Goal: Task Accomplishment & Management: Manage account settings

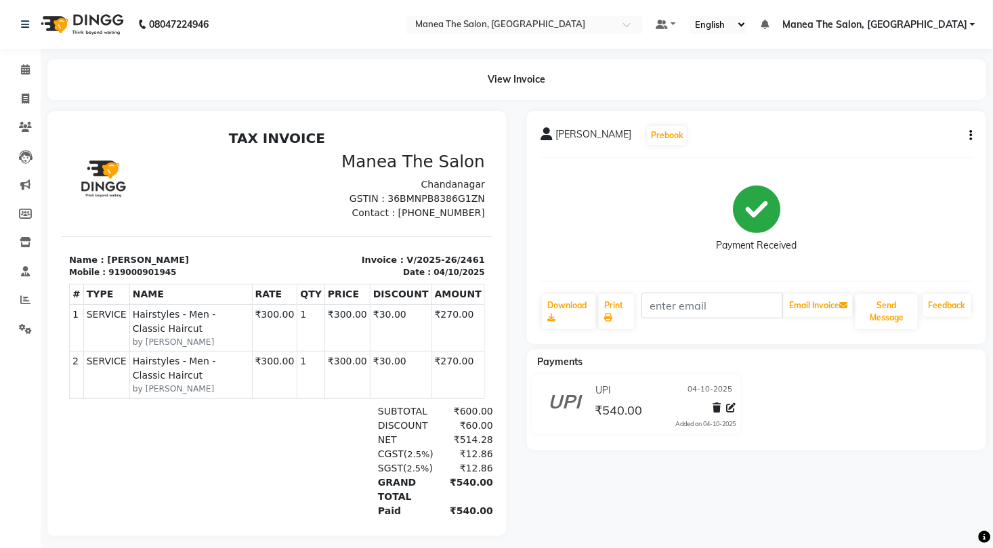
scroll to position [11, 0]
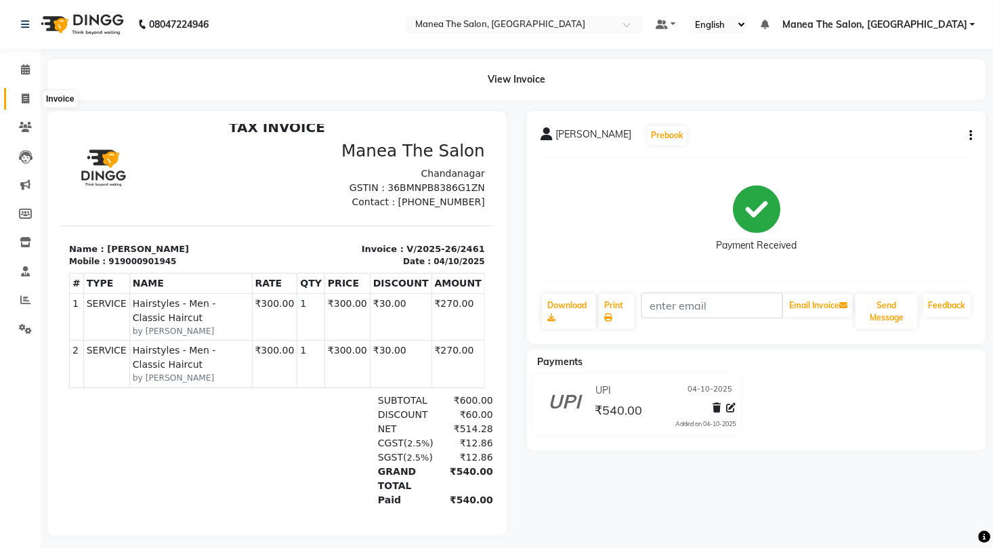
click at [24, 103] on icon at bounding box center [25, 98] width 7 height 10
select select "7351"
select select "service"
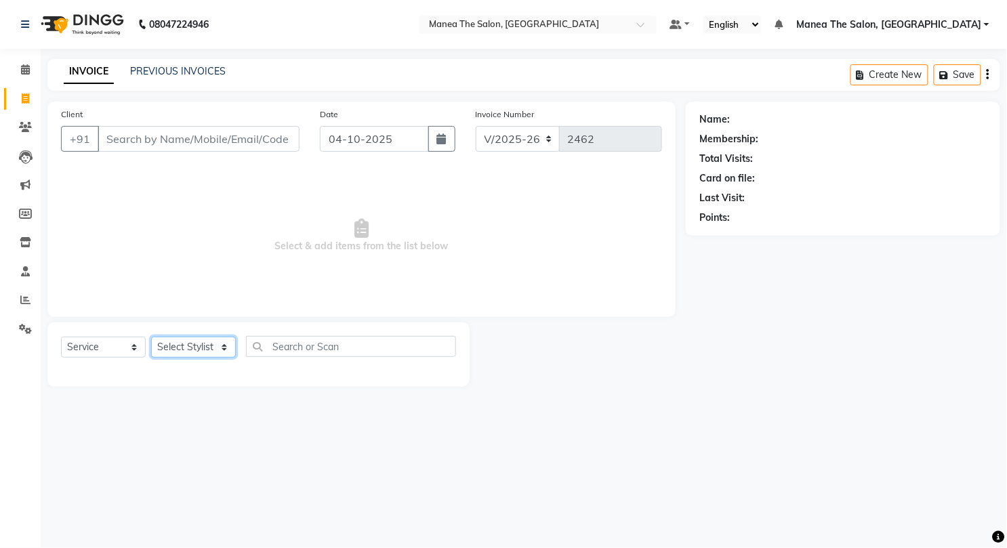
drag, startPoint x: 210, startPoint y: 345, endPoint x: 217, endPoint y: 337, distance: 11.1
click at [215, 345] on select "Select Stylist Aman Azeem Divya Lakshmi Prasad Renuka shireesha Sulthana" at bounding box center [193, 347] width 85 height 21
select select "63586"
click at [151, 337] on select "Select Stylist Aman Azeem Divya Lakshmi Prasad Renuka shireesha Sulthana" at bounding box center [193, 347] width 85 height 21
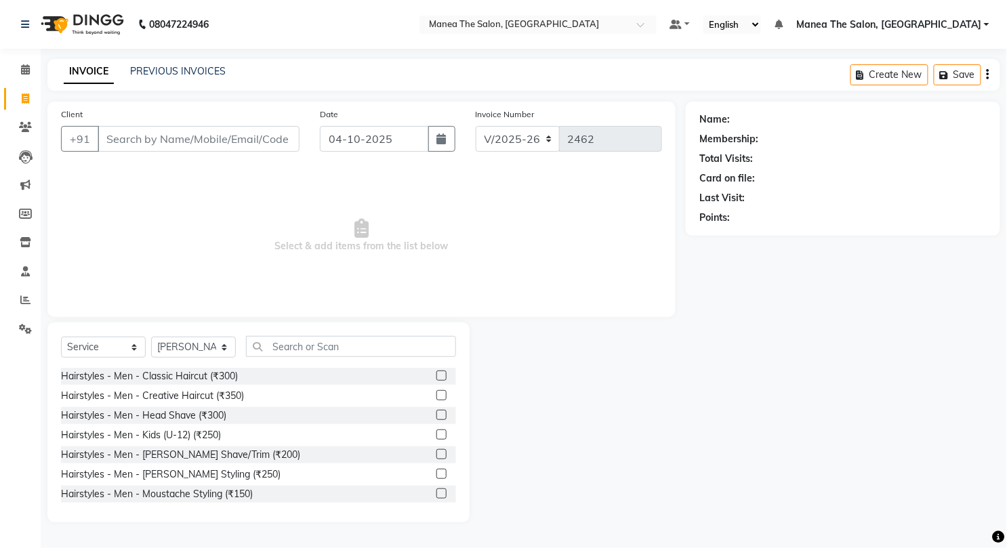
click at [436, 450] on label at bounding box center [441, 454] width 10 height 10
click at [436, 450] on input "checkbox" at bounding box center [440, 454] width 9 height 9
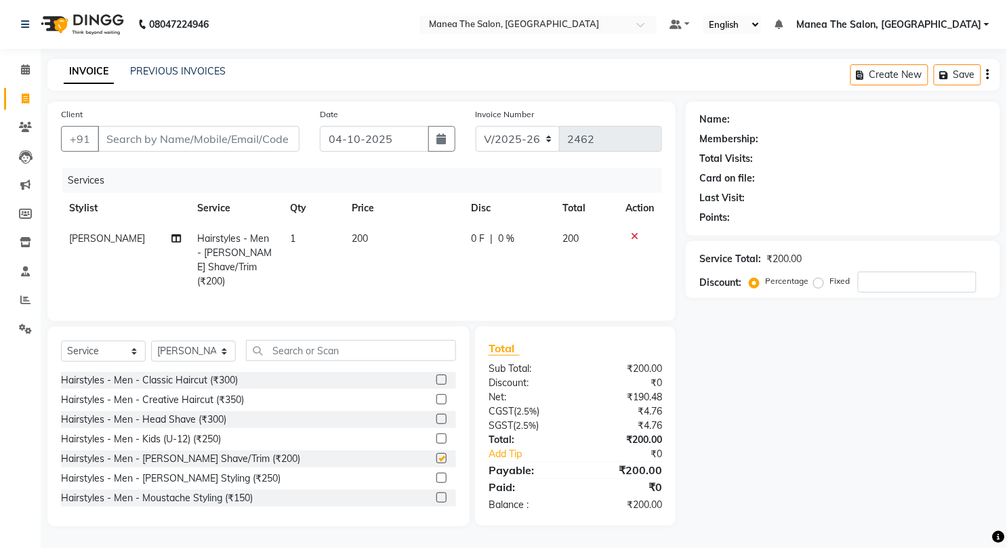
checkbox input "false"
click at [174, 148] on input "Client" at bounding box center [199, 139] width 202 height 26
click at [195, 139] on input "Client" at bounding box center [199, 139] width 202 height 26
type input "9"
type input "0"
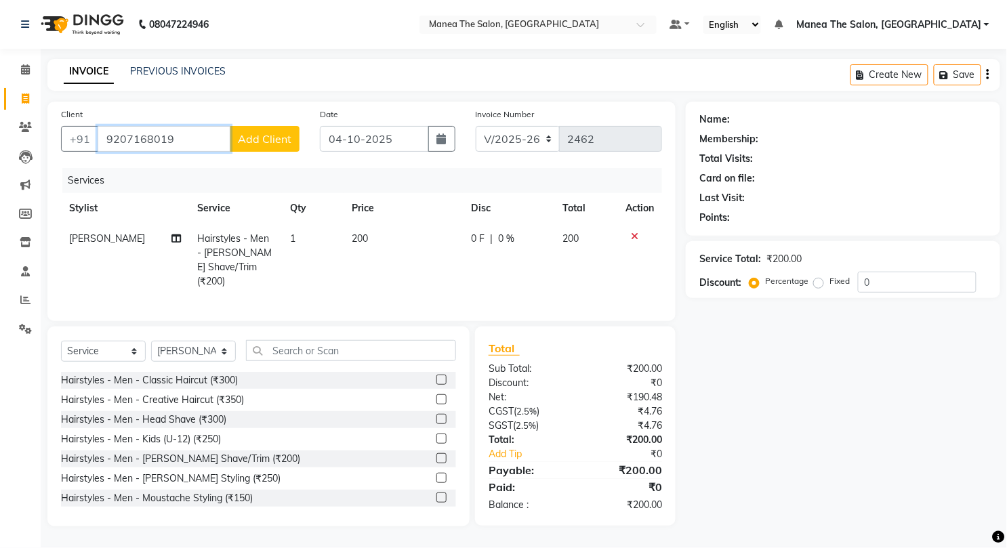
type input "9207168019"
click at [268, 141] on span "Add Client" at bounding box center [265, 139] width 54 height 14
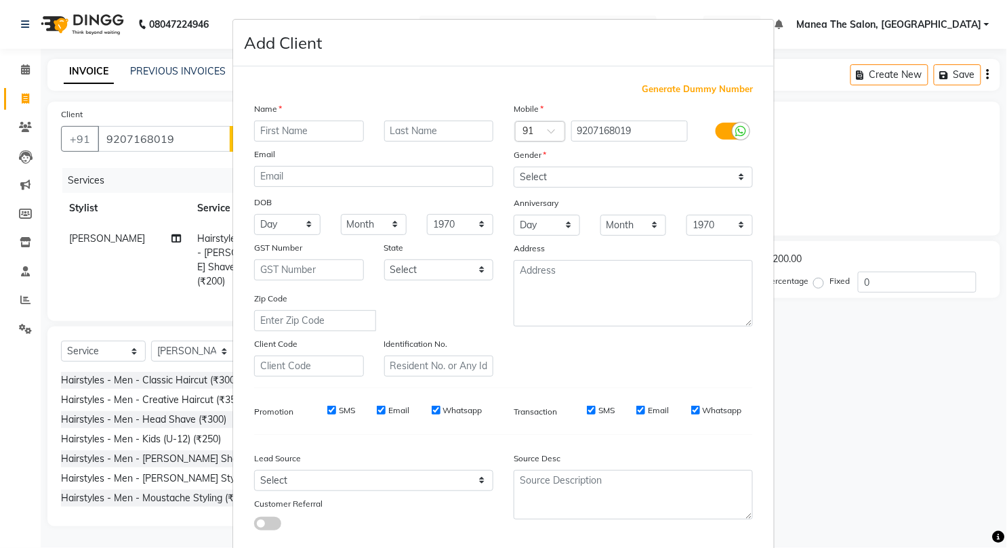
click at [310, 134] on input "text" at bounding box center [309, 131] width 110 height 21
type input "."
click at [660, 177] on select "Select Male Female Other Prefer Not To Say" at bounding box center [632, 177] width 239 height 21
select select "male"
click at [513, 167] on select "Select Male Female Other Prefer Not To Say" at bounding box center [632, 177] width 239 height 21
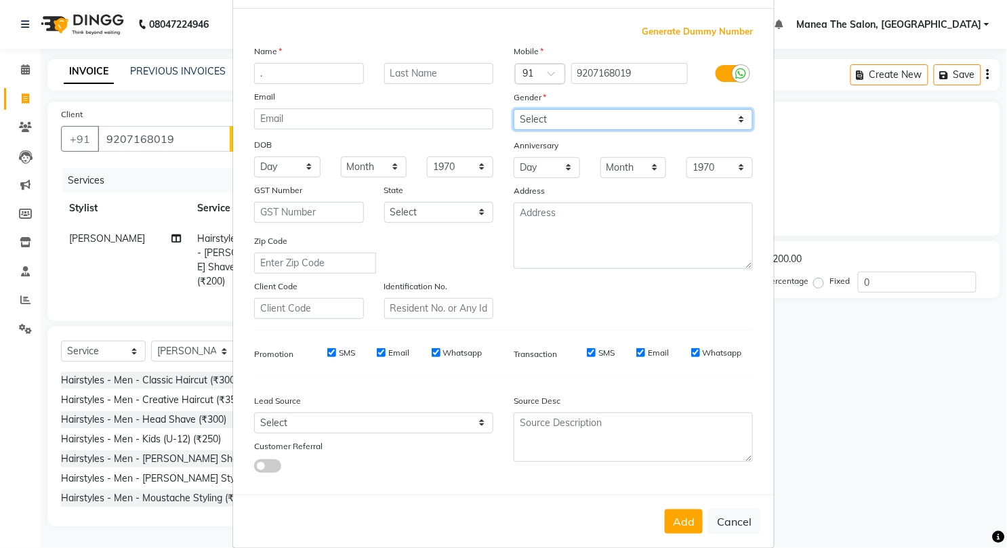
scroll to position [74, 0]
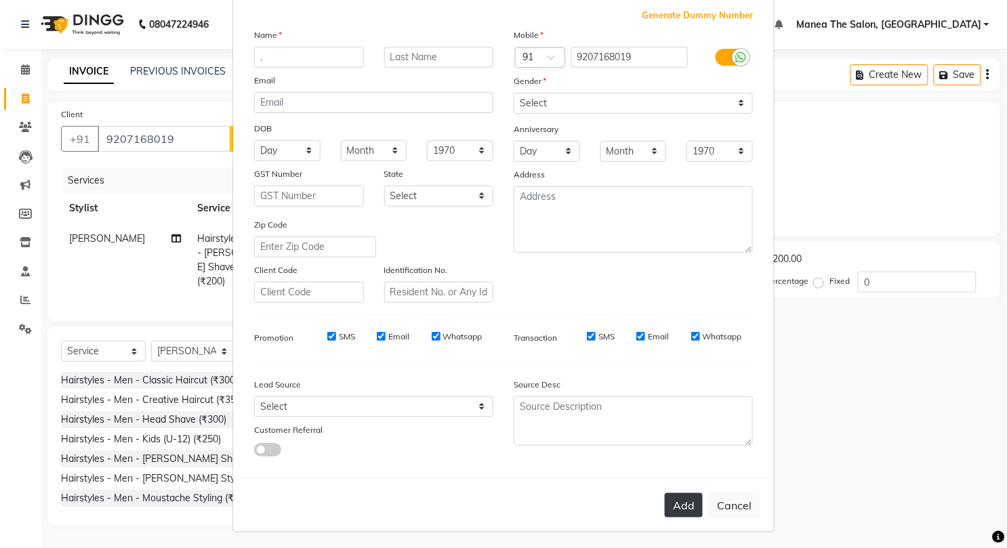
click at [678, 494] on button "Add" at bounding box center [684, 505] width 38 height 24
select select
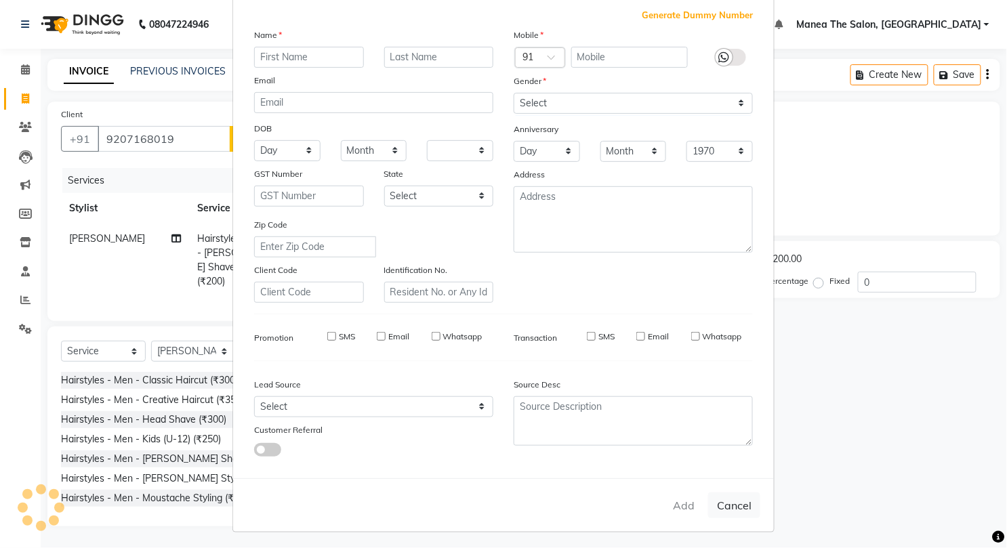
select select
checkbox input "false"
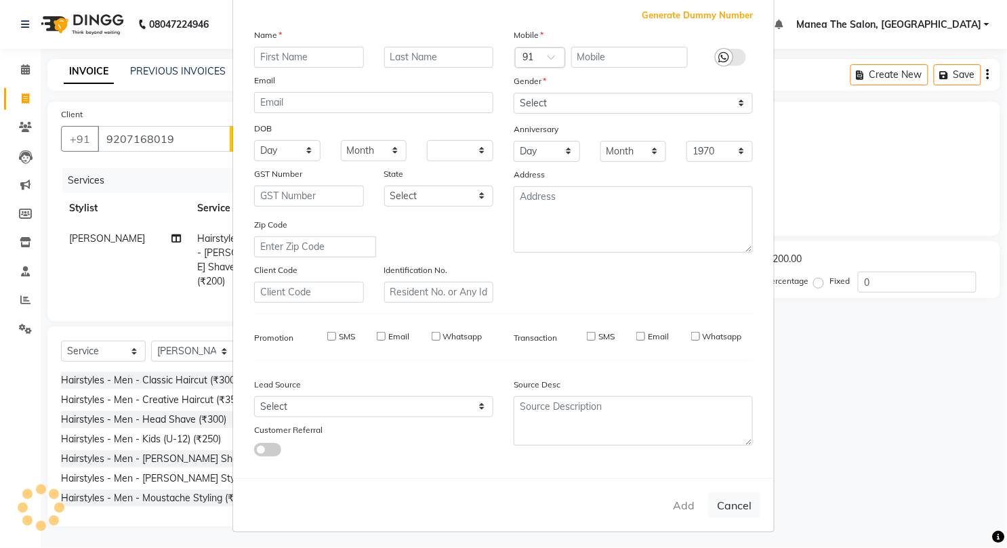
checkbox input "false"
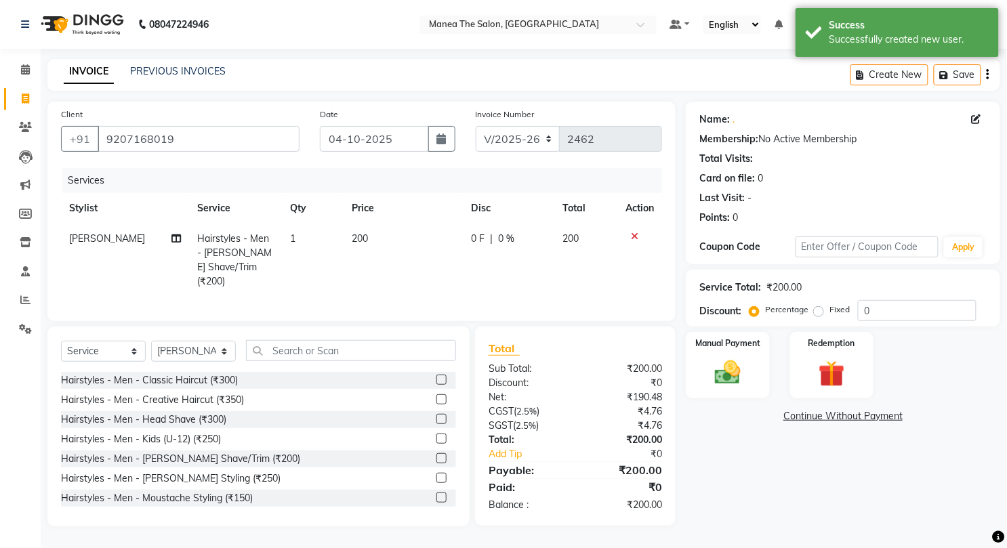
click at [862, 321] on div "Percentage Fixed 0" at bounding box center [864, 310] width 224 height 21
click at [871, 313] on input "0" at bounding box center [917, 310] width 119 height 21
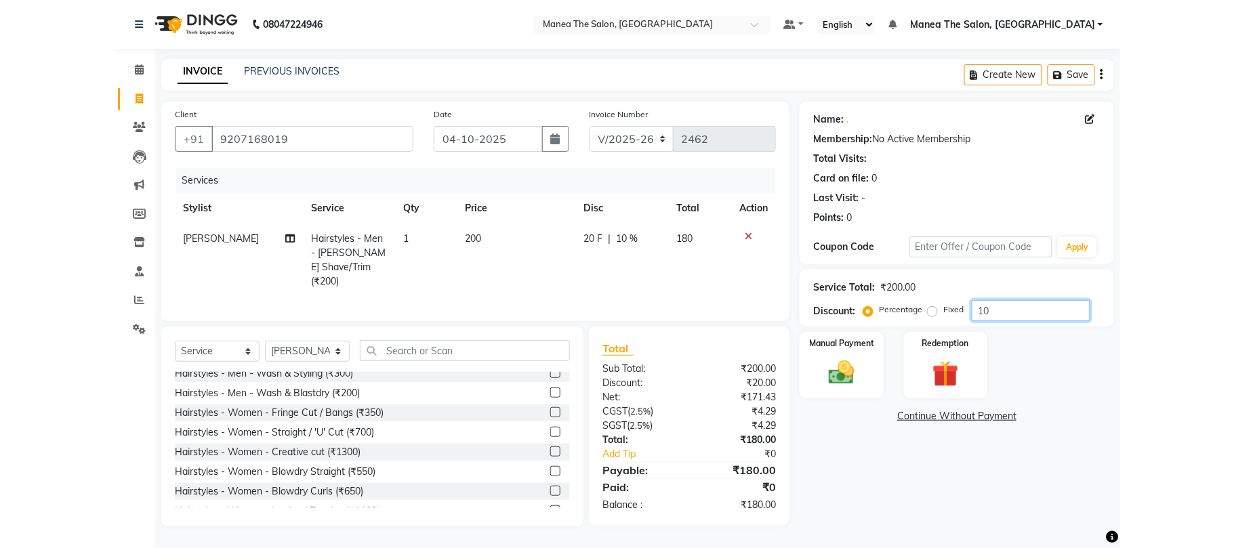
scroll to position [180, 0]
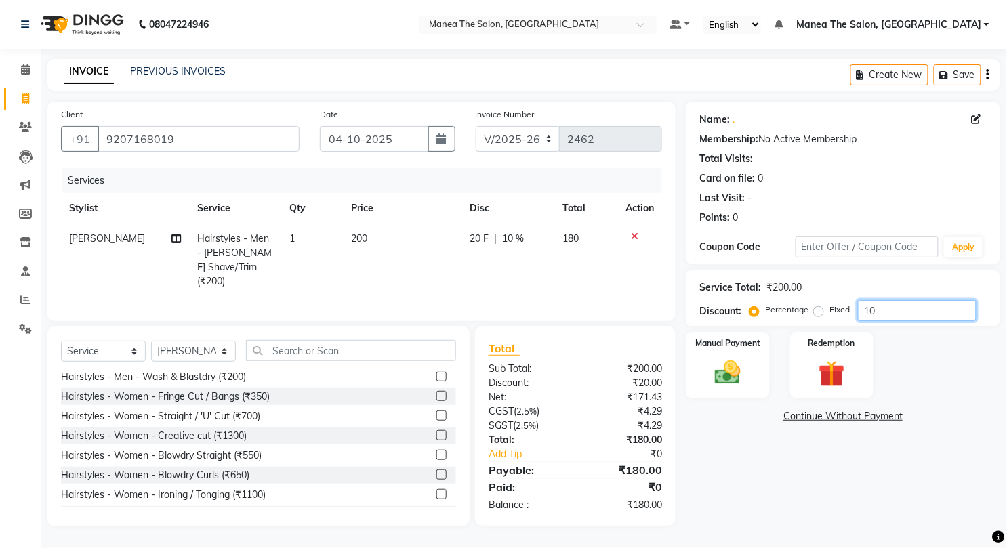
type input "10"
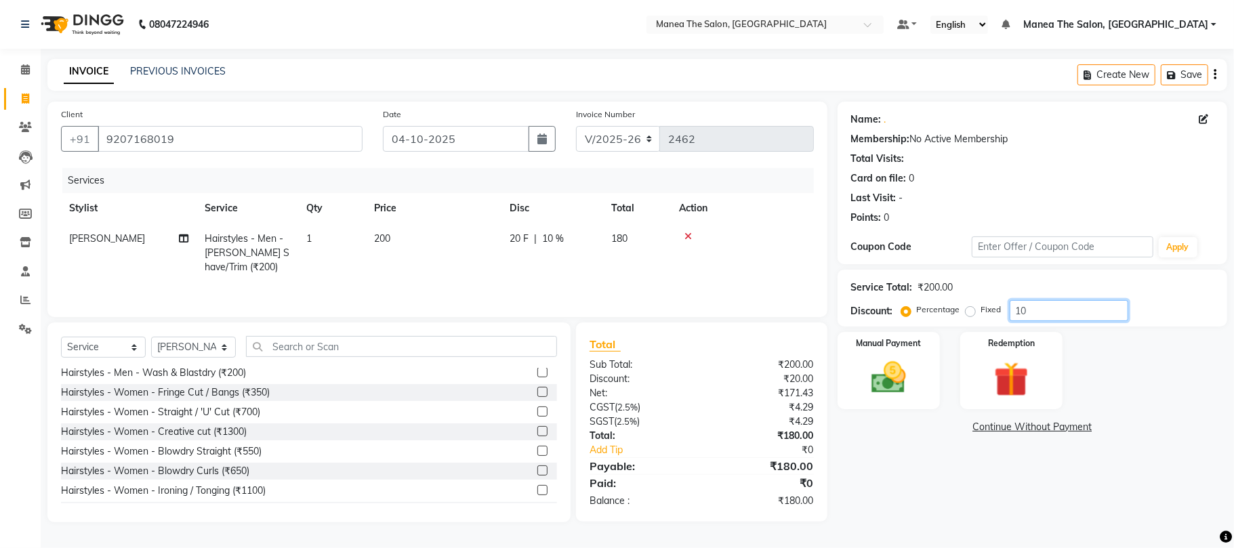
click at [992, 308] on input "10" at bounding box center [1068, 310] width 119 height 21
click at [222, 131] on input "9207168019" at bounding box center [230, 139] width 265 height 26
type input "920716801"
type input "0"
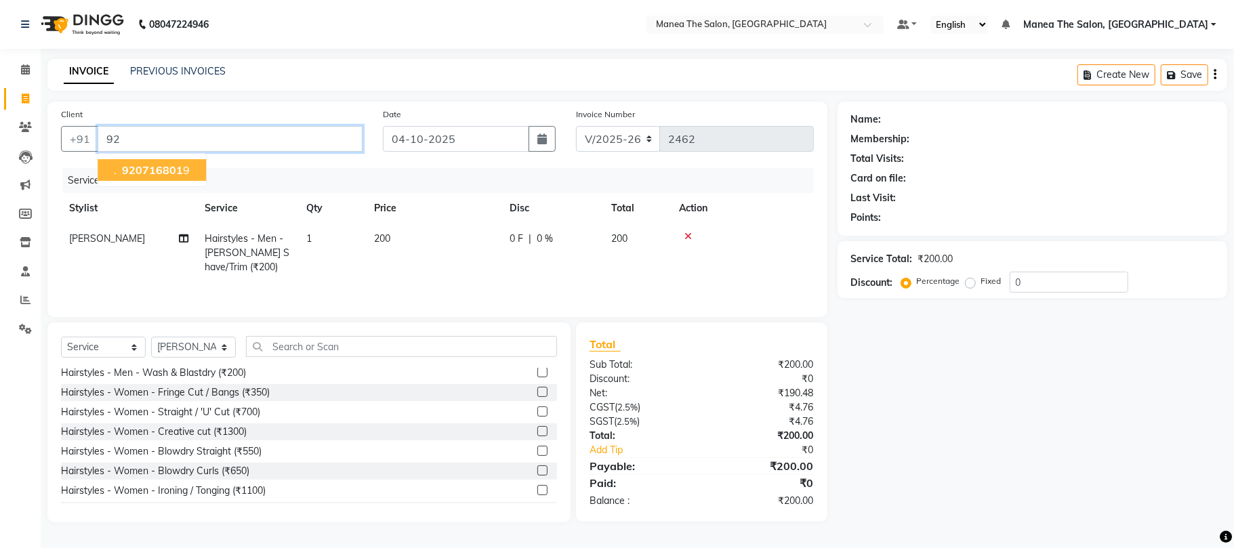
type input "9"
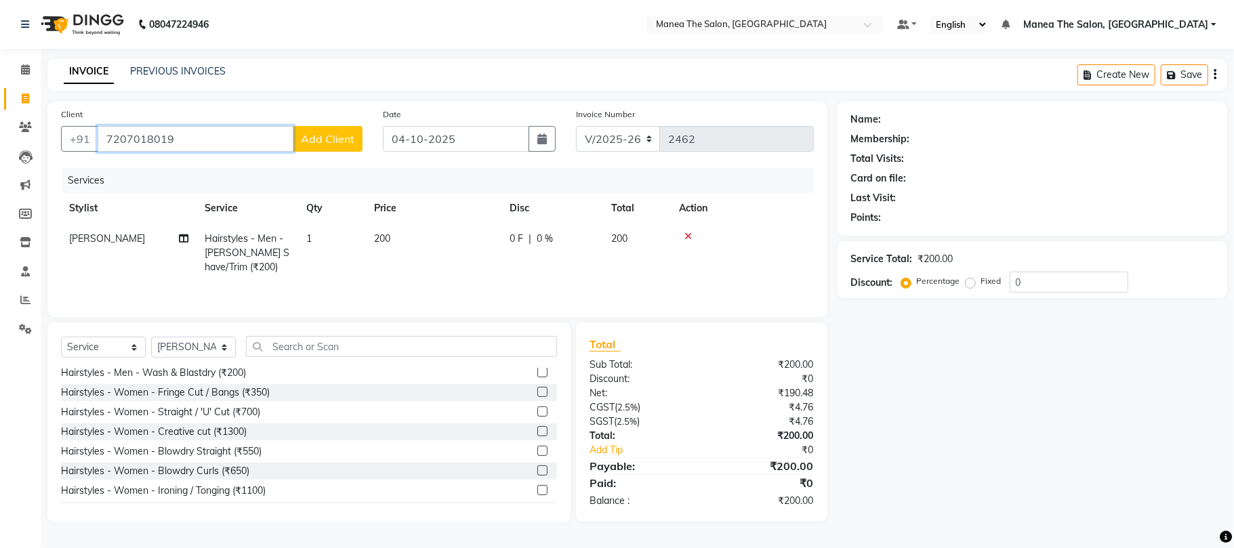
type input "7207018019"
click at [331, 132] on span "Add Client" at bounding box center [328, 139] width 54 height 14
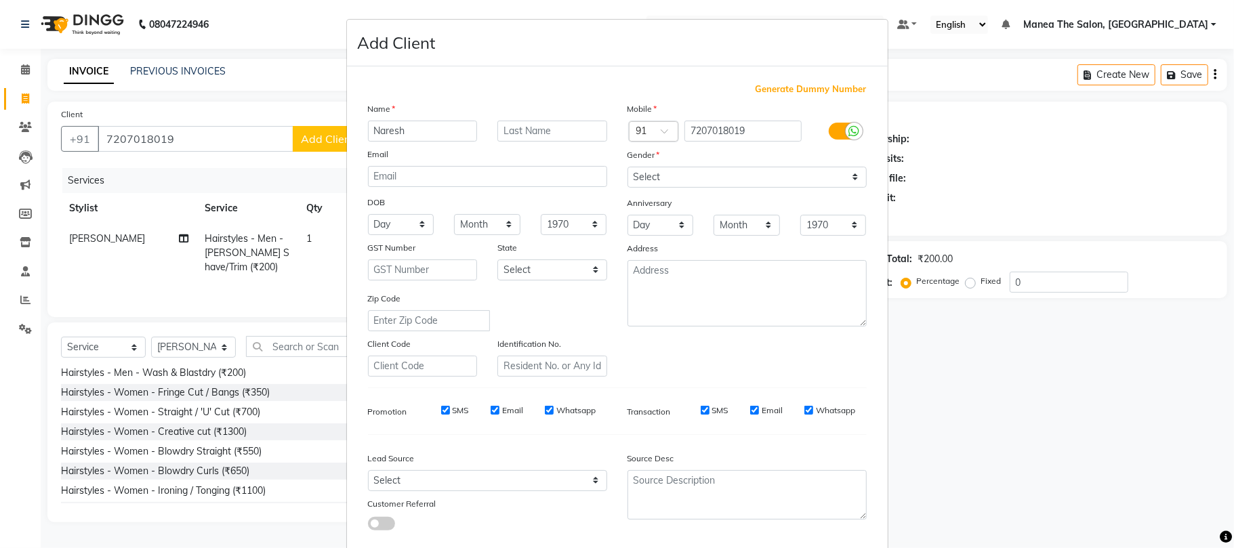
type input "Naresh"
click at [654, 160] on div "Gender" at bounding box center [746, 157] width 259 height 19
click at [654, 177] on select "Select Male Female Other Prefer Not To Say" at bounding box center [746, 177] width 239 height 21
select select "male"
click at [627, 167] on select "Select Male Female Other Prefer Not To Say" at bounding box center [746, 177] width 239 height 21
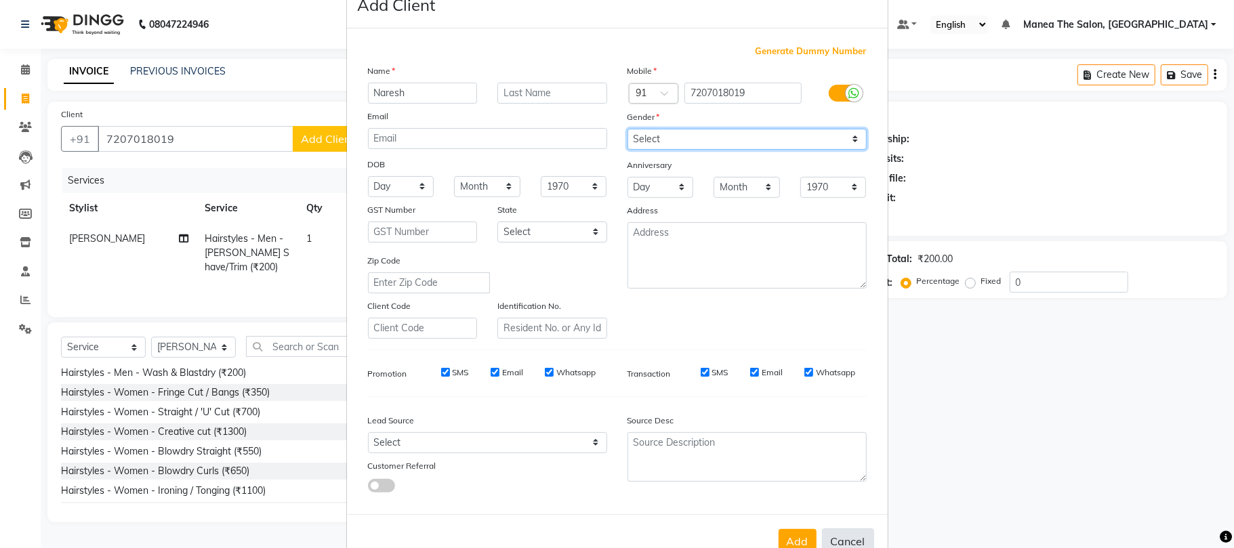
scroll to position [74, 0]
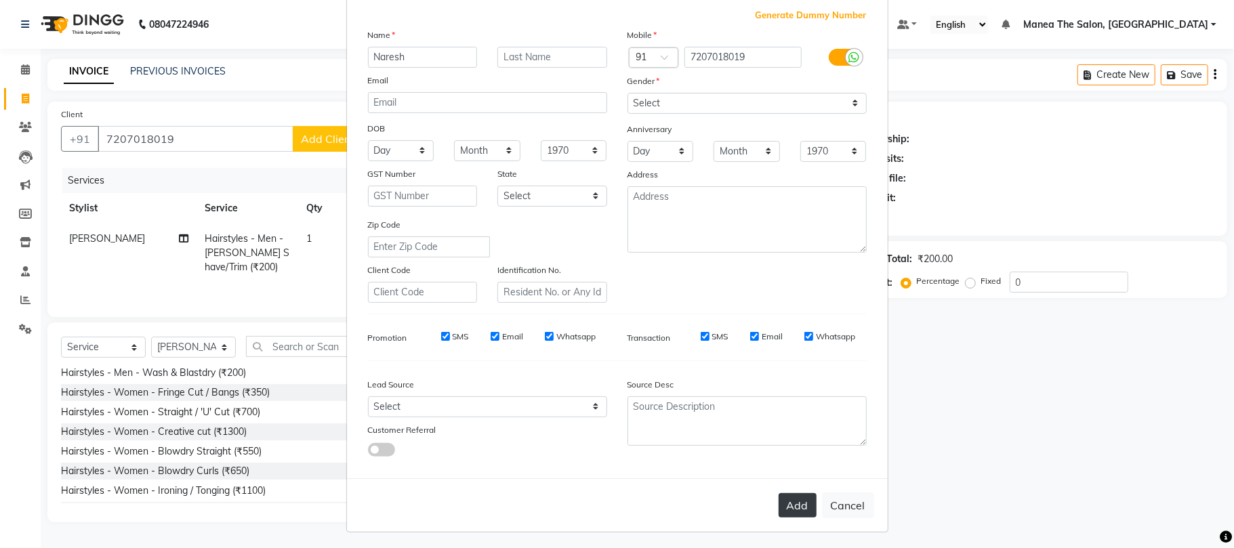
click at [788, 503] on button "Add" at bounding box center [797, 505] width 38 height 24
select select
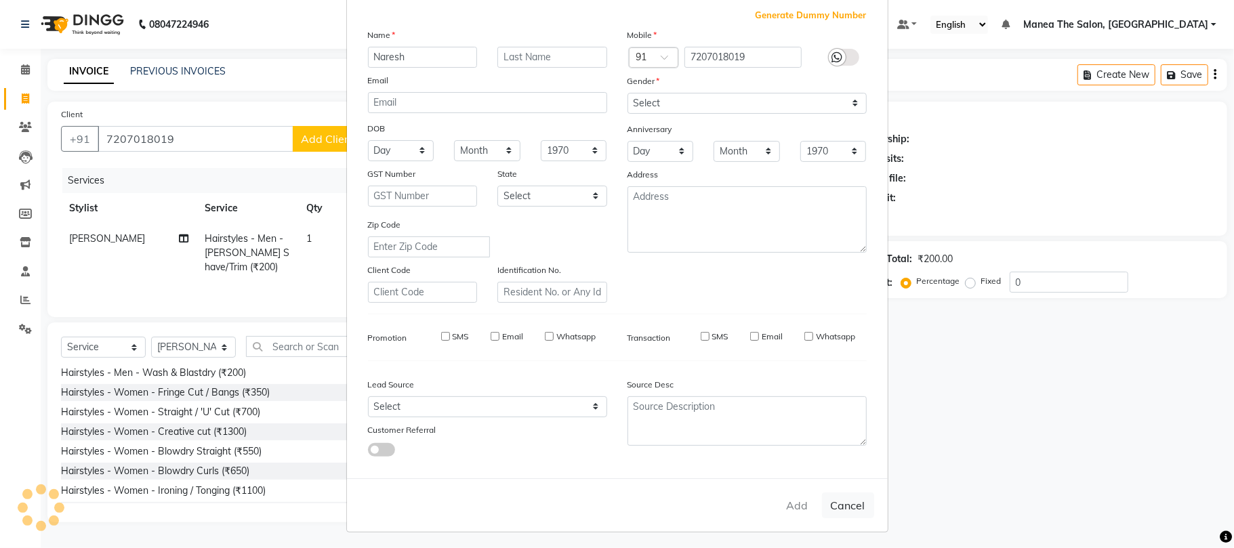
select select
checkbox input "false"
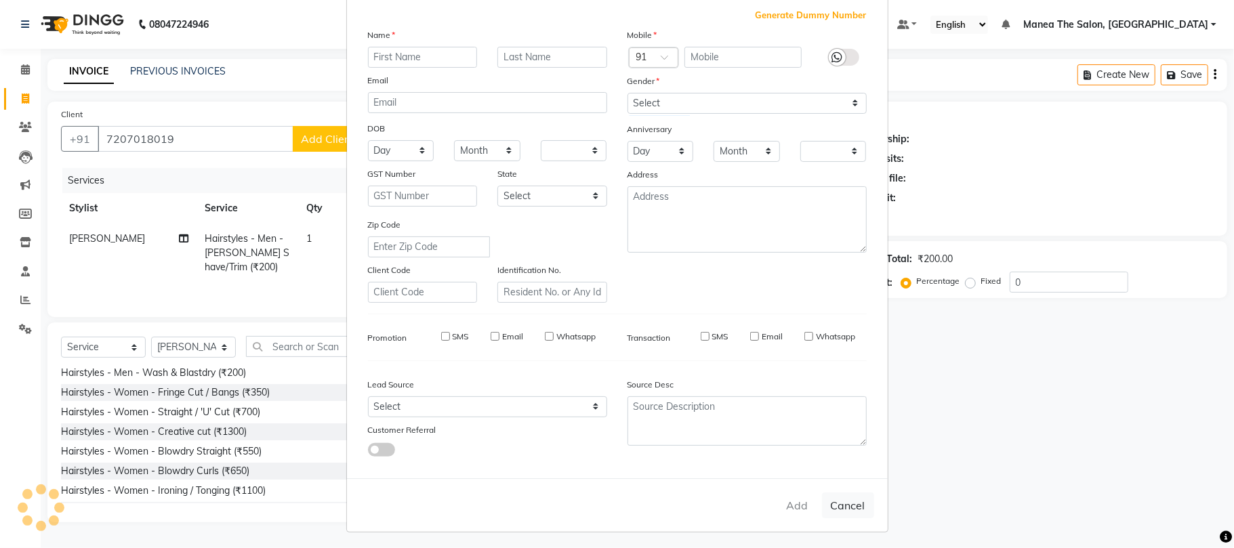
checkbox input "false"
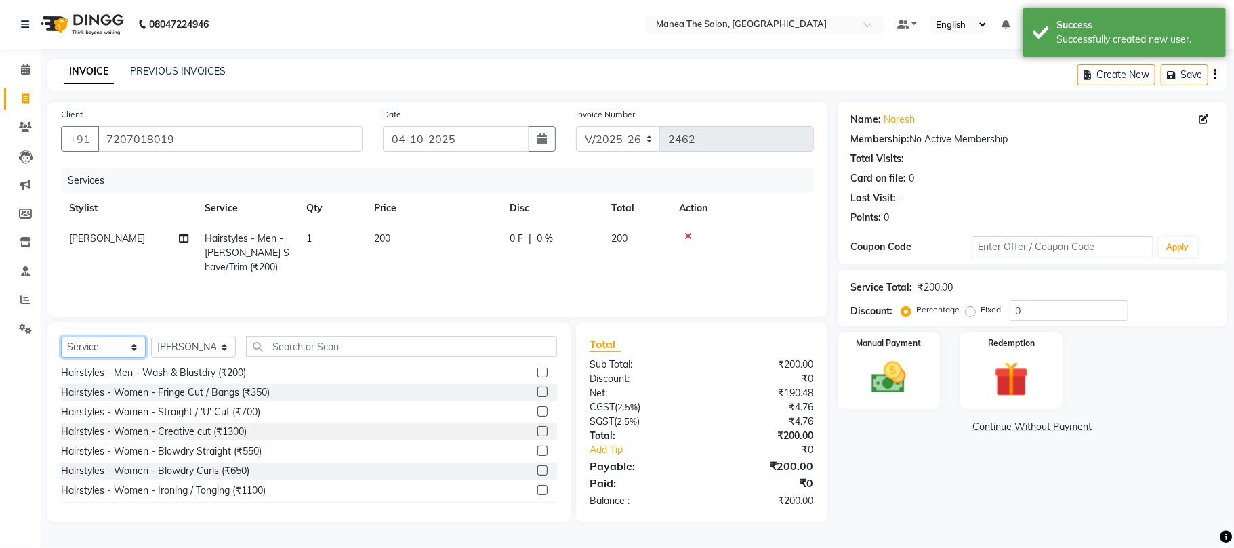
click at [117, 348] on select "Select Service Product Membership Package Voucher Prepaid Gift Card" at bounding box center [103, 347] width 85 height 21
select select "membership"
click at [61, 340] on select "Select Service Product Membership Package Voucher Prepaid Gift Card" at bounding box center [103, 347] width 85 height 21
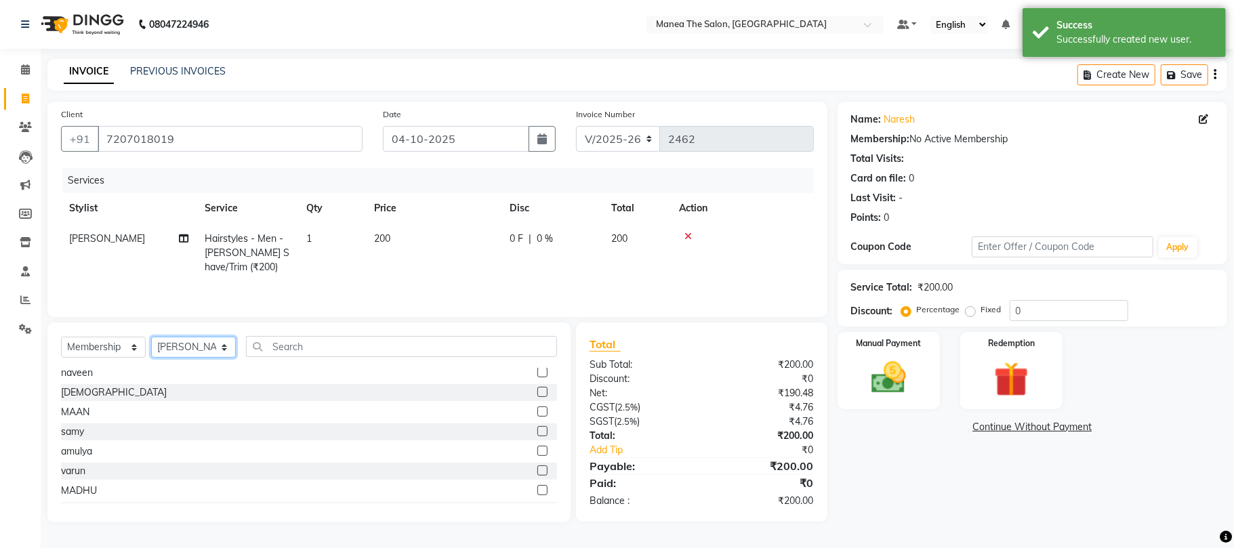
click at [196, 356] on select "Select Stylist [PERSON_NAME] Divya Lakshmi [PERSON_NAME] [PERSON_NAME]" at bounding box center [193, 347] width 85 height 21
select select "63582"
click at [151, 340] on select "Select Stylist [PERSON_NAME] Divya Lakshmi [PERSON_NAME] [PERSON_NAME]" at bounding box center [193, 347] width 85 height 21
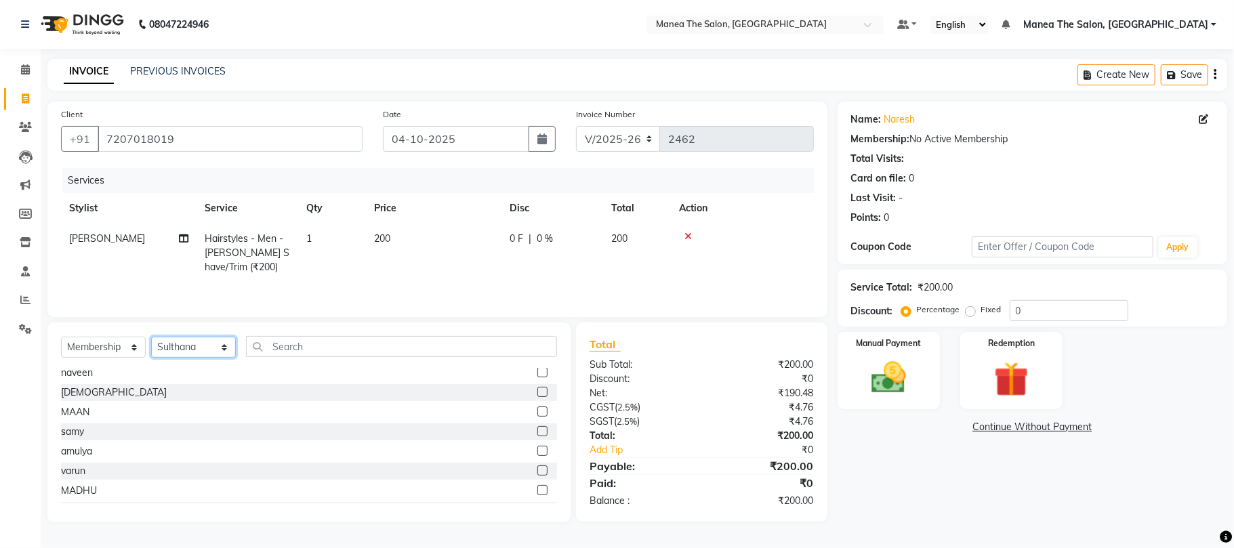
click at [182, 345] on select "Select Stylist Aman Azeem Divya Lakshmi Prasad Renuka shireesha Sulthana" at bounding box center [193, 347] width 85 height 21
click at [151, 340] on select "Select Stylist Aman Azeem Divya Lakshmi Prasad Renuka shireesha Sulthana" at bounding box center [193, 347] width 85 height 21
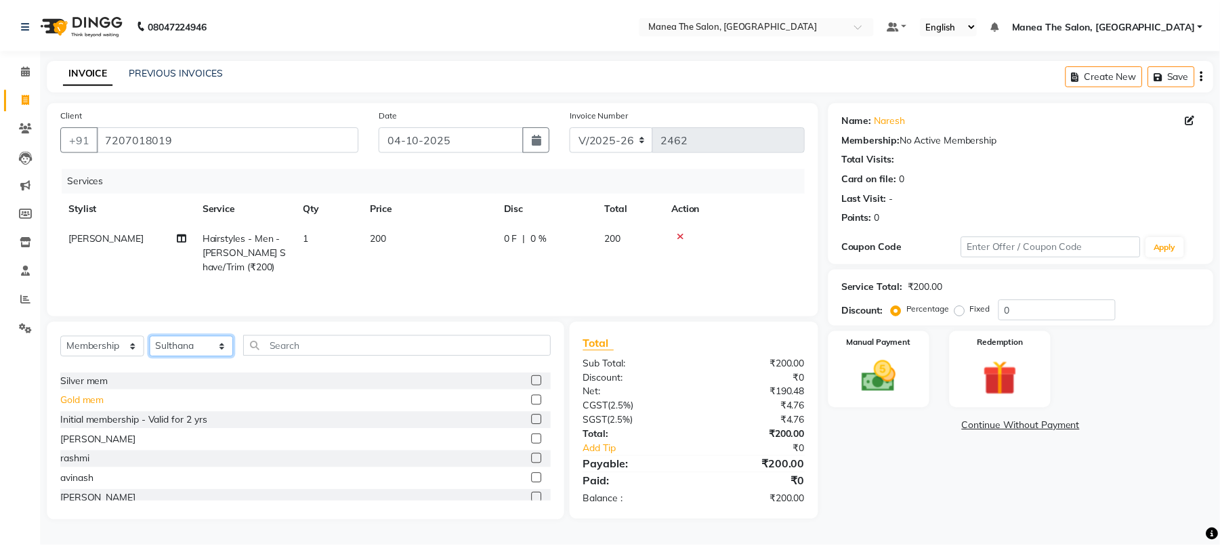
scroll to position [0, 0]
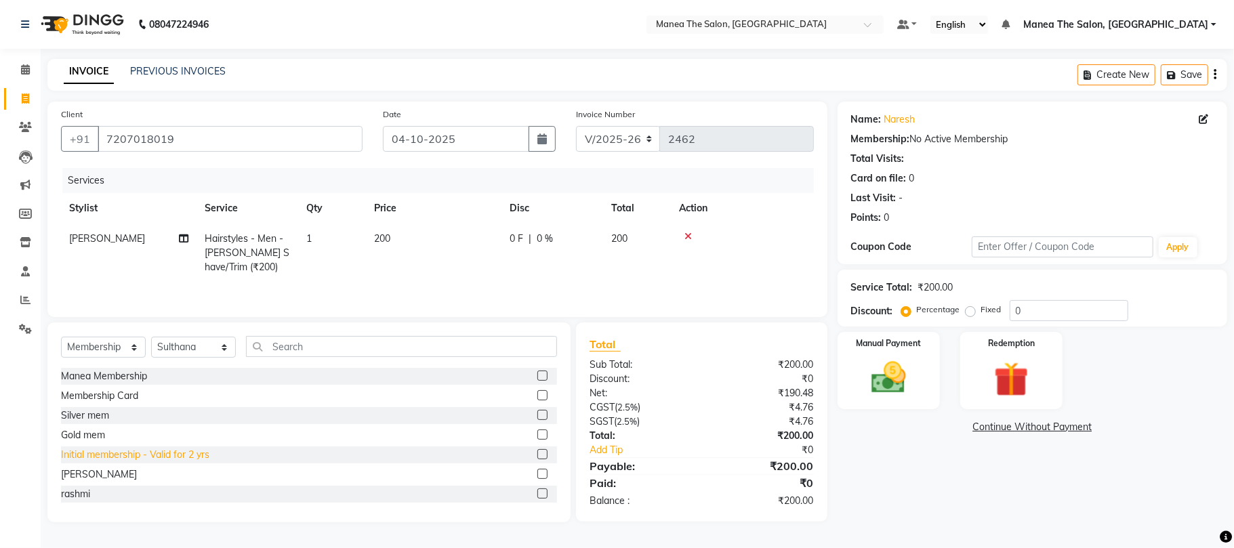
click at [163, 456] on div "Initial membership - Valid for 2 yrs" at bounding box center [135, 455] width 148 height 14
select select "select"
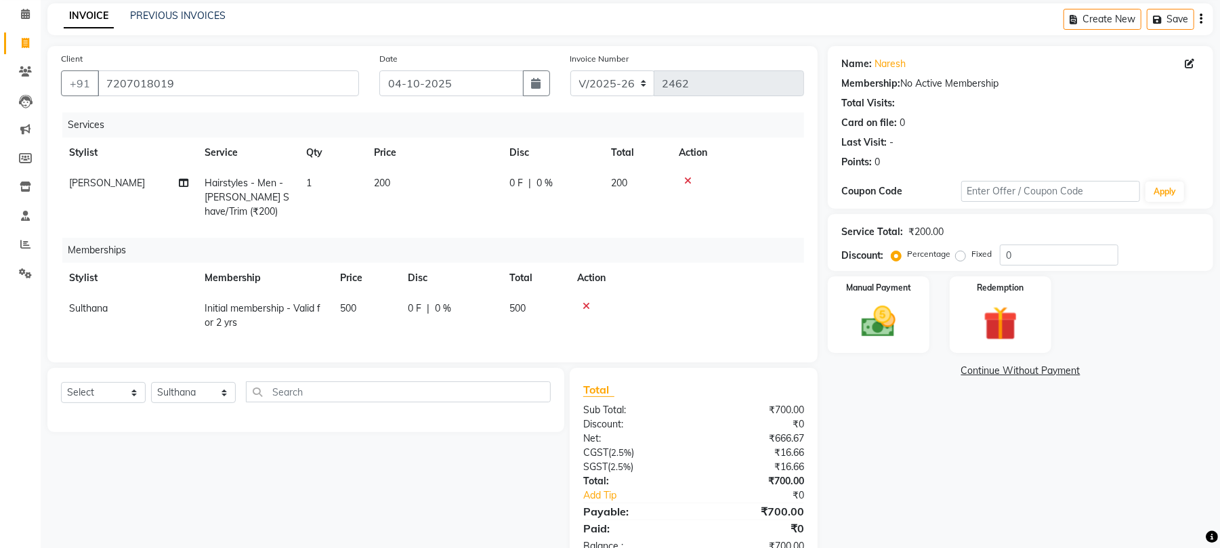
scroll to position [108, 0]
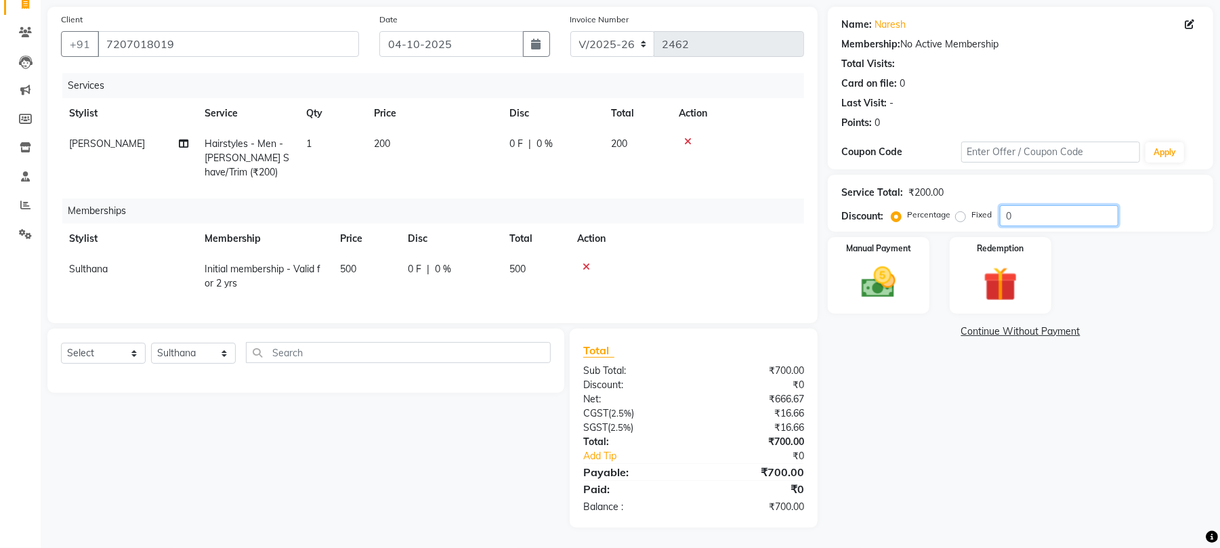
click at [992, 205] on input "0" at bounding box center [1059, 215] width 119 height 21
type input "10"
click at [894, 272] on img at bounding box center [878, 282] width 58 height 41
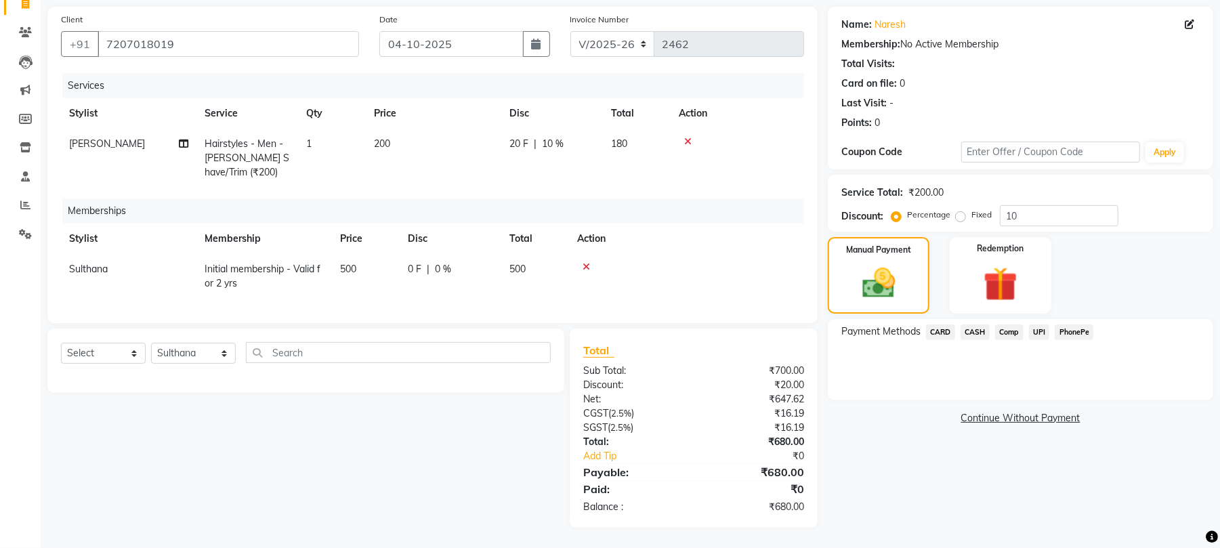
click at [992, 324] on span "UPI" at bounding box center [1039, 332] width 21 height 16
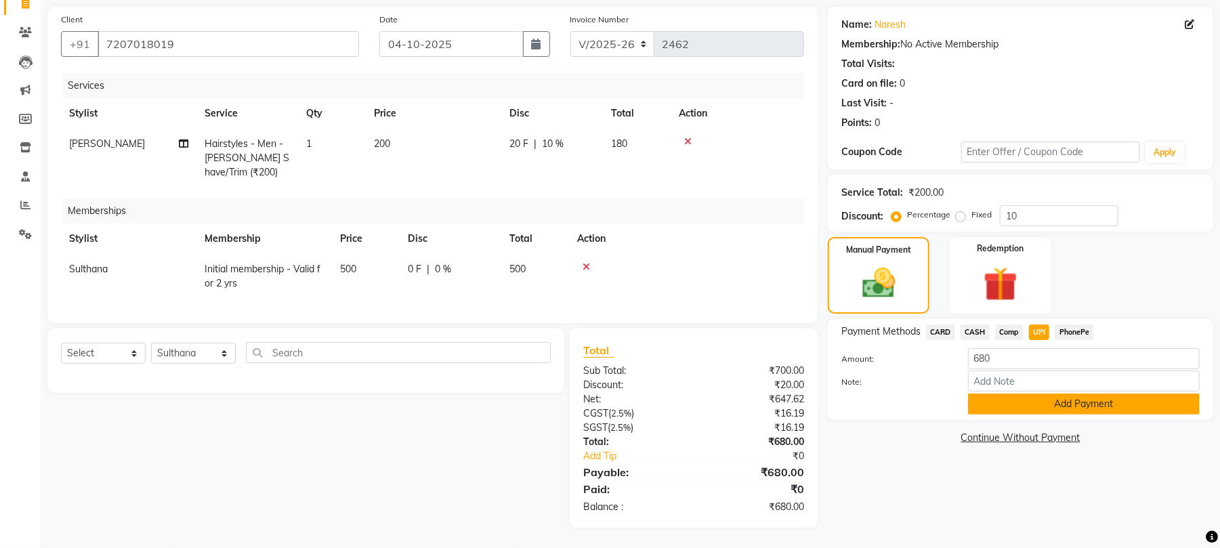
click at [992, 394] on button "Add Payment" at bounding box center [1084, 404] width 232 height 21
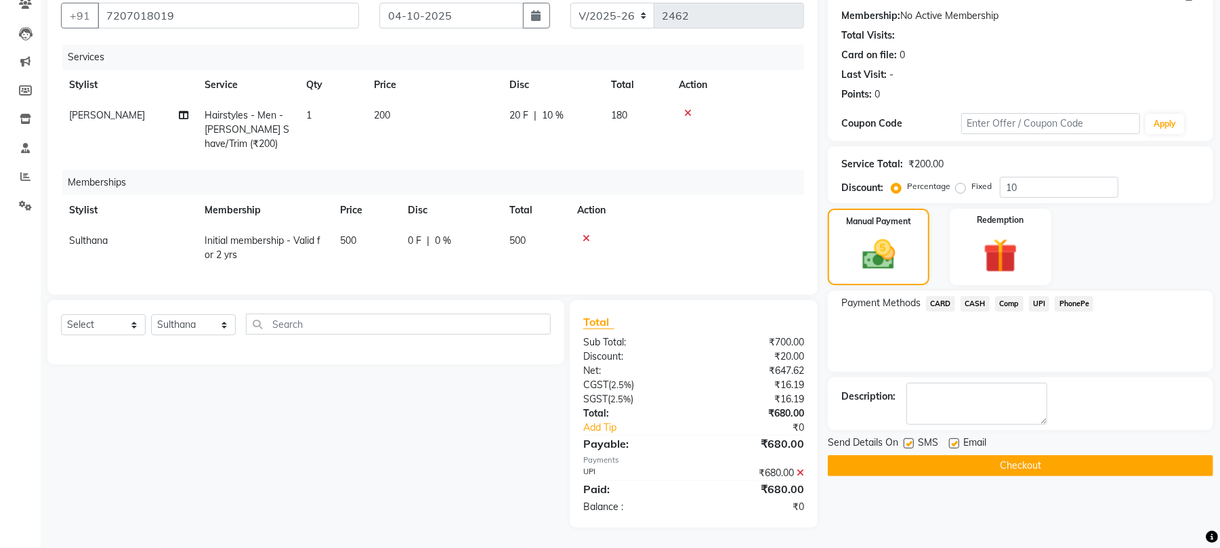
scroll to position [137, 0]
click at [992, 455] on button "Checkout" at bounding box center [1020, 465] width 385 height 21
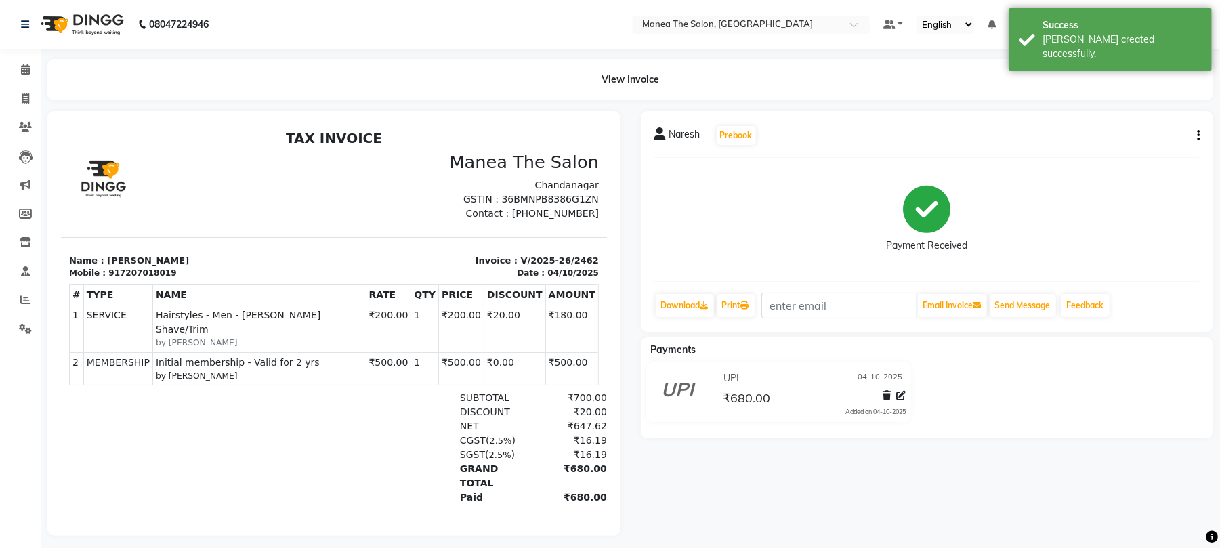
click at [122, 269] on div "917207018019" at bounding box center [142, 272] width 68 height 12
copy div "917207018019"
click at [25, 28] on icon at bounding box center [25, 24] width 8 height 9
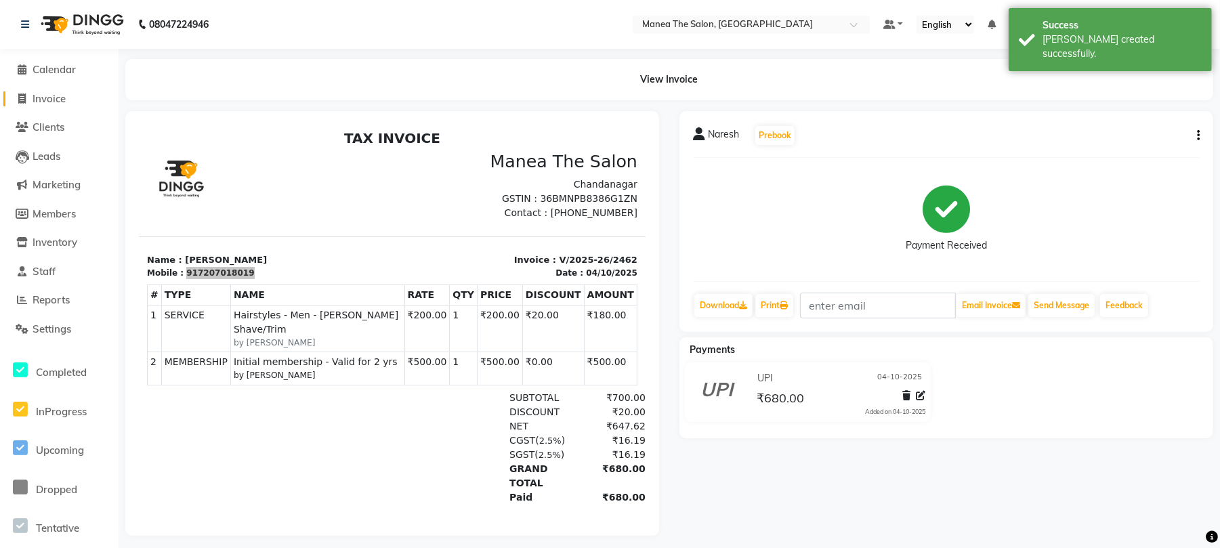
click at [60, 100] on span "Invoice" at bounding box center [49, 98] width 33 height 13
select select "7351"
select select "service"
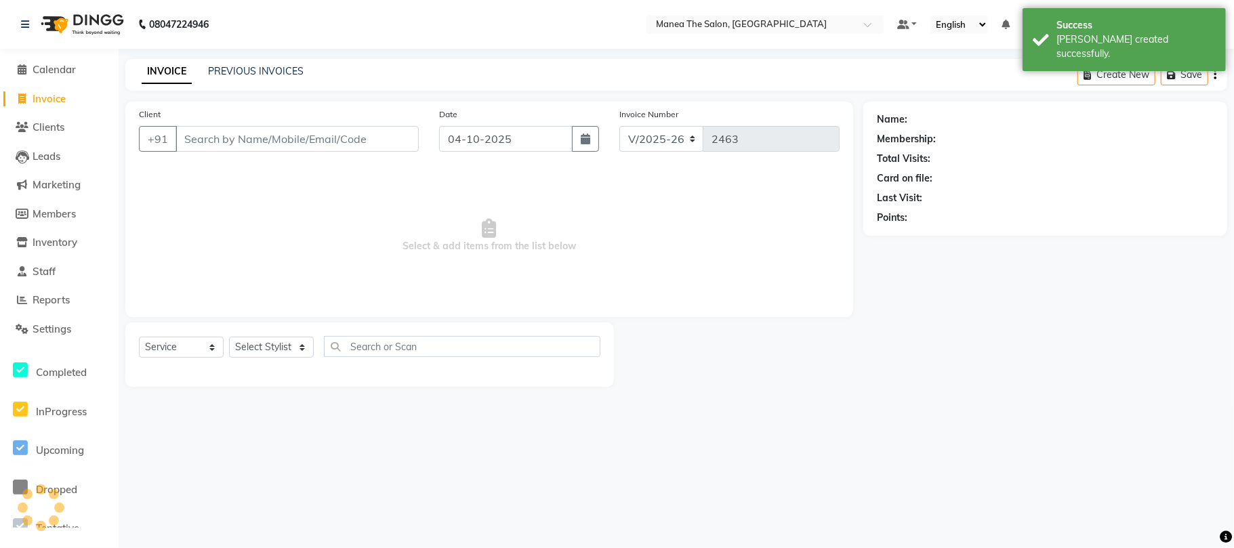
click at [276, 144] on input "Client" at bounding box center [296, 139] width 243 height 26
type input "917207018019"
select select "1: Object"
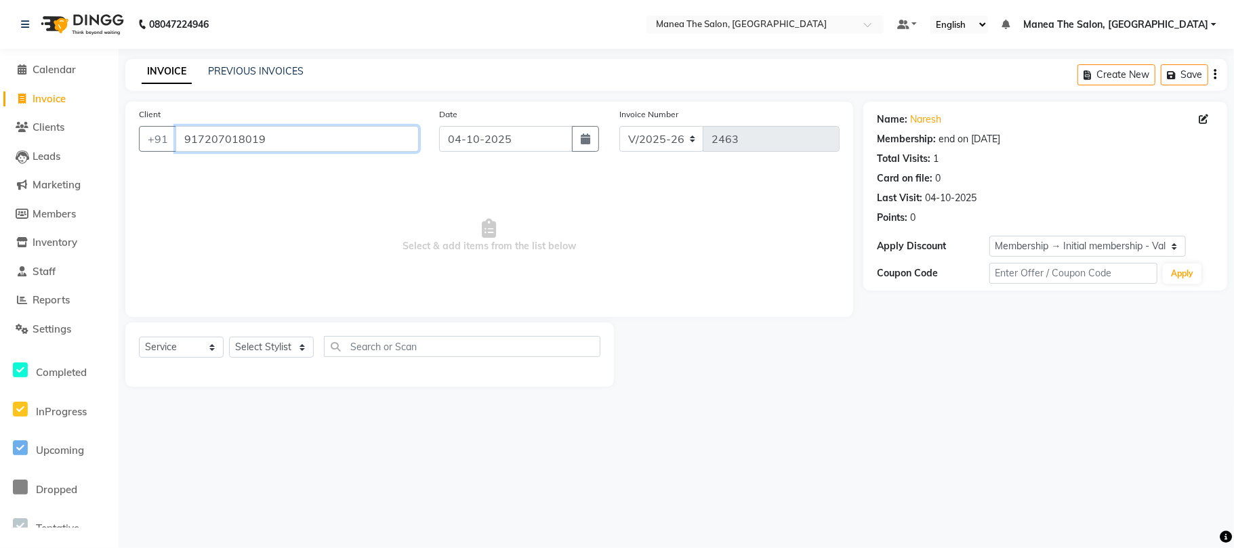
click at [299, 142] on input "917207018019" at bounding box center [296, 139] width 243 height 26
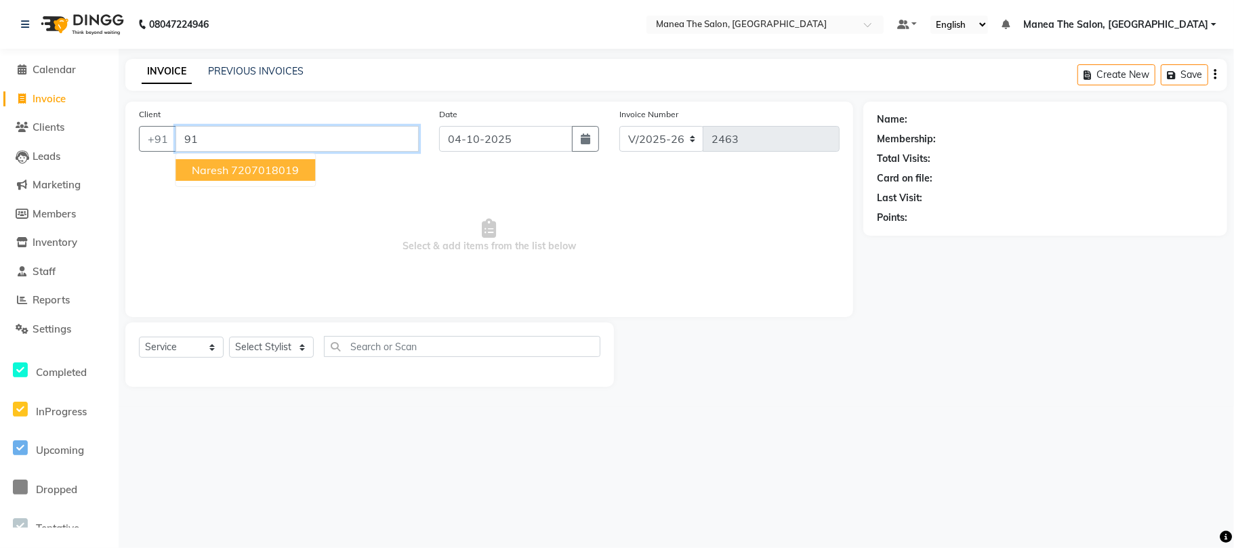
type input "9"
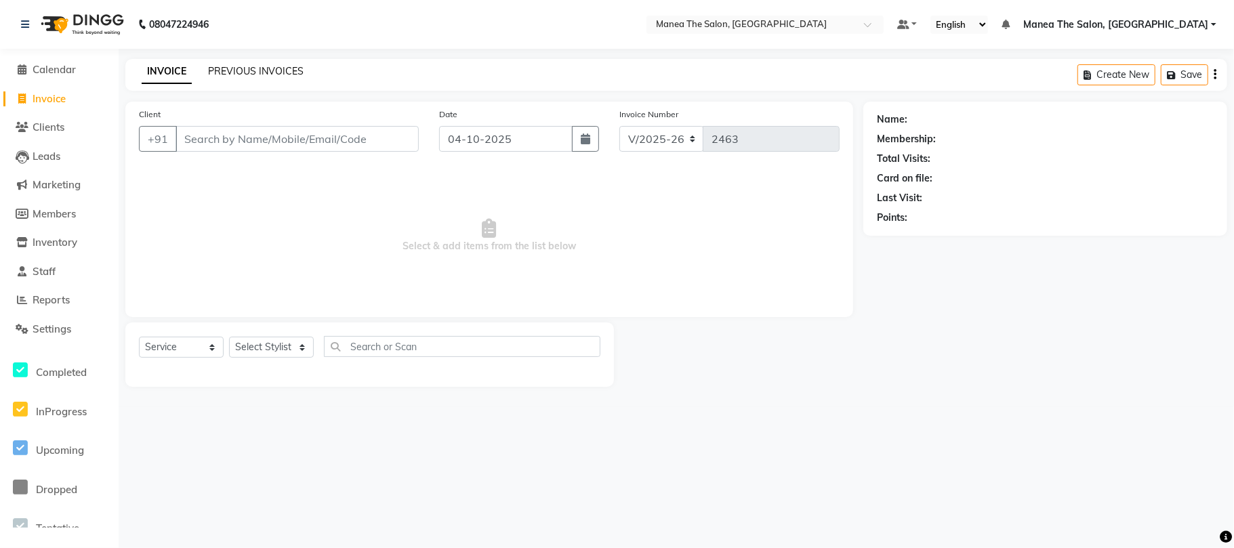
click at [237, 75] on link "PREVIOUS INVOICES" at bounding box center [256, 71] width 96 height 12
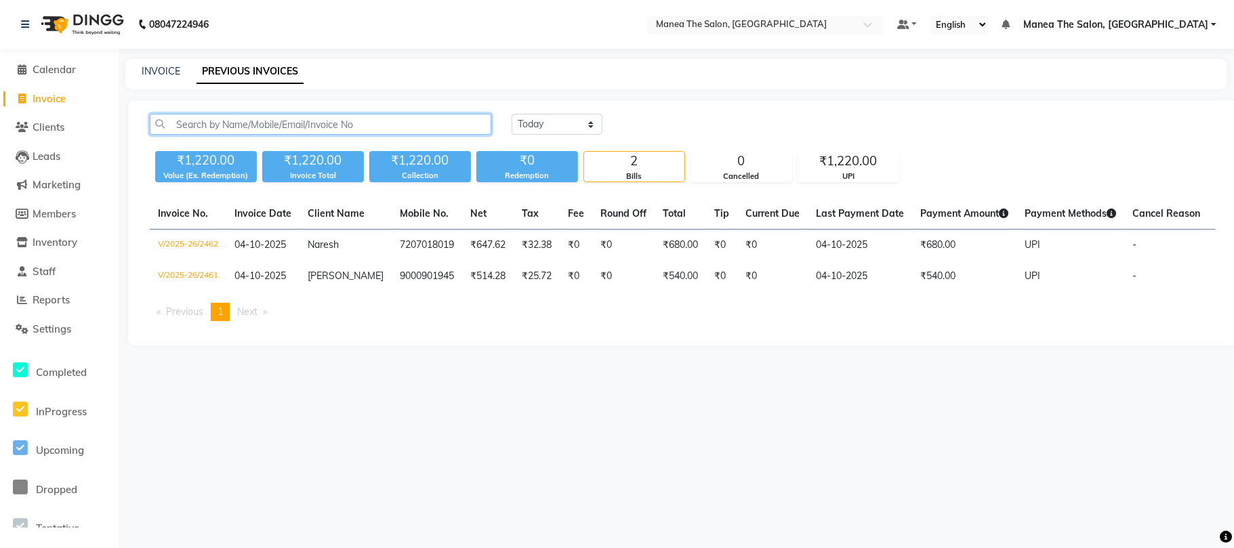
click at [250, 115] on input "text" at bounding box center [320, 124] width 341 height 21
click at [250, 125] on input "text" at bounding box center [320, 124] width 341 height 21
click at [25, 93] on icon at bounding box center [22, 98] width 7 height 10
select select "7351"
select select "service"
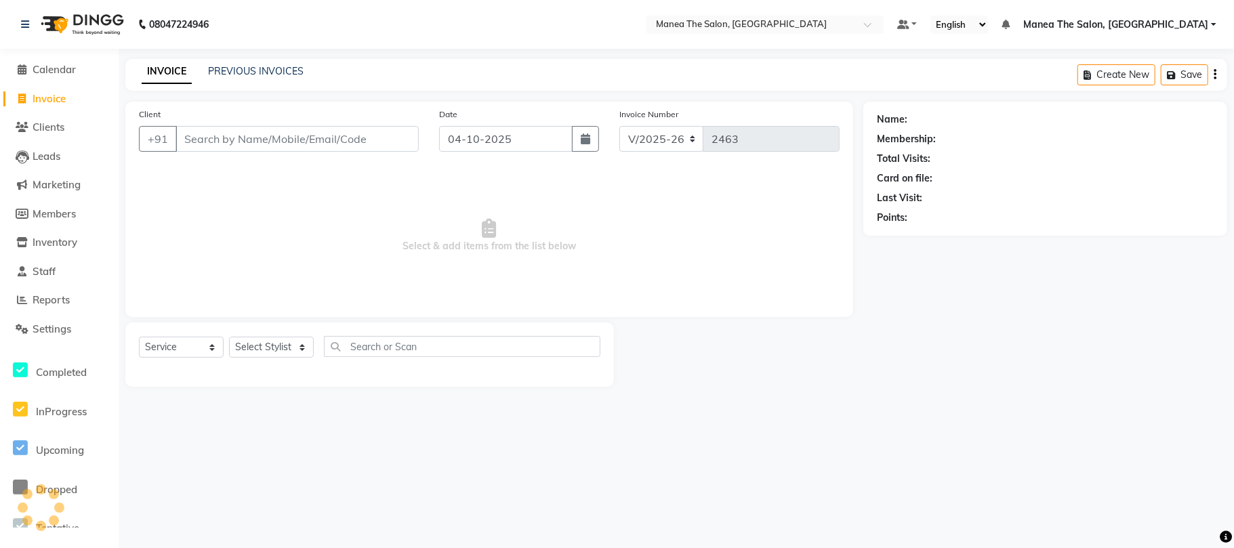
click at [206, 139] on input "Client" at bounding box center [296, 139] width 243 height 26
type input "9"
click at [304, 141] on input "Client" at bounding box center [296, 139] width 243 height 26
click at [308, 138] on input "Client" at bounding box center [296, 139] width 243 height 26
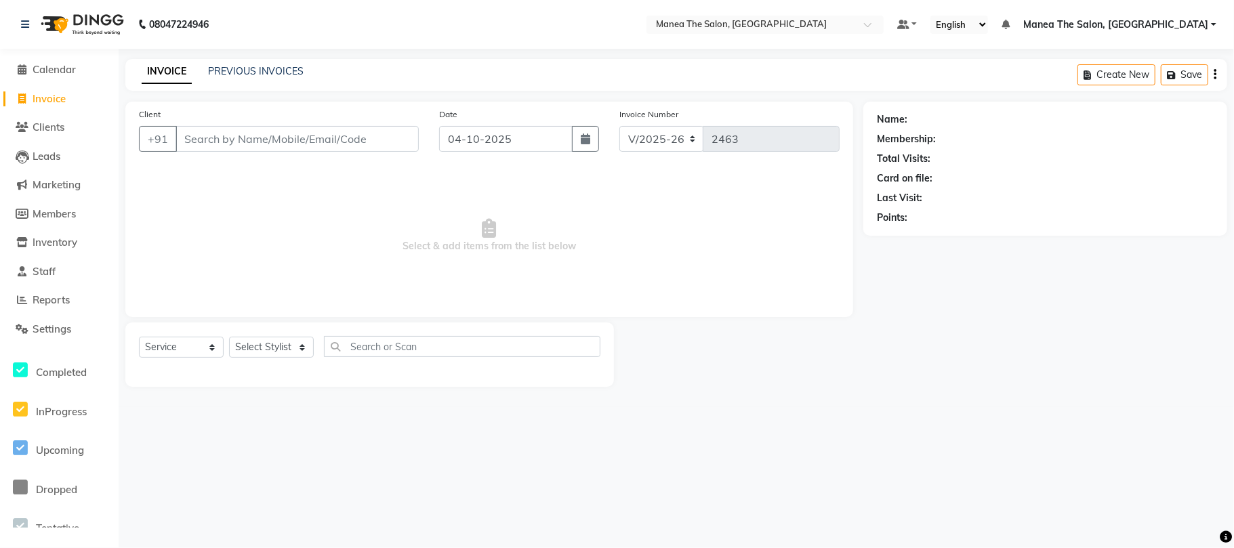
click at [308, 139] on input "Client" at bounding box center [296, 139] width 243 height 26
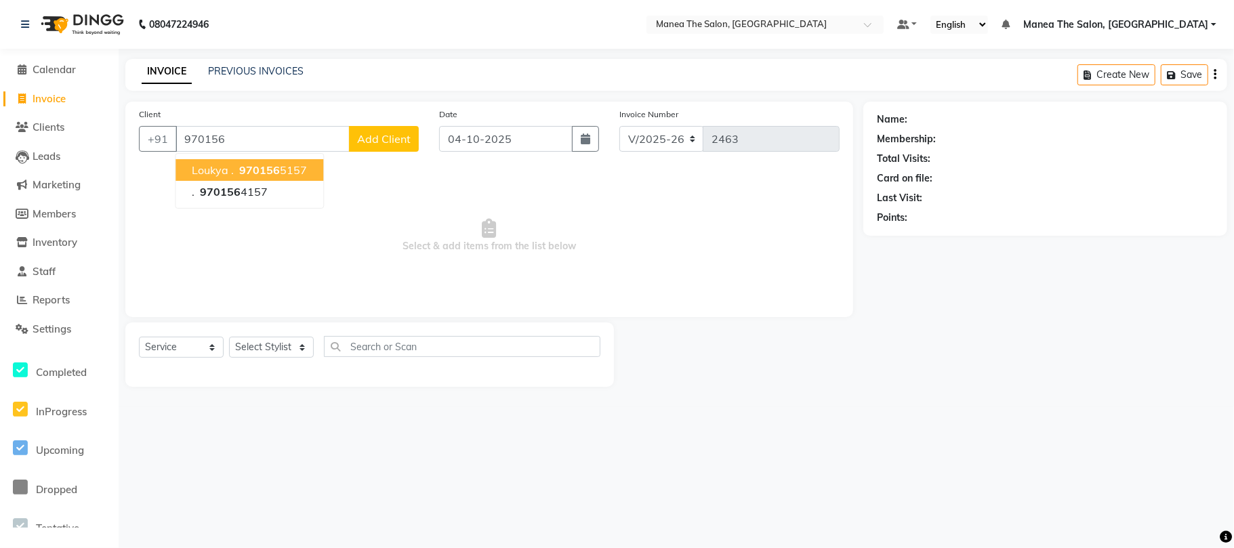
click at [315, 163] on button "Loukya . 970156 5157" at bounding box center [249, 170] width 148 height 22
type input "9701565157"
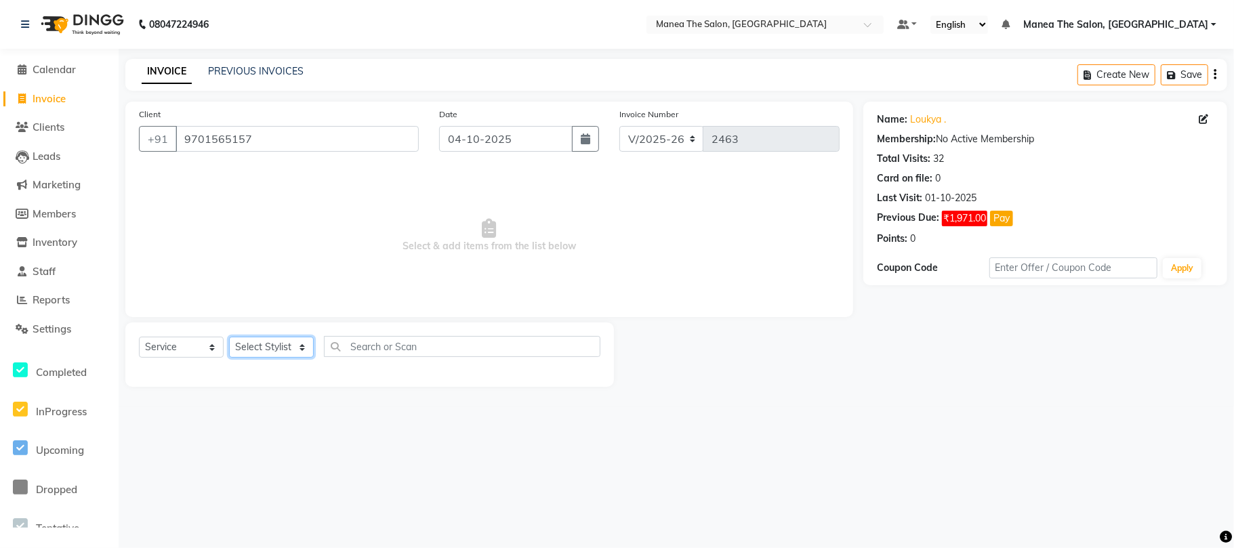
click at [294, 348] on select "Select Stylist [PERSON_NAME] Divya Lakshmi [PERSON_NAME] [PERSON_NAME]" at bounding box center [271, 347] width 85 height 21
select select "63576"
click at [229, 337] on select "Select Stylist [PERSON_NAME] Divya Lakshmi [PERSON_NAME] [PERSON_NAME]" at bounding box center [271, 347] width 85 height 21
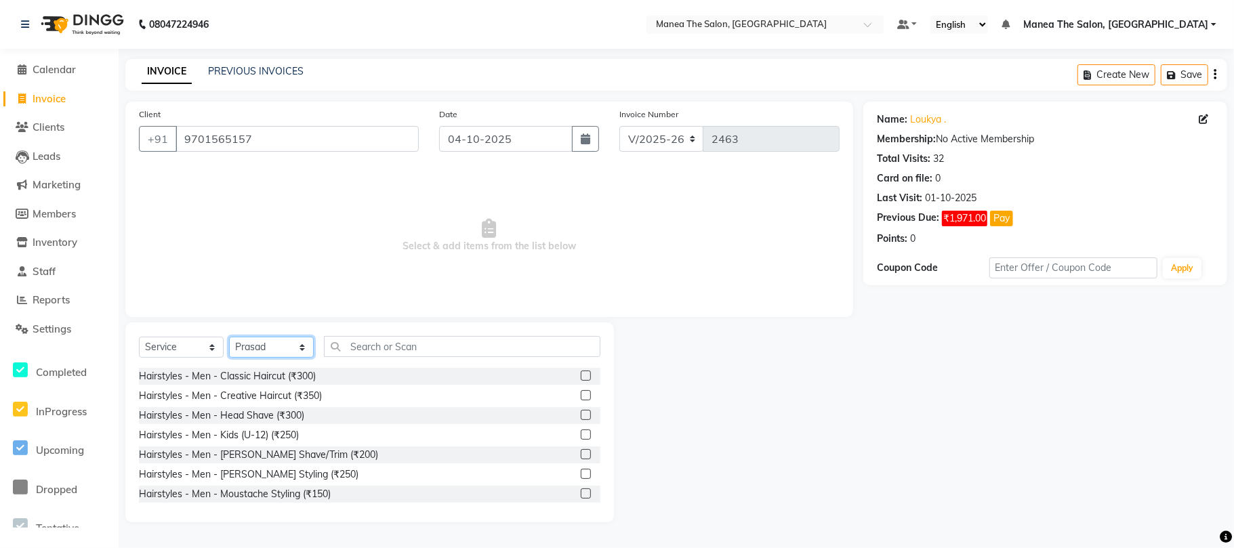
click at [303, 345] on select "Select Stylist [PERSON_NAME] Divya Lakshmi [PERSON_NAME] [PERSON_NAME]" at bounding box center [271, 347] width 85 height 21
click at [378, 194] on span "Select & add items from the list below" at bounding box center [489, 235] width 700 height 135
click at [371, 337] on input "text" at bounding box center [462, 346] width 276 height 21
click at [581, 375] on label at bounding box center [586, 376] width 10 height 10
click at [581, 375] on input "checkbox" at bounding box center [585, 376] width 9 height 9
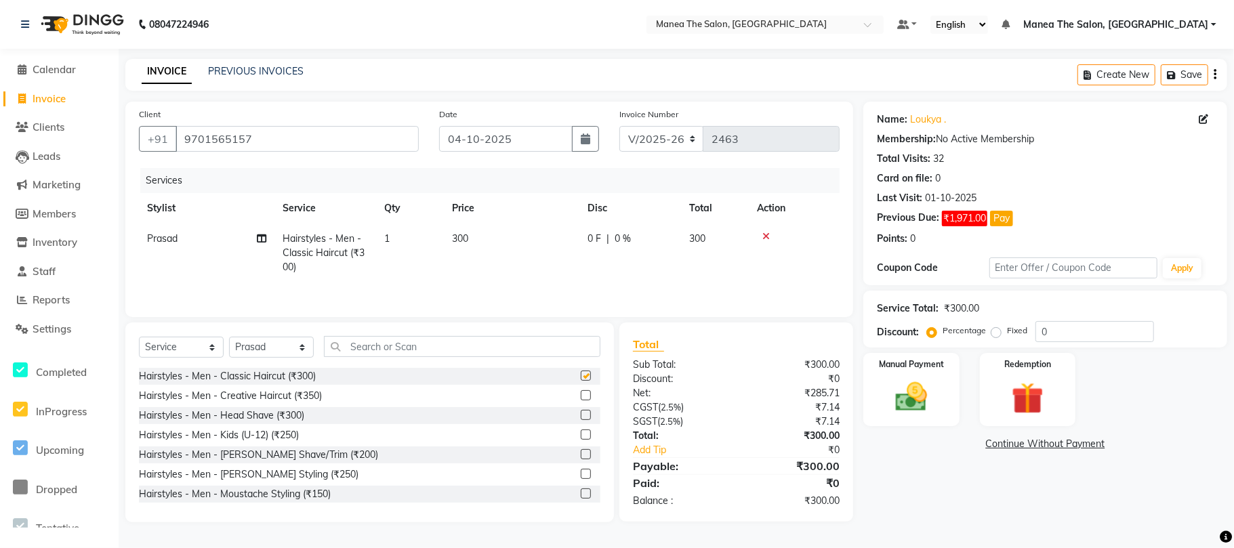
checkbox input "false"
click at [992, 310] on div "Service Total: ₹300.00" at bounding box center [1045, 308] width 337 height 14
click at [992, 322] on input "0" at bounding box center [1094, 331] width 119 height 21
type input "10"
click at [906, 410] on img at bounding box center [911, 397] width 54 height 38
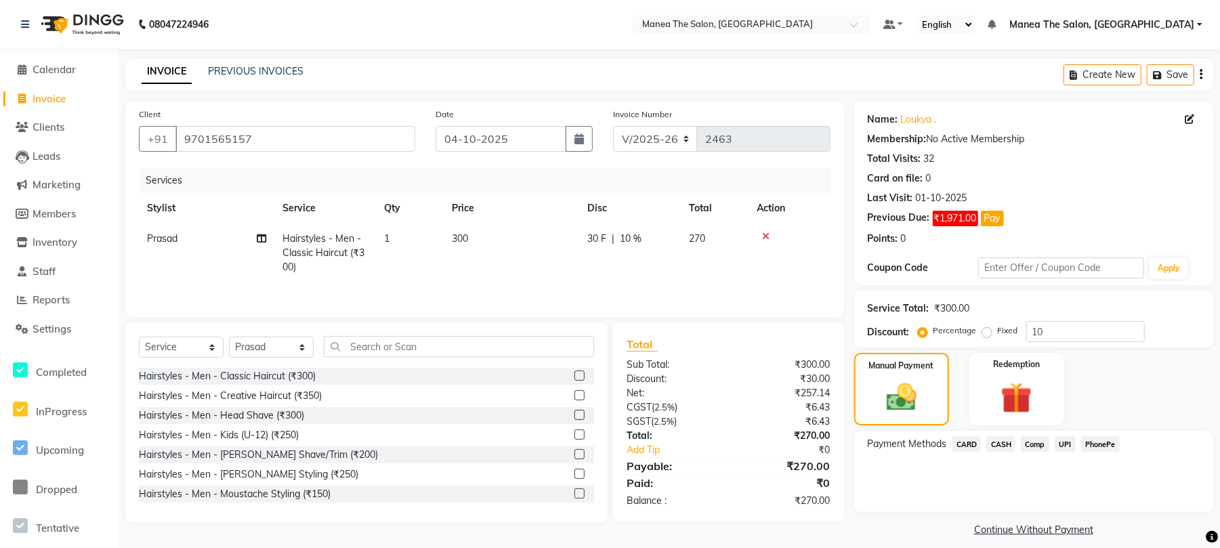
click at [992, 447] on span "UPI" at bounding box center [1065, 444] width 21 height 16
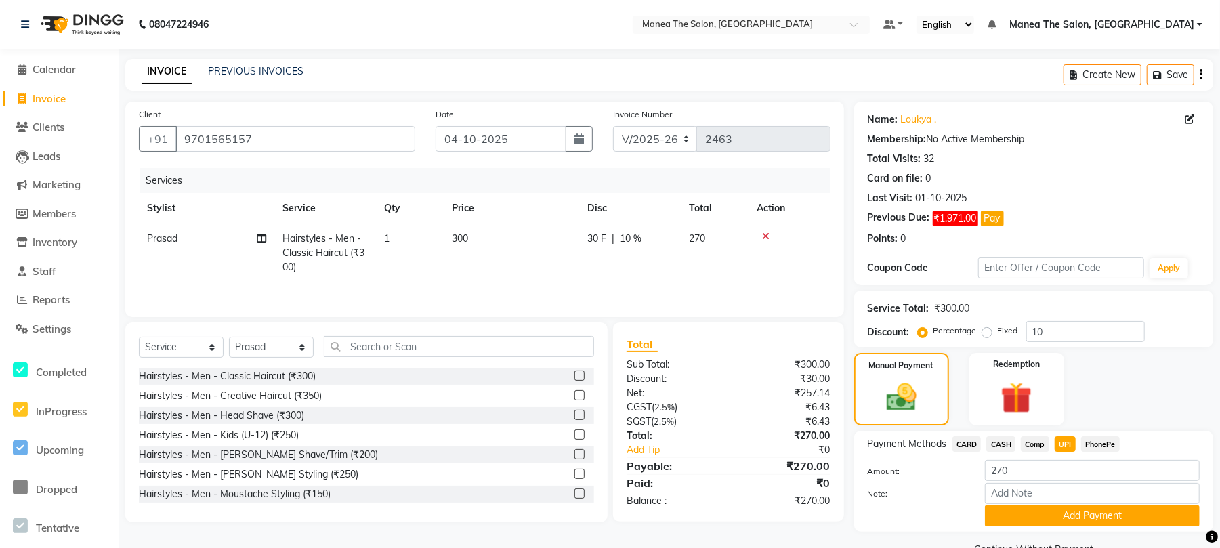
click at [992, 445] on span "CASH" at bounding box center [1000, 444] width 29 height 16
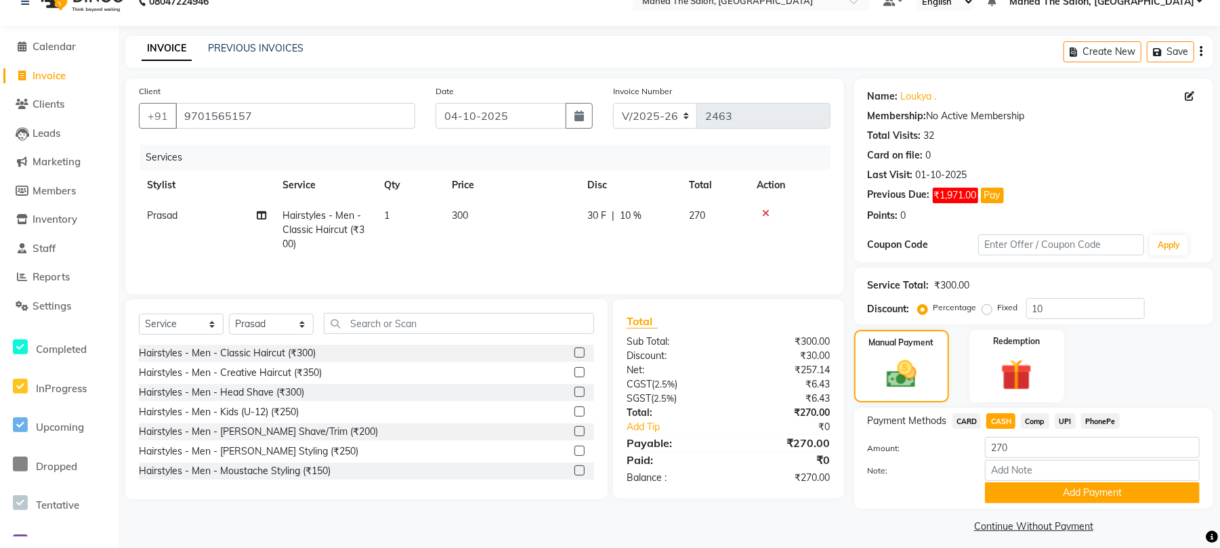
scroll to position [33, 0]
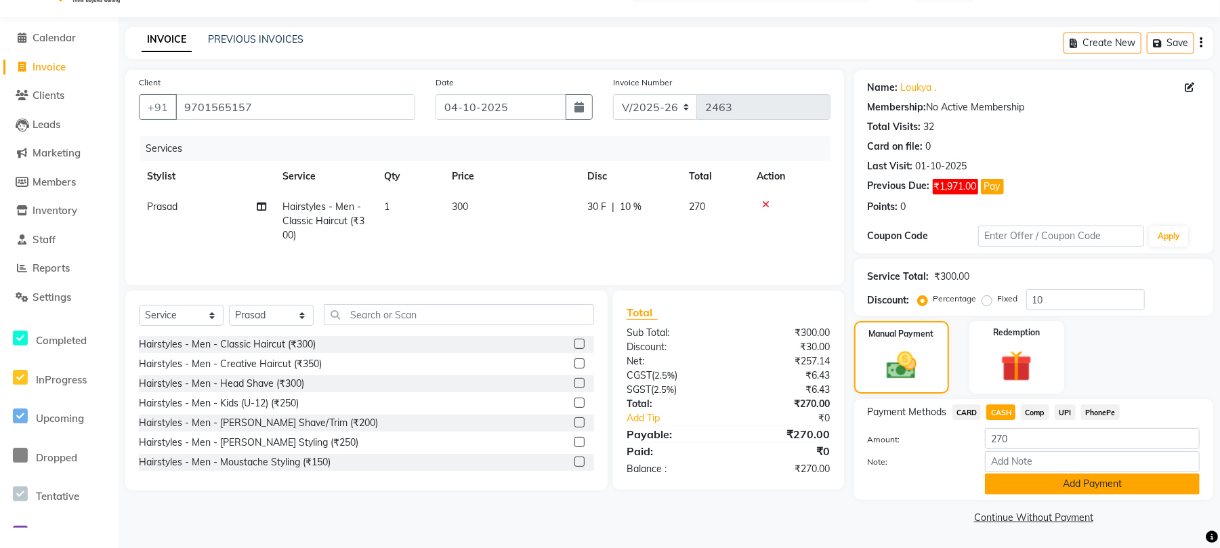
click at [992, 488] on button "Add Payment" at bounding box center [1092, 484] width 215 height 21
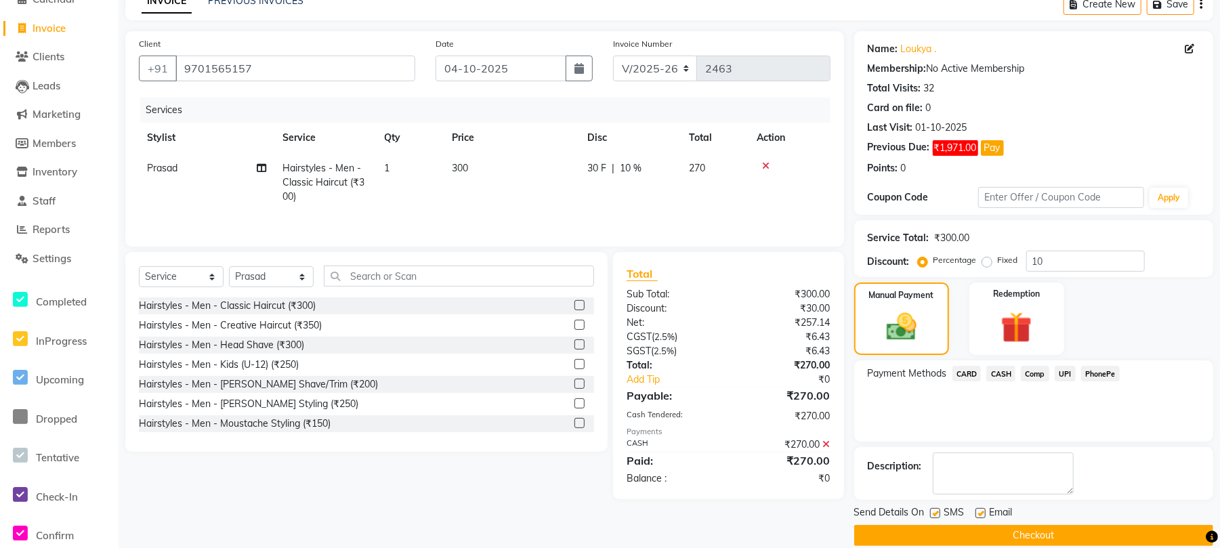
scroll to position [90, 0]
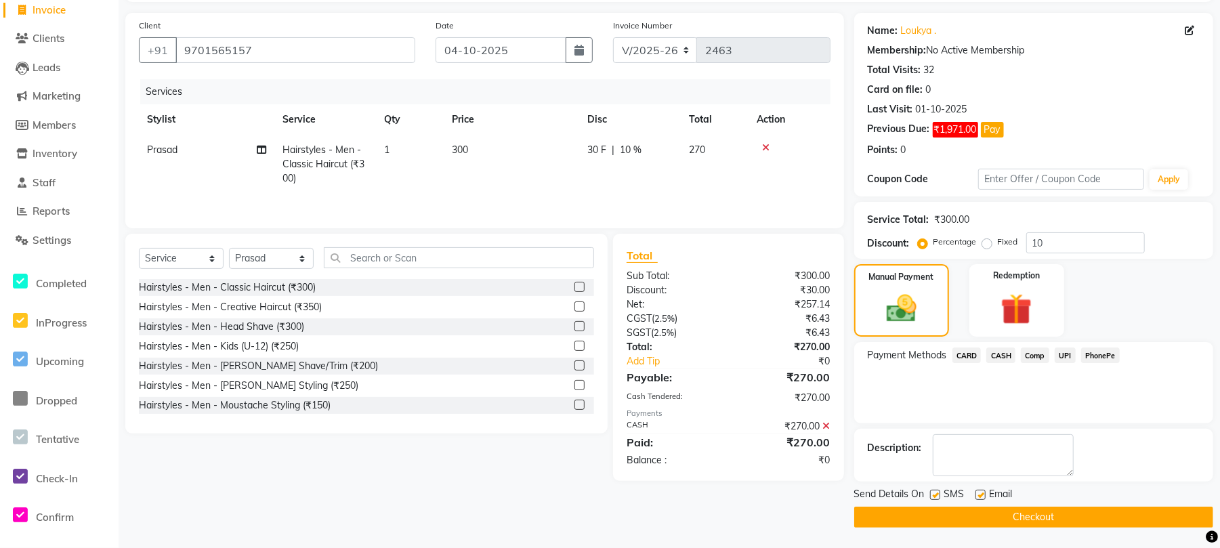
click at [963, 515] on button "Checkout" at bounding box center [1033, 517] width 359 height 21
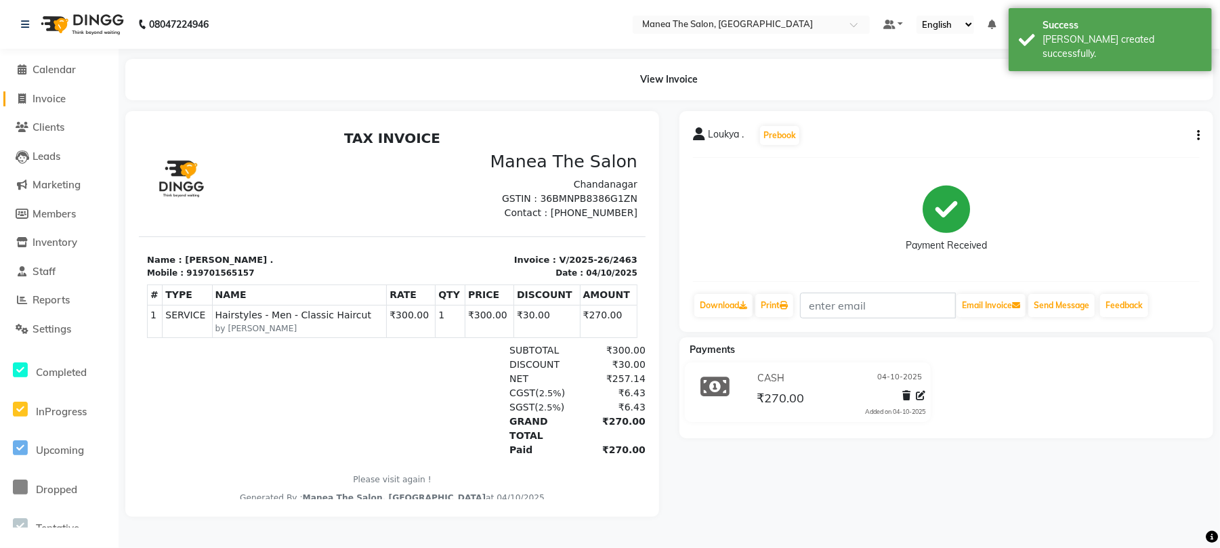
click at [33, 104] on link "Invoice" at bounding box center [59, 99] width 112 height 16
select select "service"
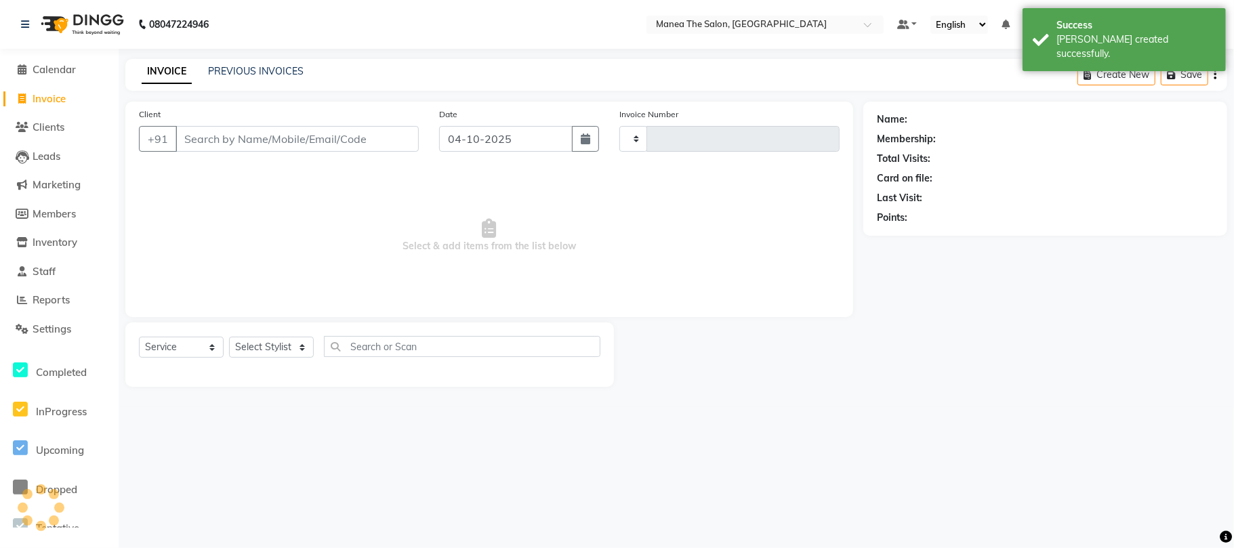
type input "2464"
select select "7351"
click at [264, 68] on link "PREVIOUS INVOICES" at bounding box center [256, 71] width 96 height 12
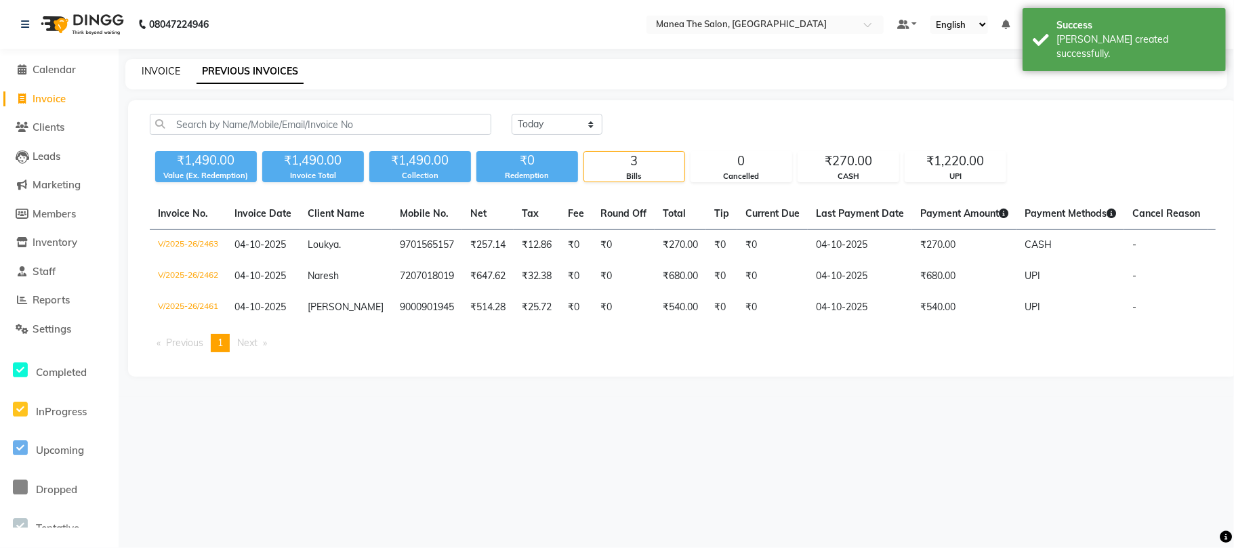
click at [159, 69] on link "INVOICE" at bounding box center [161, 71] width 39 height 12
select select "7351"
select select "service"
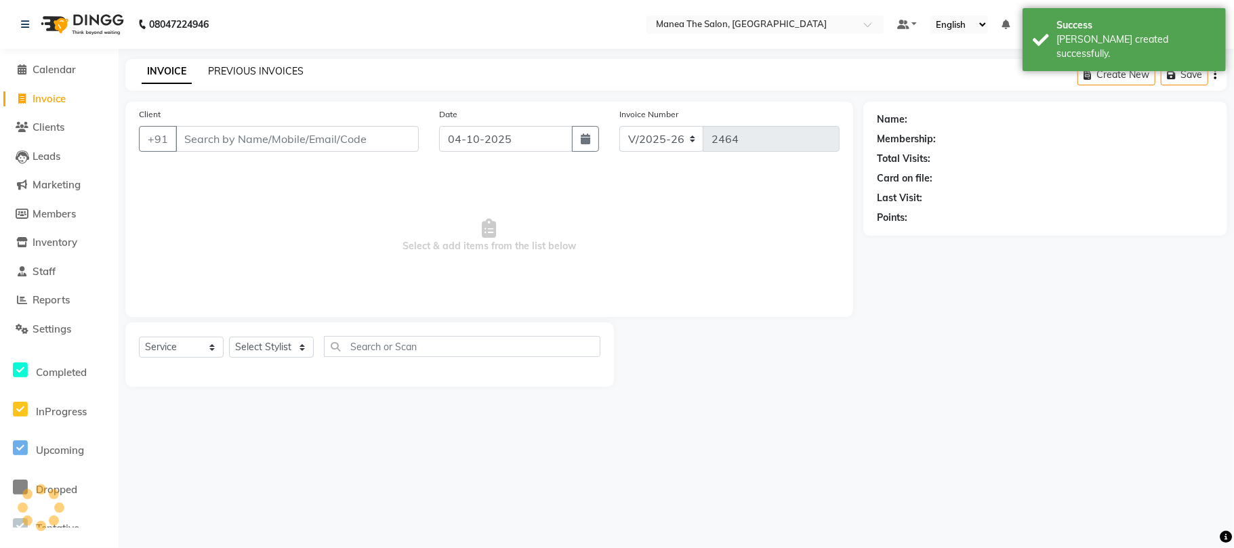
click at [237, 69] on link "PREVIOUS INVOICES" at bounding box center [256, 71] width 96 height 12
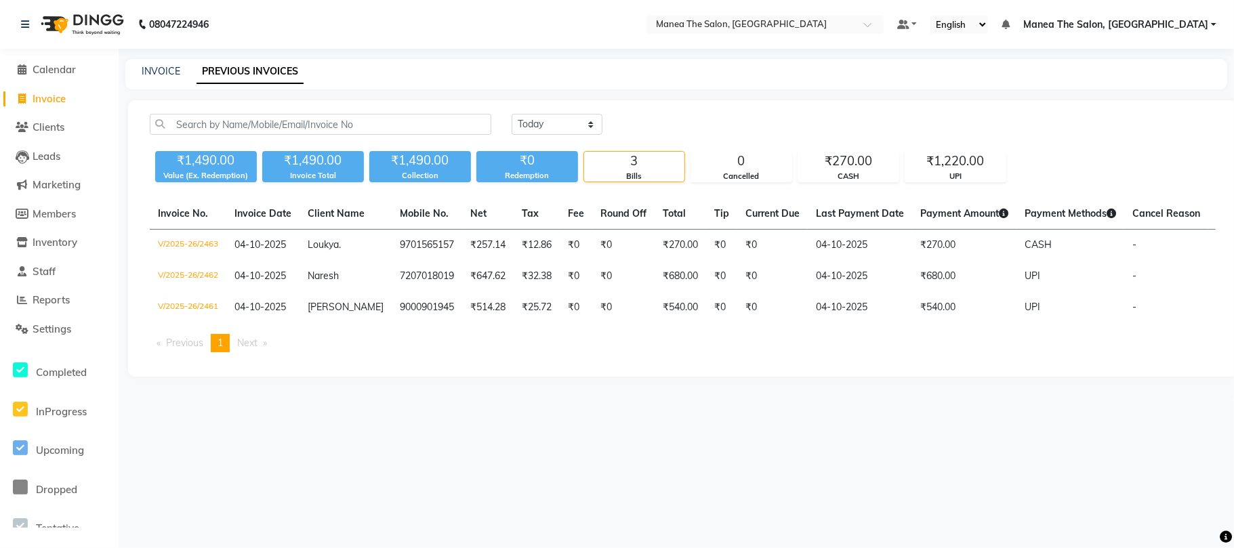
click at [161, 79] on div "INVOICE PREVIOUS INVOICES" at bounding box center [675, 74] width 1101 height 30
click at [163, 74] on link "INVOICE" at bounding box center [161, 71] width 39 height 12
select select "service"
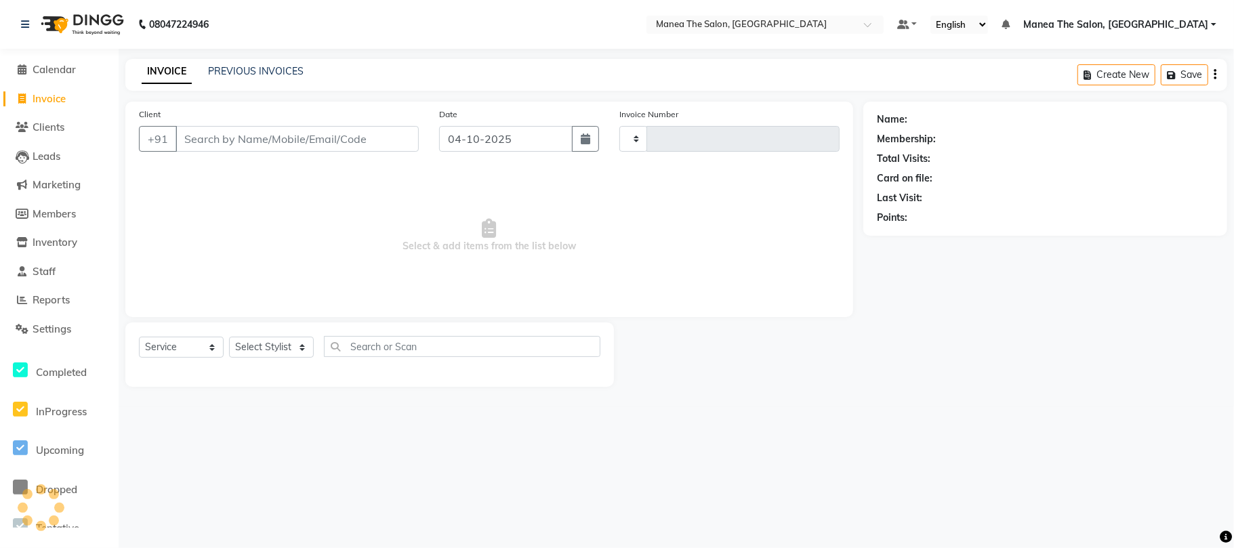
type input "2464"
select select "7351"
click at [263, 69] on link "PREVIOUS INVOICES" at bounding box center [256, 71] width 96 height 12
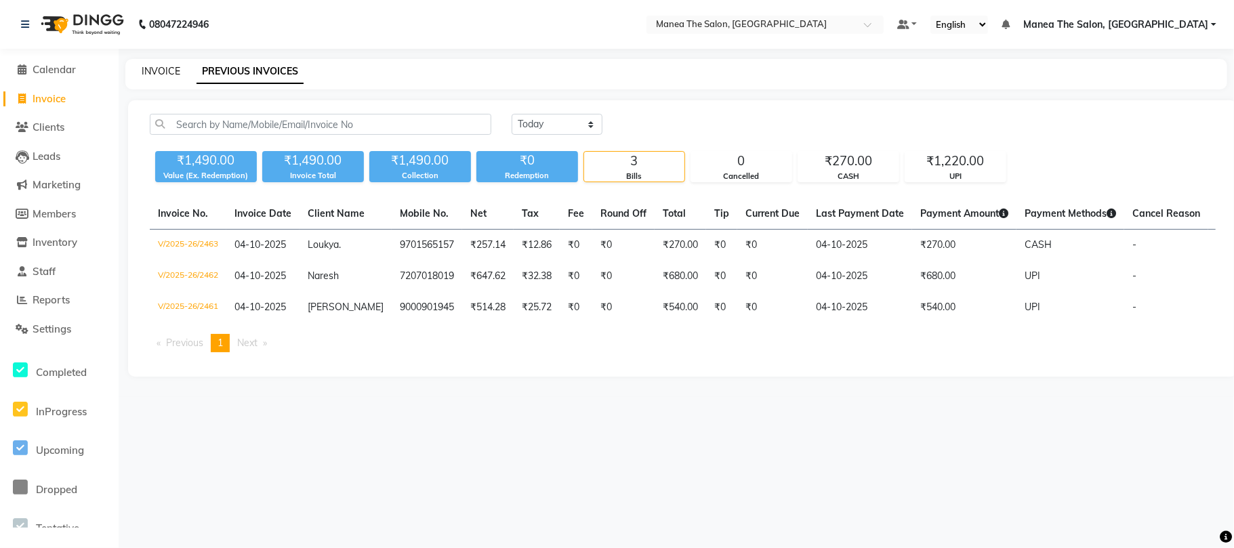
click at [169, 73] on link "INVOICE" at bounding box center [161, 71] width 39 height 12
select select "7351"
select select "service"
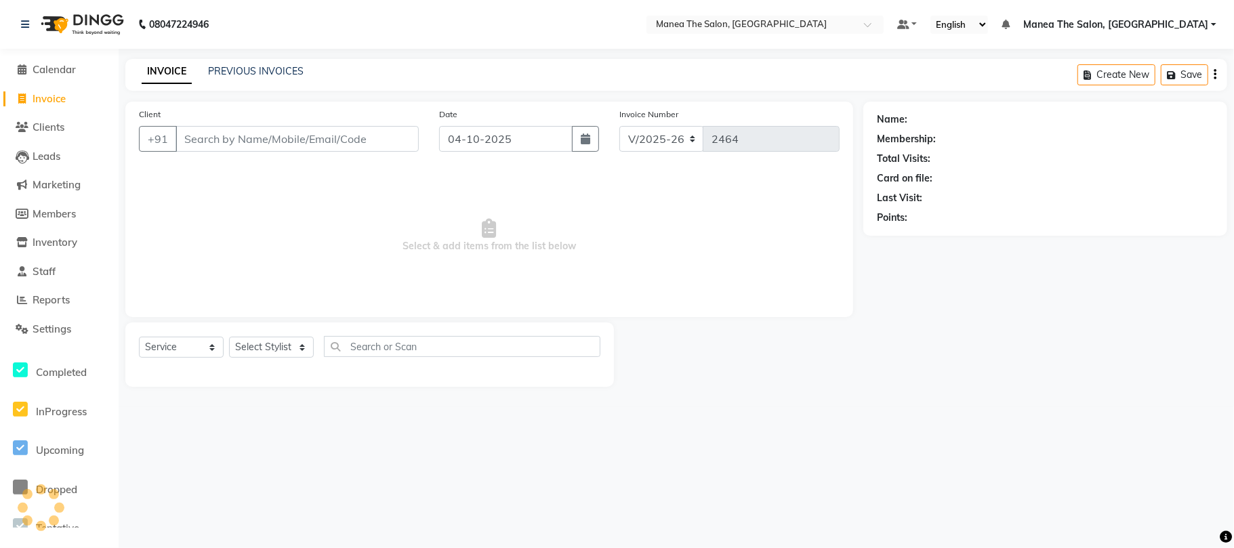
click at [242, 62] on div "INVOICE PREVIOUS INVOICES Create New Save" at bounding box center [675, 75] width 1101 height 32
click at [240, 65] on link "PREVIOUS INVOICES" at bounding box center [256, 71] width 96 height 12
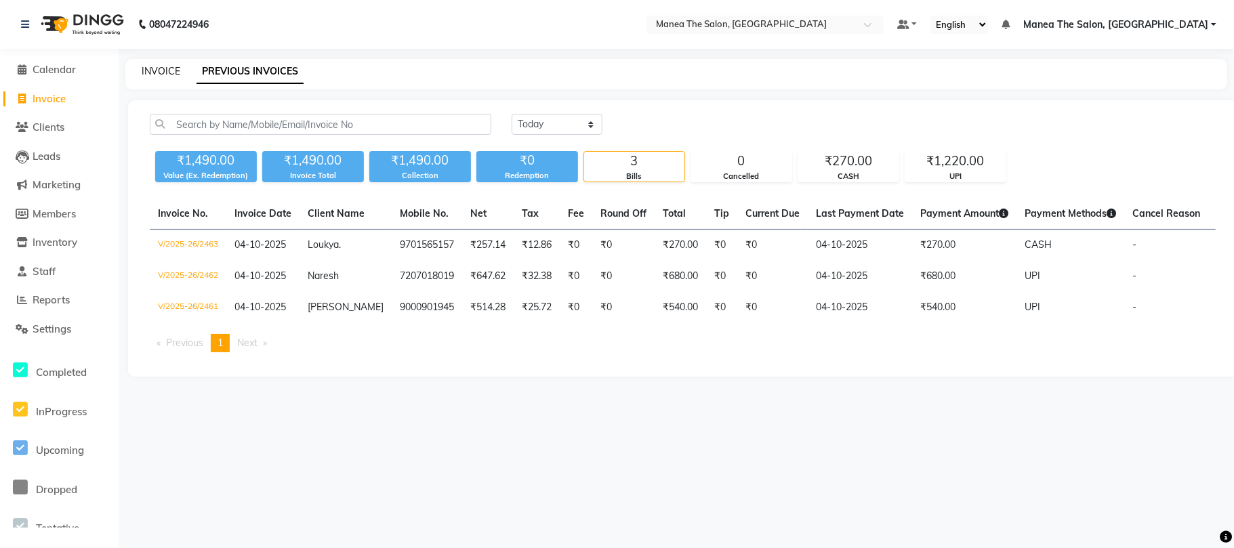
click at [160, 68] on link "INVOICE" at bounding box center [161, 71] width 39 height 12
select select "service"
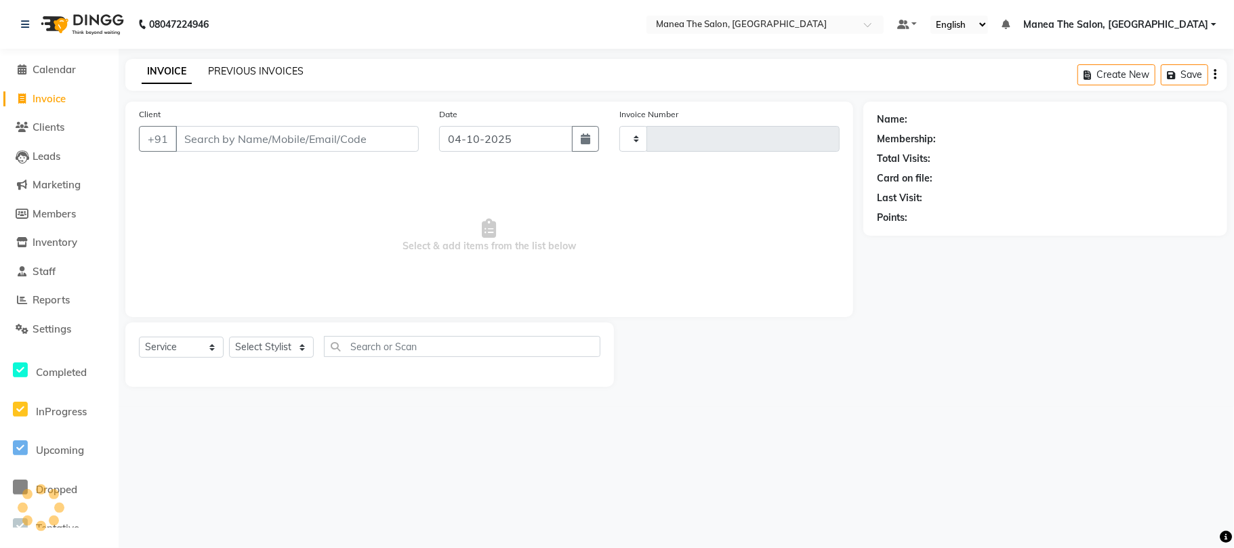
click at [229, 66] on link "PREVIOUS INVOICES" at bounding box center [256, 71] width 96 height 12
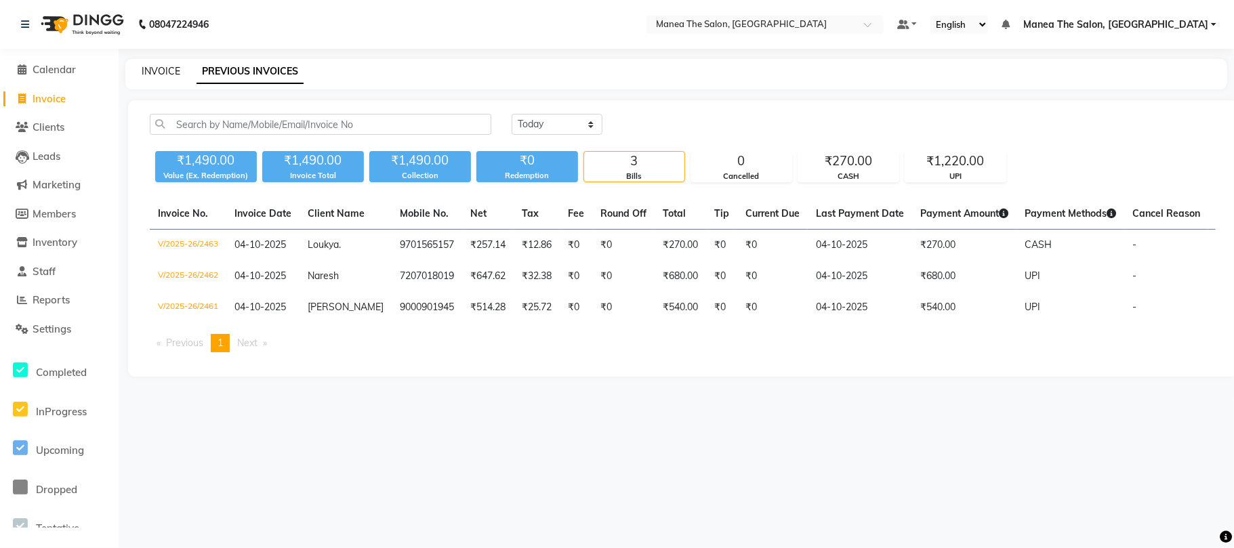
click at [157, 70] on link "INVOICE" at bounding box center [161, 71] width 39 height 12
select select "service"
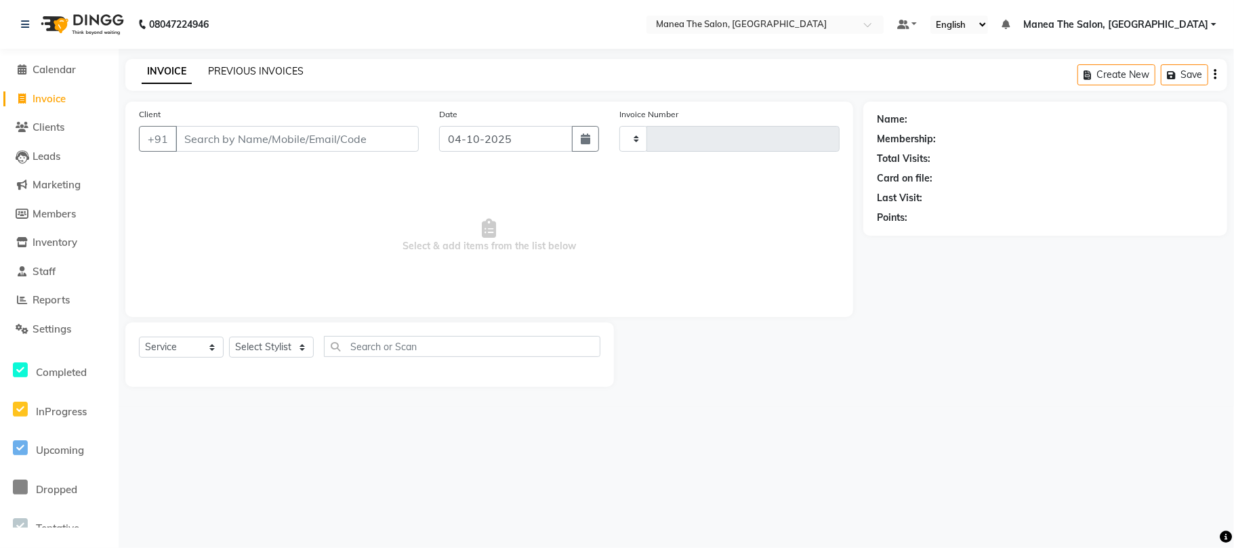
type input "2464"
select select "7351"
click at [228, 68] on link "PREVIOUS INVOICES" at bounding box center [256, 71] width 96 height 12
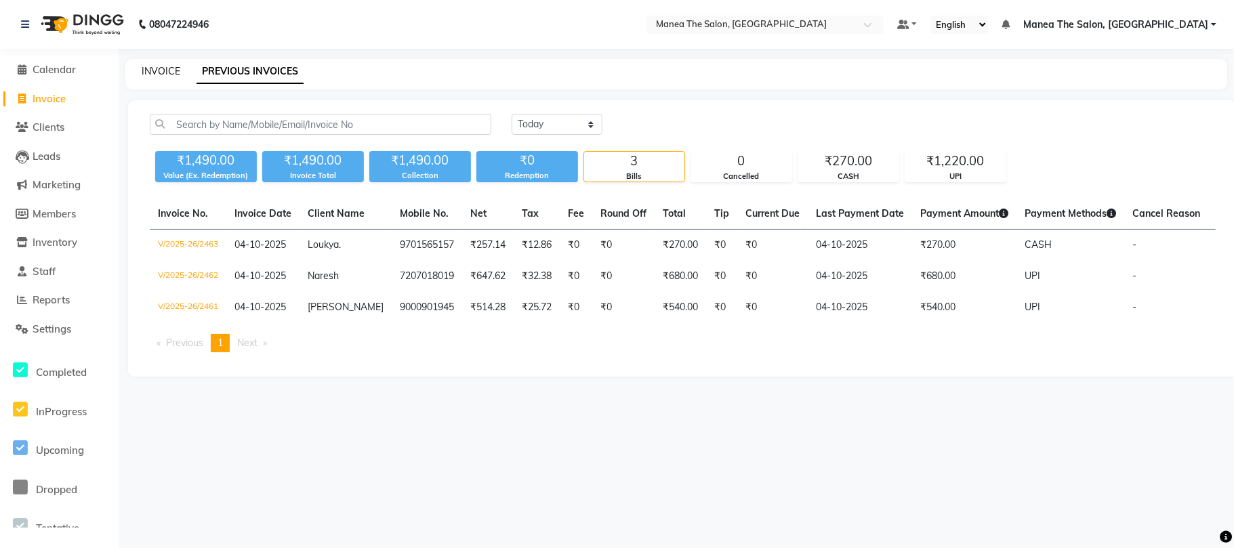
click at [161, 71] on link "INVOICE" at bounding box center [161, 71] width 39 height 12
select select "service"
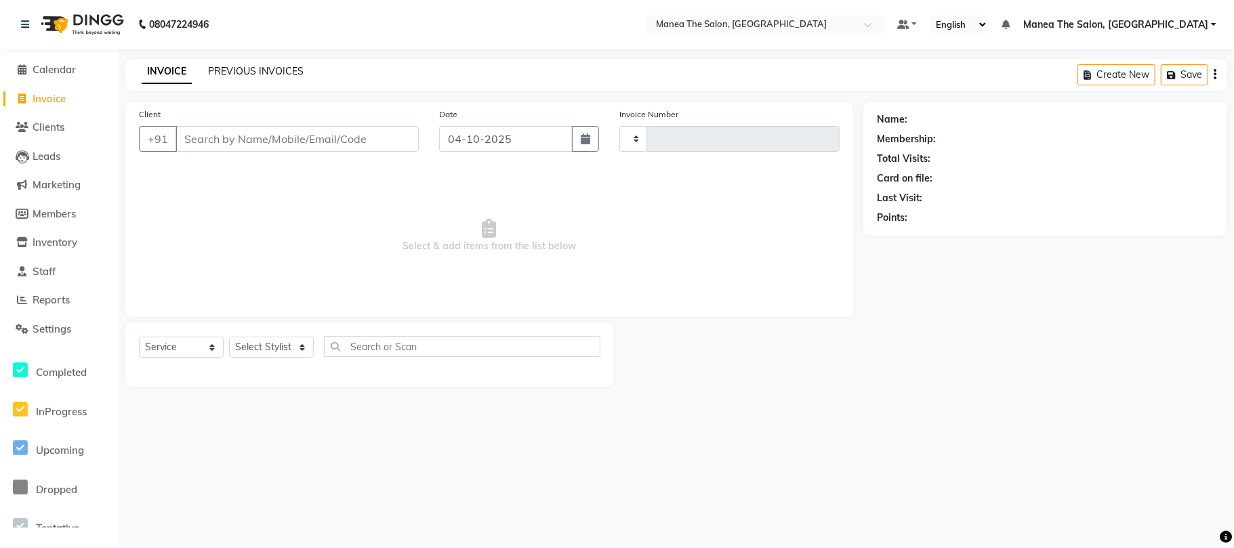
type input "2464"
select select "7351"
click at [241, 73] on link "PREVIOUS INVOICES" at bounding box center [256, 71] width 96 height 12
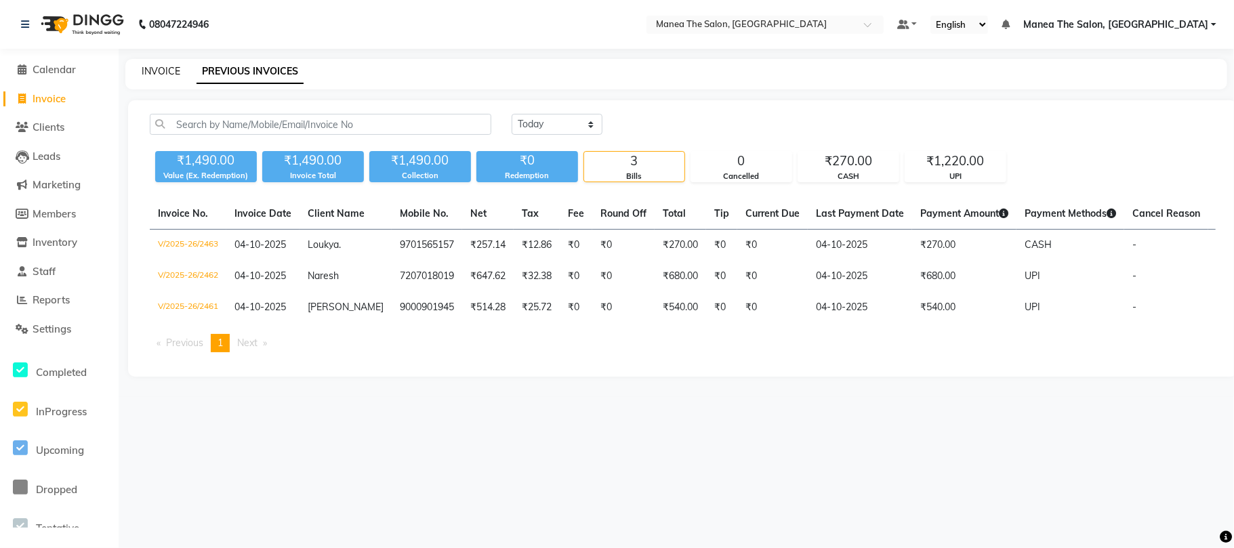
click at [161, 68] on link "INVOICE" at bounding box center [161, 71] width 39 height 12
select select "service"
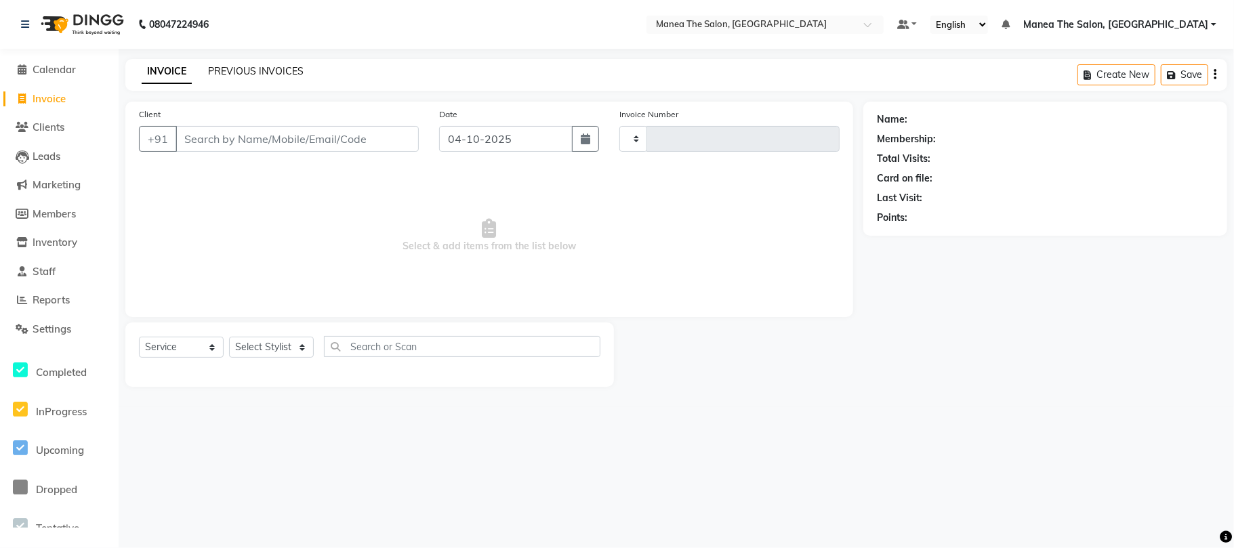
type input "2464"
select select "7351"
click at [233, 68] on link "PREVIOUS INVOICES" at bounding box center [256, 71] width 96 height 12
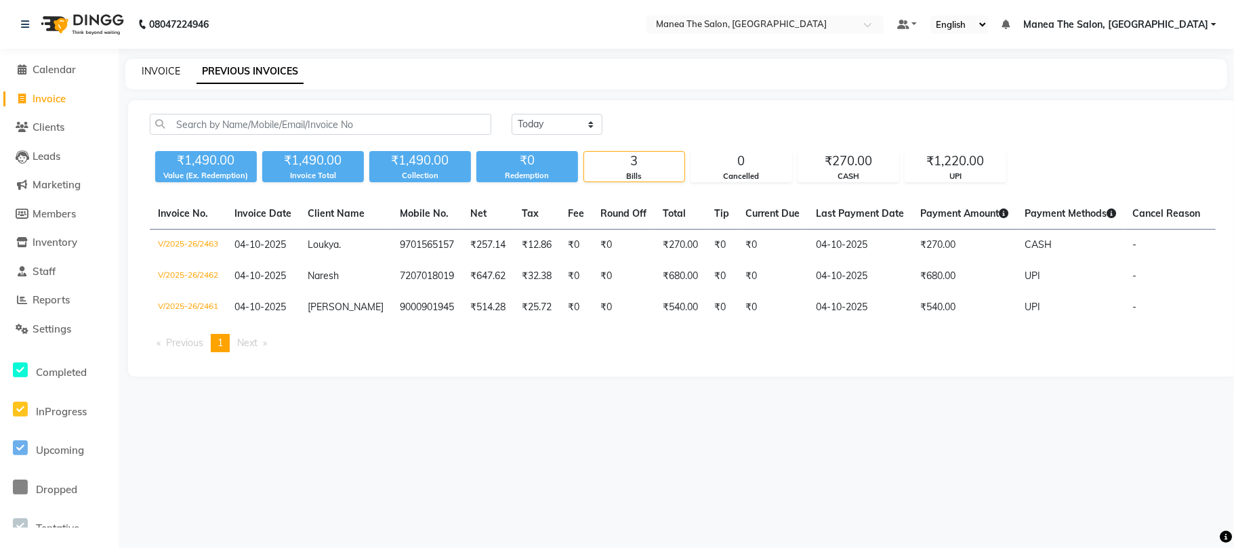
click at [159, 76] on link "INVOICE" at bounding box center [161, 71] width 39 height 12
select select "7351"
select select "service"
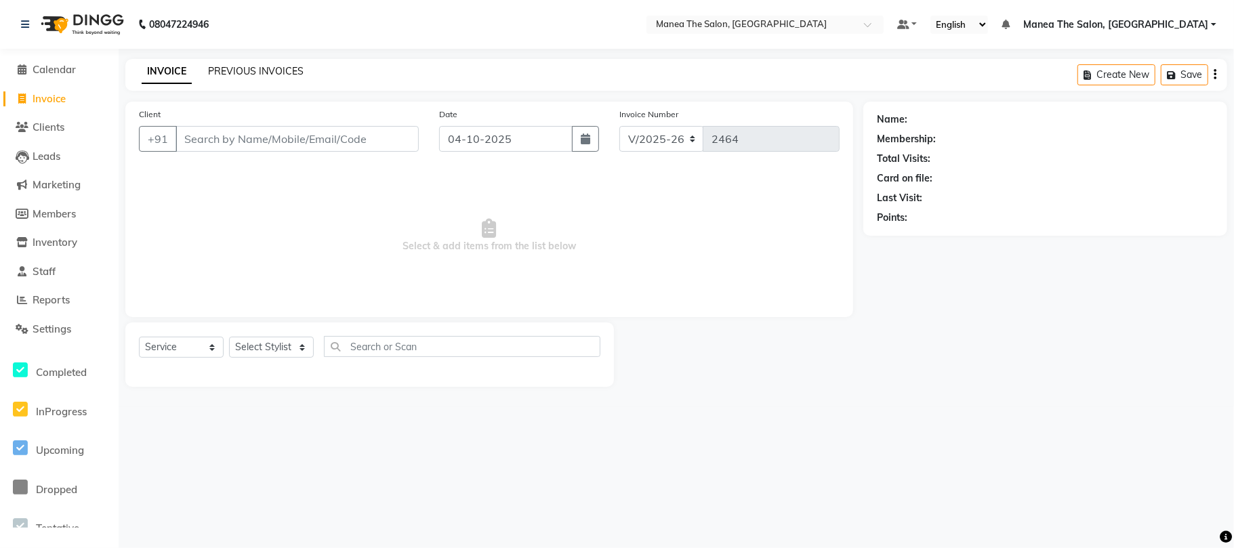
click at [236, 69] on link "PREVIOUS INVOICES" at bounding box center [256, 71] width 96 height 12
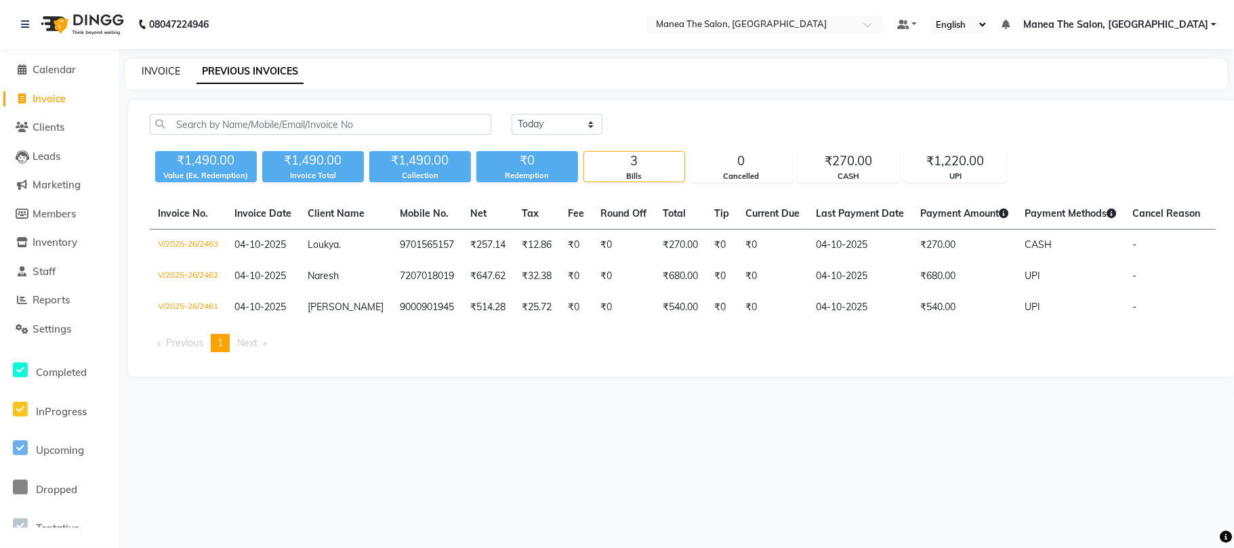
click at [163, 72] on link "INVOICE" at bounding box center [161, 71] width 39 height 12
select select "7351"
select select "service"
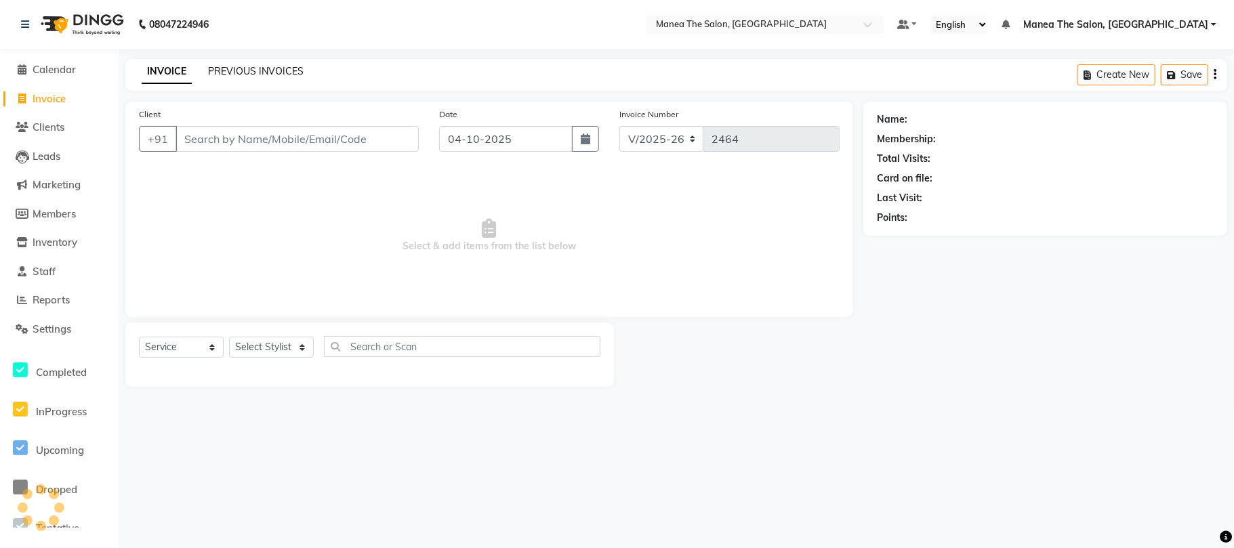
click at [239, 70] on link "PREVIOUS INVOICES" at bounding box center [256, 71] width 96 height 12
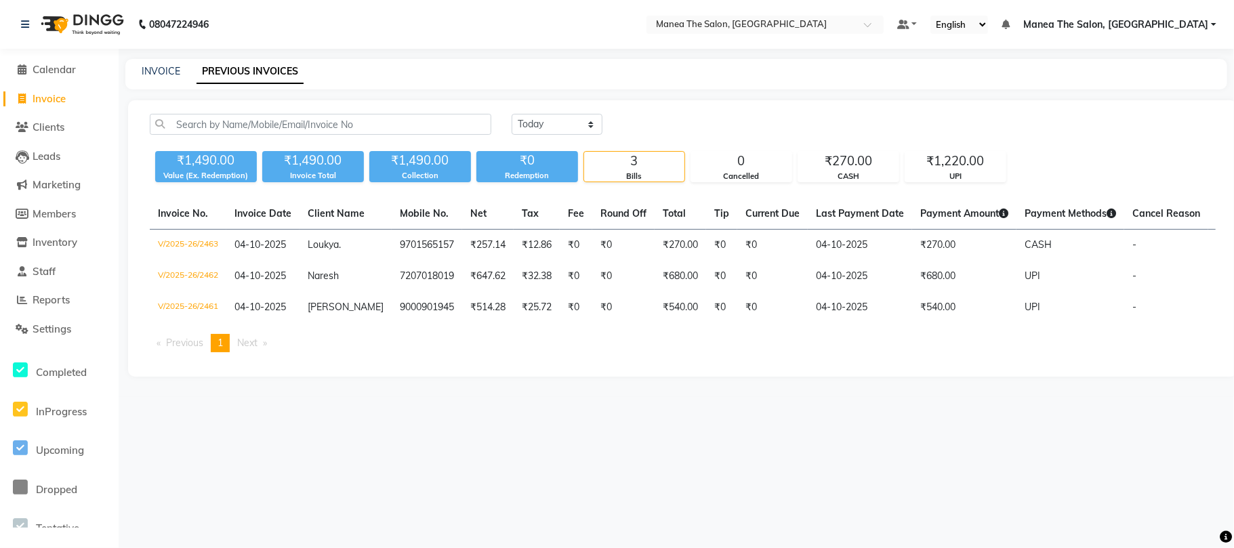
click at [129, 66] on div "INVOICE PREVIOUS INVOICES" at bounding box center [667, 71] width 1085 height 14
click at [172, 73] on link "INVOICE" at bounding box center [161, 71] width 39 height 12
select select "7351"
select select "service"
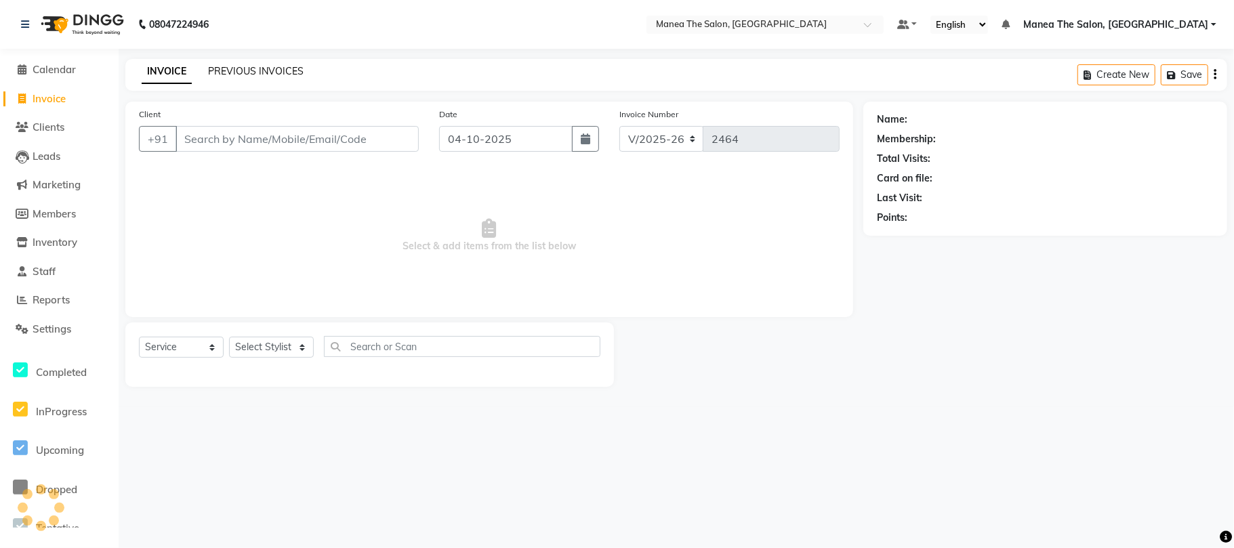
click at [228, 70] on link "PREVIOUS INVOICES" at bounding box center [256, 71] width 96 height 12
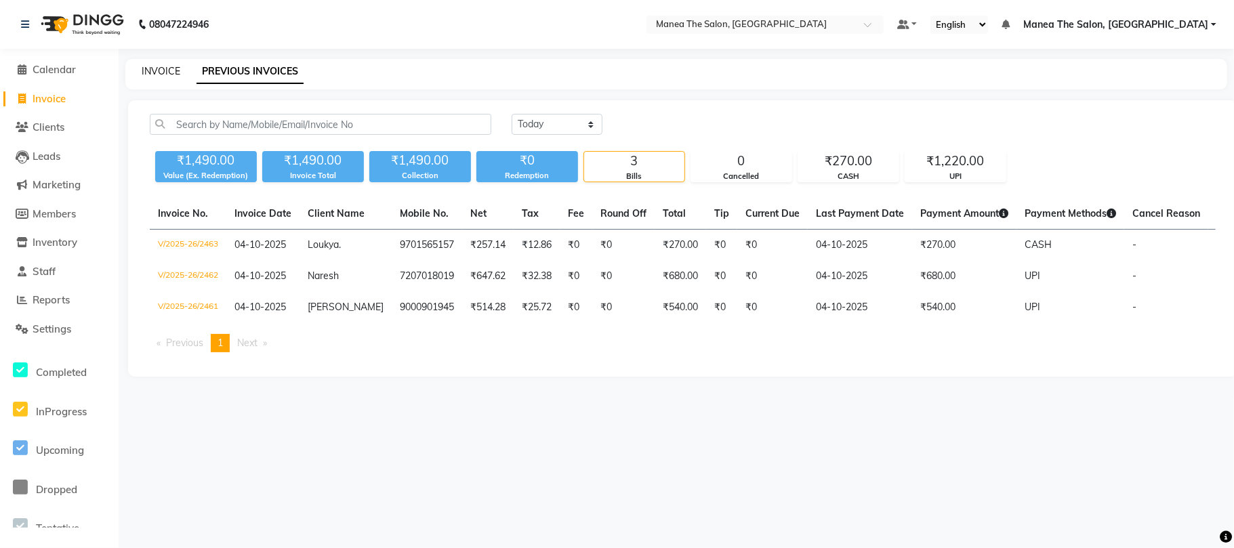
click at [160, 72] on link "INVOICE" at bounding box center [161, 71] width 39 height 12
select select "7351"
select select "service"
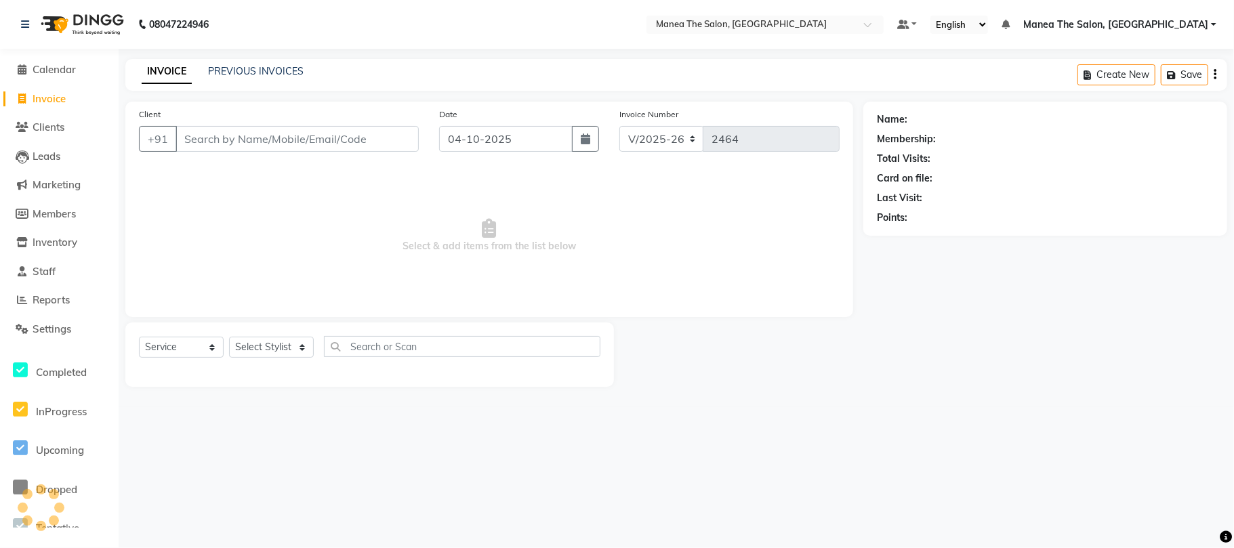
click at [257, 331] on div "Select Service Product Membership Package Voucher Prepaid Gift Card Select Styl…" at bounding box center [369, 354] width 488 height 64
click at [259, 342] on select "Select Stylist [PERSON_NAME] Divya Lakshmi [PERSON_NAME] [PERSON_NAME]" at bounding box center [271, 347] width 85 height 21
select select "63586"
click at [229, 337] on select "Select Stylist [PERSON_NAME] Divya Lakshmi [PERSON_NAME] [PERSON_NAME]" at bounding box center [271, 347] width 85 height 21
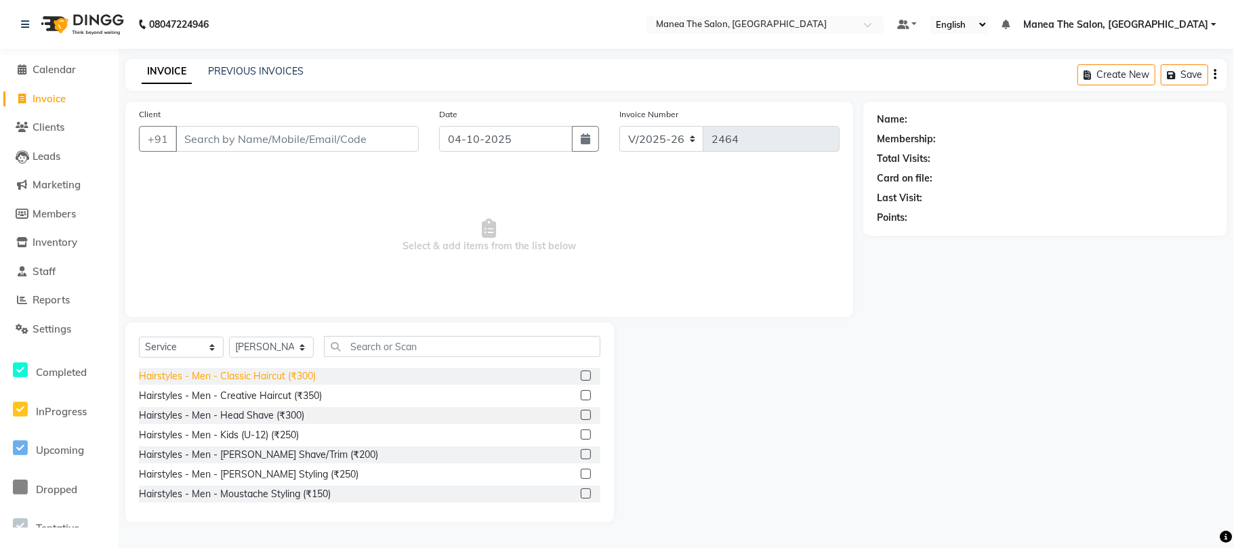
click at [286, 379] on div "Hairstyles - Men - Classic Haircut (₹300)" at bounding box center [227, 376] width 177 height 14
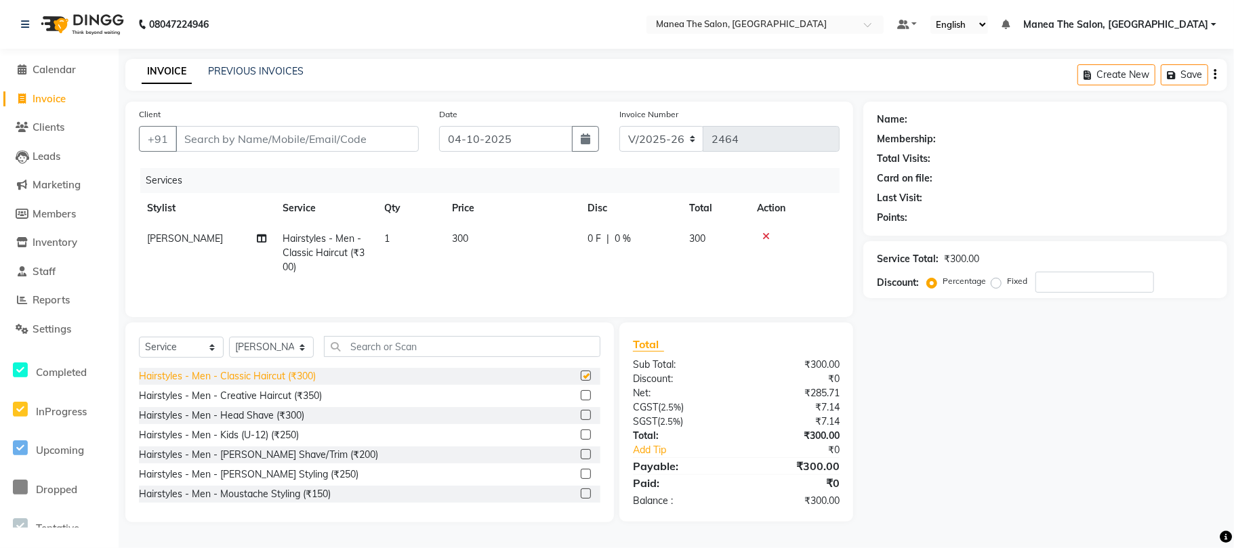
checkbox input "false"
click at [236, 126] on input "Client" at bounding box center [296, 139] width 243 height 26
type input "9"
type input "0"
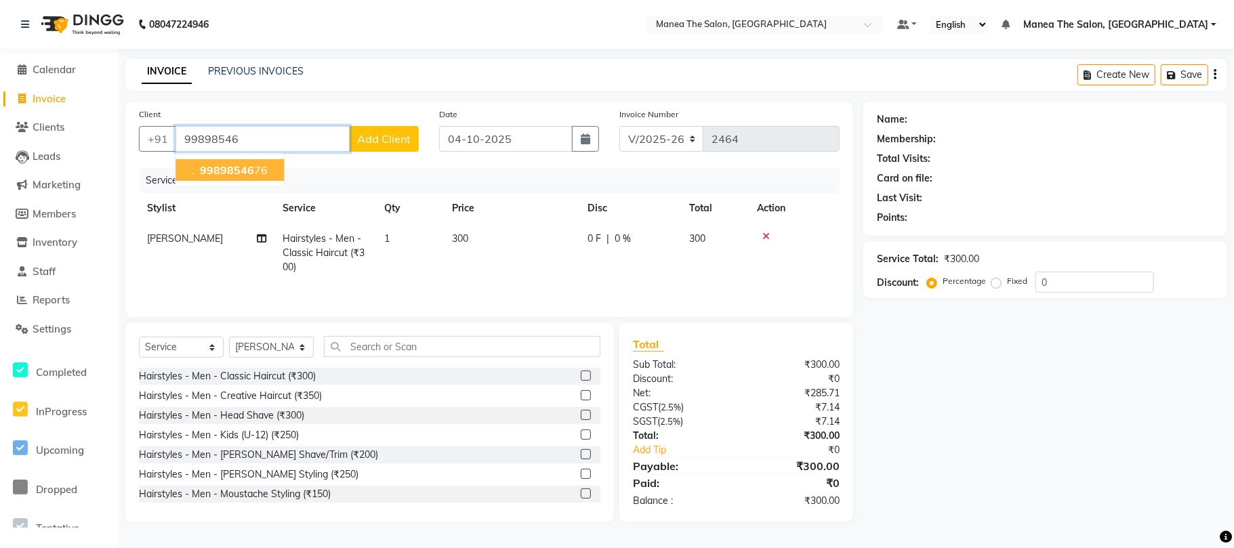
click at [219, 167] on span "99898546" at bounding box center [227, 170] width 54 height 14
type input "9989854676"
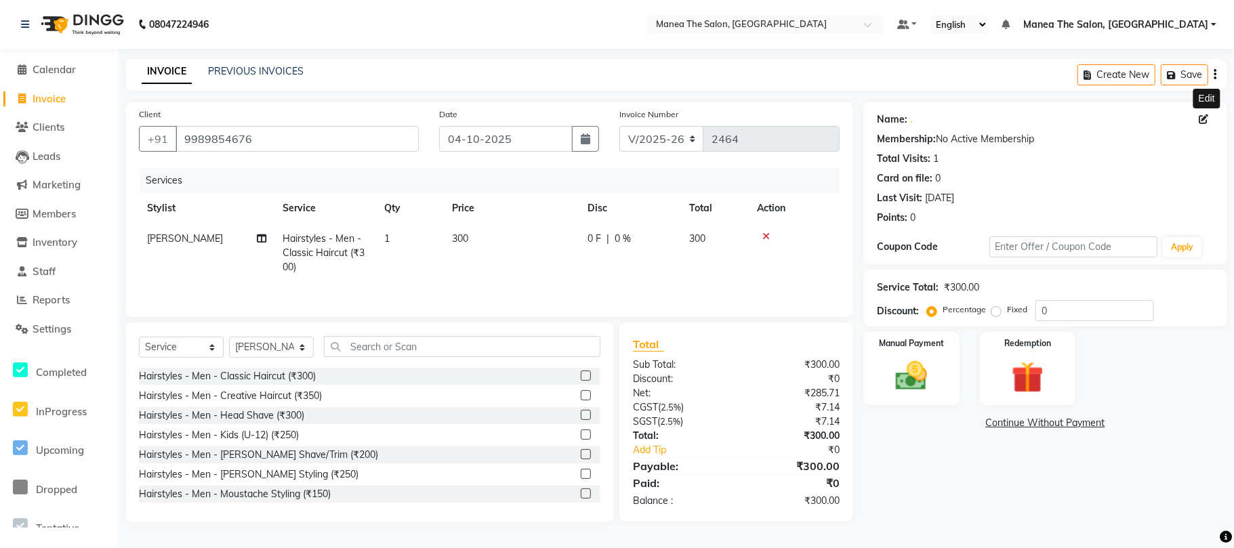
click at [992, 118] on icon at bounding box center [1202, 118] width 9 height 9
select select "male"
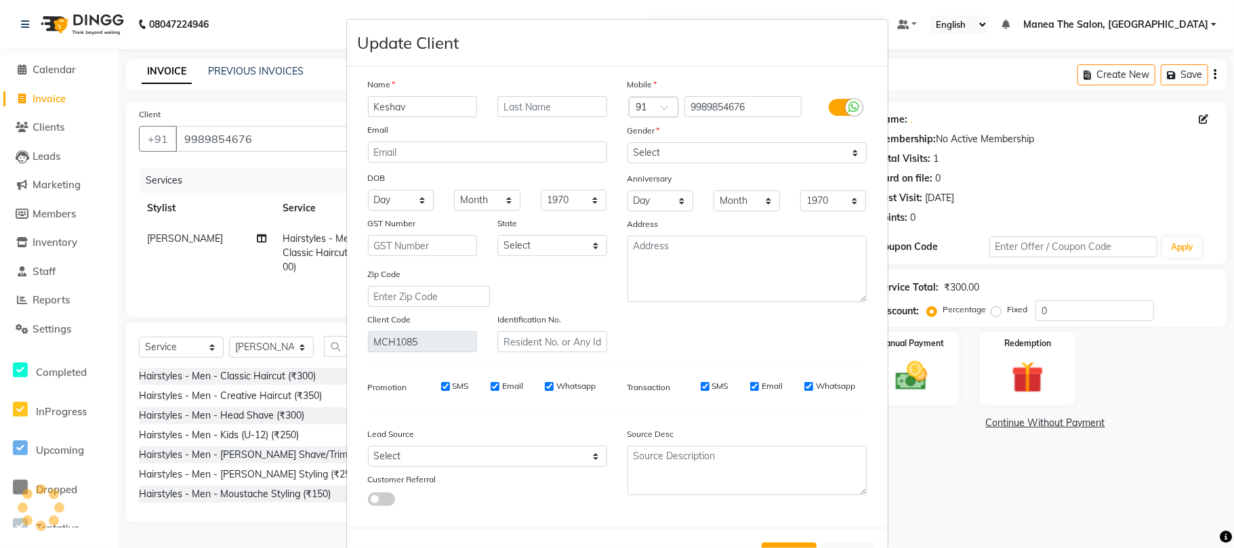
type input "Keshav"
click at [670, 153] on select "Select Male Female Other Prefer Not To Say" at bounding box center [746, 152] width 239 height 21
click at [627, 142] on select "Select Male Female Other Prefer Not To Say" at bounding box center [746, 152] width 239 height 21
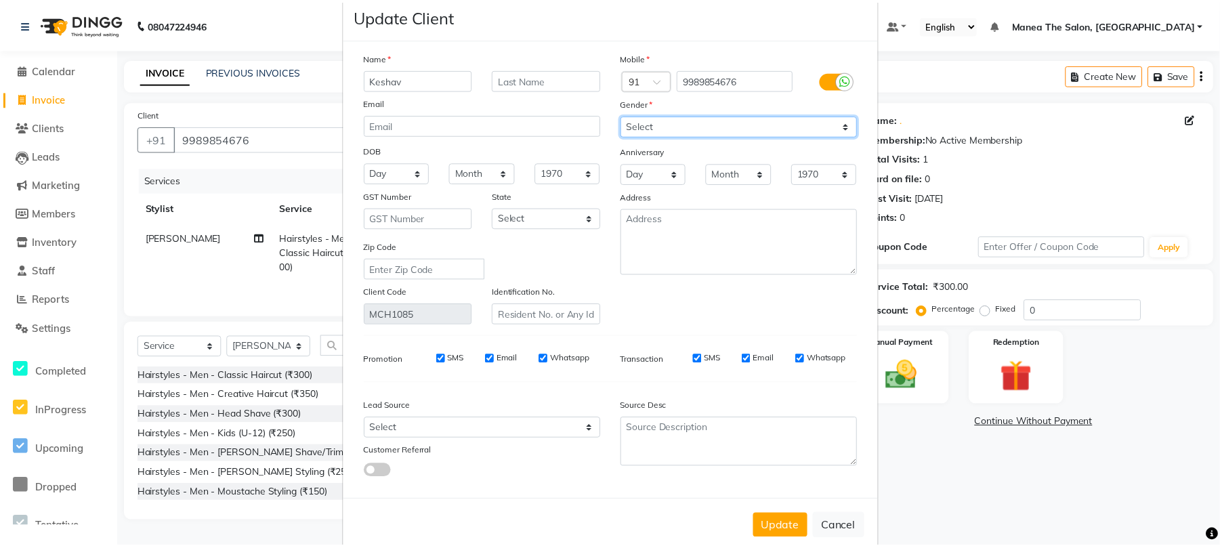
scroll to position [49, 0]
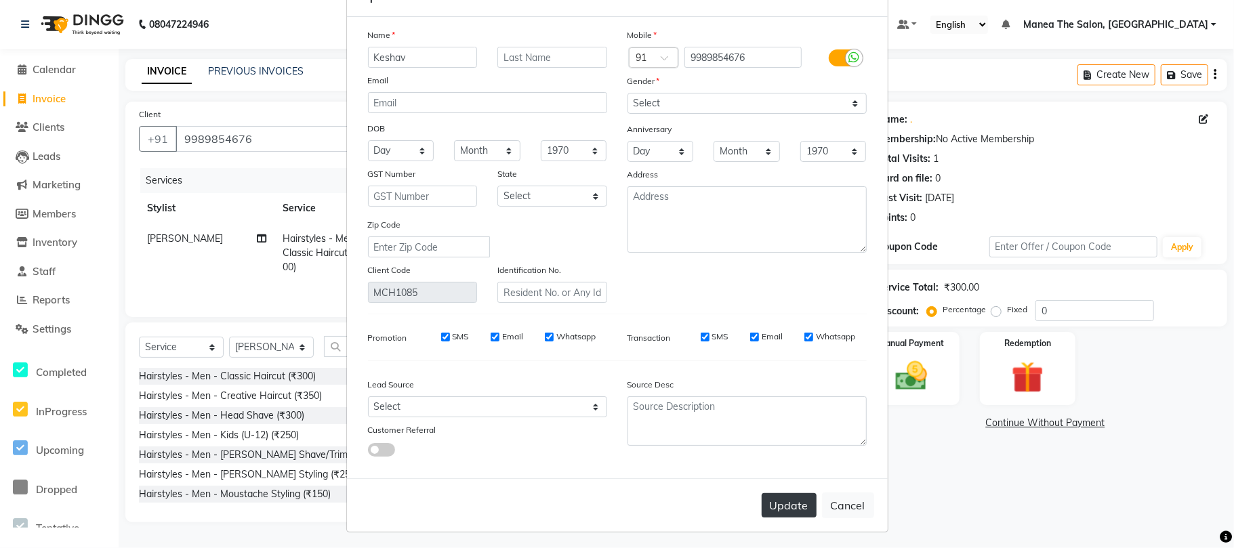
click at [790, 496] on button "Update" at bounding box center [788, 505] width 55 height 24
select select
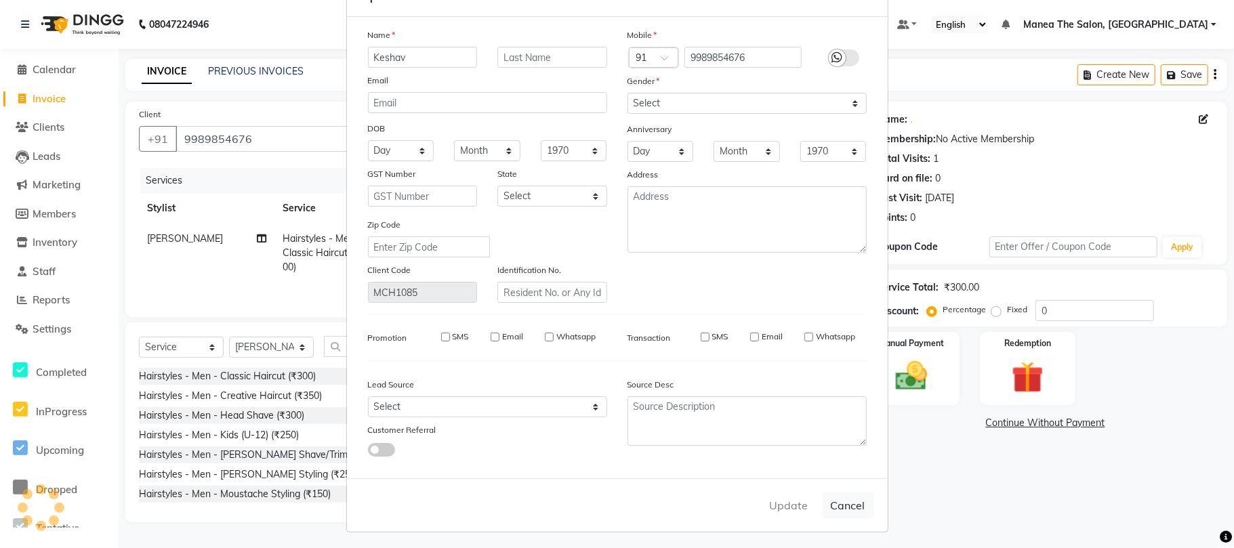
select select
checkbox input "false"
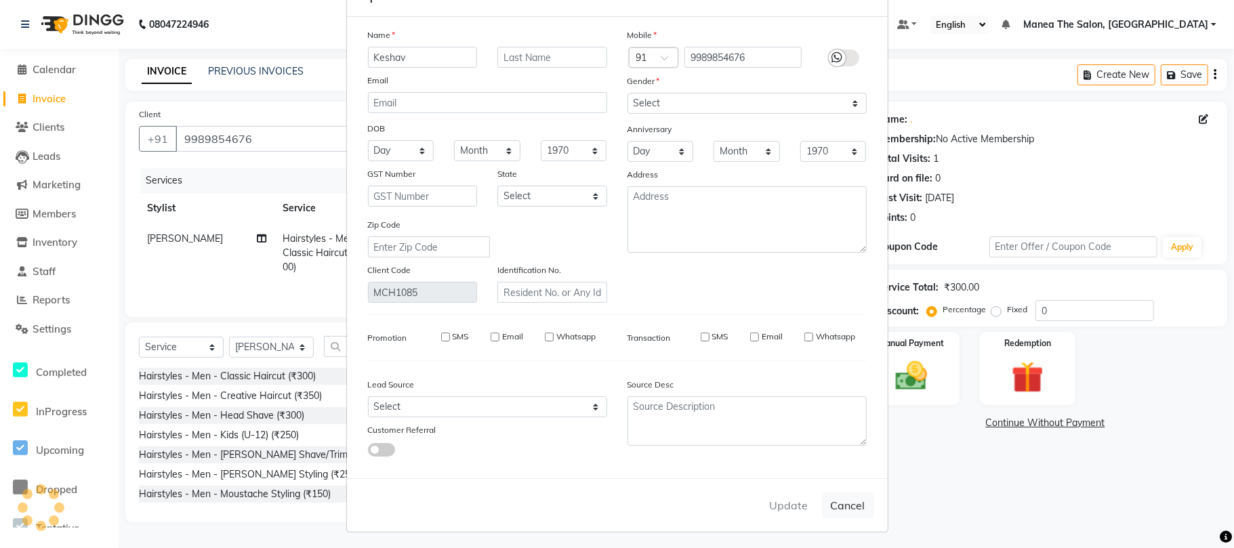
checkbox input "false"
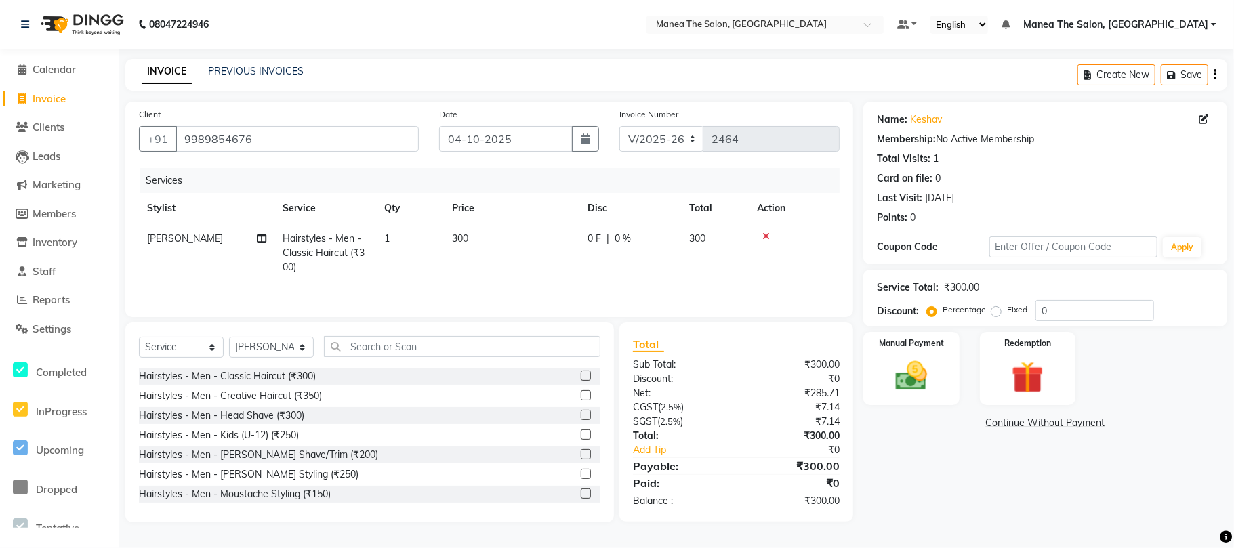
click at [767, 230] on td at bounding box center [794, 253] width 91 height 59
click at [767, 234] on icon at bounding box center [765, 236] width 7 height 9
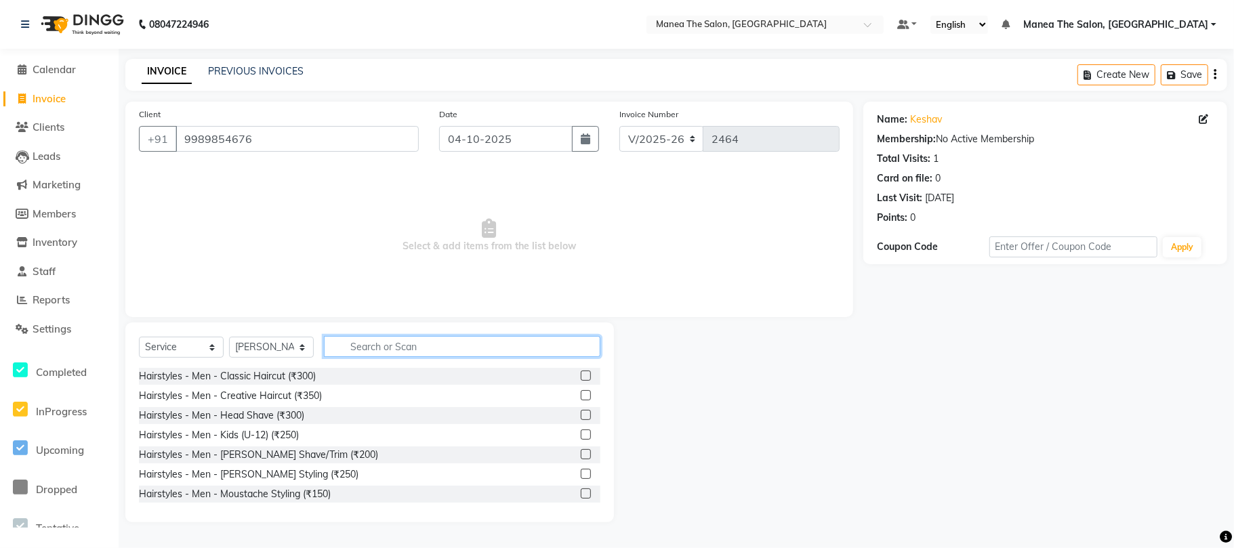
click at [351, 347] on input "text" at bounding box center [462, 346] width 276 height 21
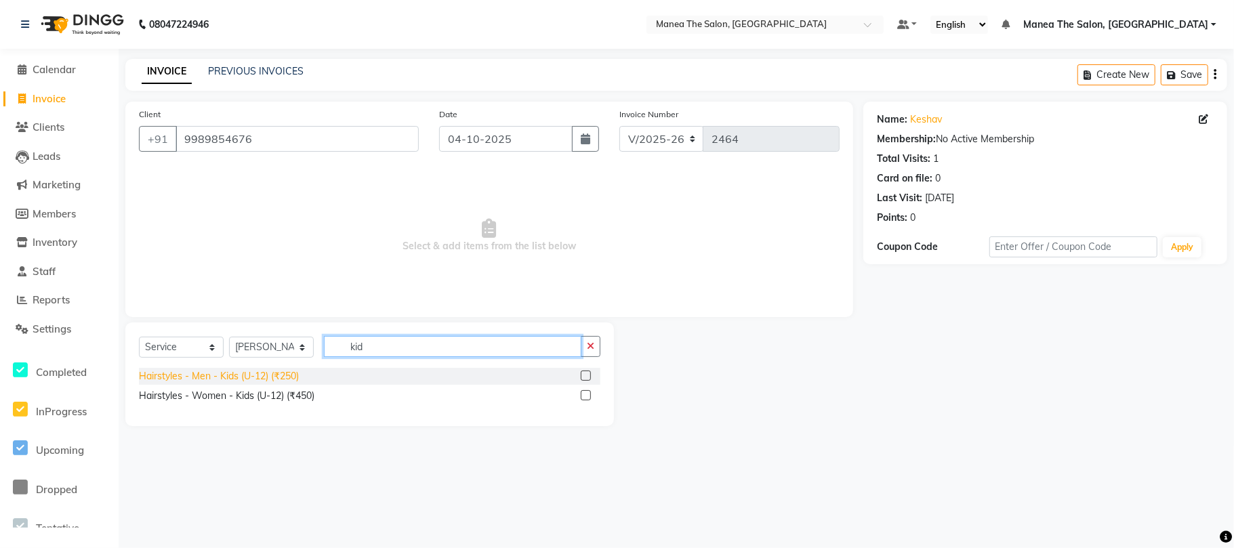
type input "kid"
click at [282, 372] on div "Hairstyles - Men - Kids (U-12) (₹250)" at bounding box center [219, 376] width 160 height 14
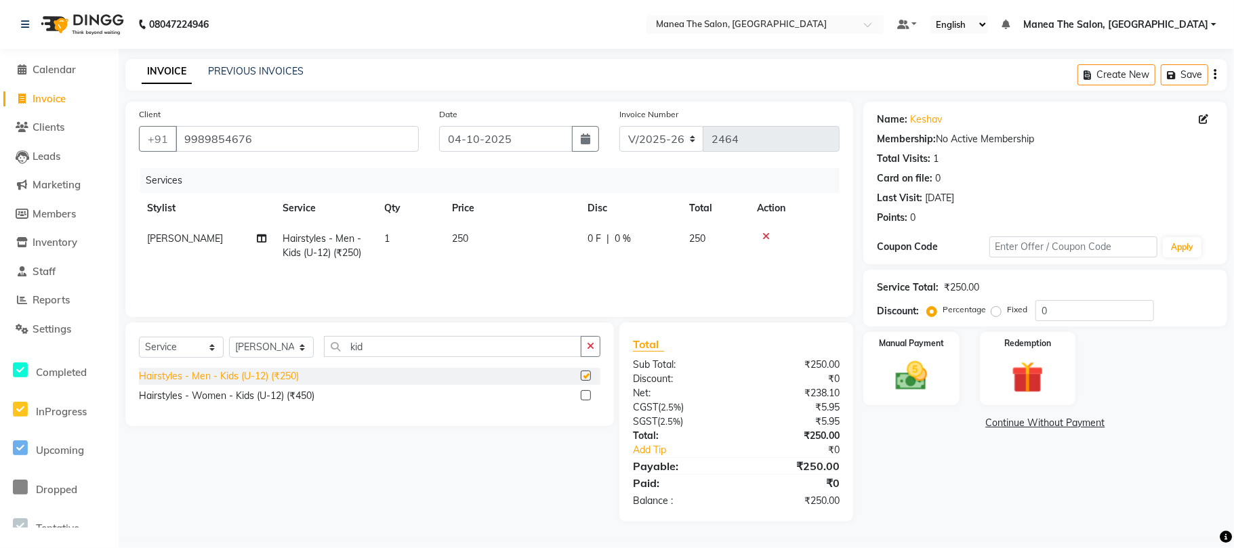
checkbox input "false"
click at [992, 312] on input "0" at bounding box center [1094, 310] width 119 height 21
type input "1"
type input "20"
click at [921, 377] on img at bounding box center [911, 376] width 54 height 38
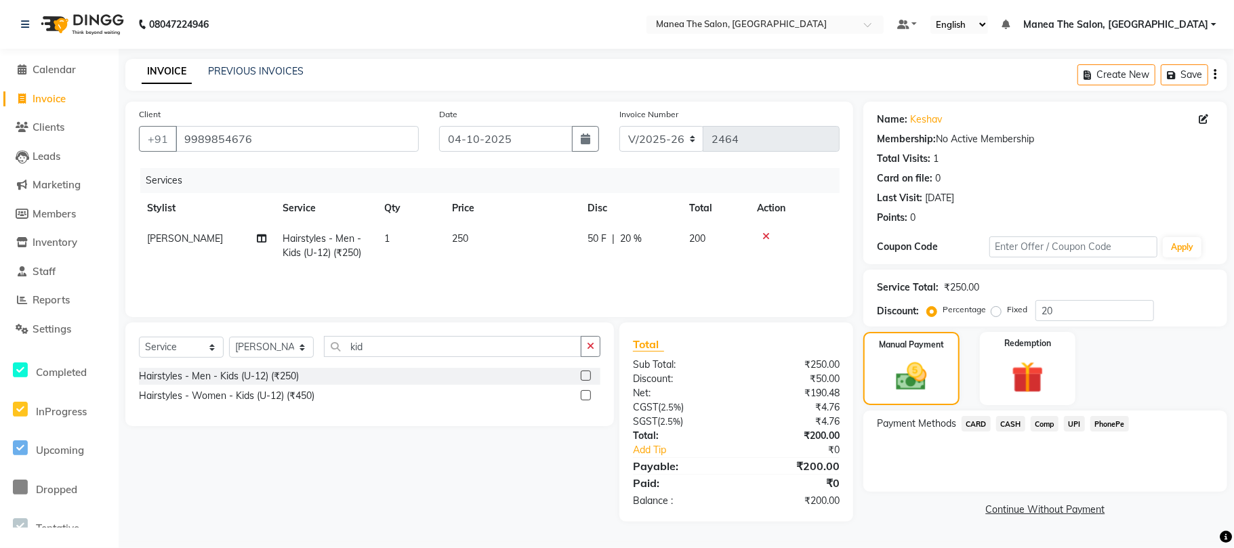
click at [992, 421] on span "CASH" at bounding box center [1010, 424] width 29 height 16
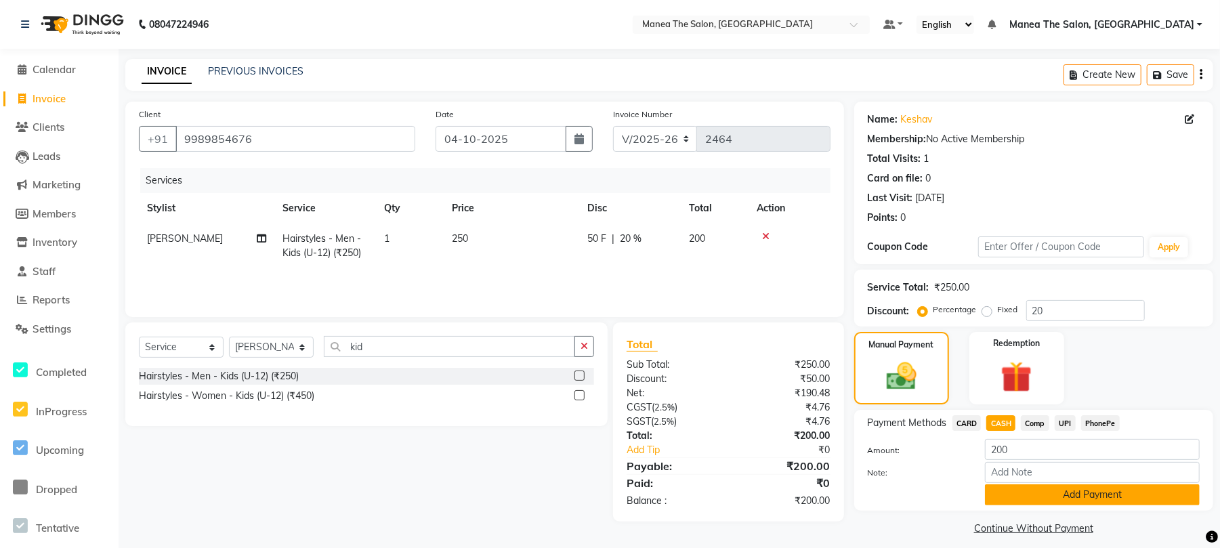
click at [992, 491] on button "Add Payment" at bounding box center [1092, 494] width 215 height 21
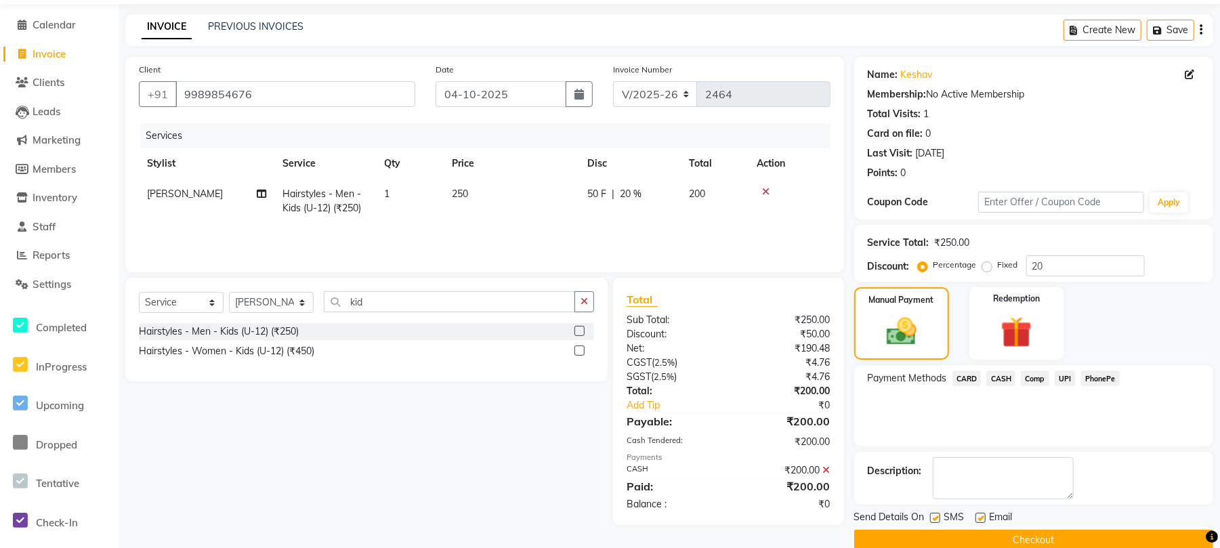
scroll to position [69, 0]
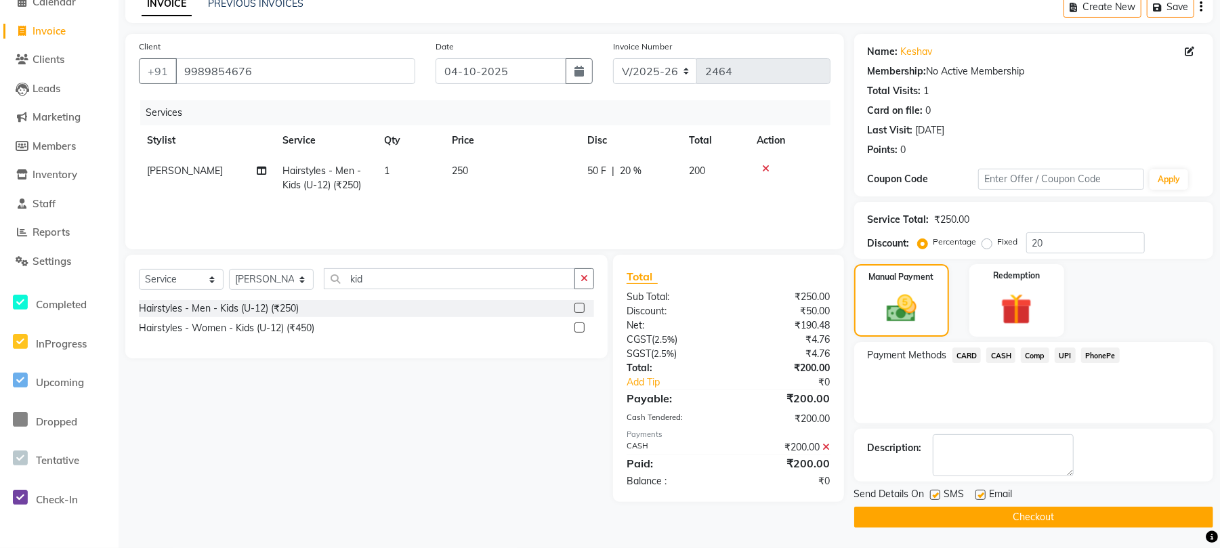
click at [941, 512] on button "Checkout" at bounding box center [1033, 517] width 359 height 21
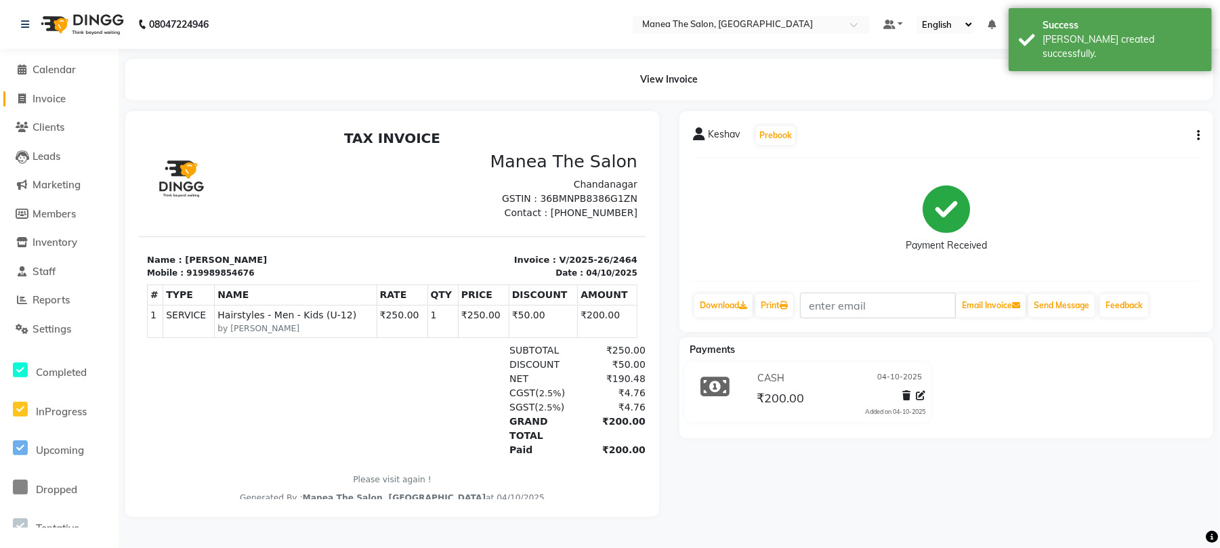
click at [50, 95] on span "Invoice" at bounding box center [49, 98] width 33 height 13
select select "service"
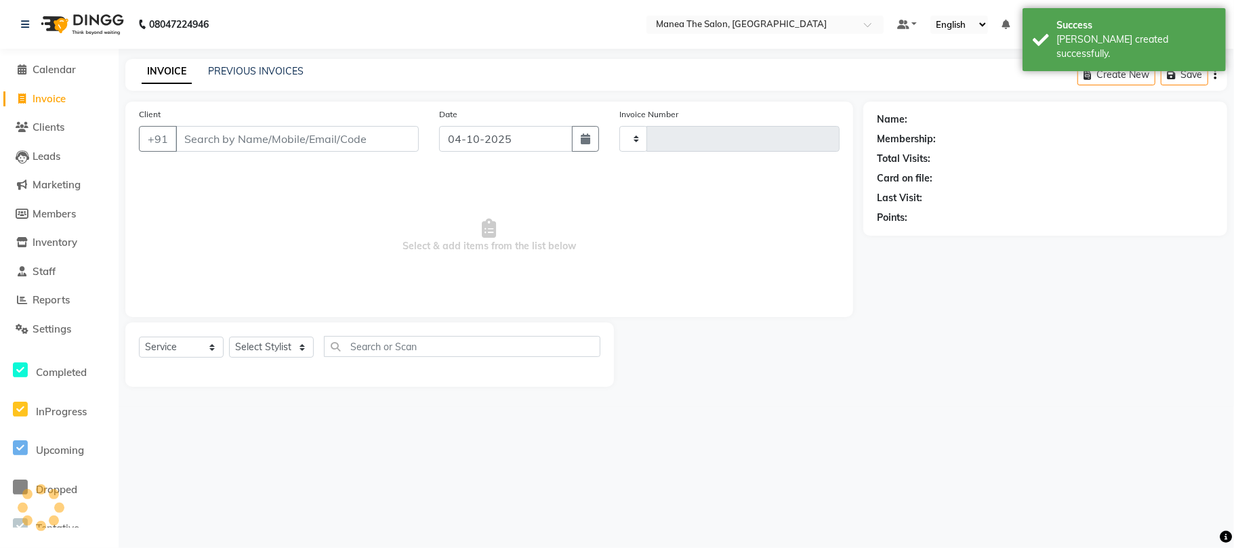
type input "2465"
select select "7351"
click at [250, 65] on link "PREVIOUS INVOICES" at bounding box center [256, 71] width 96 height 12
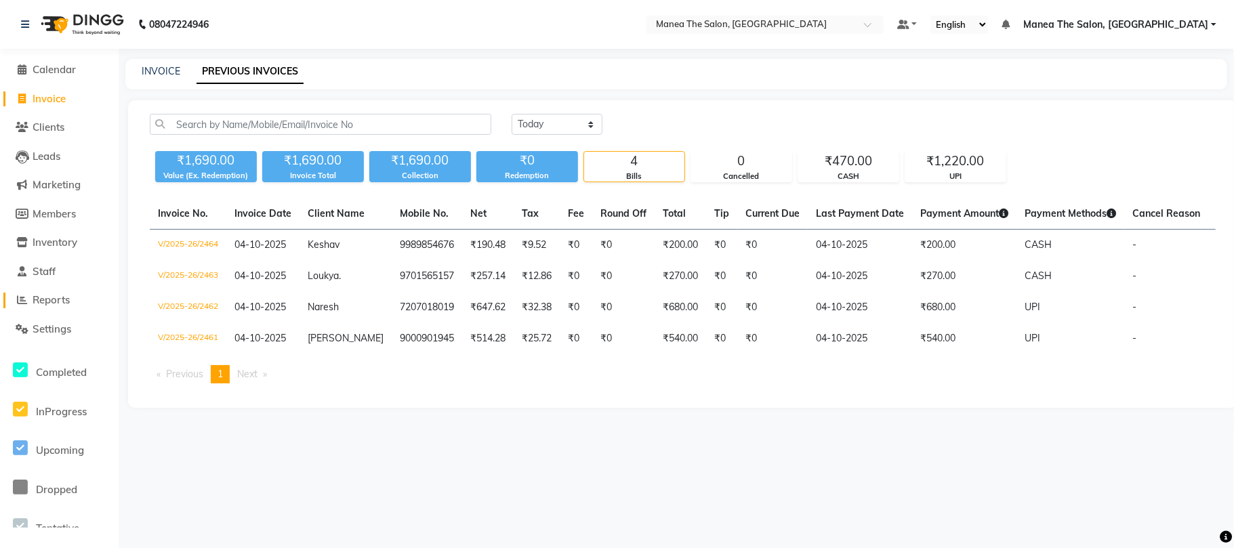
drag, startPoint x: 52, startPoint y: 301, endPoint x: 41, endPoint y: 305, distance: 11.6
click at [50, 301] on span "Reports" at bounding box center [51, 299] width 37 height 13
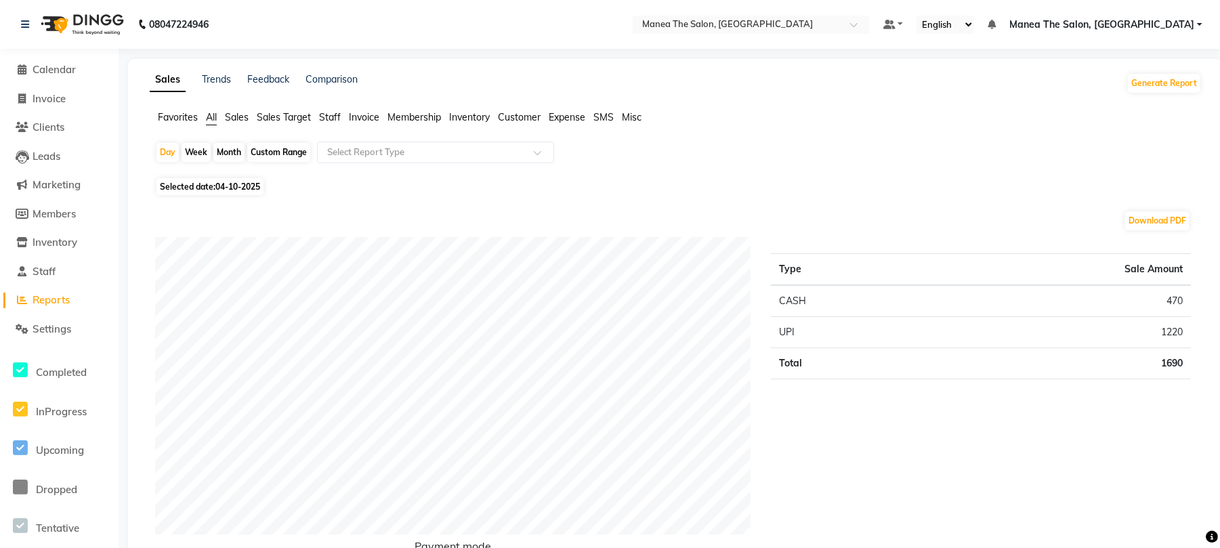
click at [234, 152] on div "Month" at bounding box center [228, 152] width 31 height 19
select select "10"
select select "2025"
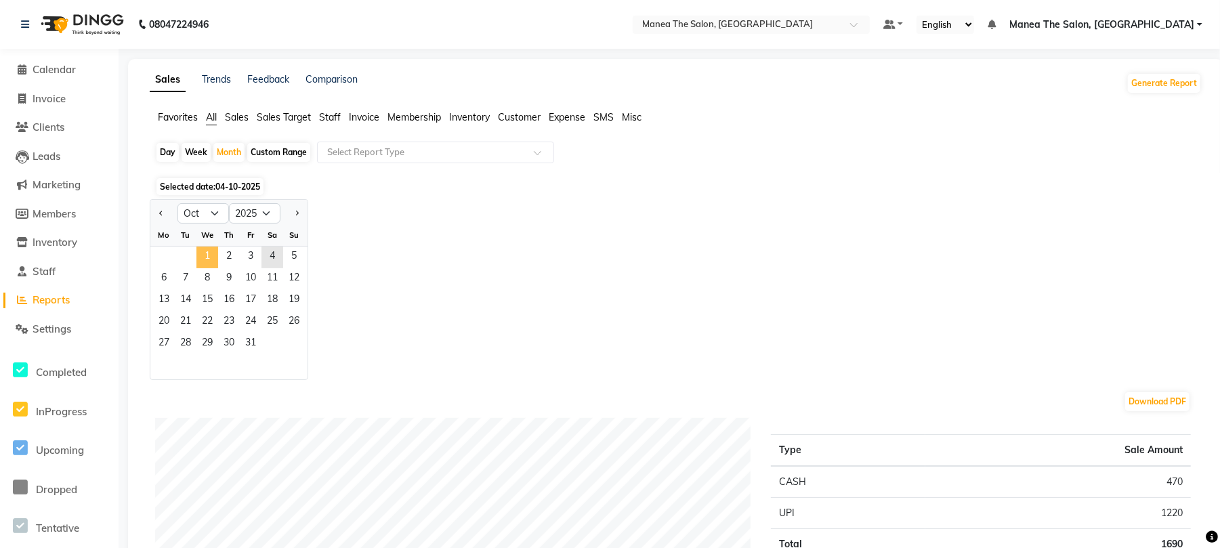
click at [209, 255] on span "1" at bounding box center [207, 258] width 22 height 22
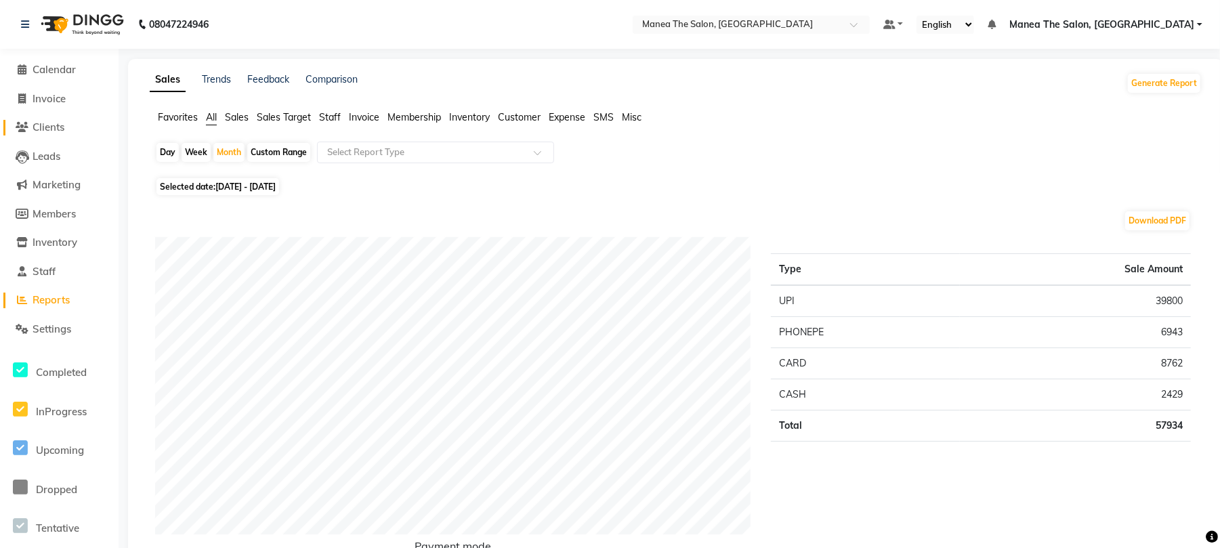
click at [46, 125] on span "Clients" at bounding box center [49, 127] width 32 height 13
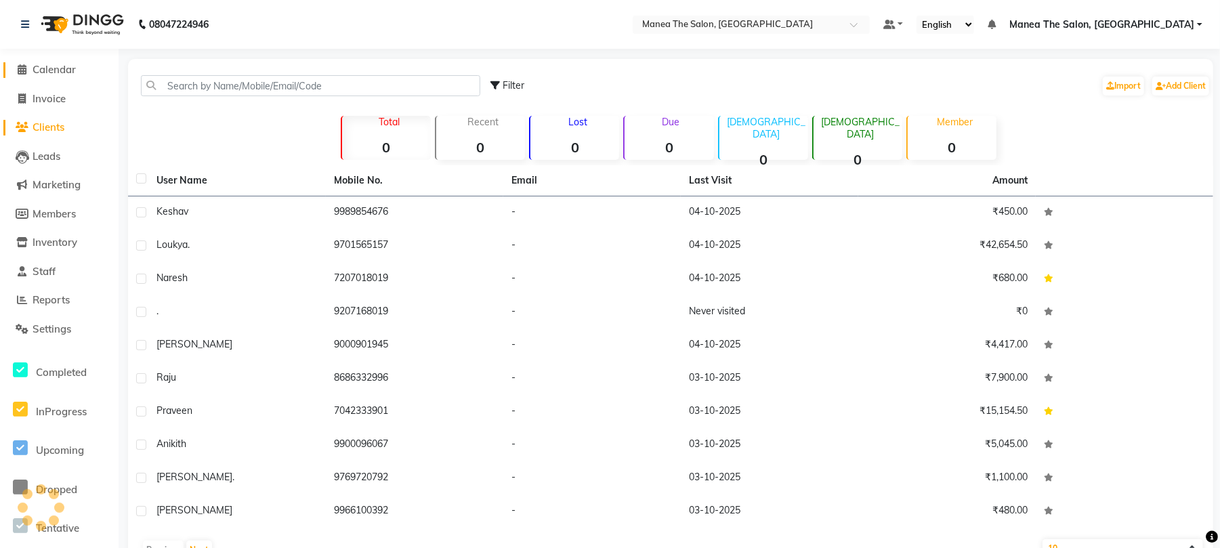
click at [69, 72] on span "Calendar" at bounding box center [54, 69] width 43 height 13
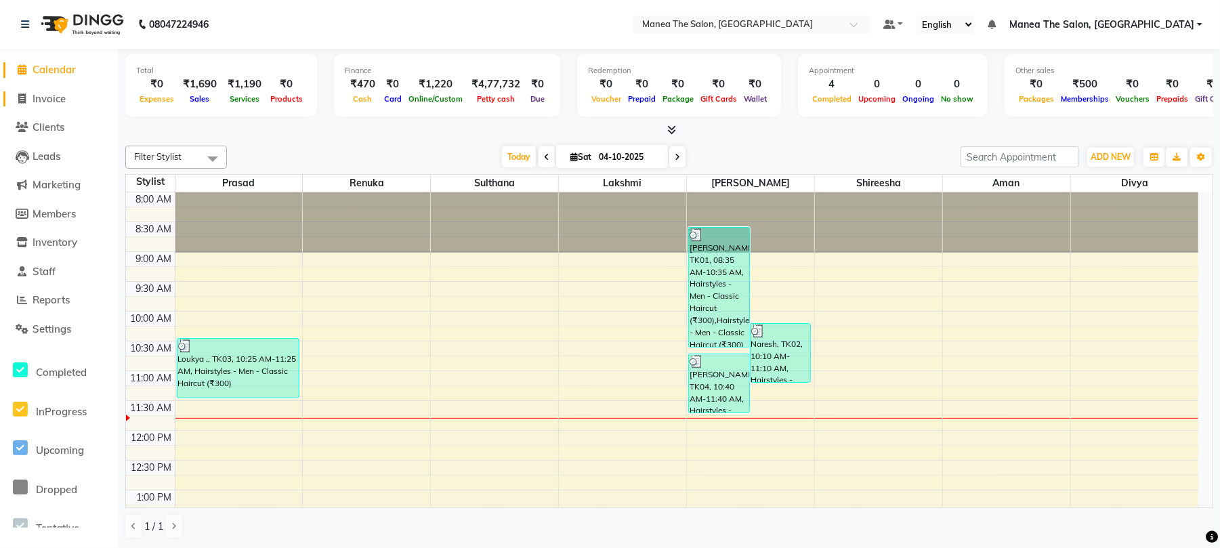
click at [56, 99] on span "Invoice" at bounding box center [49, 98] width 33 height 13
select select "service"
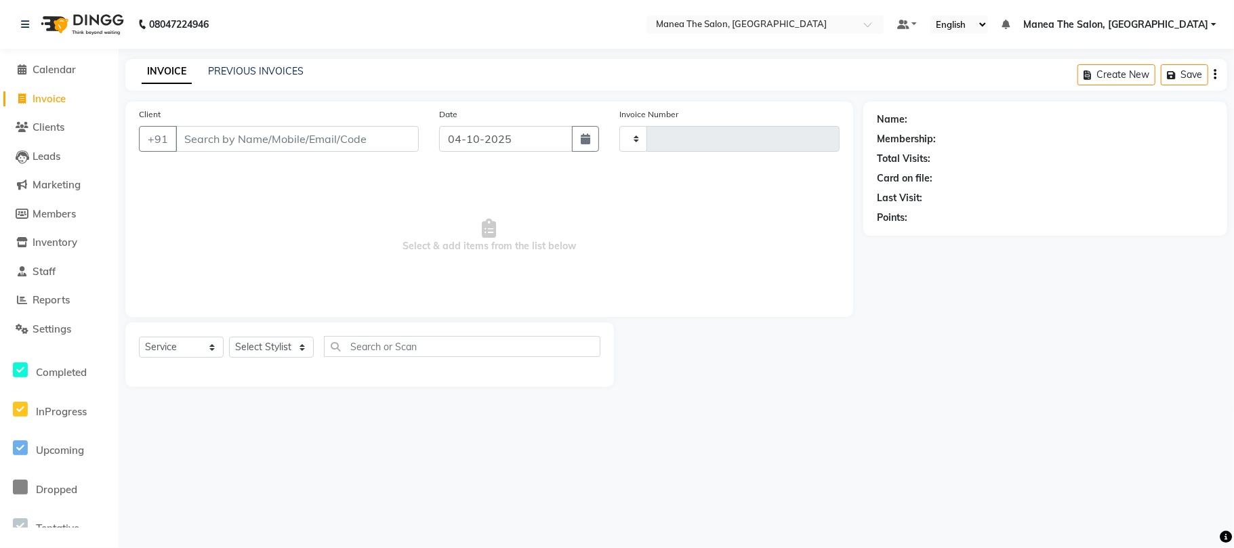
type input "2465"
select select "7351"
click at [230, 69] on link "PREVIOUS INVOICES" at bounding box center [256, 71] width 96 height 12
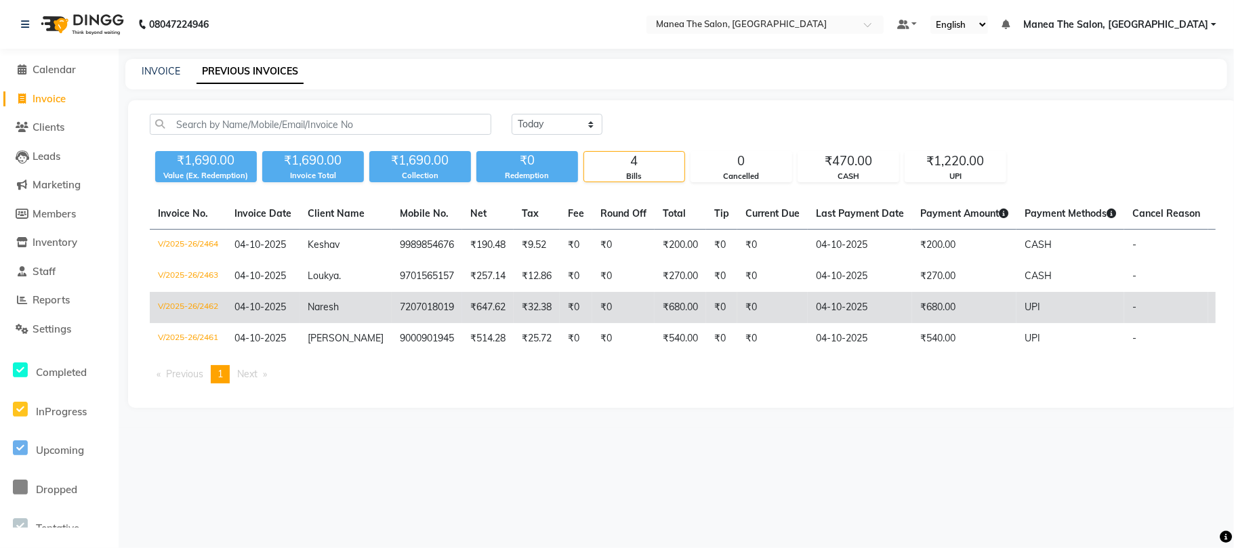
click at [401, 310] on td "7207018019" at bounding box center [427, 307] width 70 height 31
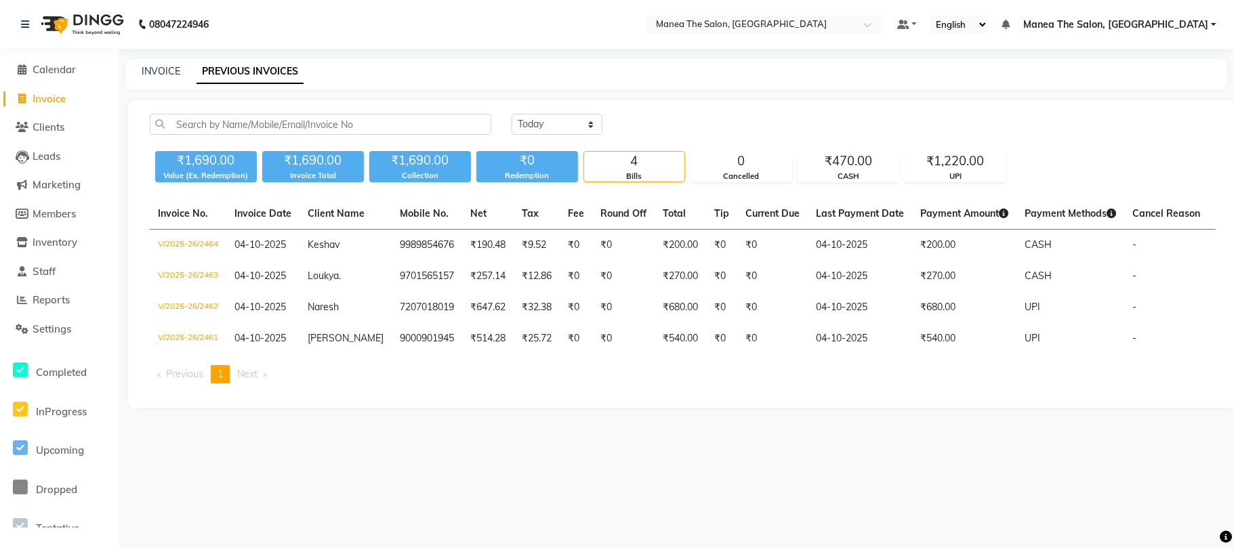
click at [51, 77] on li "Calendar" at bounding box center [59, 70] width 119 height 29
click at [56, 104] on link "Invoice" at bounding box center [59, 99] width 112 height 16
select select "service"
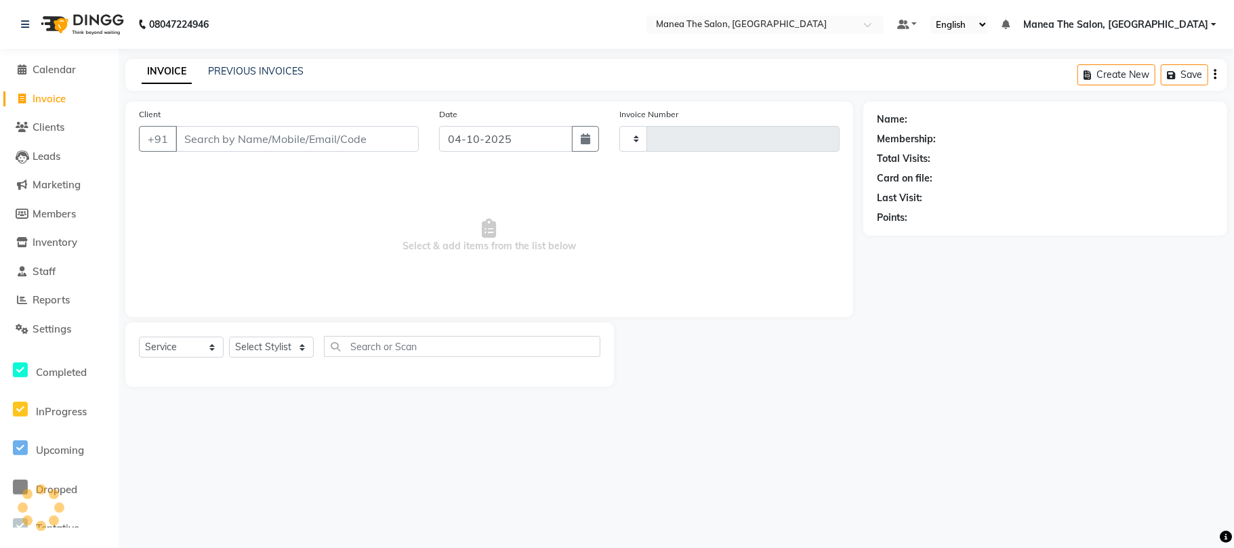
type input "2466"
select select "7351"
click at [282, 344] on select "Select Stylist" at bounding box center [271, 347] width 85 height 21
select select "63582"
click at [229, 337] on select "Select Stylist [PERSON_NAME] Divya Lakshmi [PERSON_NAME] [PERSON_NAME]" at bounding box center [271, 347] width 85 height 21
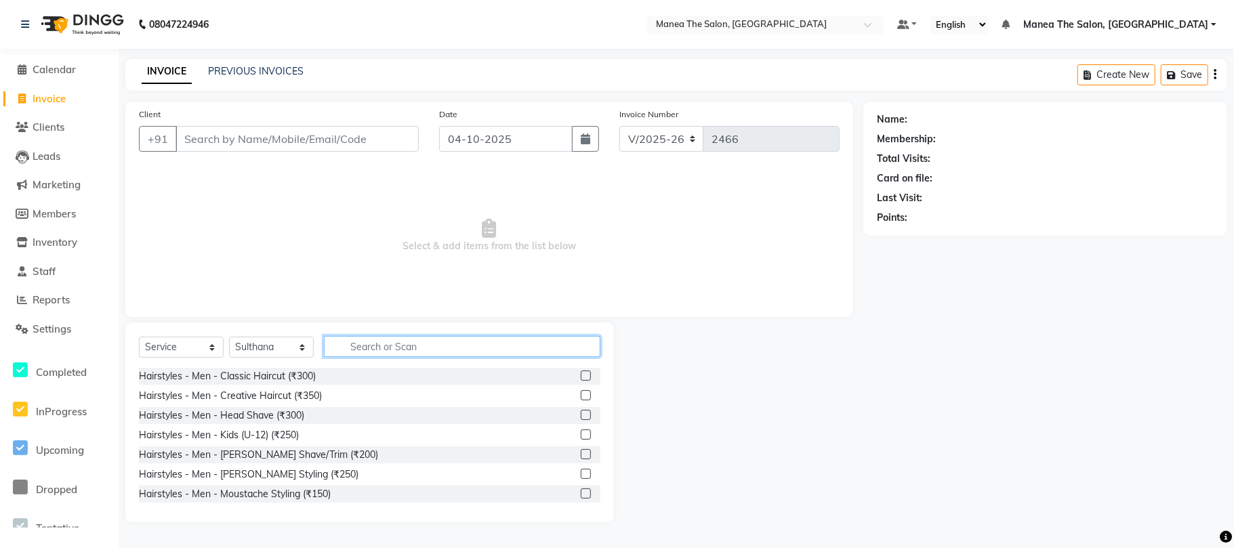
click at [380, 350] on input "text" at bounding box center [462, 346] width 276 height 21
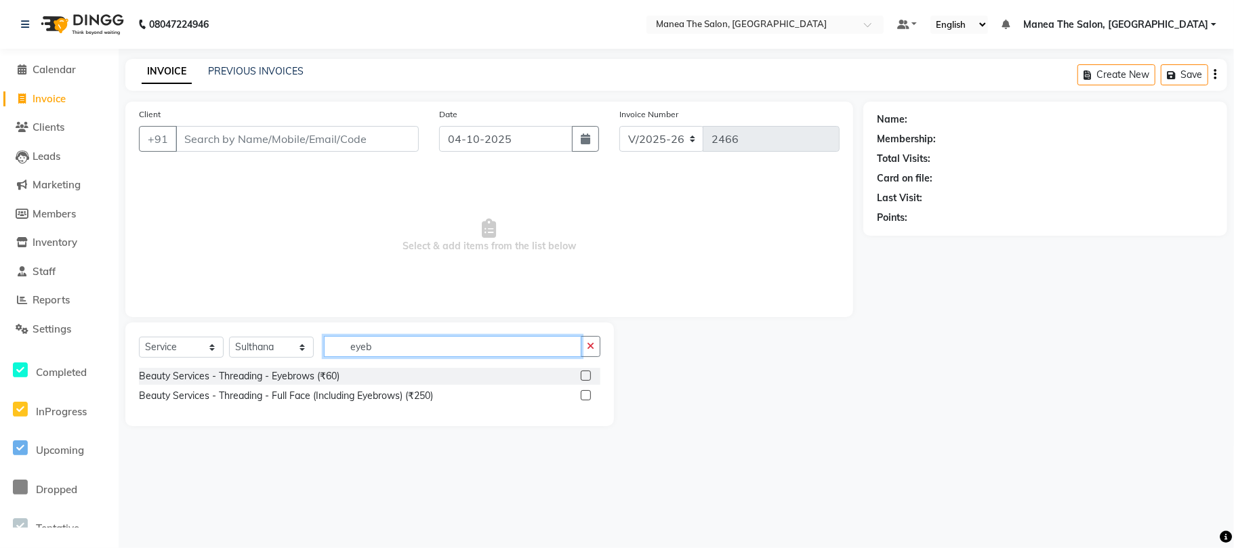
type input "eyeb"
click at [581, 374] on label at bounding box center [586, 376] width 10 height 10
click at [581, 374] on input "checkbox" at bounding box center [585, 376] width 9 height 9
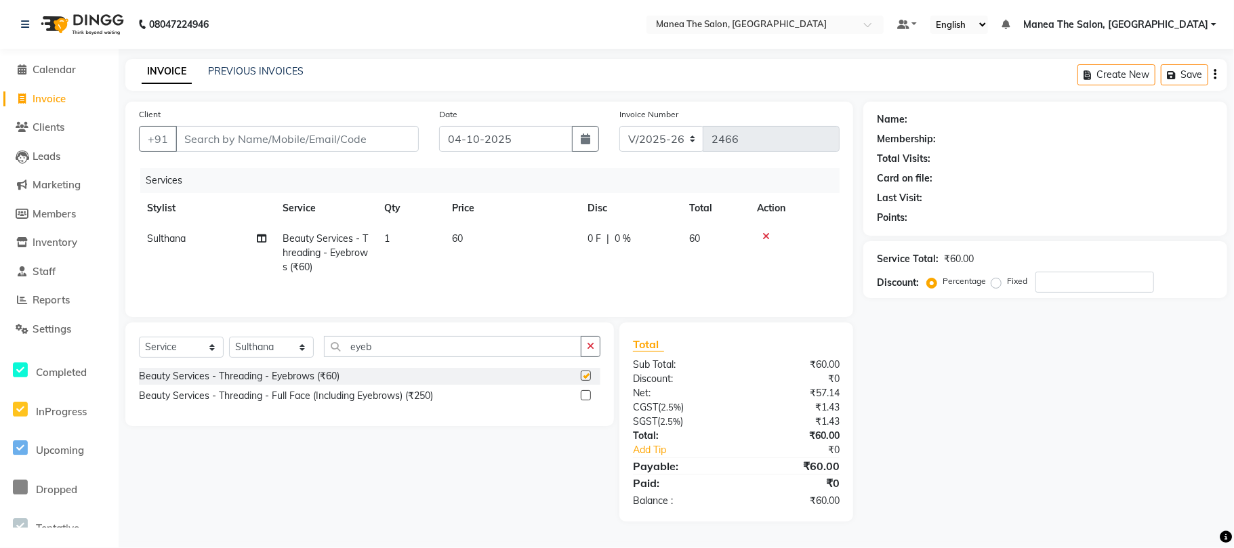
checkbox input "false"
drag, startPoint x: 396, startPoint y: 243, endPoint x: 397, endPoint y: 233, distance: 9.6
click at [397, 233] on td "1" at bounding box center [410, 253] width 68 height 59
select select "63582"
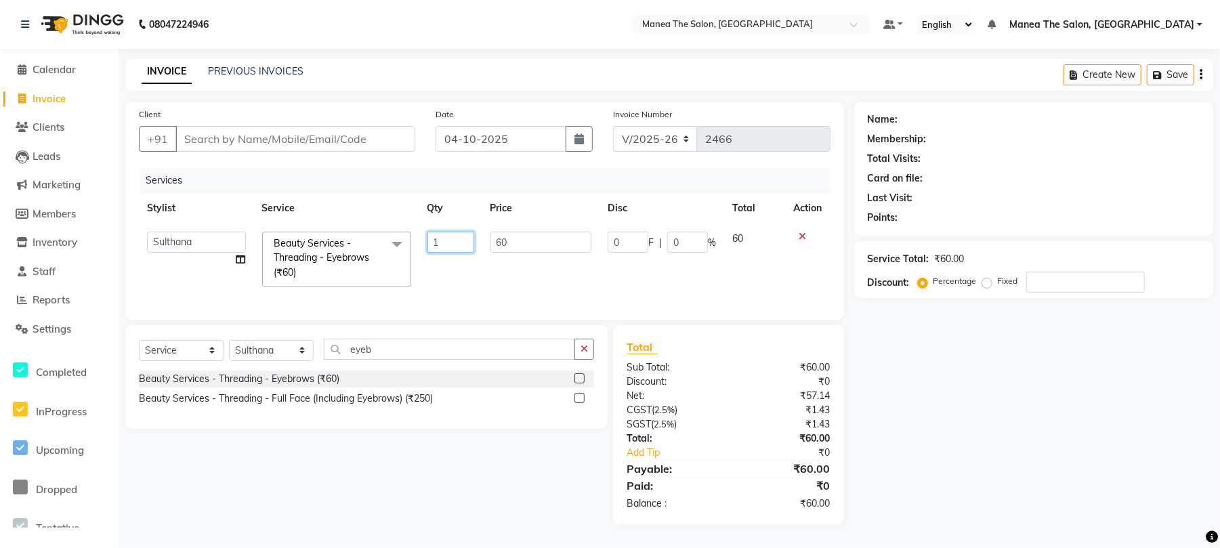
click at [467, 244] on input "1" at bounding box center [450, 242] width 47 height 21
type input "3"
click at [274, 358] on select "Select Stylist [PERSON_NAME] Divya Lakshmi [PERSON_NAME] [PERSON_NAME]" at bounding box center [271, 350] width 85 height 21
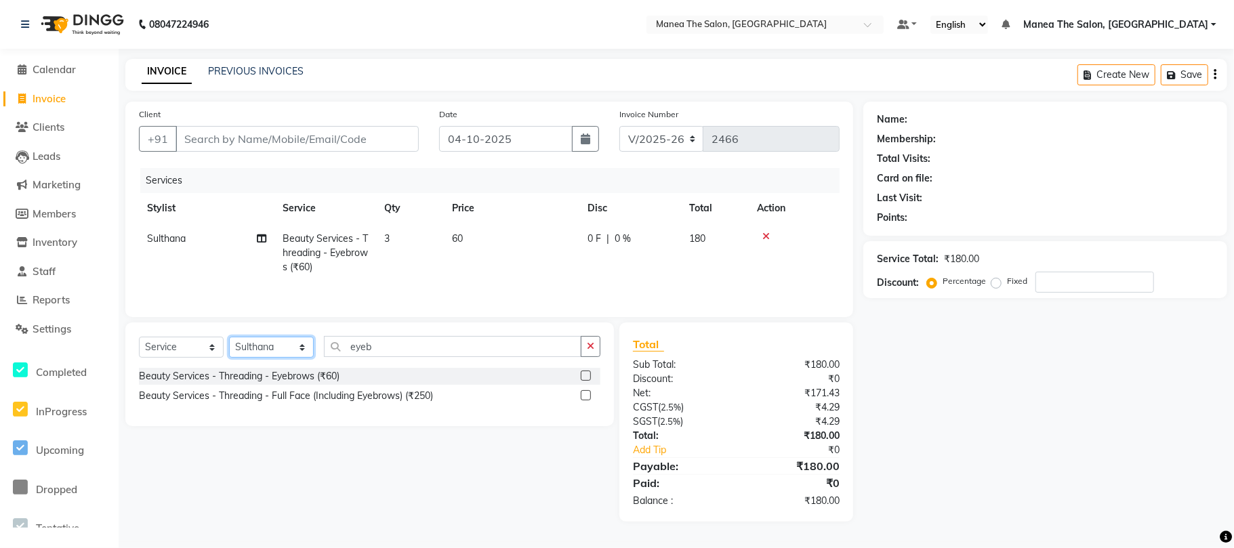
select select "63577"
click at [229, 340] on select "Select Stylist [PERSON_NAME] Divya Lakshmi [PERSON_NAME] [PERSON_NAME]" at bounding box center [271, 347] width 85 height 21
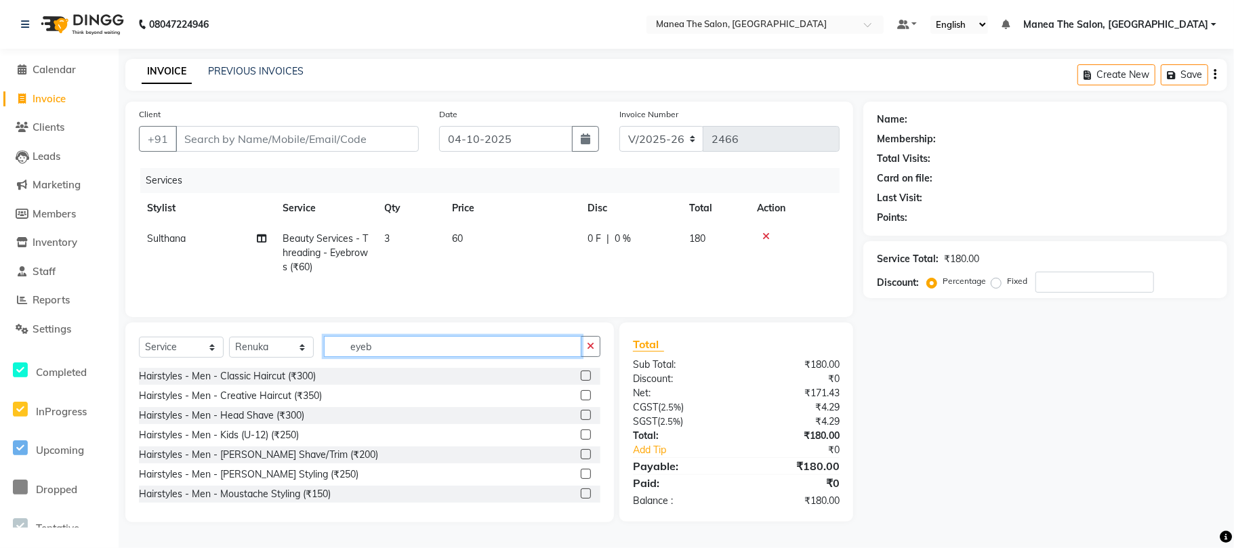
click at [406, 350] on input "eyeb" at bounding box center [452, 346] width 257 height 21
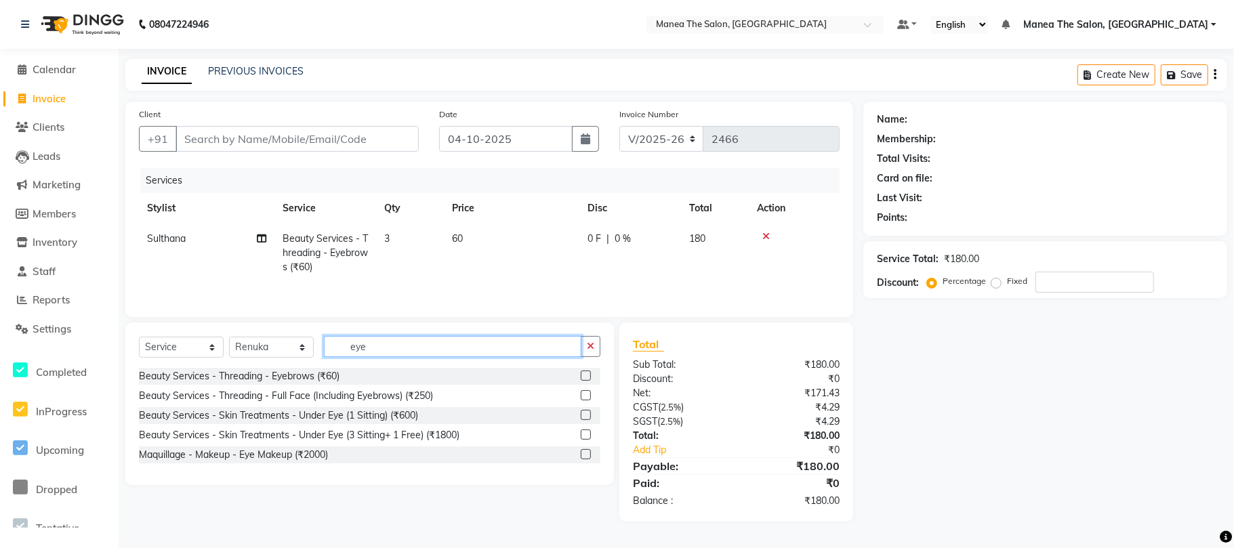
type input "eye"
click at [587, 379] on label at bounding box center [586, 376] width 10 height 10
click at [587, 379] on input "checkbox" at bounding box center [585, 376] width 9 height 9
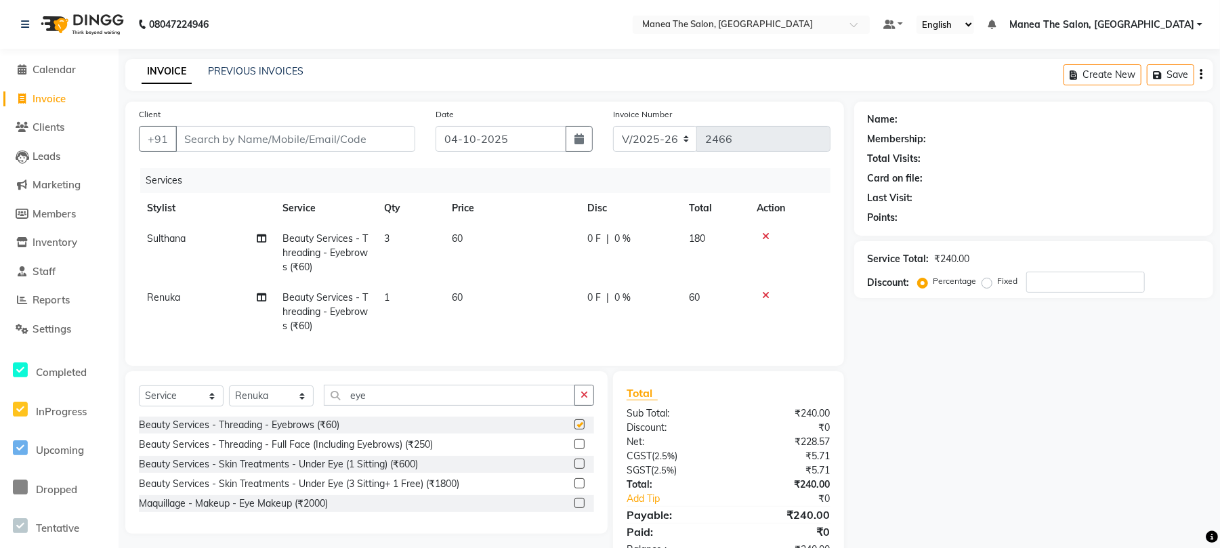
checkbox input "false"
click at [390, 296] on td "1" at bounding box center [410, 311] width 68 height 59
select select "63577"
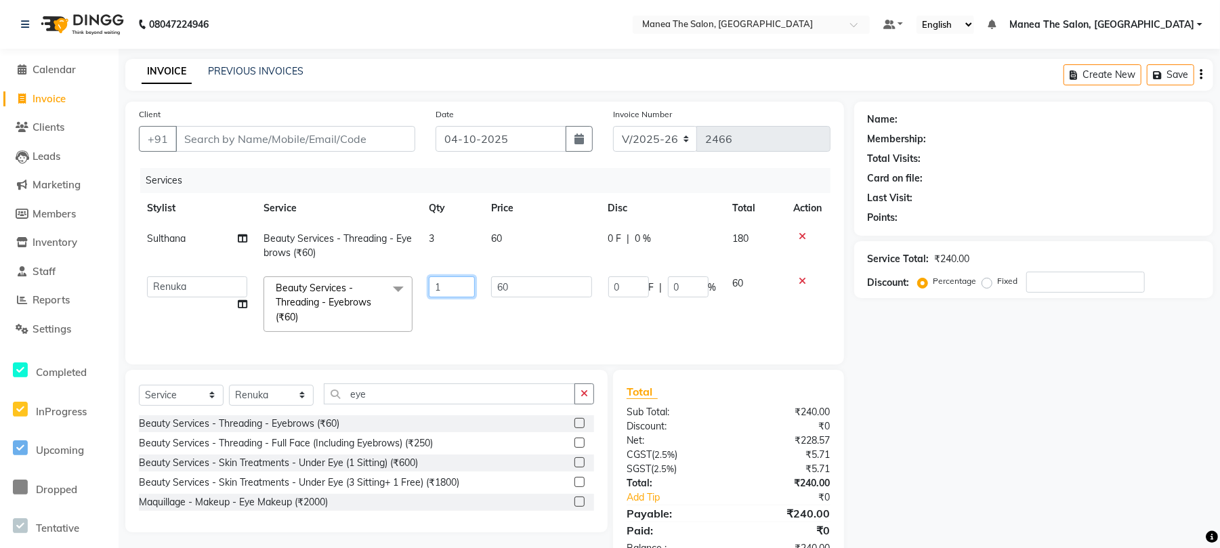
click at [454, 283] on input "1" at bounding box center [452, 286] width 47 height 21
type input "3"
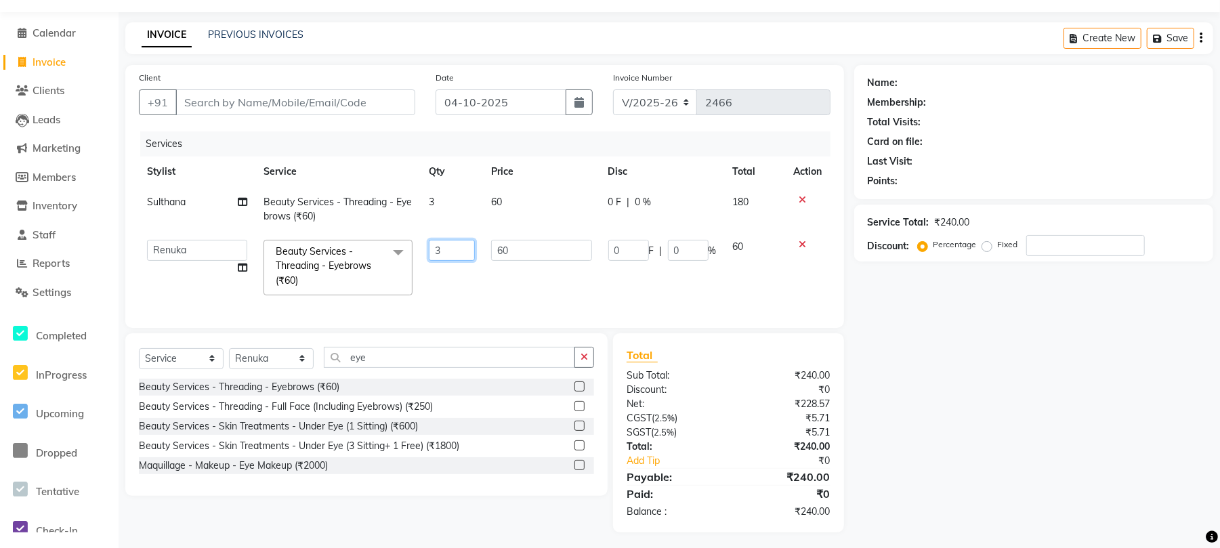
scroll to position [56, 0]
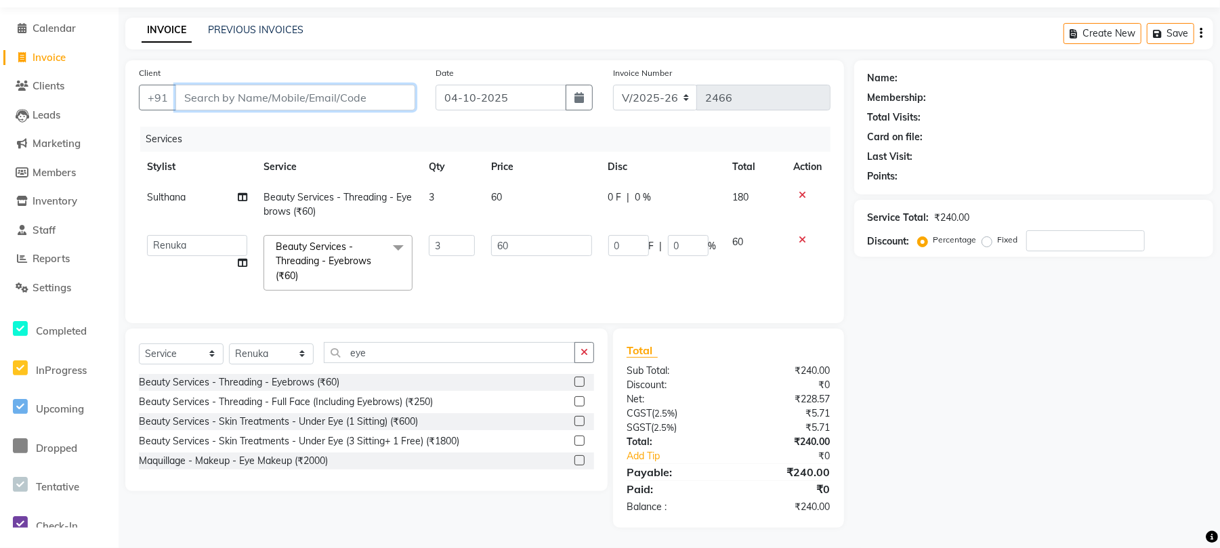
click at [314, 85] on input "Client" at bounding box center [295, 98] width 240 height 26
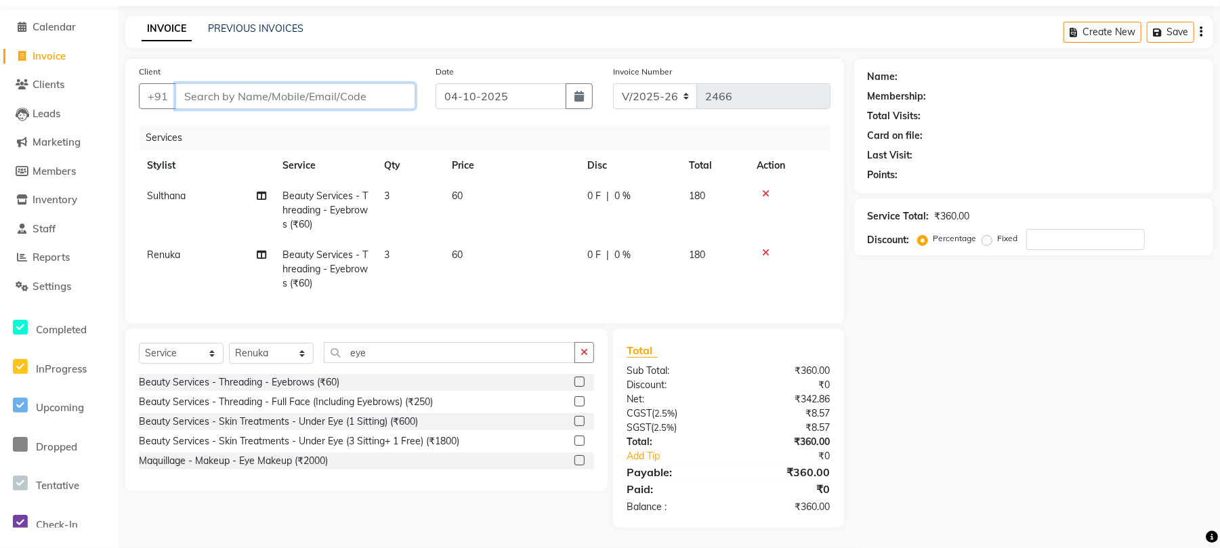
type input "9"
type input "0"
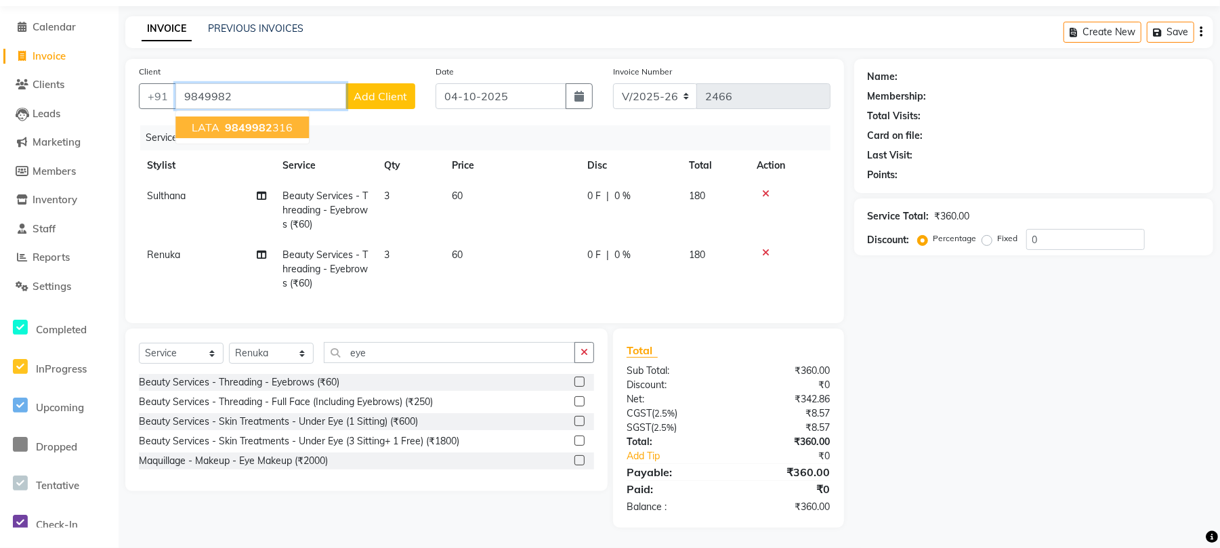
click at [238, 121] on span "9849982" at bounding box center [248, 128] width 47 height 14
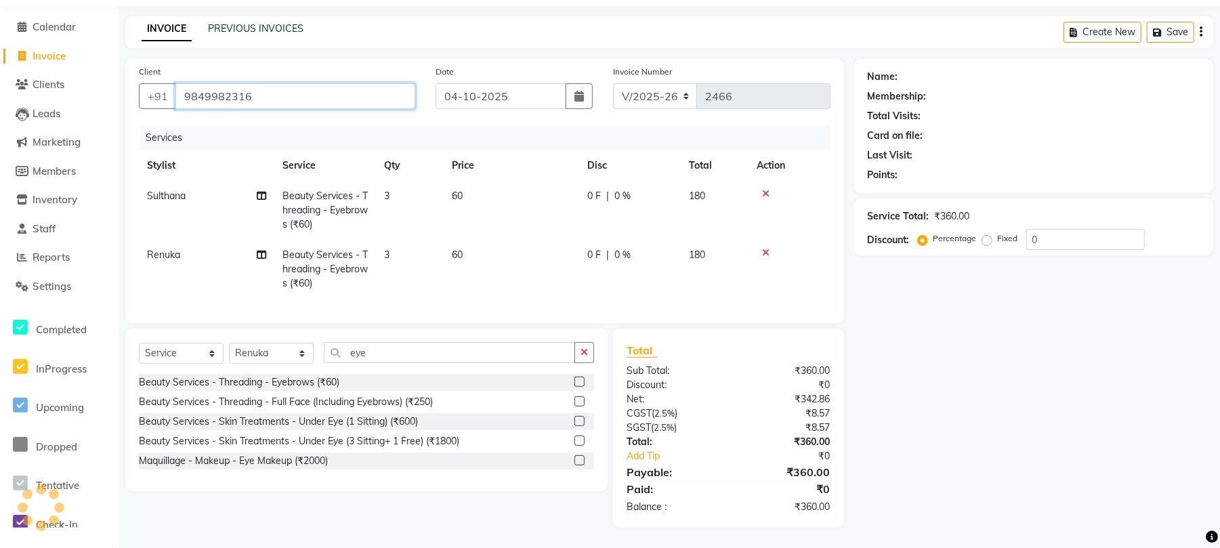
type input "9849982316"
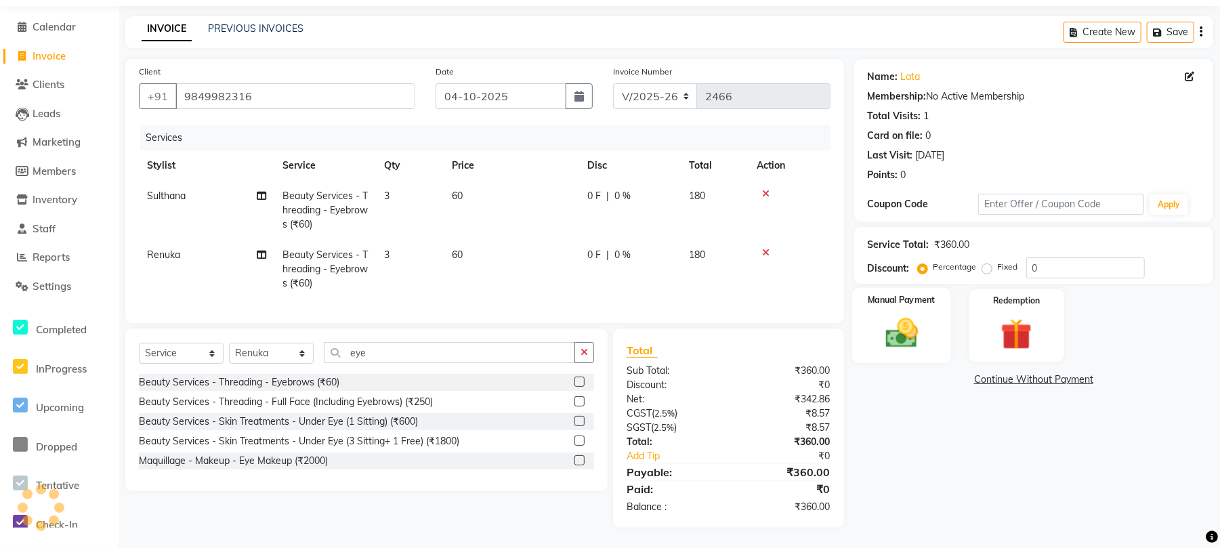
scroll to position [57, 0]
click at [992, 245] on div "Service Total: ₹360.00 Discount: Percentage Fixed 0" at bounding box center [1034, 255] width 332 height 46
click at [992, 260] on input "15" at bounding box center [1085, 267] width 119 height 21
type input "1"
click at [396, 182] on td "3" at bounding box center [410, 210] width 68 height 59
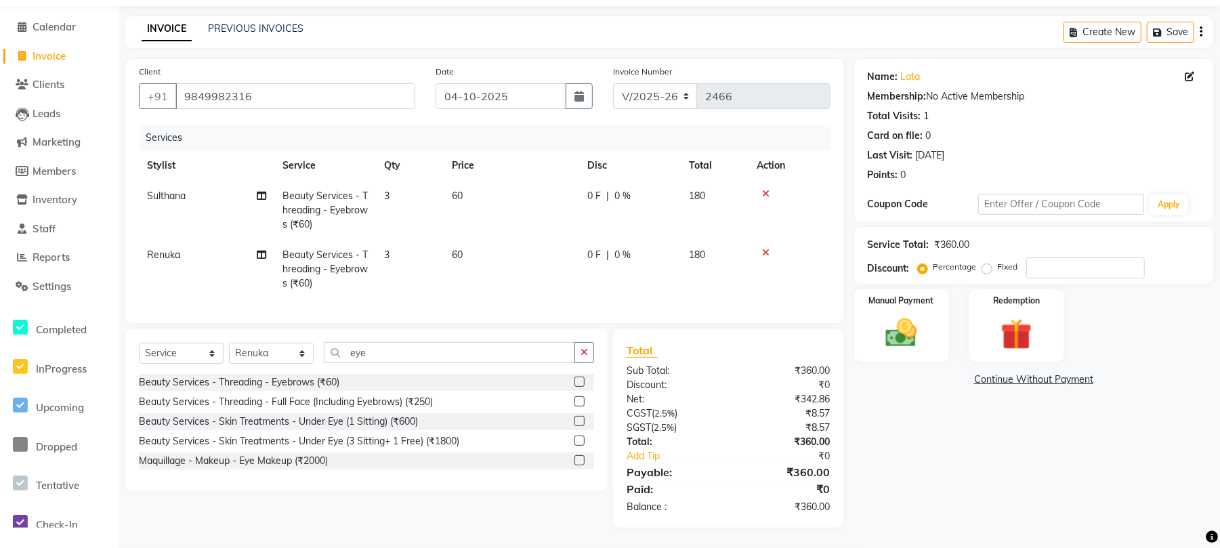
scroll to position [56, 0]
select select "63582"
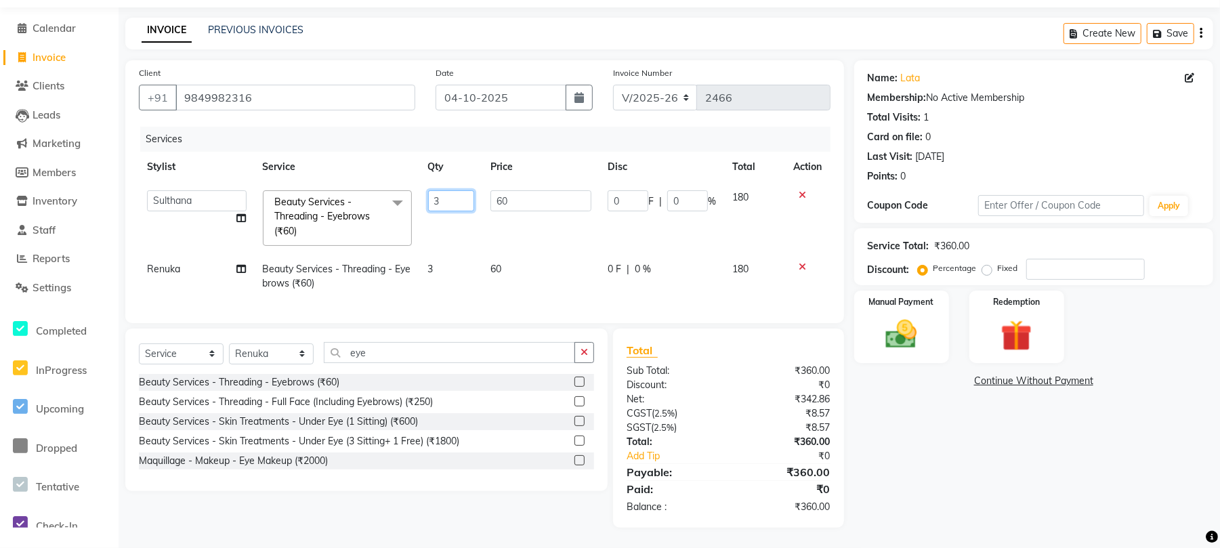
click at [442, 190] on input "3" at bounding box center [451, 200] width 47 height 21
type input "2"
drag, startPoint x: 1053, startPoint y: 236, endPoint x: 1052, endPoint y: 250, distance: 14.2
click at [992, 245] on div "Service Total: ₹360.00 Discount: Percentage Fixed" at bounding box center [1034, 257] width 332 height 46
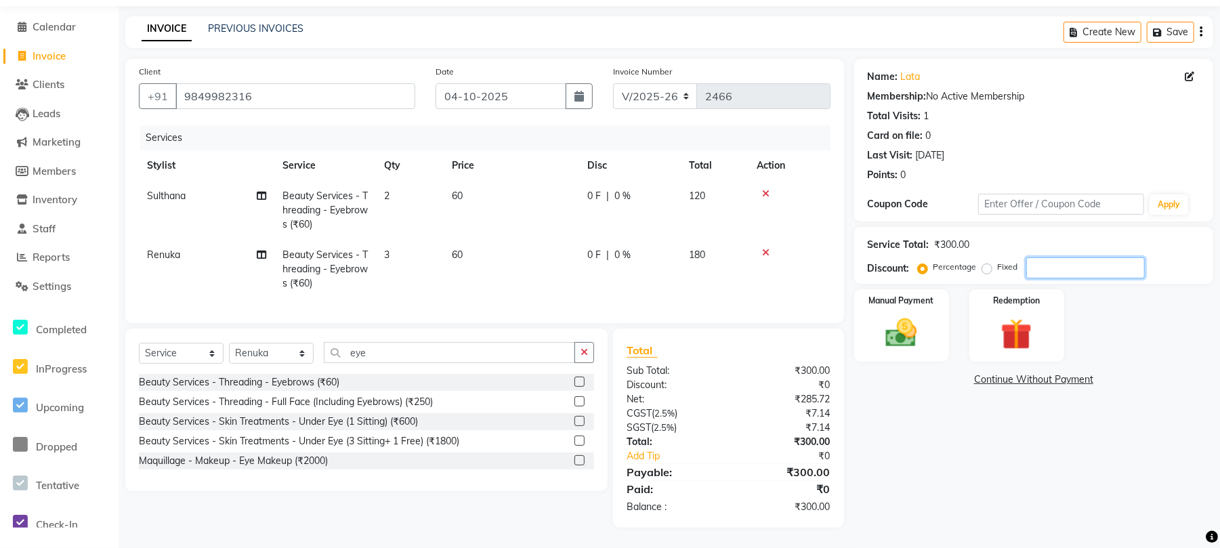
click at [992, 264] on input "number" at bounding box center [1085, 267] width 119 height 21
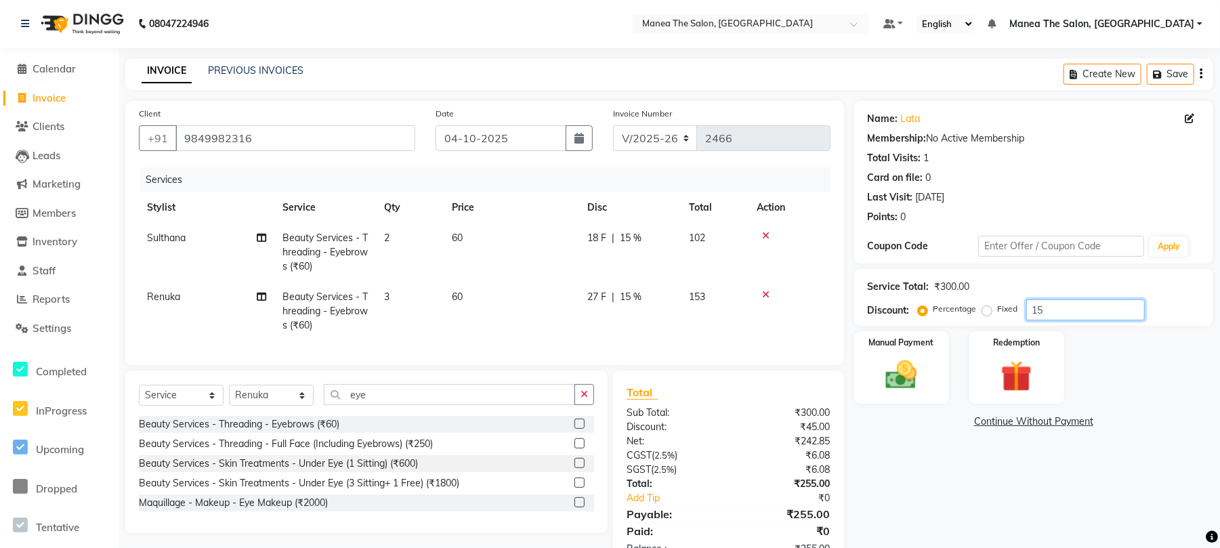
scroll to position [57, 0]
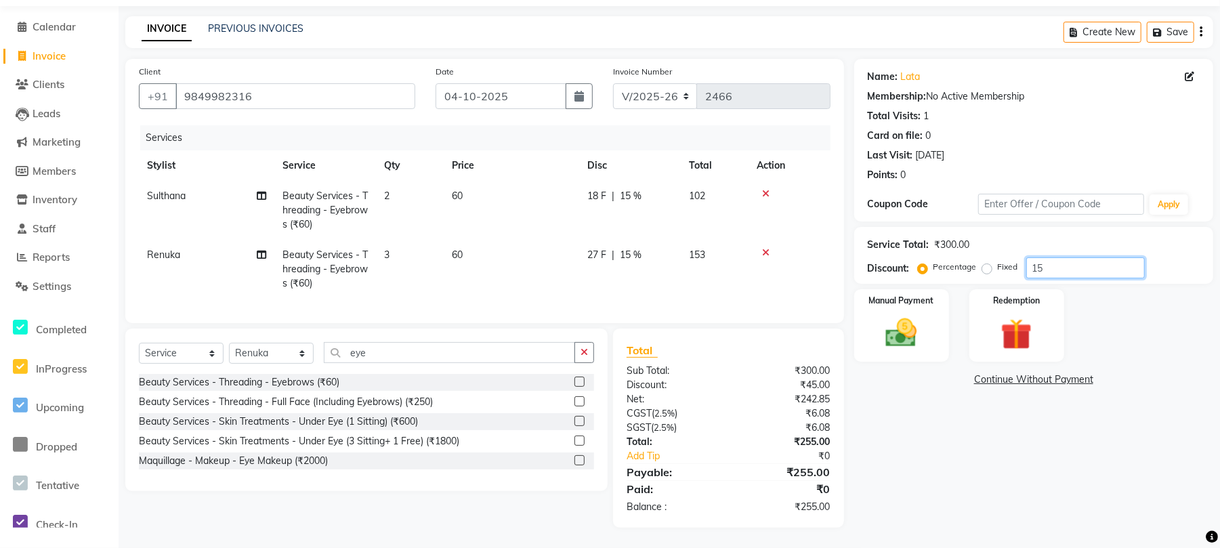
click at [992, 260] on input "15" at bounding box center [1085, 267] width 119 height 21
type input "15"
click at [933, 329] on div "Manual Payment" at bounding box center [901, 326] width 99 height 76
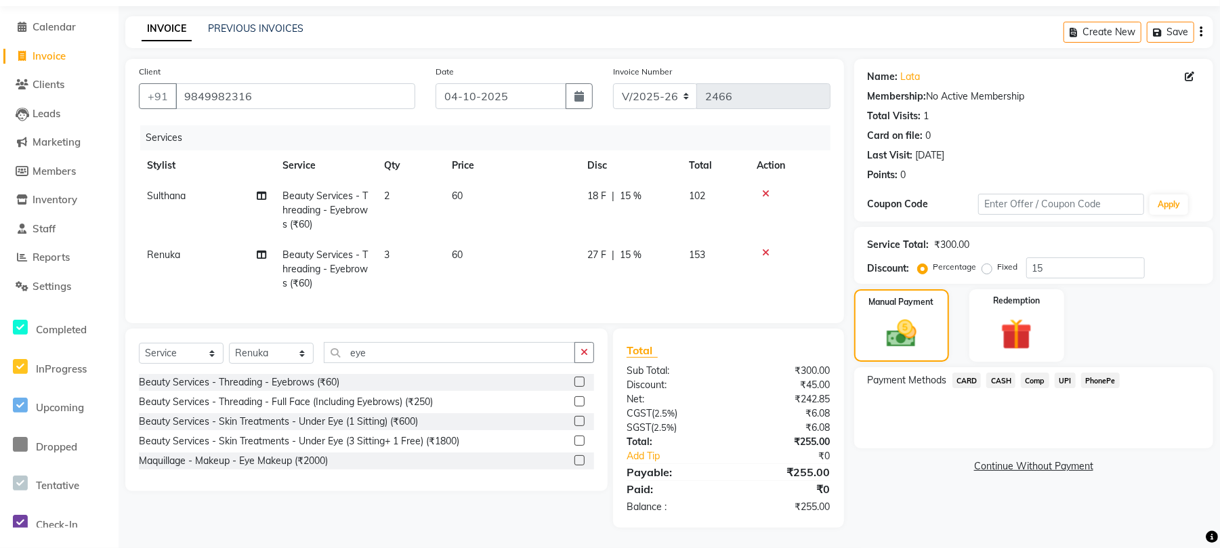
click at [992, 373] on span "CASH" at bounding box center [1000, 381] width 29 height 16
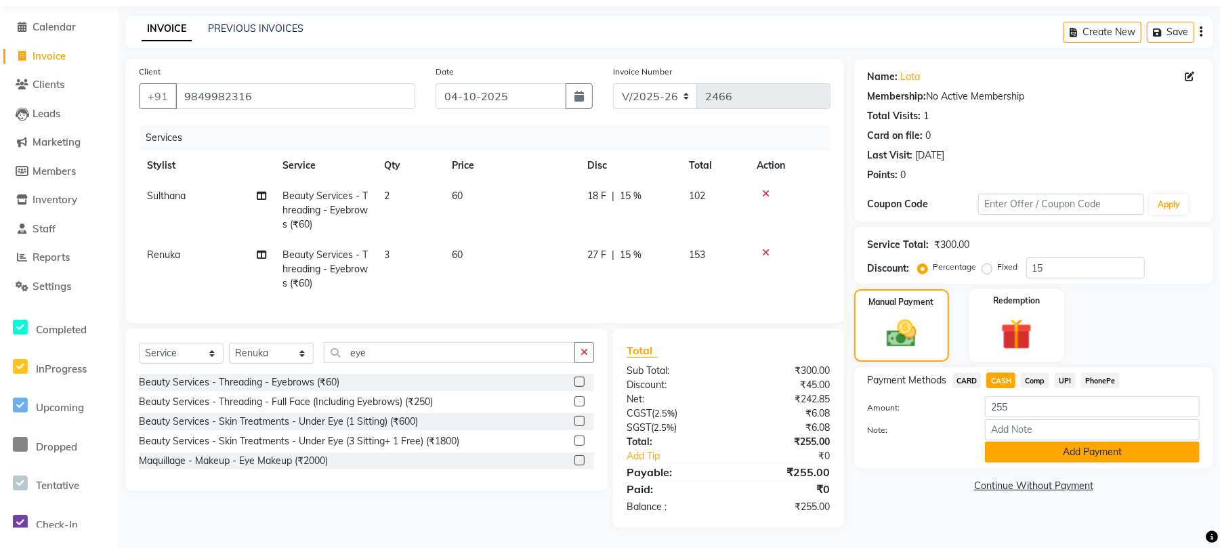
click at [992, 444] on button "Add Payment" at bounding box center [1092, 452] width 215 height 21
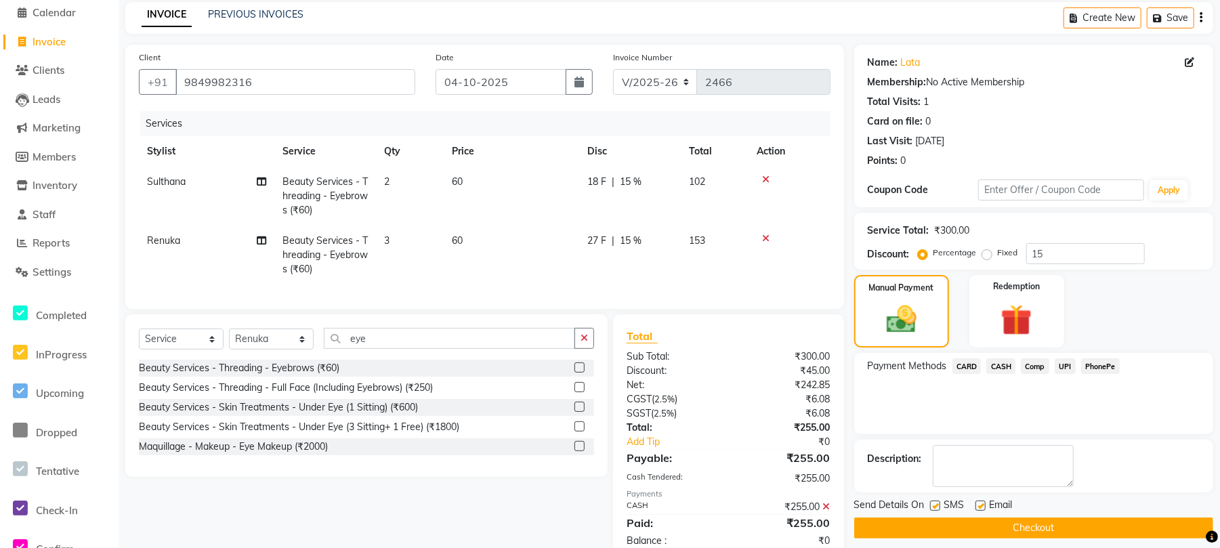
click at [990, 531] on button "Checkout" at bounding box center [1033, 528] width 359 height 21
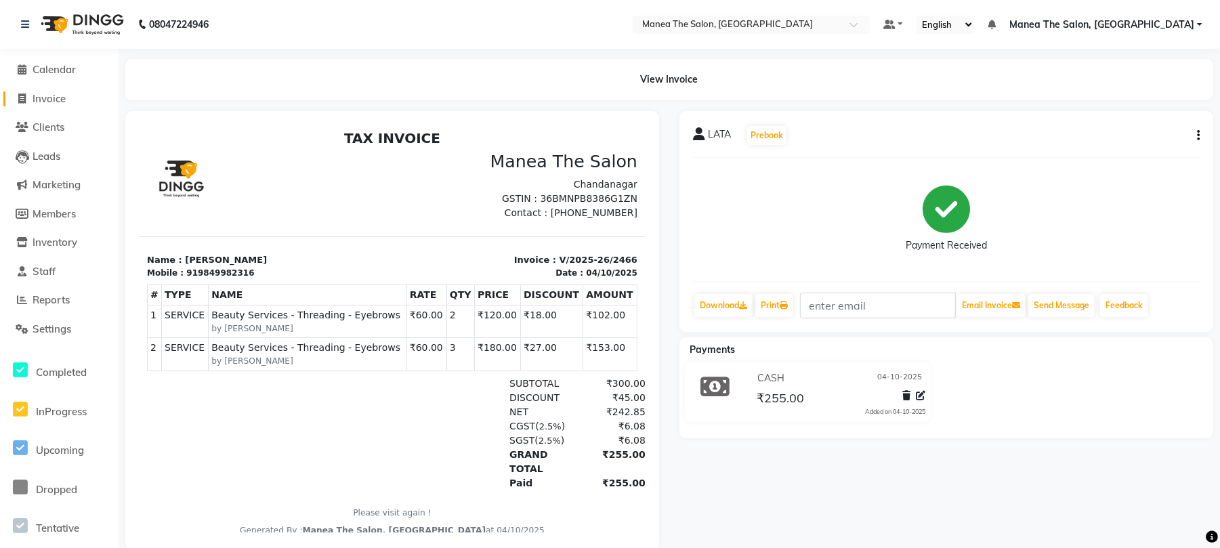
click at [50, 98] on span "Invoice" at bounding box center [49, 98] width 33 height 13
select select "service"
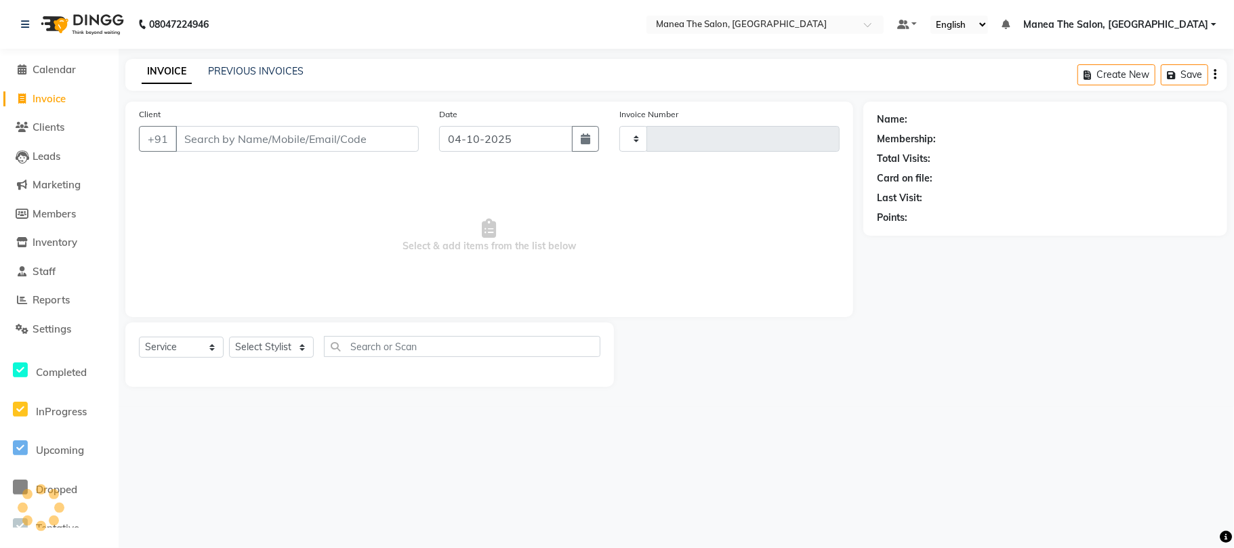
type input "2467"
select select "7351"
click at [61, 293] on span "Reports" at bounding box center [51, 299] width 37 height 13
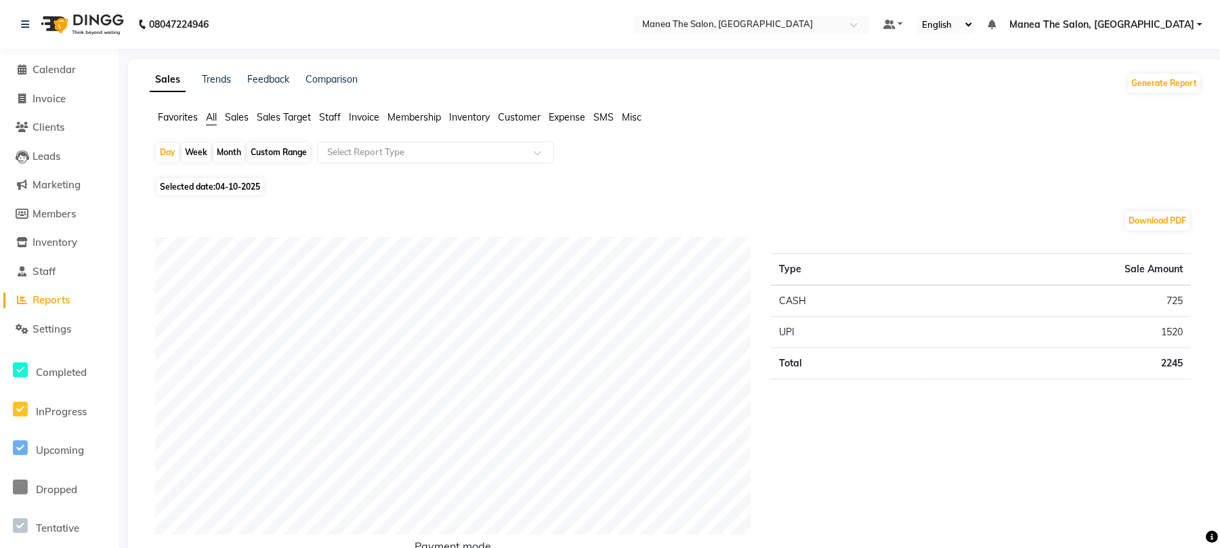
drag, startPoint x: 228, startPoint y: 150, endPoint x: 233, endPoint y: 161, distance: 11.8
click at [229, 150] on div "Month" at bounding box center [228, 152] width 31 height 19
select select "10"
select select "2025"
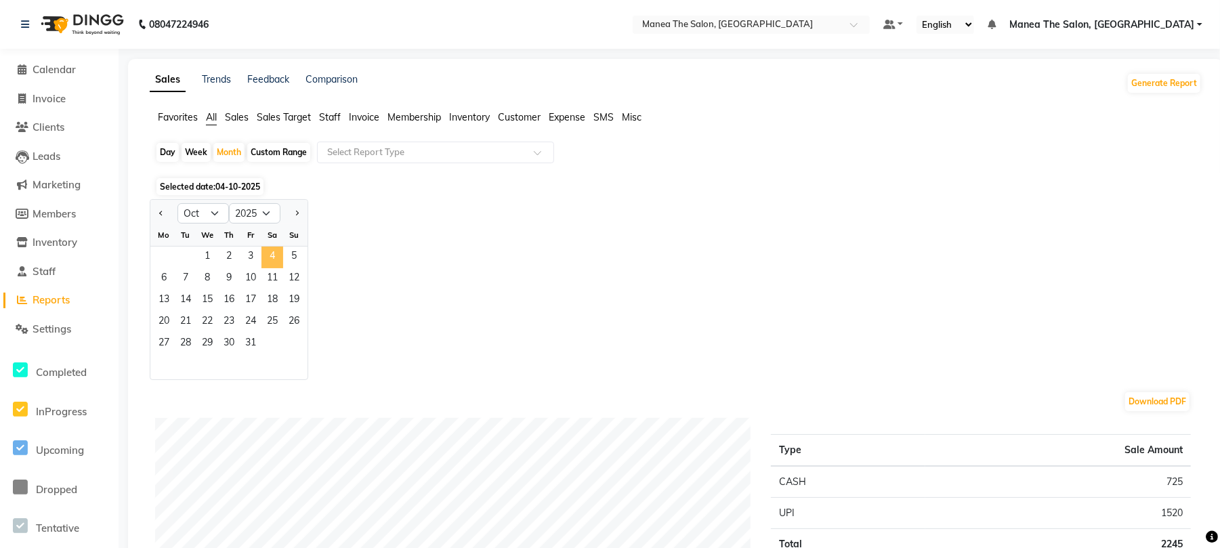
click at [278, 266] on span "4" at bounding box center [272, 258] width 22 height 22
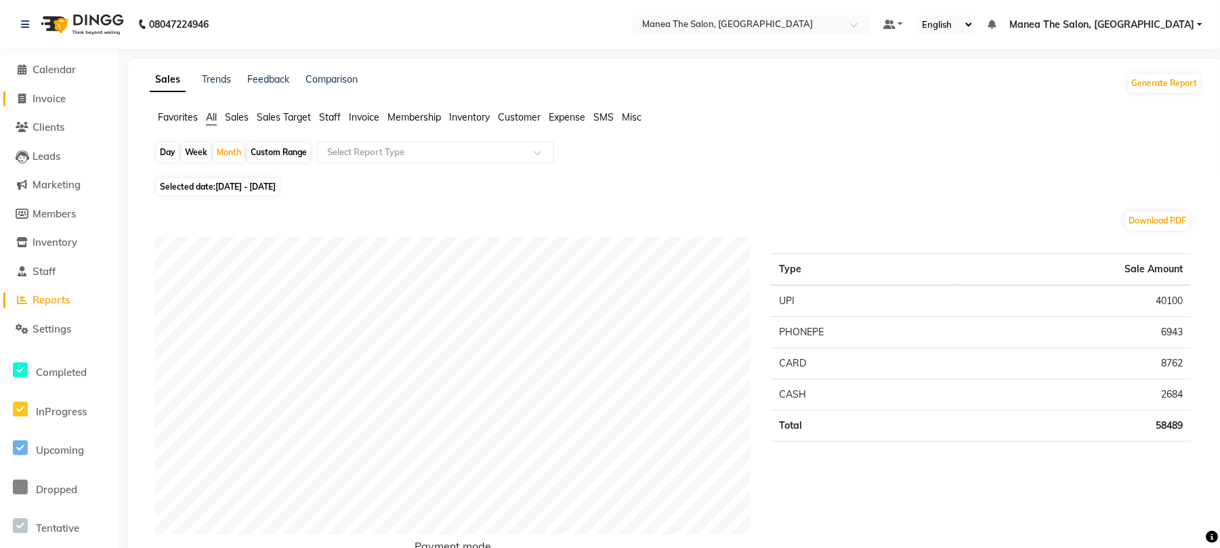
click at [33, 93] on span "Invoice" at bounding box center [49, 98] width 33 height 13
select select "service"
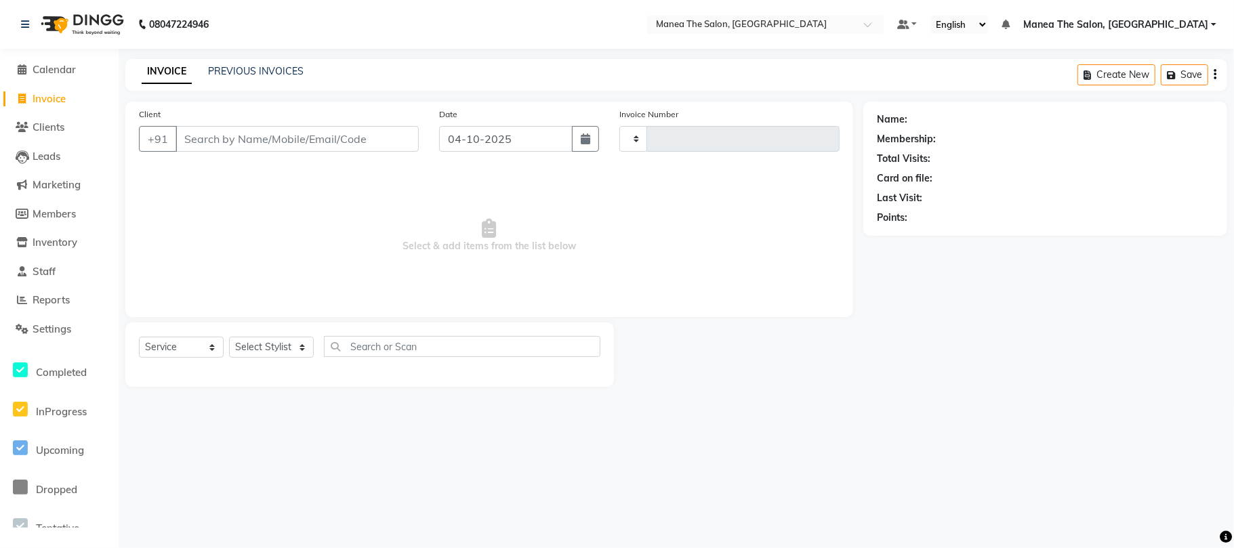
type input "2467"
select select "7351"
click at [49, 297] on span "Reports" at bounding box center [51, 299] width 37 height 13
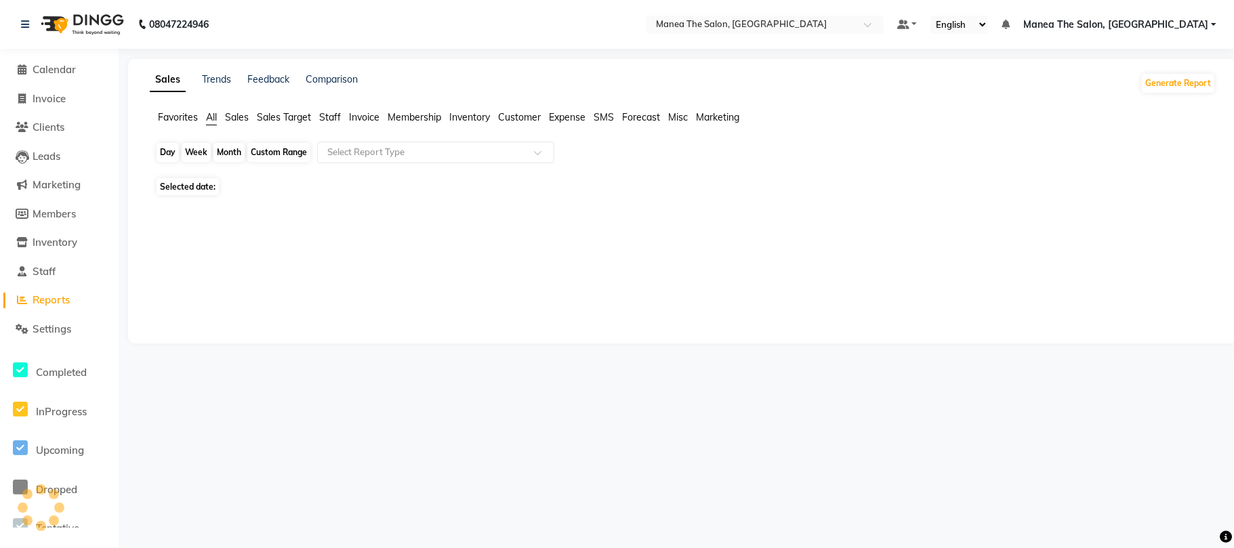
click at [177, 145] on div "Day" at bounding box center [167, 152] width 22 height 19
select select "10"
select select "2025"
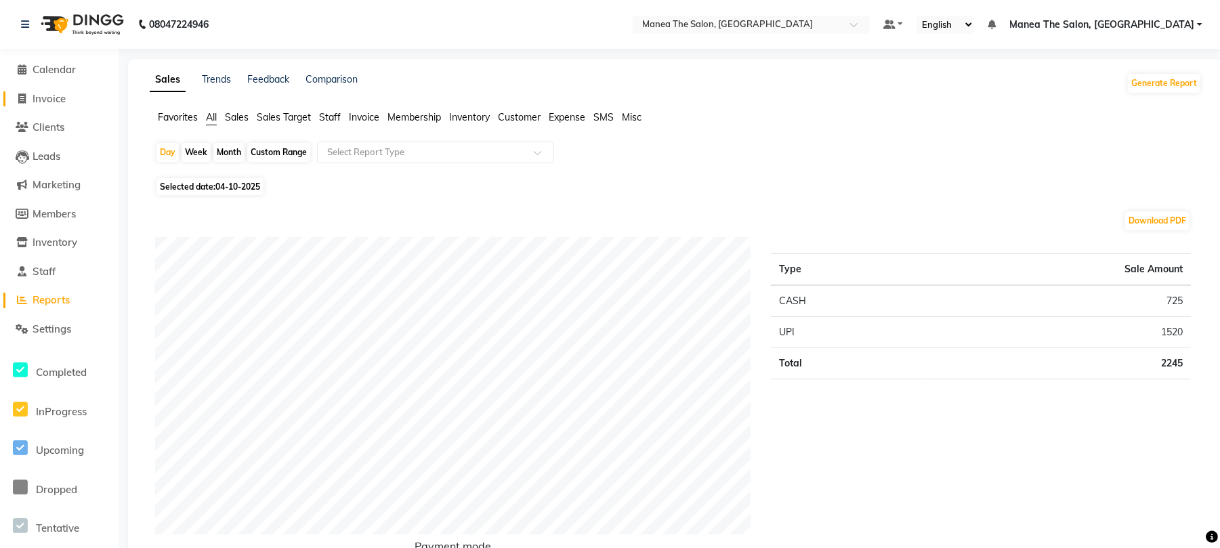
click at [41, 104] on span "Invoice" at bounding box center [49, 98] width 33 height 13
select select "service"
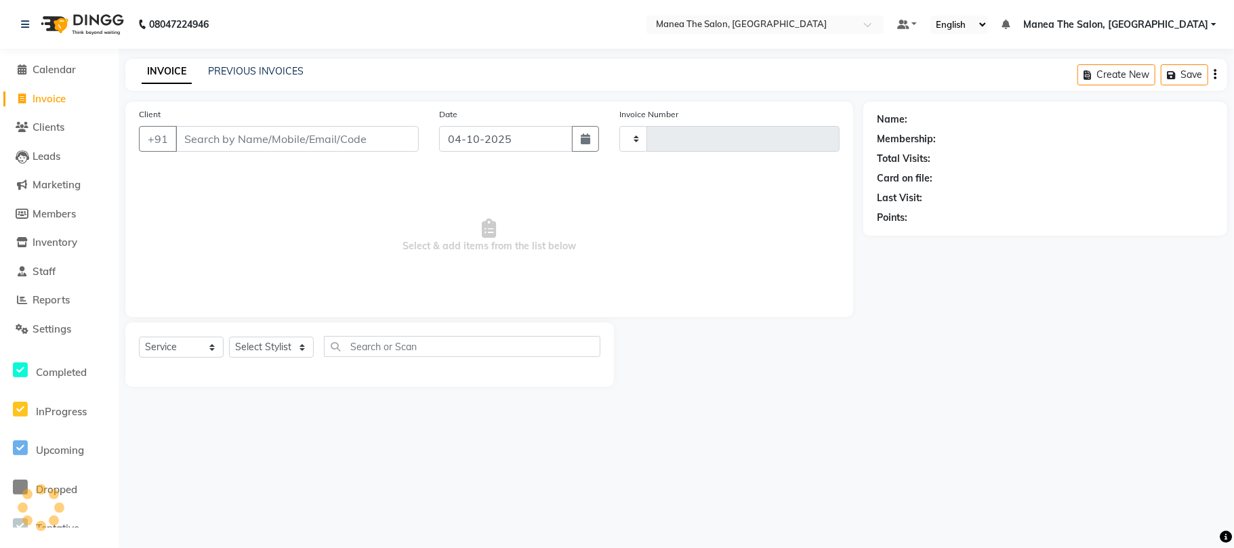
type input "2467"
select select "7351"
click at [245, 66] on link "PREVIOUS INVOICES" at bounding box center [256, 71] width 96 height 12
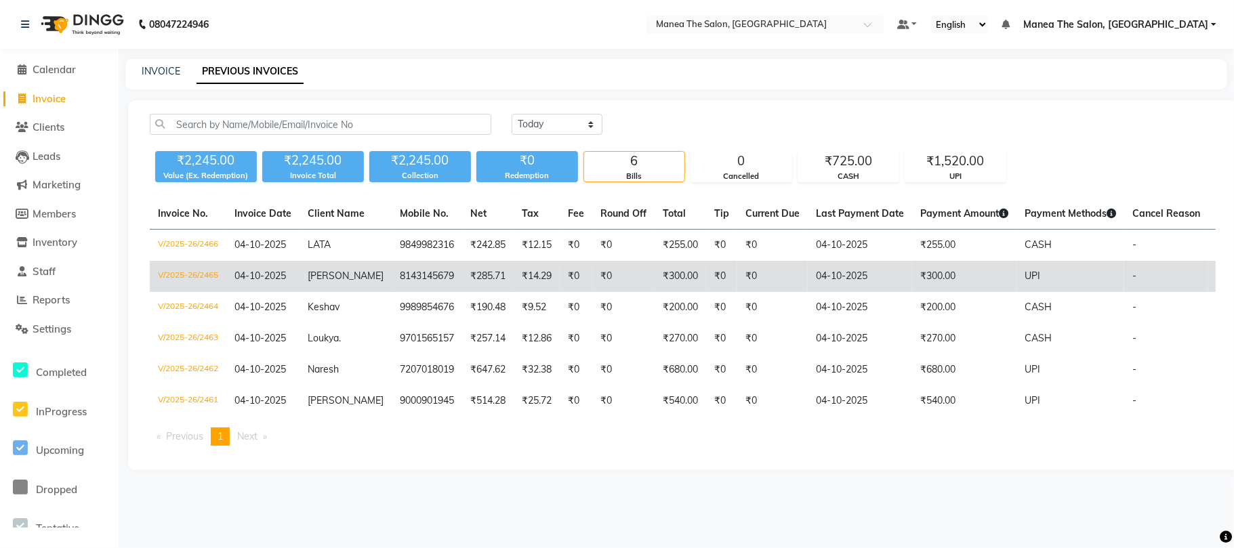
click at [658, 279] on td "₹300.00" at bounding box center [679, 276] width 51 height 31
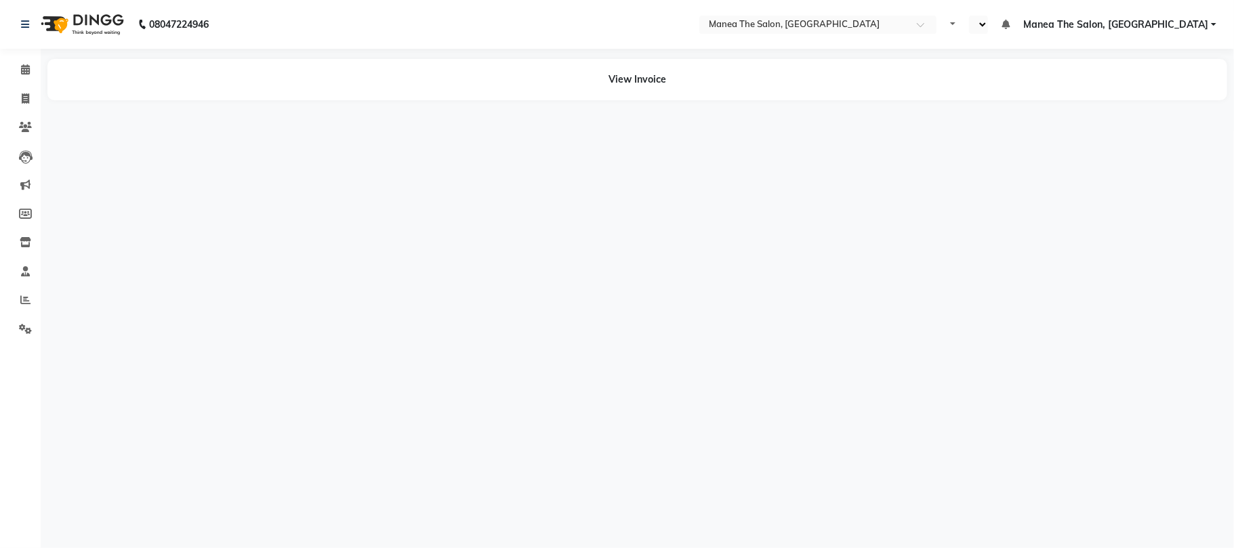
select select "en"
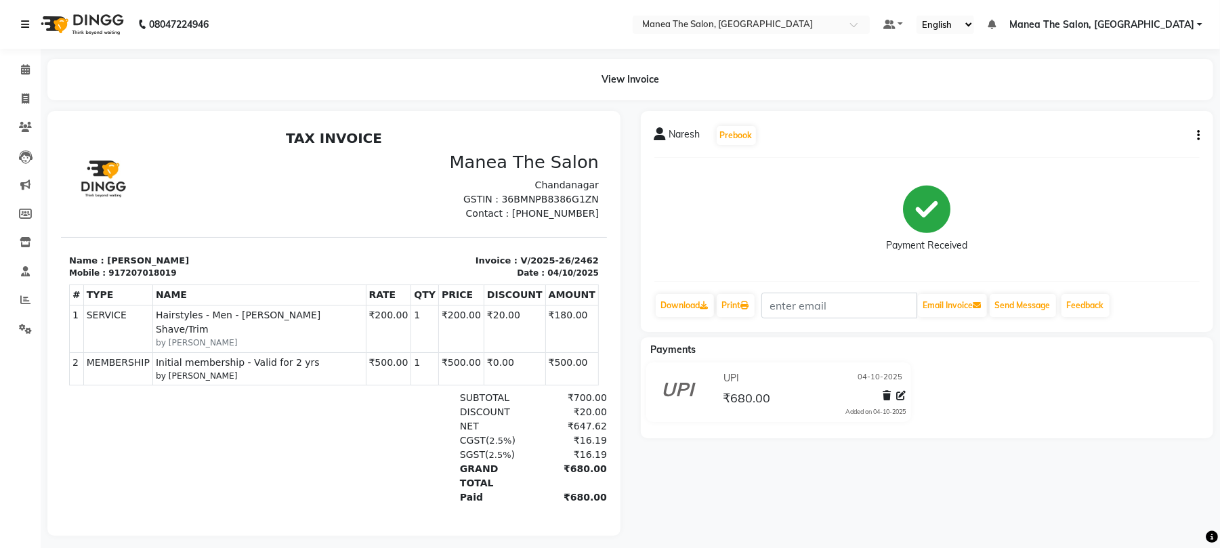
click at [28, 19] on link at bounding box center [28, 24] width 14 height 38
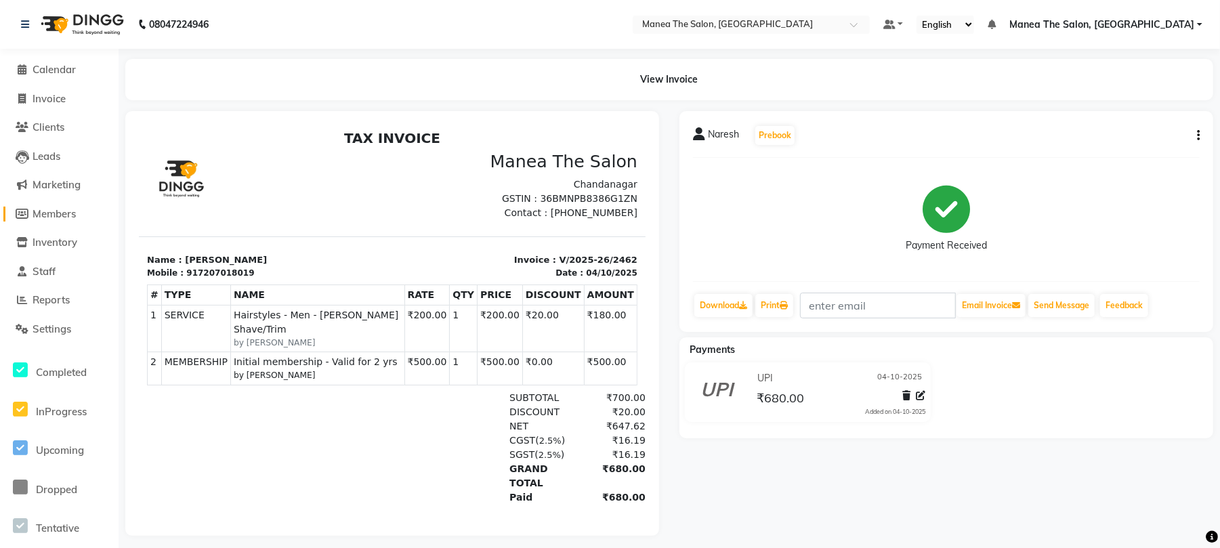
click at [64, 207] on span "Members" at bounding box center [54, 213] width 43 height 13
select select
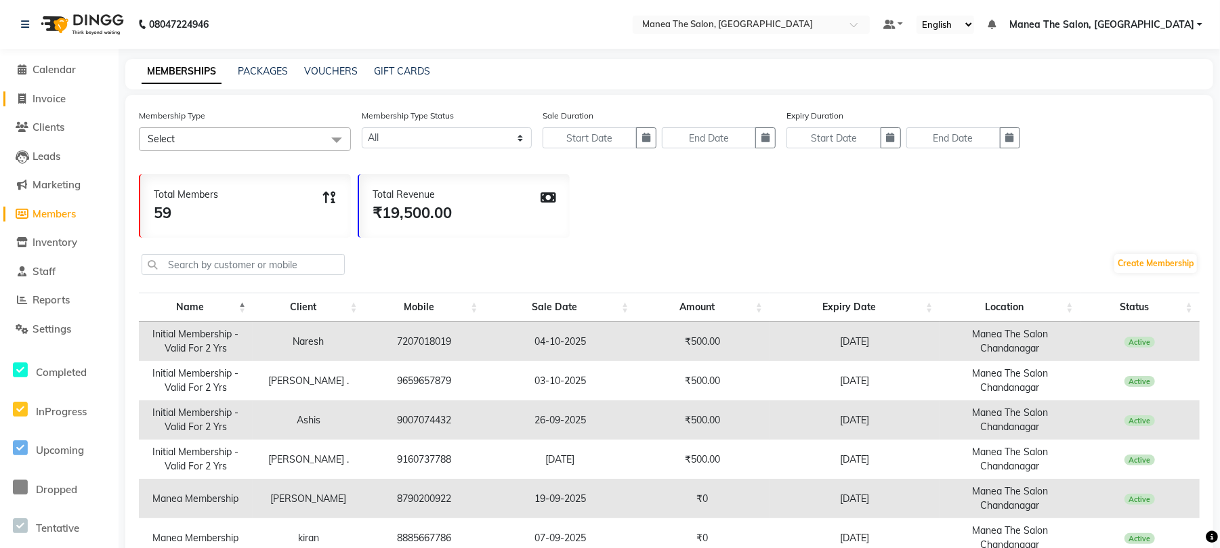
click at [47, 96] on span "Invoice" at bounding box center [49, 98] width 33 height 13
select select "service"
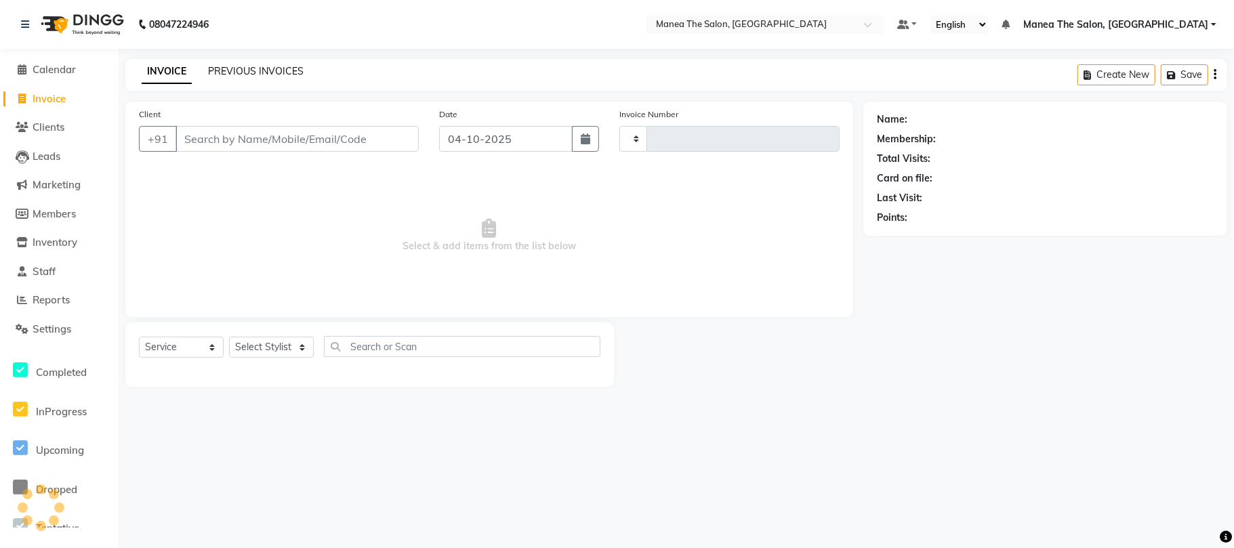
type input "2465"
select select "7351"
click at [261, 74] on link "PREVIOUS INVOICES" at bounding box center [256, 71] width 96 height 12
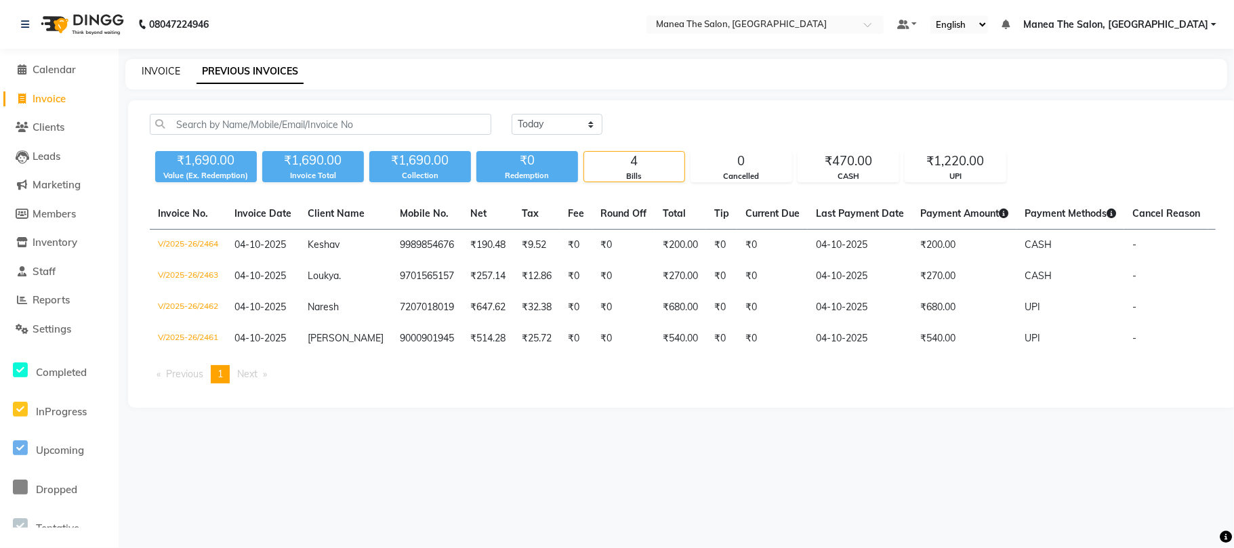
click at [157, 69] on link "INVOICE" at bounding box center [161, 71] width 39 height 12
select select "7351"
select select "service"
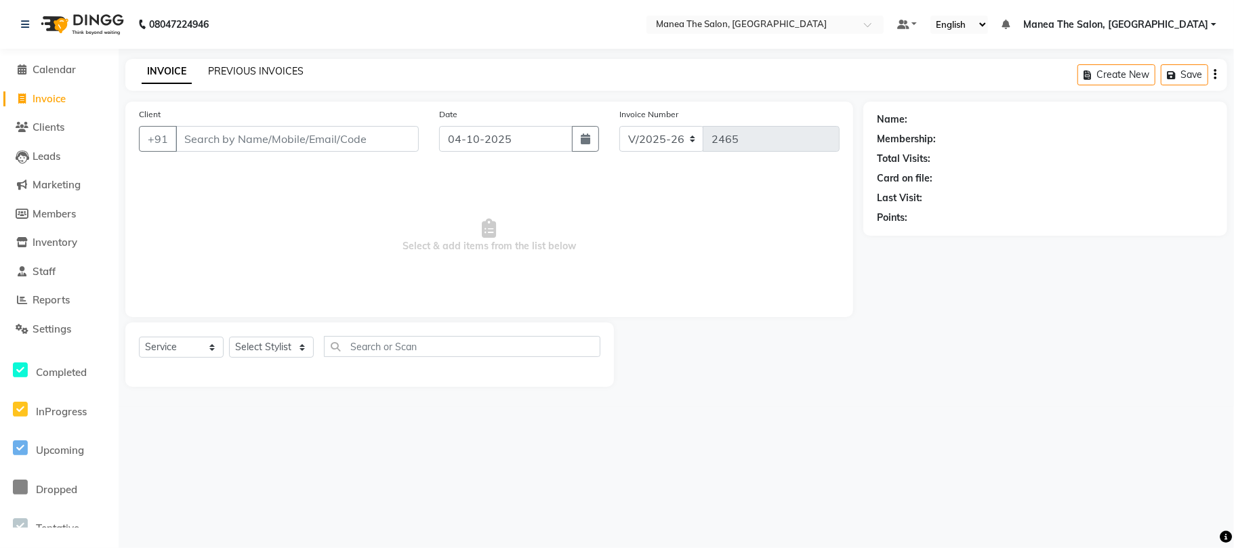
click at [269, 71] on link "PREVIOUS INVOICES" at bounding box center [256, 71] width 96 height 12
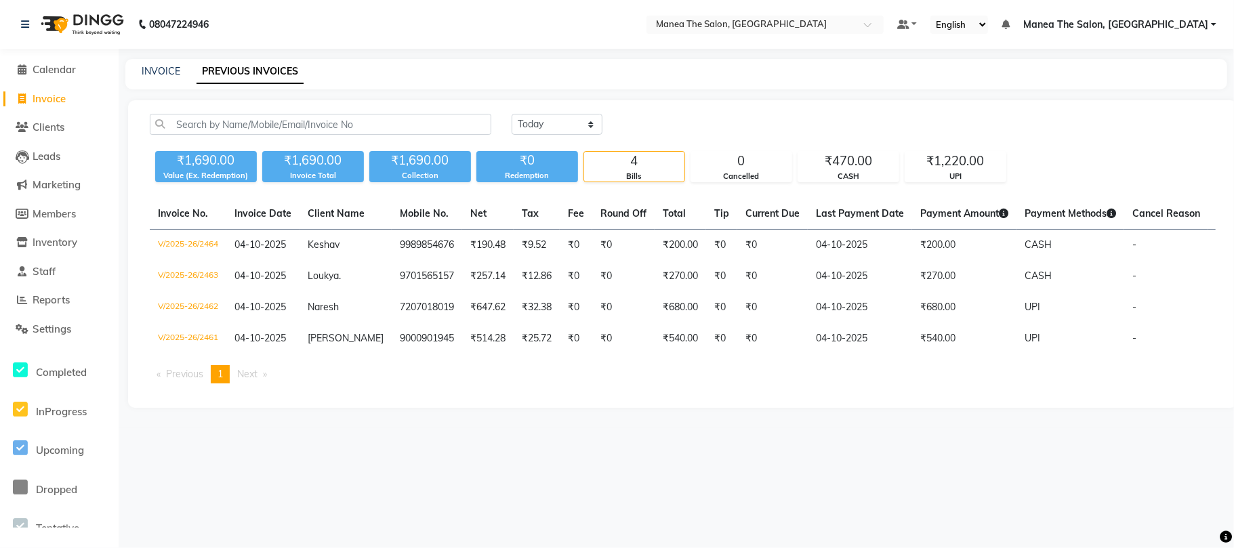
click at [139, 79] on div "INVOICE PREVIOUS INVOICES" at bounding box center [675, 74] width 1101 height 30
click at [150, 77] on link "INVOICE" at bounding box center [161, 71] width 39 height 12
select select "7351"
select select "service"
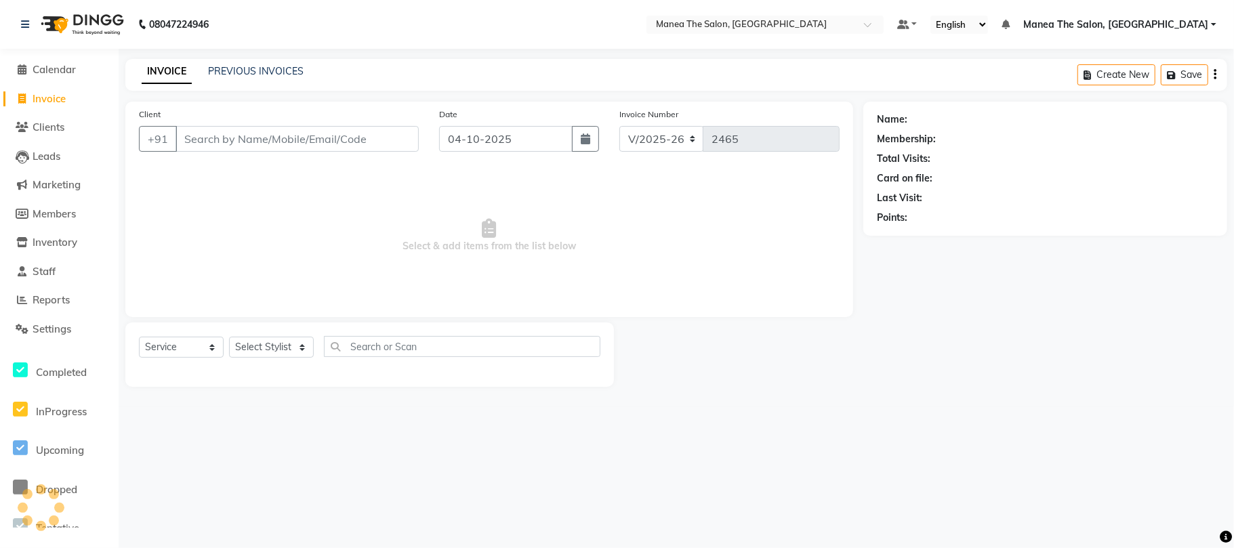
click at [218, 139] on input "Client" at bounding box center [296, 139] width 243 height 26
type input "8143145679"
click at [396, 138] on span "Add Client" at bounding box center [384, 139] width 54 height 14
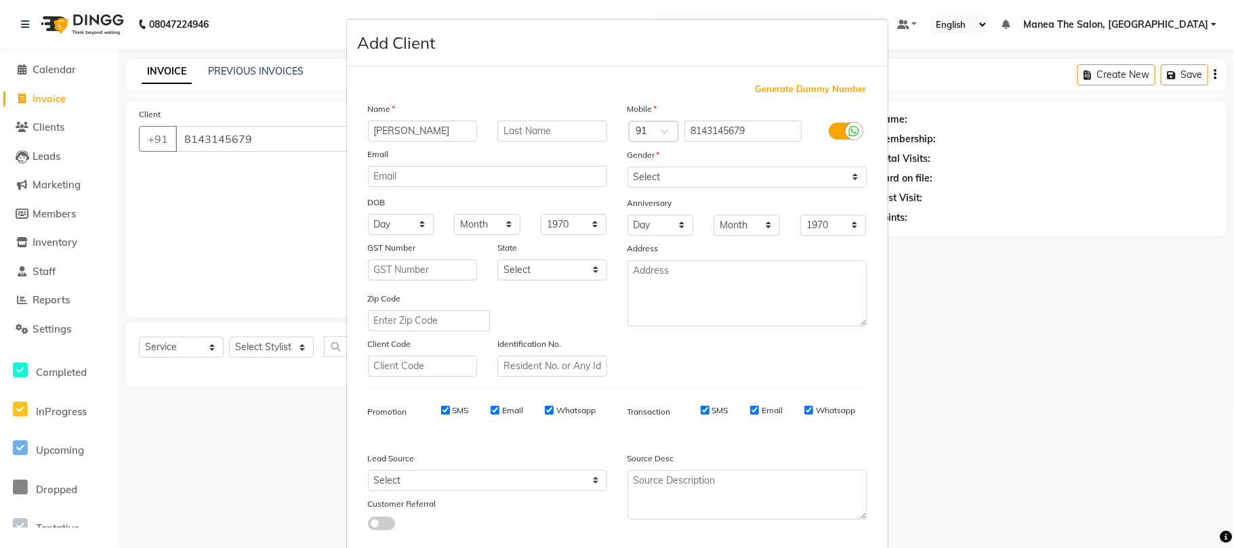
type input "[PERSON_NAME]"
click at [683, 182] on select "Select Male Female Other Prefer Not To Say" at bounding box center [746, 177] width 239 height 21
select select "male"
click at [627, 167] on select "Select Male Female Other Prefer Not To Say" at bounding box center [746, 177] width 239 height 21
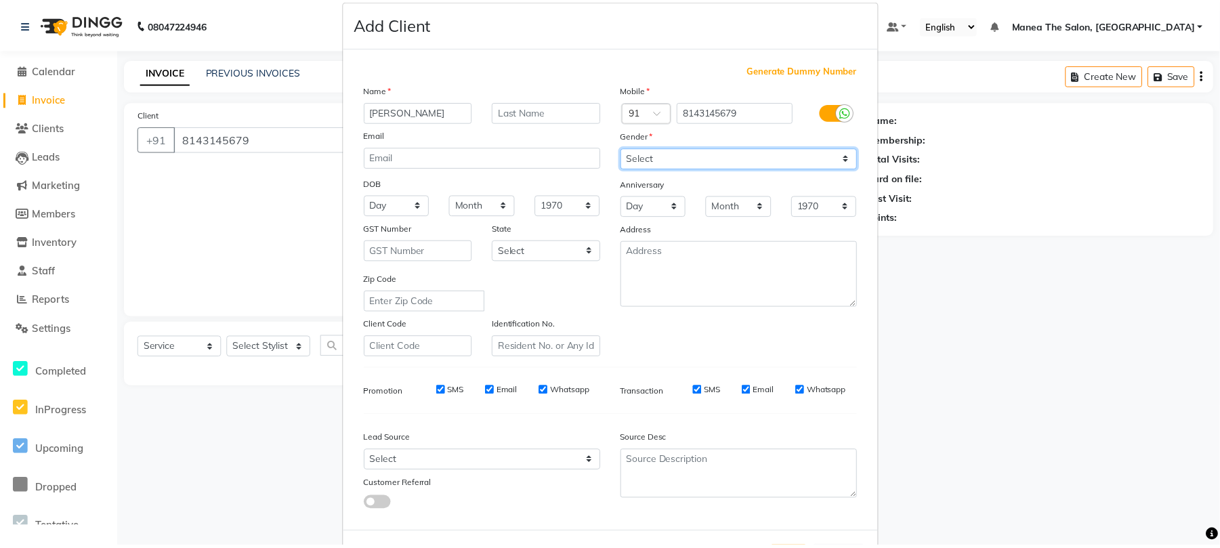
scroll to position [74, 0]
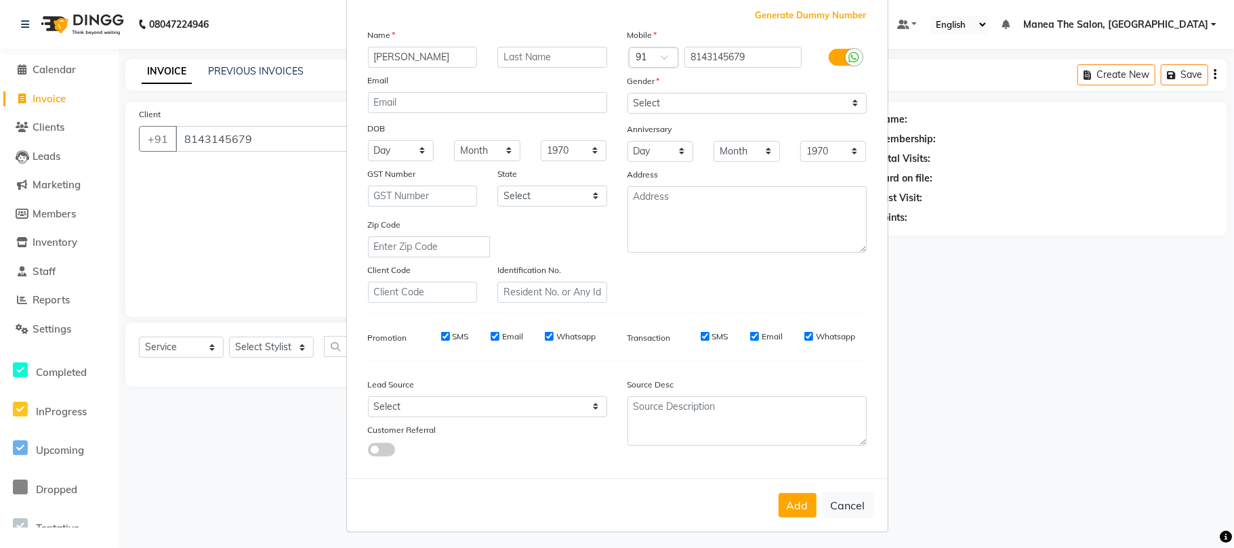
click at [795, 502] on button "Add" at bounding box center [797, 505] width 38 height 24
select select
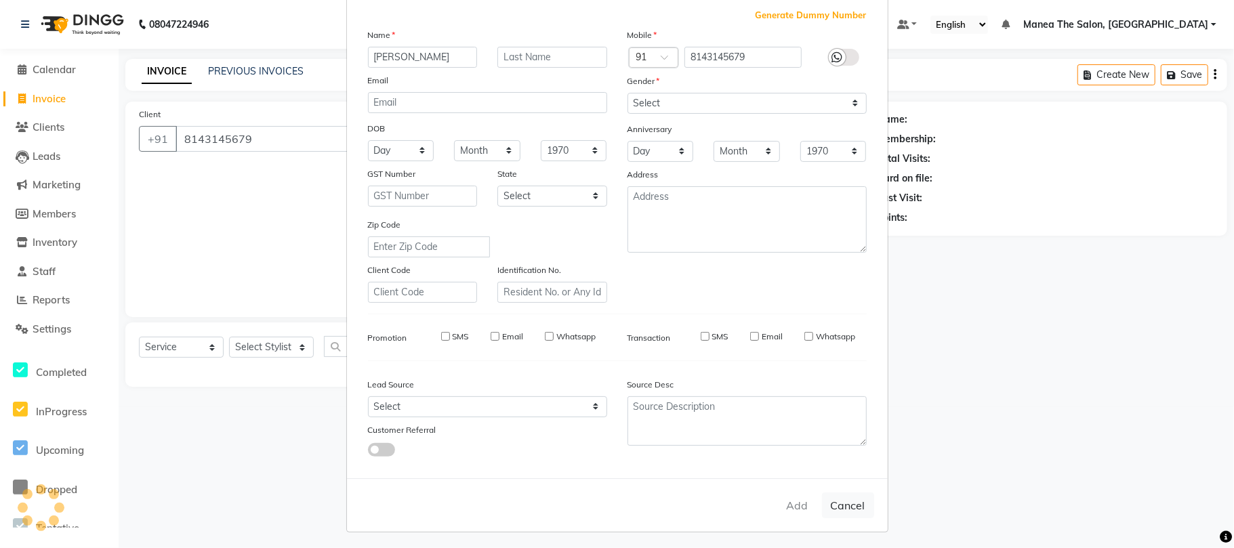
select select
checkbox input "false"
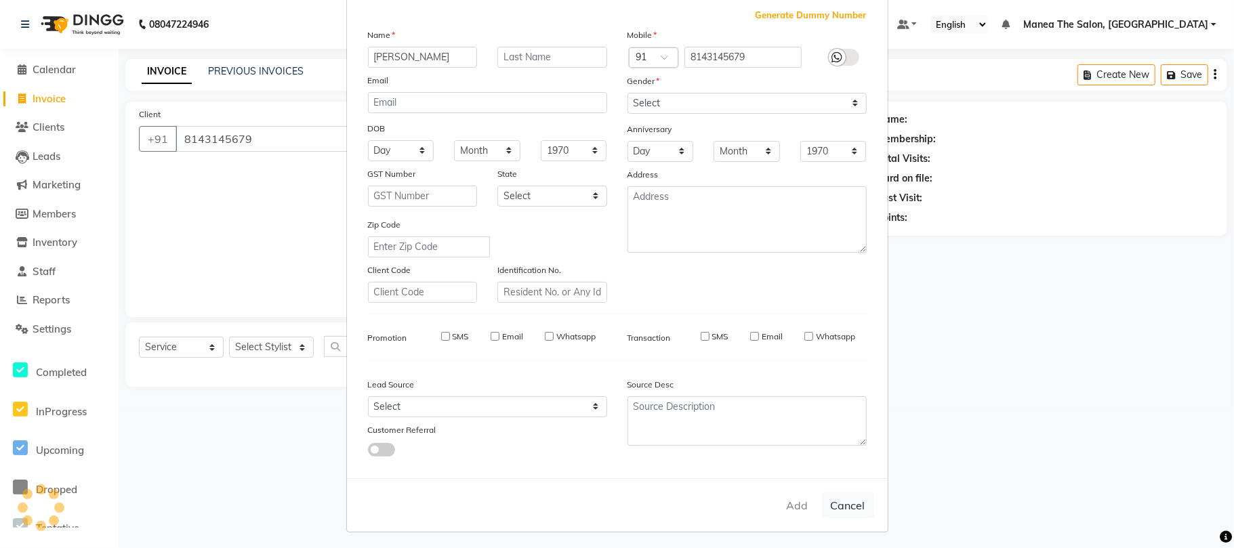
checkbox input "false"
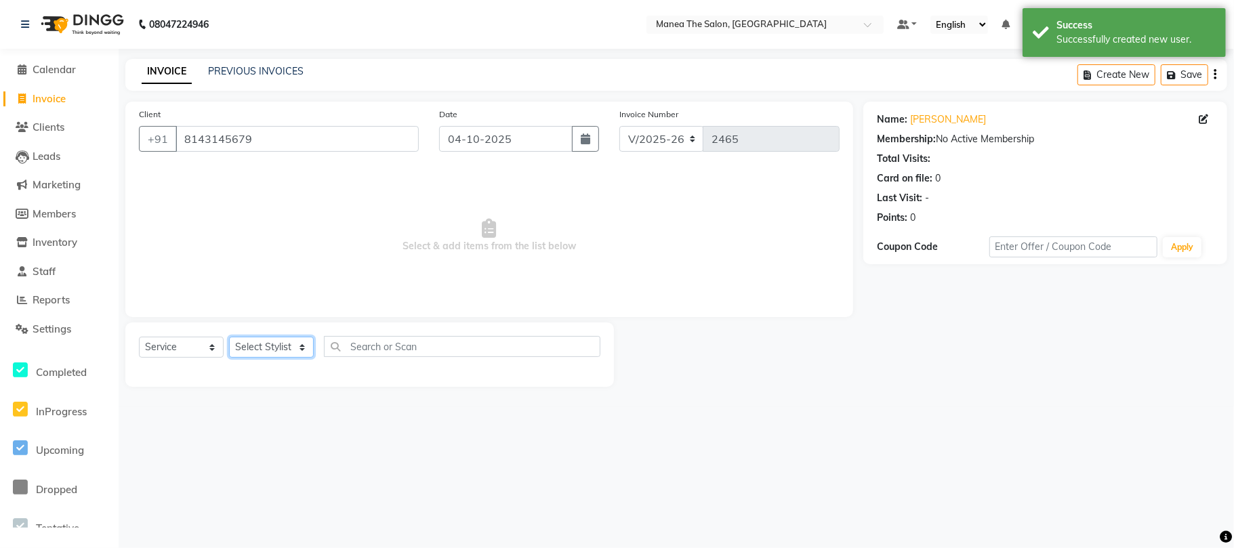
click at [276, 351] on select "Select Stylist [PERSON_NAME] Divya Lakshmi [PERSON_NAME] [PERSON_NAME]" at bounding box center [271, 347] width 85 height 21
select select "63576"
click at [229, 337] on select "Select Stylist [PERSON_NAME] Divya Lakshmi [PERSON_NAME] [PERSON_NAME]" at bounding box center [271, 347] width 85 height 21
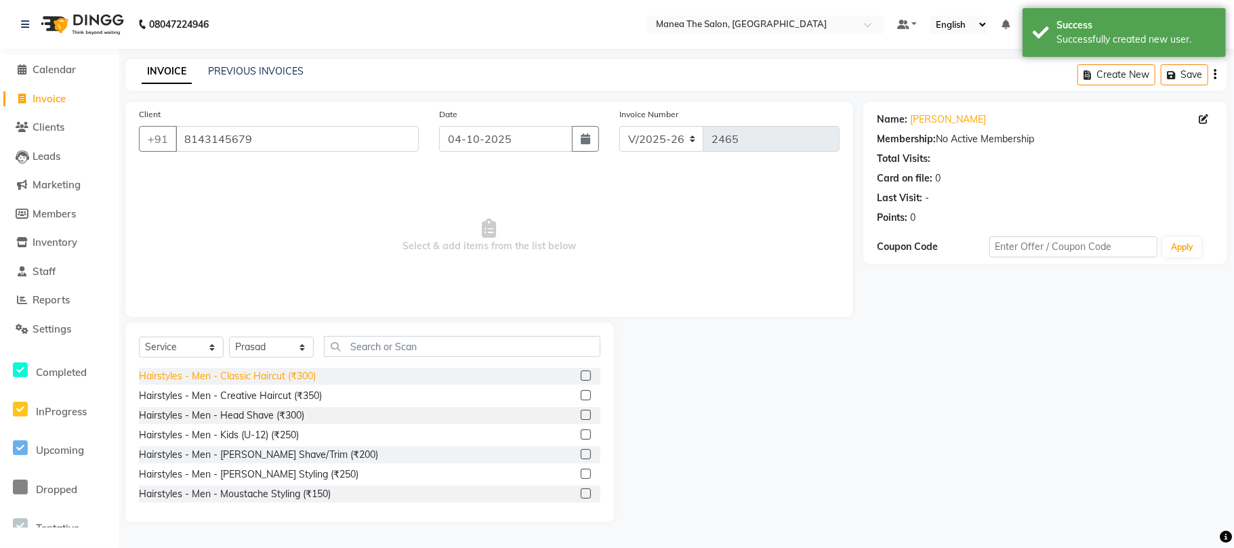
click at [272, 377] on div "Hairstyles - Men - Classic Haircut (₹300)" at bounding box center [227, 376] width 177 height 14
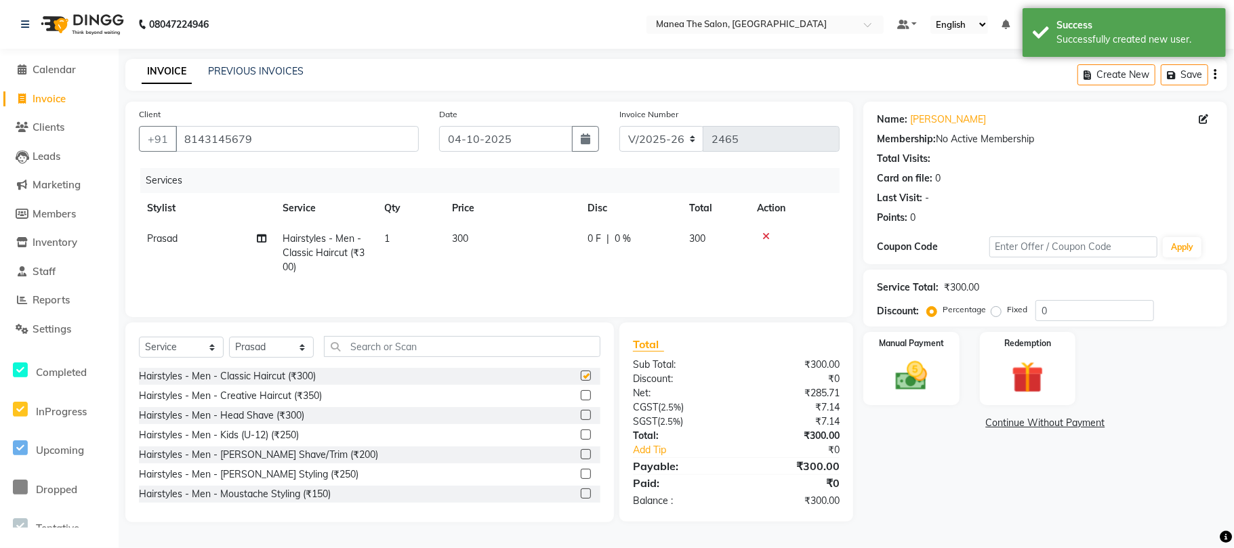
checkbox input "false"
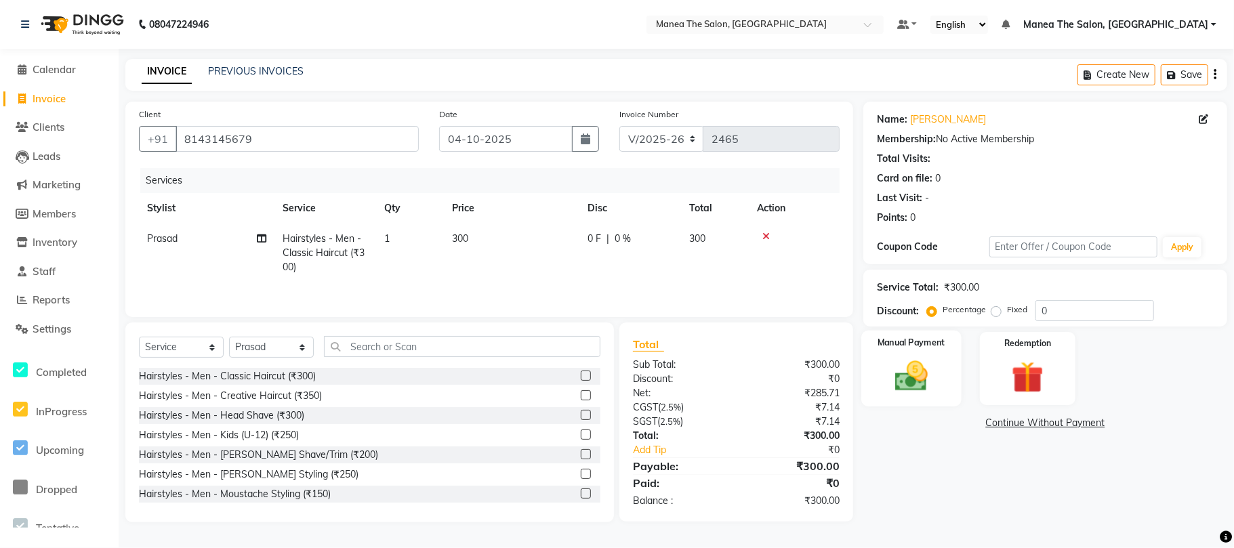
click at [906, 383] on img at bounding box center [911, 376] width 54 height 38
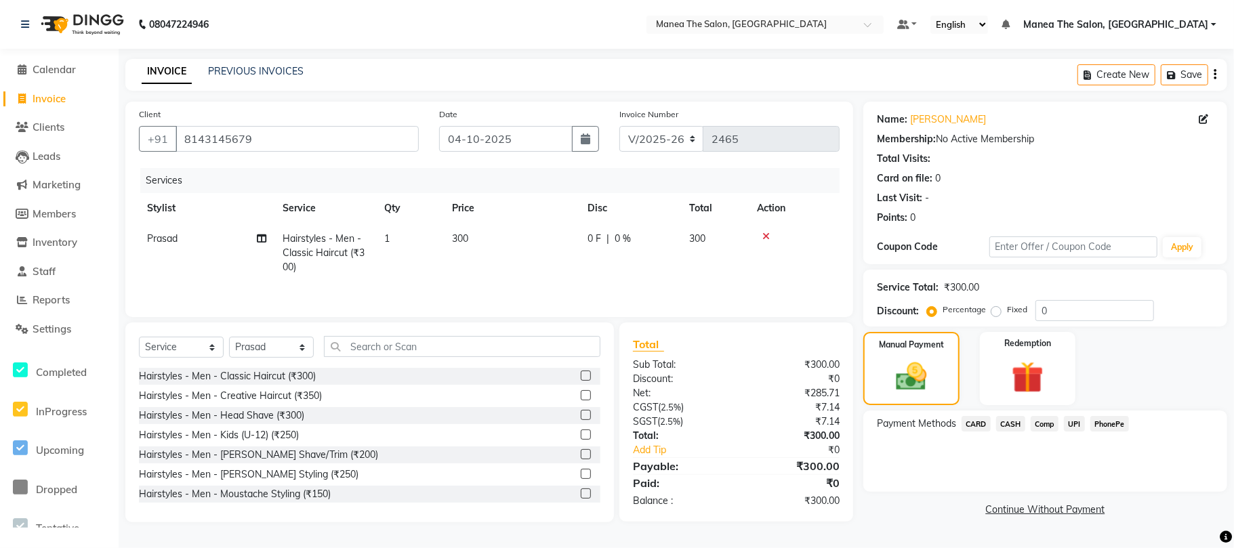
click at [1074, 421] on span "UPI" at bounding box center [1074, 424] width 21 height 16
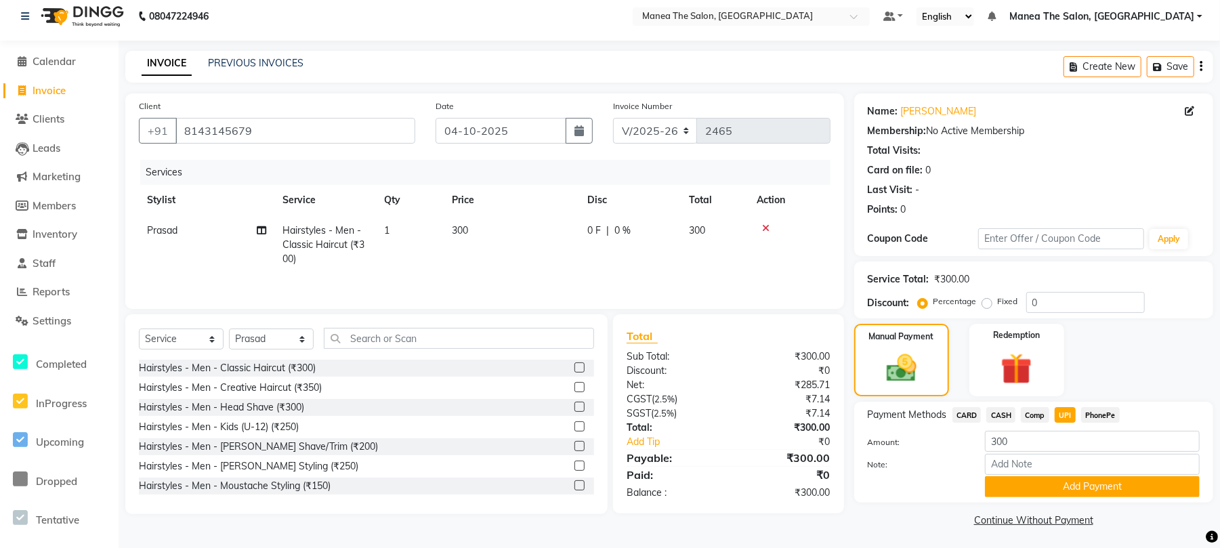
scroll to position [12, 0]
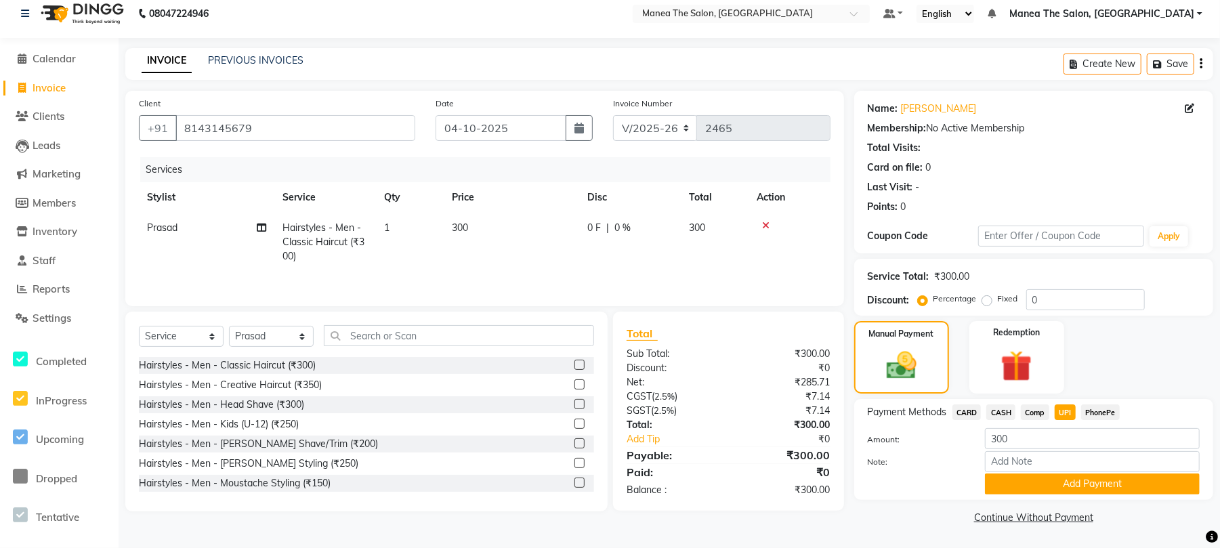
click at [1082, 496] on div "Payment Methods CARD CASH Comp UPI PhonePe Amount: 300 Note: Add Payment" at bounding box center [1033, 449] width 359 height 101
click at [1080, 481] on button "Add Payment" at bounding box center [1092, 484] width 215 height 21
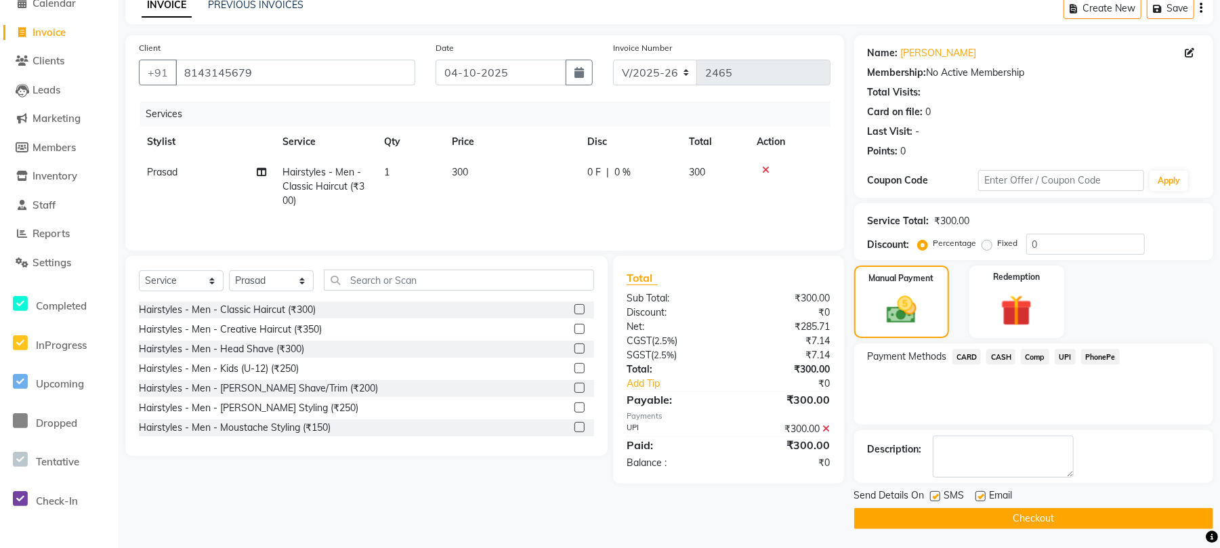
scroll to position [69, 0]
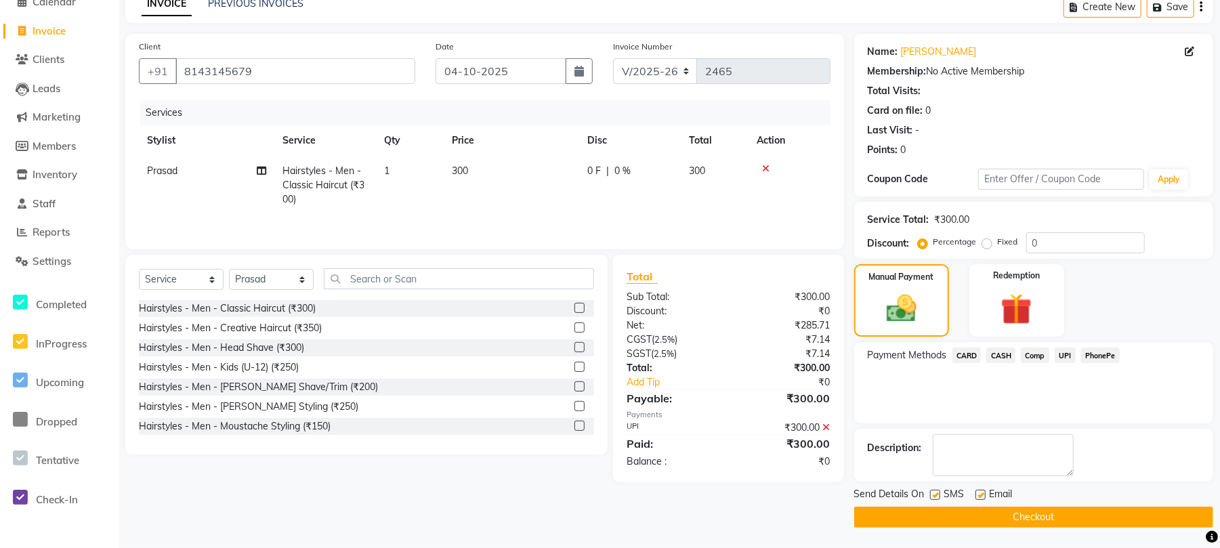
click at [992, 513] on button "Checkout" at bounding box center [1033, 517] width 359 height 21
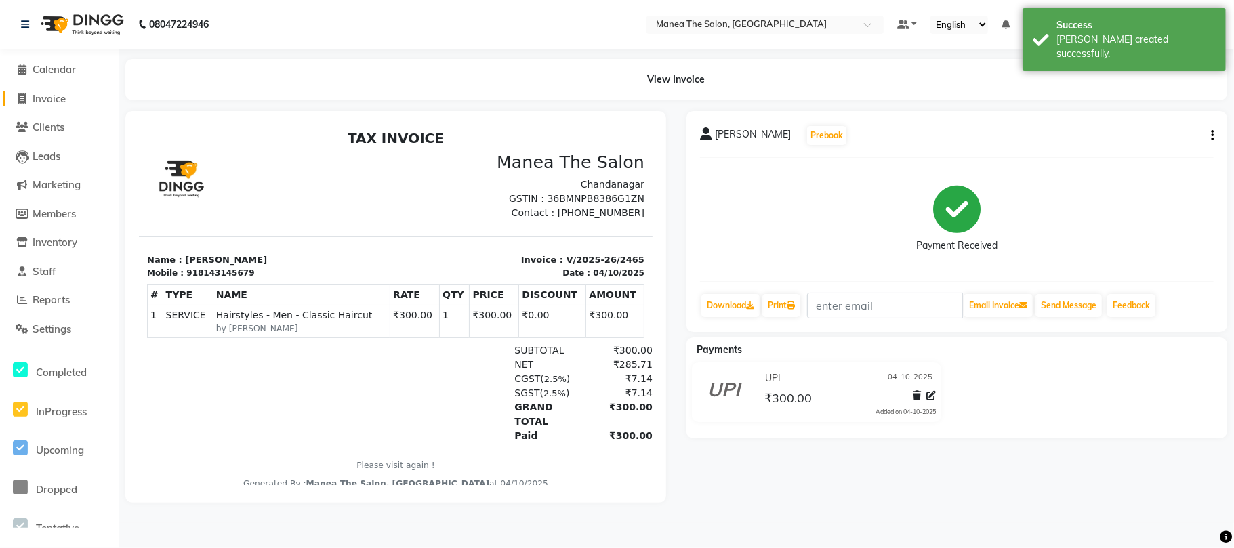
click at [50, 98] on span "Invoice" at bounding box center [49, 98] width 33 height 13
select select "7351"
select select "service"
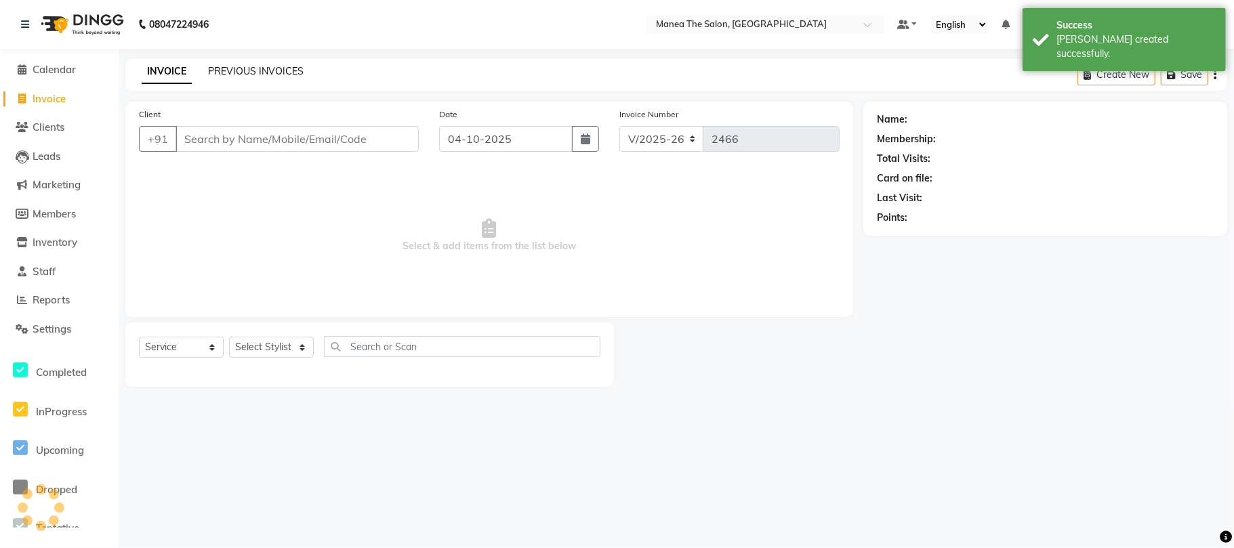
click at [237, 68] on link "PREVIOUS INVOICES" at bounding box center [256, 71] width 96 height 12
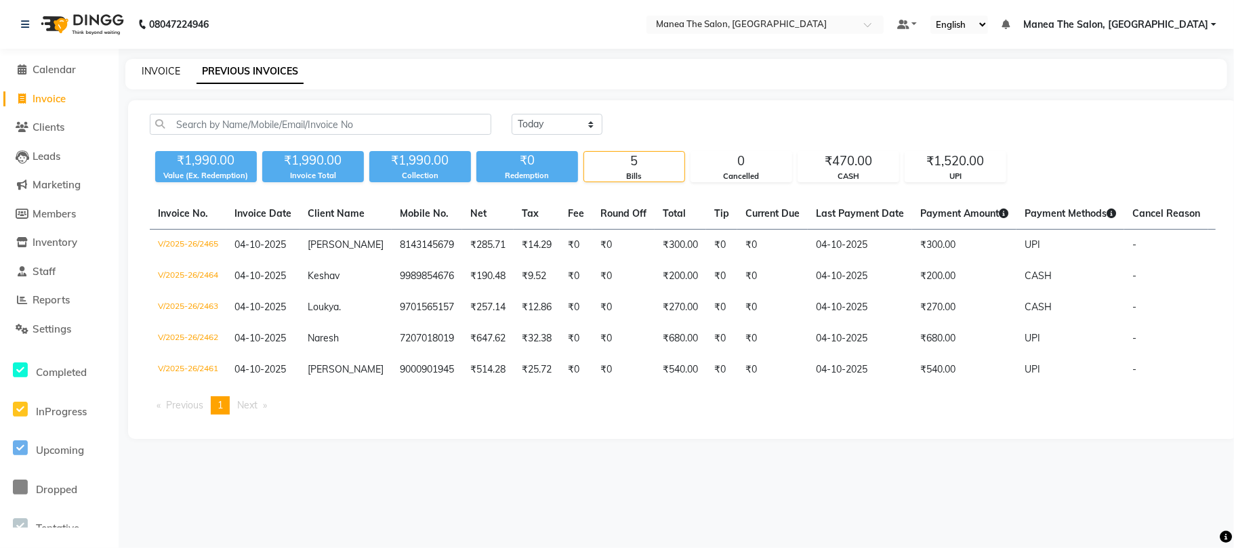
click at [152, 66] on link "INVOICE" at bounding box center [161, 71] width 39 height 12
select select "service"
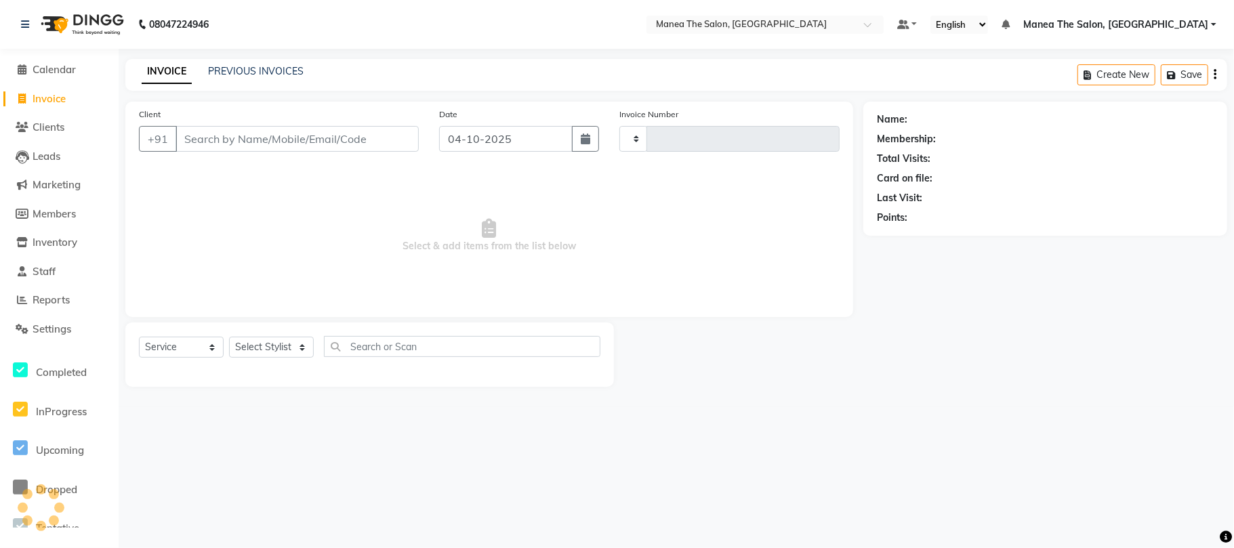
type input "2466"
select select "7351"
click at [277, 68] on link "PREVIOUS INVOICES" at bounding box center [256, 71] width 96 height 12
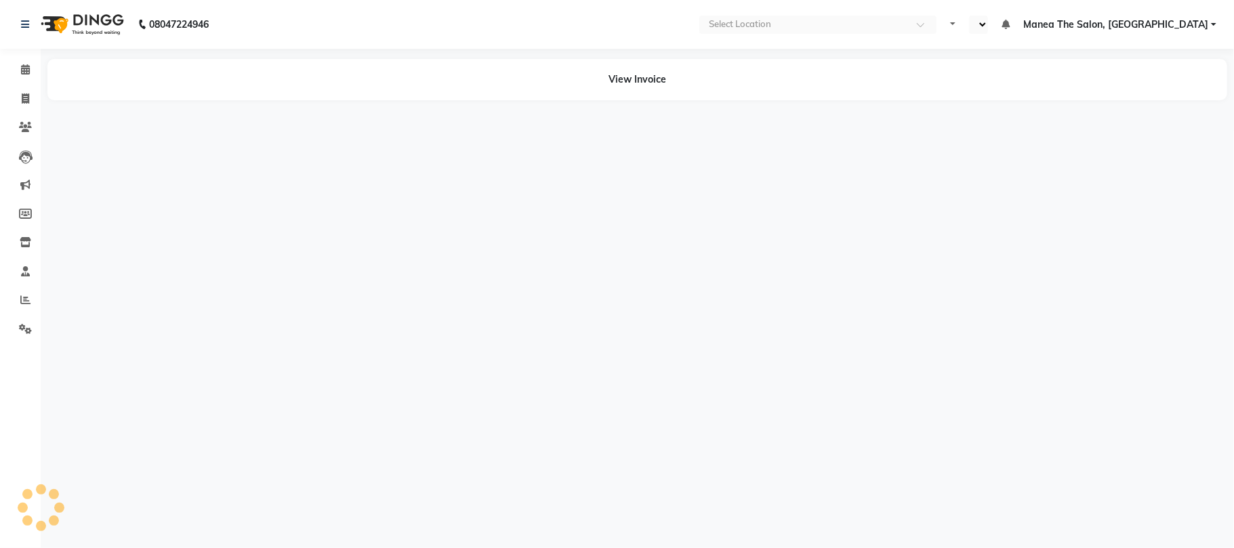
select select "en"
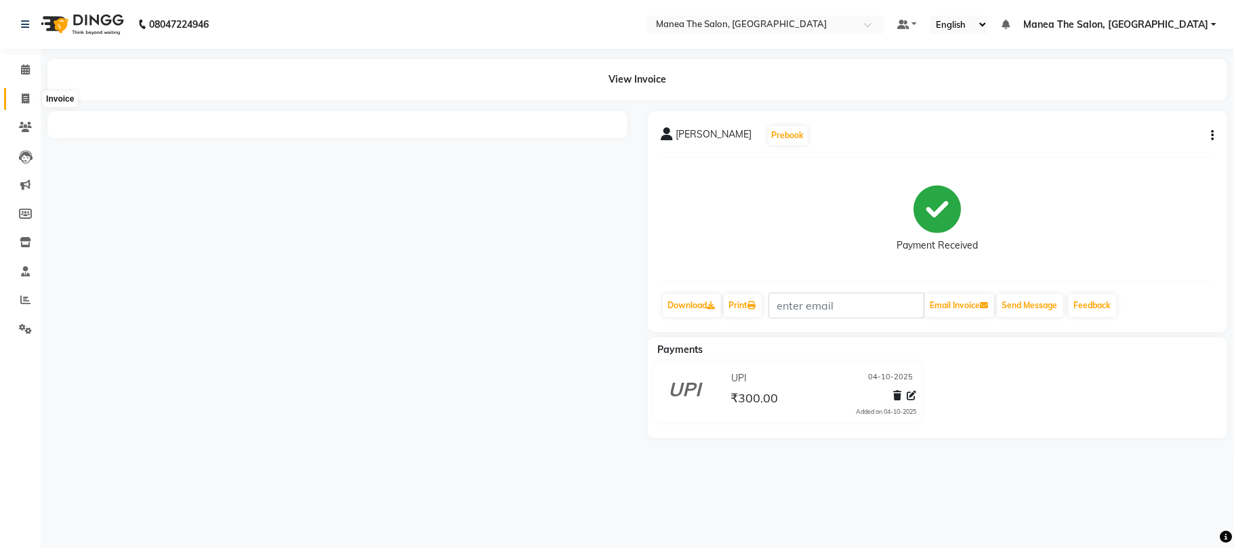
click at [28, 96] on icon at bounding box center [25, 98] width 7 height 10
select select "service"
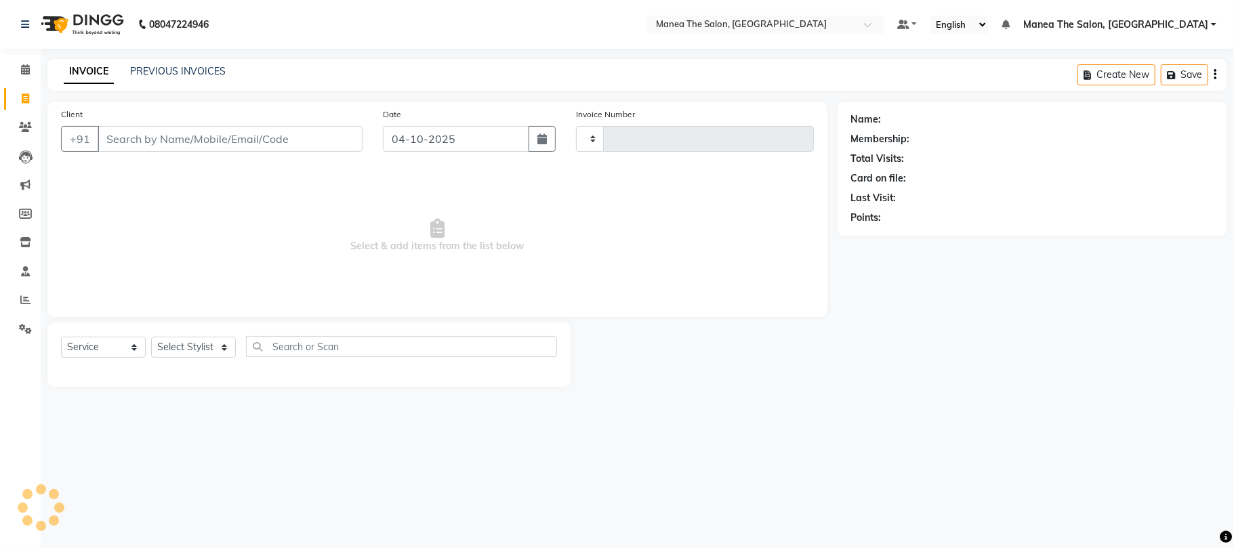
type input "2467"
select select "7351"
click at [199, 65] on link "PREVIOUS INVOICES" at bounding box center [178, 71] width 96 height 12
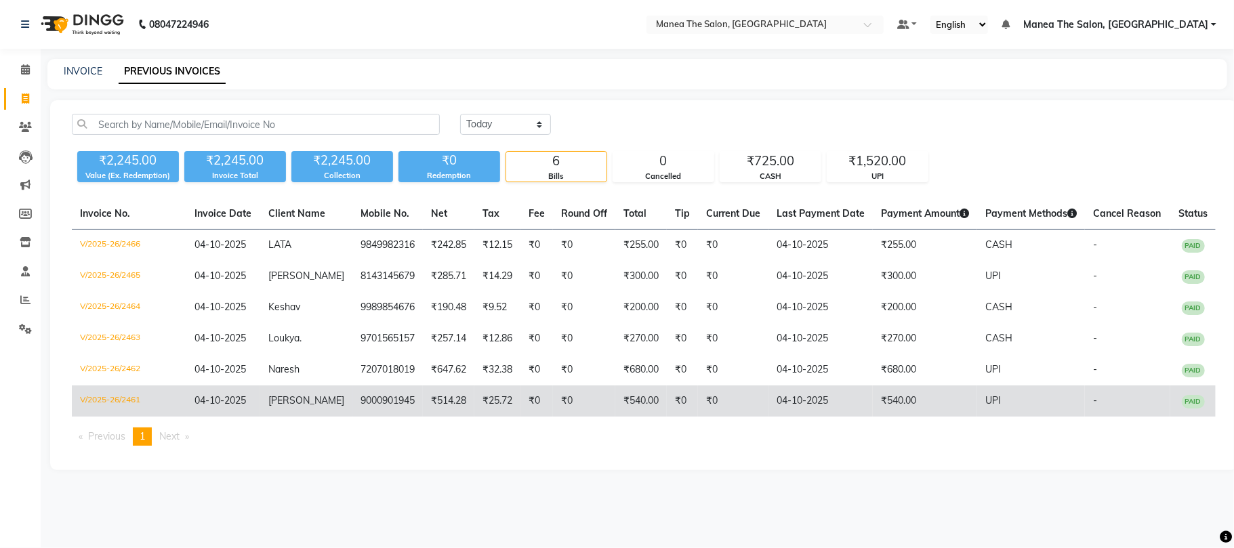
click at [792, 404] on td "04-10-2025" at bounding box center [820, 400] width 104 height 31
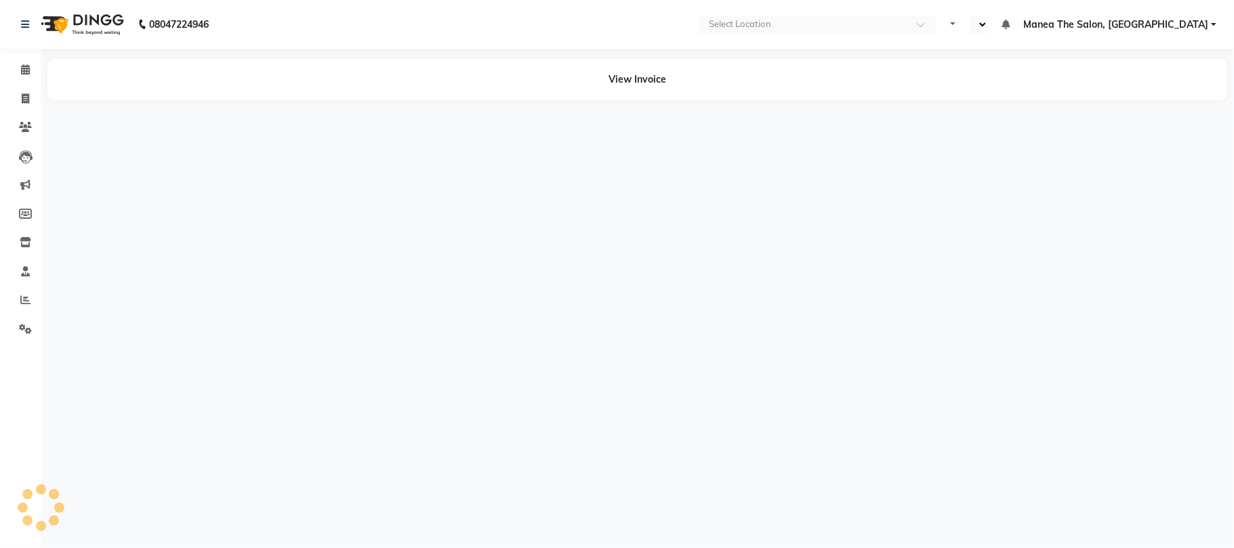
select select "en"
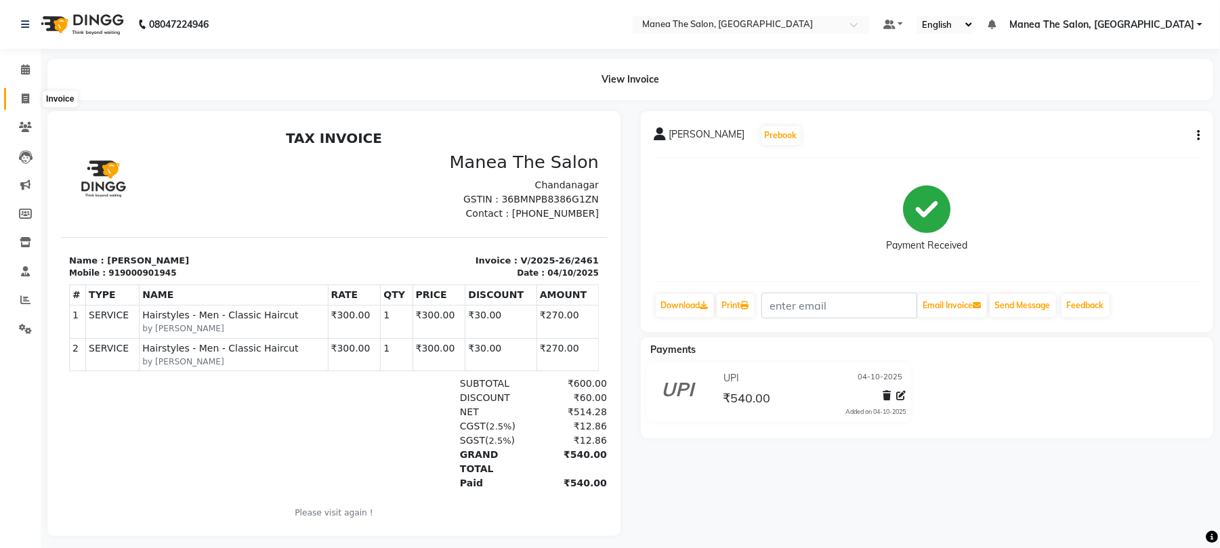
click at [33, 96] on span at bounding box center [26, 99] width 24 height 16
select select "service"
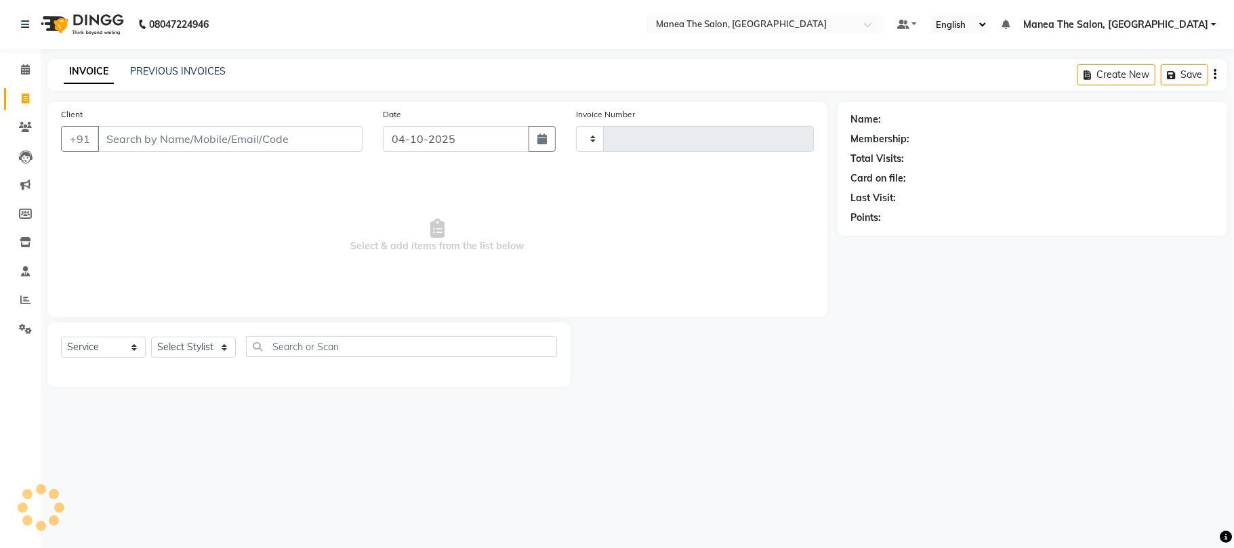
type input "2467"
select select "7351"
click at [196, 77] on div "PREVIOUS INVOICES" at bounding box center [178, 71] width 96 height 14
click at [146, 68] on link "PREVIOUS INVOICES" at bounding box center [178, 71] width 96 height 12
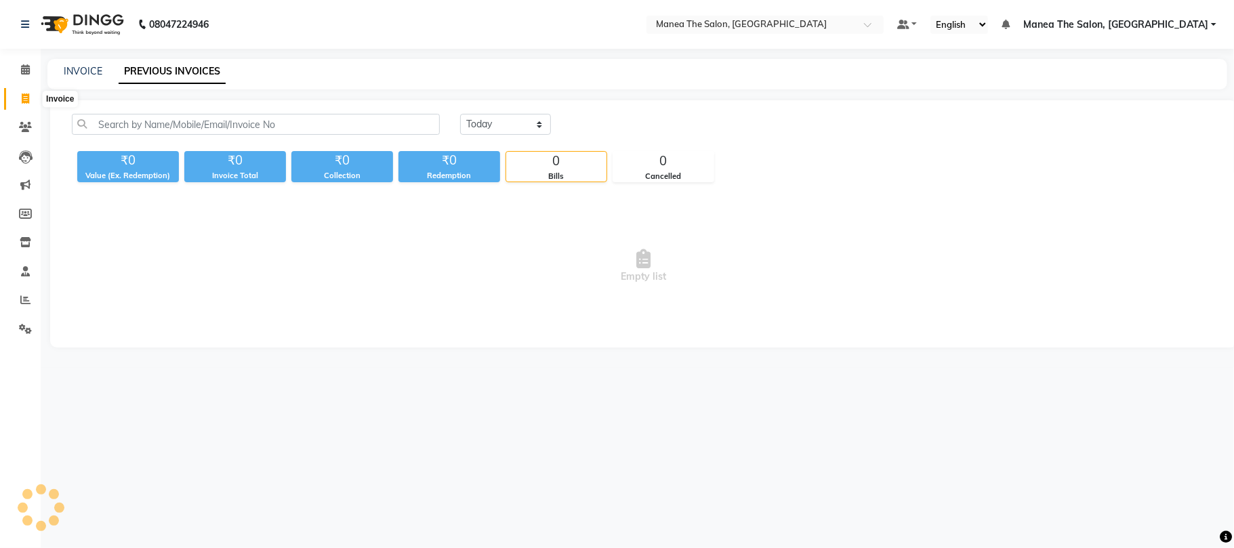
click at [23, 93] on icon at bounding box center [25, 98] width 7 height 10
select select "service"
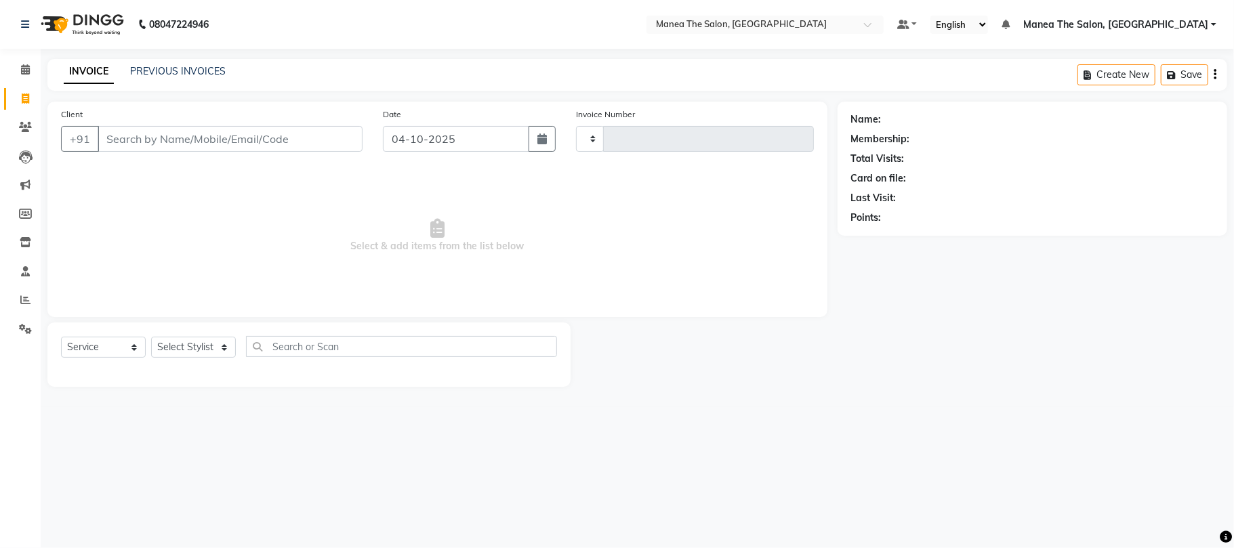
type input "2467"
select select "7351"
click at [153, 68] on link "PREVIOUS INVOICES" at bounding box center [178, 71] width 96 height 12
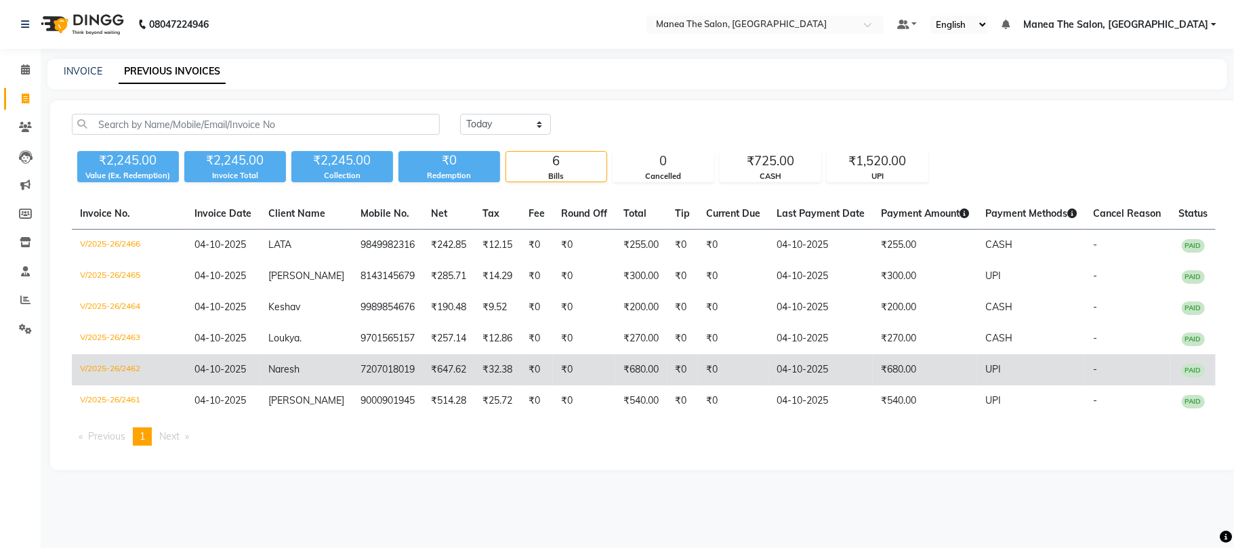
click at [732, 355] on td "₹0" at bounding box center [733, 369] width 70 height 31
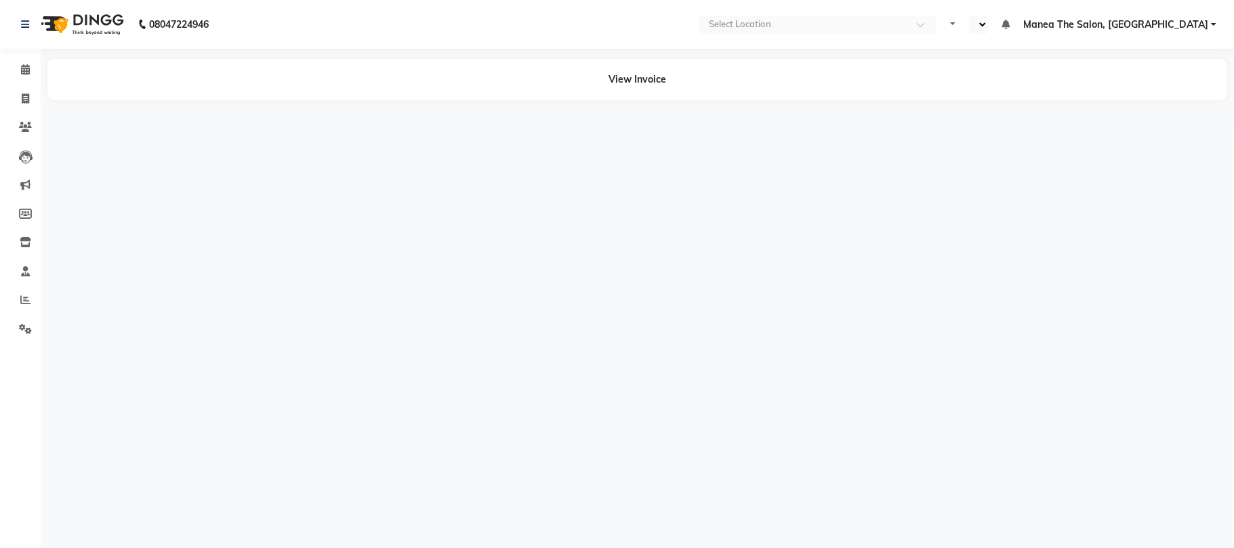
select select "en"
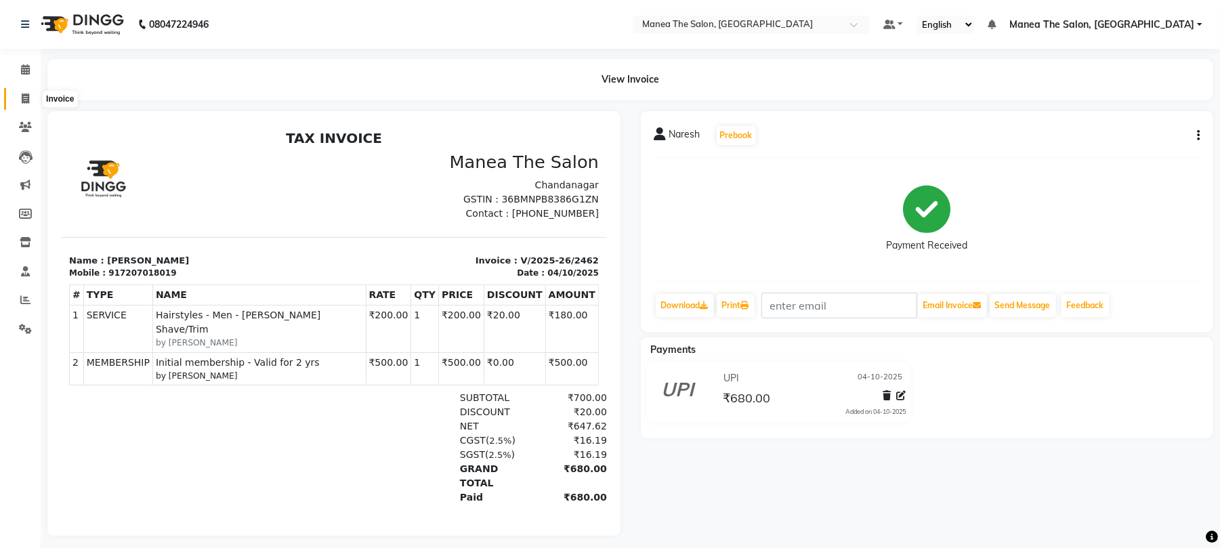
click at [20, 100] on span at bounding box center [26, 99] width 24 height 16
select select "service"
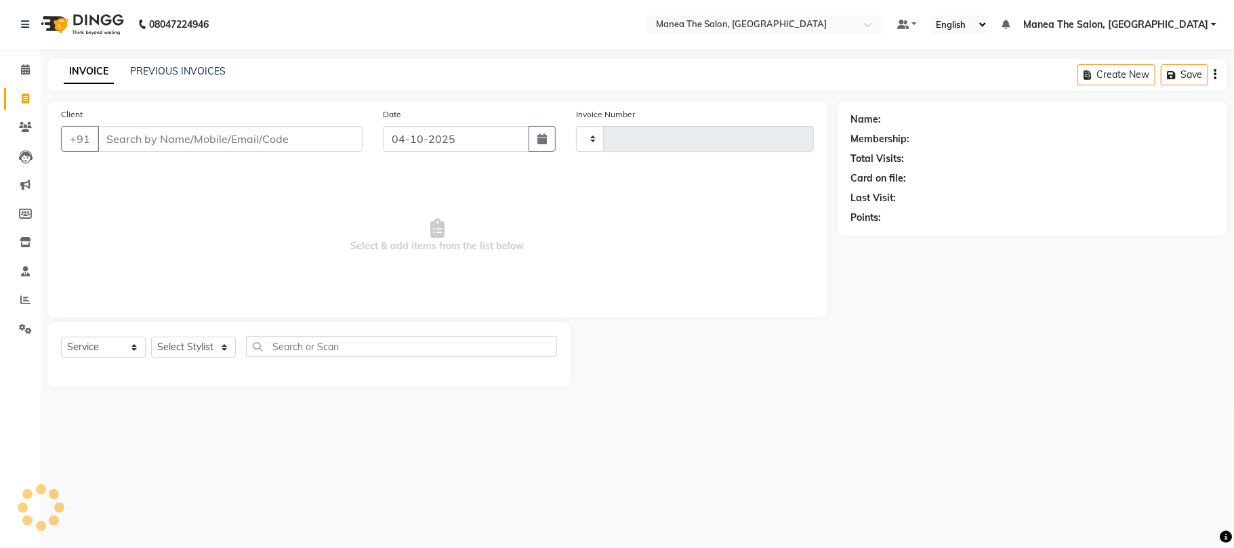
type input "2467"
select select "7351"
click at [20, 307] on span at bounding box center [26, 301] width 24 height 16
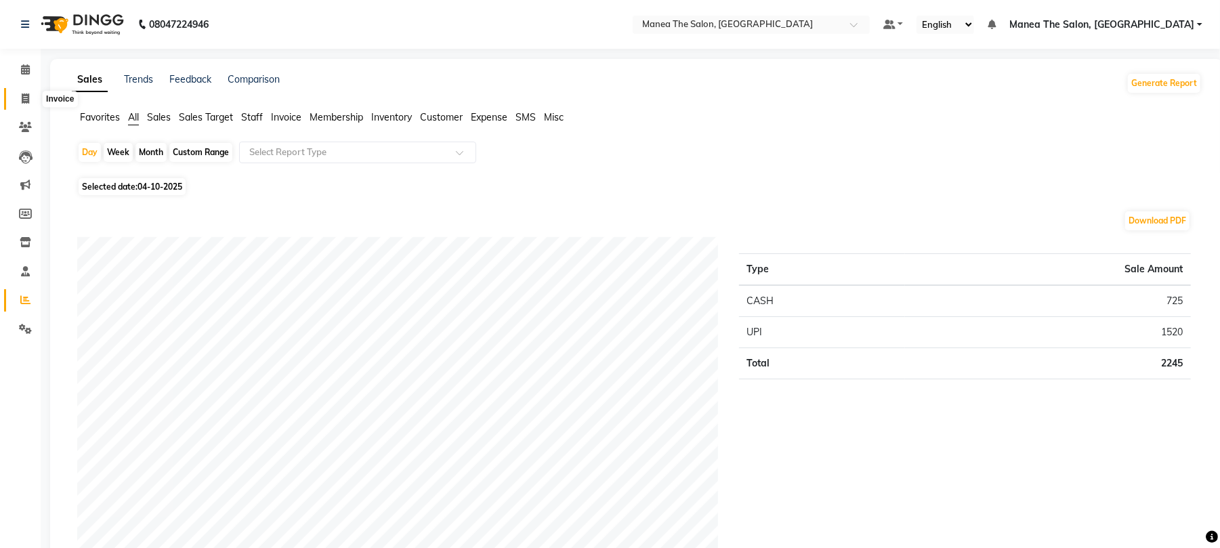
click at [20, 98] on span at bounding box center [26, 99] width 24 height 16
select select "service"
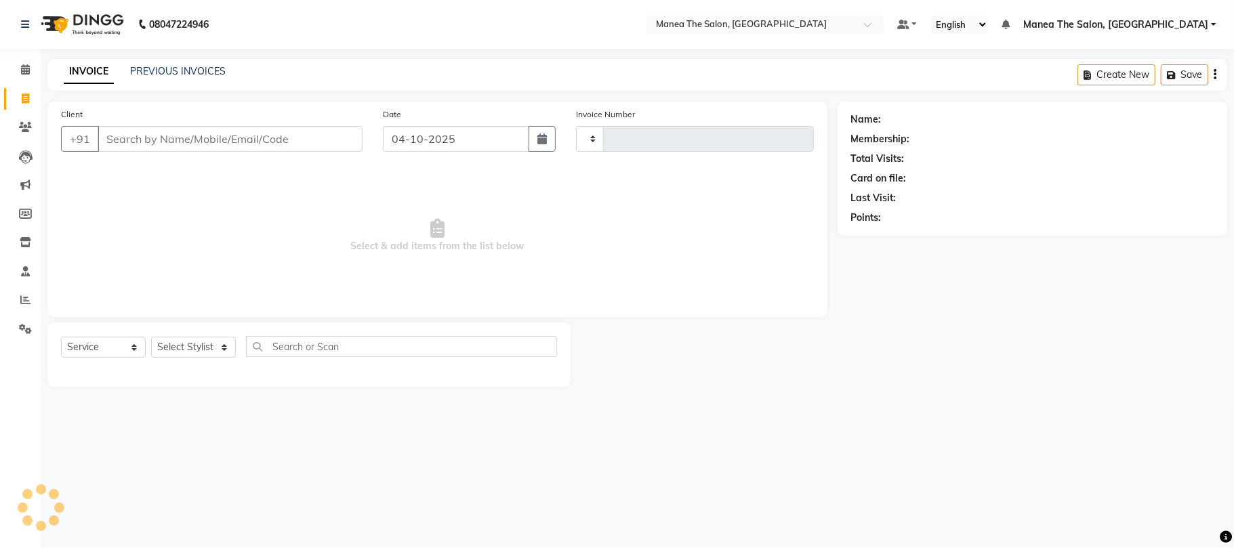
type input "2467"
select select "7351"
click at [253, 75] on div "INVOICE PREVIOUS INVOICES Create New Save" at bounding box center [636, 75] width 1179 height 32
click at [152, 68] on link "PREVIOUS INVOICES" at bounding box center [178, 71] width 96 height 12
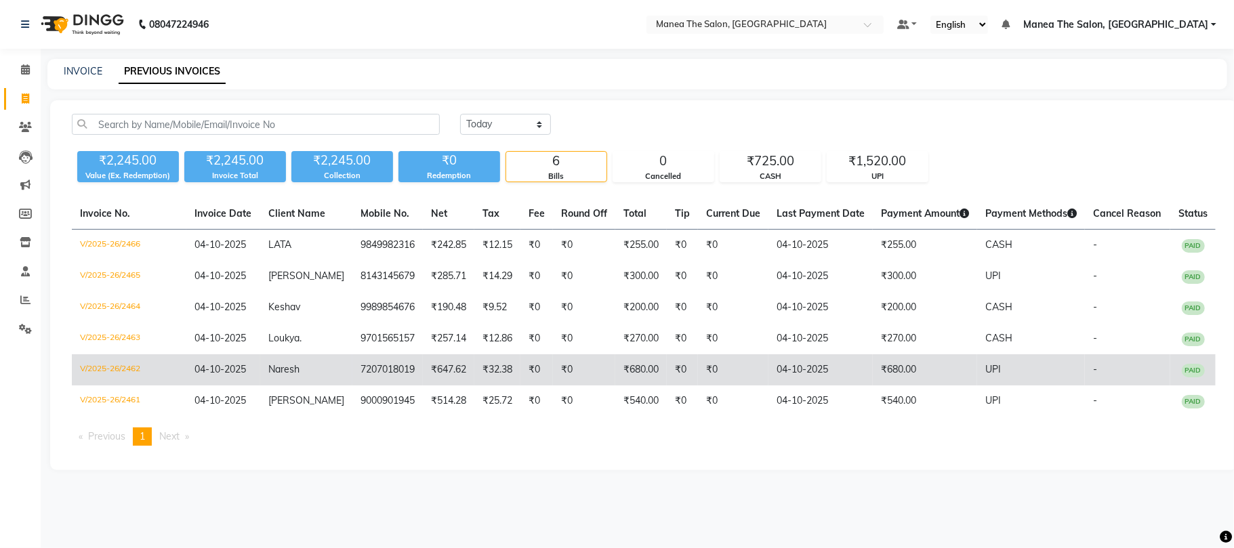
click at [840, 369] on td "04-10-2025" at bounding box center [820, 369] width 104 height 31
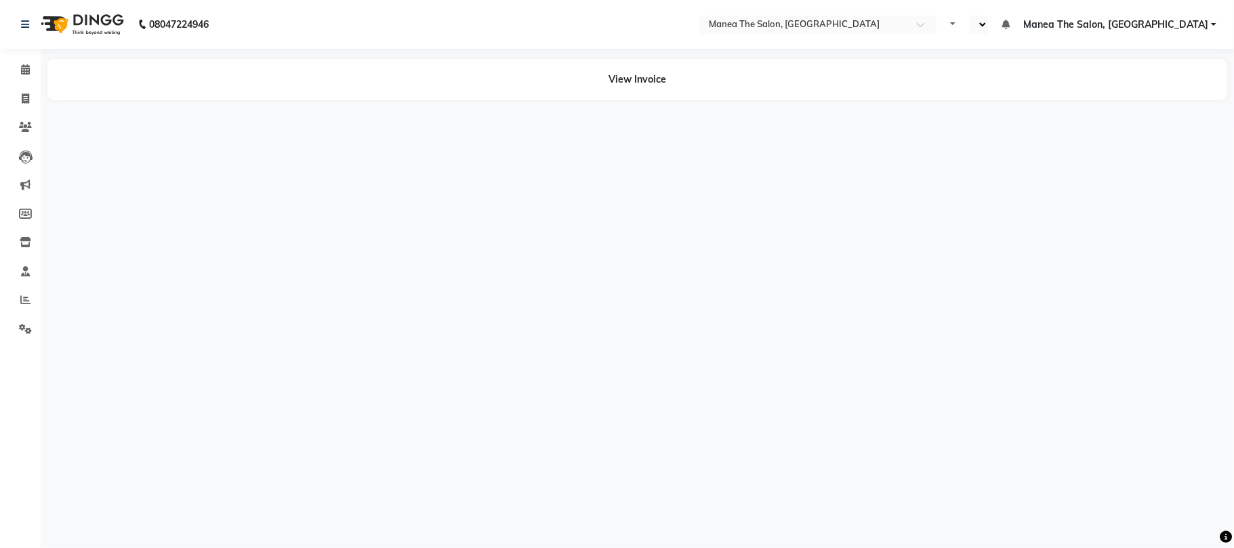
select select "en"
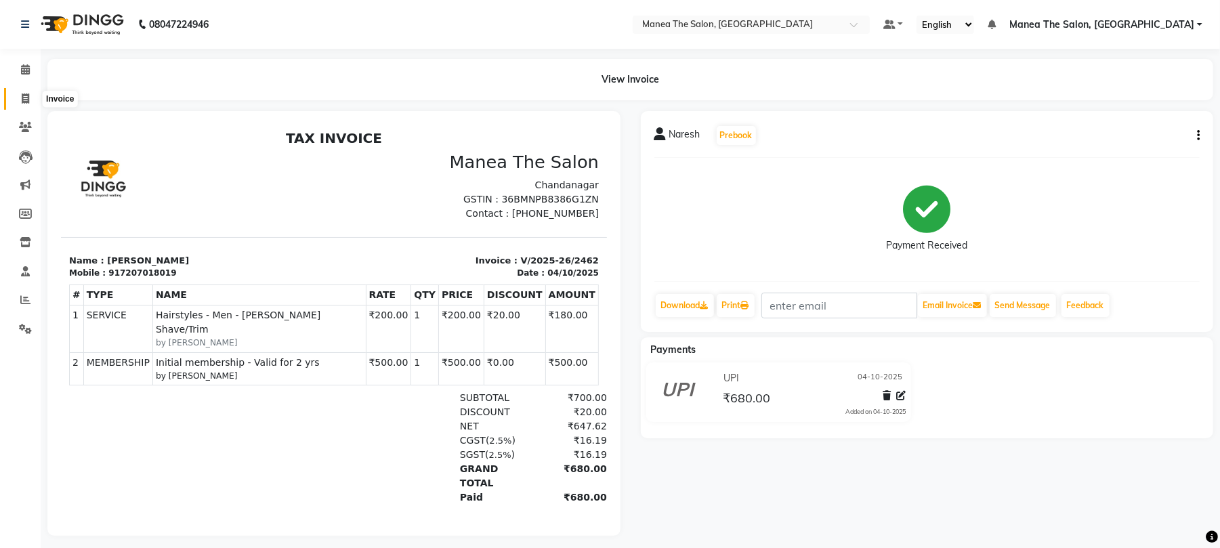
click at [25, 98] on icon at bounding box center [25, 98] width 7 height 10
select select "service"
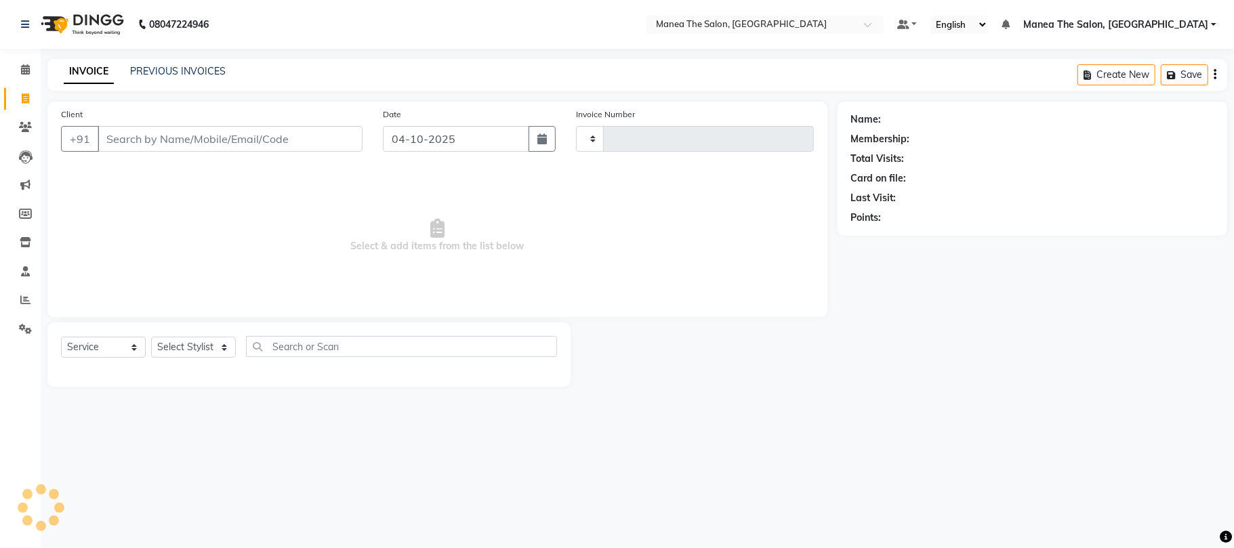
type input "2467"
select select "7351"
click at [176, 70] on link "PREVIOUS INVOICES" at bounding box center [178, 71] width 96 height 12
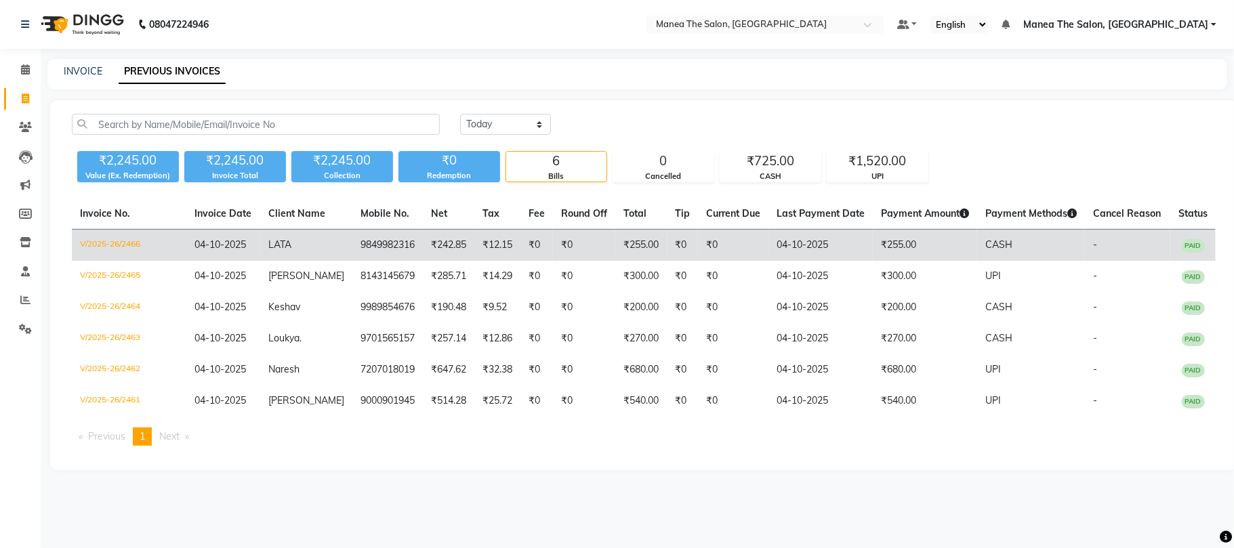
click at [352, 244] on td "9849982316" at bounding box center [387, 246] width 70 height 32
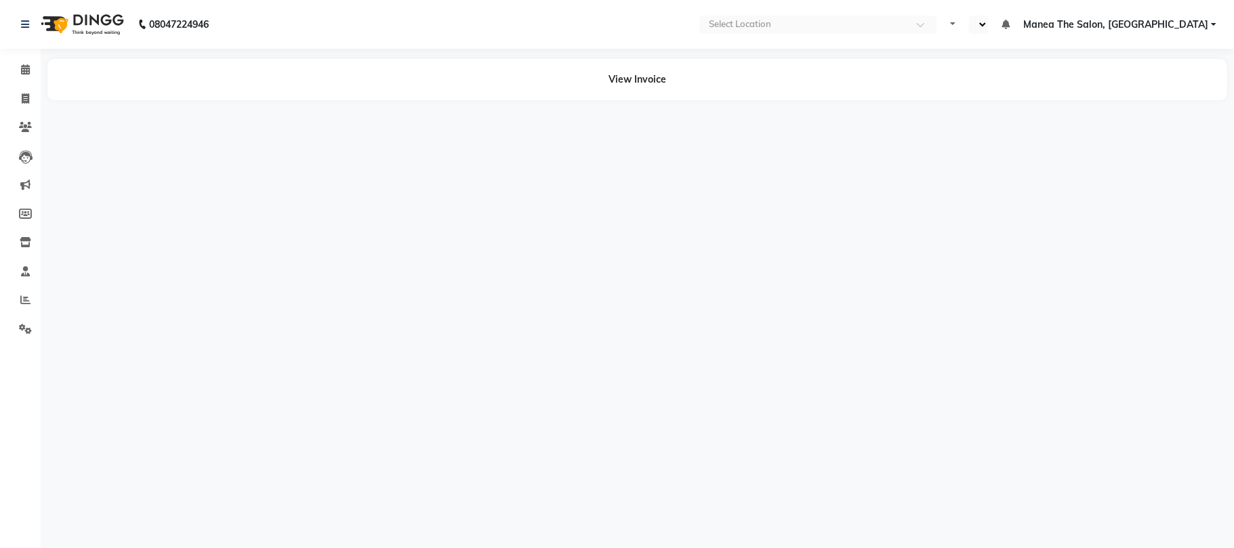
select select "en"
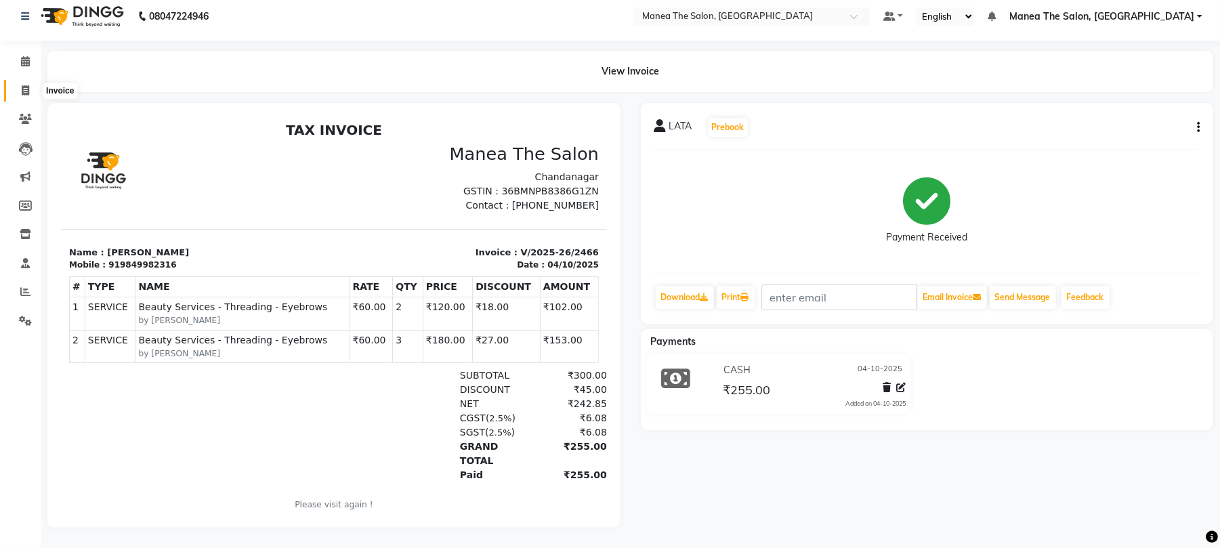
click at [22, 85] on icon at bounding box center [25, 90] width 7 height 10
select select "service"
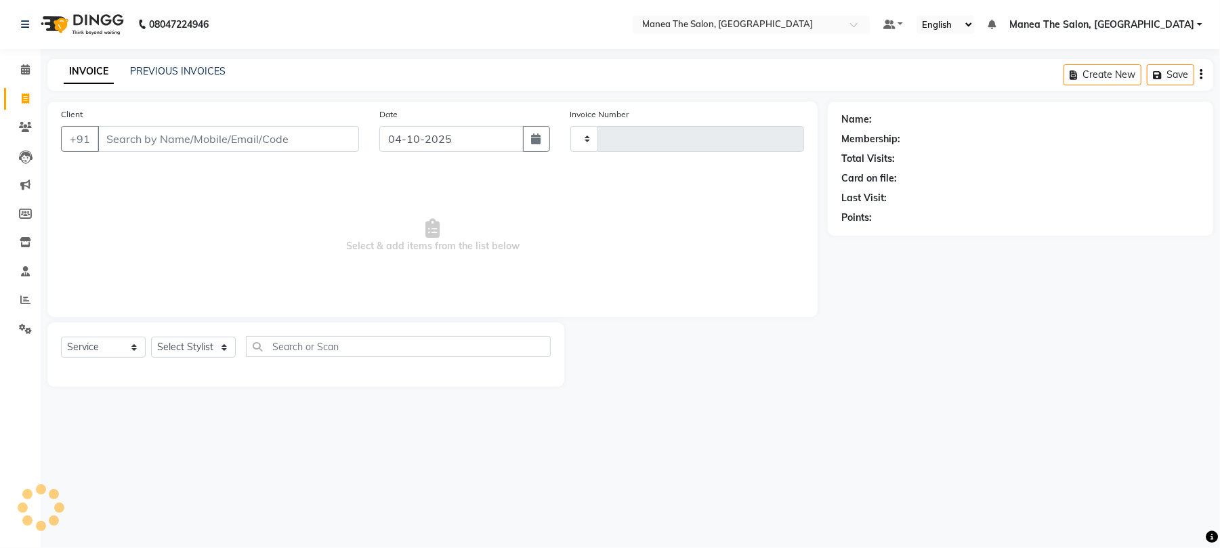
type input "2467"
select select "7351"
click at [232, 135] on input "Client" at bounding box center [230, 139] width 265 height 26
click at [148, 138] on input "Client" at bounding box center [230, 139] width 265 height 26
click at [180, 134] on input "Client" at bounding box center [230, 139] width 265 height 26
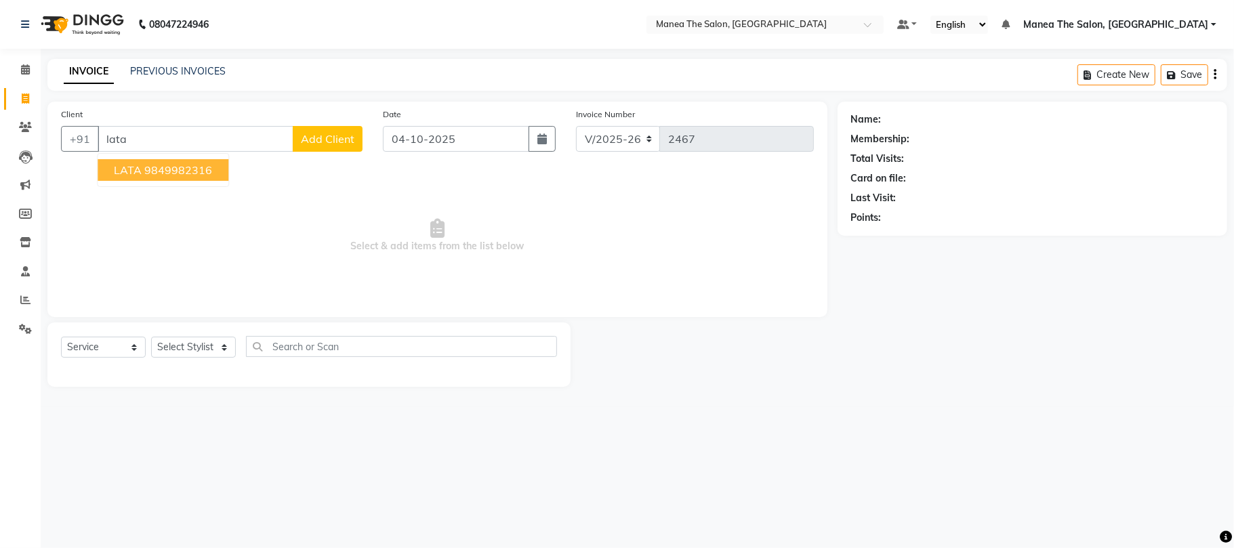
click at [161, 171] on ngb-highlight "9849982316" at bounding box center [178, 170] width 68 height 14
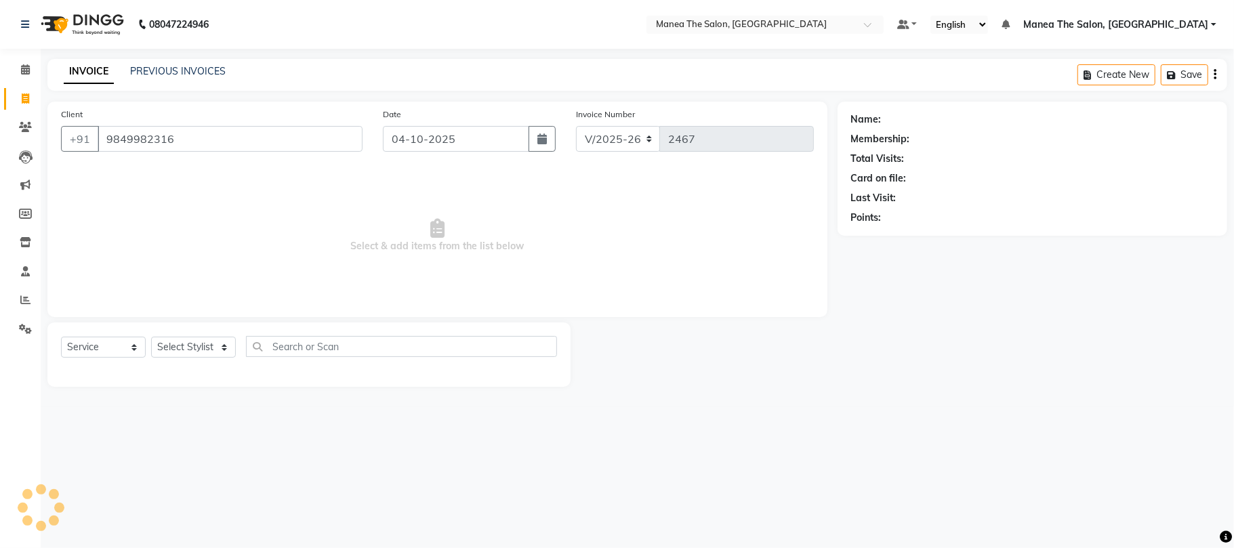
type input "9849982316"
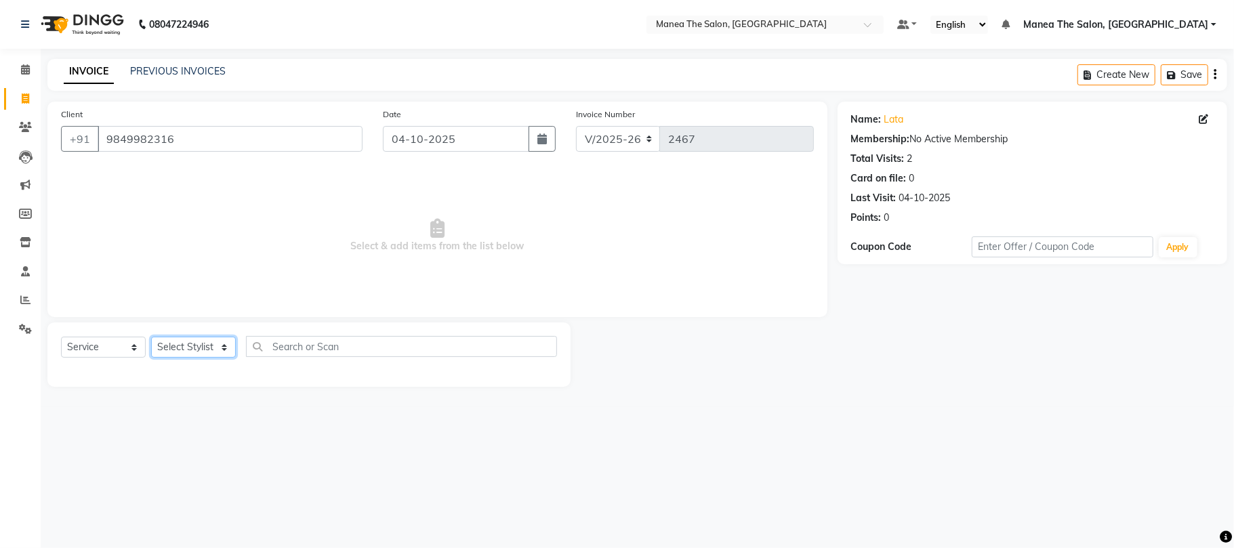
click at [190, 350] on select "Select Stylist [PERSON_NAME] Divya Lakshmi [PERSON_NAME] [PERSON_NAME]" at bounding box center [193, 347] width 85 height 21
select select "63577"
click at [151, 337] on select "Select Stylist [PERSON_NAME] Divya Lakshmi [PERSON_NAME] [PERSON_NAME]" at bounding box center [193, 347] width 85 height 21
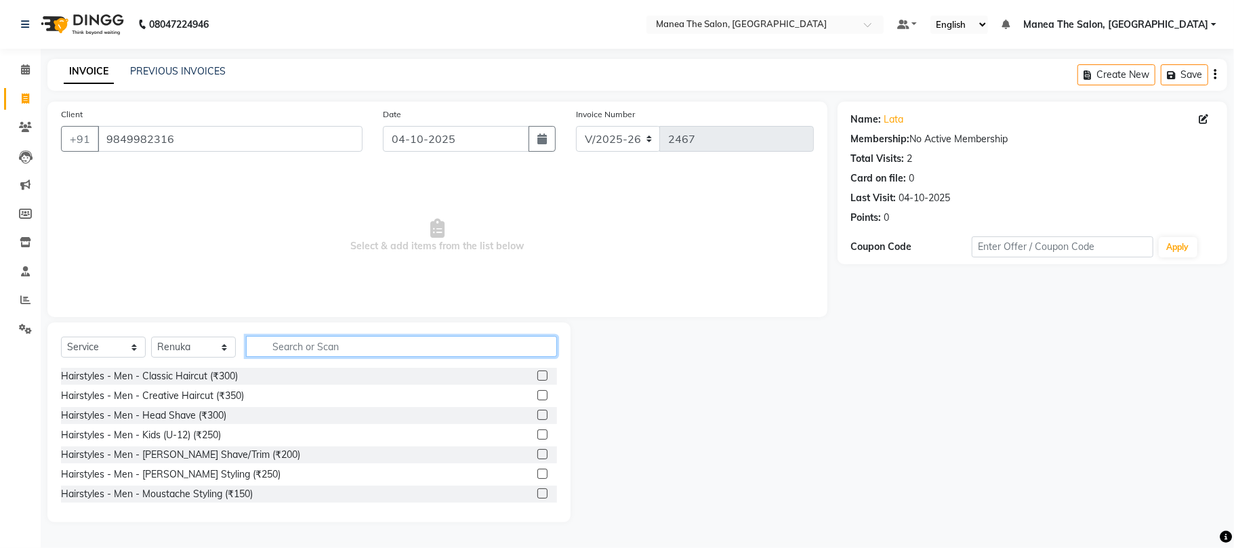
click at [301, 341] on input "text" at bounding box center [401, 346] width 311 height 21
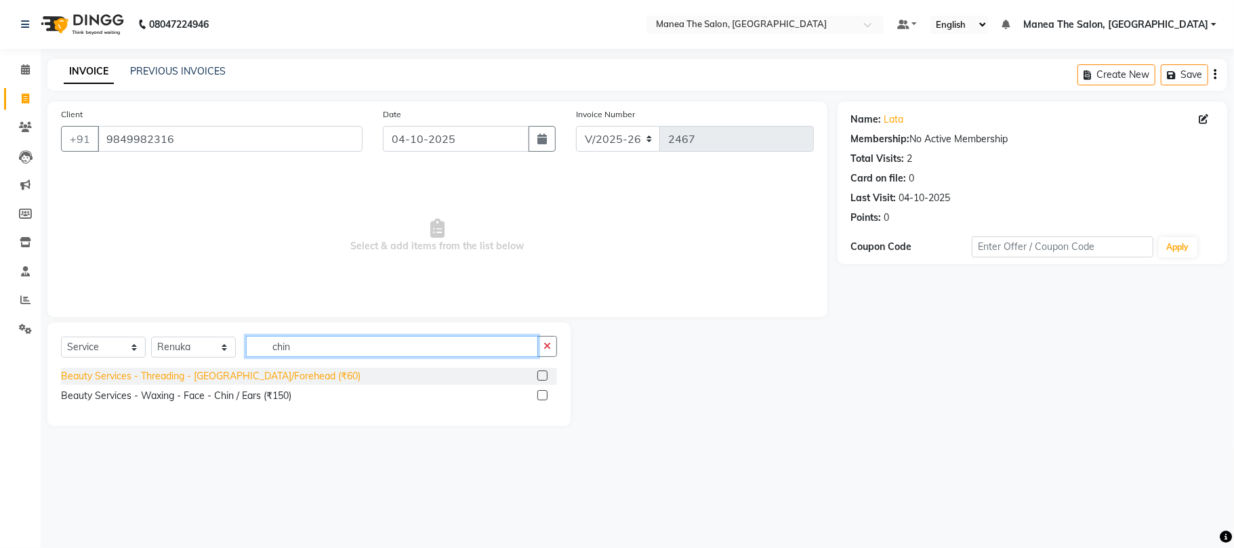
type input "chin"
click at [249, 377] on div "Beauty Services - Threading - [GEOGRAPHIC_DATA]/Forehead (₹60)" at bounding box center [210, 376] width 299 height 14
checkbox input "false"
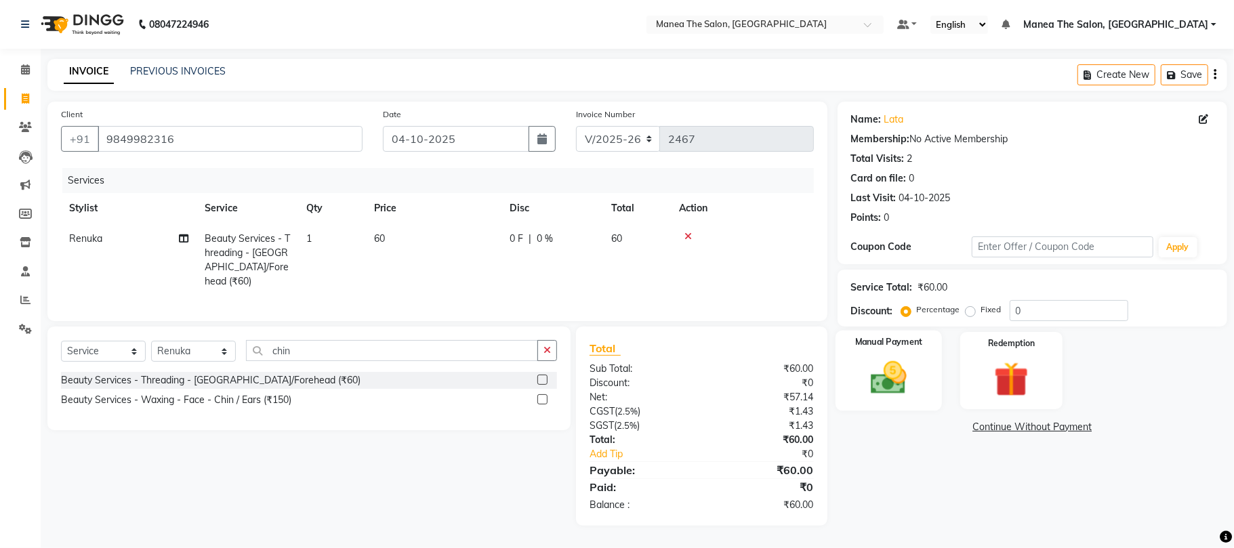
click at [887, 383] on img at bounding box center [888, 378] width 59 height 42
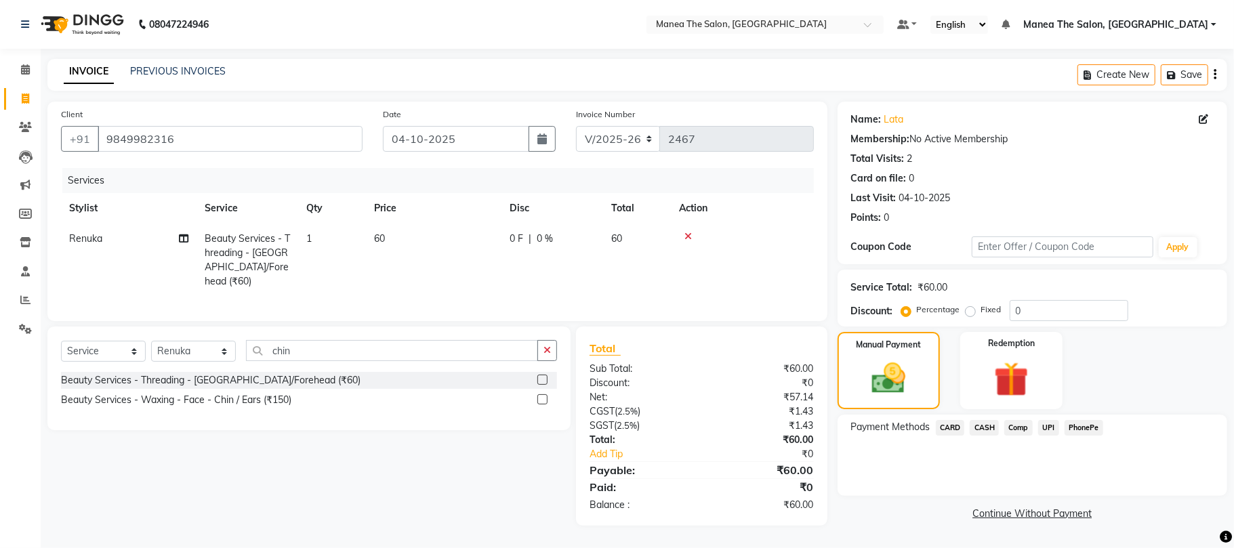
click at [976, 429] on span "CASH" at bounding box center [983, 428] width 29 height 16
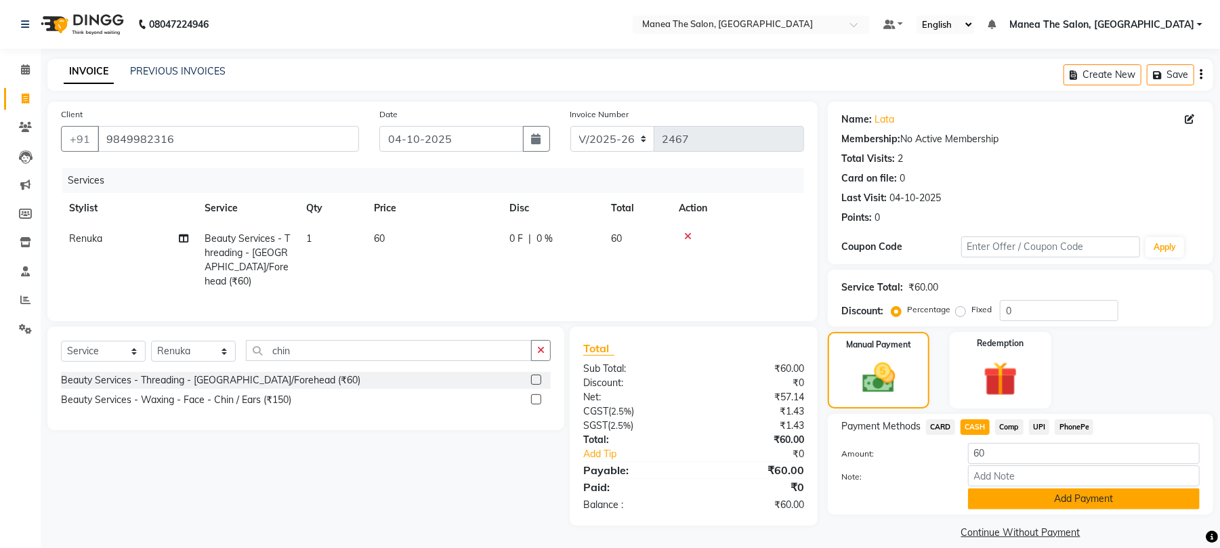
click at [975, 499] on button "Add Payment" at bounding box center [1084, 498] width 232 height 21
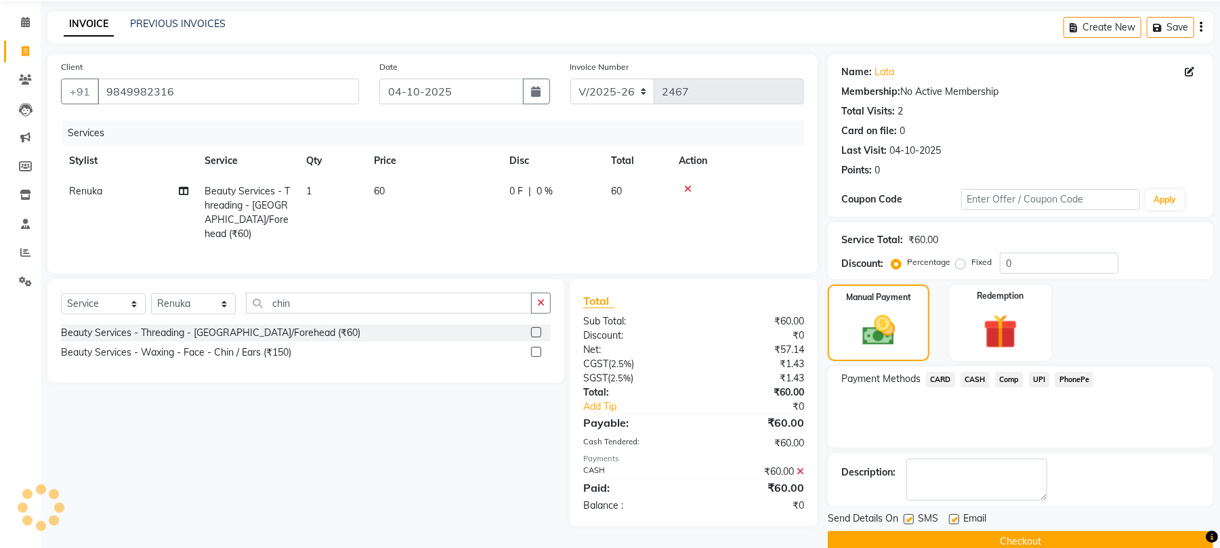
scroll to position [73, 0]
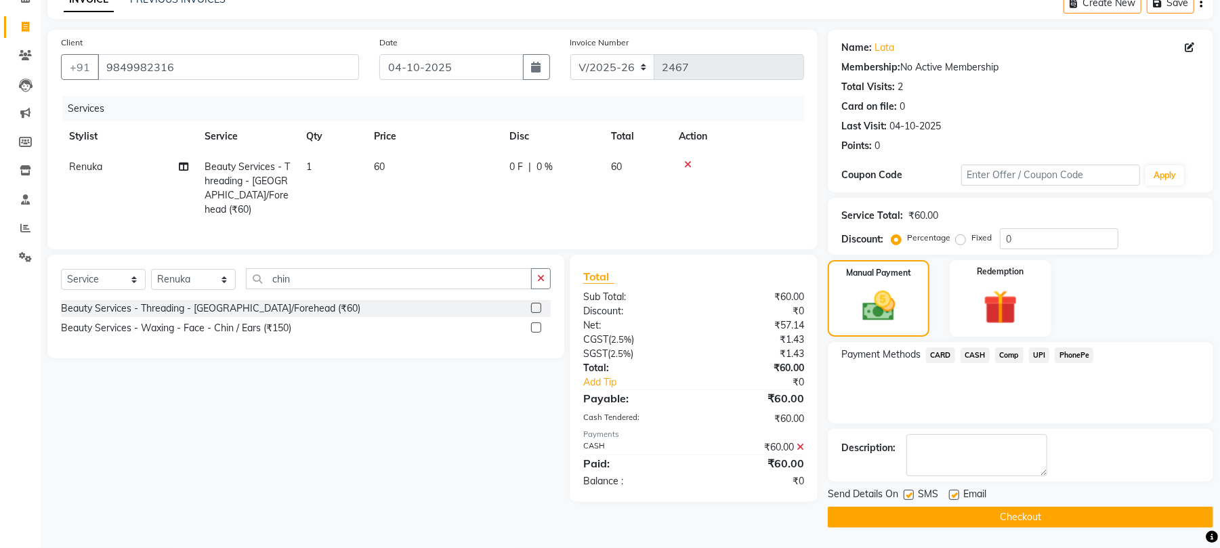
click at [963, 515] on button "Checkout" at bounding box center [1020, 517] width 385 height 21
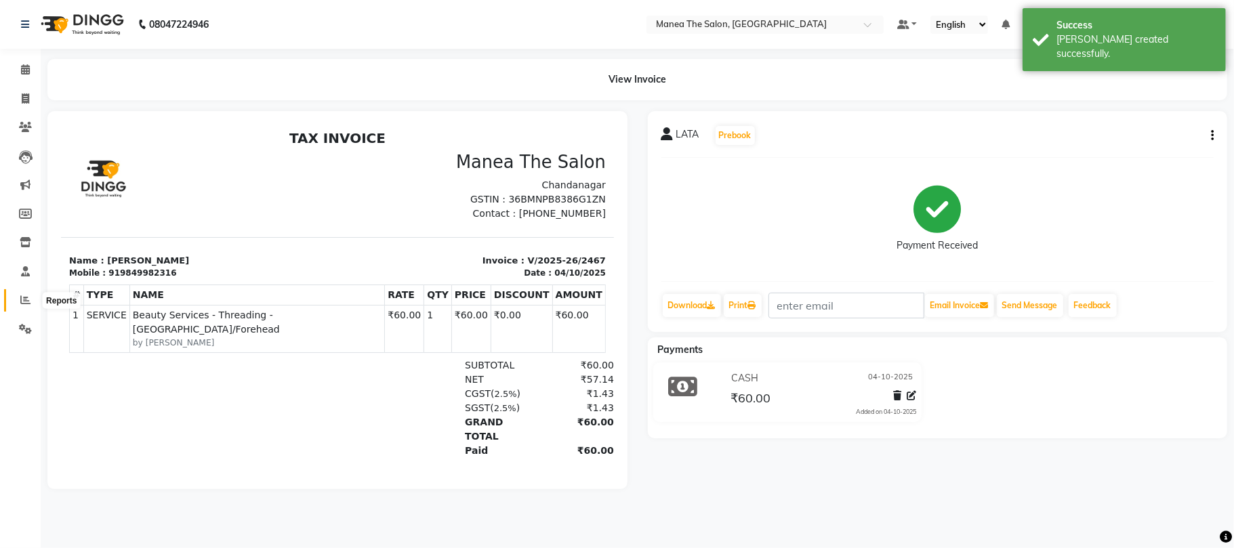
click at [24, 301] on icon at bounding box center [25, 300] width 10 height 10
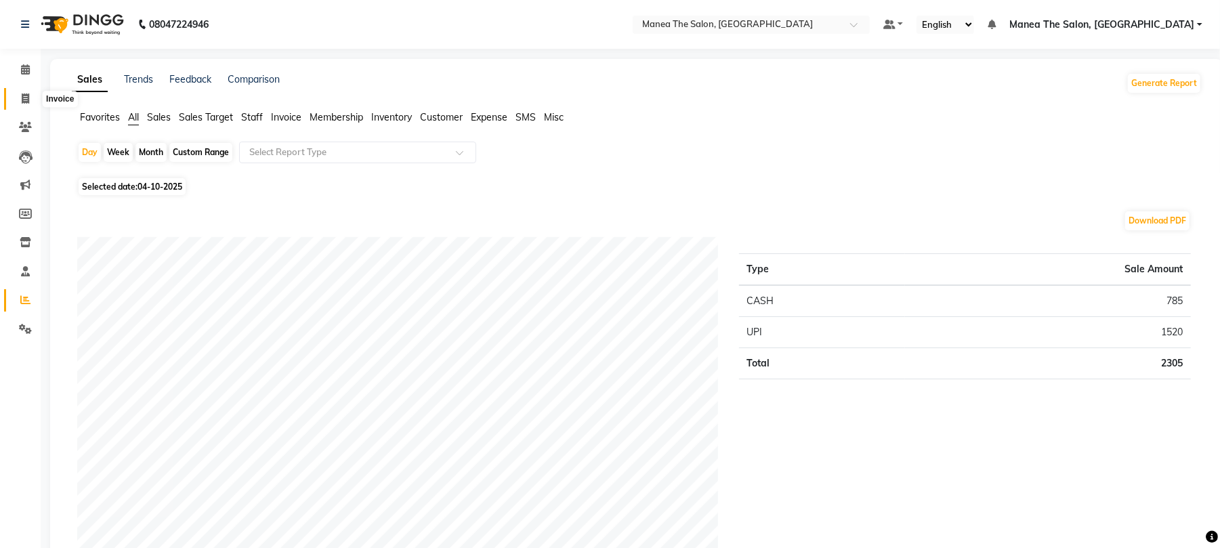
click at [22, 99] on icon at bounding box center [25, 98] width 7 height 10
select select "7351"
select select "service"
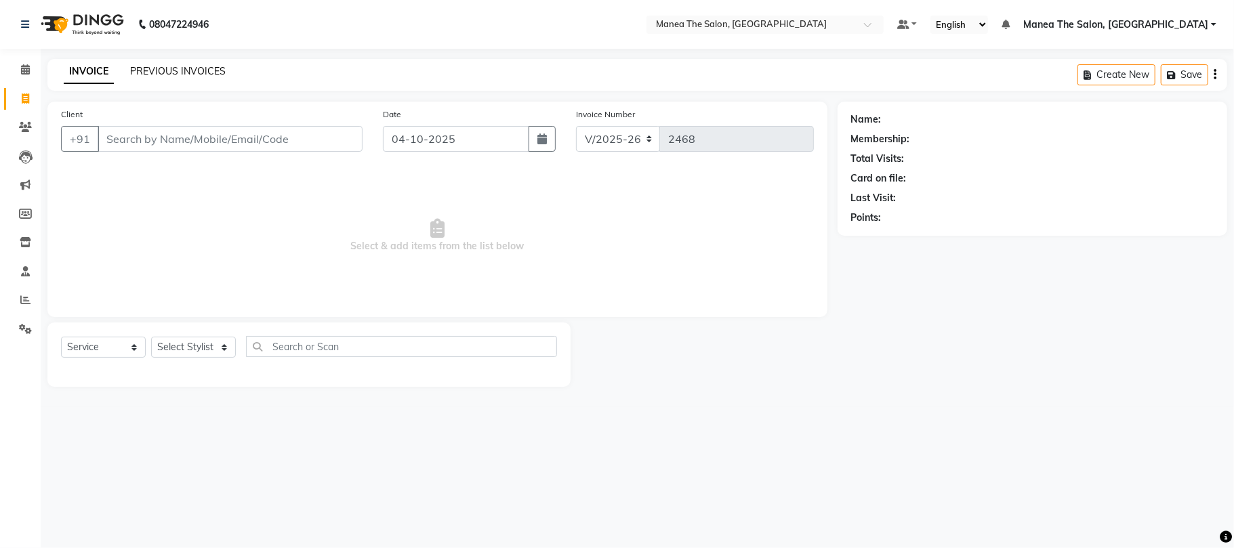
click at [168, 70] on link "PREVIOUS INVOICES" at bounding box center [178, 71] width 96 height 12
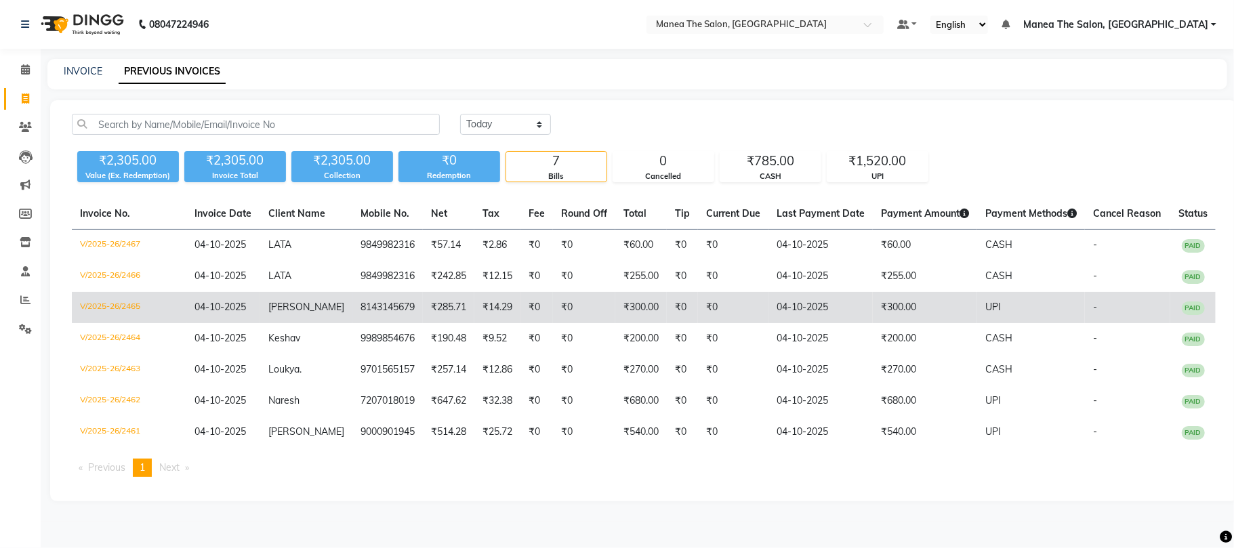
click at [635, 314] on td "₹300.00" at bounding box center [640, 307] width 51 height 31
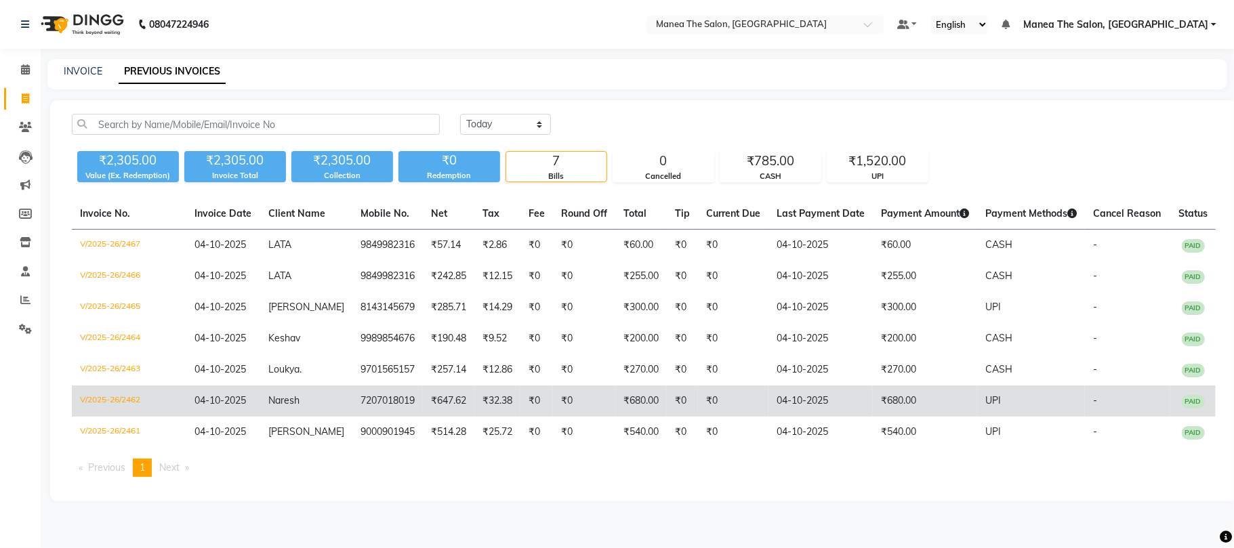
click at [683, 397] on td "₹0" at bounding box center [682, 400] width 31 height 31
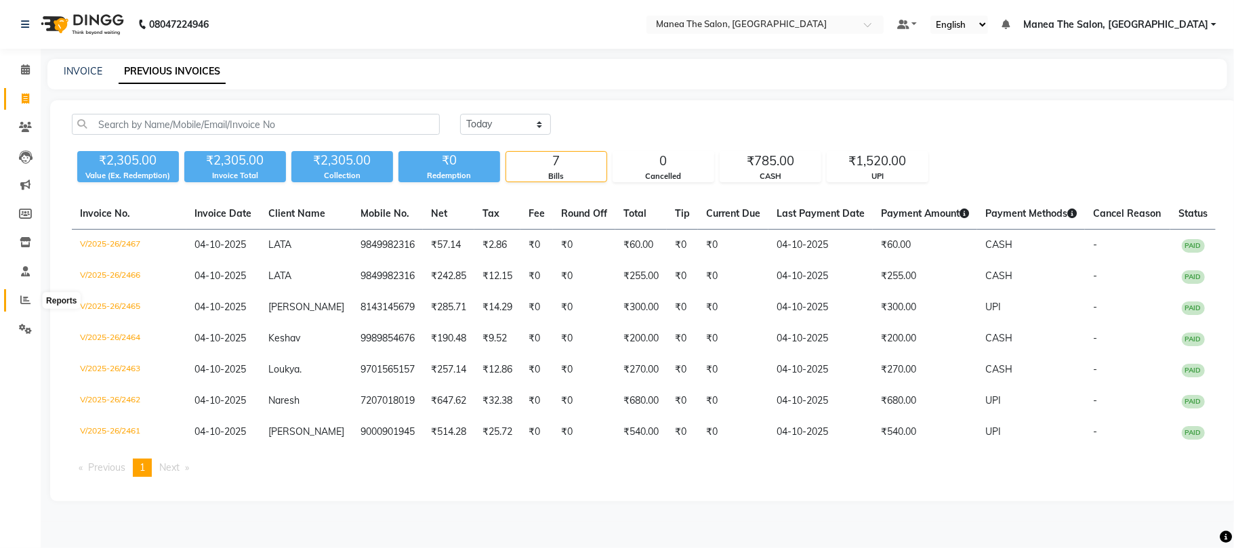
click at [27, 297] on icon at bounding box center [25, 300] width 10 height 10
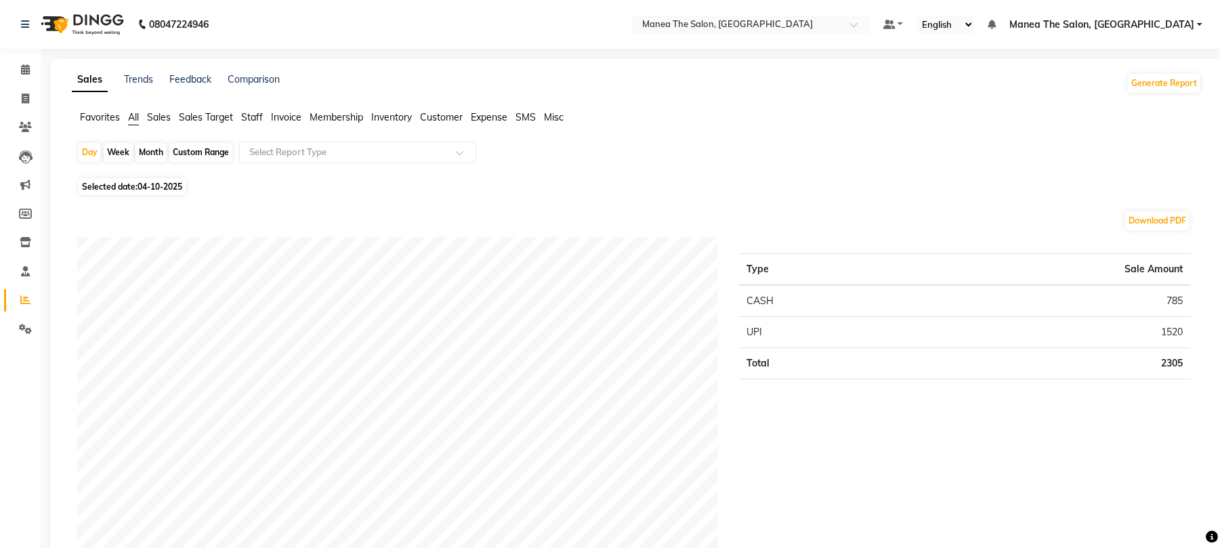
click at [144, 152] on div "Month" at bounding box center [150, 152] width 31 height 19
select select "10"
select select "2025"
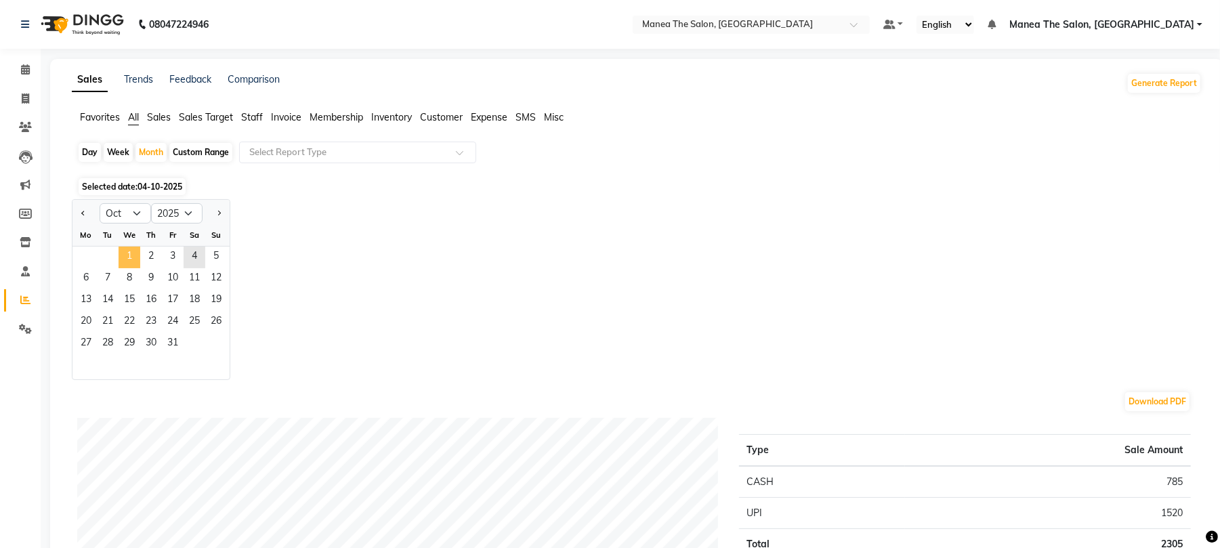
click at [128, 252] on span "1" at bounding box center [130, 258] width 22 height 22
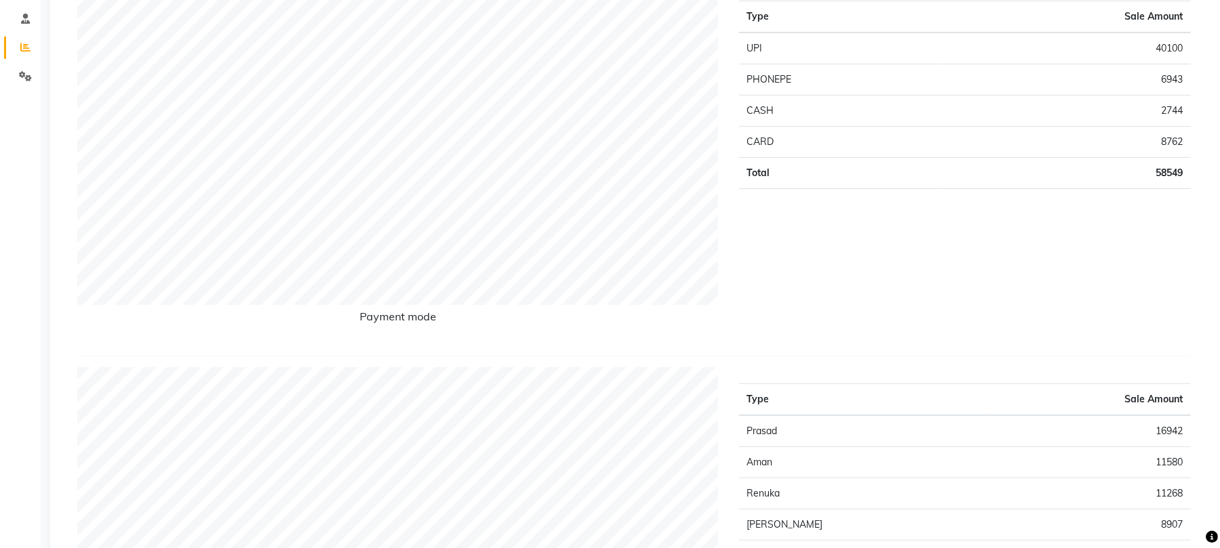
scroll to position [361, 0]
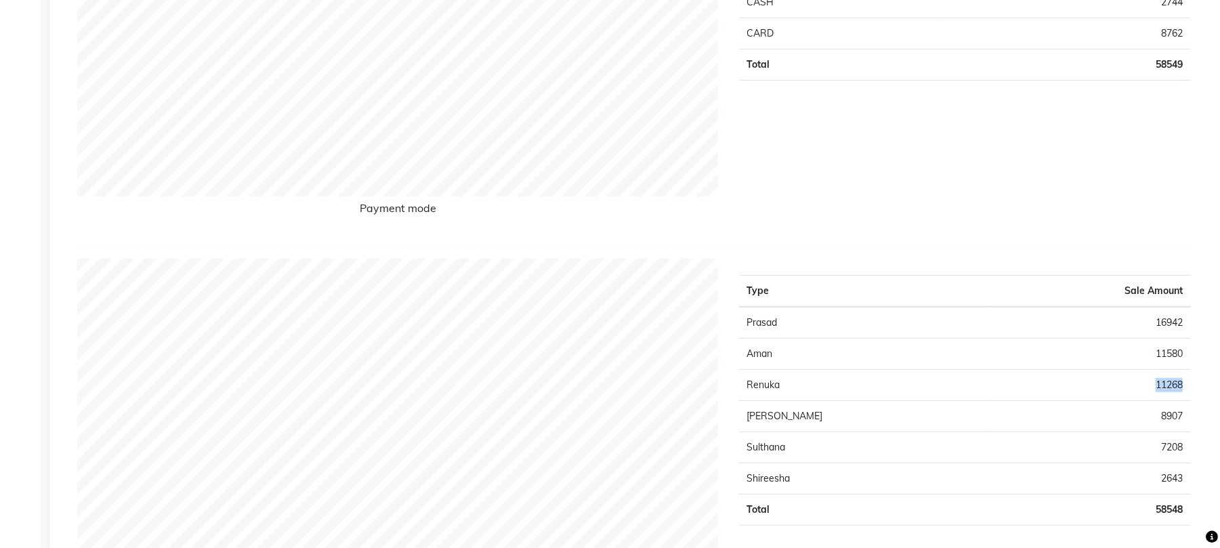
drag, startPoint x: 1185, startPoint y: 383, endPoint x: 1116, endPoint y: 385, distance: 69.1
click at [1119, 385] on td "11268" at bounding box center [1090, 385] width 202 height 31
click at [1061, 377] on td "11268" at bounding box center [1090, 385] width 202 height 31
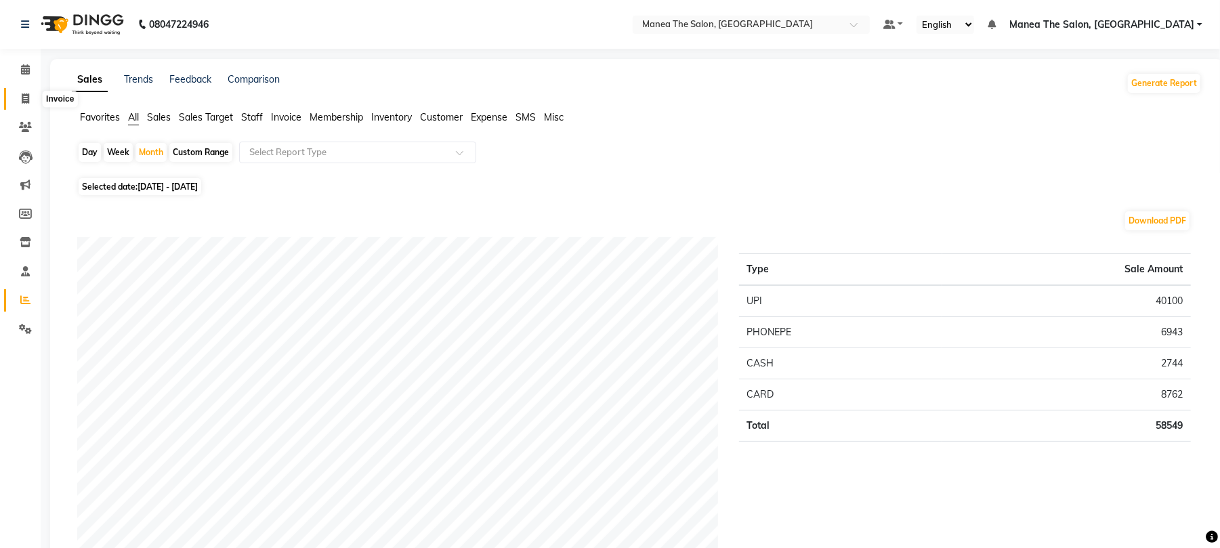
click at [27, 104] on span at bounding box center [26, 99] width 24 height 16
select select "service"
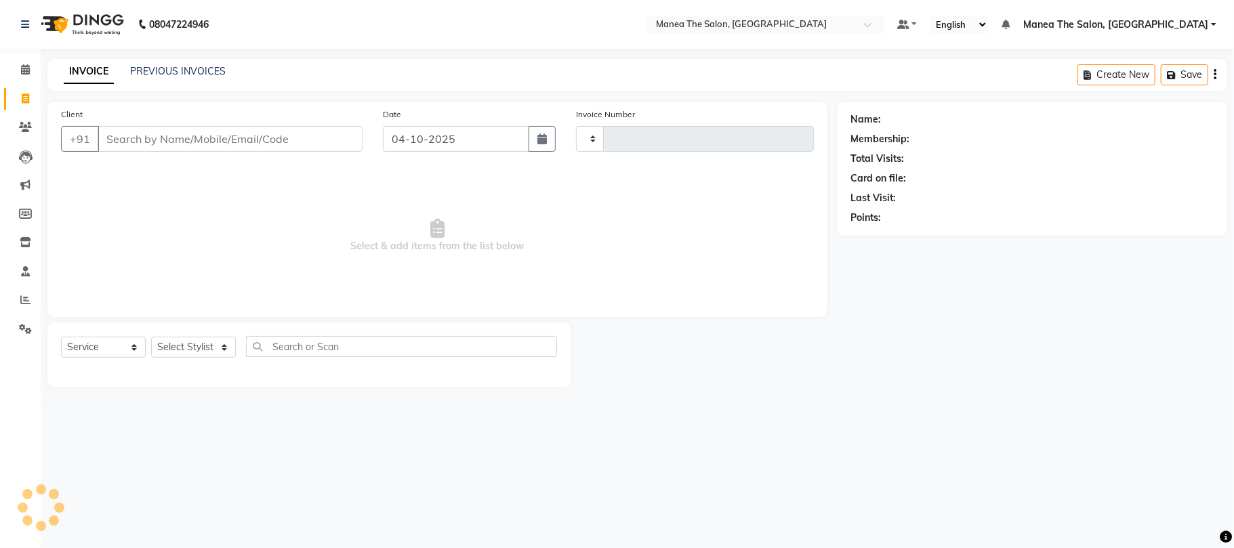
type input "2468"
select select "7351"
click at [164, 74] on link "PREVIOUS INVOICES" at bounding box center [178, 71] width 96 height 12
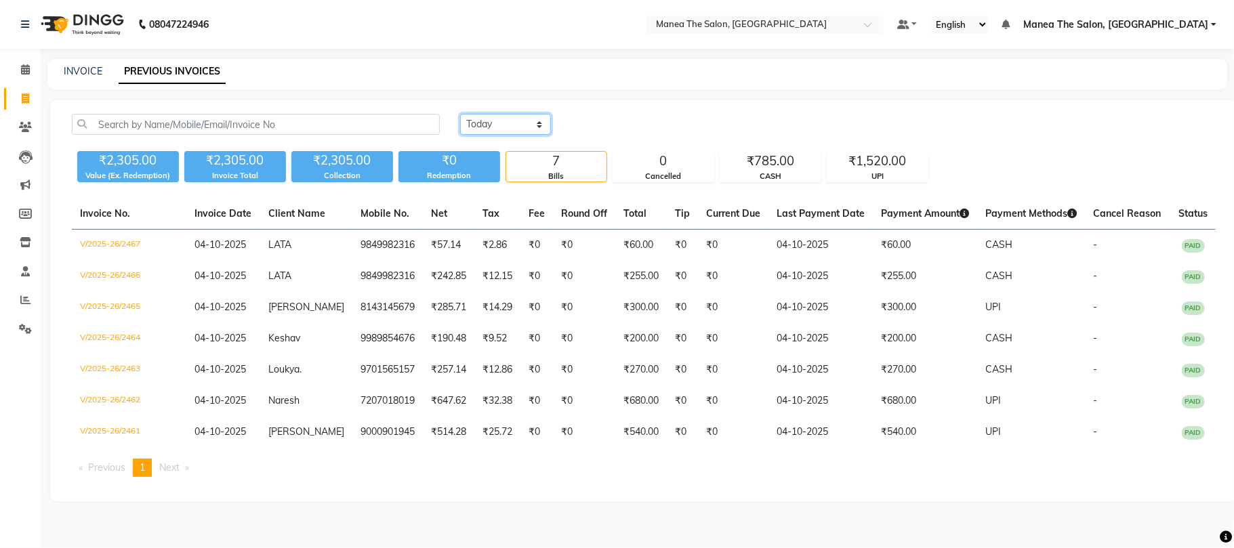
click at [491, 119] on select "[DATE] [DATE] Custom Range" at bounding box center [505, 124] width 91 height 21
click at [460, 114] on select "[DATE] [DATE] Custom Range" at bounding box center [505, 124] width 91 height 21
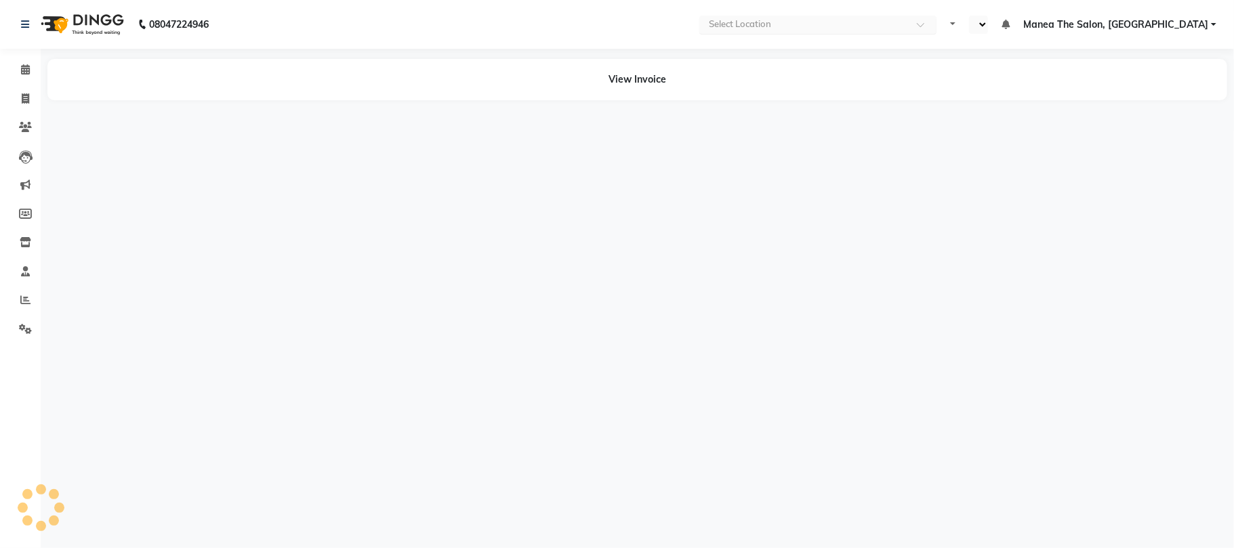
select select "en"
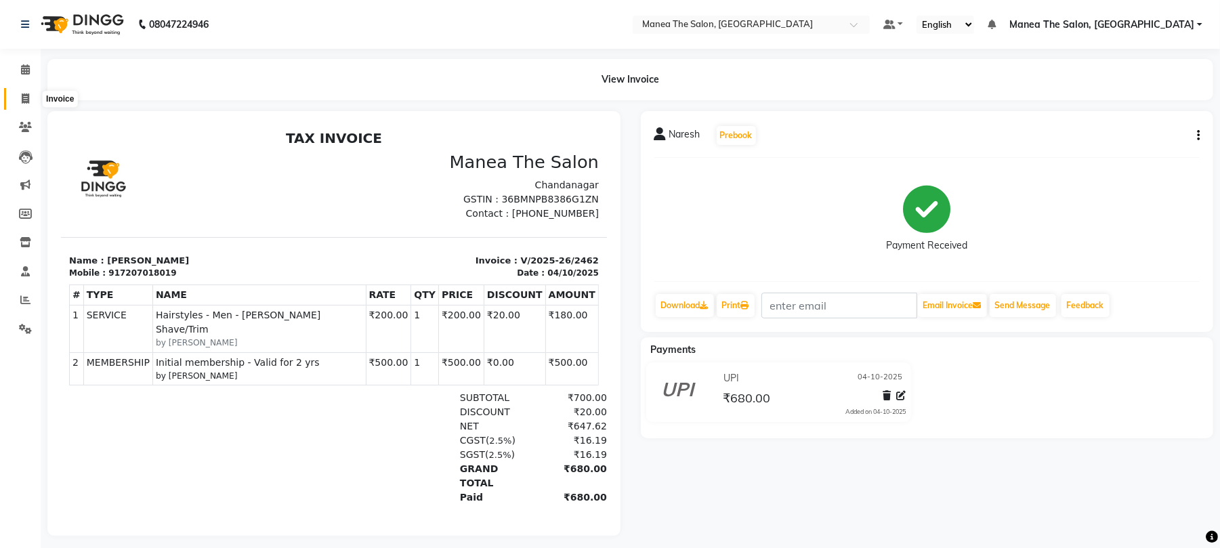
click at [24, 102] on icon at bounding box center [25, 98] width 7 height 10
select select "service"
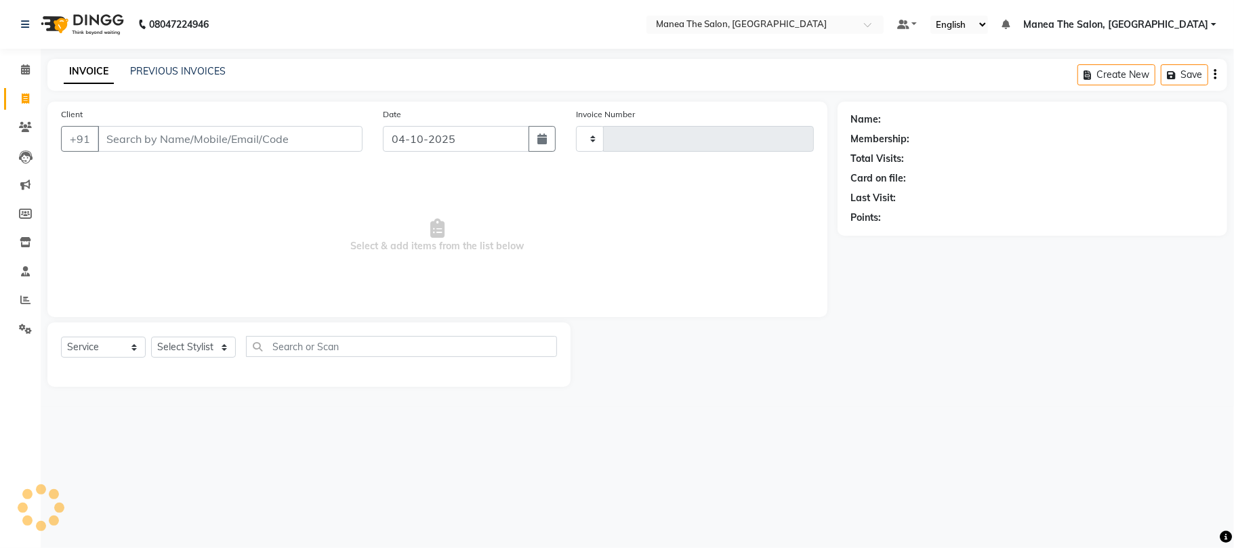
type input "2468"
select select "7351"
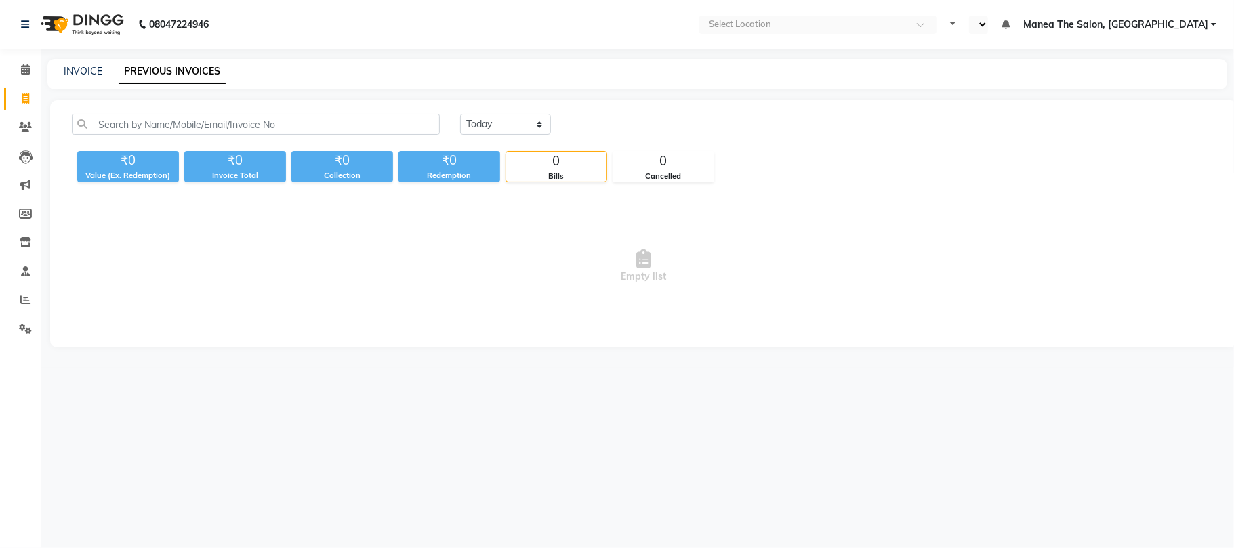
select select "en"
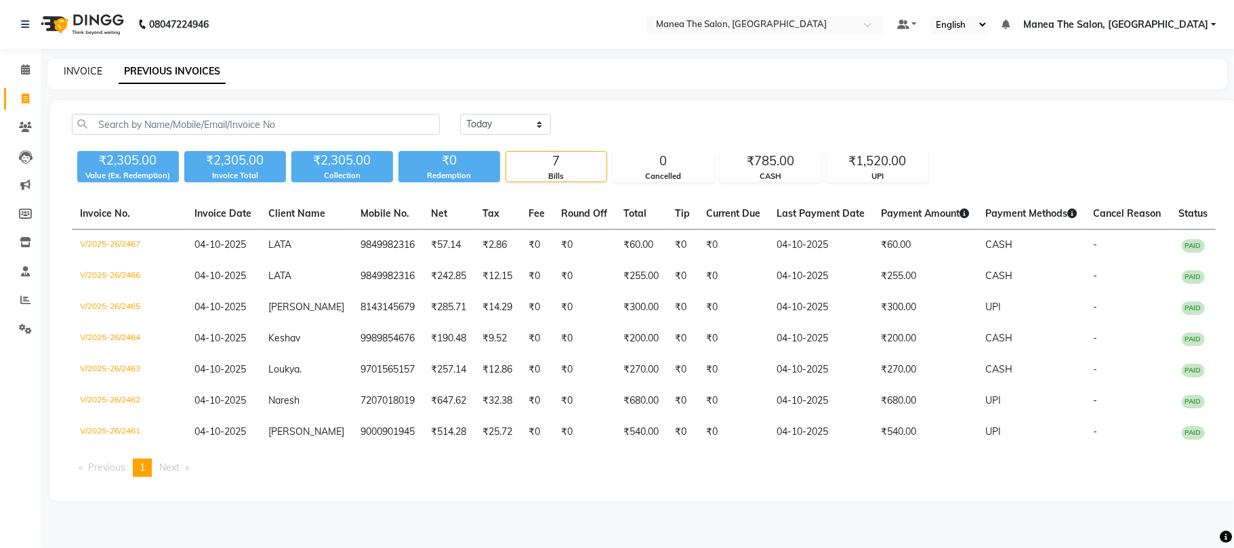
click at [83, 66] on link "INVOICE" at bounding box center [83, 71] width 39 height 12
select select "service"
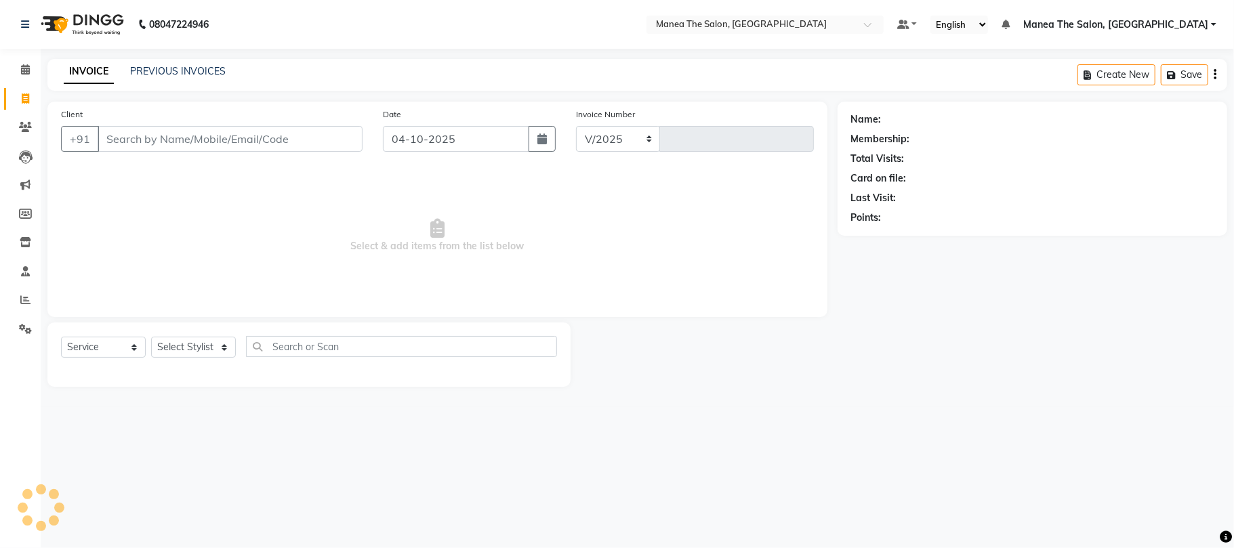
select select "7351"
type input "2468"
click at [236, 146] on input "Client" at bounding box center [230, 139] width 265 height 26
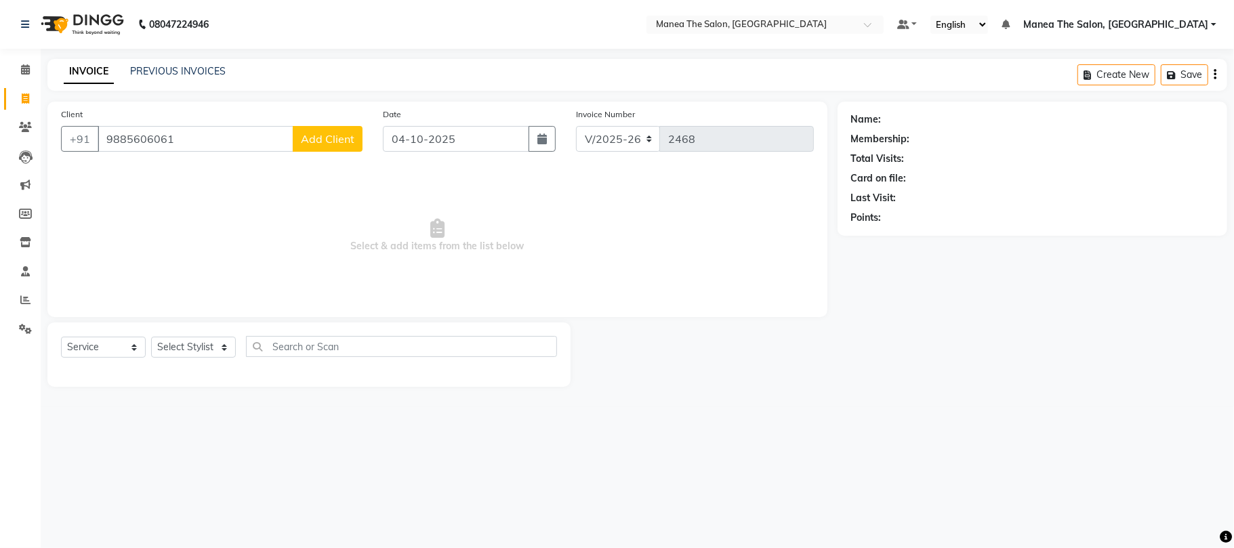
type input "9885606061"
click at [321, 138] on span "Add Client" at bounding box center [328, 139] width 54 height 14
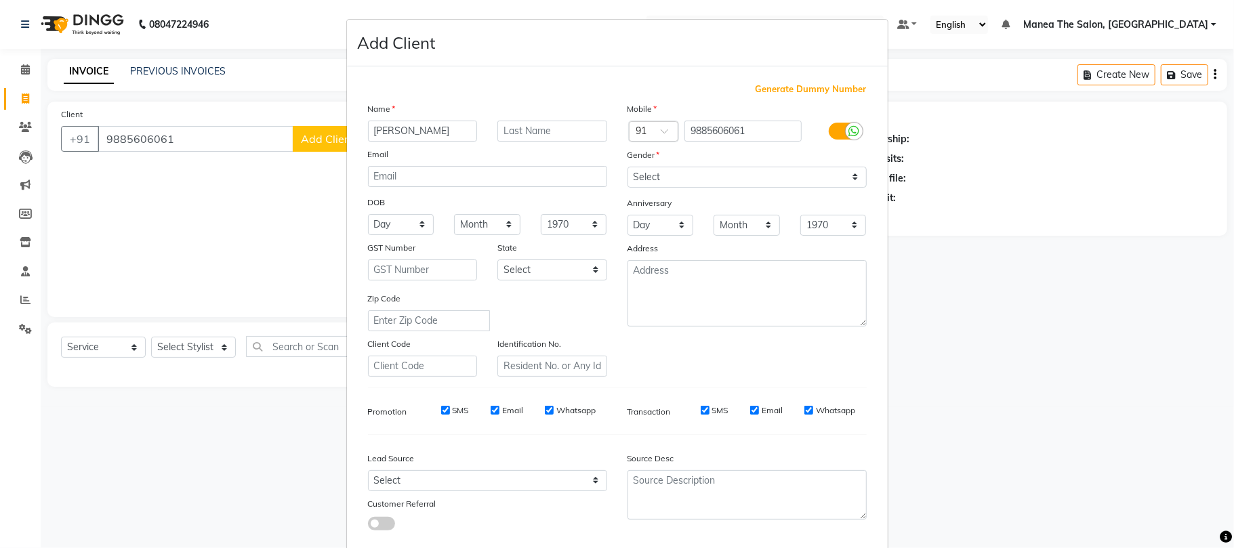
type input "[PERSON_NAME]"
click at [665, 182] on select "Select Male Female Other Prefer Not To Say" at bounding box center [746, 177] width 239 height 21
select select "female"
click at [627, 167] on select "Select Male Female Other Prefer Not To Say" at bounding box center [746, 177] width 239 height 21
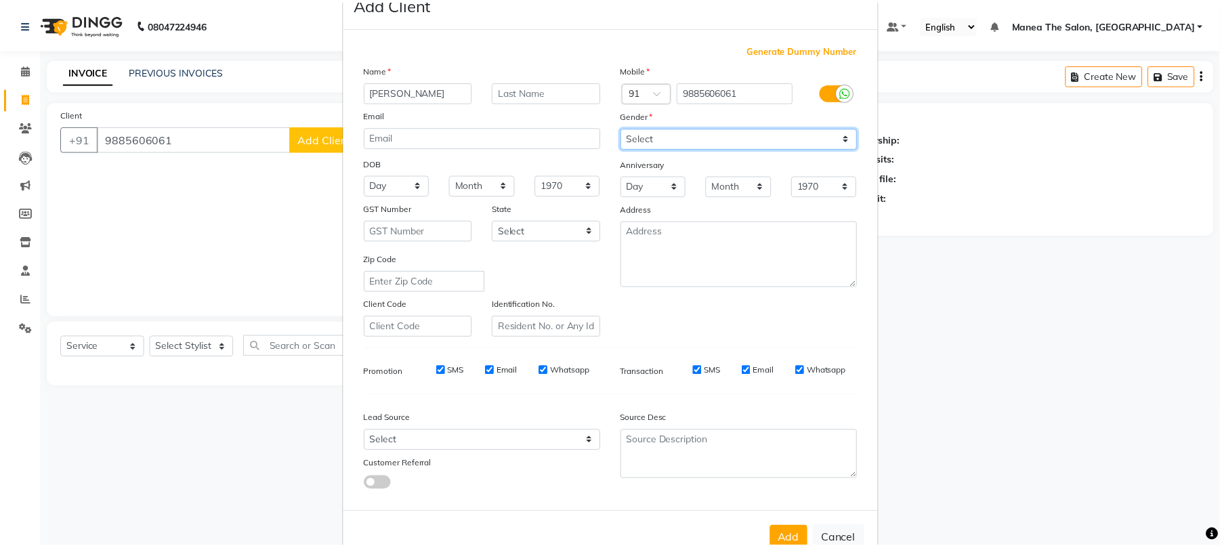
scroll to position [74, 0]
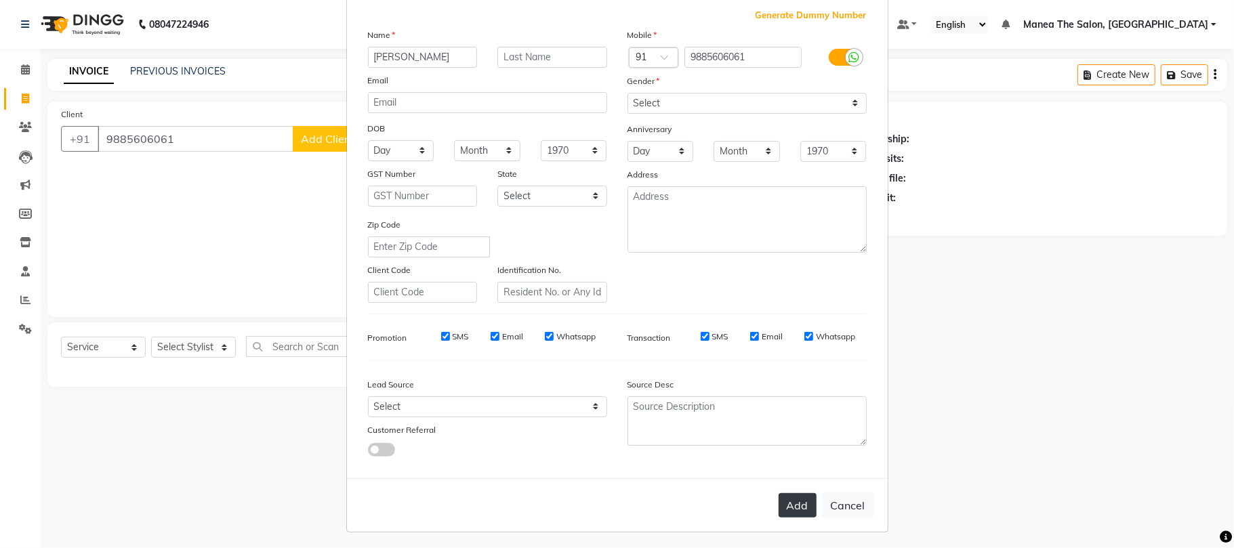
click at [788, 510] on button "Add" at bounding box center [797, 505] width 38 height 24
select select
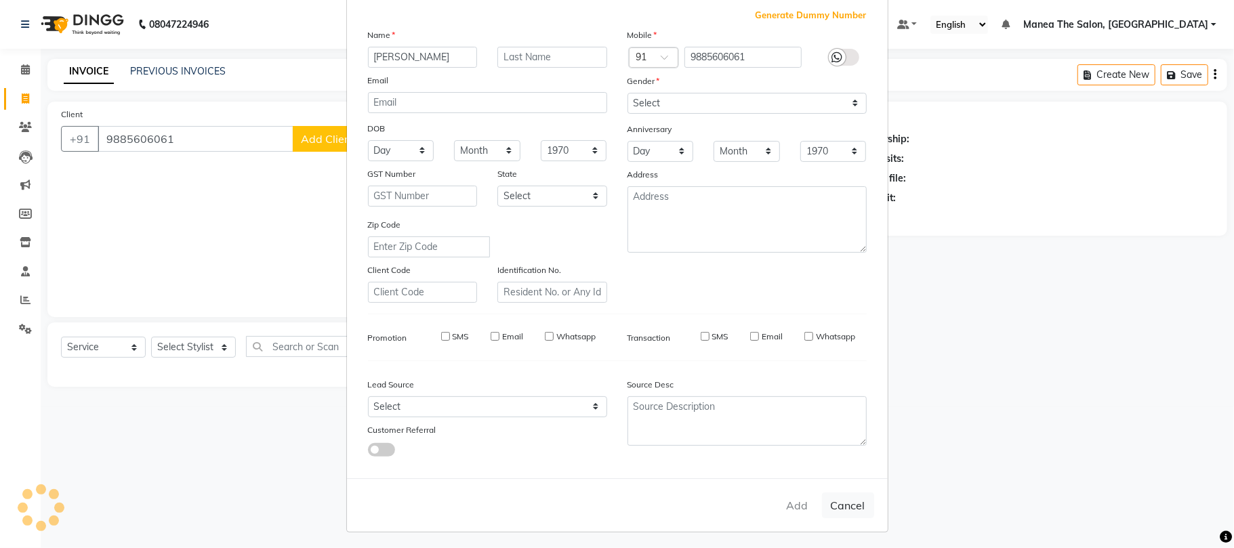
select select
checkbox input "false"
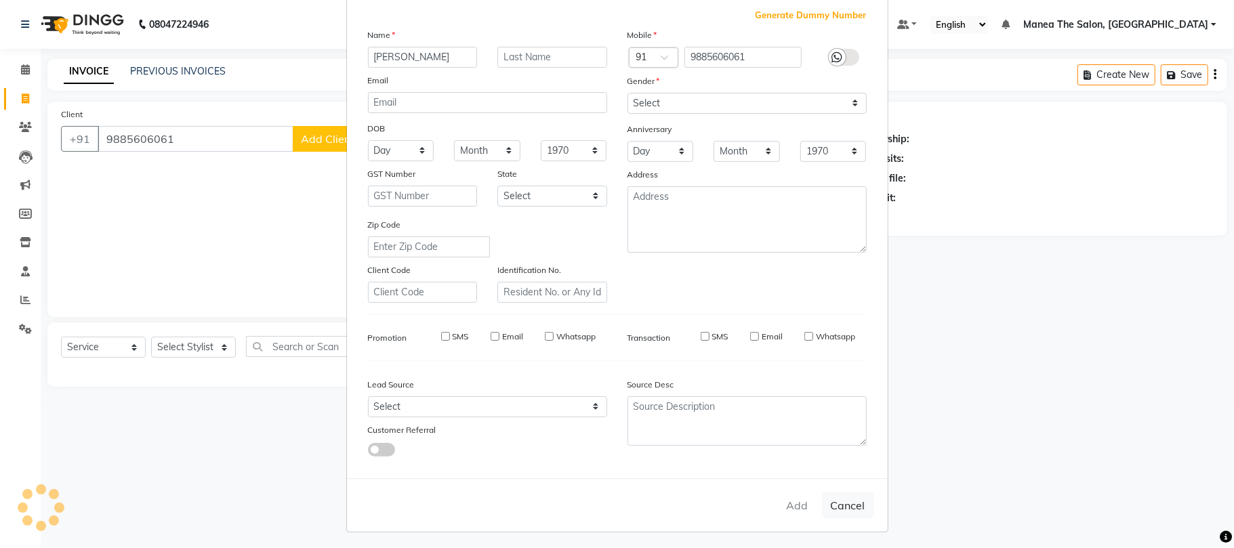
checkbox input "false"
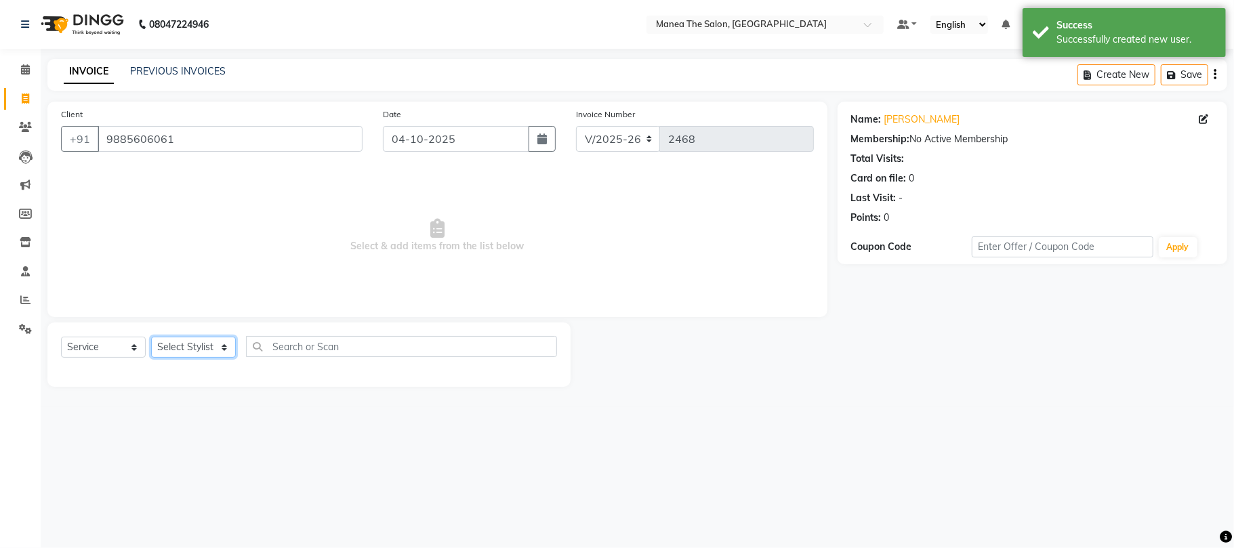
click at [226, 352] on select "Select Stylist [PERSON_NAME] Divya Lakshmi [PERSON_NAME] [PERSON_NAME]" at bounding box center [193, 347] width 85 height 21
select select "68191"
click at [151, 337] on select "Select Stylist [PERSON_NAME] Divya Lakshmi [PERSON_NAME] [PERSON_NAME]" at bounding box center [193, 347] width 85 height 21
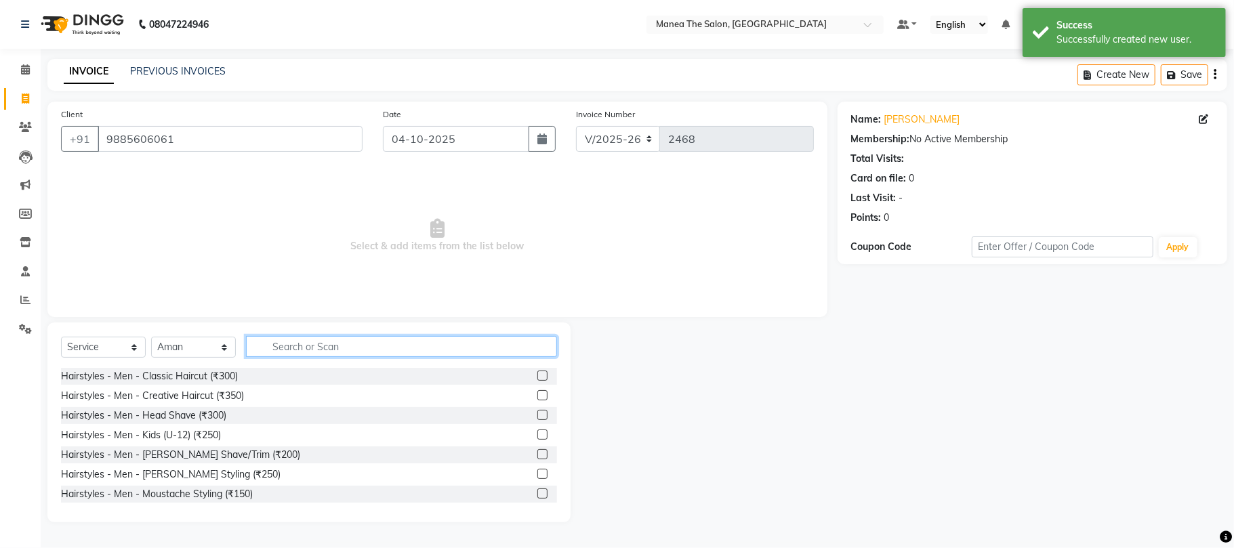
click at [335, 337] on input "text" at bounding box center [401, 346] width 311 height 21
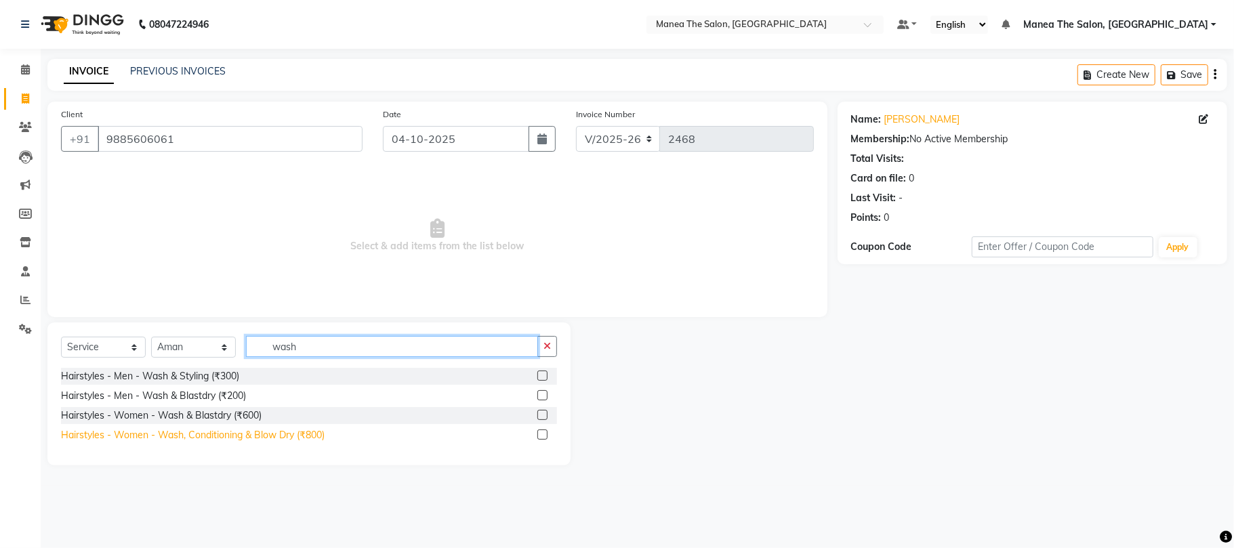
type input "wash"
click at [291, 434] on div "Hairstyles - Women - Wash, Conditioning & Blow Dry (₹800)" at bounding box center [193, 435] width 264 height 14
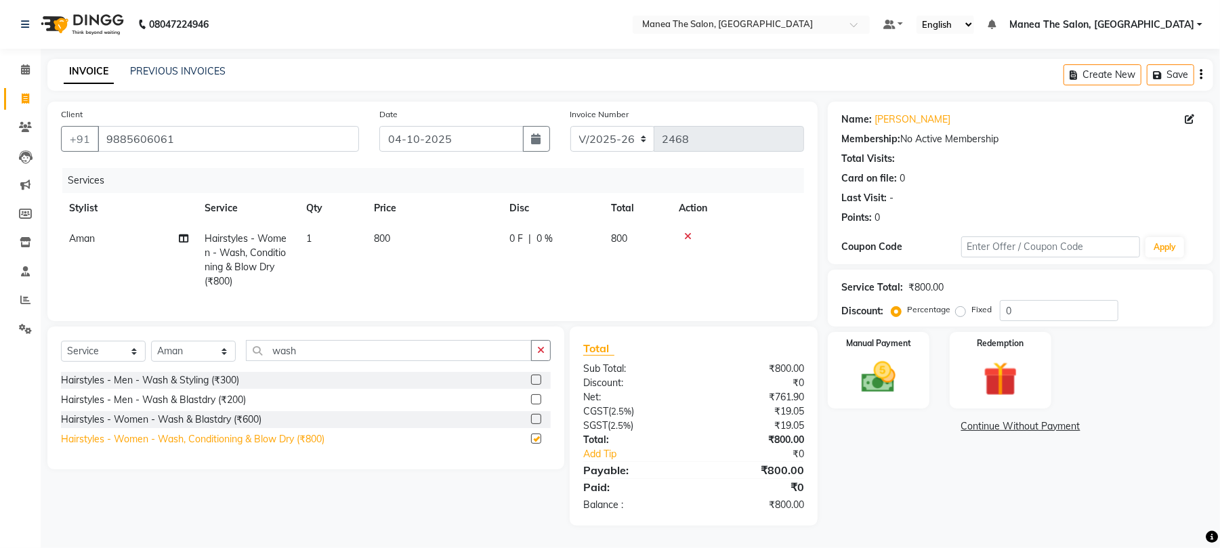
checkbox input "false"
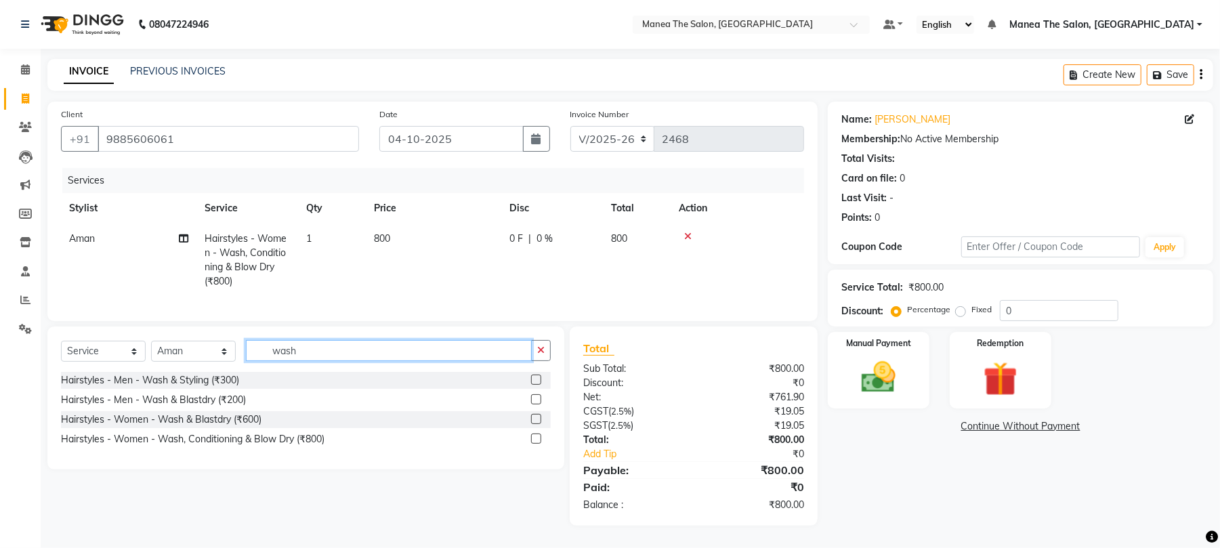
drag, startPoint x: 321, startPoint y: 367, endPoint x: 137, endPoint y: 383, distance: 185.0
click at [137, 372] on div "Select Service Product Membership Package Voucher Prepaid Gift Card Select Styl…" at bounding box center [306, 356] width 490 height 32
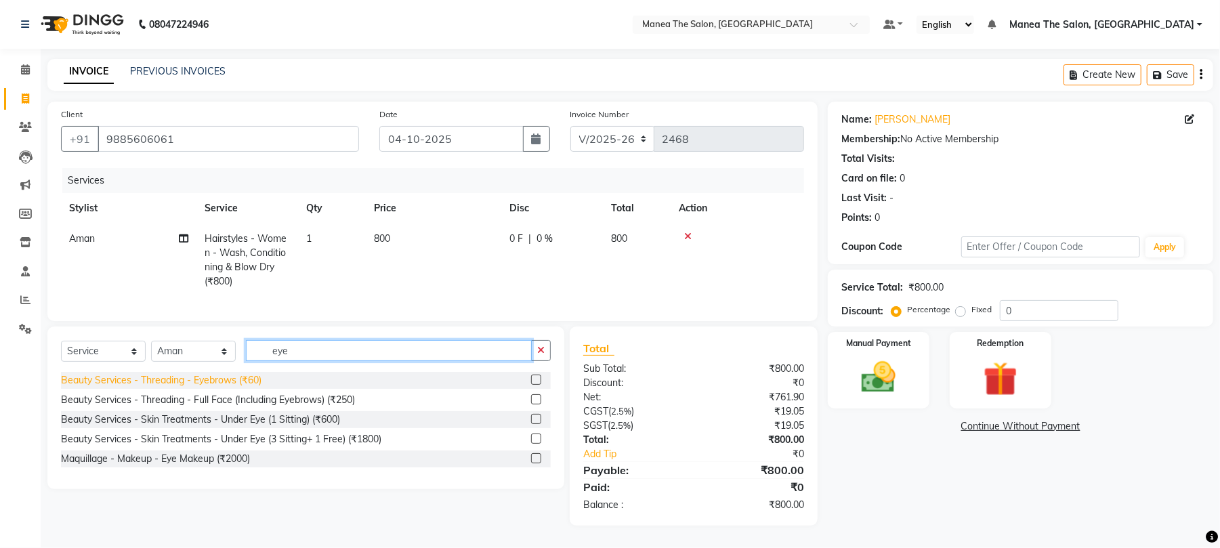
type input "eye"
click at [218, 387] on div "Beauty Services - Threading - Eyebrows (₹60)" at bounding box center [161, 380] width 201 height 14
checkbox input "false"
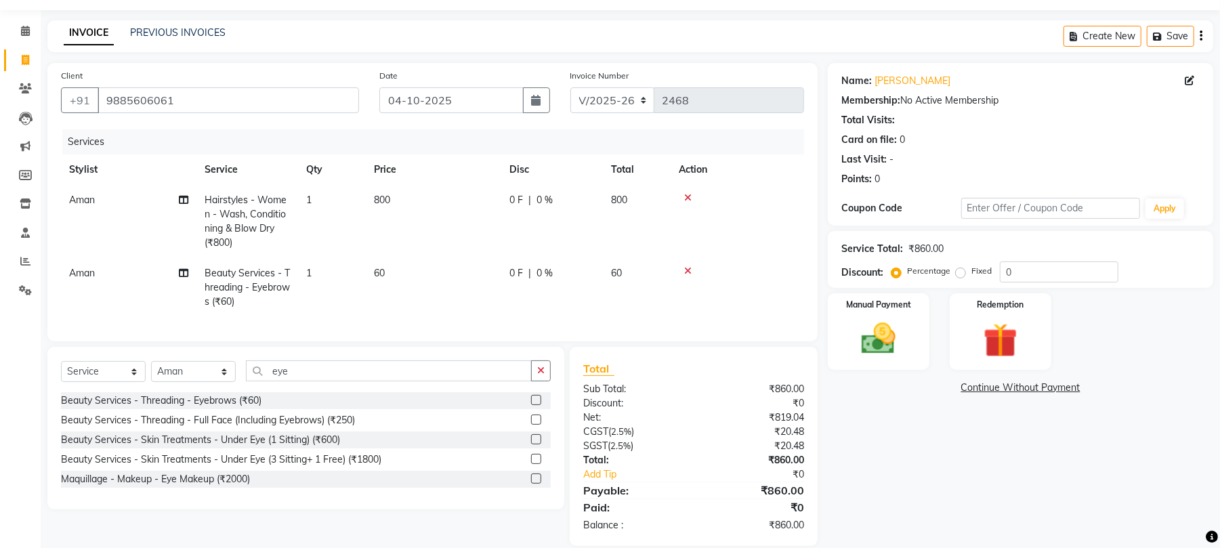
scroll to position [70, 0]
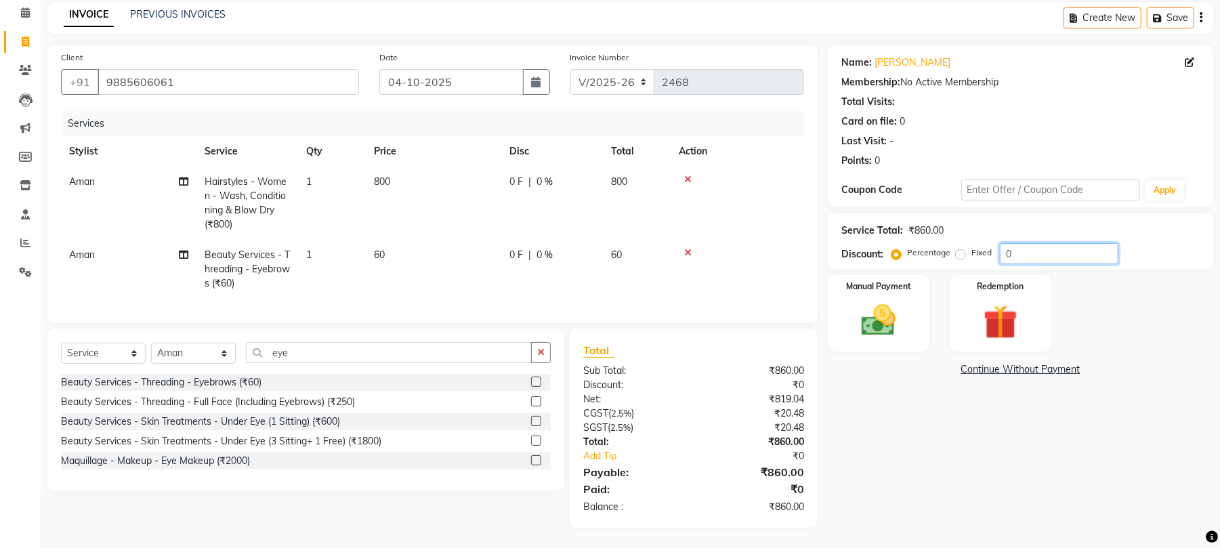
click at [1089, 243] on input "0" at bounding box center [1059, 253] width 119 height 21
type input "10"
click at [104, 245] on td "Aman" at bounding box center [128, 269] width 135 height 59
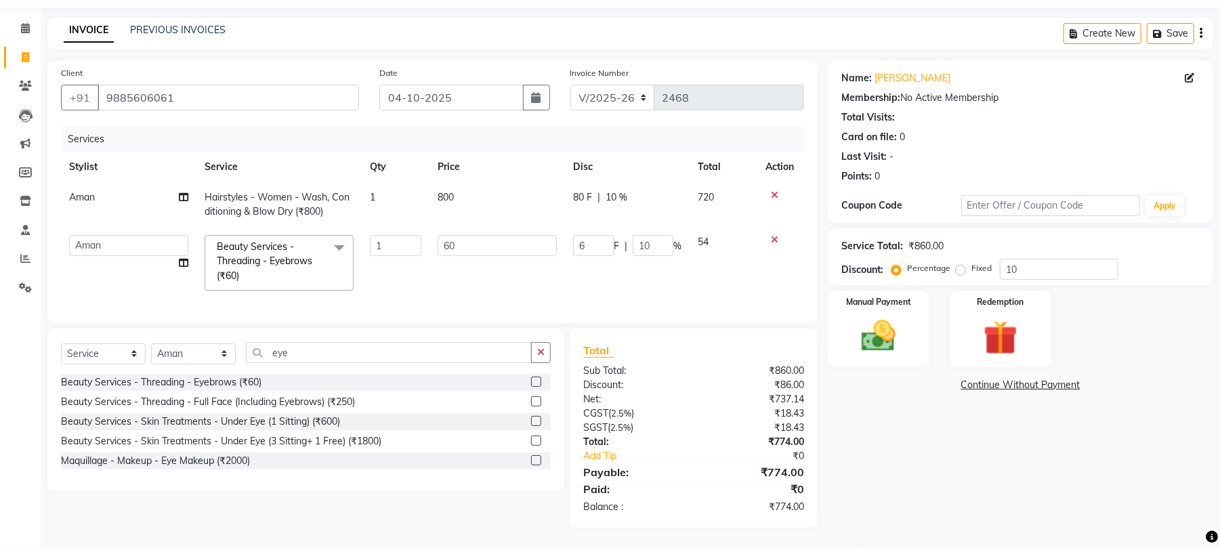
scroll to position [56, 0]
click at [110, 235] on select "Aman Azeem Divya Lakshmi Prasad Renuka shireesha Sulthana" at bounding box center [128, 245] width 119 height 21
select select "63582"
click at [141, 186] on td "Aman" at bounding box center [128, 204] width 135 height 45
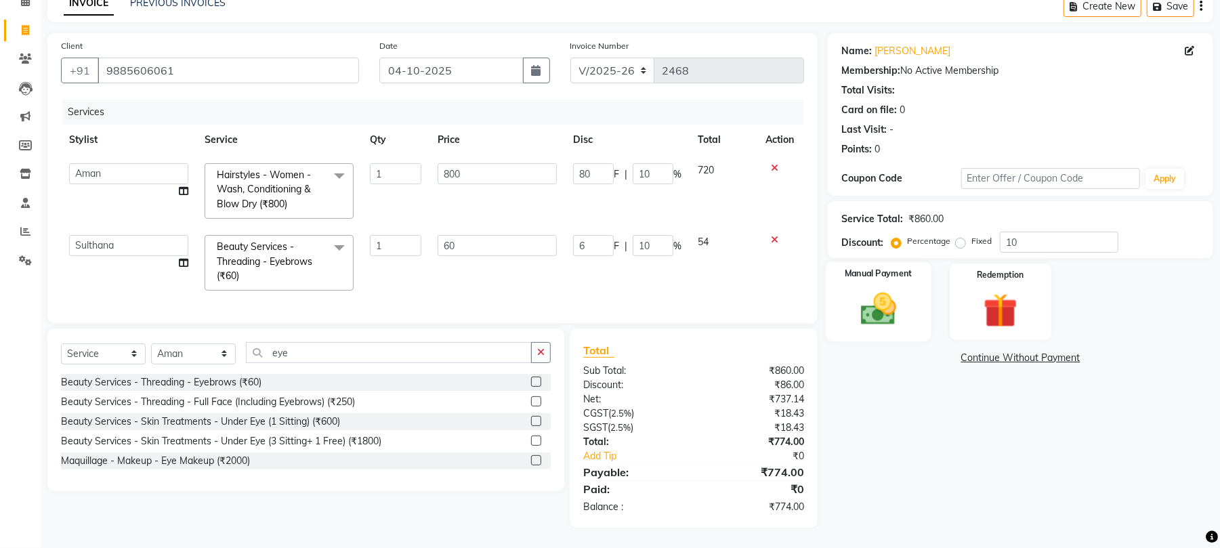
scroll to position [83, 0]
click at [876, 295] on img at bounding box center [878, 309] width 58 height 41
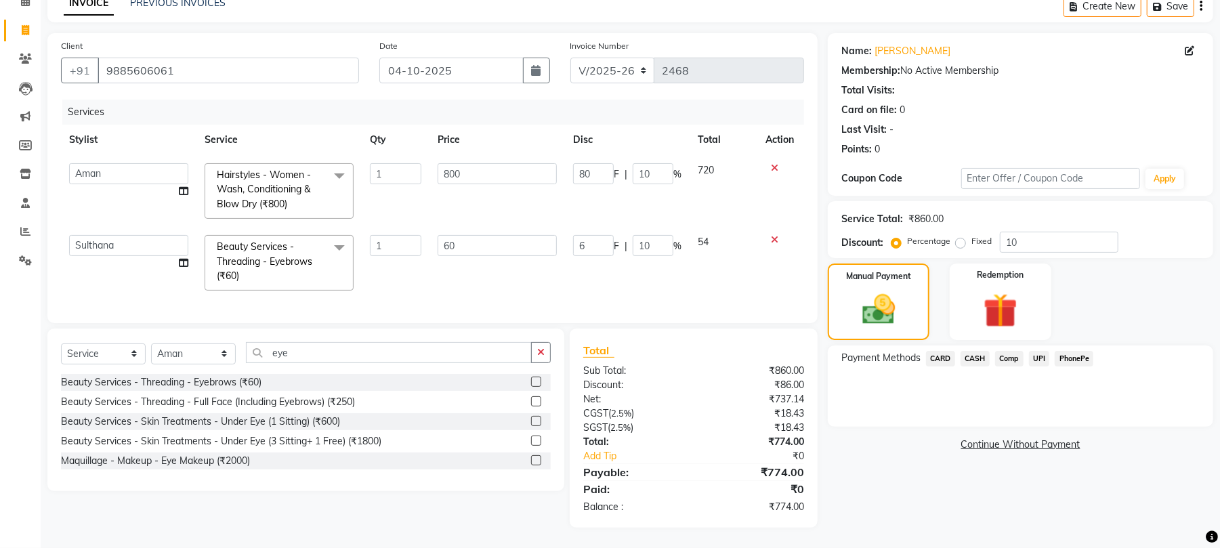
click at [1039, 351] on span "UPI" at bounding box center [1039, 359] width 21 height 16
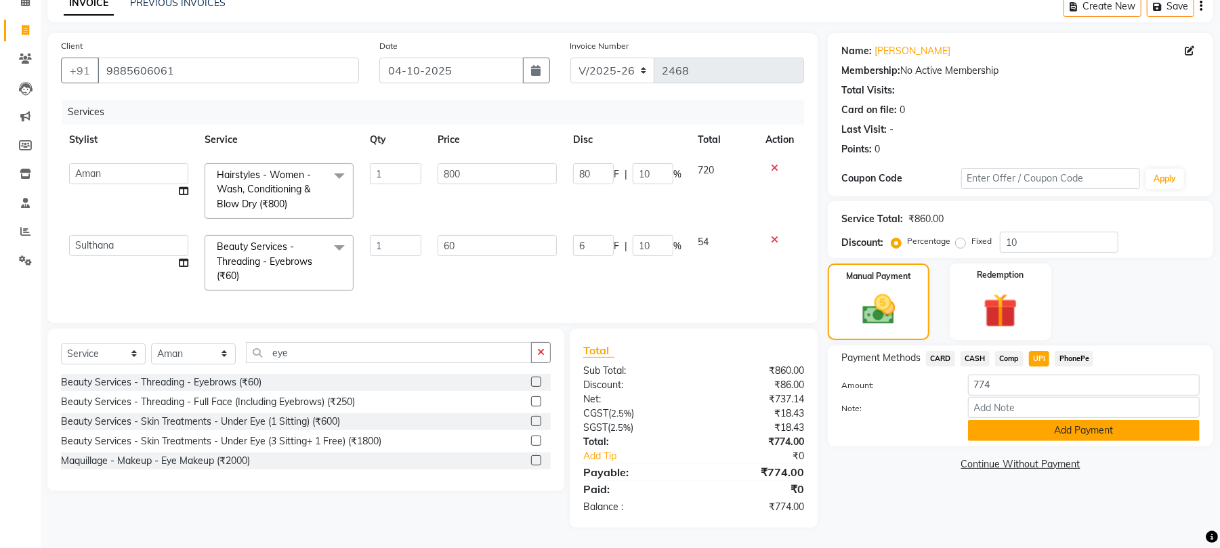
click at [1062, 420] on button "Add Payment" at bounding box center [1084, 430] width 232 height 21
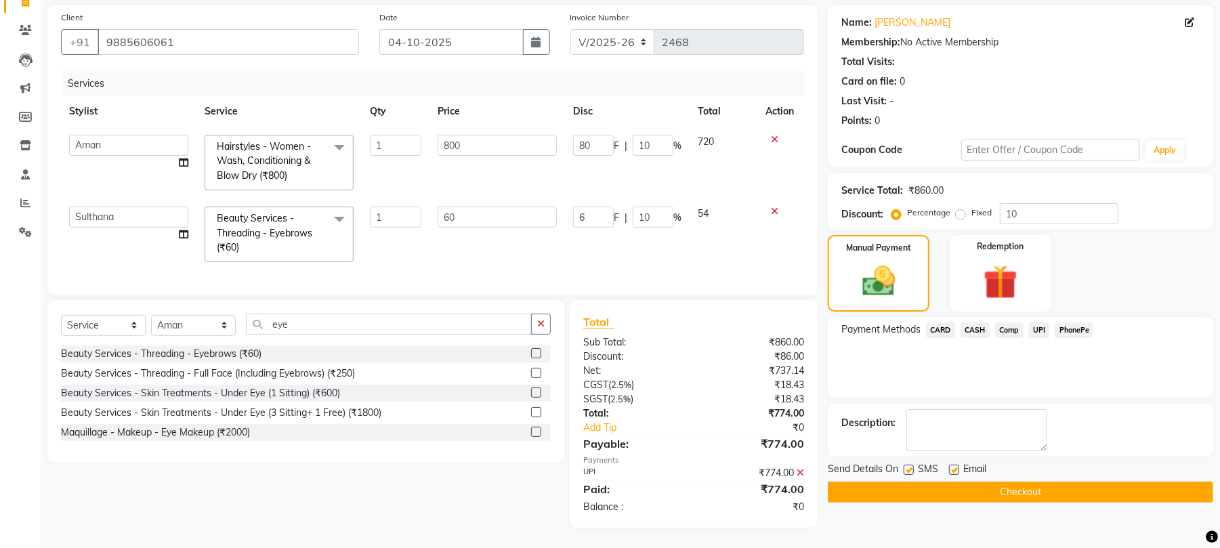
scroll to position [112, 0]
click at [1025, 482] on button "Checkout" at bounding box center [1020, 492] width 385 height 21
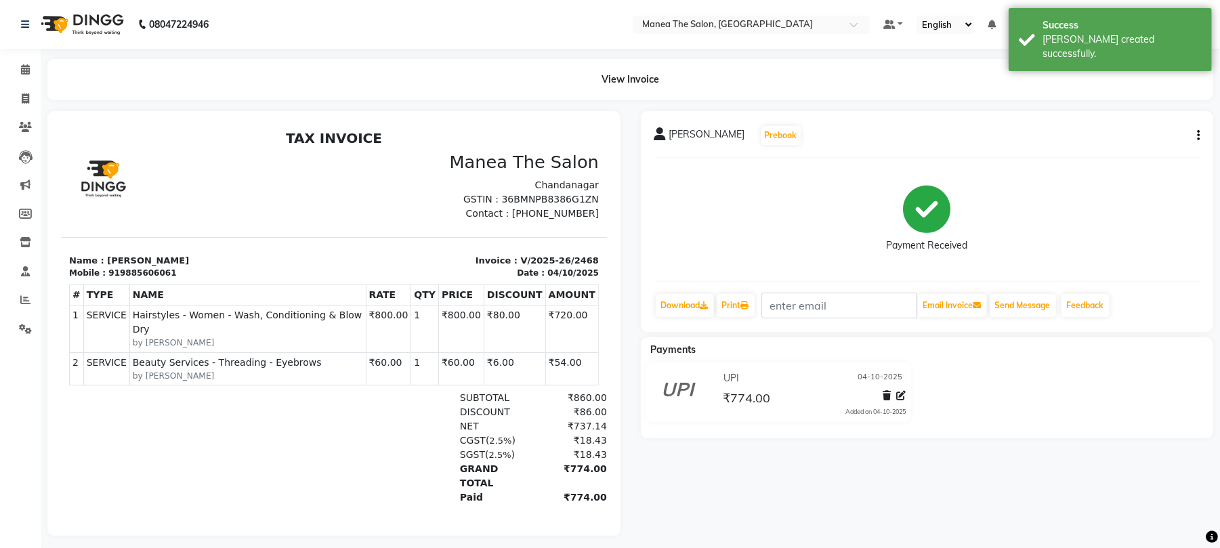
click at [19, 26] on div "08047224946" at bounding box center [115, 24] width 208 height 38
click at [26, 17] on link at bounding box center [28, 24] width 14 height 38
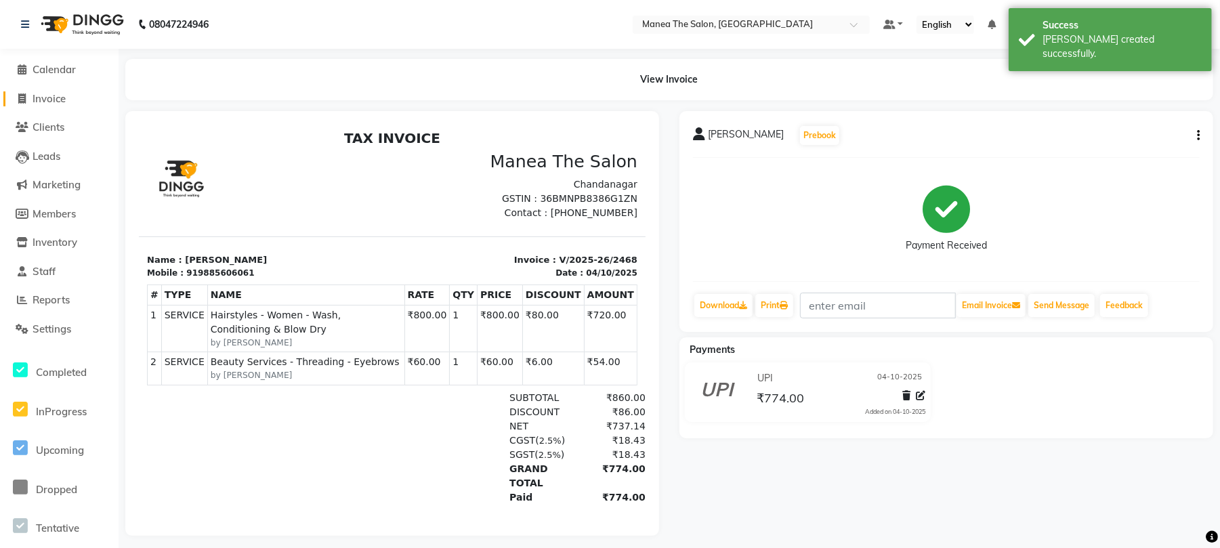
click at [49, 100] on span "Invoice" at bounding box center [49, 98] width 33 height 13
select select "service"
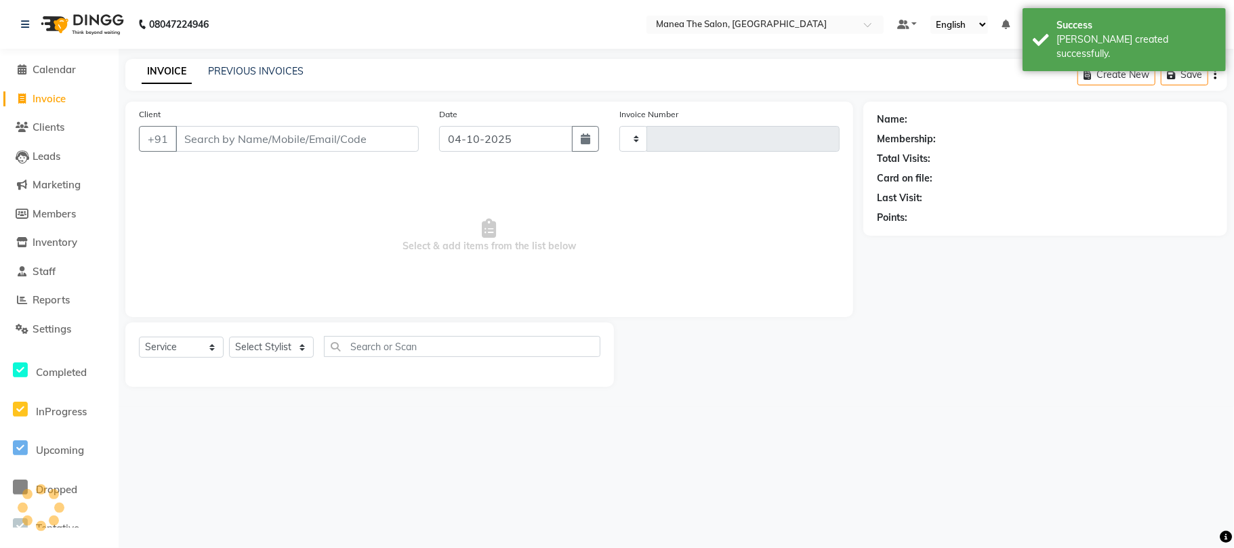
type input "2469"
select select "7351"
click at [278, 66] on link "PREVIOUS INVOICES" at bounding box center [256, 71] width 96 height 12
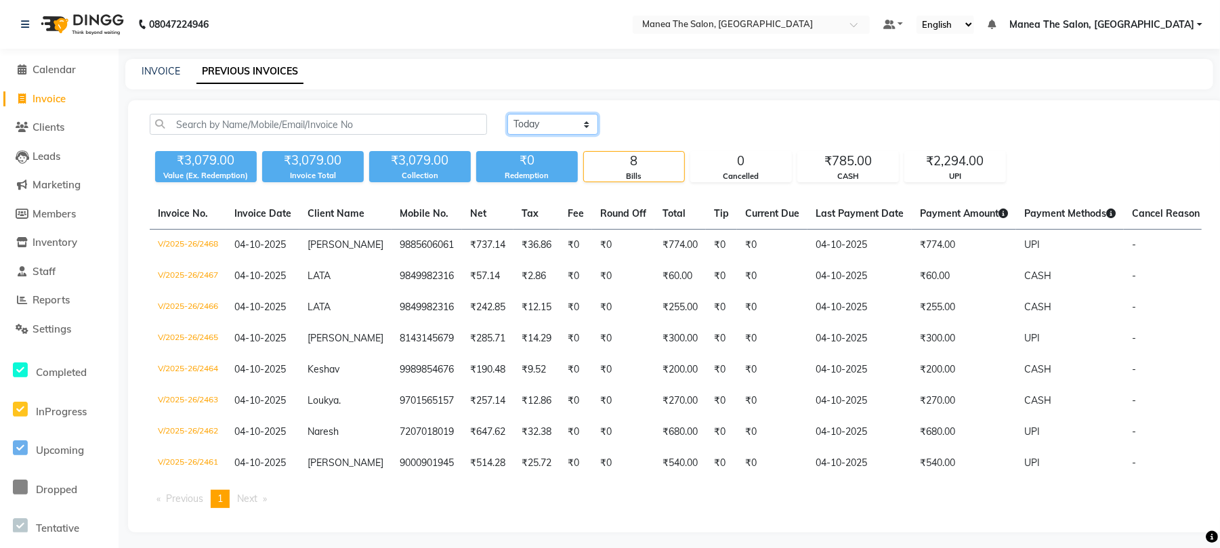
click at [536, 131] on select "Today Yesterday Custom Range" at bounding box center [552, 124] width 91 height 21
select select "range"
click at [507, 114] on select "Today Yesterday Custom Range" at bounding box center [552, 124] width 91 height 21
click at [669, 125] on input "04-10-2025" at bounding box center [663, 124] width 95 height 19
select select "10"
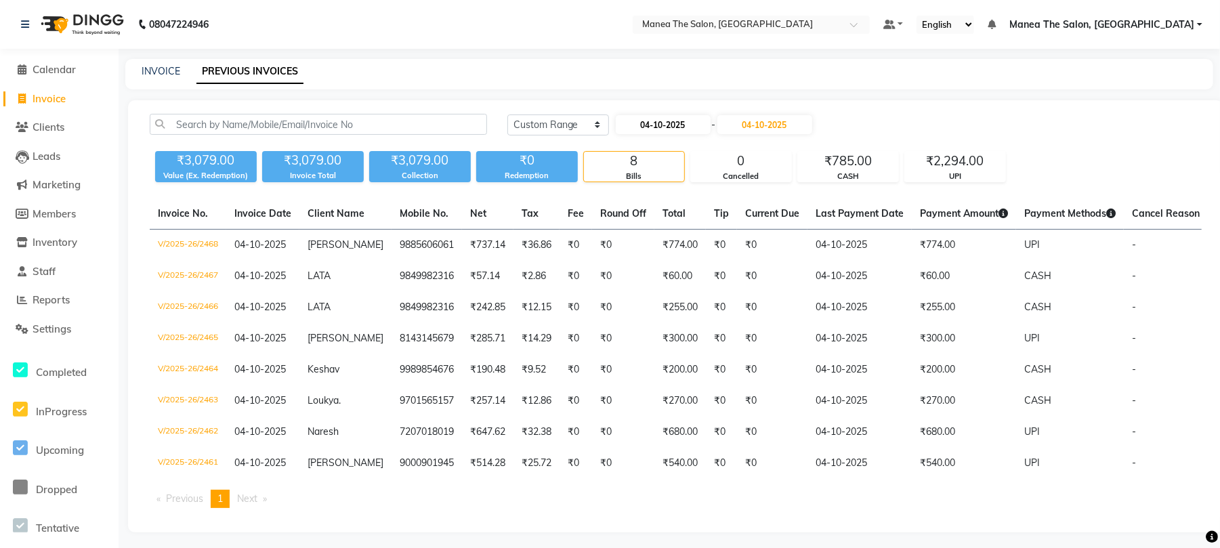
select select "2025"
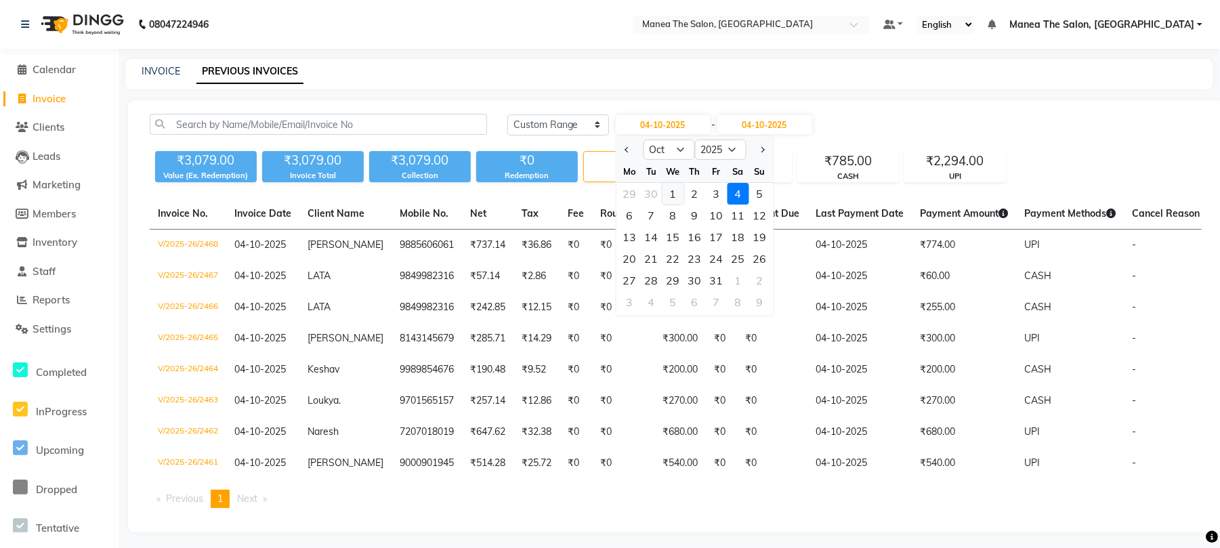
click at [670, 192] on div "1" at bounding box center [673, 194] width 22 height 22
type input "01-10-2025"
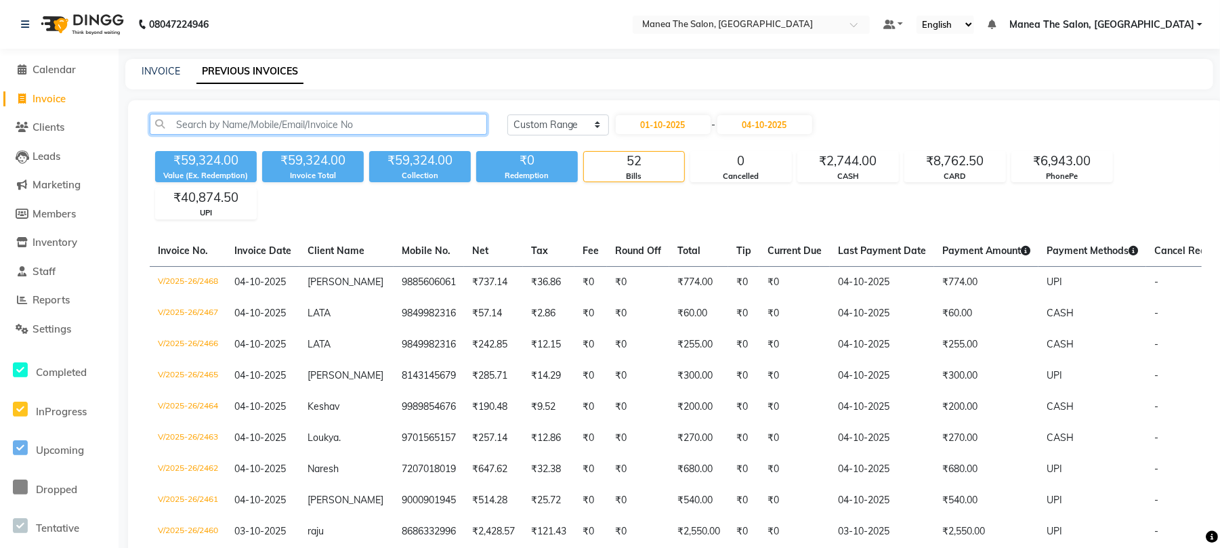
click at [233, 131] on input "text" at bounding box center [318, 124] width 337 height 21
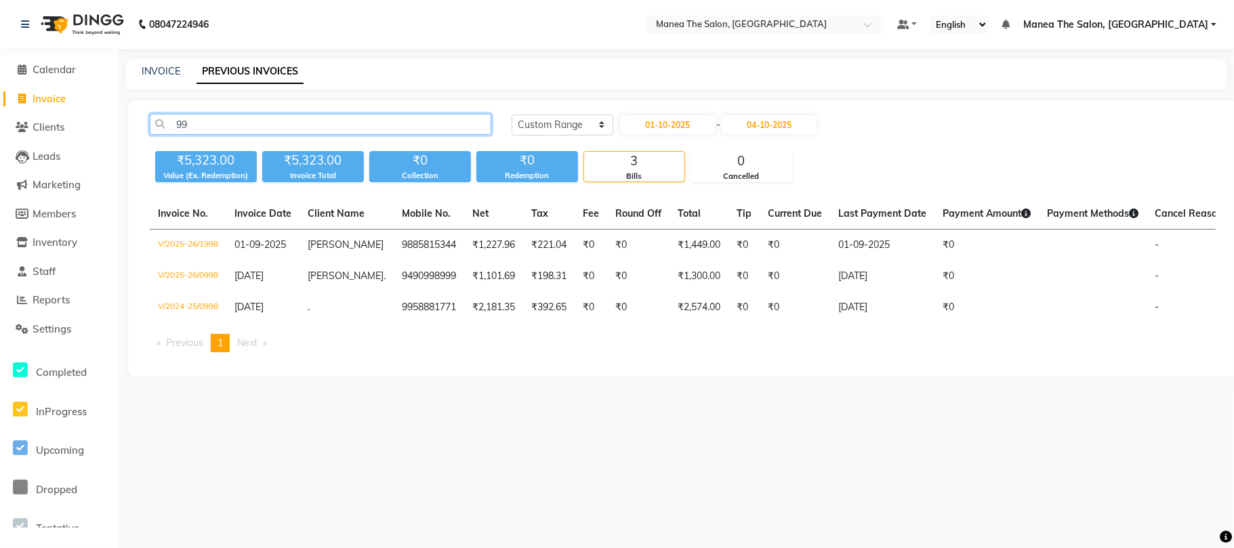
type input "9"
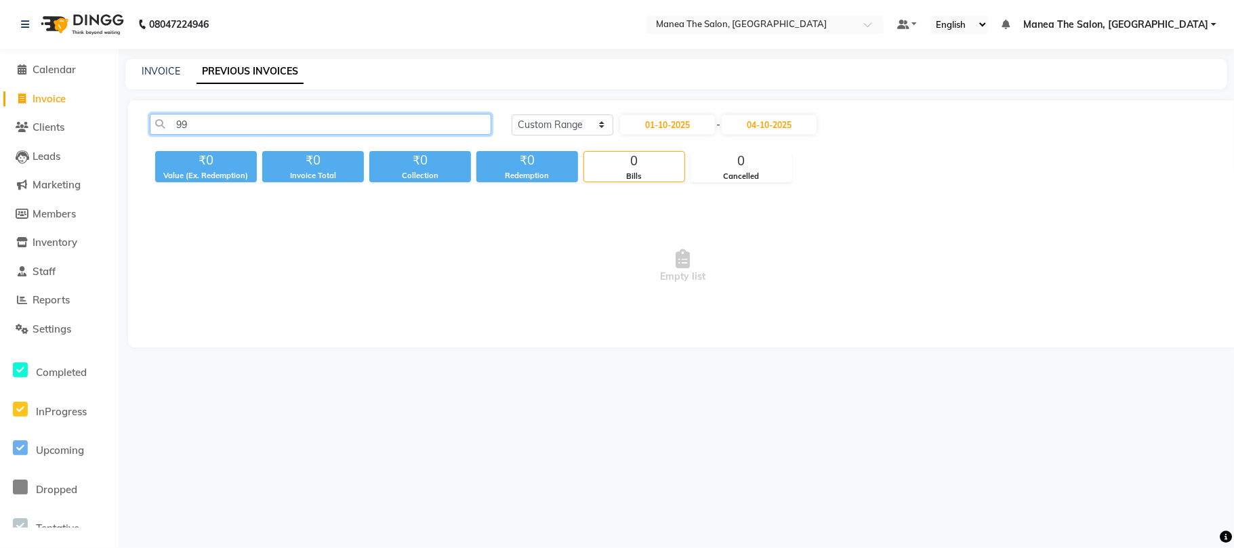
type input "9"
click at [153, 60] on div "INVOICE PREVIOUS INVOICES" at bounding box center [675, 74] width 1101 height 30
click at [165, 69] on link "INVOICE" at bounding box center [161, 71] width 39 height 12
select select "service"
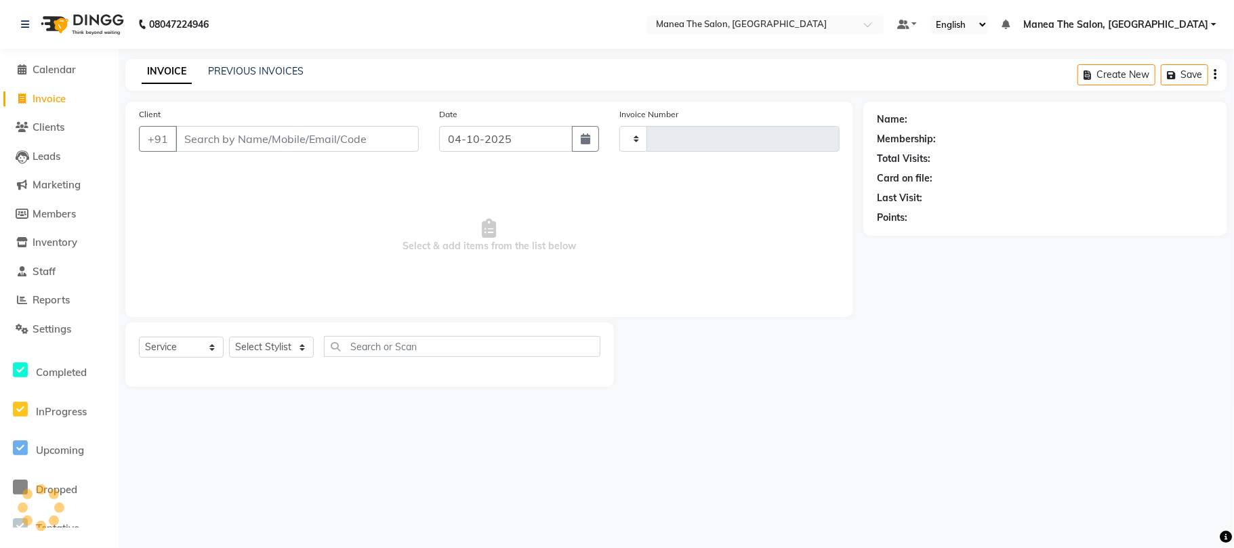
type input "2469"
select select "7351"
click at [244, 65] on link "PREVIOUS INVOICES" at bounding box center [256, 71] width 96 height 12
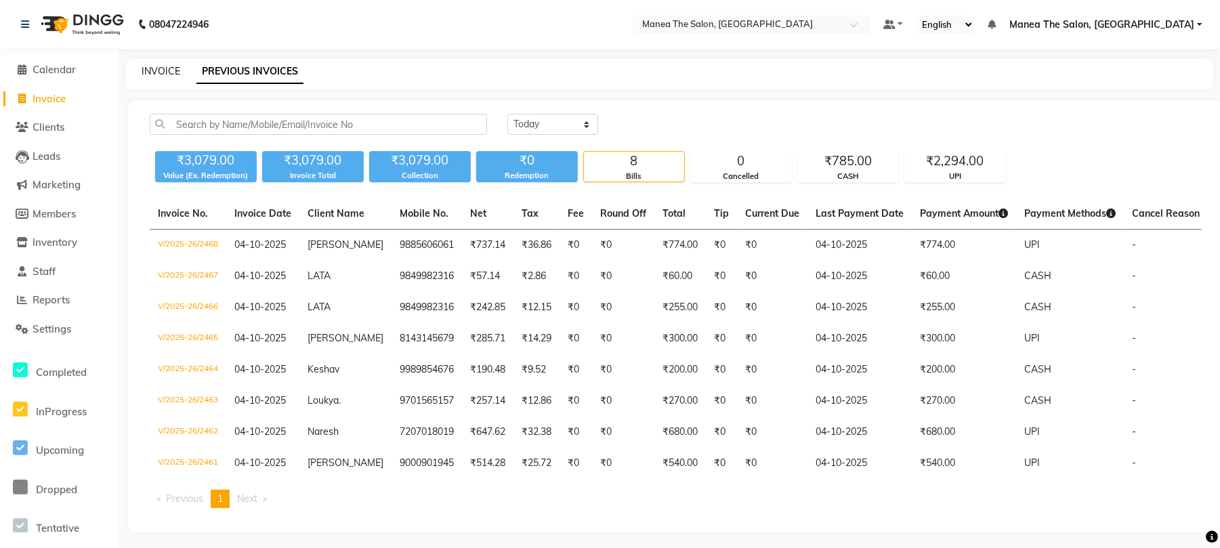
click at [150, 71] on link "INVOICE" at bounding box center [161, 71] width 39 height 12
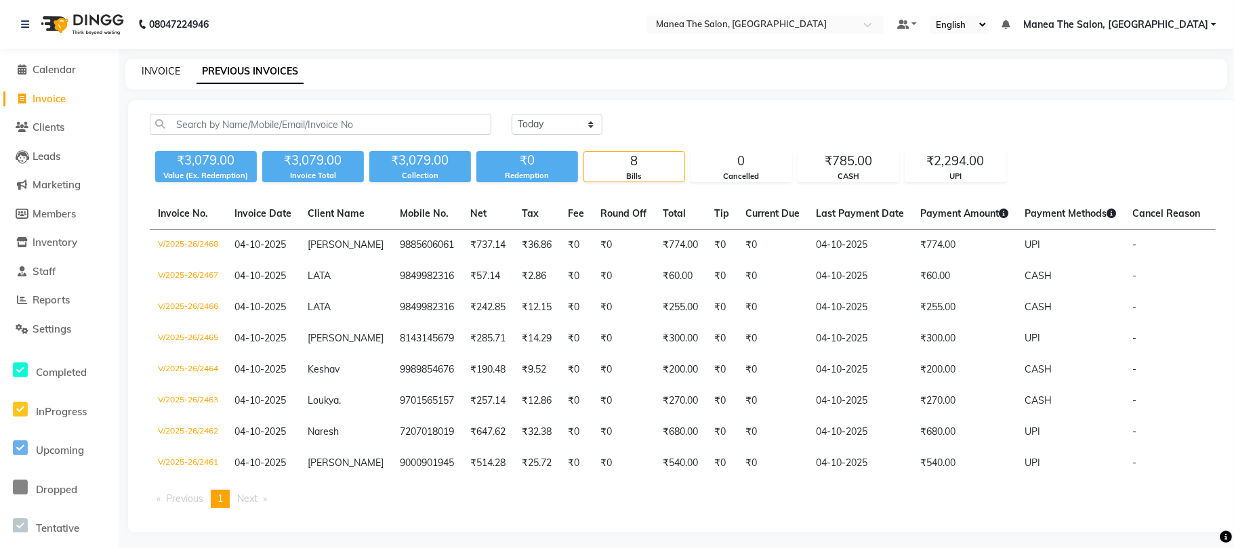
select select "7351"
select select "service"
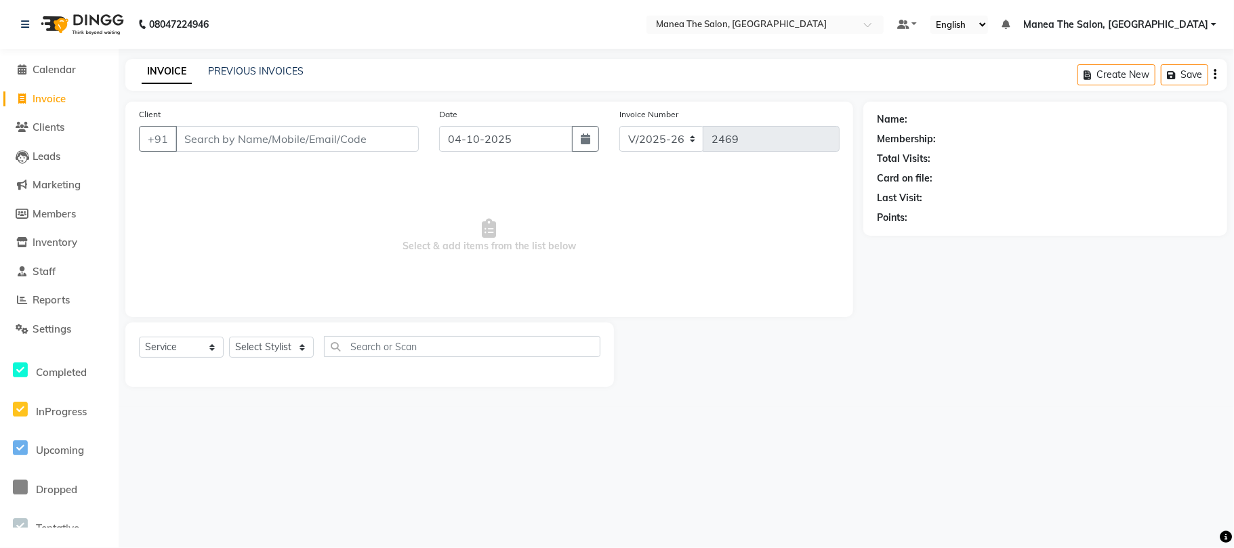
click at [233, 140] on input "Client" at bounding box center [296, 139] width 243 height 26
click at [252, 65] on link "PREVIOUS INVOICES" at bounding box center [256, 71] width 96 height 12
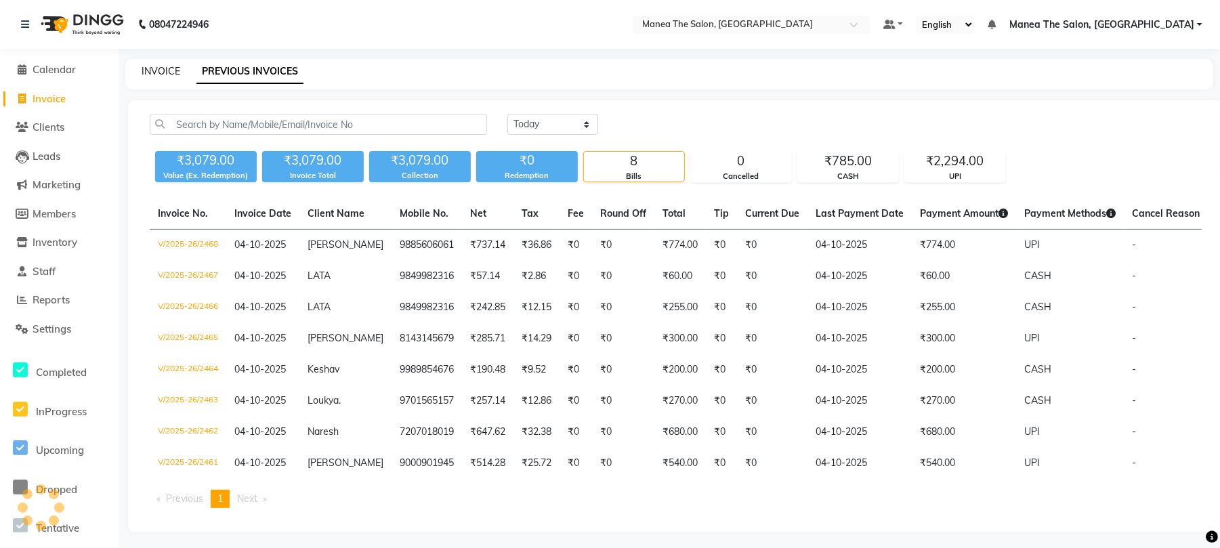
click at [153, 66] on link "INVOICE" at bounding box center [161, 71] width 39 height 12
select select "service"
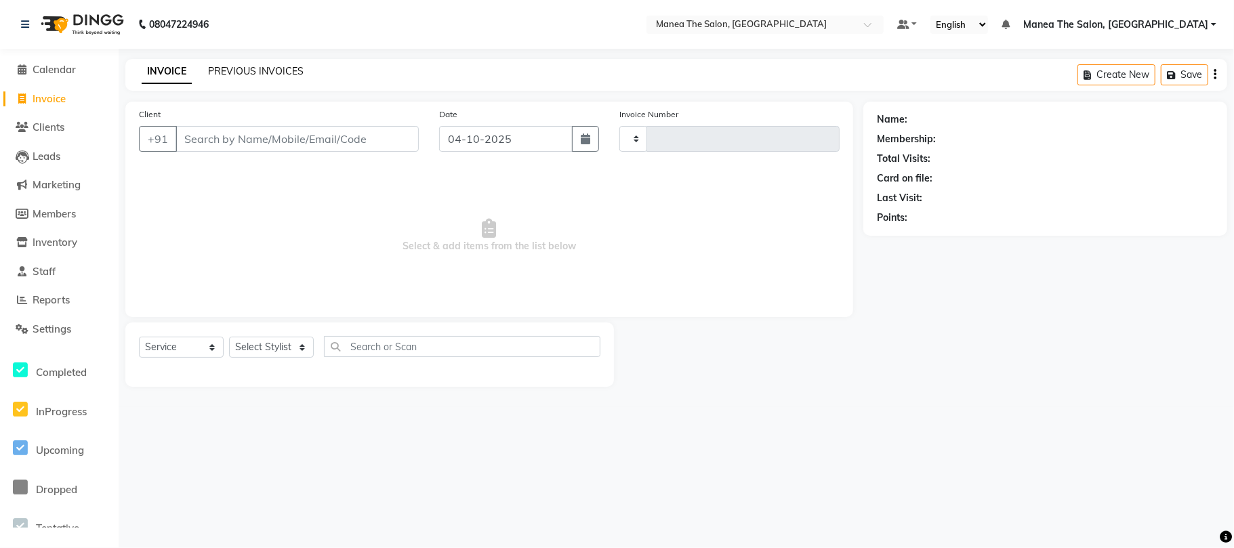
click at [253, 70] on link "PREVIOUS INVOICES" at bounding box center [256, 71] width 96 height 12
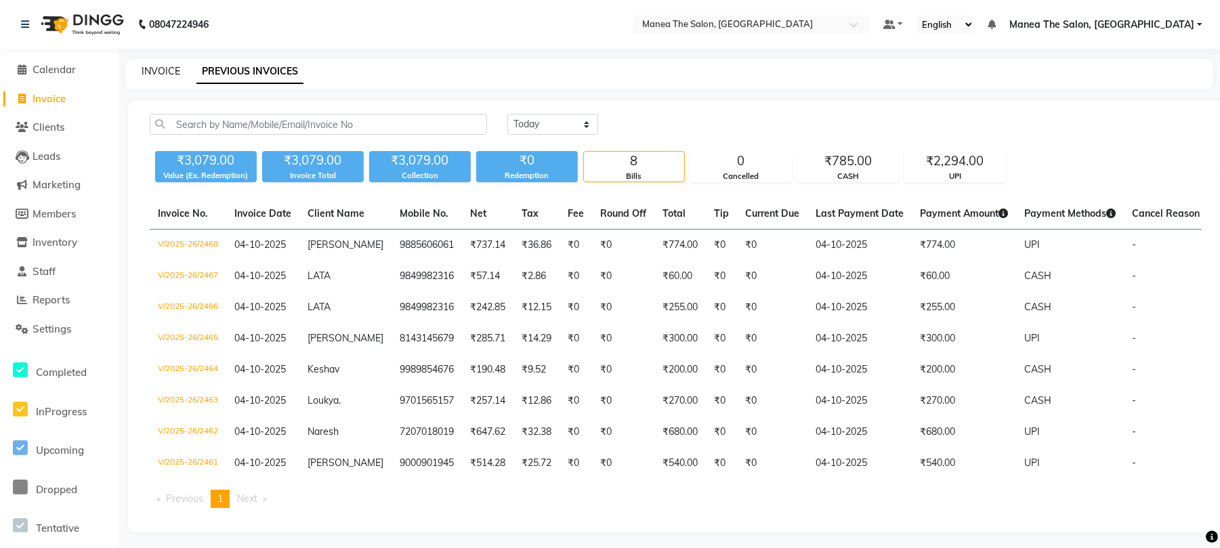
click at [167, 74] on link "INVOICE" at bounding box center [161, 71] width 39 height 12
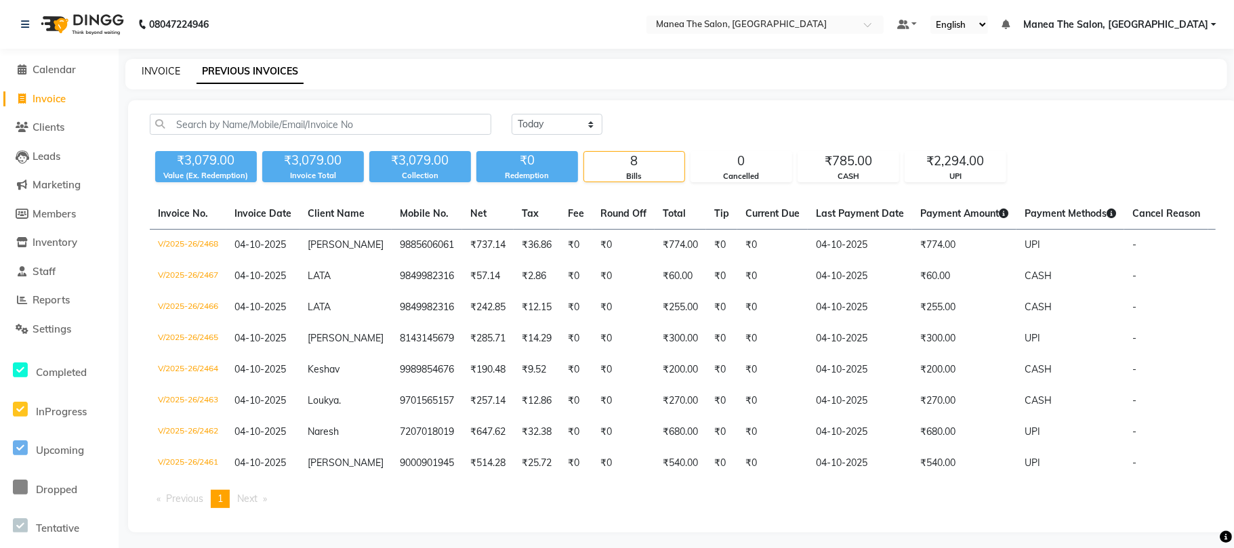
select select "service"
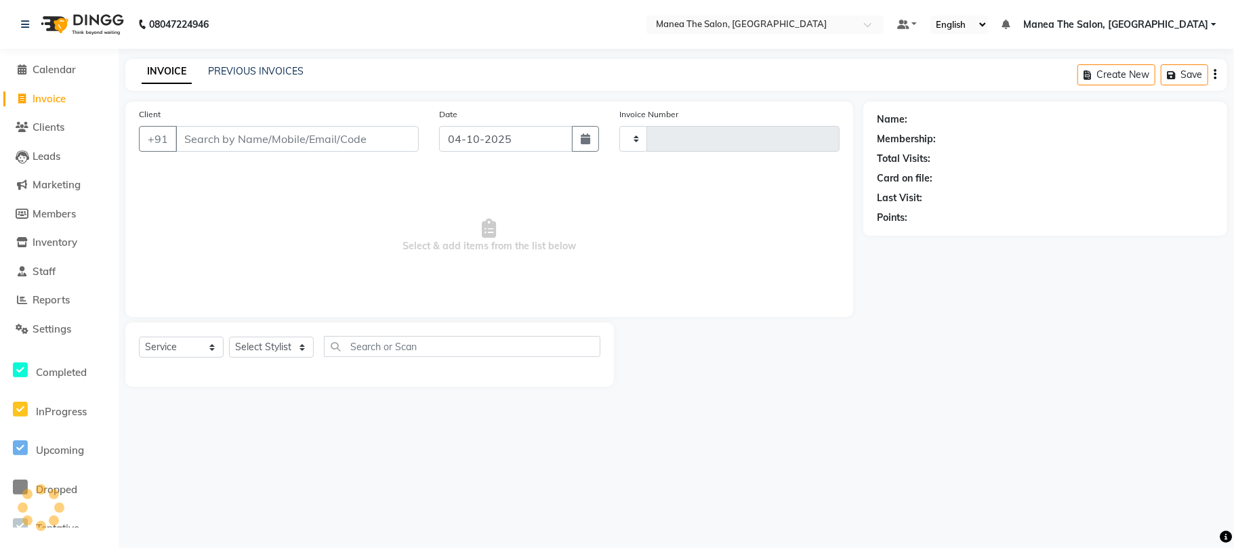
type input "2469"
select select "7351"
click at [236, 66] on link "PREVIOUS INVOICES" at bounding box center [256, 71] width 96 height 12
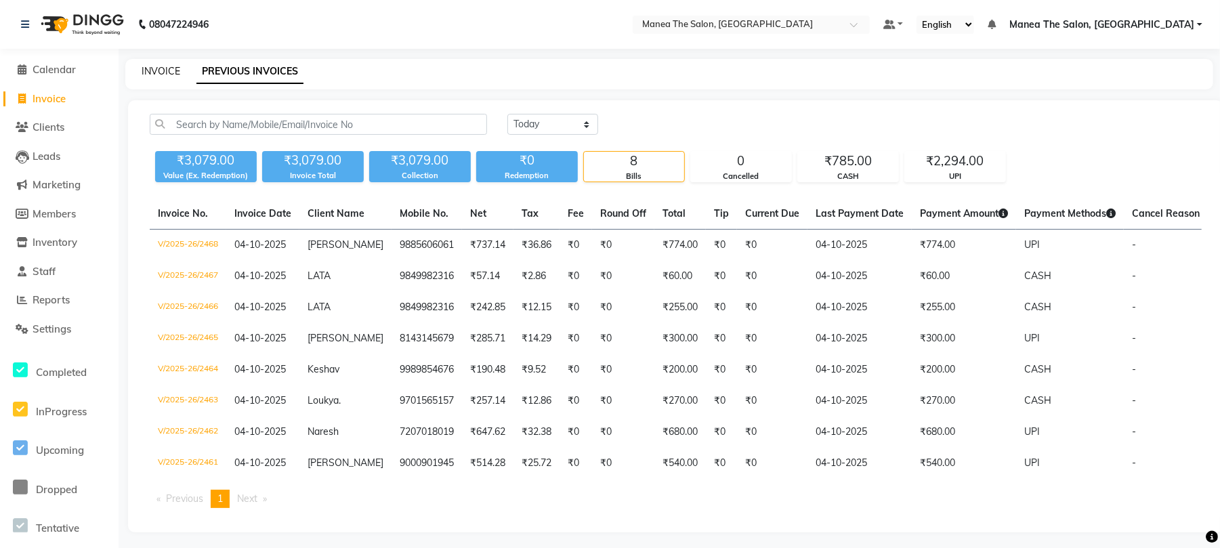
click at [168, 72] on link "INVOICE" at bounding box center [161, 71] width 39 height 12
select select "service"
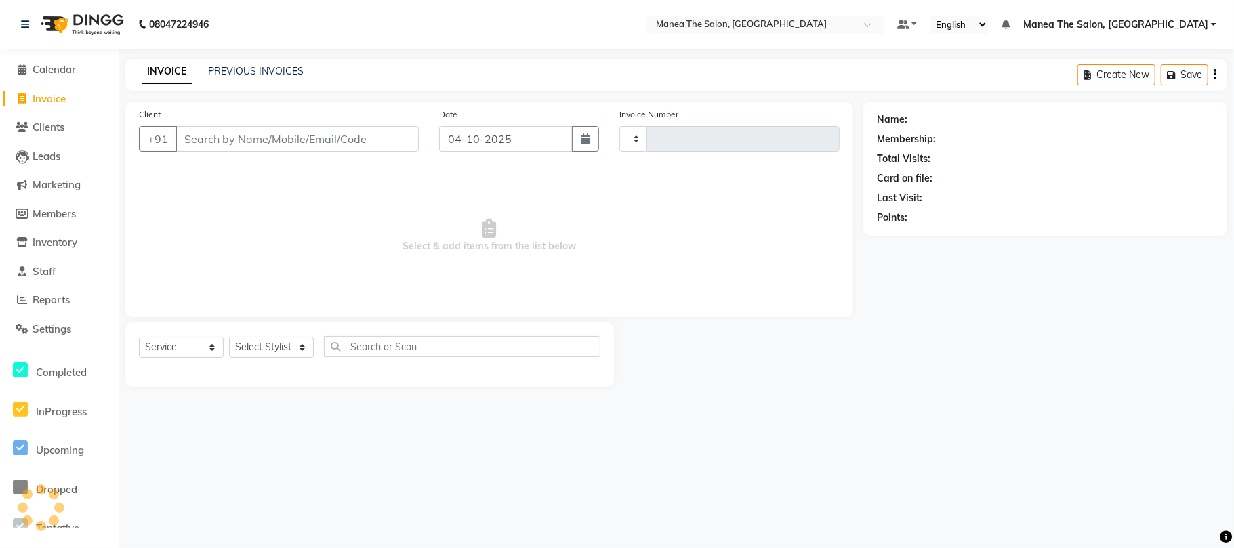
type input "2469"
select select "7351"
drag, startPoint x: 274, startPoint y: 347, endPoint x: 270, endPoint y: 356, distance: 10.0
click at [271, 355] on select "Select Stylist Aman Azeem Divya Lakshmi Prasad Renuka shireesha Sulthana" at bounding box center [271, 347] width 85 height 21
select select "63577"
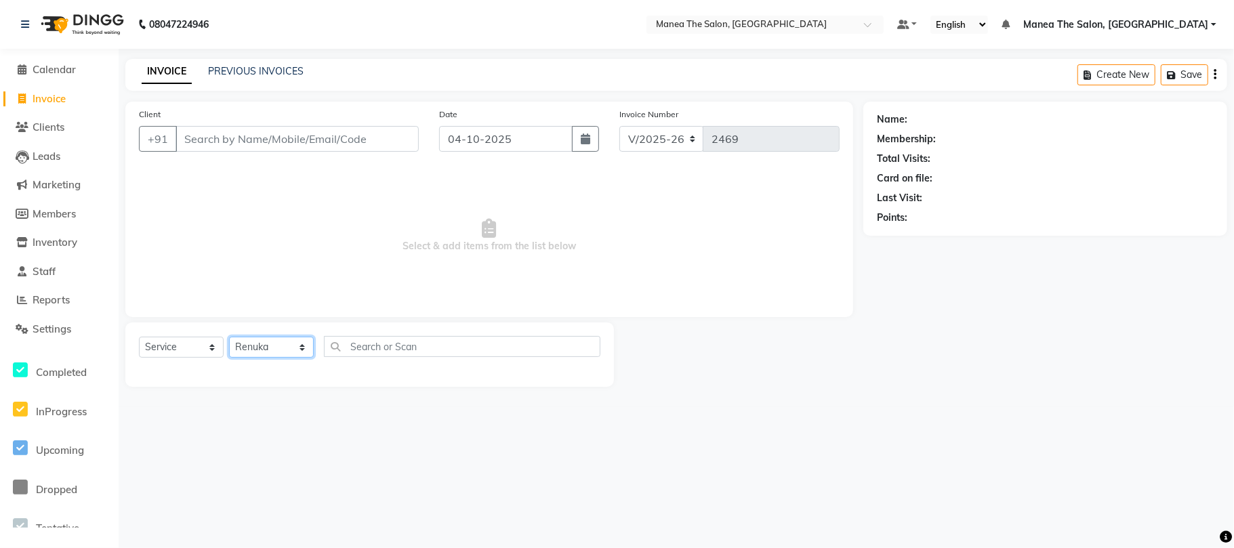
click at [229, 337] on select "Select Stylist Aman Azeem Divya Lakshmi Prasad Renuka shireesha Sulthana" at bounding box center [271, 347] width 85 height 21
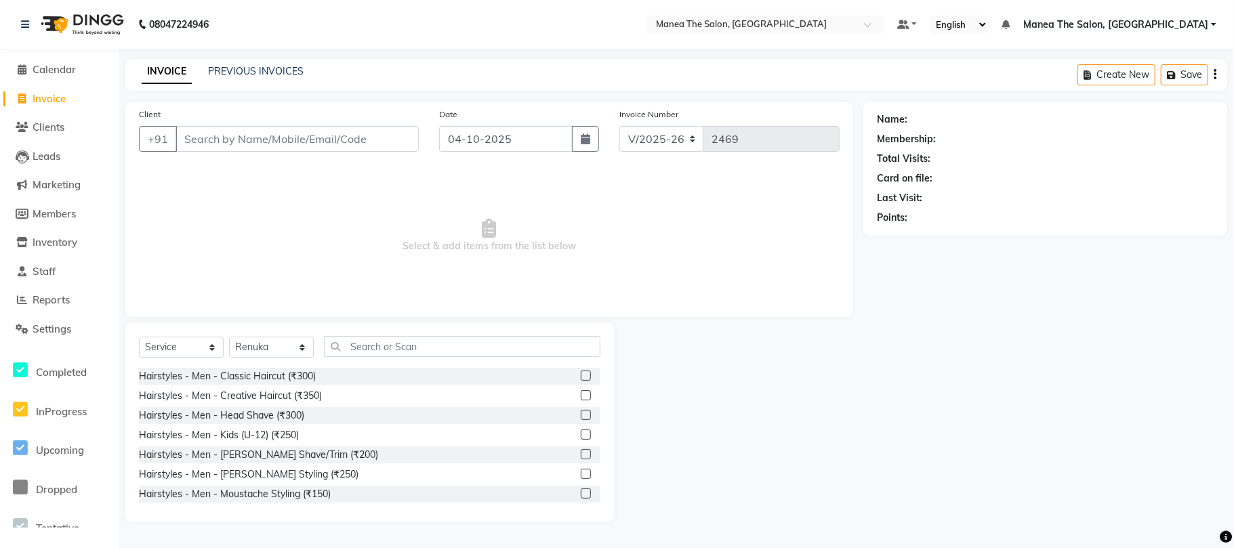
click at [369, 329] on div "Select Service Product Membership Package Voucher Prepaid Gift Card Select Styl…" at bounding box center [369, 422] width 488 height 200
click at [370, 336] on input "text" at bounding box center [462, 346] width 276 height 21
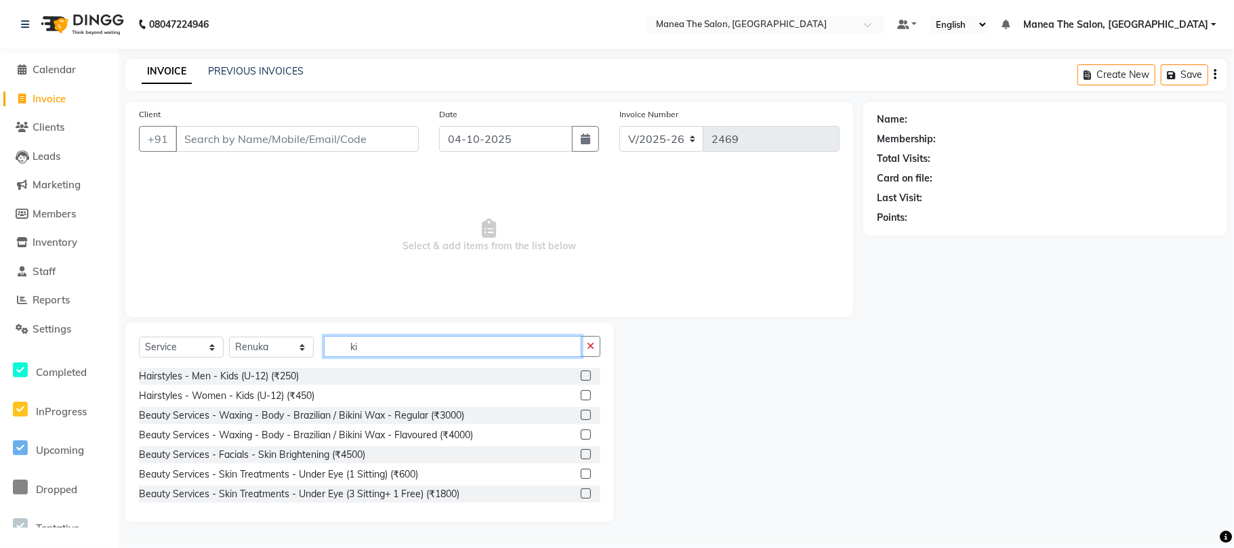
type input "k"
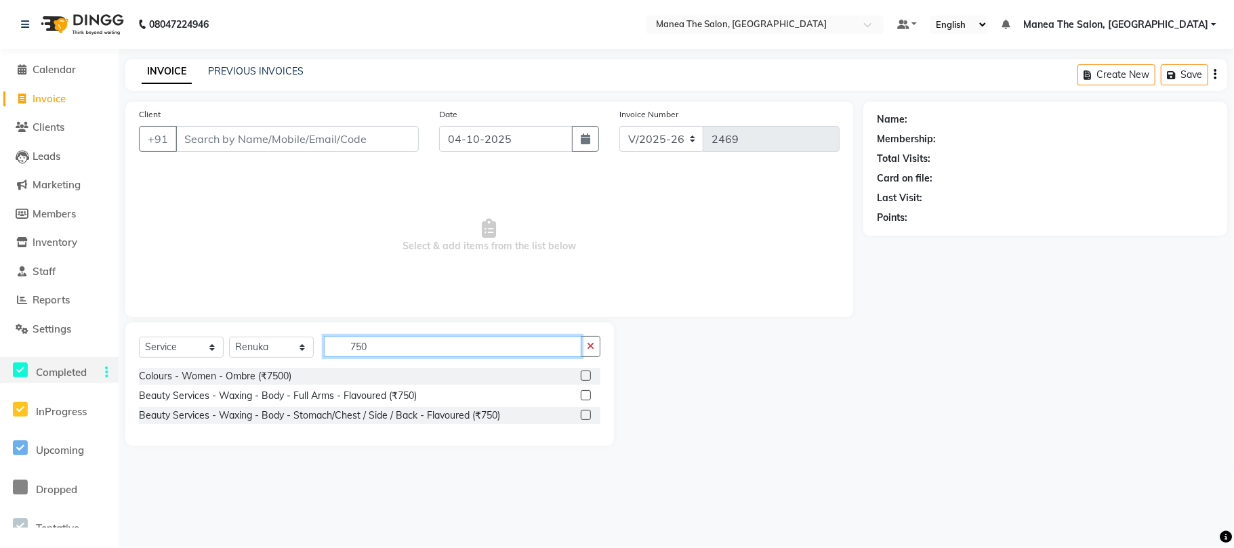
drag, startPoint x: 421, startPoint y: 344, endPoint x: 110, endPoint y: 366, distance: 312.4
click at [114, 366] on app-home "08047224946 Select Location × Manea The Salon, Chandanagar Default Panel My Pan…" at bounding box center [617, 233] width 1234 height 466
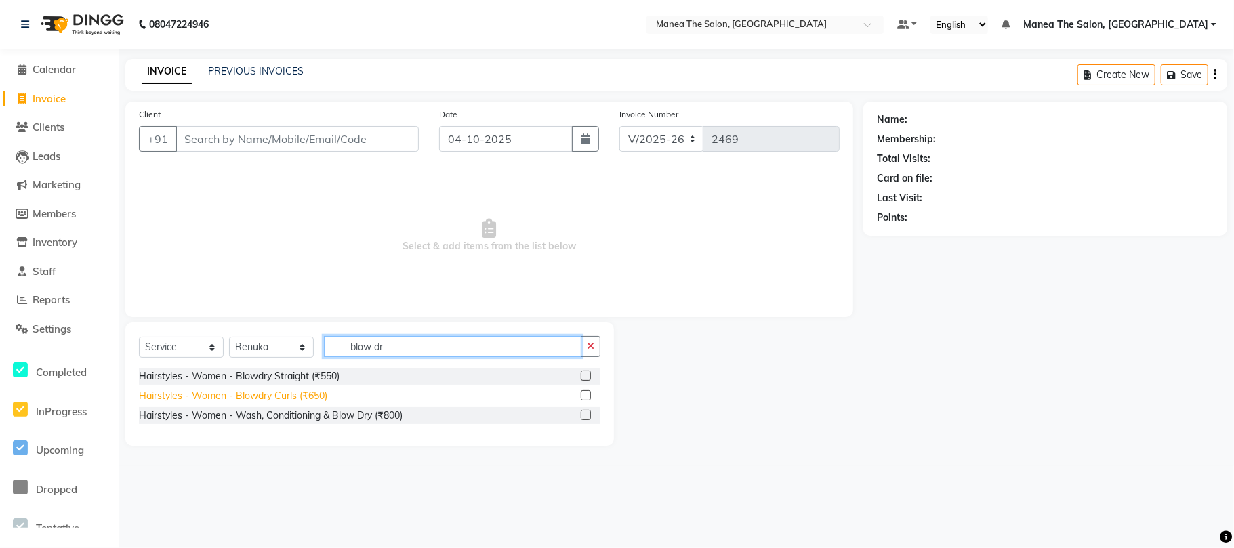
type input "blow dr"
click at [310, 393] on div "Hairstyles - Women - Blowdry Curls (₹650)" at bounding box center [233, 396] width 188 height 14
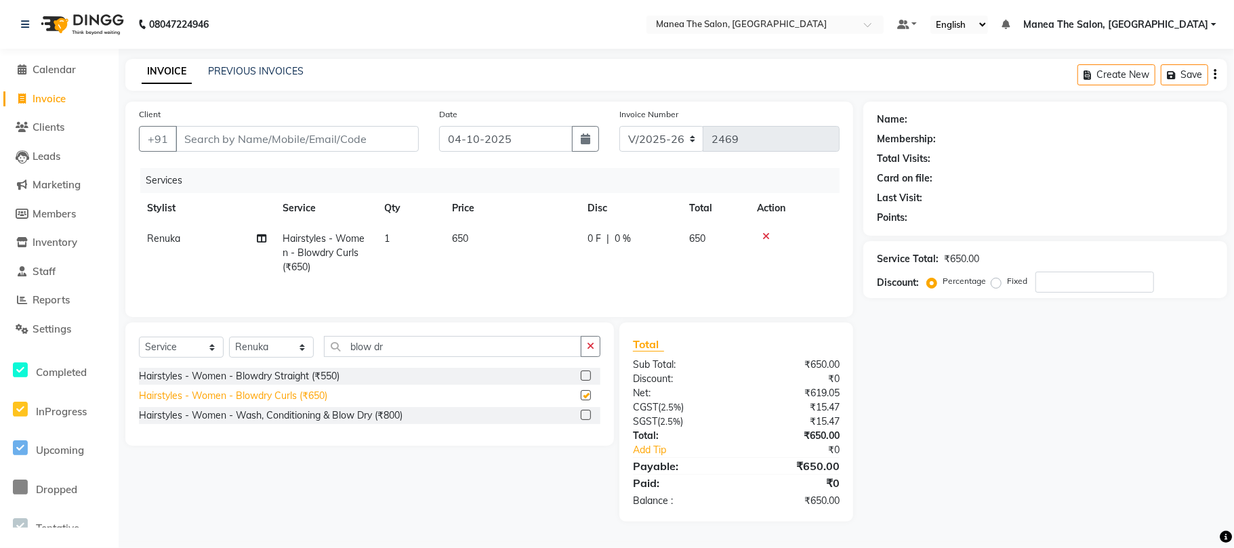
checkbox input "false"
click at [497, 234] on td "650" at bounding box center [511, 253] width 135 height 59
select select "63577"
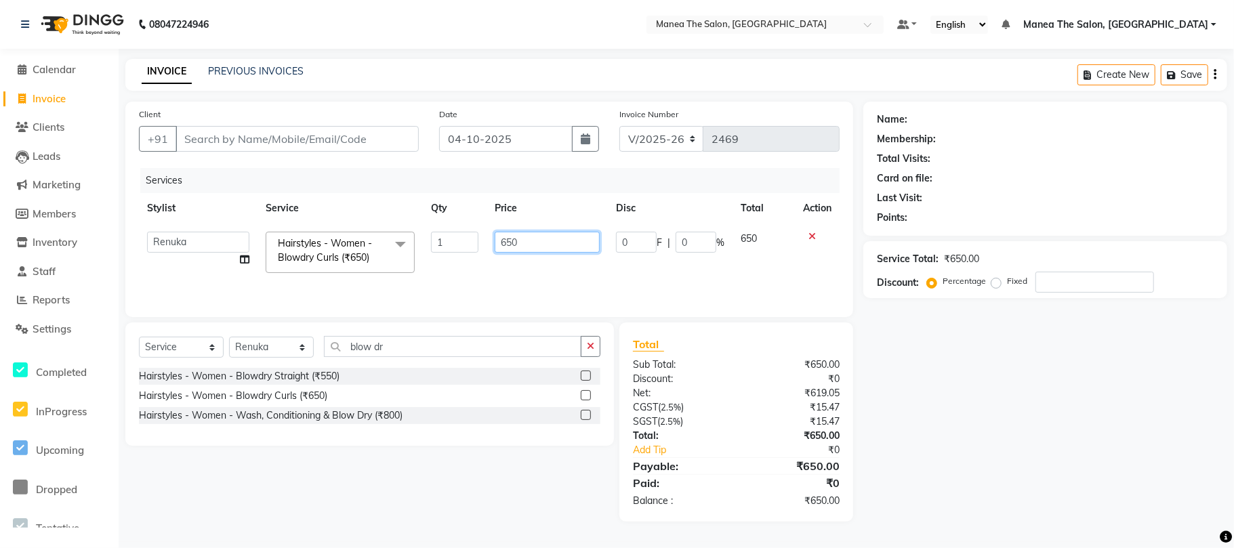
click at [534, 247] on input "650" at bounding box center [546, 242] width 104 height 21
type input "6"
type input "7"
type input "700"
click at [453, 340] on input "blow dr" at bounding box center [452, 346] width 257 height 21
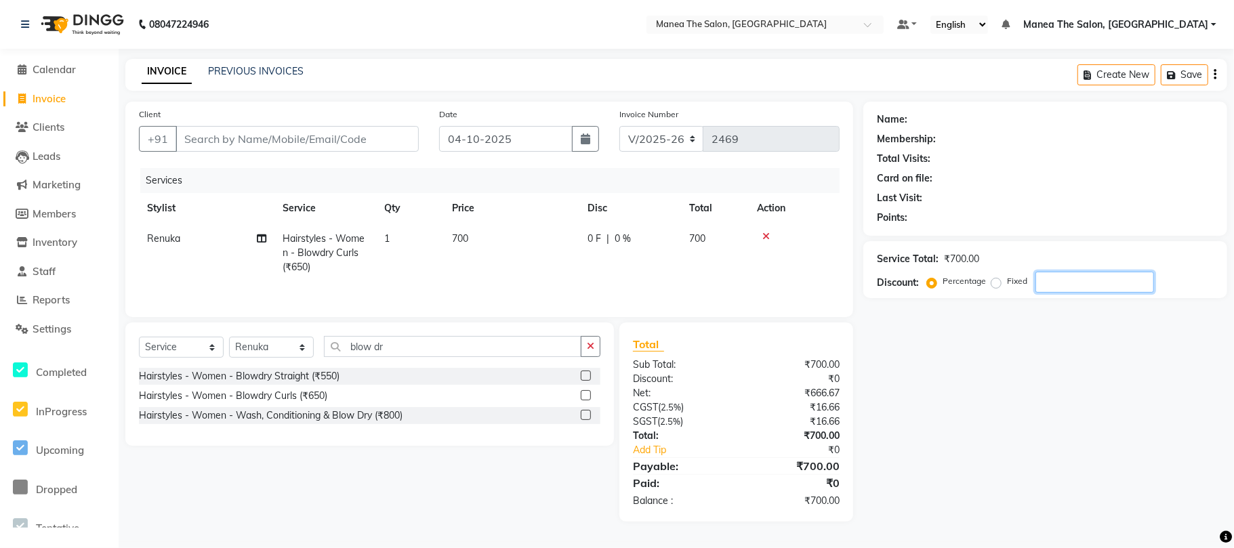
click at [1095, 283] on input "number" at bounding box center [1094, 282] width 119 height 21
type input "1"
click at [230, 76] on link "PREVIOUS INVOICES" at bounding box center [256, 71] width 96 height 12
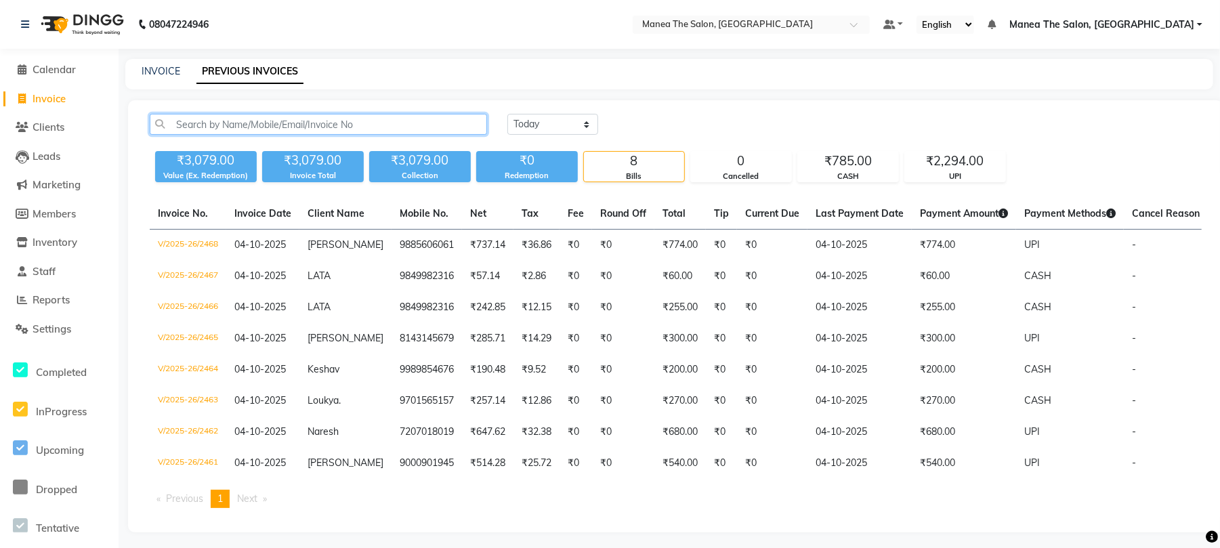
click at [272, 114] on input "text" at bounding box center [318, 124] width 337 height 21
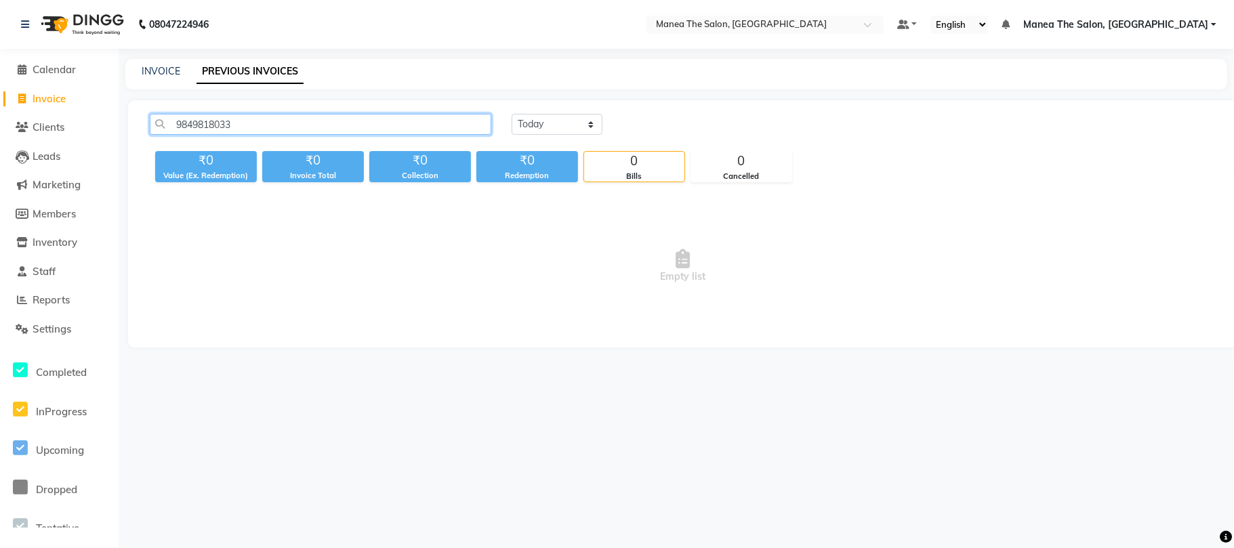
drag, startPoint x: 258, startPoint y: 123, endPoint x: 1, endPoint y: 169, distance: 260.8
click at [0, 169] on app-home "08047224946 Select Location × Manea The Salon, Chandanagar Default Panel My Pan…" at bounding box center [617, 184] width 1234 height 368
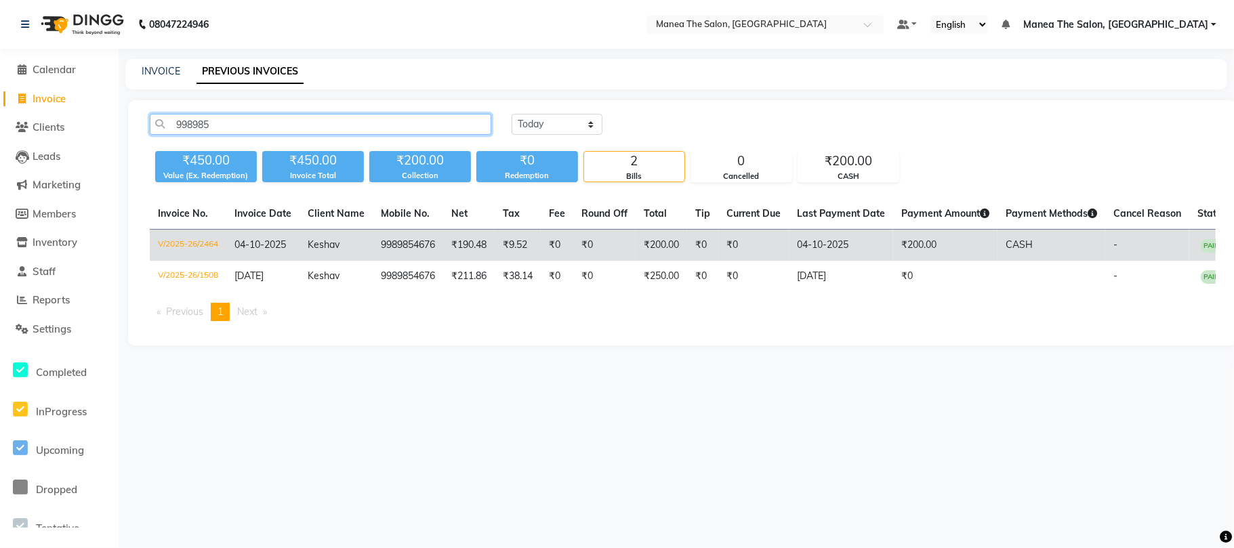
type input "998985"
click at [348, 244] on td "Keshav" at bounding box center [335, 246] width 73 height 32
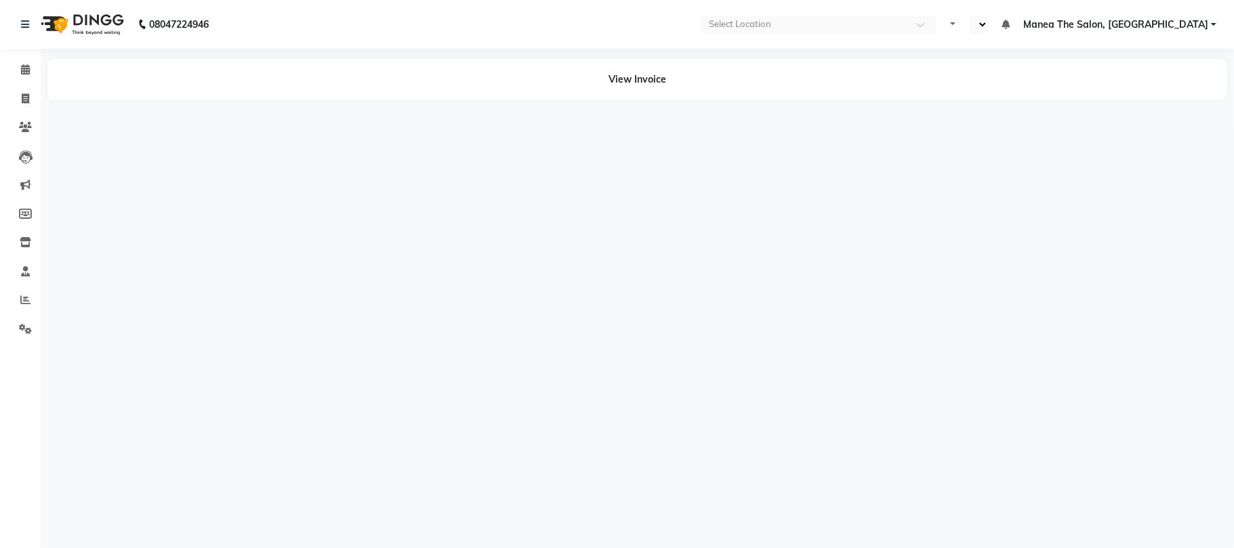
select select "en"
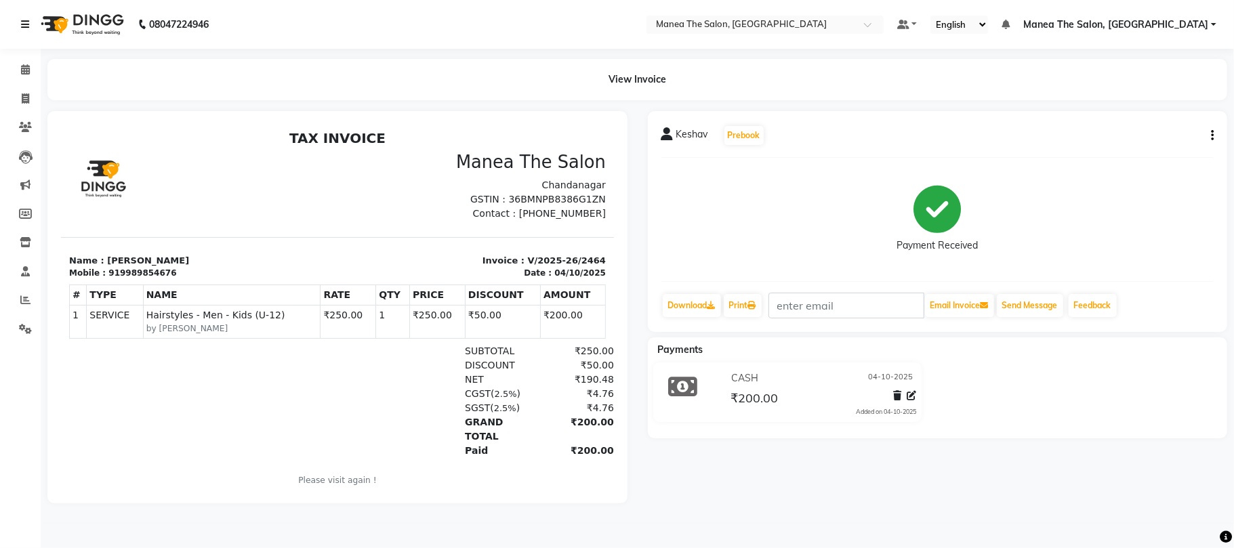
click at [26, 17] on link at bounding box center [28, 24] width 14 height 38
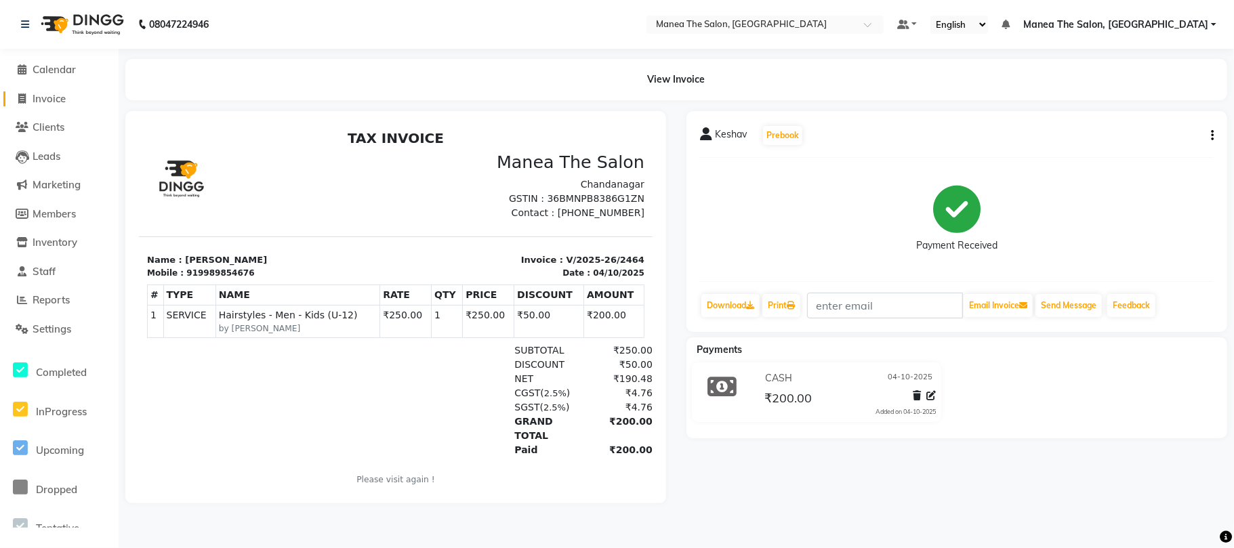
click at [56, 96] on span "Invoice" at bounding box center [49, 98] width 33 height 13
select select "service"
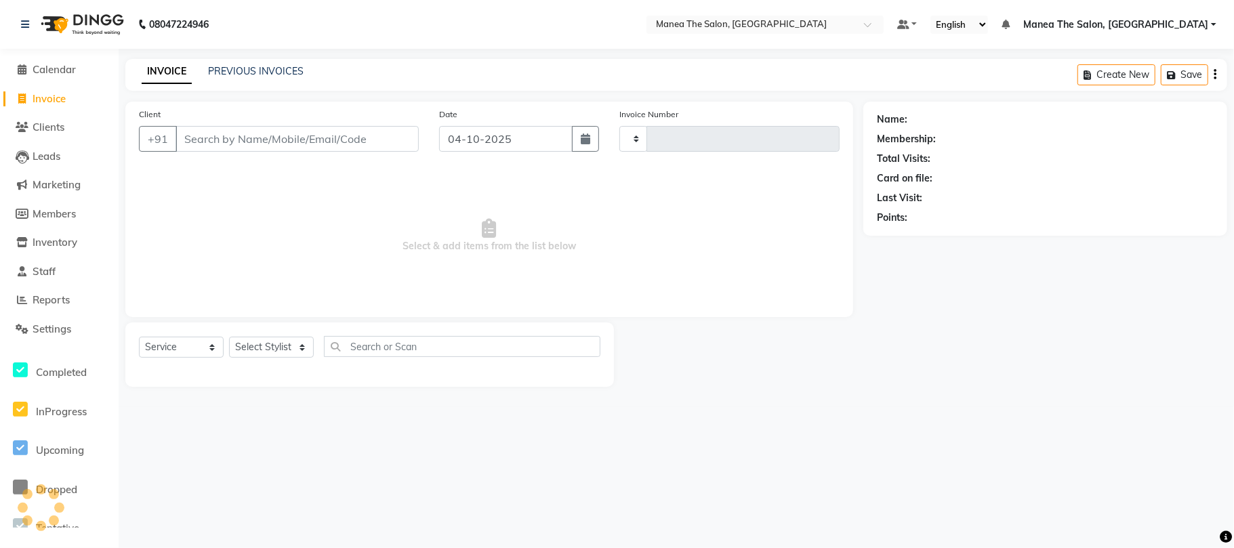
type input "2469"
select select "7351"
click at [258, 69] on link "PREVIOUS INVOICES" at bounding box center [256, 71] width 96 height 12
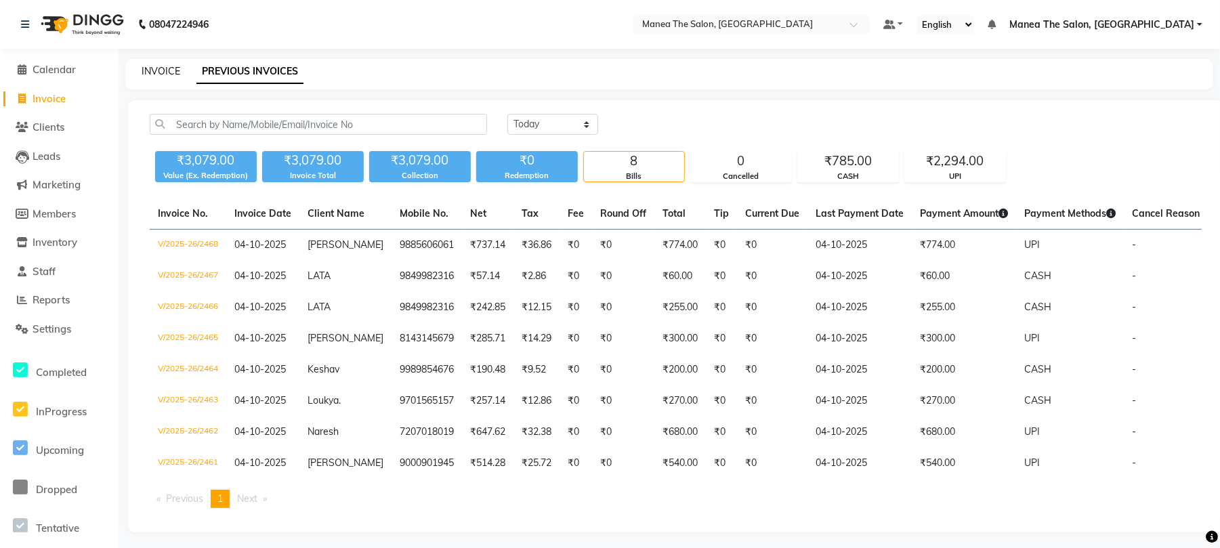
click at [158, 71] on link "INVOICE" at bounding box center [161, 71] width 39 height 12
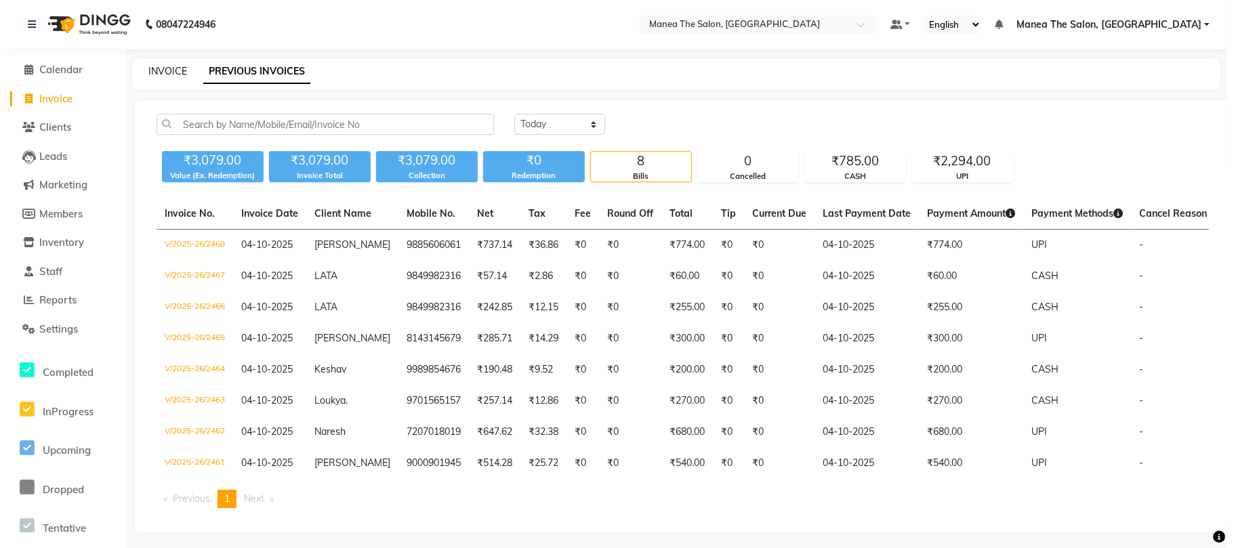
select select "7351"
select select "service"
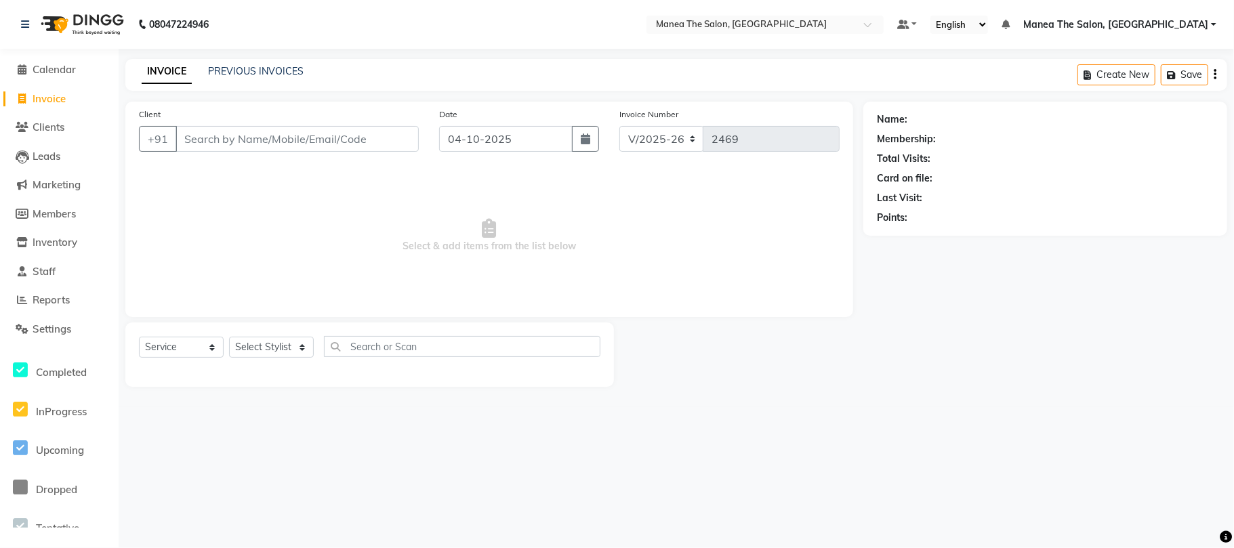
click at [312, 65] on div "INVOICE PREVIOUS INVOICES" at bounding box center [222, 72] width 194 height 16
click at [257, 60] on div "INVOICE PREVIOUS INVOICES Create New Save" at bounding box center [675, 75] width 1101 height 32
click at [245, 70] on link "PREVIOUS INVOICES" at bounding box center [256, 71] width 96 height 12
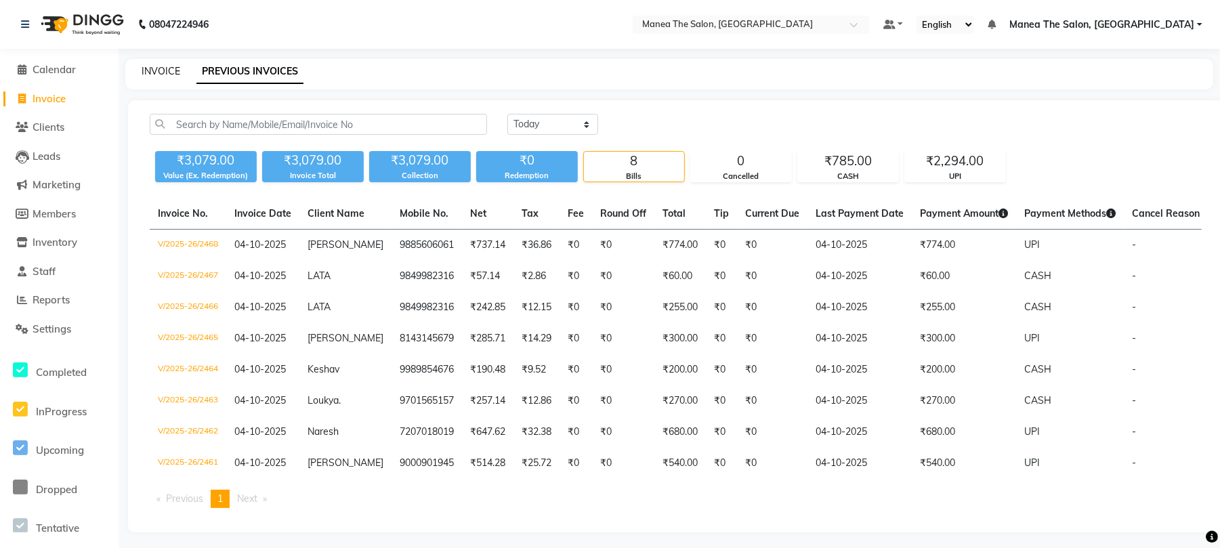
click at [165, 68] on link "INVOICE" at bounding box center [161, 71] width 39 height 12
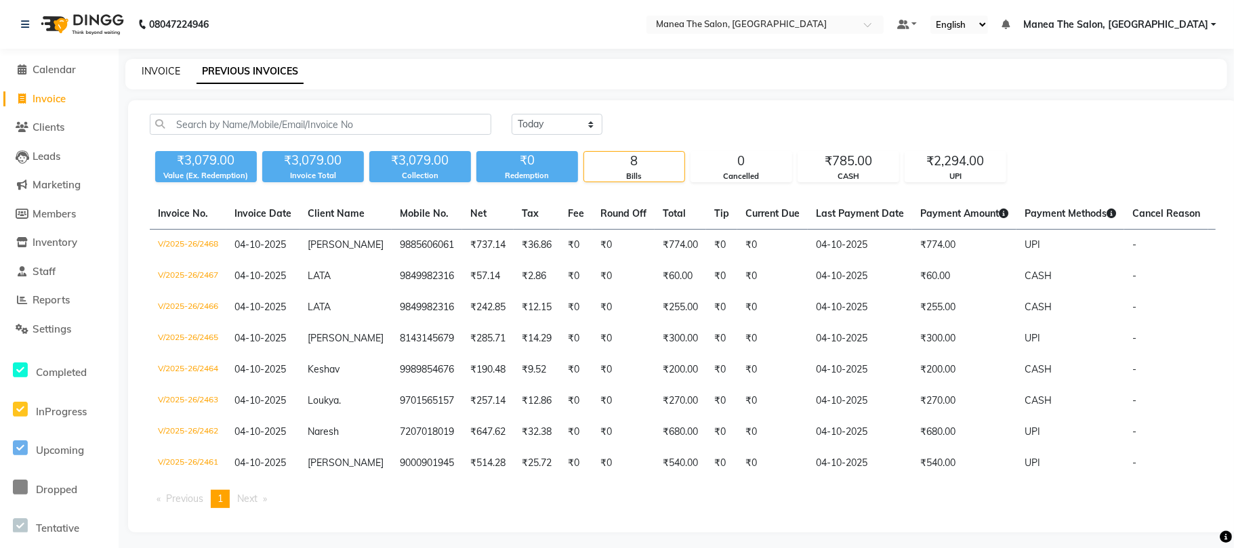
select select "7351"
select select "service"
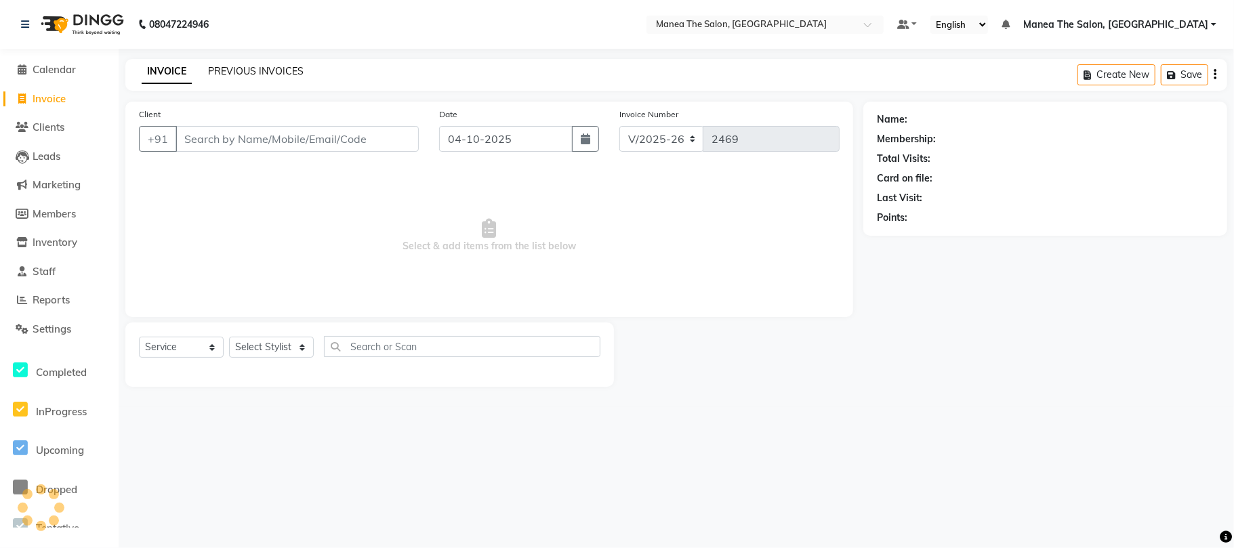
click at [261, 66] on link "PREVIOUS INVOICES" at bounding box center [256, 71] width 96 height 12
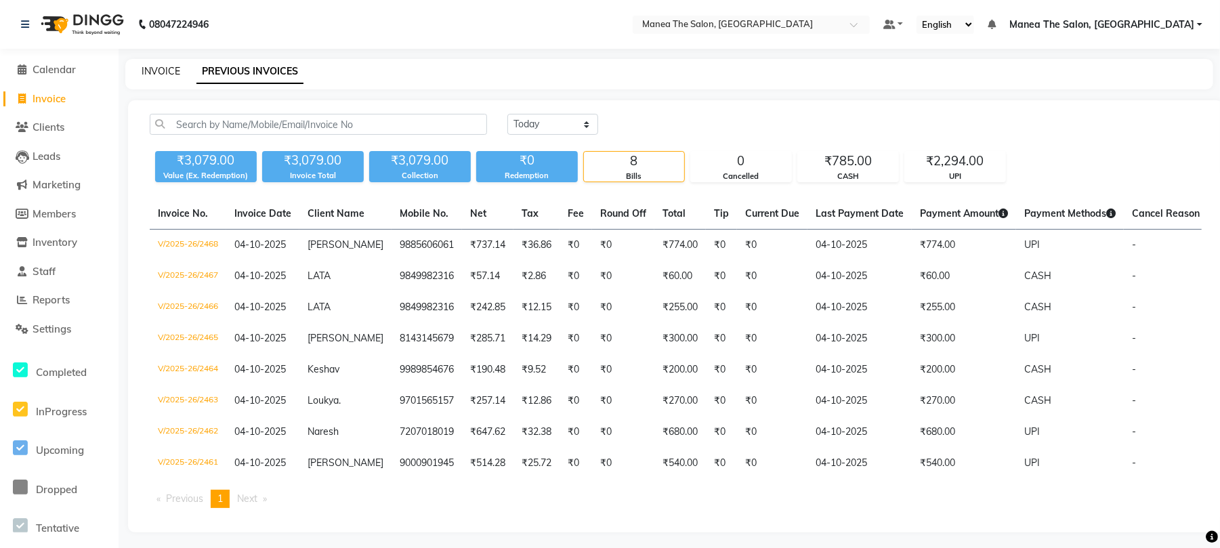
click at [159, 75] on link "INVOICE" at bounding box center [161, 71] width 39 height 12
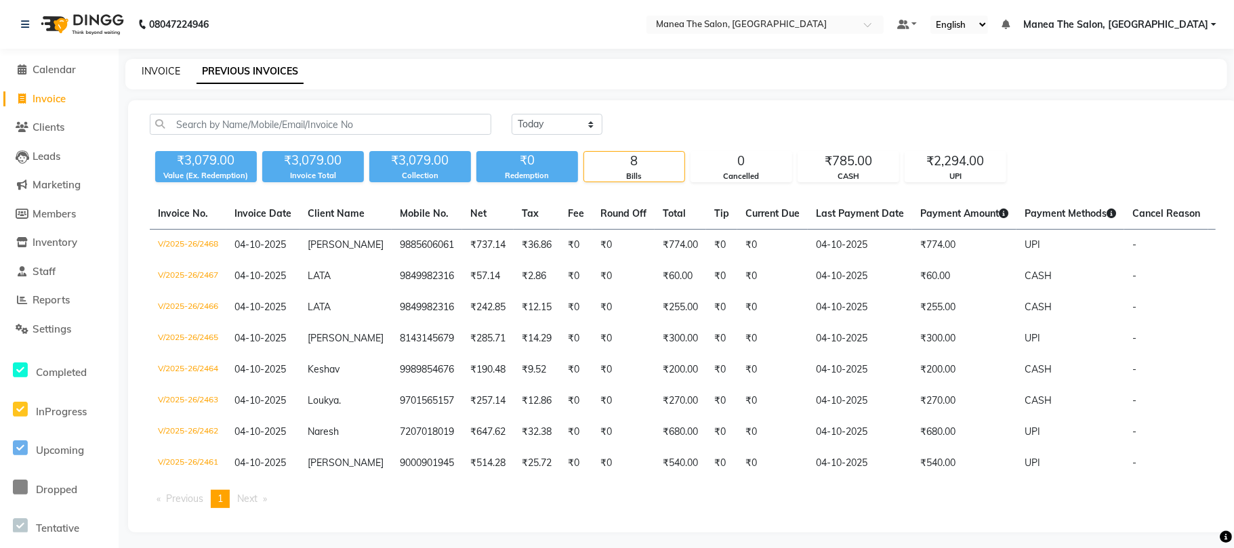
select select "7351"
select select "service"
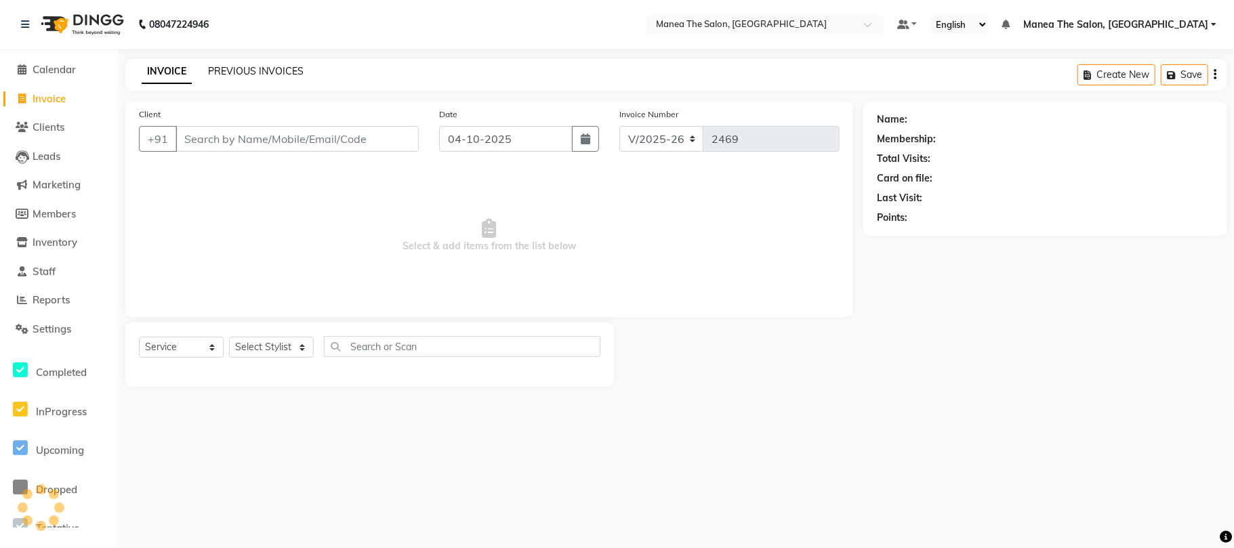
click at [275, 73] on link "PREVIOUS INVOICES" at bounding box center [256, 71] width 96 height 12
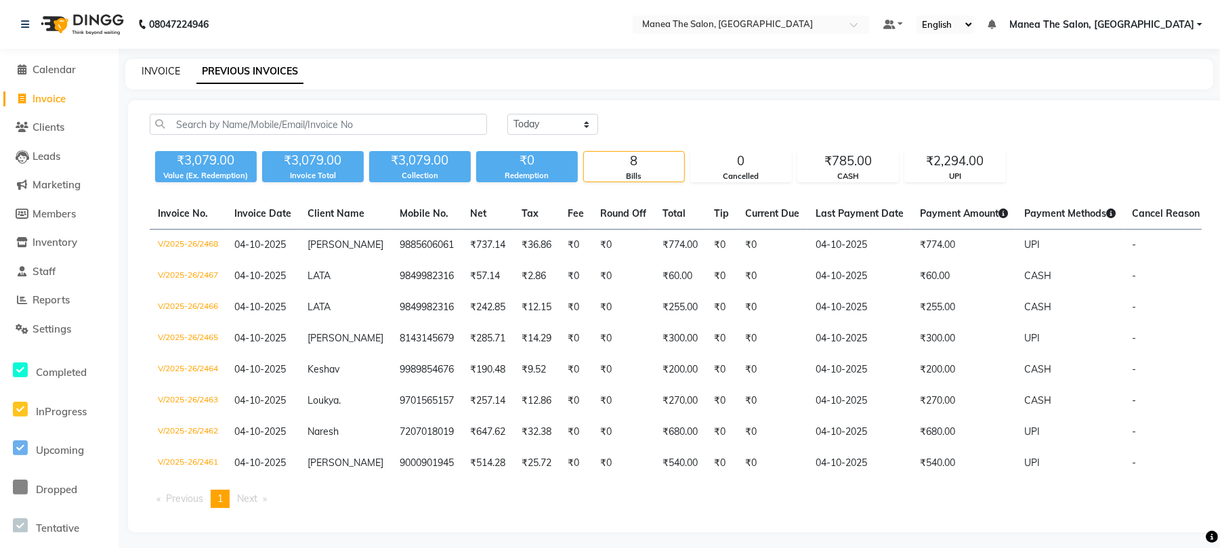
click at [158, 69] on link "INVOICE" at bounding box center [161, 71] width 39 height 12
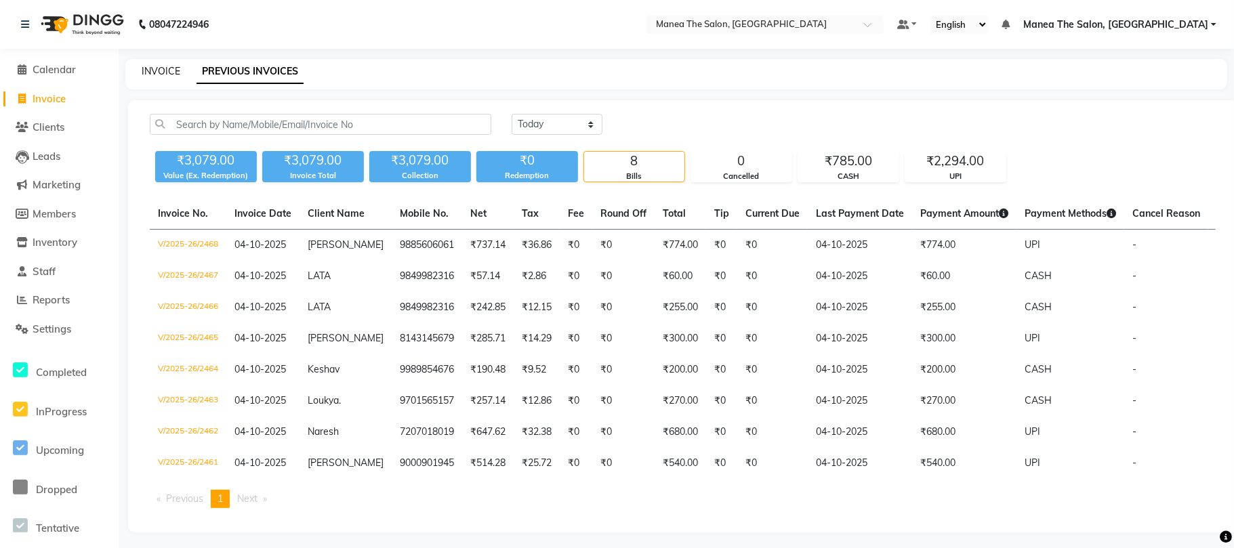
select select "7351"
select select "service"
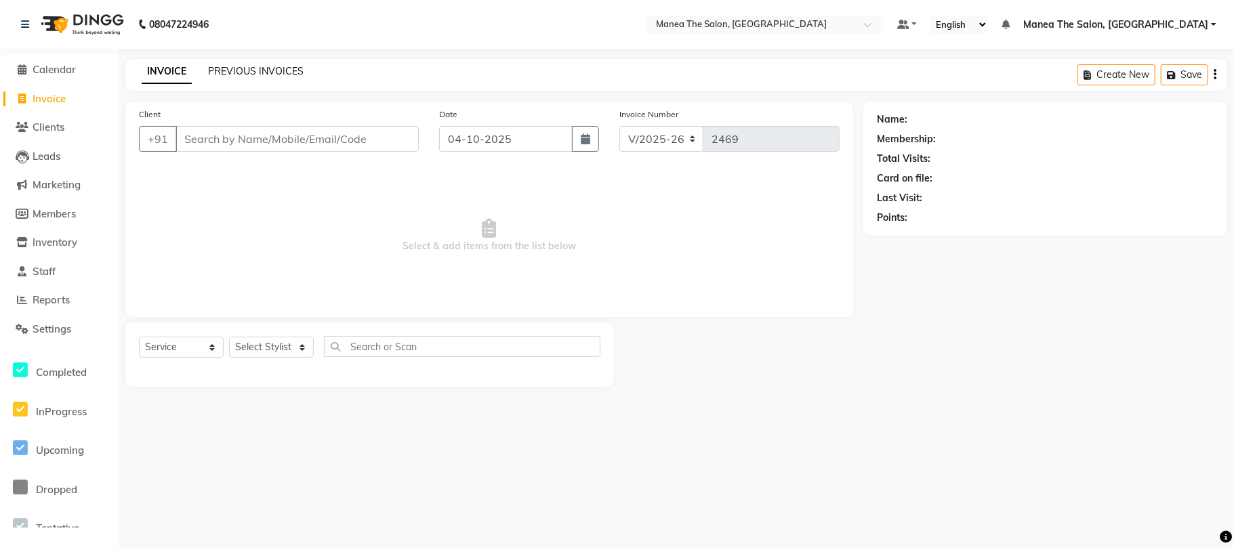
click at [217, 70] on link "PREVIOUS INVOICES" at bounding box center [256, 71] width 96 height 12
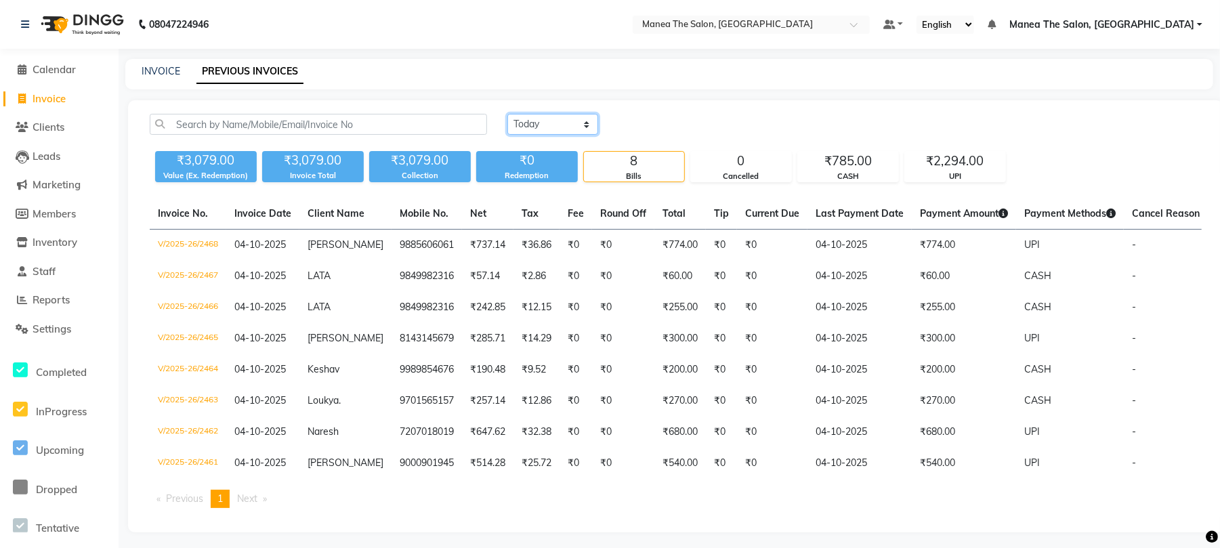
click at [567, 123] on select "Today Yesterday Custom Range" at bounding box center [552, 124] width 91 height 21
click at [545, 125] on select "Today Yesterday Custom Range" at bounding box center [552, 124] width 91 height 21
click at [171, 69] on link "INVOICE" at bounding box center [161, 71] width 39 height 12
select select "service"
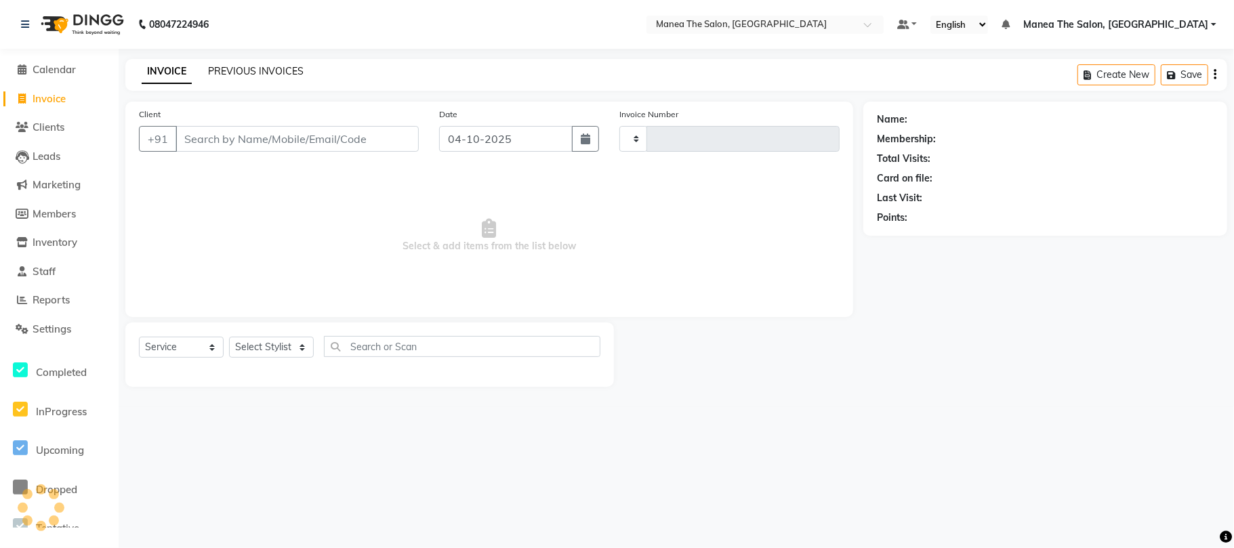
click at [237, 71] on link "PREVIOUS INVOICES" at bounding box center [256, 71] width 96 height 12
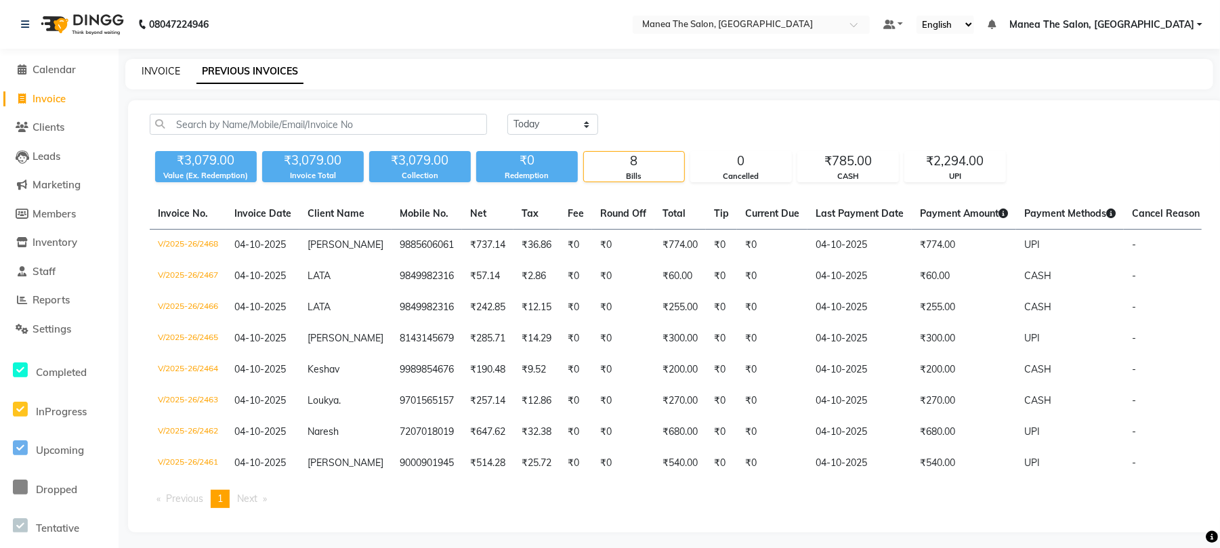
click at [147, 68] on link "INVOICE" at bounding box center [161, 71] width 39 height 12
select select "service"
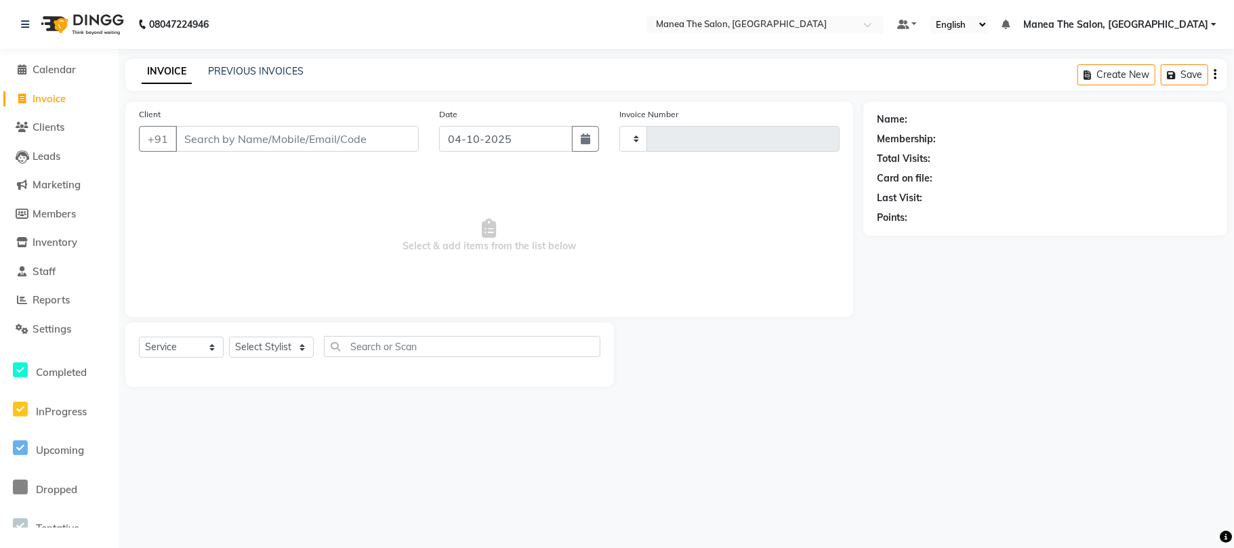
type input "2469"
select select "7351"
click at [245, 66] on link "PREVIOUS INVOICES" at bounding box center [256, 71] width 96 height 12
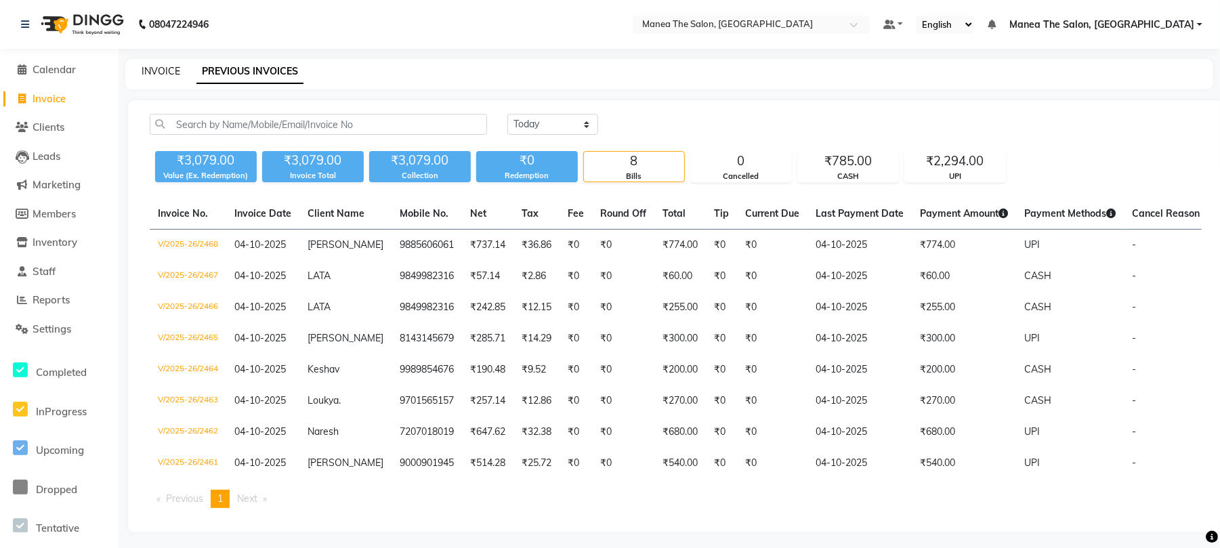
click at [161, 74] on link "INVOICE" at bounding box center [161, 71] width 39 height 12
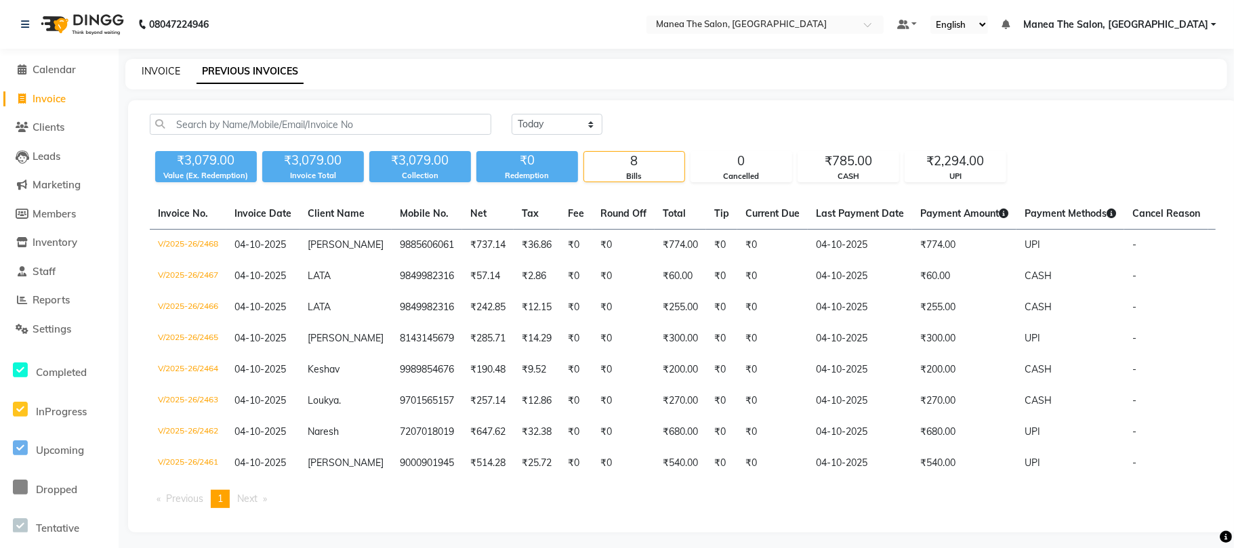
select select "7351"
select select "service"
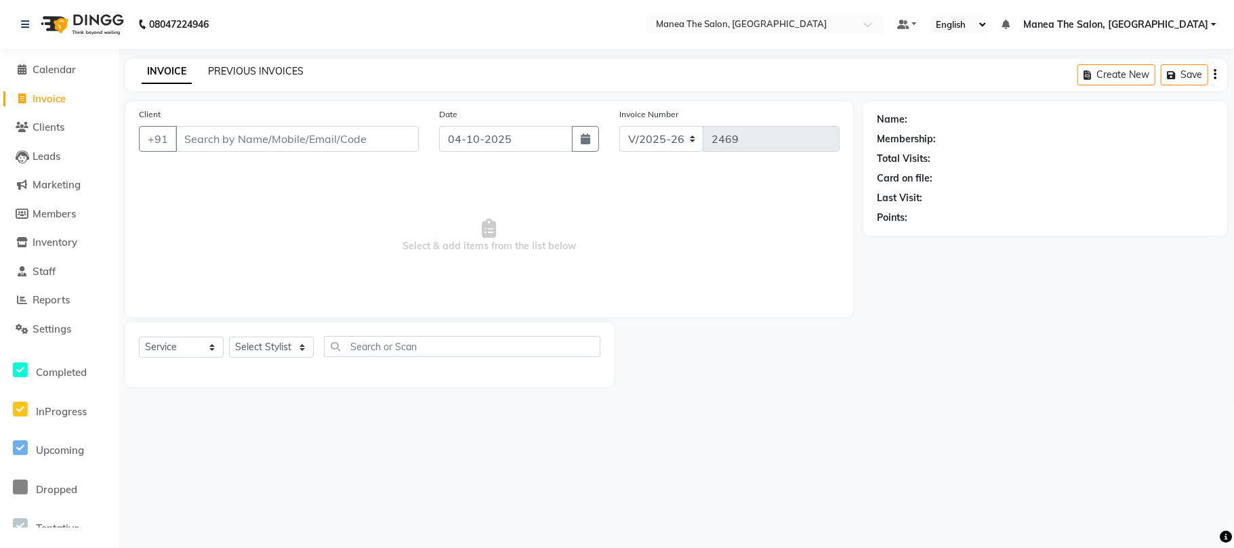
click at [248, 65] on link "PREVIOUS INVOICES" at bounding box center [256, 71] width 96 height 12
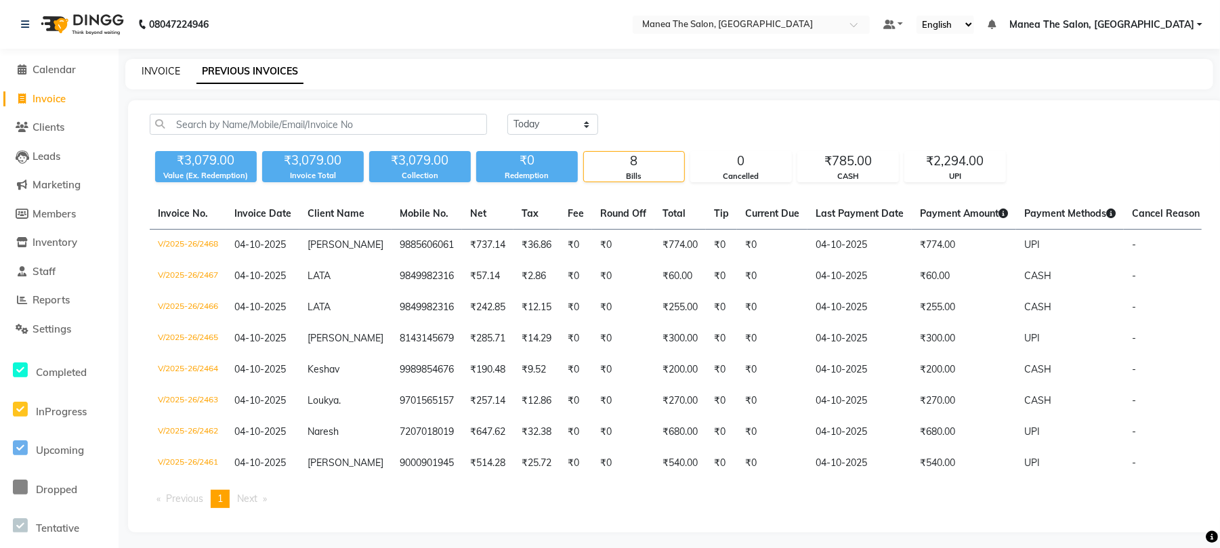
click at [147, 68] on link "INVOICE" at bounding box center [161, 71] width 39 height 12
select select "service"
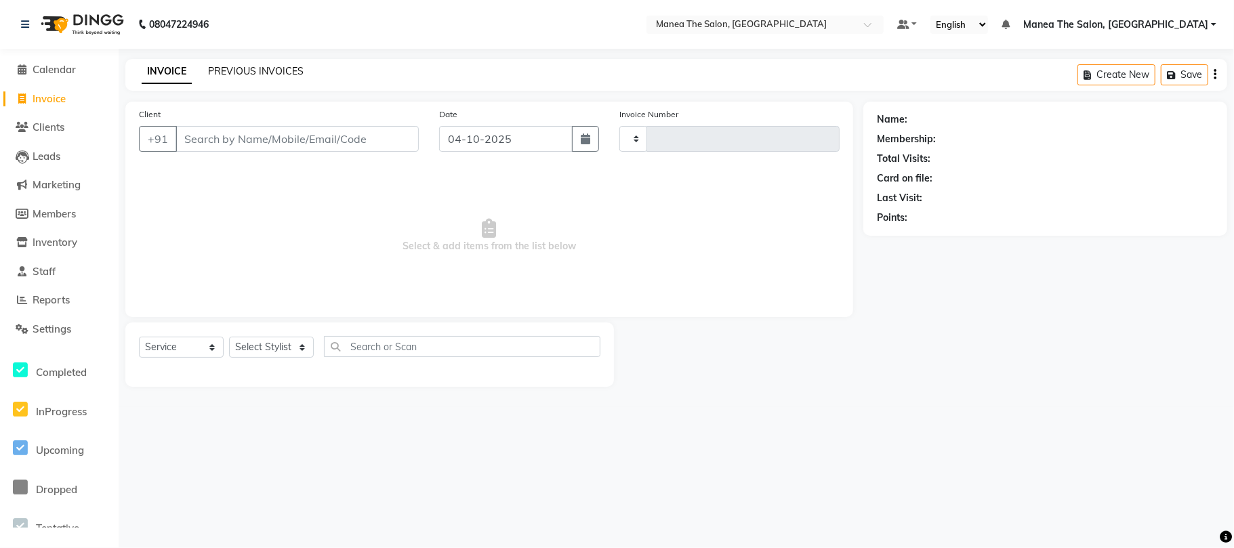
type input "2469"
select select "7351"
click at [283, 68] on link "PREVIOUS INVOICES" at bounding box center [256, 71] width 96 height 12
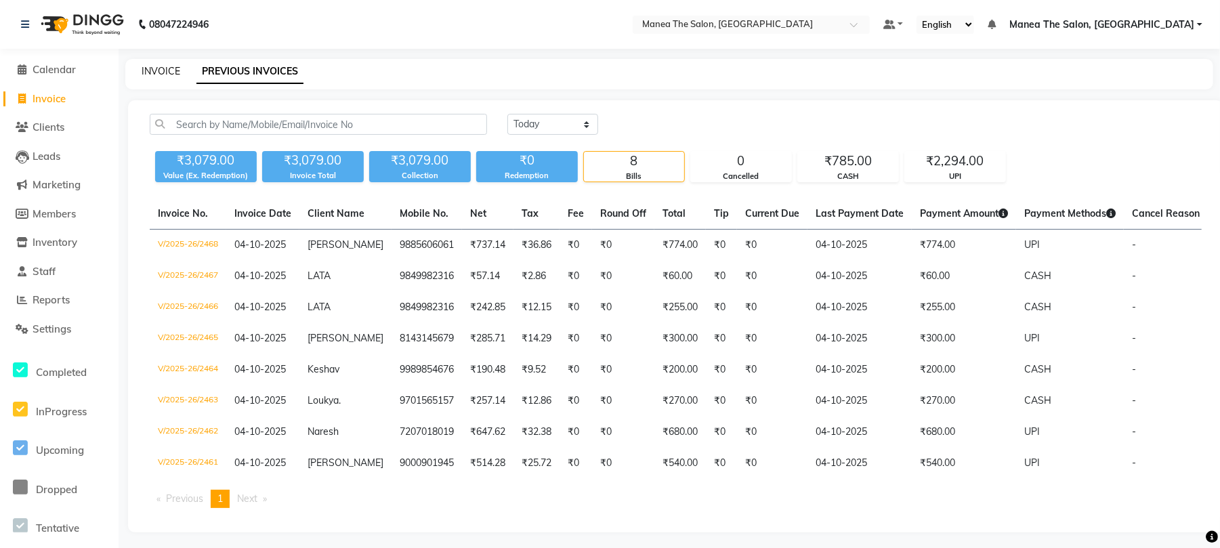
click at [145, 70] on link "INVOICE" at bounding box center [161, 71] width 39 height 12
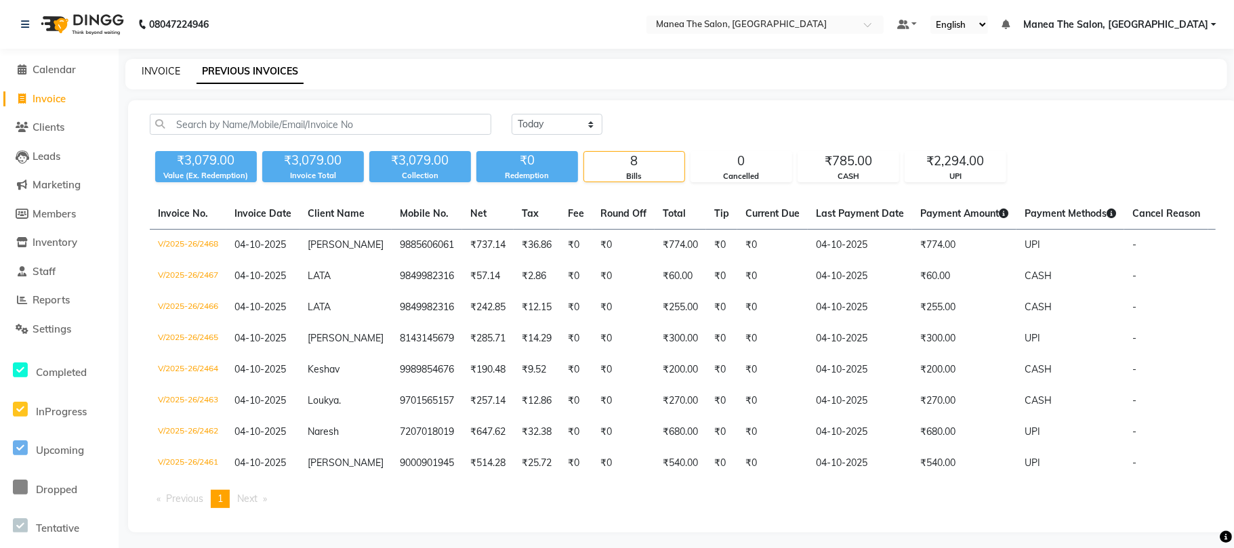
select select "7351"
select select "service"
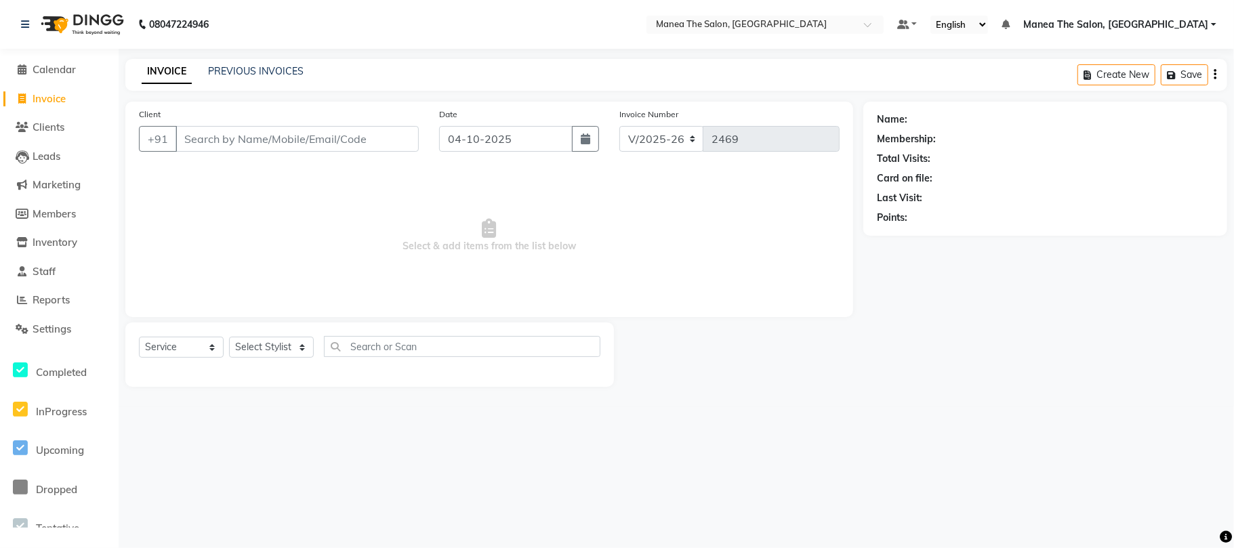
click at [242, 77] on div "PREVIOUS INVOICES" at bounding box center [256, 71] width 96 height 14
click at [257, 65] on link "PREVIOUS INVOICES" at bounding box center [256, 71] width 96 height 12
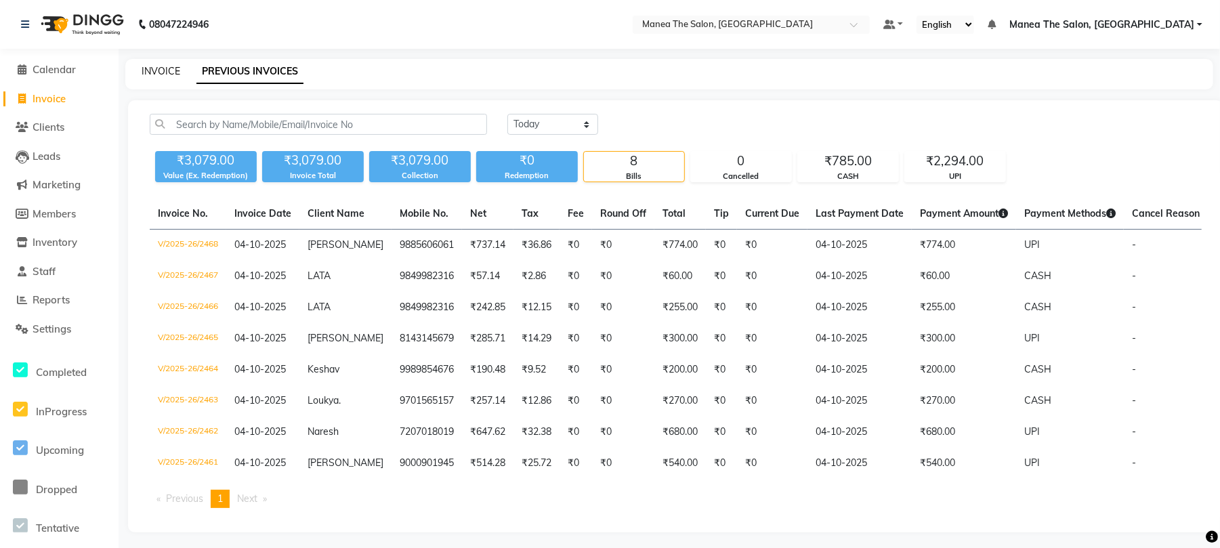
click at [165, 71] on link "INVOICE" at bounding box center [161, 71] width 39 height 12
select select "service"
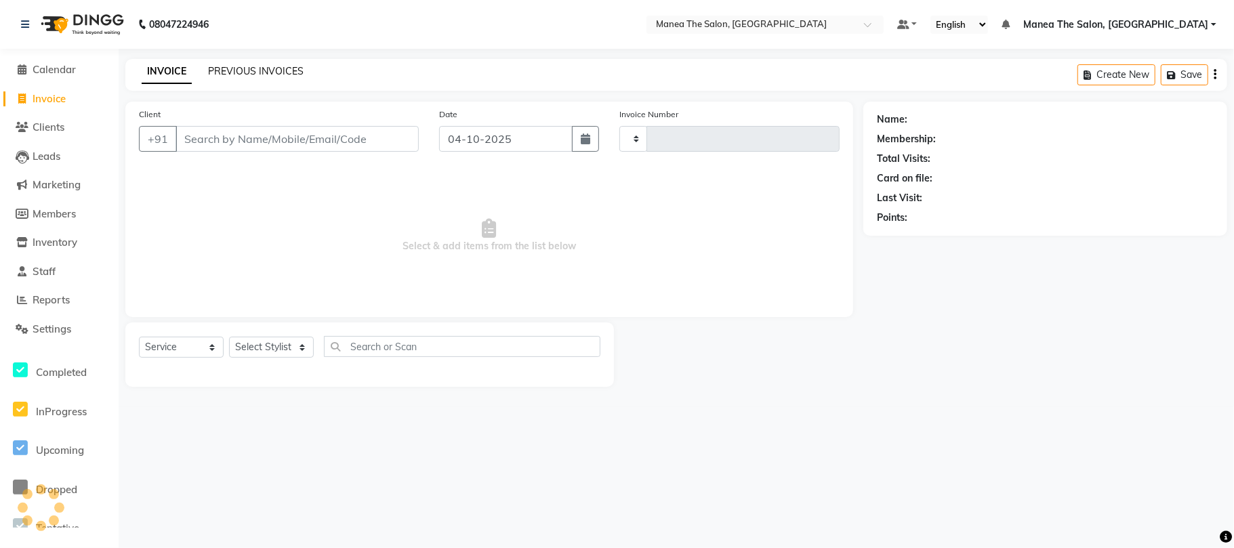
type input "2469"
select select "7351"
click at [217, 68] on link "PREVIOUS INVOICES" at bounding box center [256, 71] width 96 height 12
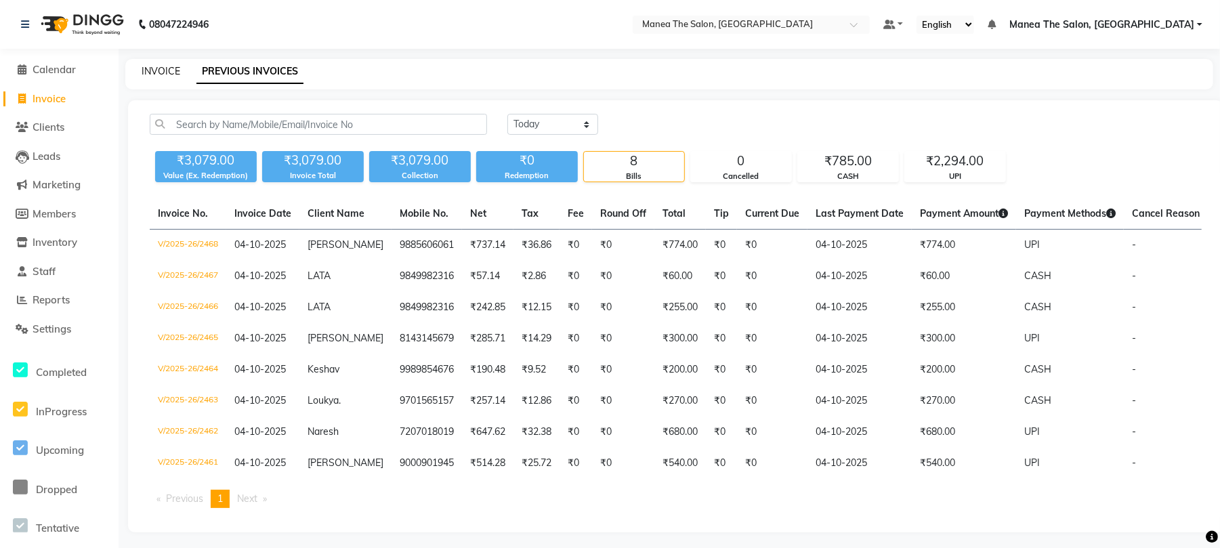
click at [159, 69] on link "INVOICE" at bounding box center [161, 71] width 39 height 12
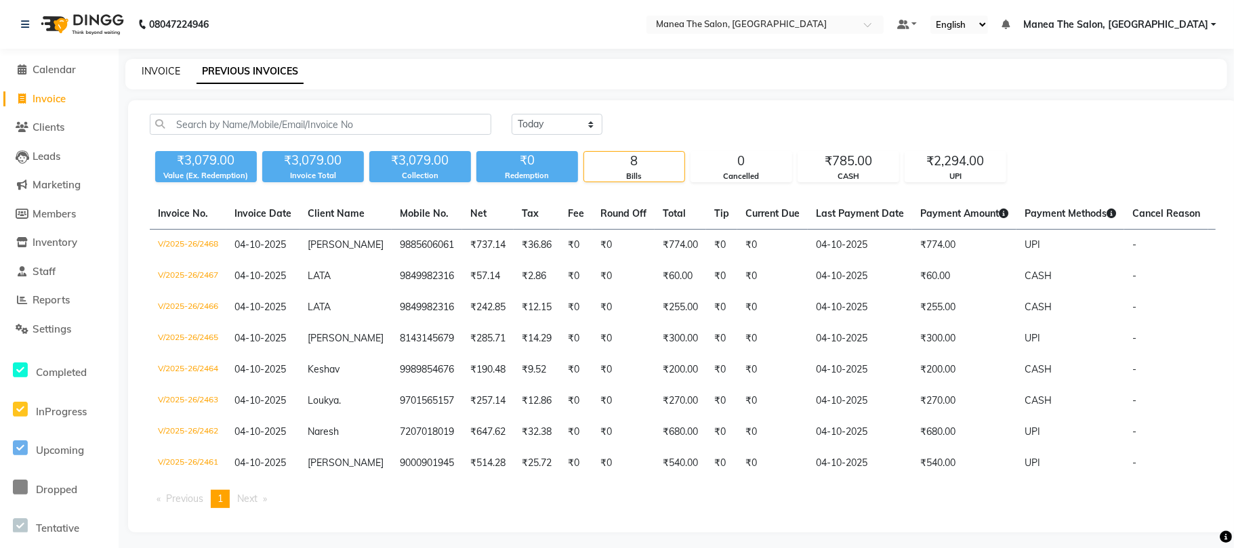
select select "7351"
select select "service"
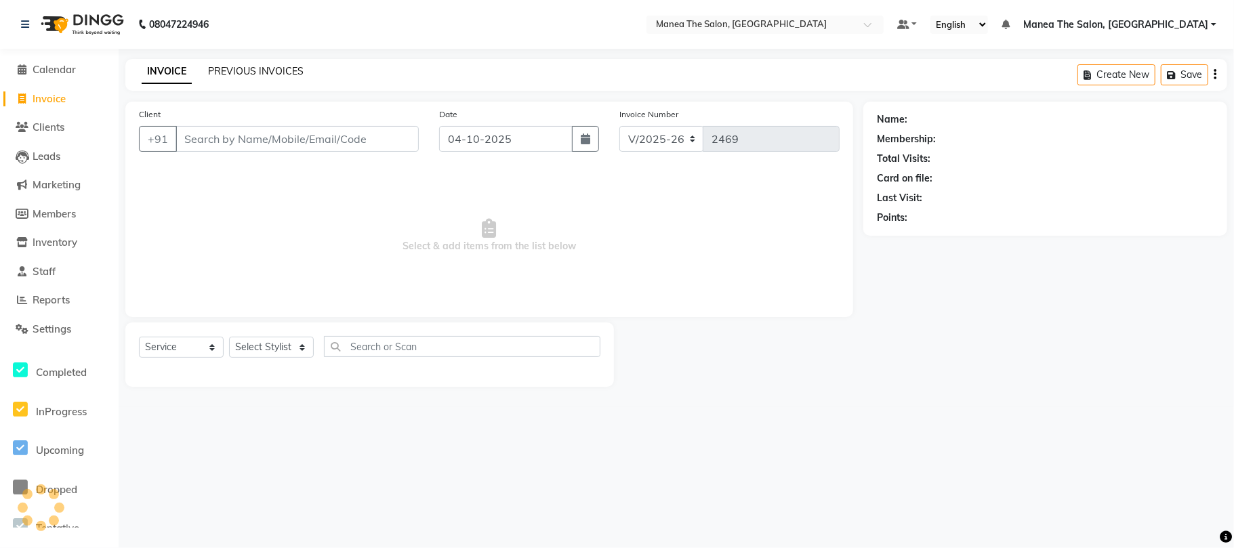
click at [242, 66] on link "PREVIOUS INVOICES" at bounding box center [256, 71] width 96 height 12
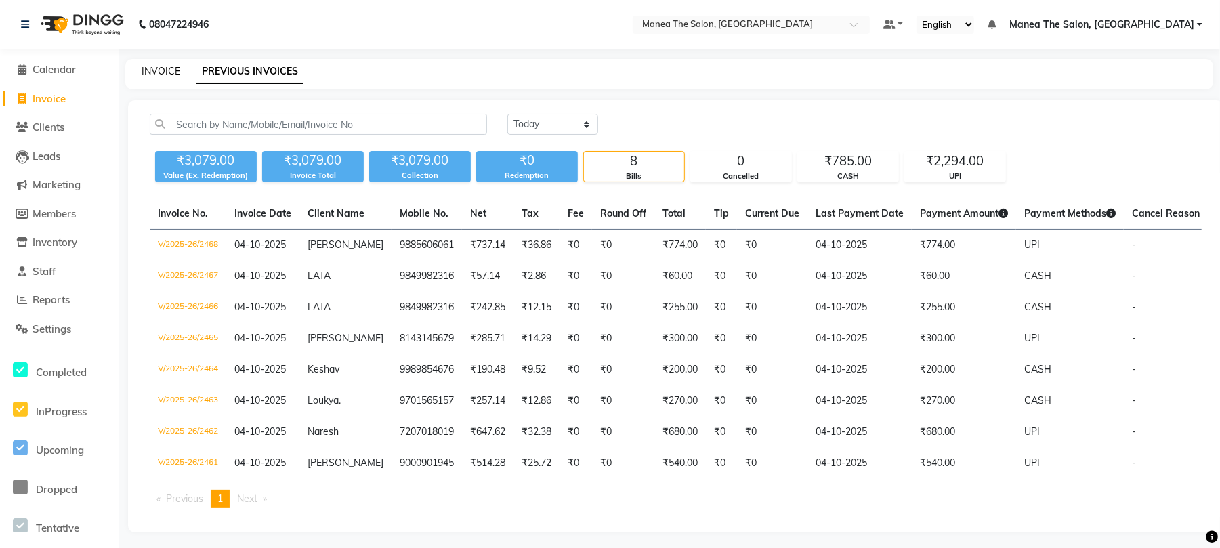
click at [156, 68] on link "INVOICE" at bounding box center [161, 71] width 39 height 12
select select "service"
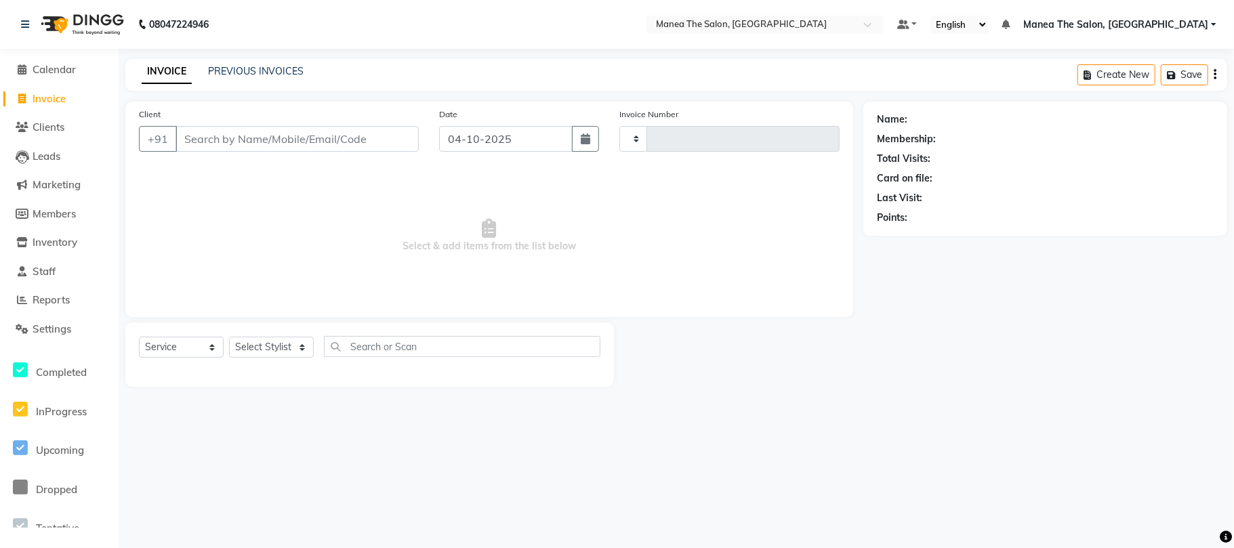
type input "2469"
select select "7351"
click at [238, 70] on link "PREVIOUS INVOICES" at bounding box center [256, 71] width 96 height 12
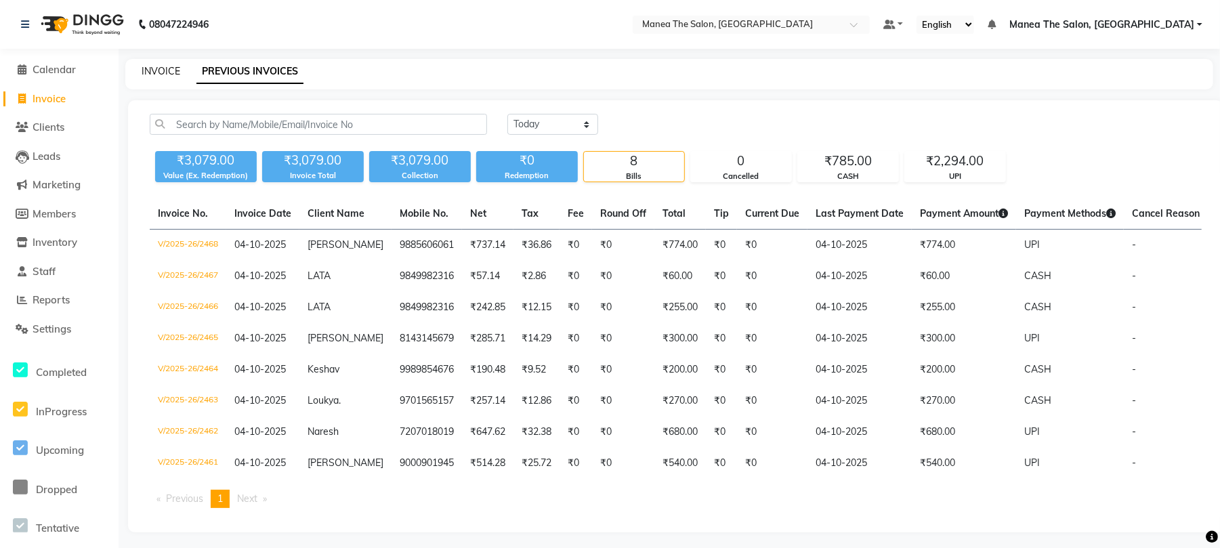
click at [160, 65] on link "INVOICE" at bounding box center [161, 71] width 39 height 12
select select "service"
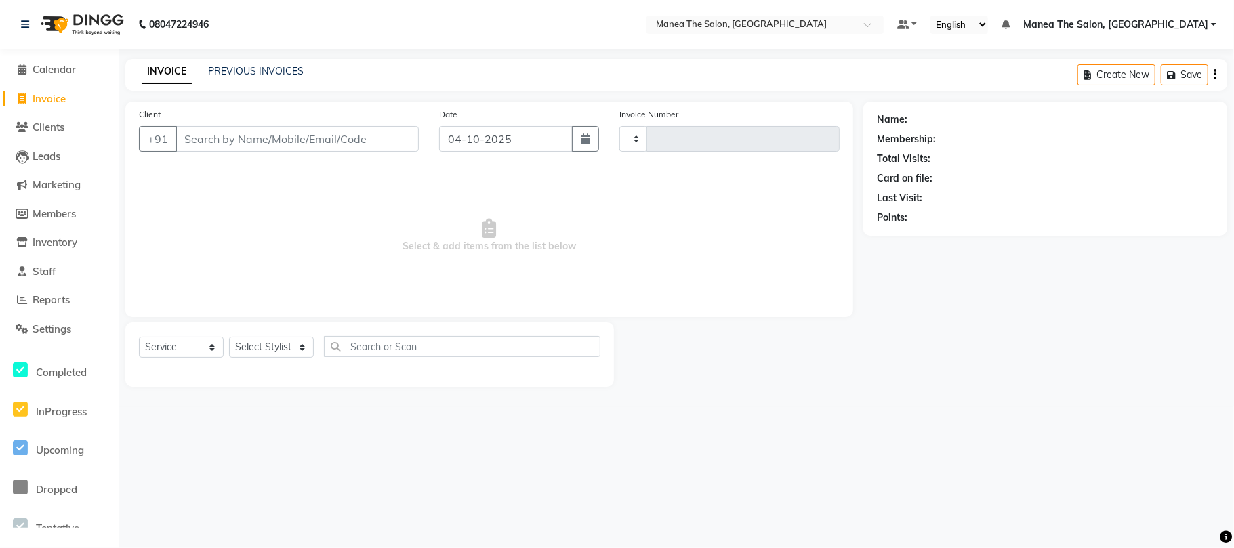
type input "2469"
select select "7351"
click at [257, 75] on link "PREVIOUS INVOICES" at bounding box center [256, 71] width 96 height 12
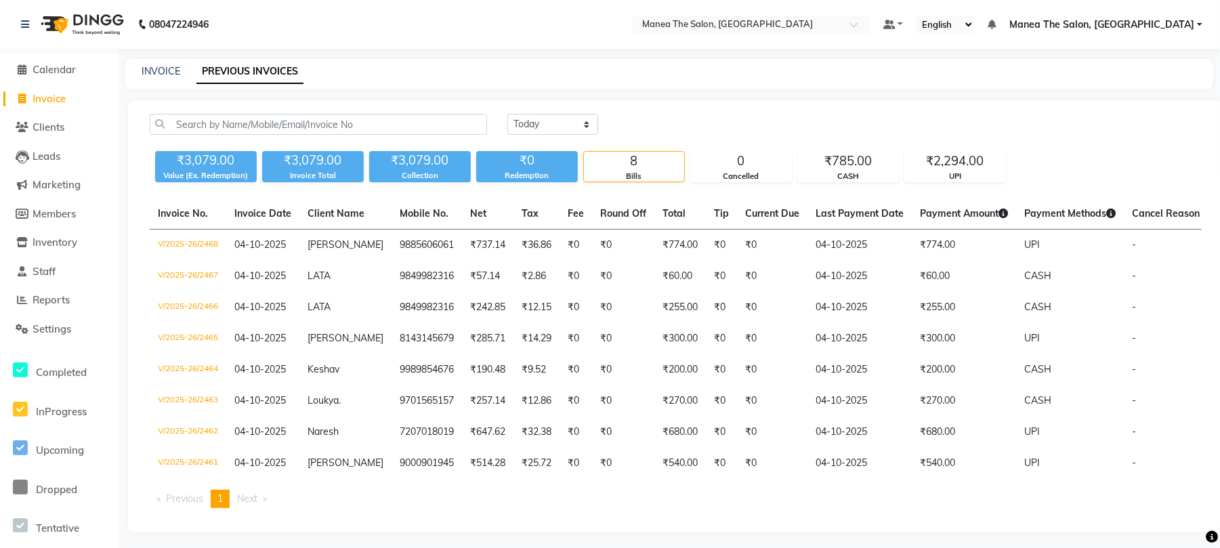
click at [152, 62] on div "INVOICE PREVIOUS INVOICES" at bounding box center [669, 74] width 1088 height 30
click at [166, 71] on link "INVOICE" at bounding box center [161, 71] width 39 height 12
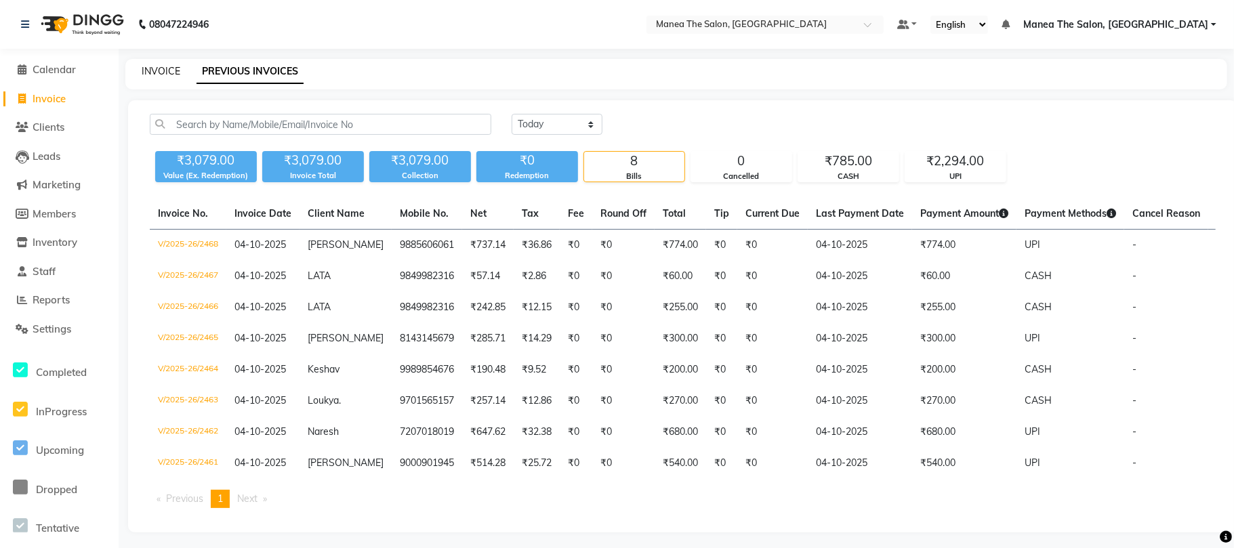
select select "service"
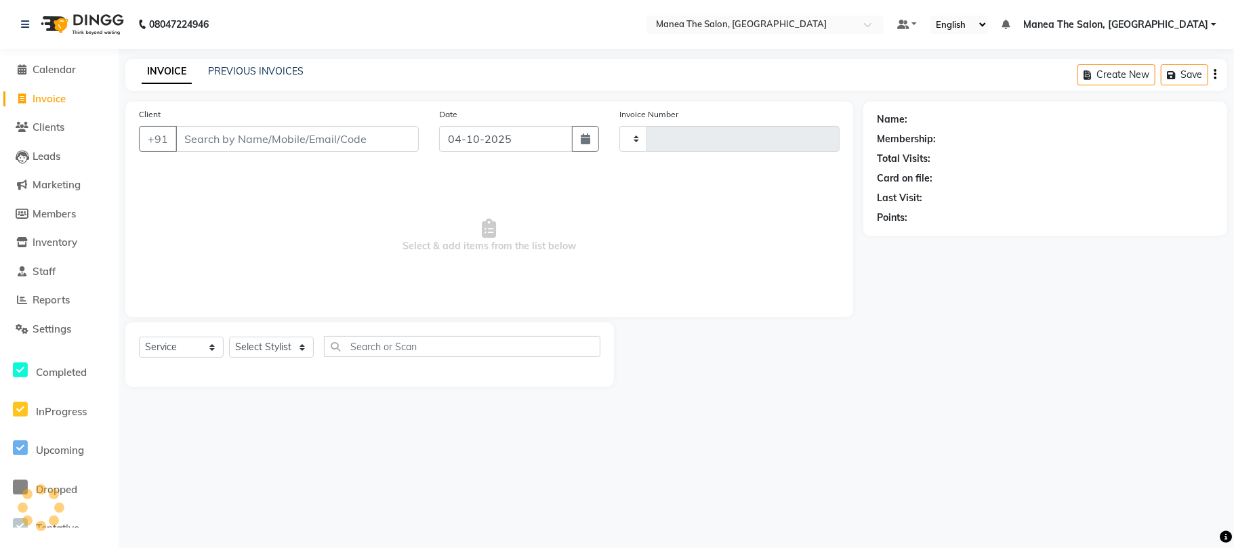
type input "2469"
select select "7351"
click at [249, 138] on input "Client" at bounding box center [296, 139] width 243 height 26
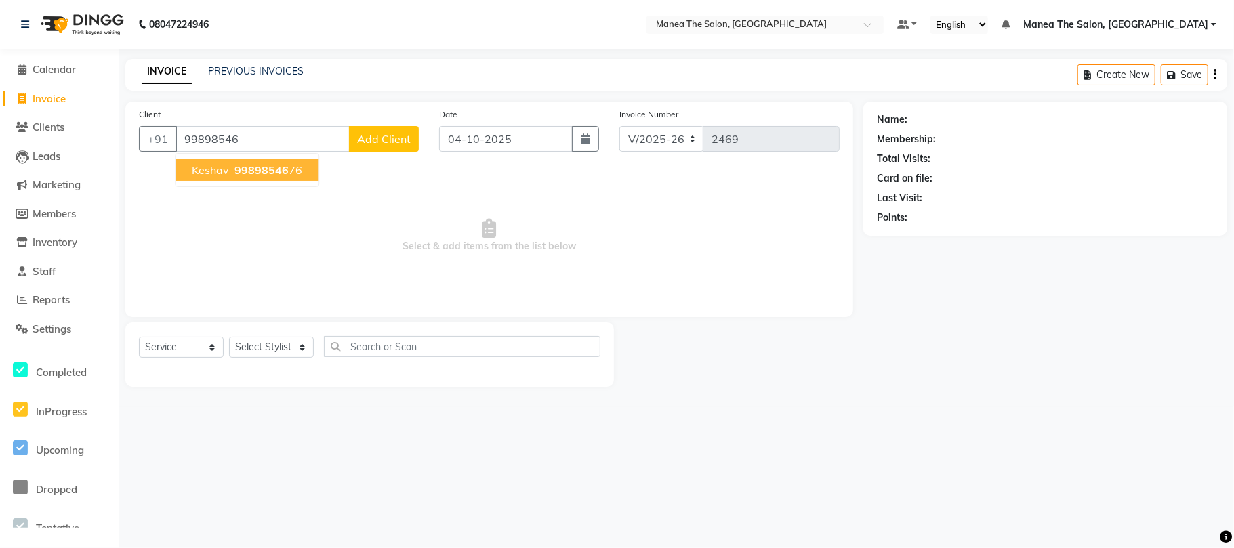
click at [270, 171] on span "99898546" at bounding box center [261, 170] width 54 height 14
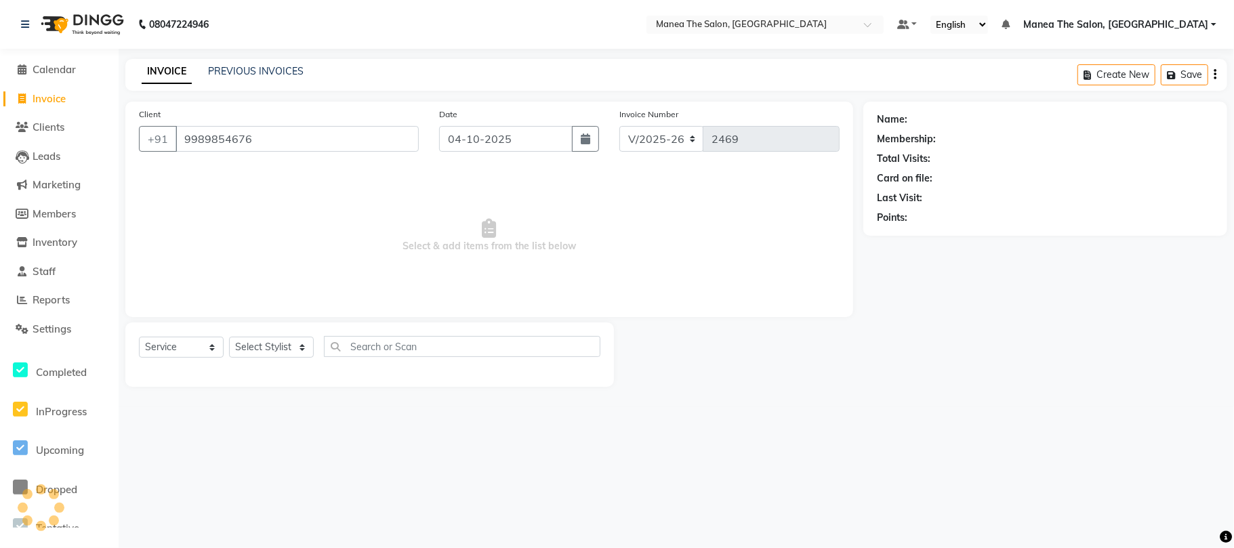
type input "9989854676"
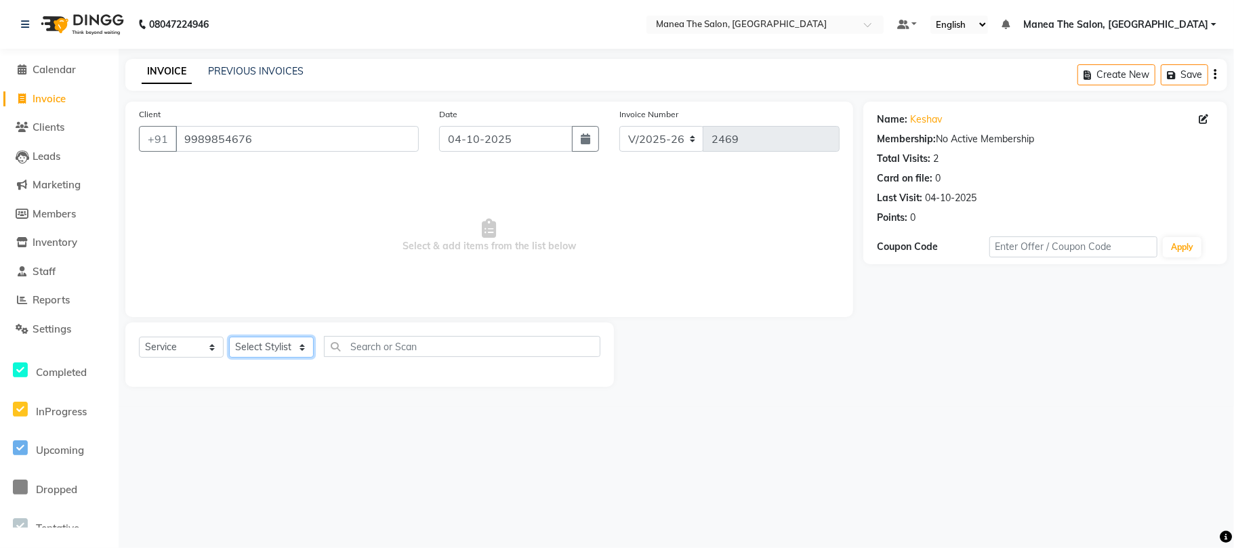
click at [274, 345] on select "Select Stylist [PERSON_NAME] Divya Lakshmi [PERSON_NAME] [PERSON_NAME]" at bounding box center [271, 347] width 85 height 21
select select "63577"
click at [229, 337] on select "Select Stylist [PERSON_NAME] Divya Lakshmi [PERSON_NAME] [PERSON_NAME]" at bounding box center [271, 347] width 85 height 21
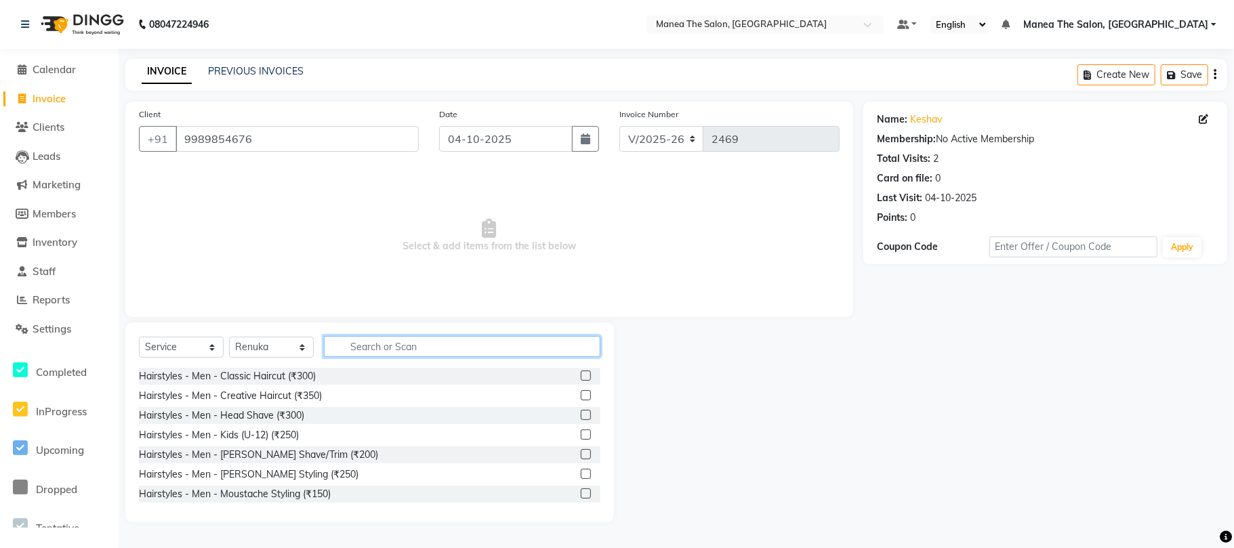
click at [409, 345] on input "text" at bounding box center [462, 346] width 276 height 21
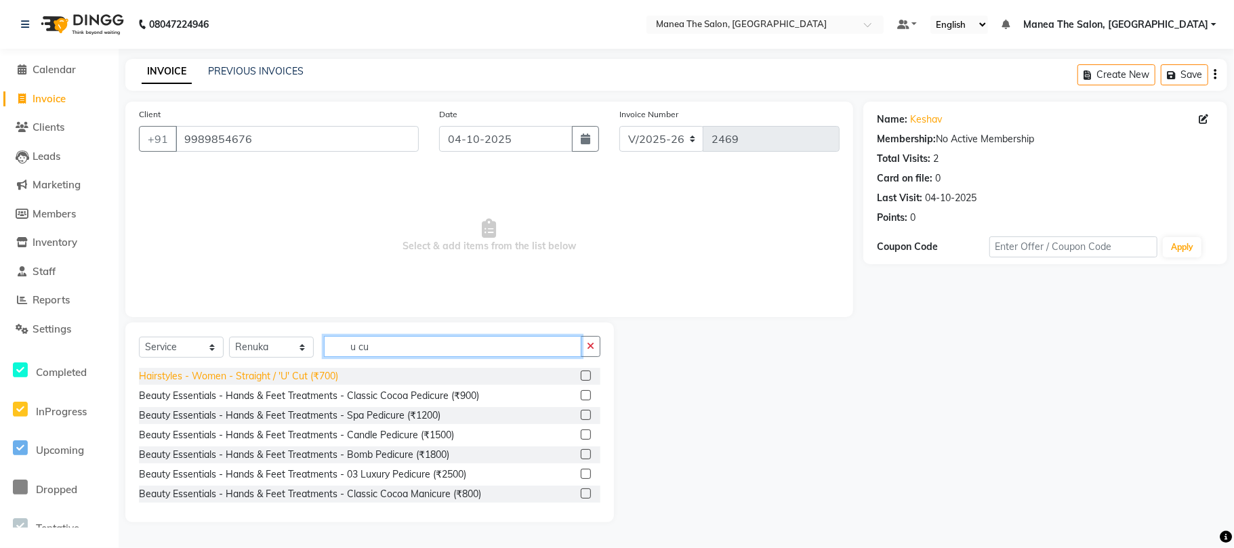
type input "u cu"
click at [291, 375] on div "Hairstyles - Women - Straight / 'U' Cut (₹700)" at bounding box center [238, 376] width 199 height 14
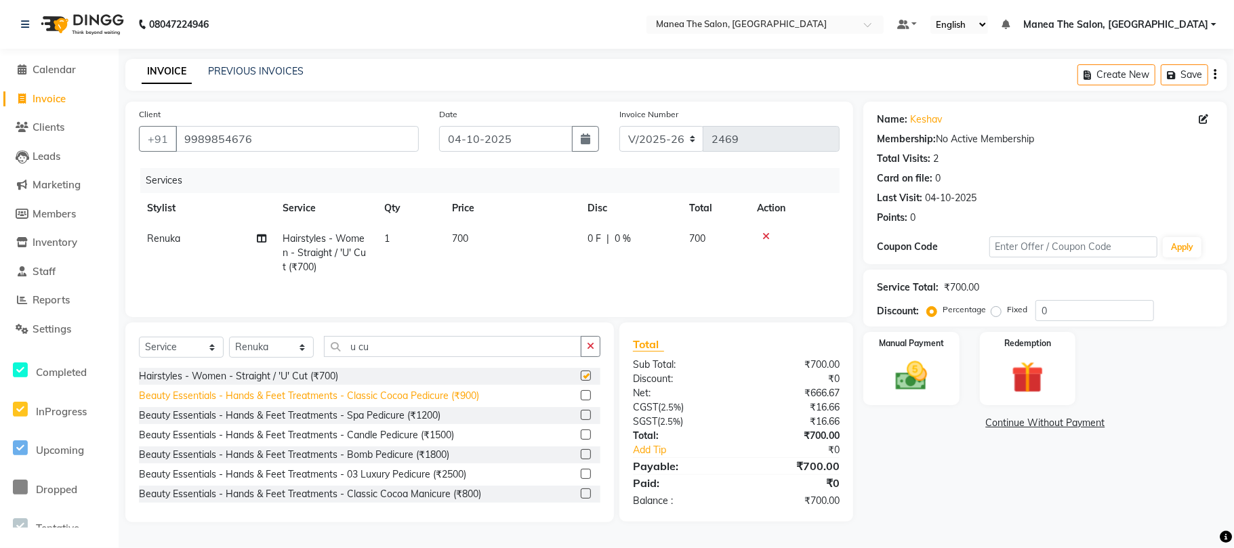
checkbox input "false"
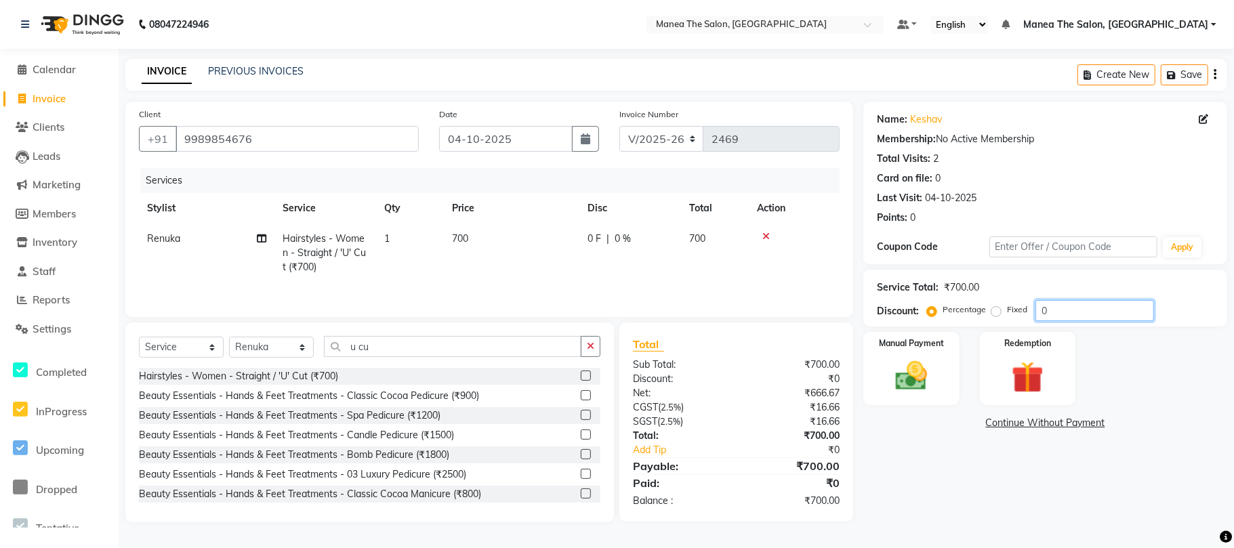
click at [1084, 307] on input "0" at bounding box center [1094, 310] width 119 height 21
type input "15"
click at [924, 379] on img at bounding box center [911, 376] width 54 height 38
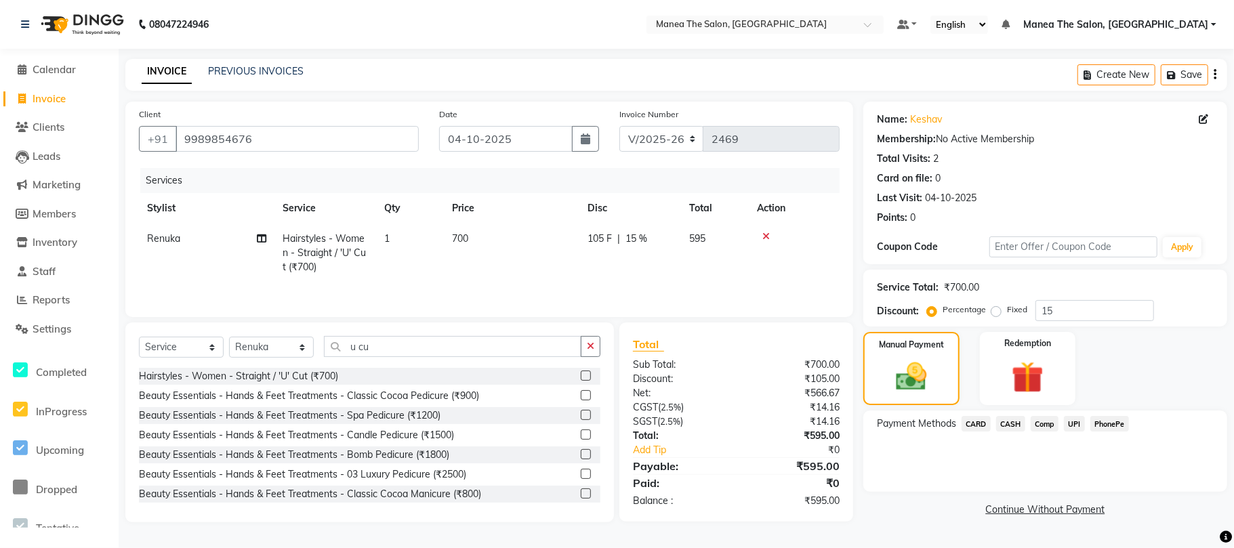
click at [1070, 423] on span "UPI" at bounding box center [1074, 424] width 21 height 16
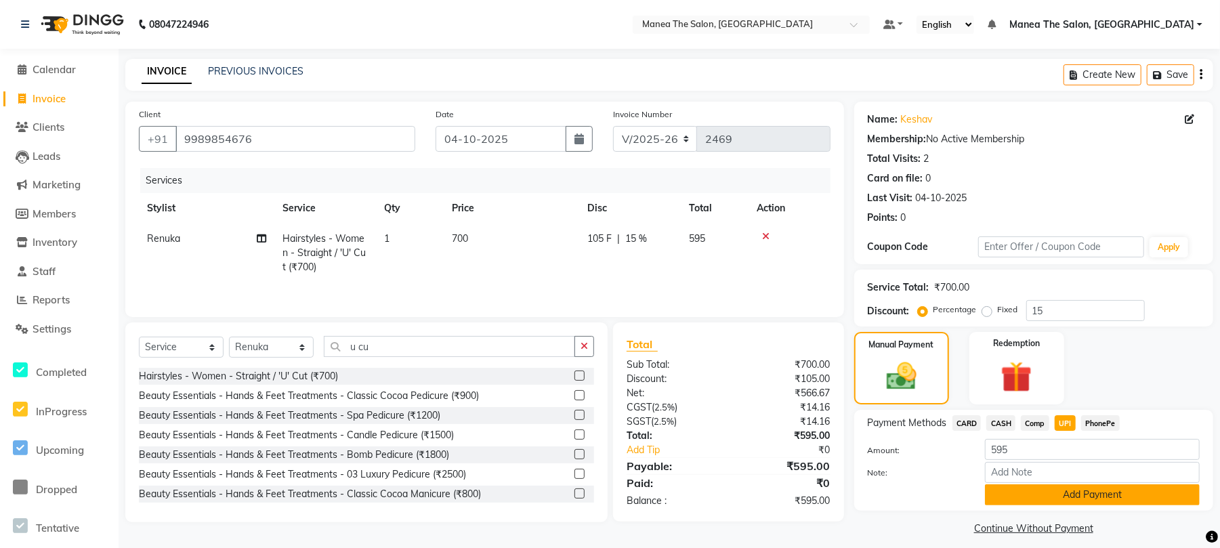
click at [1068, 505] on button "Add Payment" at bounding box center [1092, 494] width 215 height 21
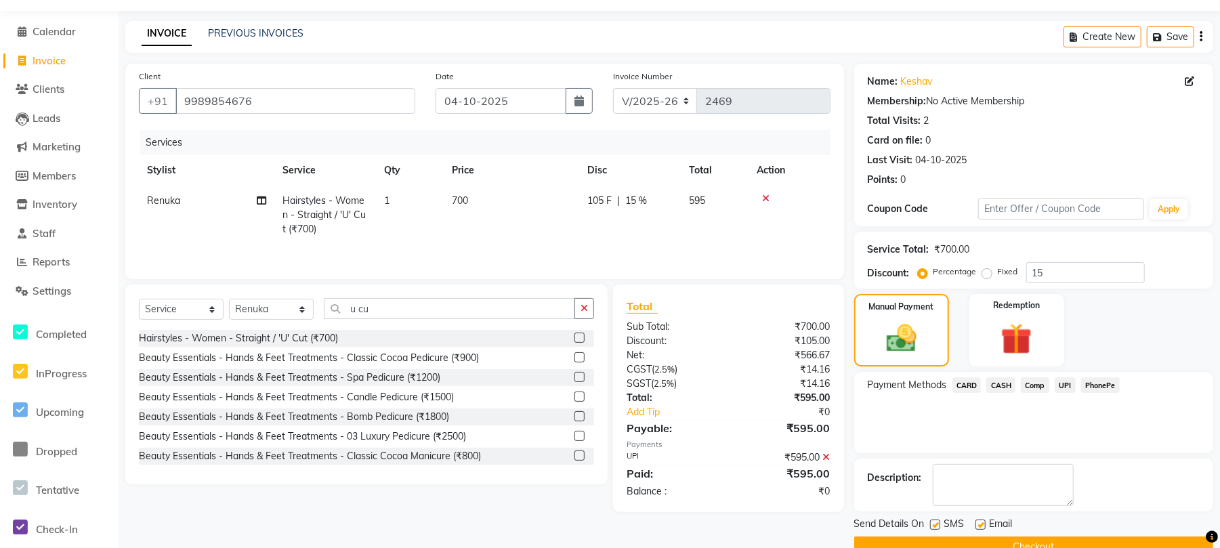
scroll to position [69, 0]
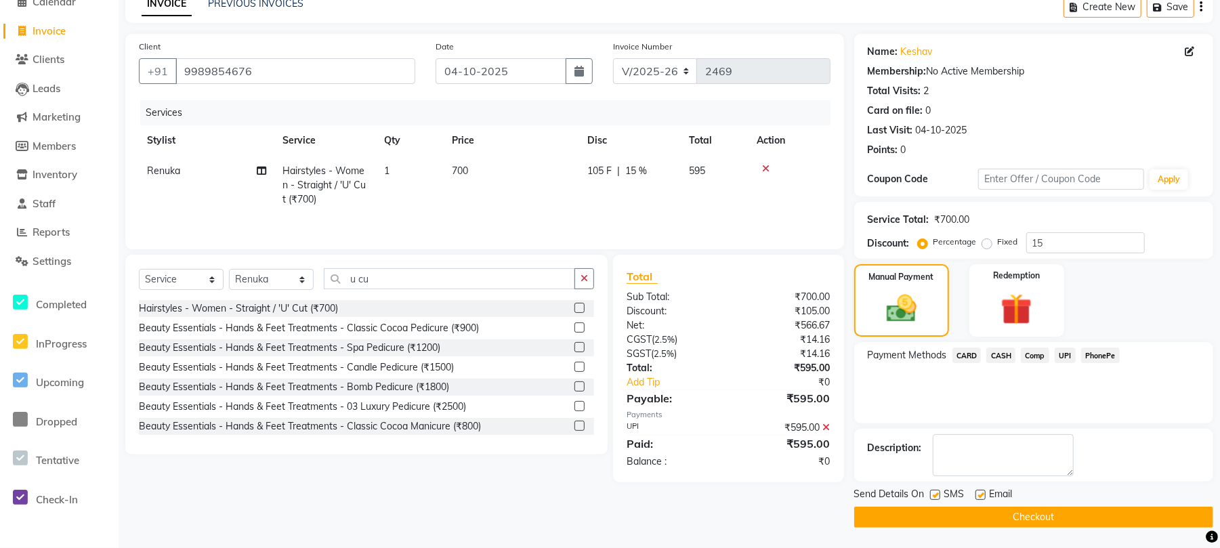
click at [995, 508] on button "Checkout" at bounding box center [1033, 517] width 359 height 21
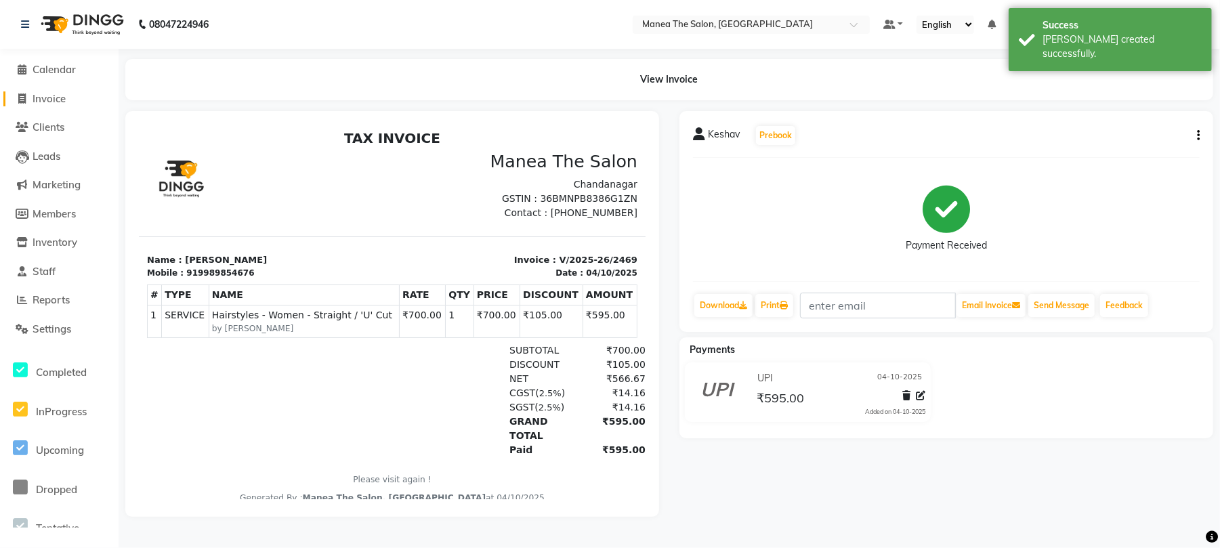
click at [54, 101] on span "Invoice" at bounding box center [49, 98] width 33 height 13
select select "service"
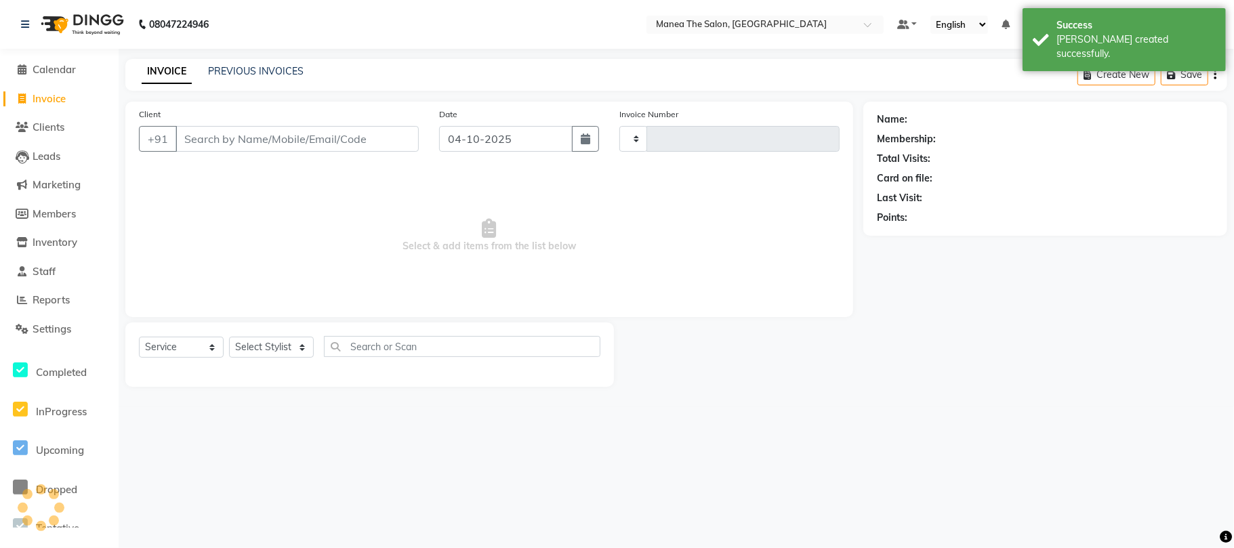
type input "2470"
select select "7351"
click at [247, 66] on link "PREVIOUS INVOICES" at bounding box center [256, 71] width 96 height 12
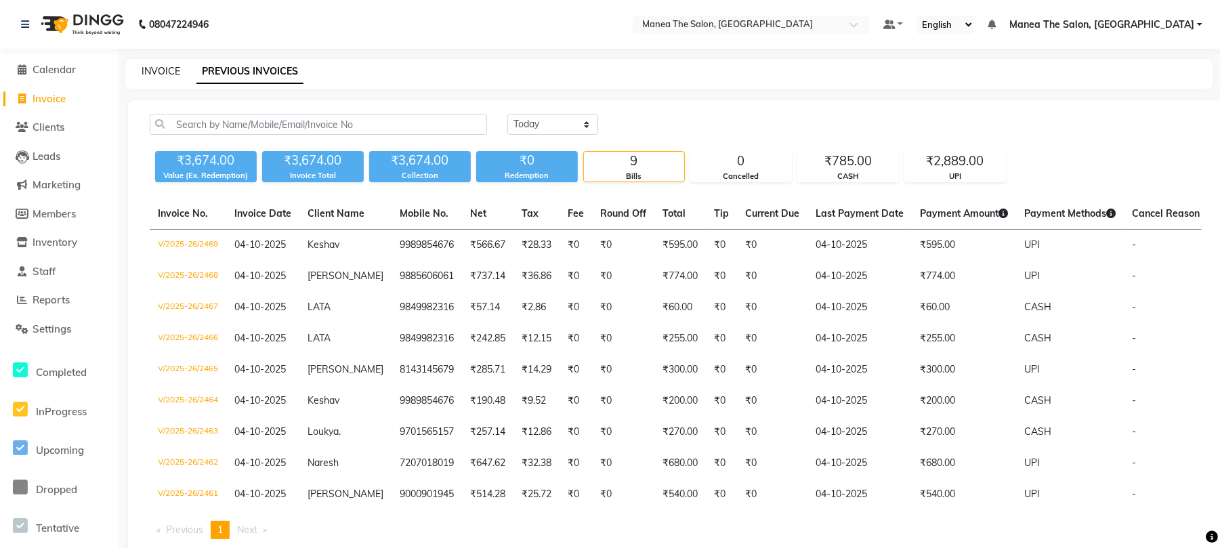
click at [161, 74] on link "INVOICE" at bounding box center [161, 71] width 39 height 12
select select "service"
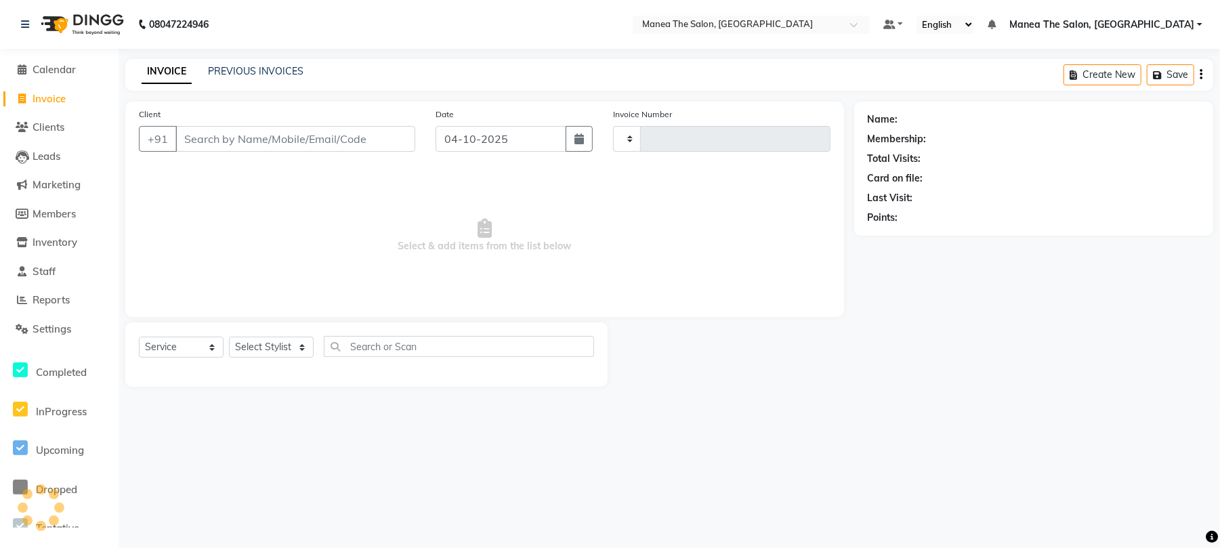
type input "2470"
select select "7351"
click at [256, 60] on div "INVOICE PREVIOUS INVOICES Create New Save" at bounding box center [675, 75] width 1101 height 32
click at [244, 66] on link "PREVIOUS INVOICES" at bounding box center [256, 71] width 96 height 12
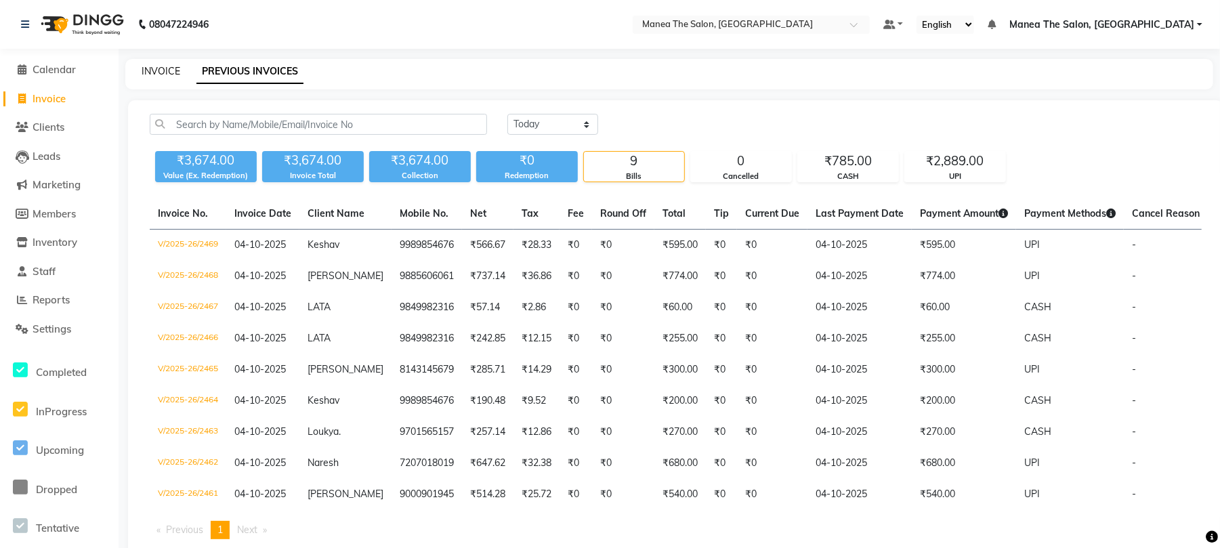
click at [158, 69] on link "INVOICE" at bounding box center [161, 71] width 39 height 12
select select "service"
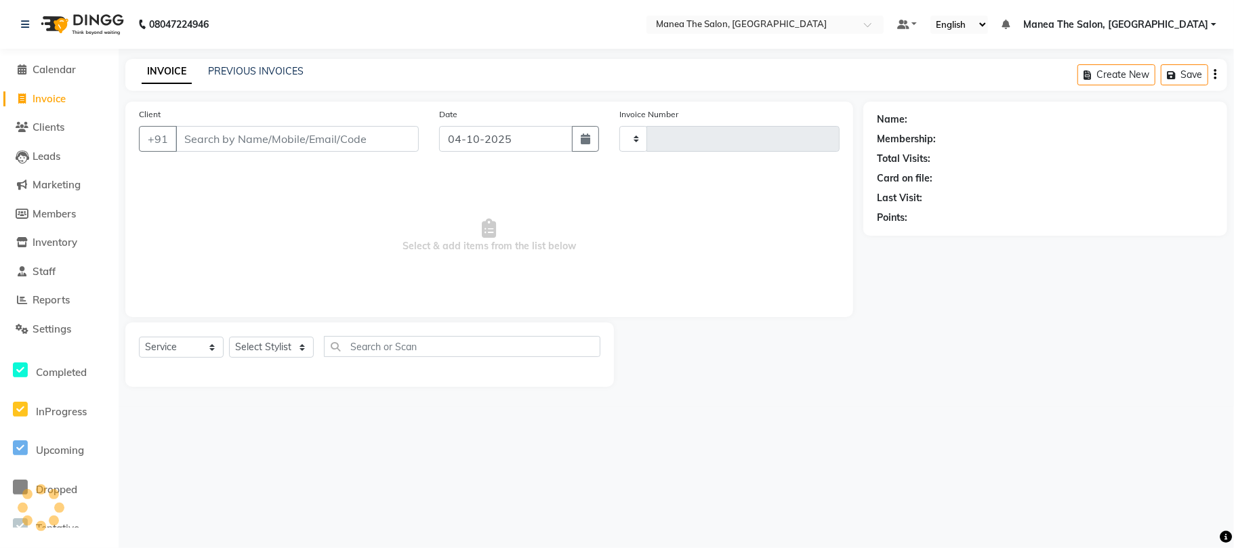
type input "2470"
select select "7351"
click at [238, 70] on link "PREVIOUS INVOICES" at bounding box center [256, 71] width 96 height 12
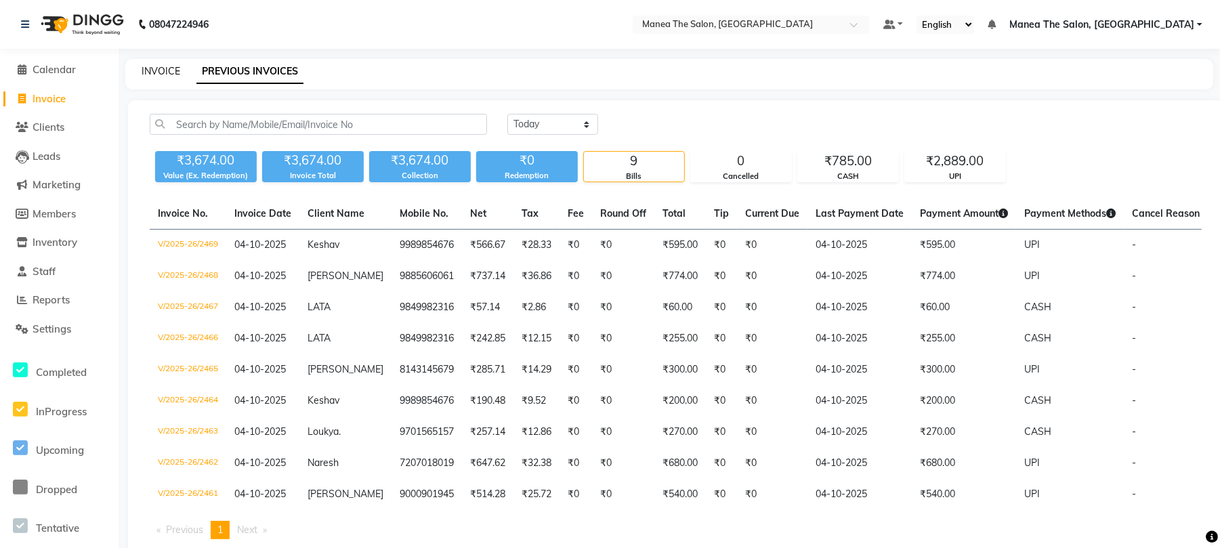
click at [156, 76] on link "INVOICE" at bounding box center [161, 71] width 39 height 12
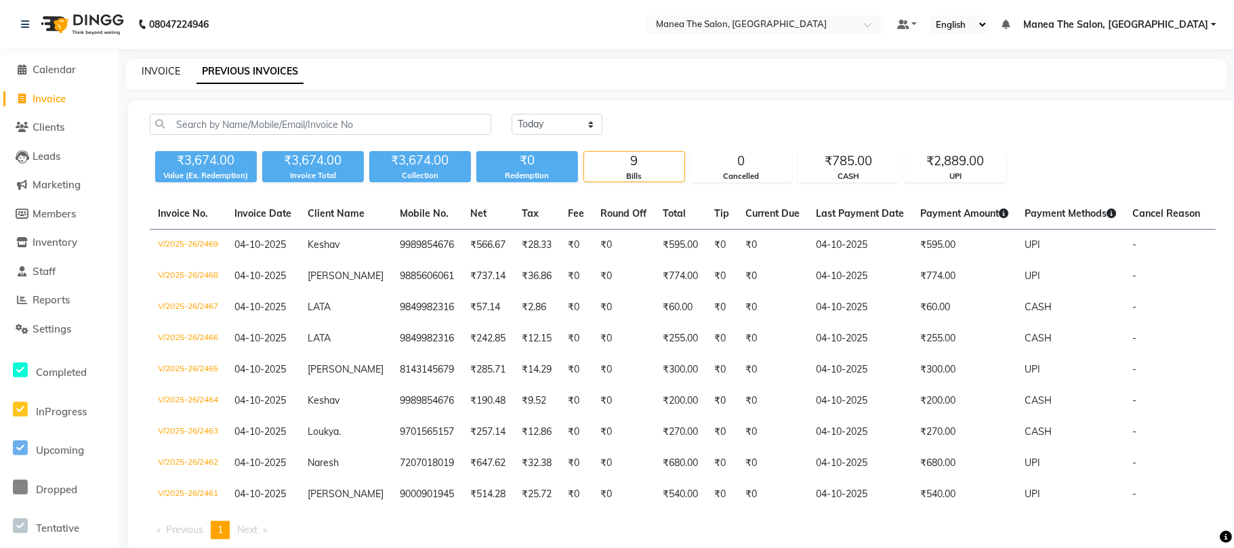
select select "7351"
select select "service"
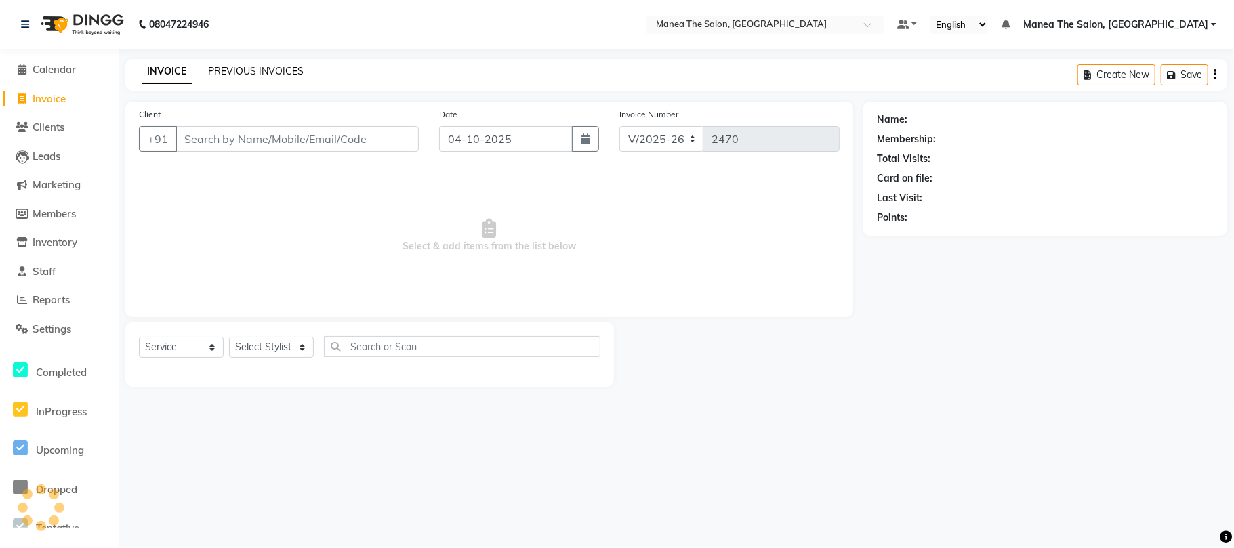
click at [257, 75] on link "PREVIOUS INVOICES" at bounding box center [256, 71] width 96 height 12
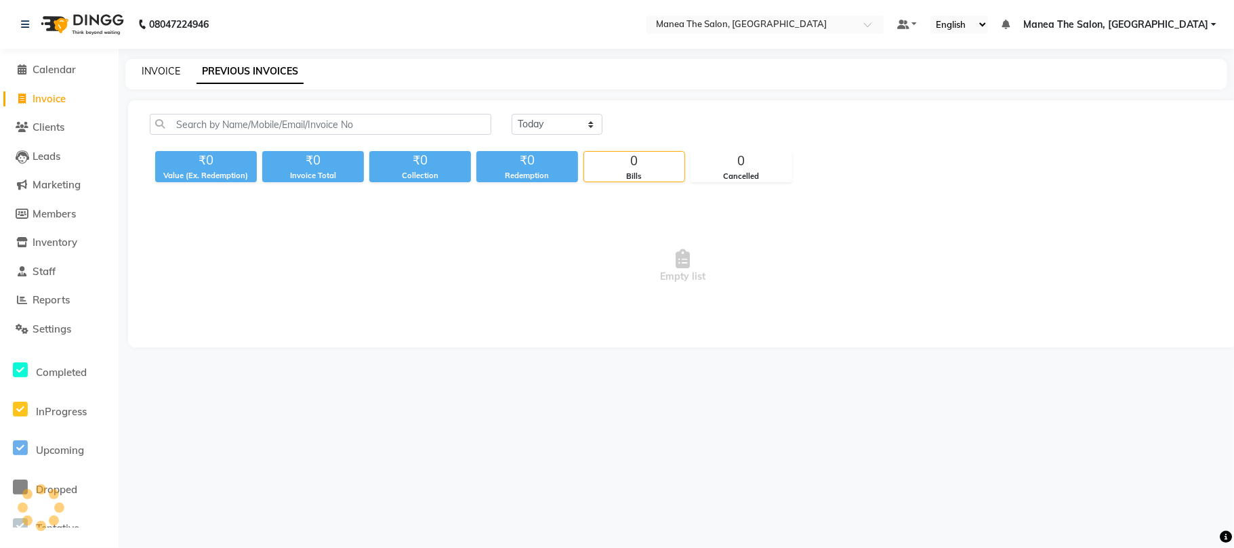
click at [163, 70] on link "INVOICE" at bounding box center [161, 71] width 39 height 12
select select "service"
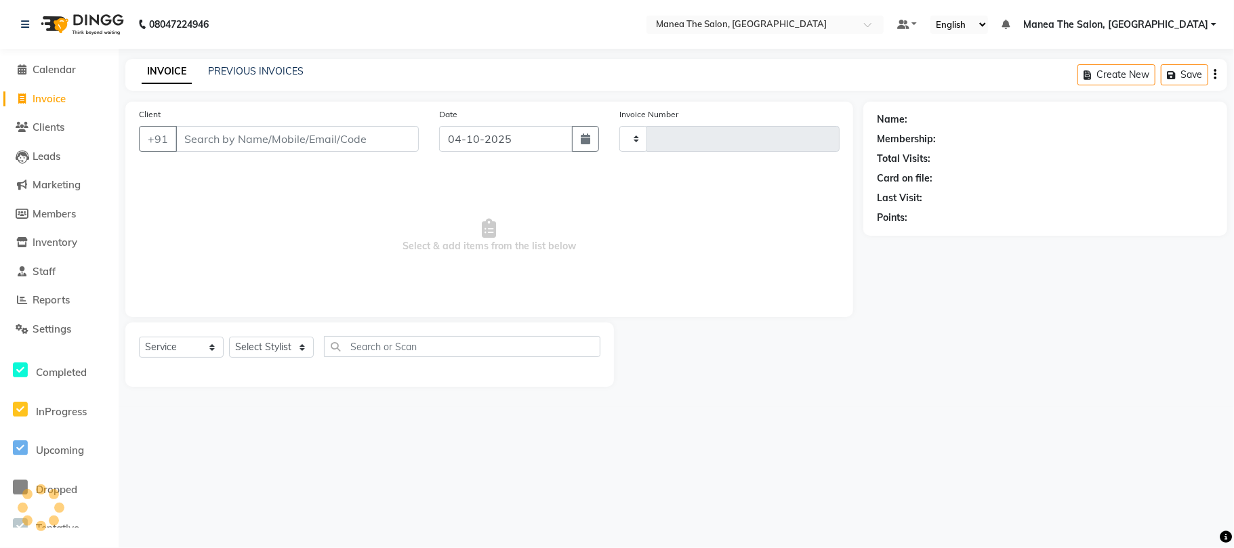
click at [263, 61] on div "INVOICE PREVIOUS INVOICES Create New Save" at bounding box center [675, 75] width 1101 height 32
type input "2470"
select select "7351"
click at [245, 71] on link "PREVIOUS INVOICES" at bounding box center [256, 71] width 96 height 12
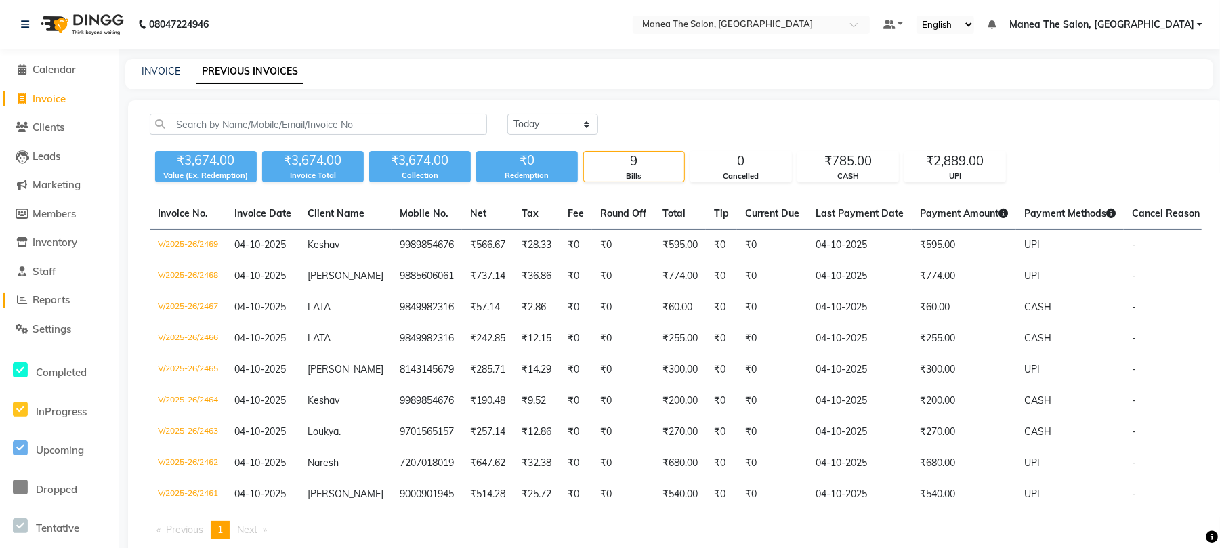
click at [25, 304] on icon at bounding box center [23, 300] width 10 height 10
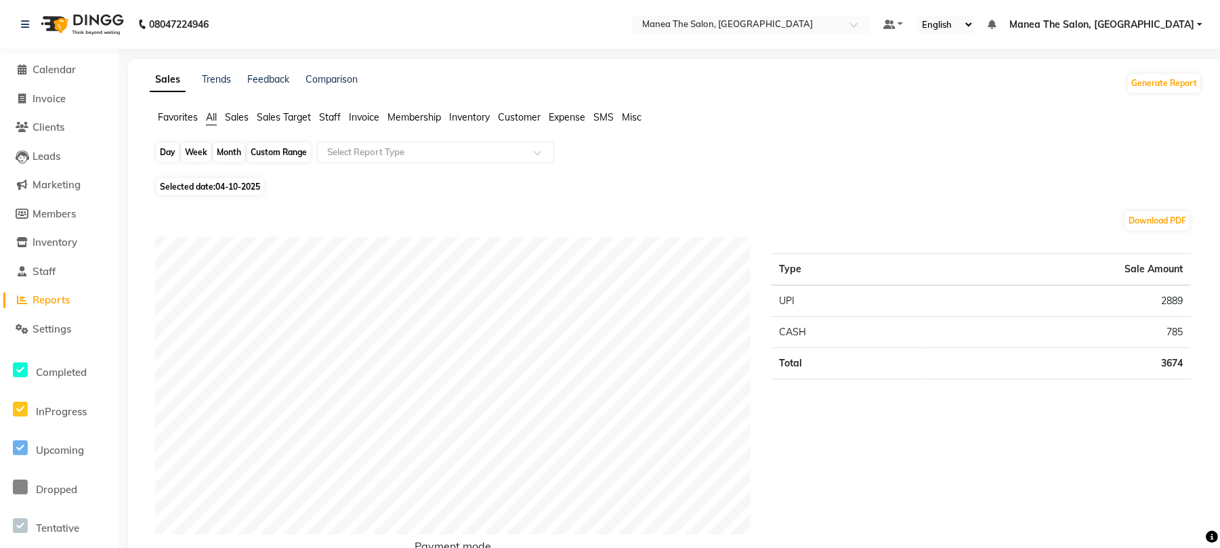
click at [163, 155] on div "Day" at bounding box center [167, 152] width 22 height 19
select select "10"
select select "2025"
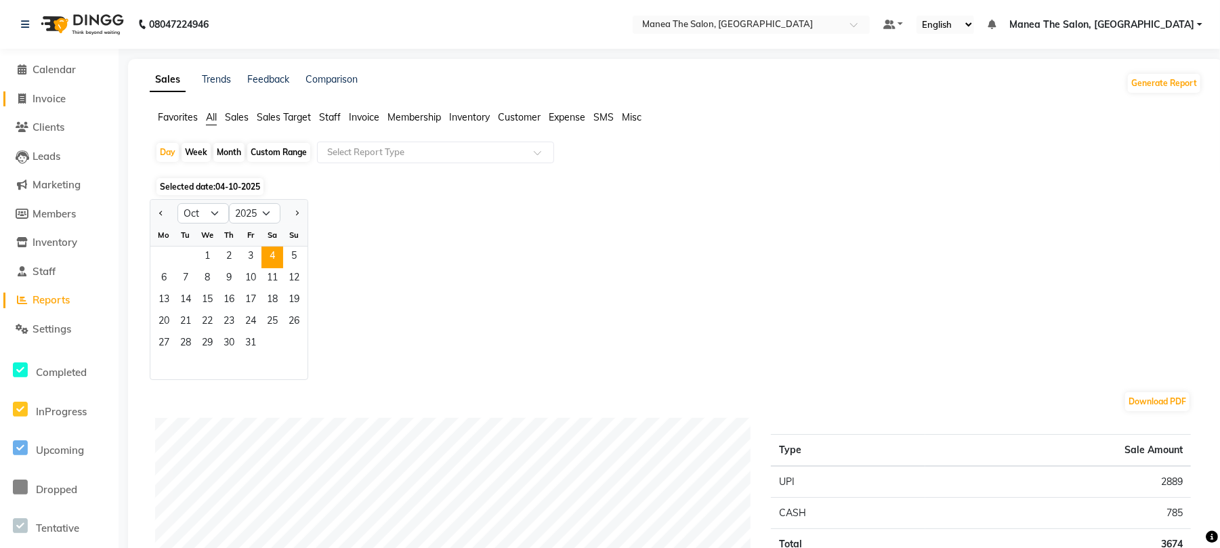
click at [28, 93] on span at bounding box center [22, 99] width 20 height 16
select select "service"
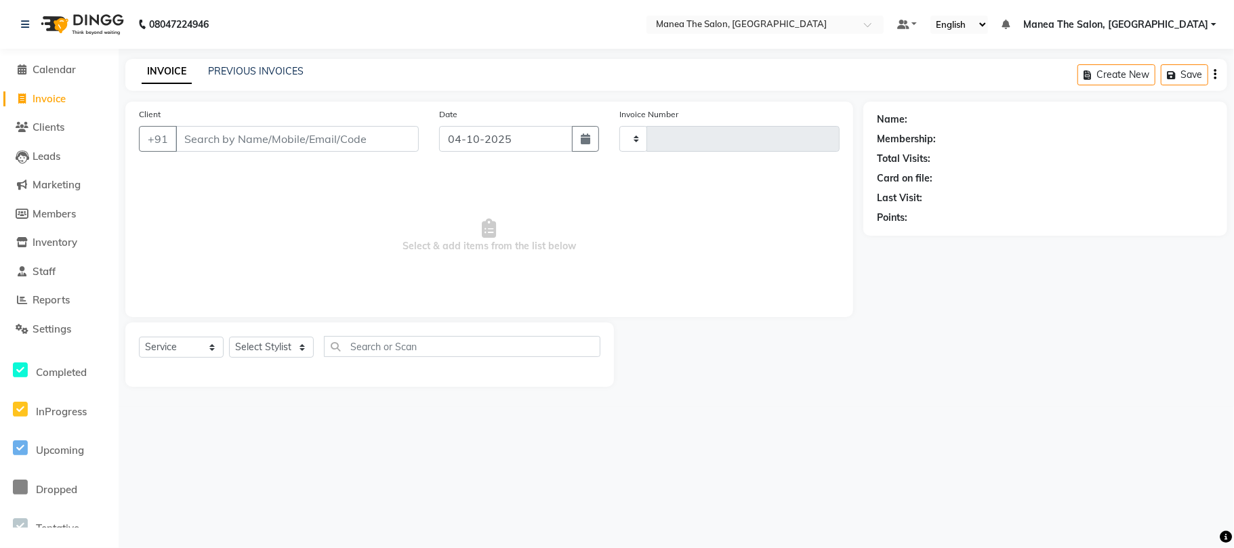
type input "2470"
select select "7351"
click at [276, 351] on select "Select Stylist Aman Azeem Divya Lakshmi Prasad Renuka shireesha Sulthana" at bounding box center [271, 347] width 85 height 21
select select "63582"
click at [229, 337] on select "Select Stylist Aman Azeem Divya Lakshmi Prasad Renuka shireesha Sulthana" at bounding box center [271, 347] width 85 height 21
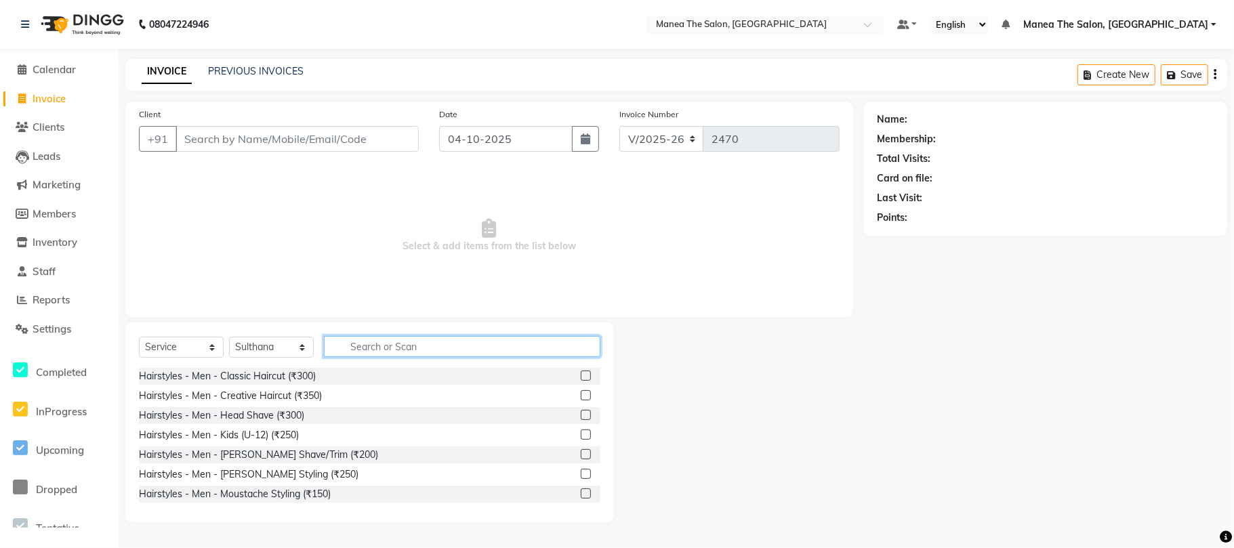
click at [438, 347] on input "text" at bounding box center [462, 346] width 276 height 21
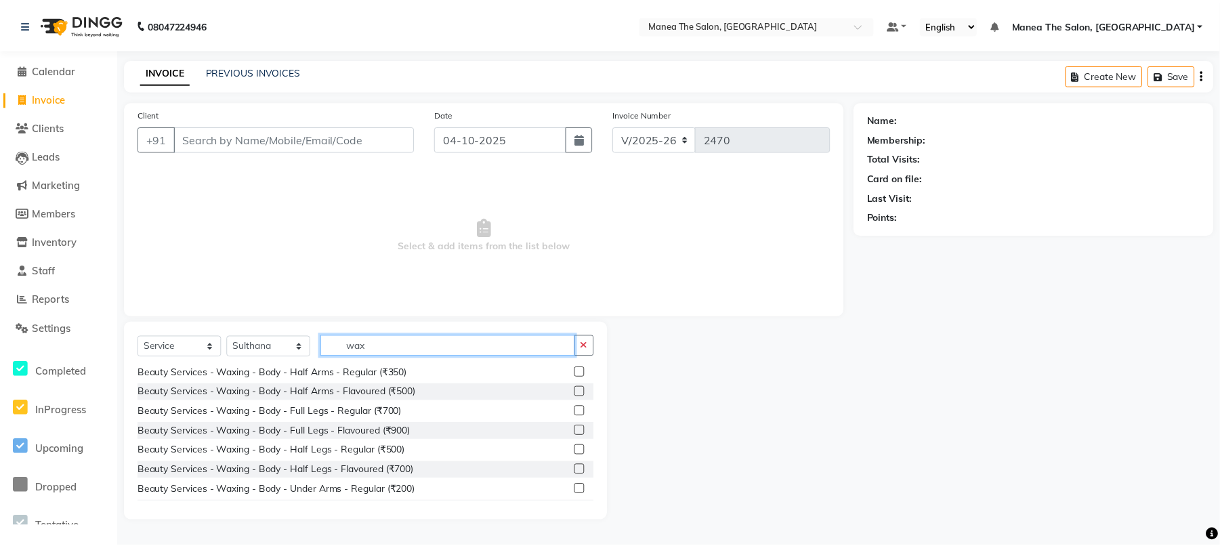
scroll to position [180, 0]
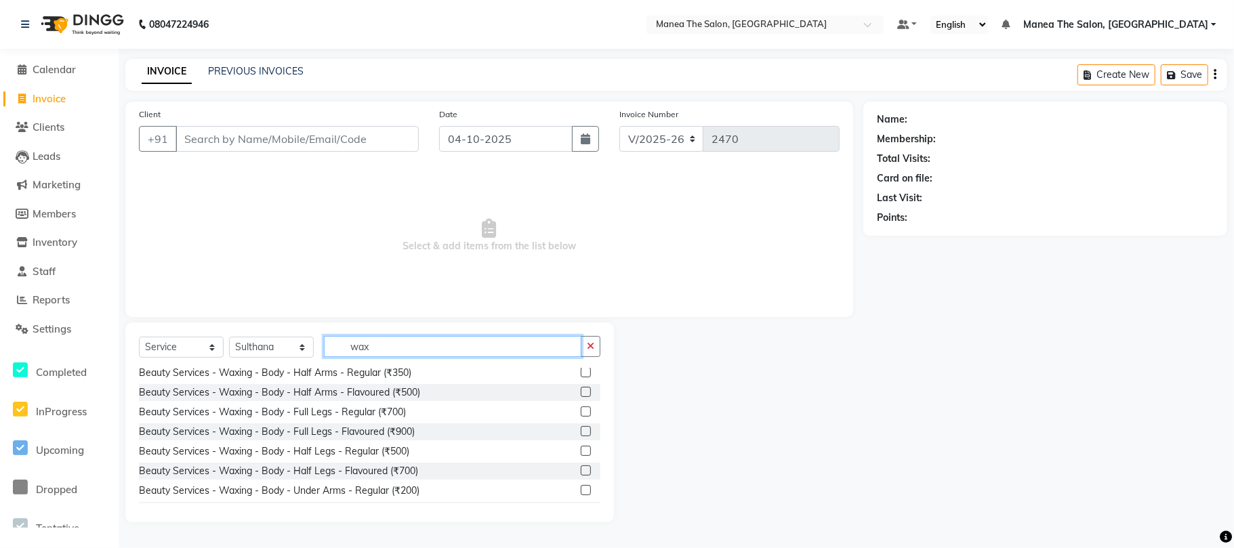
type input "wax"
click at [581, 467] on label at bounding box center [586, 470] width 10 height 10
click at [581, 467] on input "checkbox" at bounding box center [585, 471] width 9 height 9
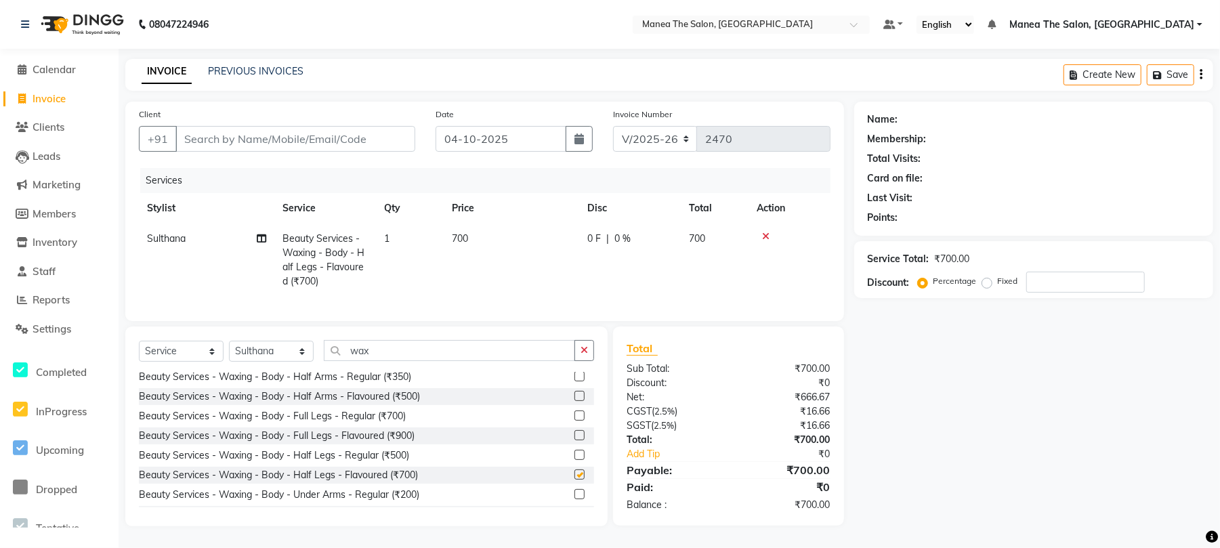
checkbox input "false"
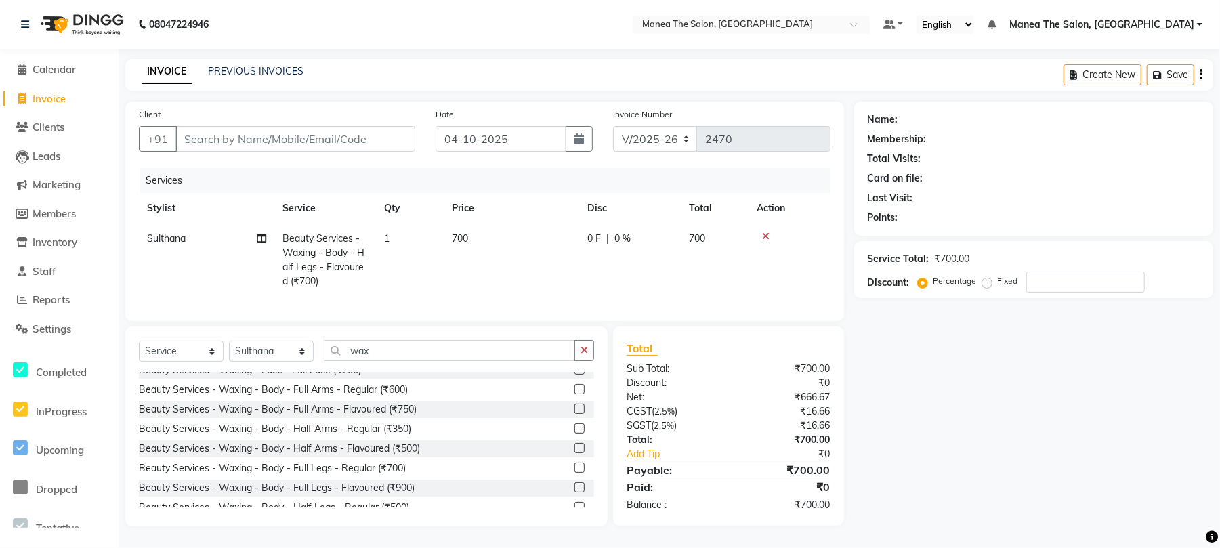
scroll to position [85, 0]
click at [574, 453] on label at bounding box center [579, 452] width 10 height 10
click at [574, 453] on input "checkbox" at bounding box center [578, 452] width 9 height 9
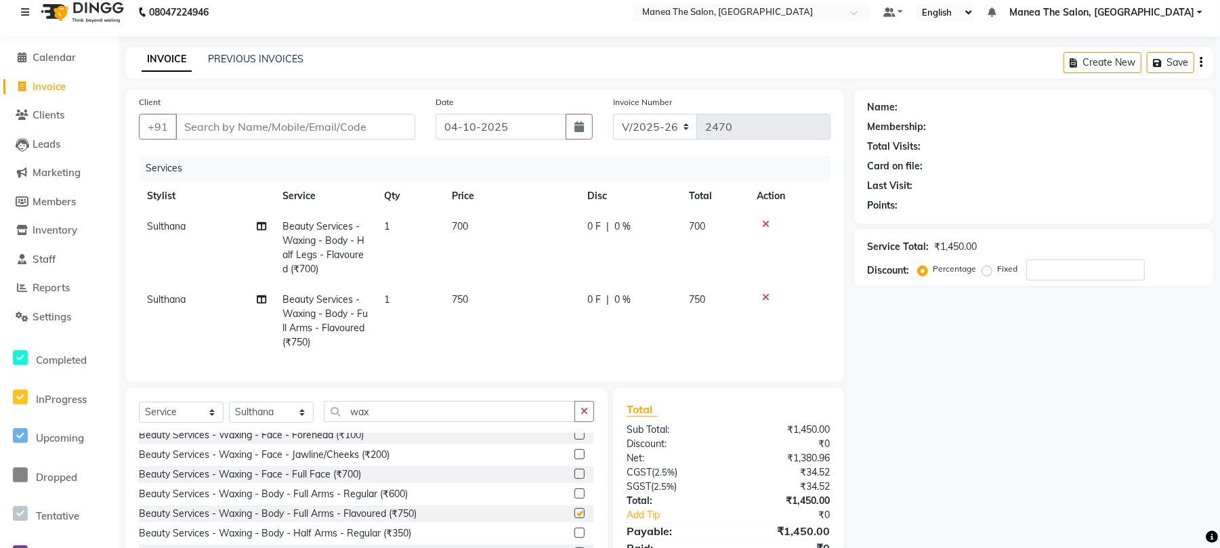
checkbox input "false"
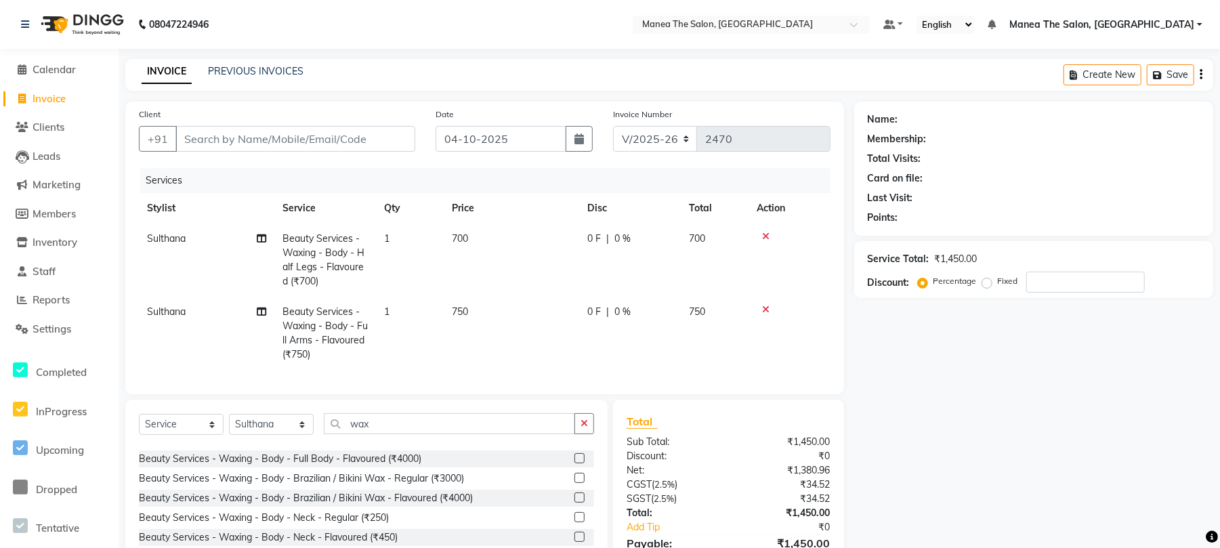
scroll to position [356, 0]
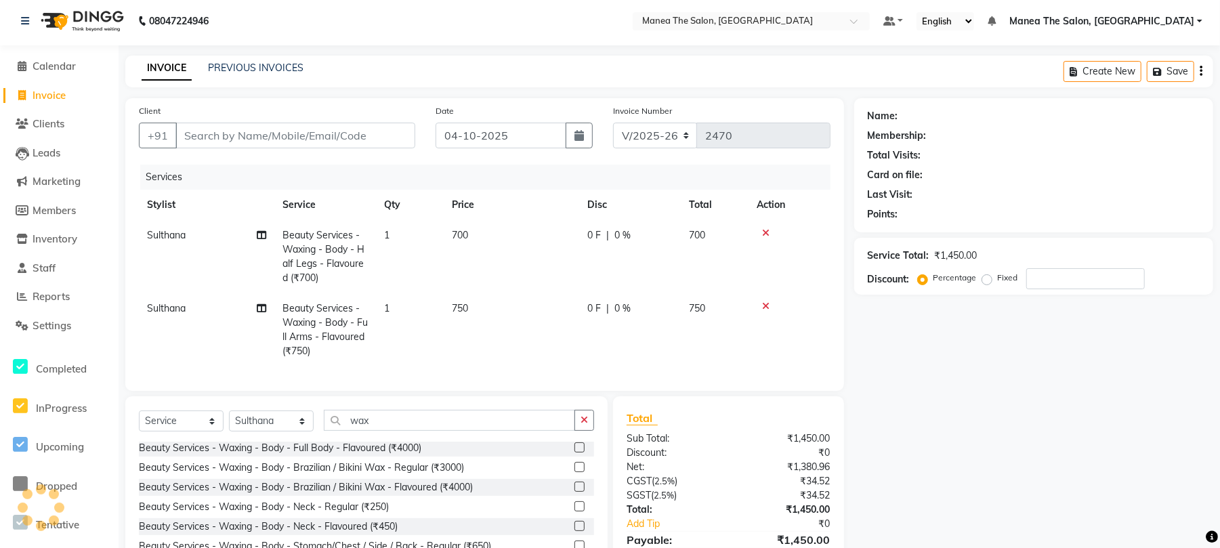
drag, startPoint x: 1214, startPoint y: 446, endPoint x: 1208, endPoint y: 493, distance: 47.7
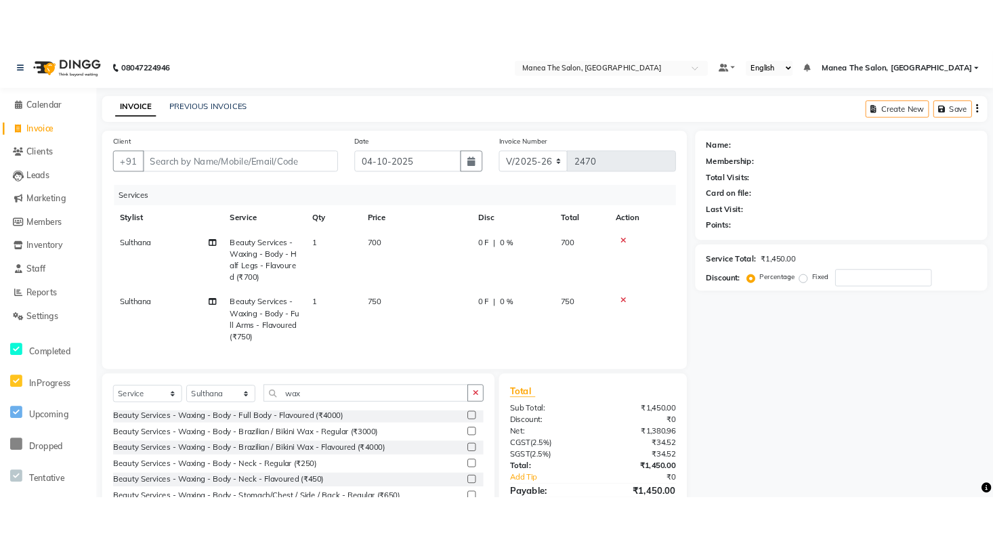
scroll to position [85, 0]
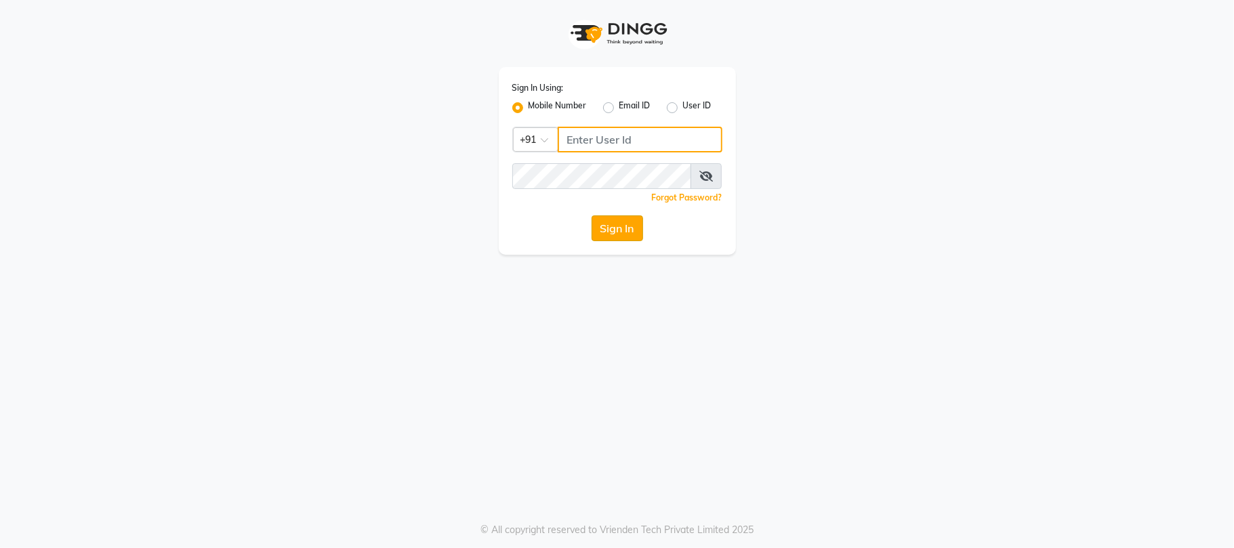
type input "9346469616"
click at [608, 225] on button "Sign In" at bounding box center [616, 228] width 51 height 26
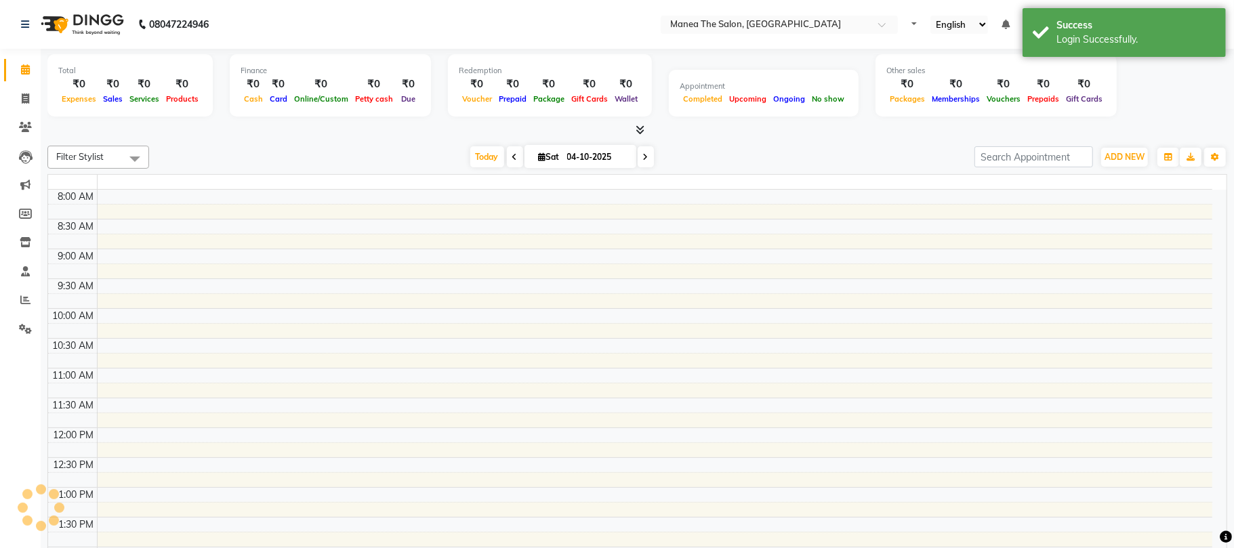
select select "en"
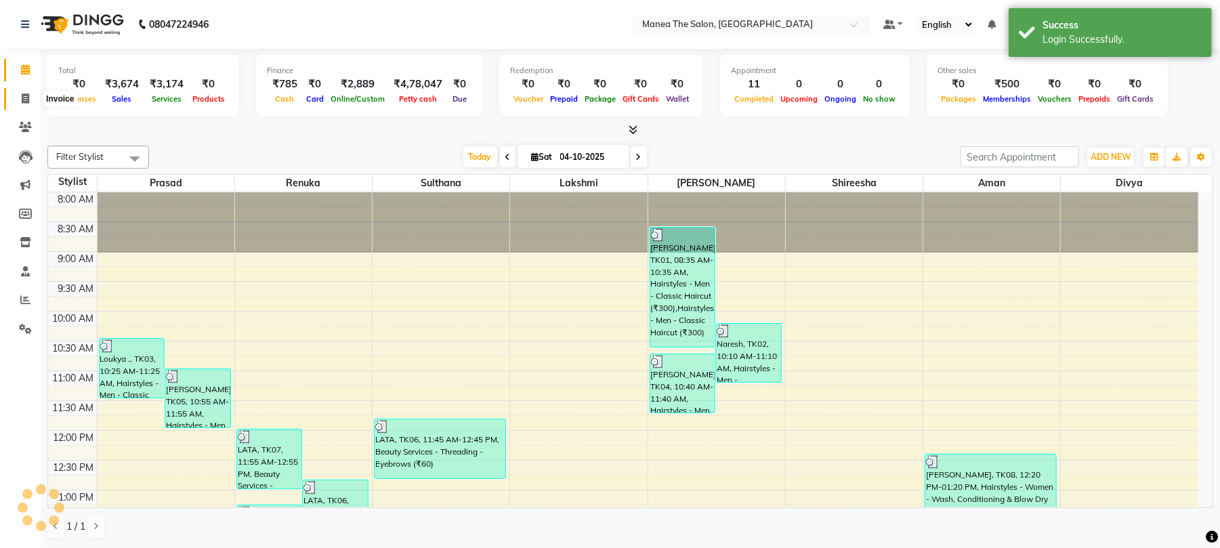
click at [16, 104] on span at bounding box center [26, 99] width 24 height 16
select select "service"
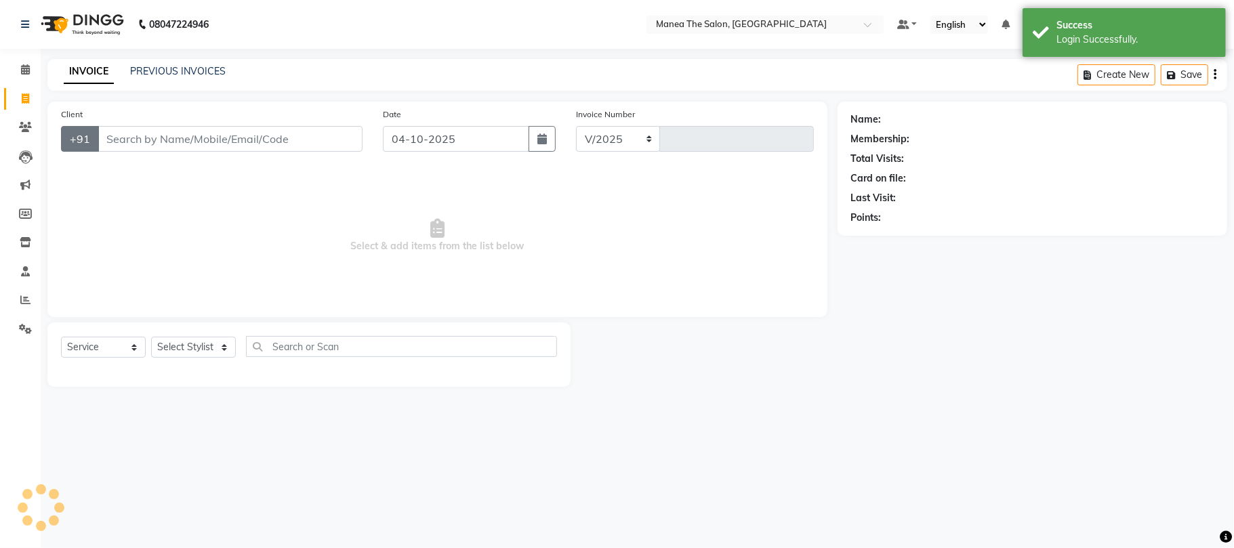
select select "7351"
type input "2470"
click at [182, 362] on div "Select Service Product Membership Package Voucher Prepaid Gift Card Select Styl…" at bounding box center [309, 352] width 496 height 32
drag, startPoint x: 179, startPoint y: 342, endPoint x: 172, endPoint y: 343, distance: 6.8
click at [179, 342] on select "Select Stylist" at bounding box center [193, 347] width 85 height 21
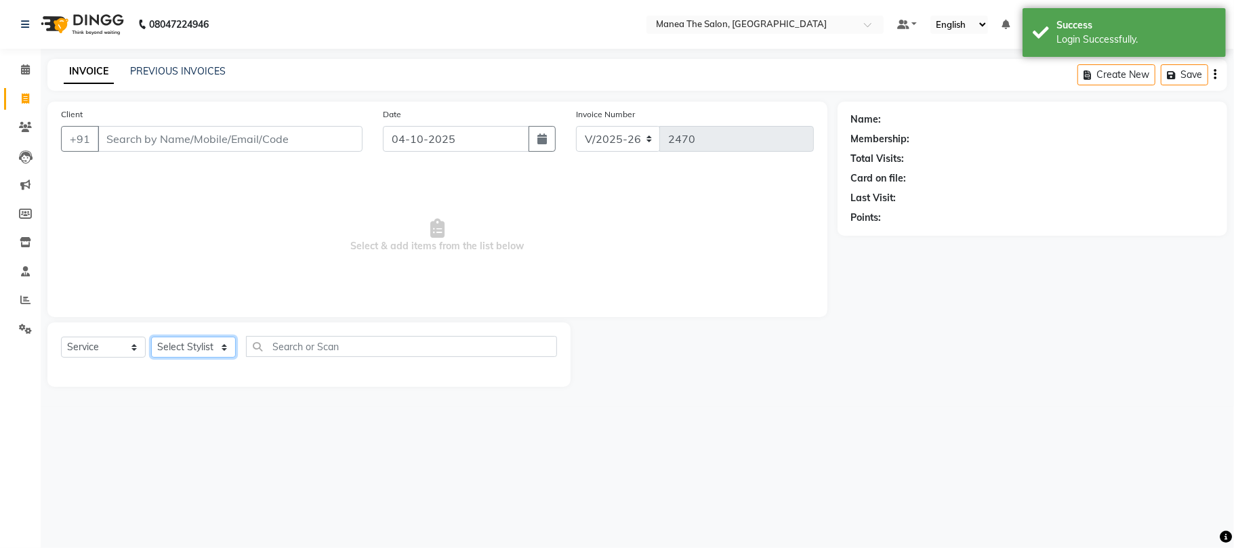
select select "63582"
click at [151, 337] on select "Select Stylist [PERSON_NAME] Divya Lakshmi [PERSON_NAME] [PERSON_NAME]" at bounding box center [193, 347] width 85 height 21
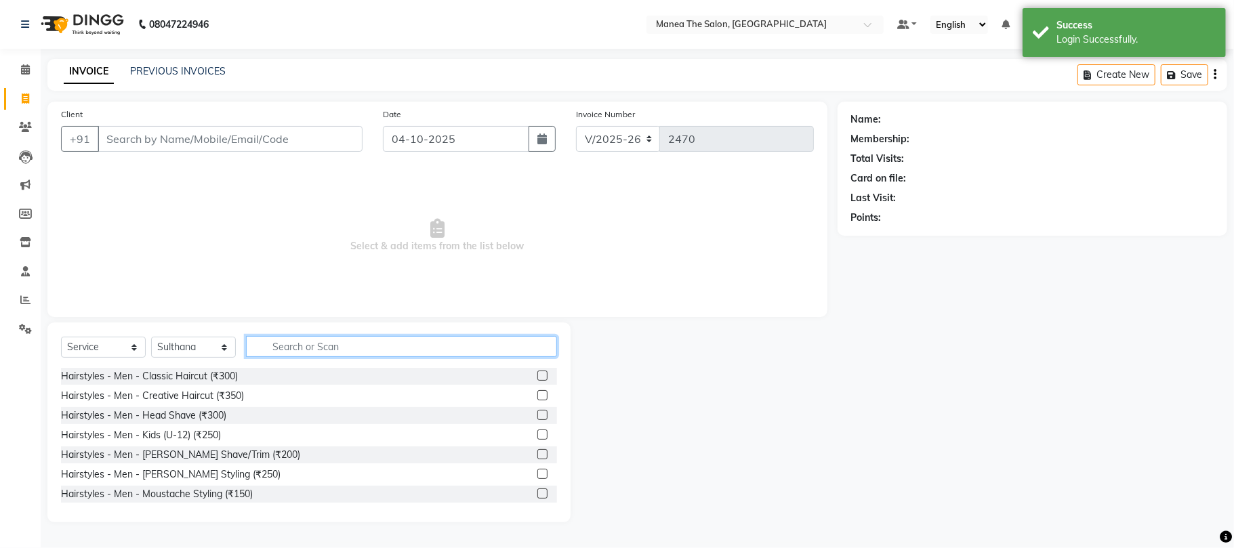
click at [343, 348] on input "text" at bounding box center [401, 346] width 311 height 21
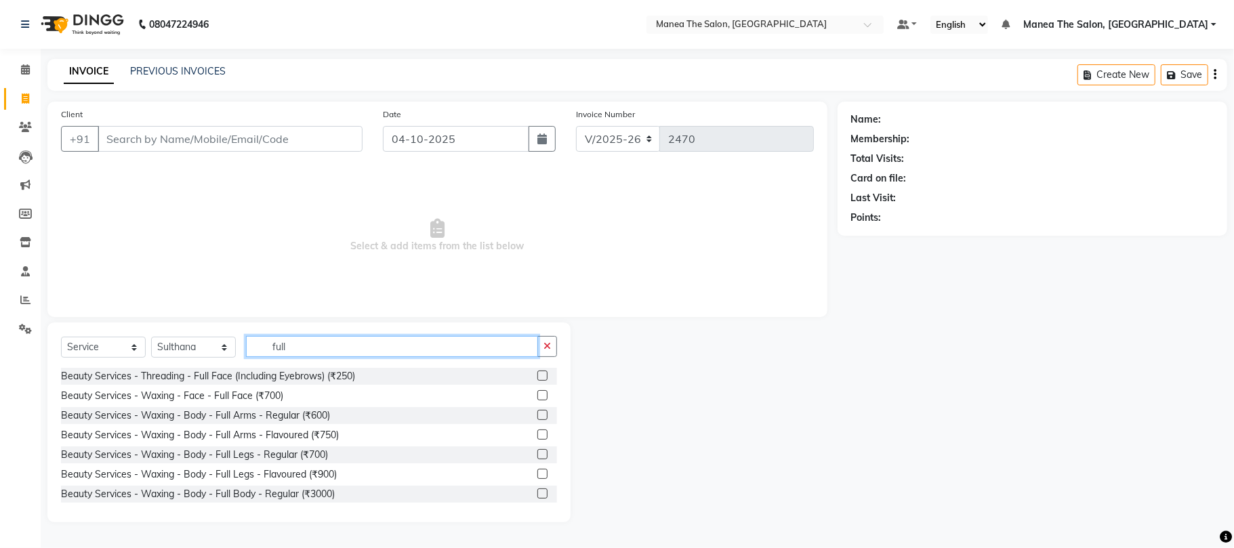
type input "full"
click at [401, 471] on div "Beauty Services - Waxing - Body - Full Legs - Flavoured (₹900)" at bounding box center [309, 474] width 496 height 17
click at [537, 473] on label at bounding box center [542, 474] width 10 height 10
click at [537, 473] on input "checkbox" at bounding box center [541, 474] width 9 height 9
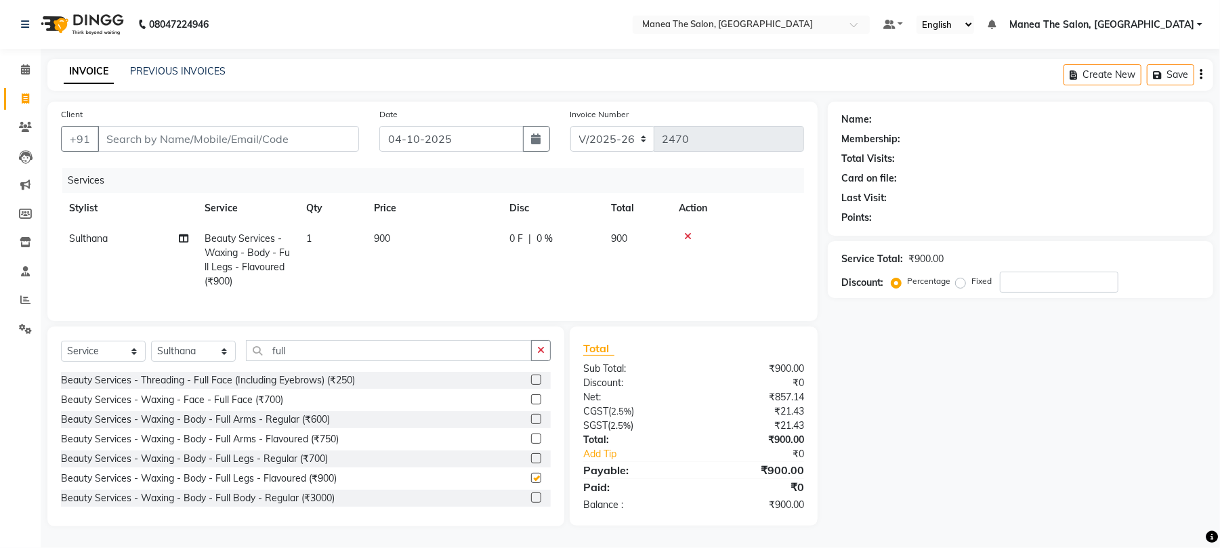
checkbox input "false"
click at [535, 361] on button "button" at bounding box center [541, 350] width 20 height 21
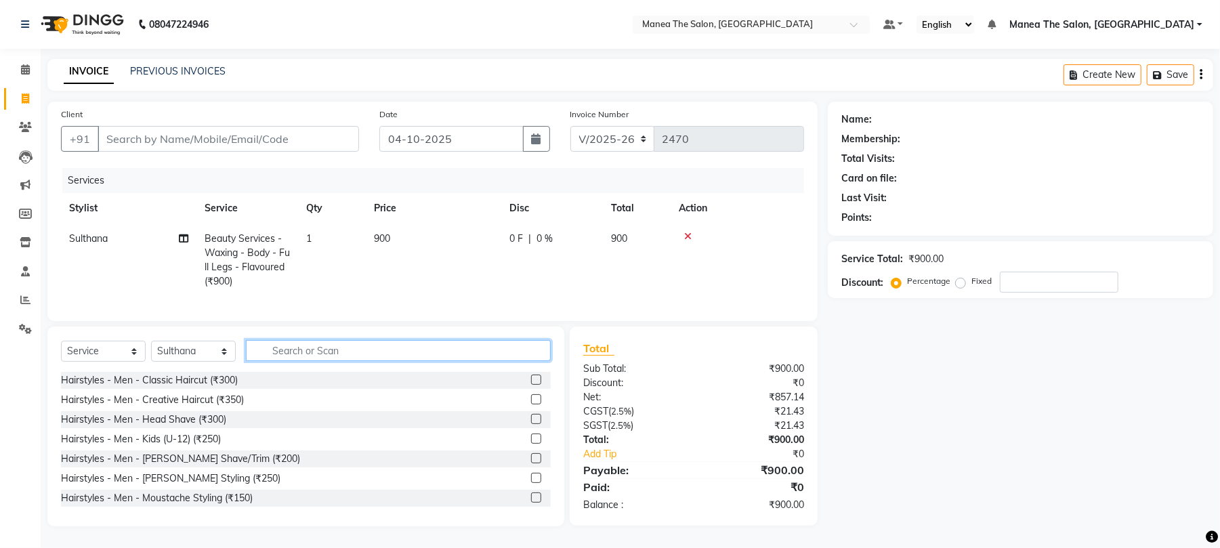
click at [499, 358] on input "text" at bounding box center [398, 350] width 305 height 21
type input "a"
click at [691, 234] on icon at bounding box center [687, 236] width 7 height 9
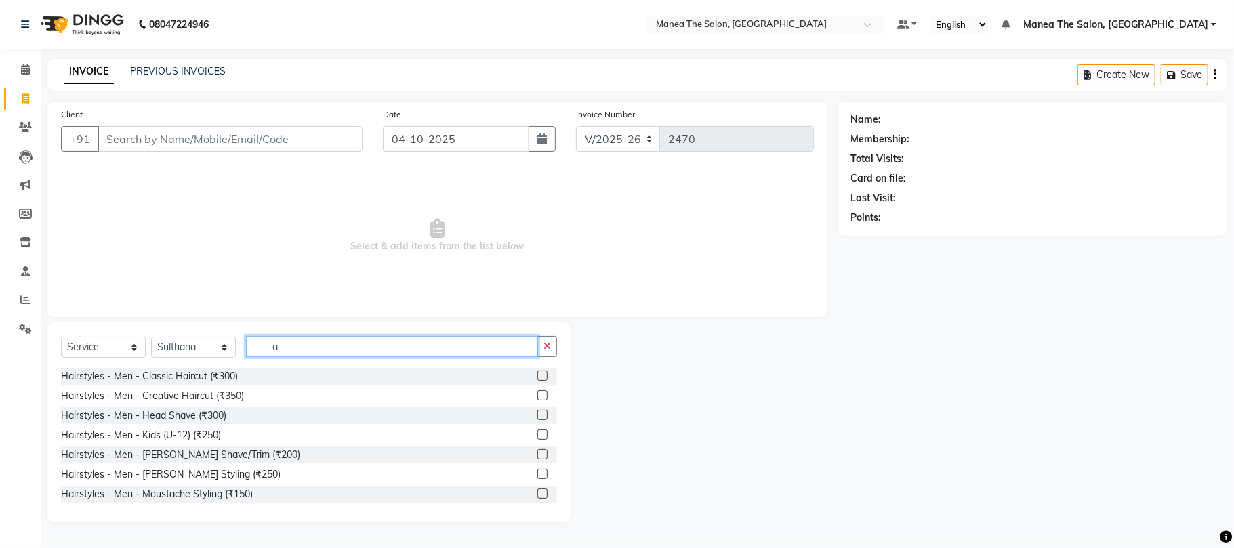
click at [331, 337] on input "a" at bounding box center [392, 346] width 292 height 21
click at [329, 345] on input "a" at bounding box center [392, 346] width 292 height 21
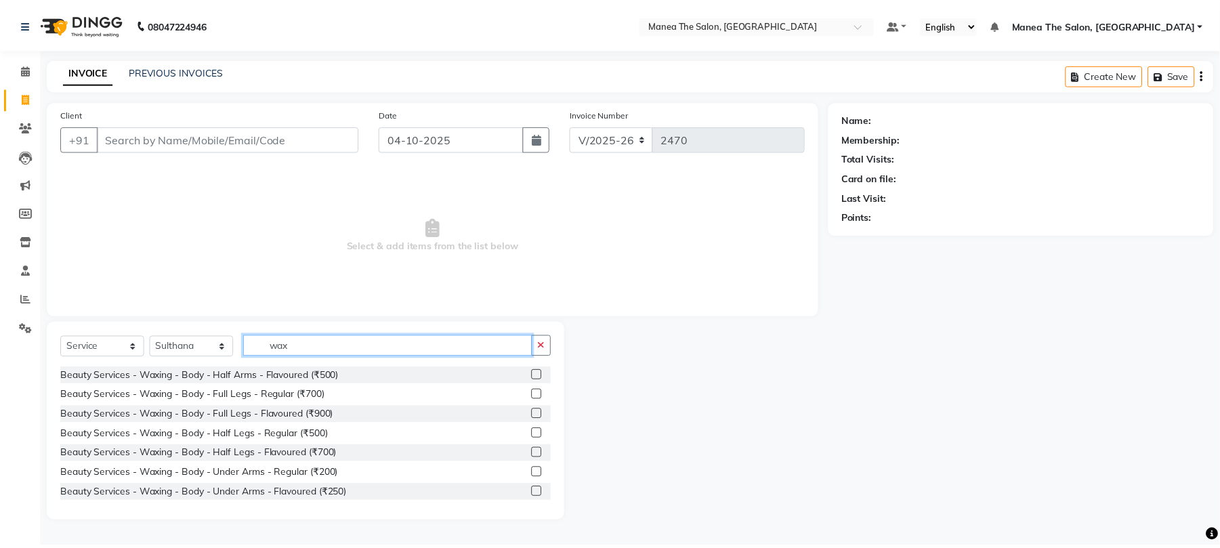
scroll to position [180, 0]
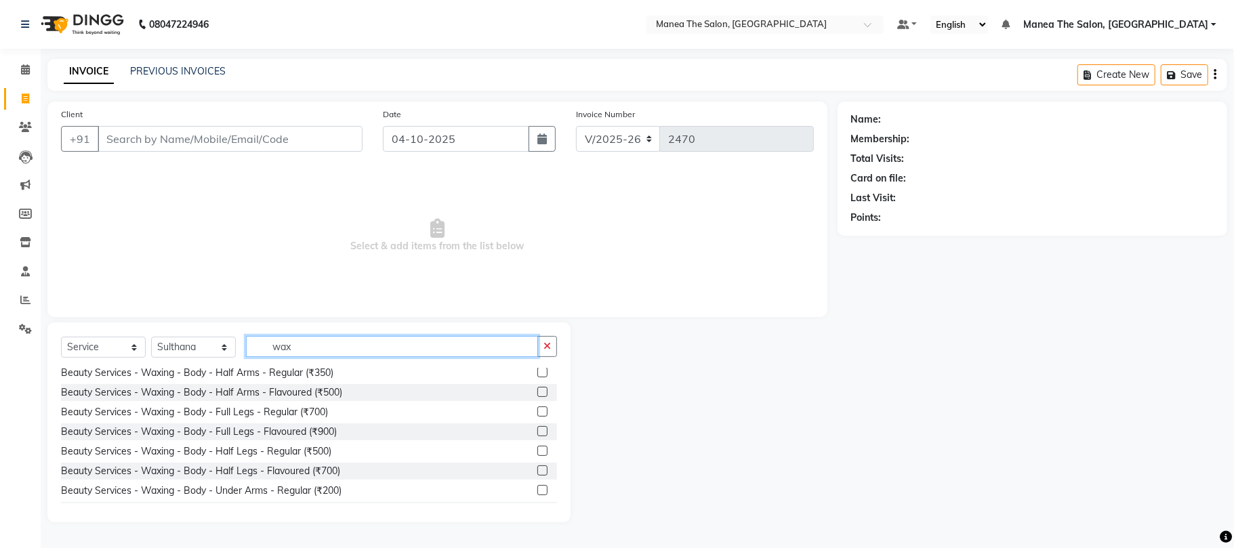
type input "wax"
click at [537, 471] on label at bounding box center [542, 470] width 10 height 10
click at [537, 471] on input "checkbox" at bounding box center [541, 471] width 9 height 9
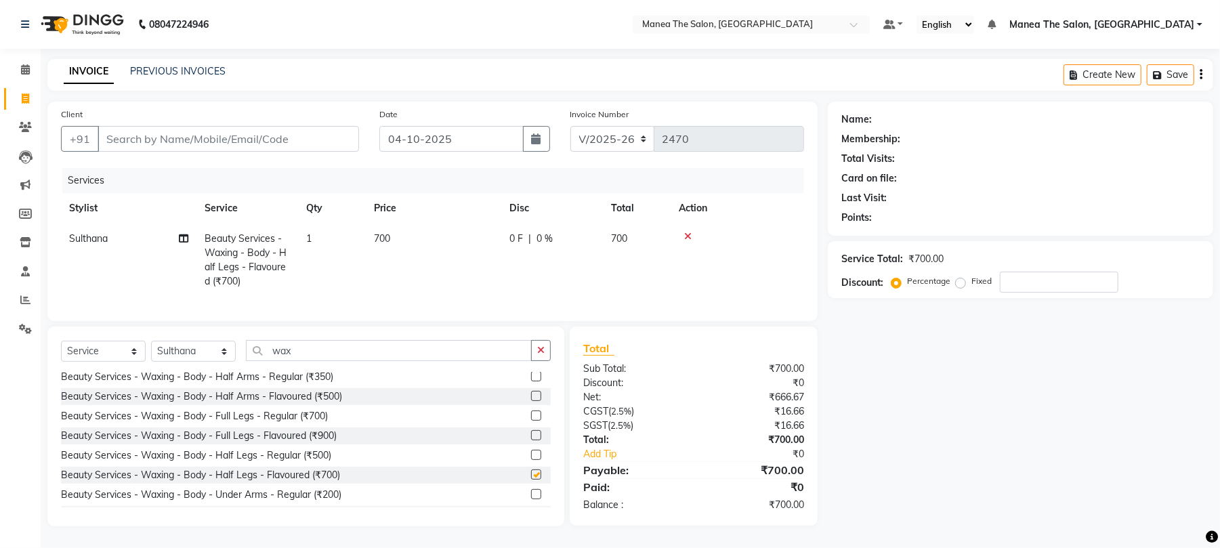
checkbox input "false"
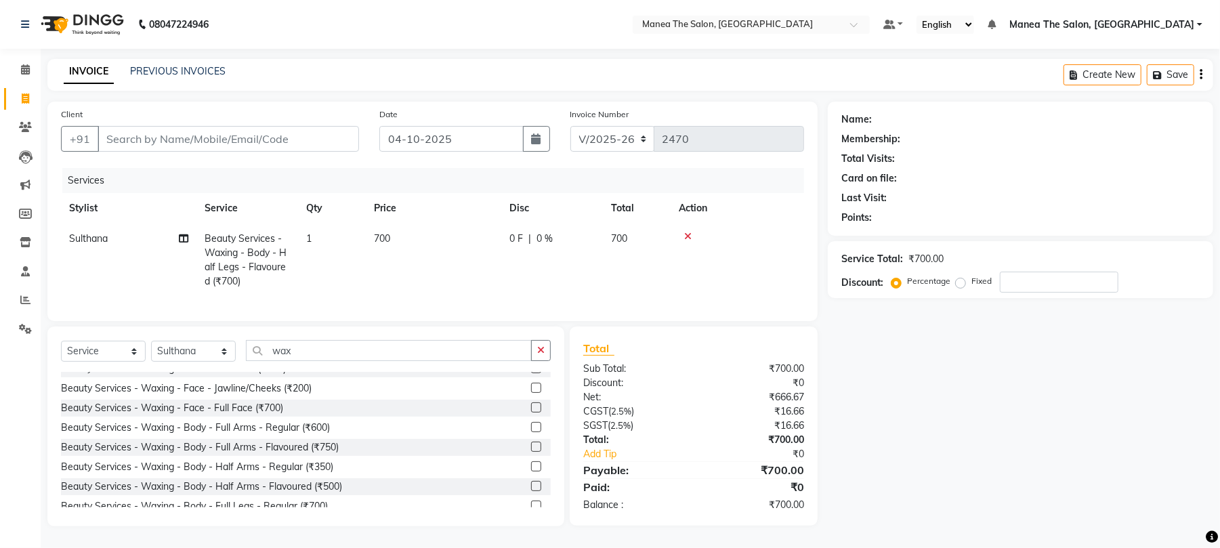
click at [531, 452] on label at bounding box center [536, 447] width 10 height 10
click at [531, 452] on input "checkbox" at bounding box center [535, 447] width 9 height 9
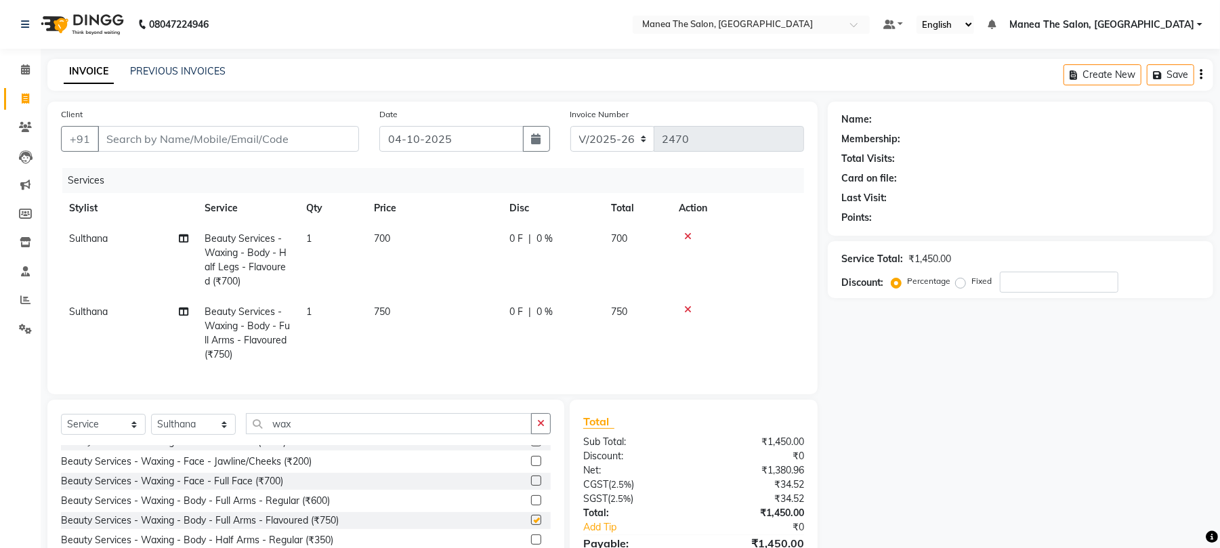
checkbox input "false"
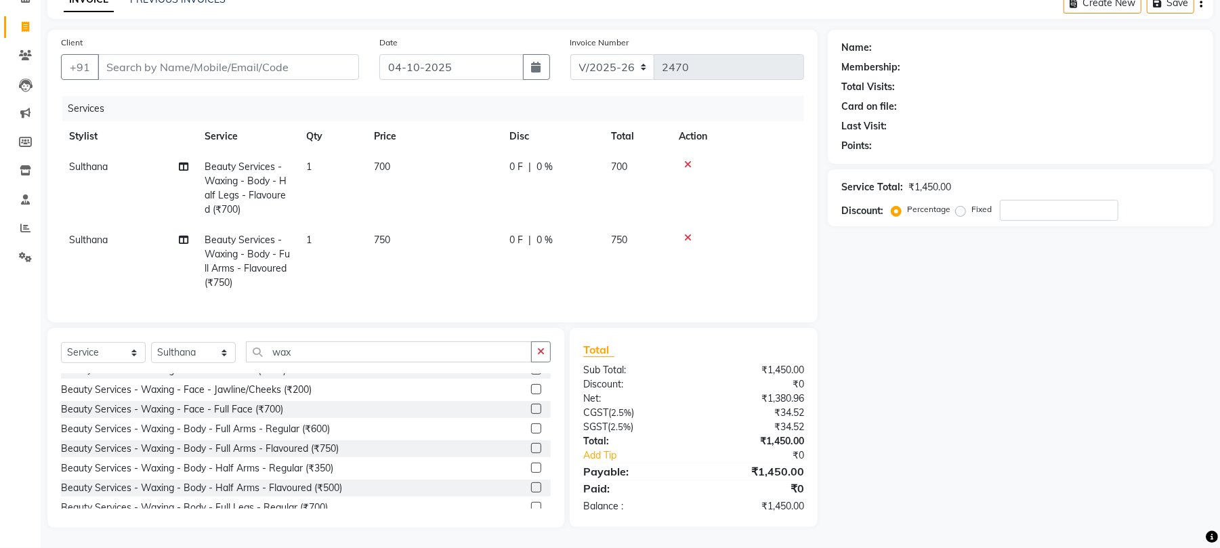
scroll to position [85, 0]
click at [543, 356] on icon "button" at bounding box center [540, 351] width 7 height 9
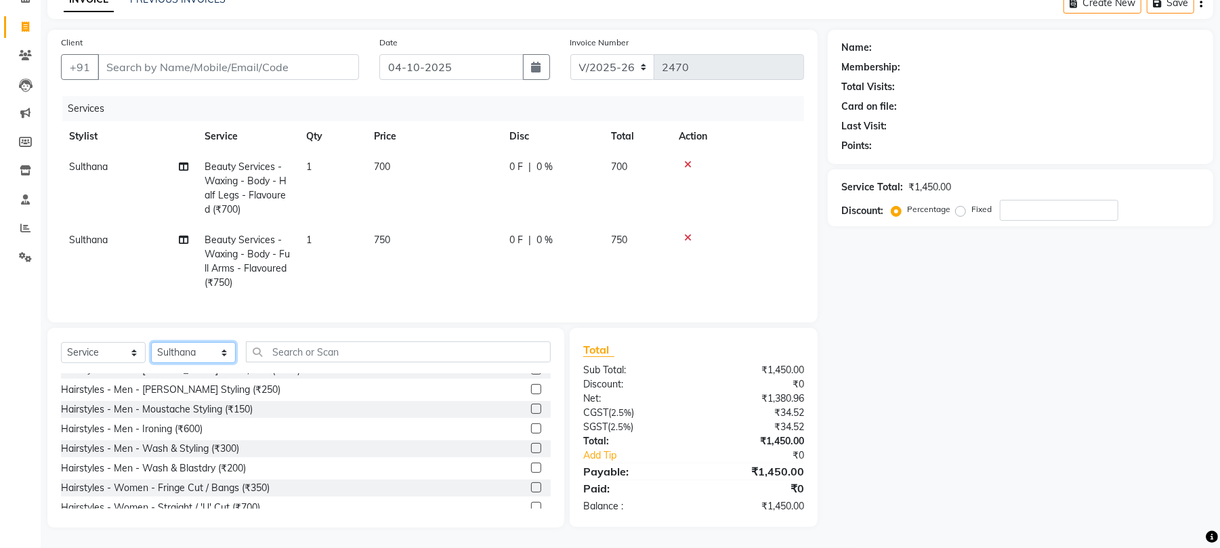
click at [210, 356] on select "Select Stylist [PERSON_NAME] Divya Lakshmi [PERSON_NAME] [PERSON_NAME]" at bounding box center [193, 352] width 85 height 21
select select "63576"
click at [151, 343] on select "Select Stylist [PERSON_NAME] Divya Lakshmi [PERSON_NAME] [PERSON_NAME]" at bounding box center [193, 352] width 85 height 21
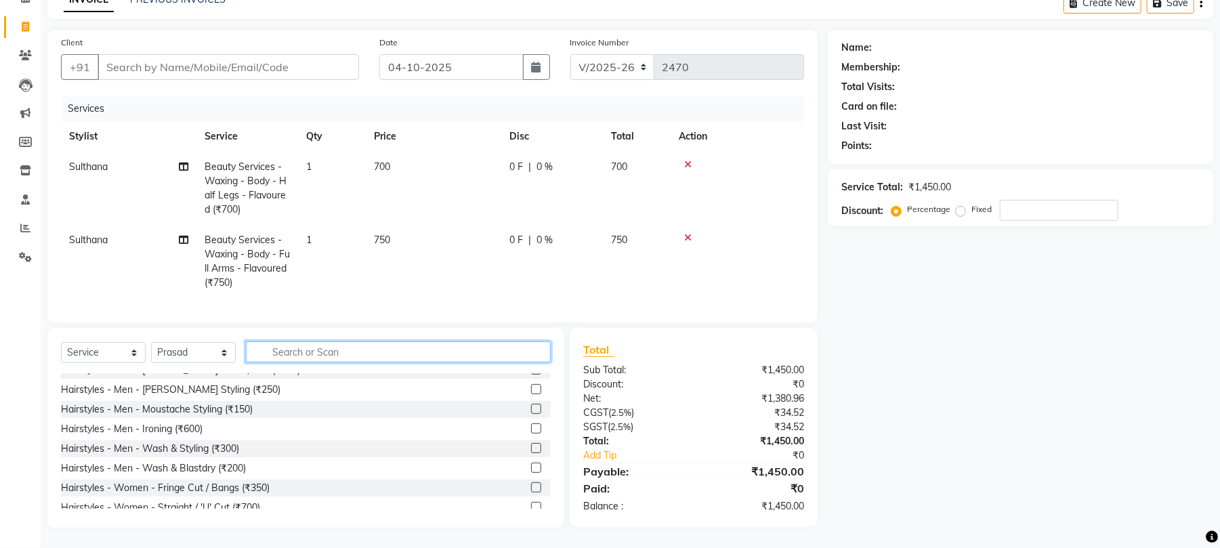
click at [326, 354] on input "text" at bounding box center [398, 351] width 305 height 21
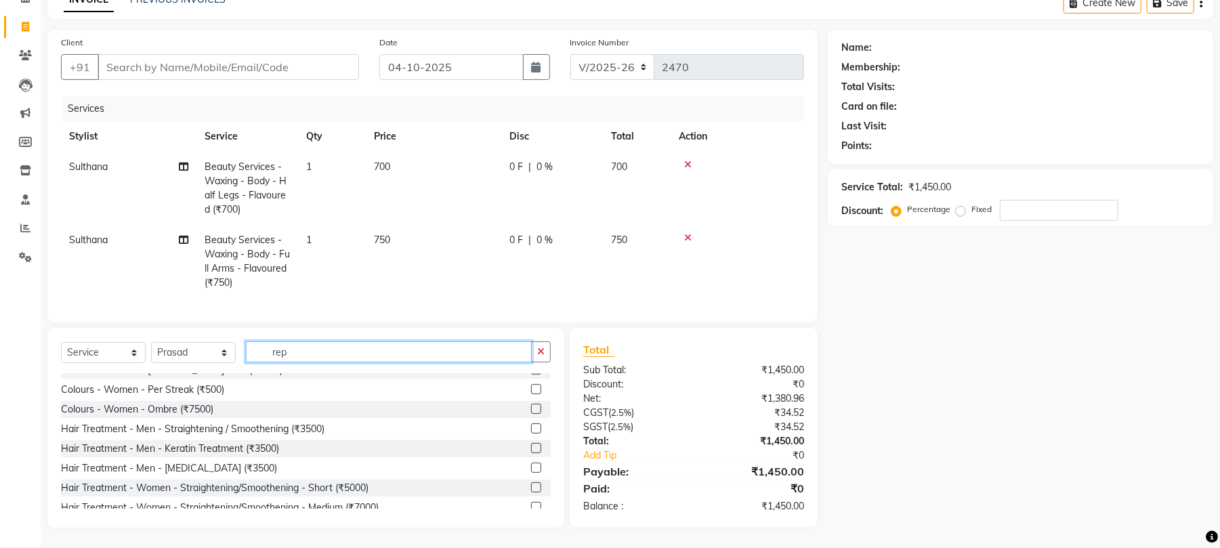
scroll to position [0, 0]
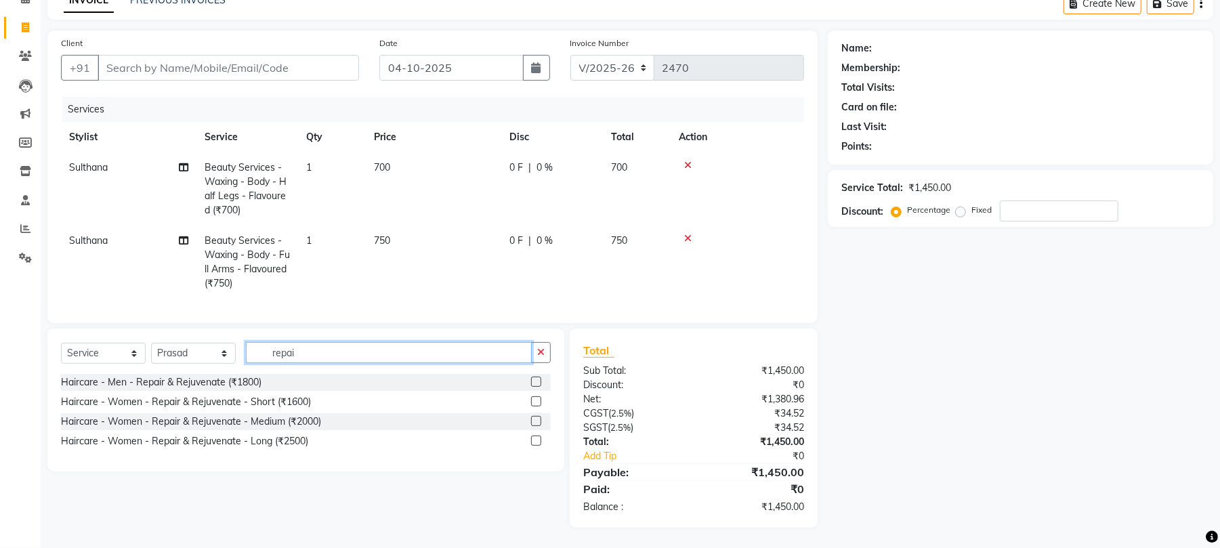
type input "repai"
click at [538, 440] on label at bounding box center [536, 441] width 10 height 10
click at [538, 440] on input "checkbox" at bounding box center [535, 441] width 9 height 9
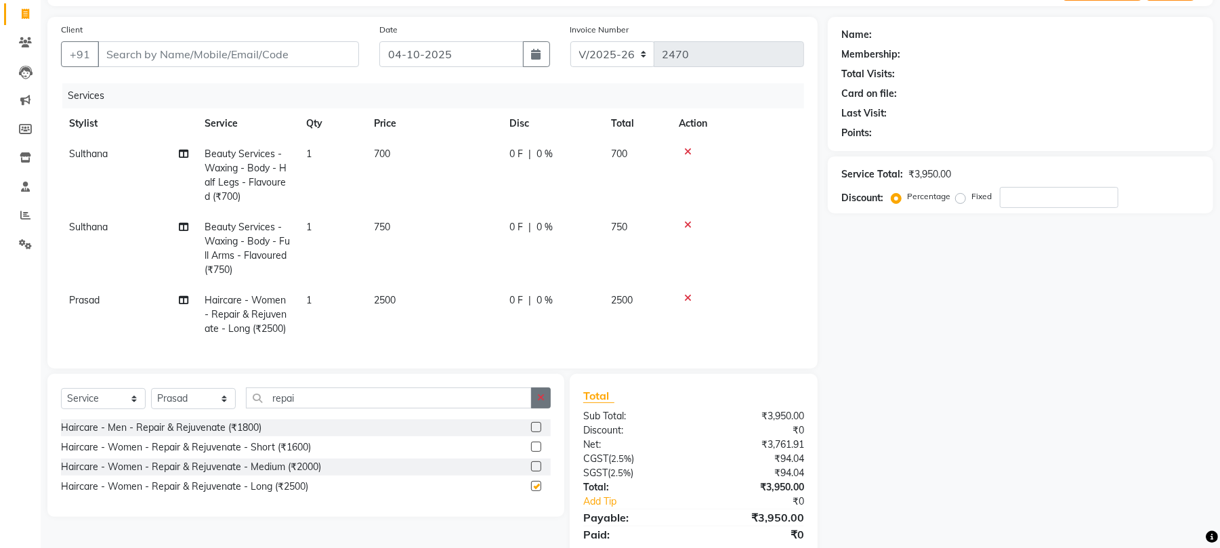
checkbox input "false"
click at [534, 408] on button "button" at bounding box center [541, 397] width 20 height 21
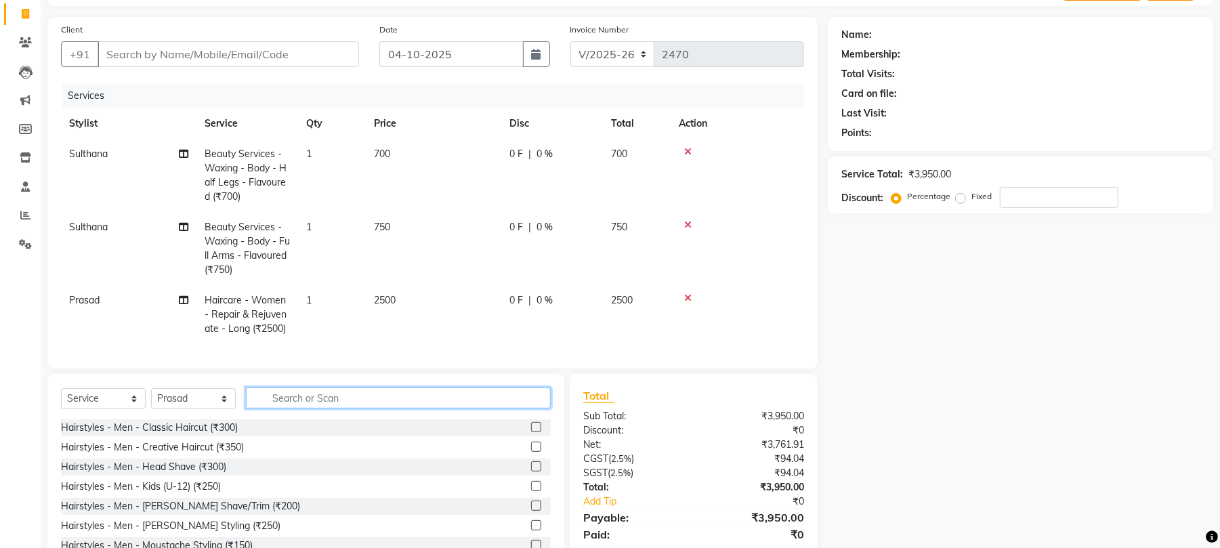
click at [456, 402] on input "text" at bounding box center [398, 397] width 305 height 21
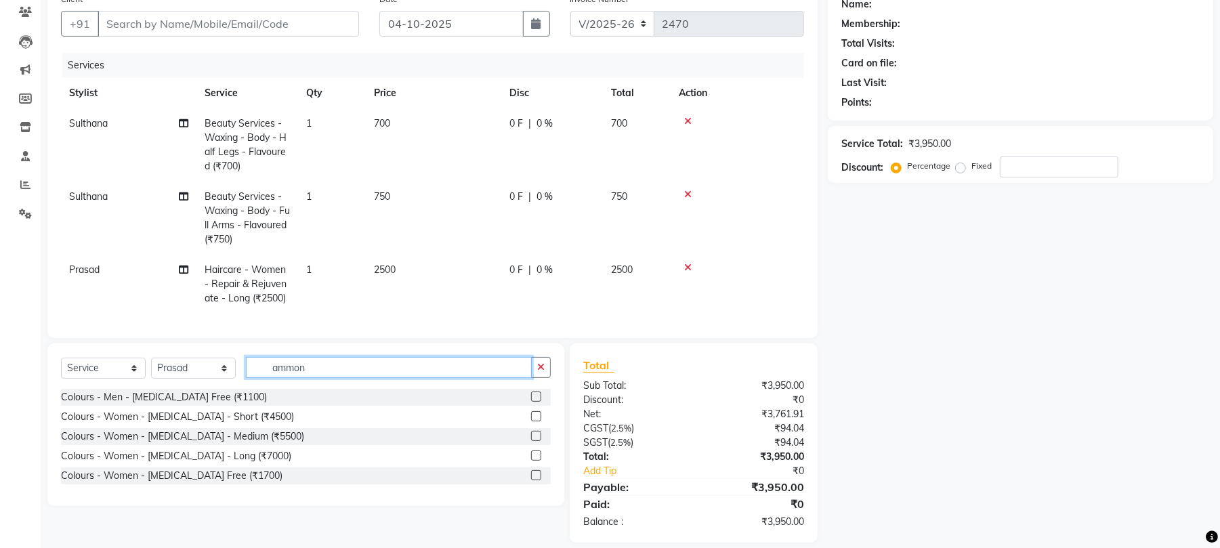
scroll to position [144, 0]
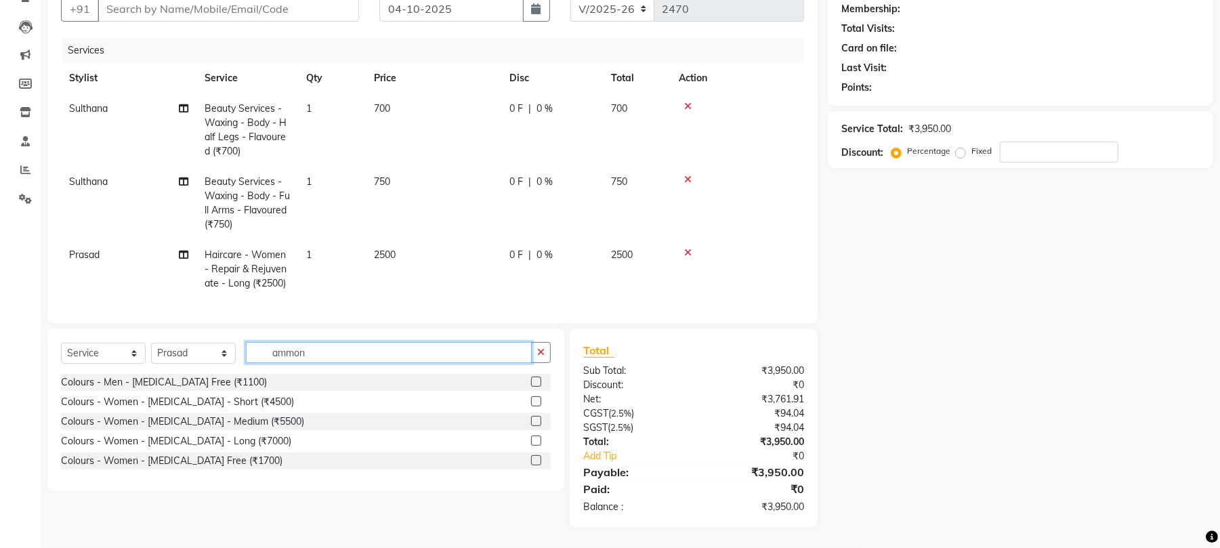
type input "ammon"
click at [535, 463] on label at bounding box center [536, 460] width 10 height 10
click at [535, 463] on input "checkbox" at bounding box center [535, 461] width 9 height 9
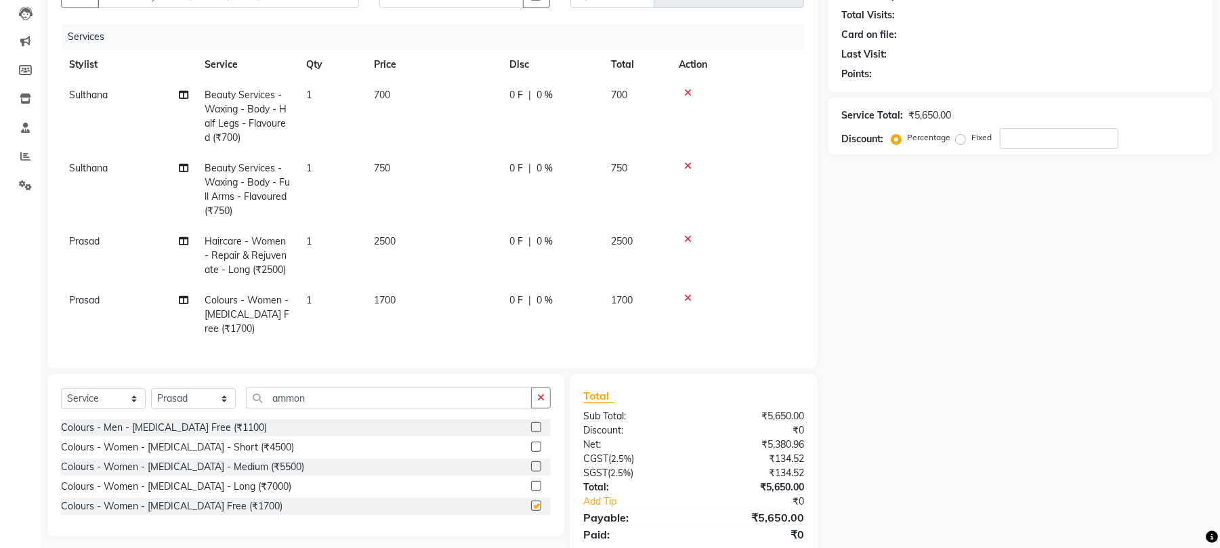
checkbox input "false"
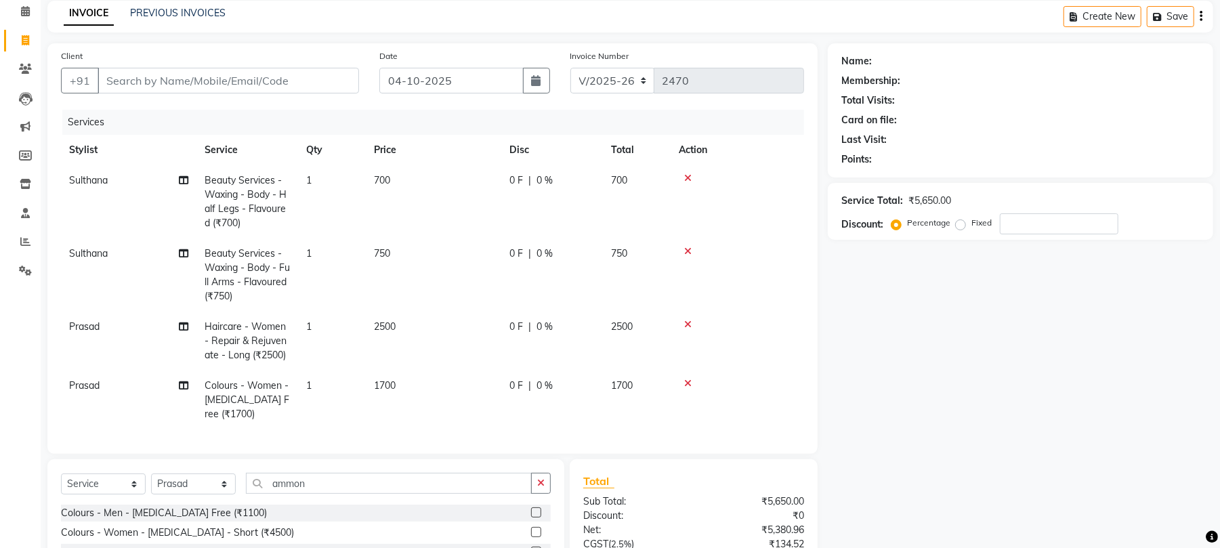
scroll to position [90, 0]
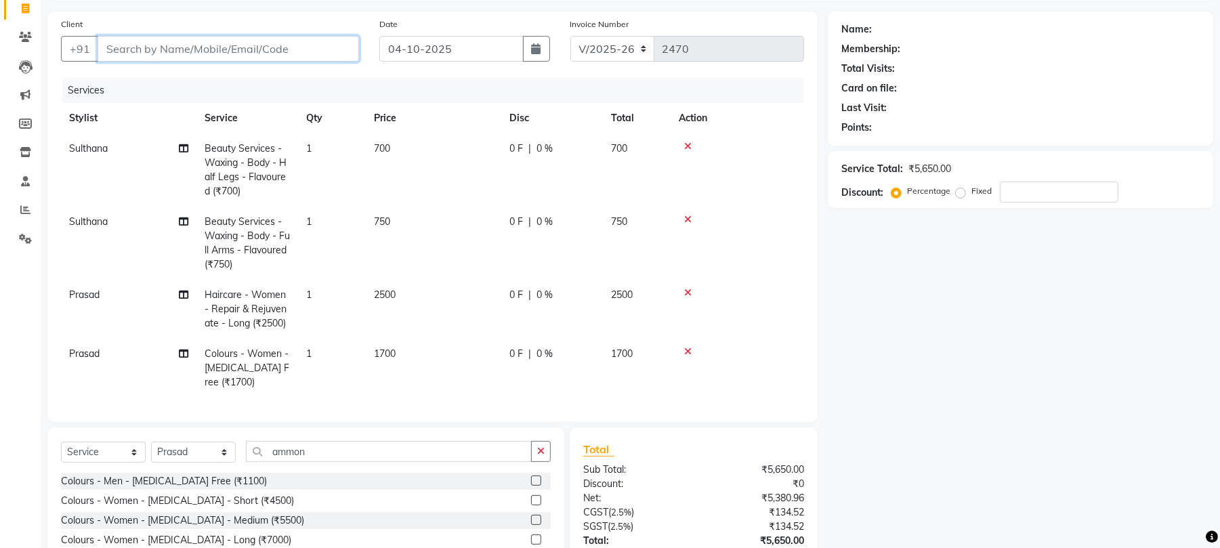
click at [188, 45] on input "Client" at bounding box center [228, 49] width 261 height 26
type input "8"
type input "0"
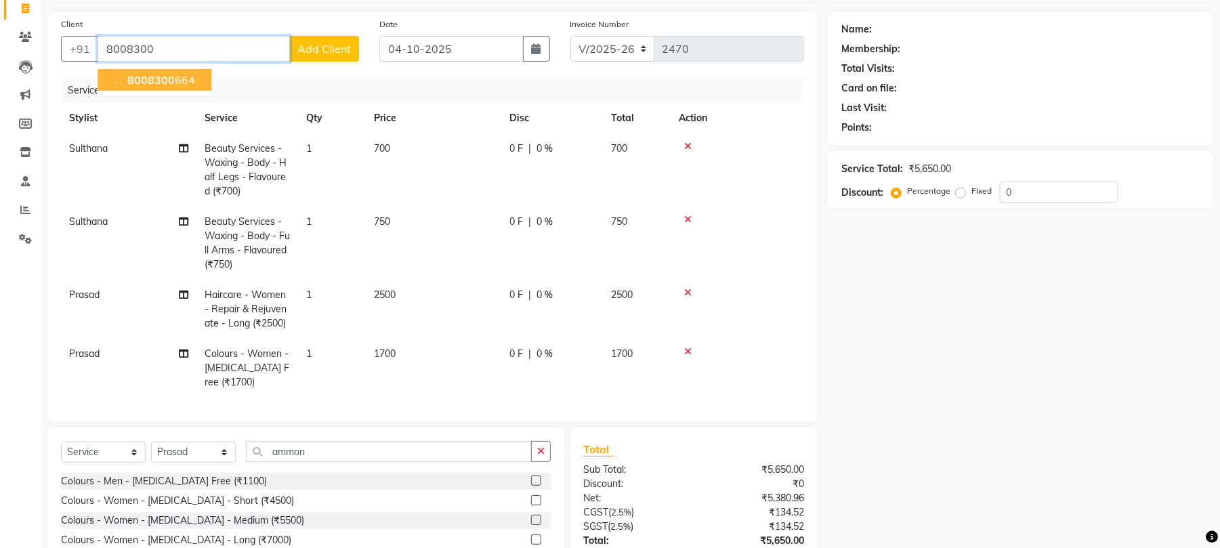
click at [168, 80] on span "8008300" at bounding box center [150, 80] width 47 height 14
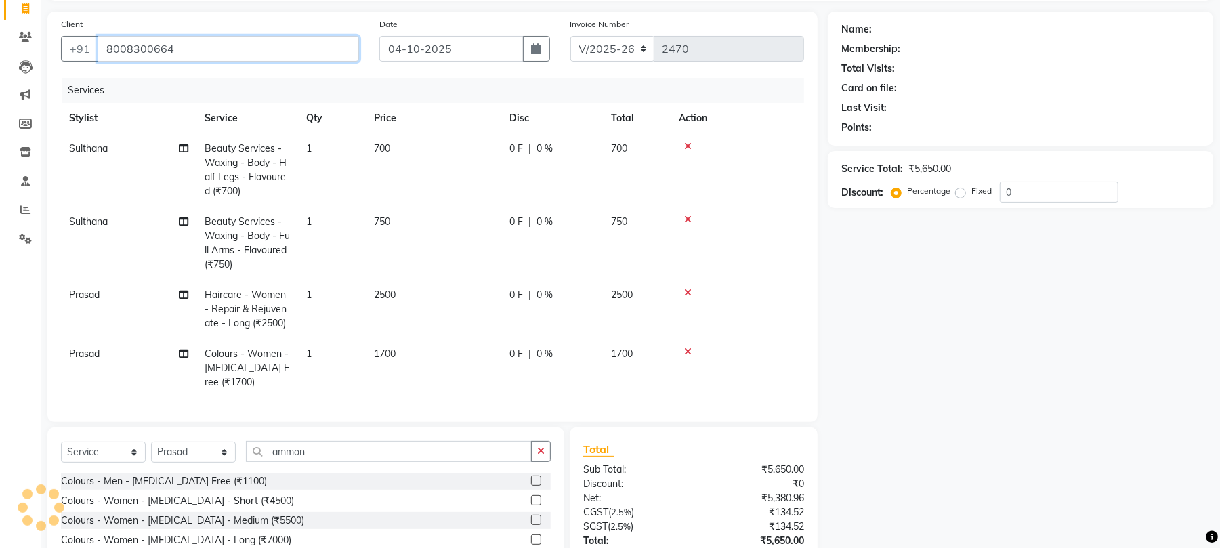
type input "8008300664"
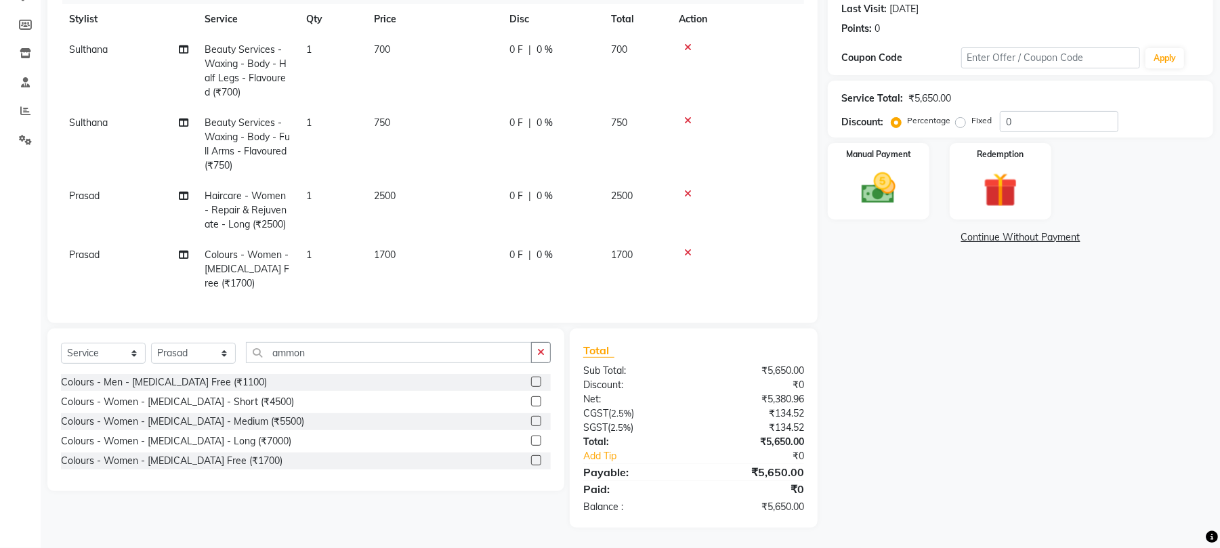
scroll to position [198, 0]
click at [1049, 111] on input "0" at bounding box center [1059, 121] width 119 height 21
type input "10"
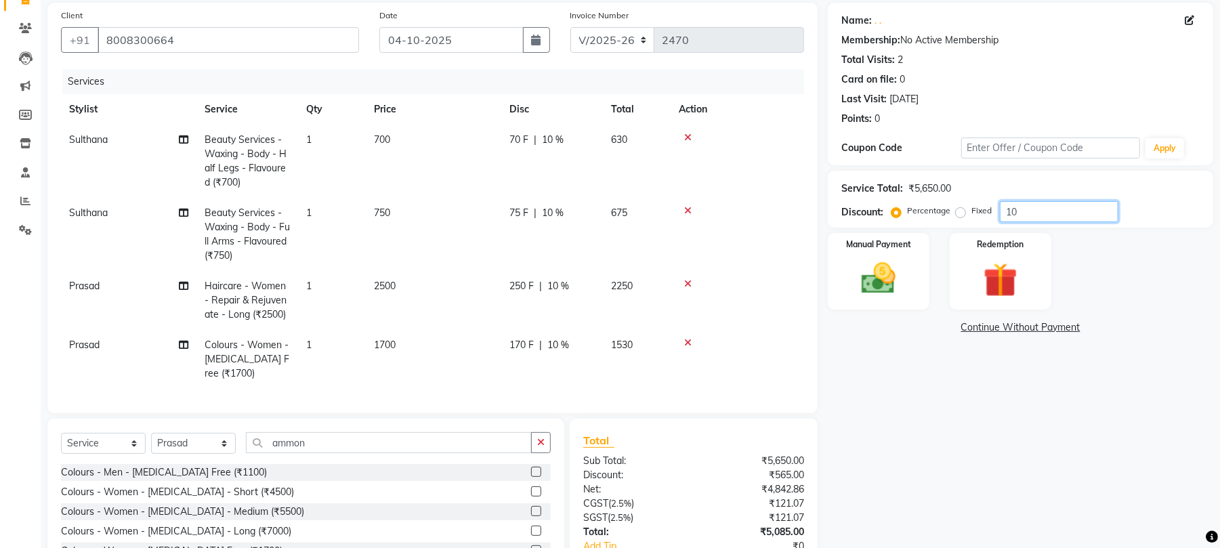
scroll to position [198, 0]
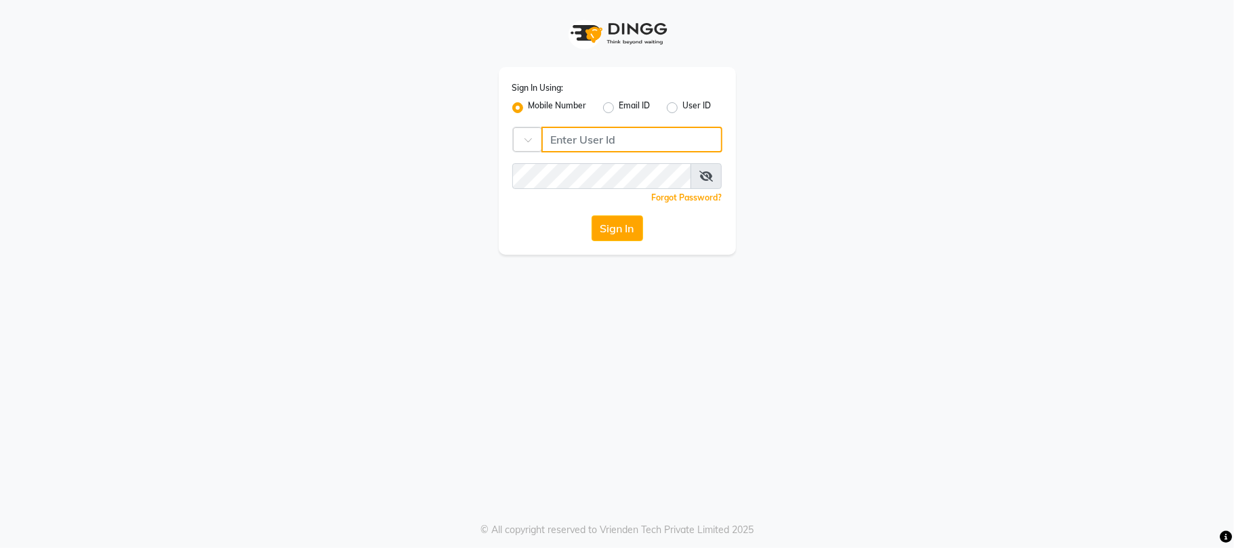
type input "9346469616"
click at [605, 222] on button "Sign In" at bounding box center [616, 228] width 51 height 26
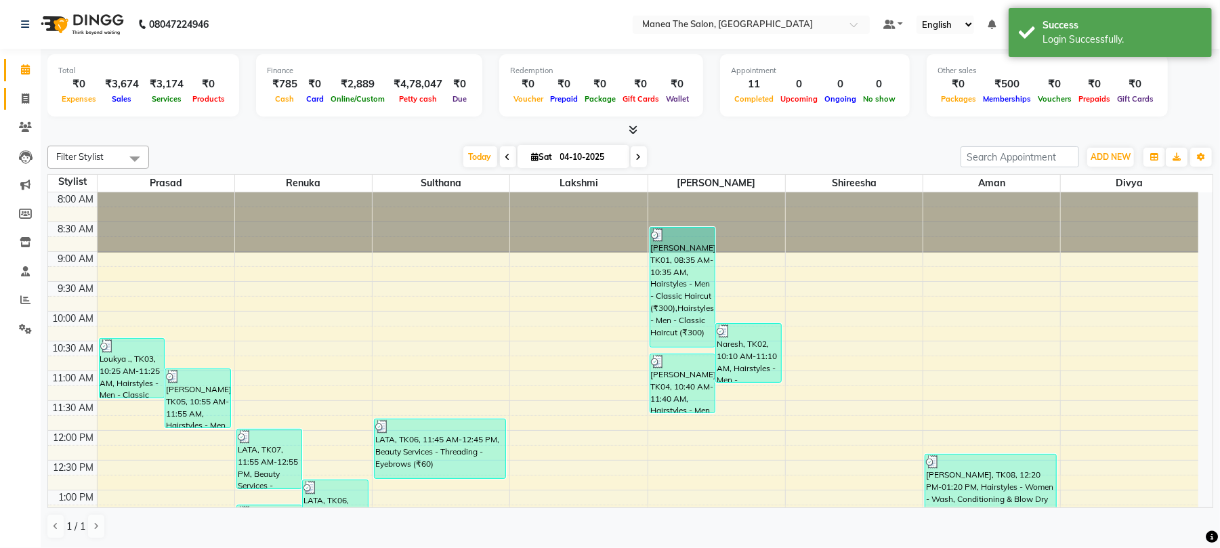
click at [22, 88] on link "Invoice" at bounding box center [20, 99] width 33 height 22
select select "service"
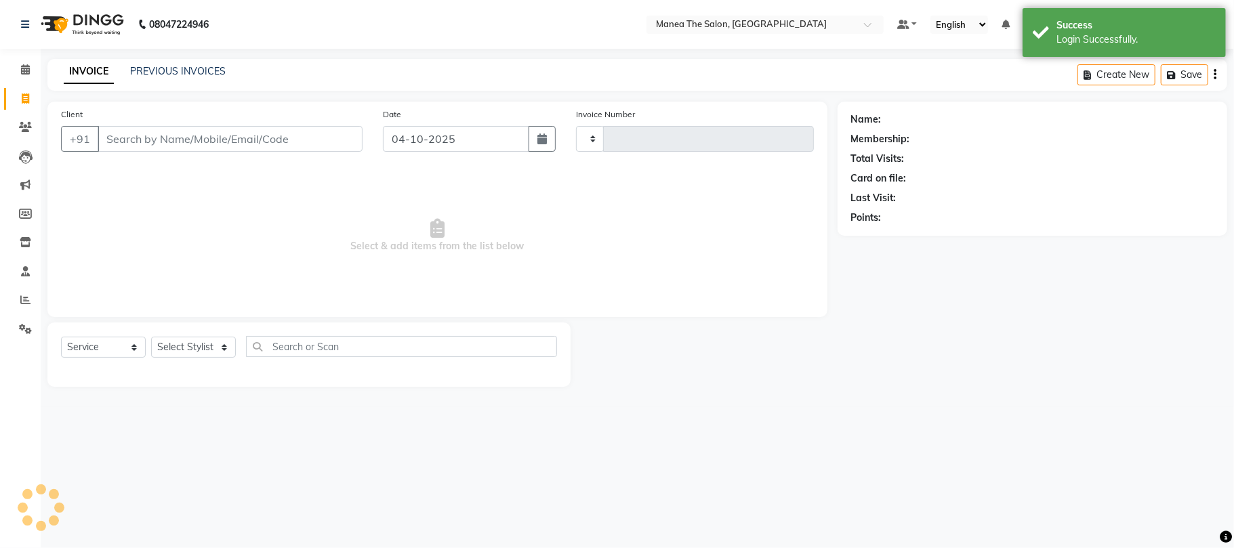
type input "2470"
select select "7351"
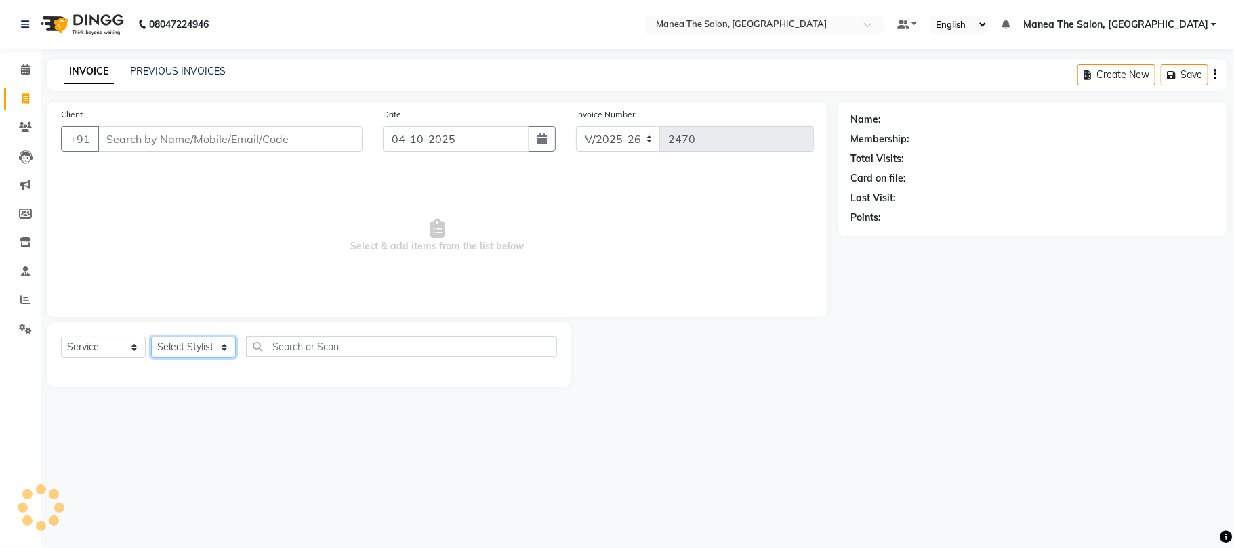
click at [205, 352] on select "Select Stylist [PERSON_NAME] Divya Lakshmi [PERSON_NAME] [PERSON_NAME]" at bounding box center [193, 347] width 85 height 21
click at [336, 291] on span "Select & add items from the list below" at bounding box center [437, 235] width 753 height 135
click at [204, 340] on select "Select Stylist [PERSON_NAME] Divya Lakshmi [PERSON_NAME] [PERSON_NAME]" at bounding box center [193, 347] width 85 height 21
click at [275, 215] on span "Select & add items from the list below" at bounding box center [437, 235] width 753 height 135
click at [276, 131] on input "Client" at bounding box center [230, 139] width 265 height 26
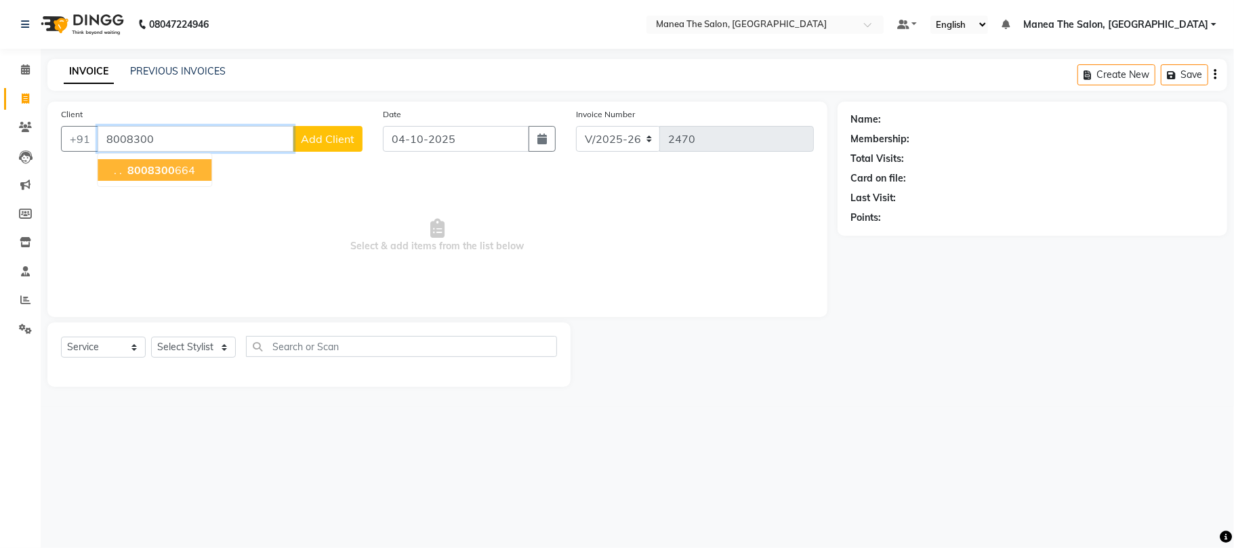
click at [186, 174] on ngb-highlight "8008300 664" at bounding box center [160, 170] width 70 height 14
type input "8008300664"
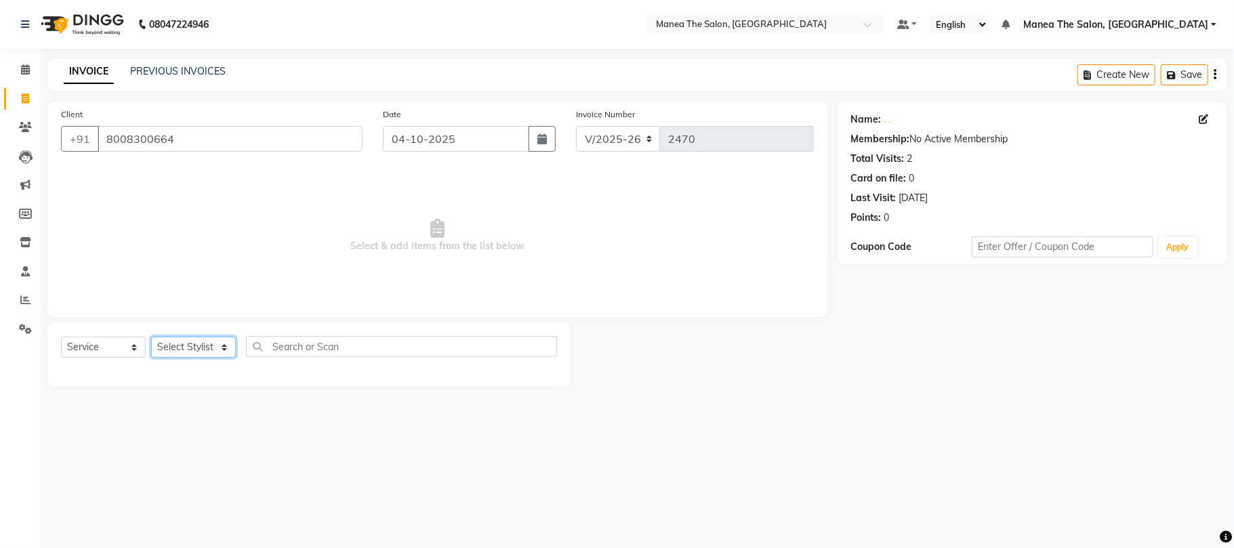
click at [211, 354] on select "Select Stylist [PERSON_NAME] Divya Lakshmi [PERSON_NAME] [PERSON_NAME]" at bounding box center [193, 347] width 85 height 21
select select "63582"
click at [151, 337] on select "Select Stylist [PERSON_NAME] Divya Lakshmi [PERSON_NAME] [PERSON_NAME]" at bounding box center [193, 347] width 85 height 21
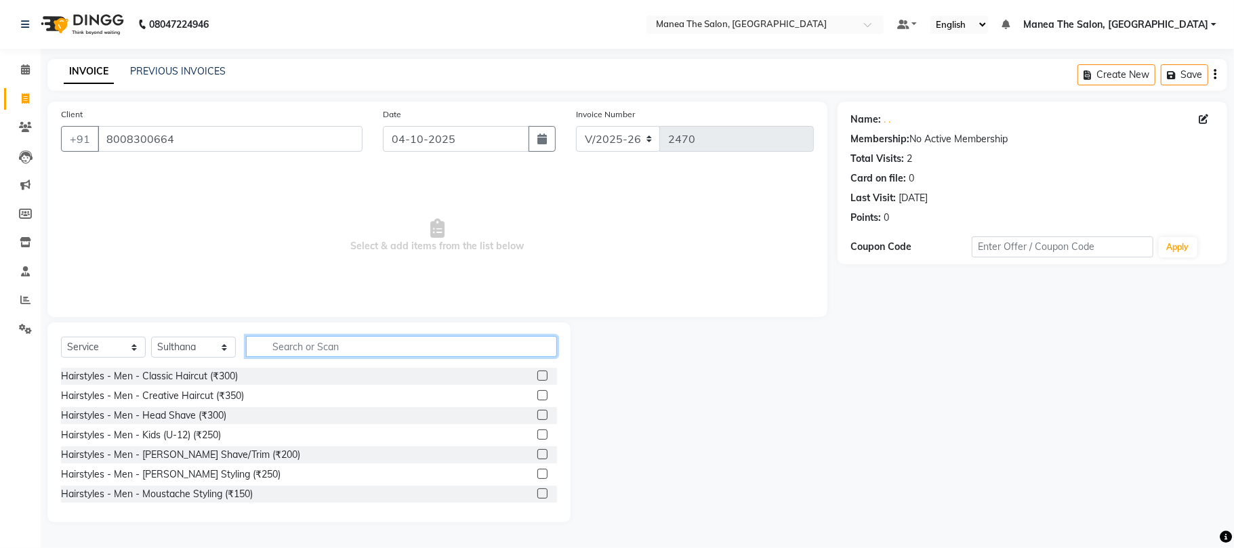
click at [276, 344] on input "text" at bounding box center [401, 346] width 311 height 21
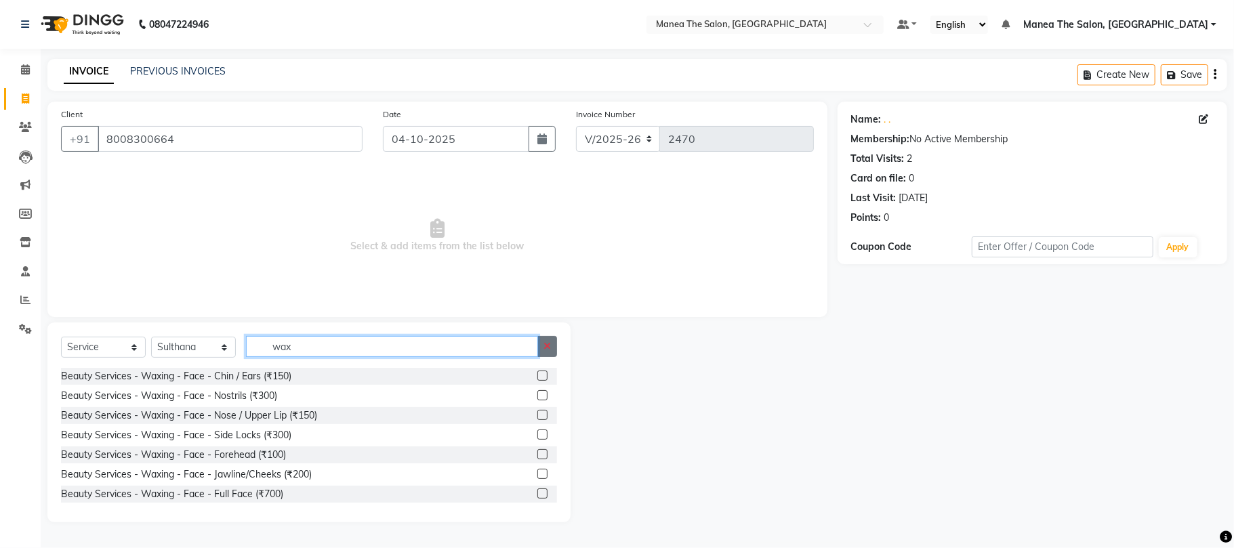
type input "wax"
click at [551, 353] on button "button" at bounding box center [547, 346] width 20 height 21
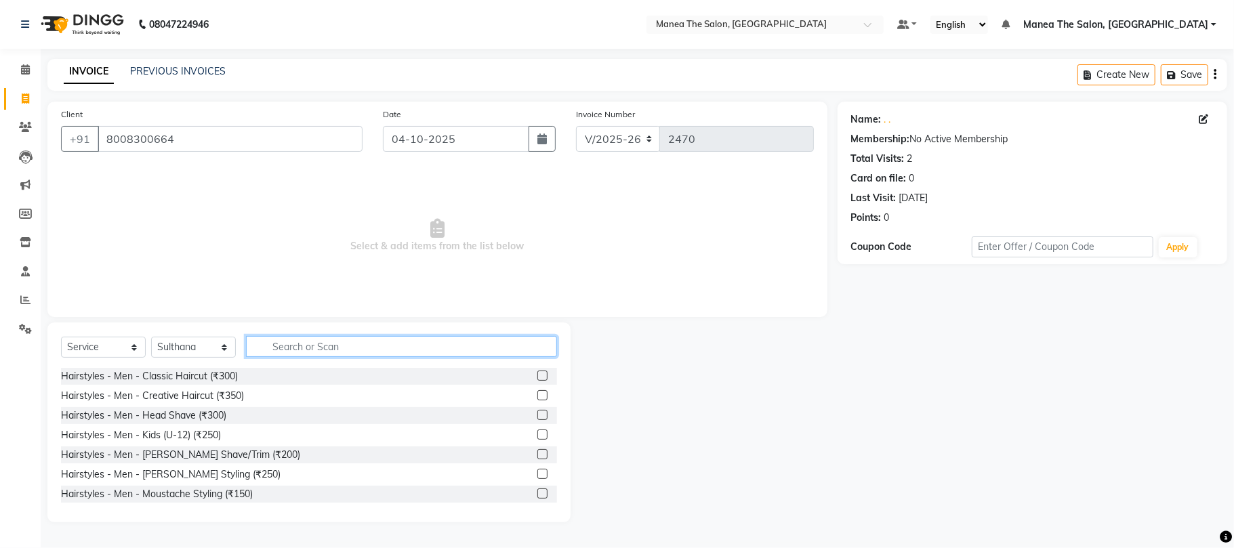
click at [456, 350] on input "text" at bounding box center [401, 346] width 311 height 21
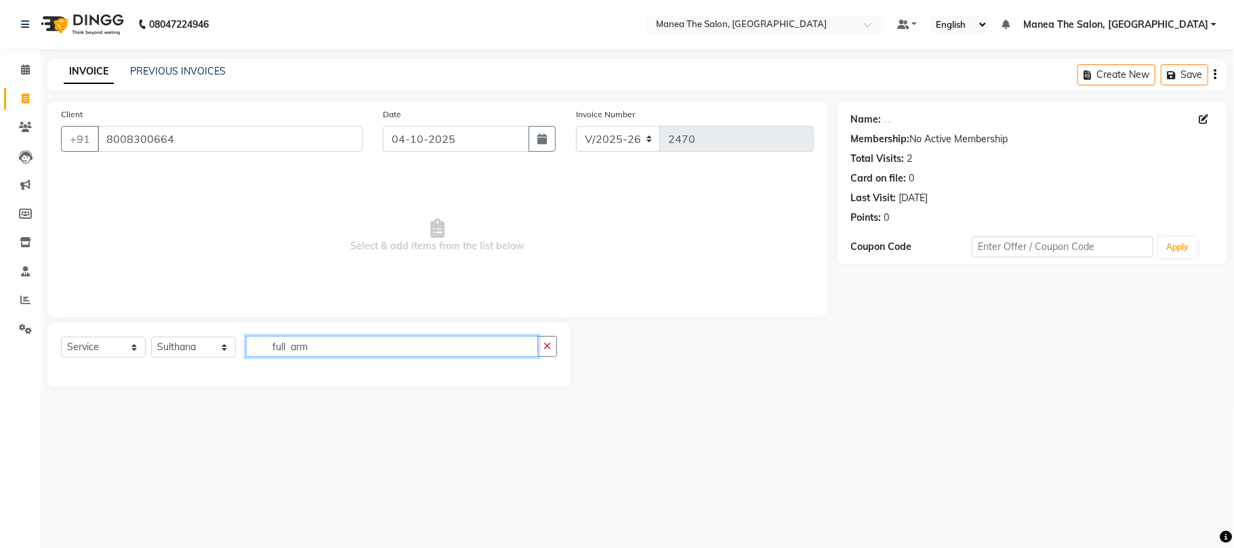
click at [377, 340] on input "full arm" at bounding box center [392, 346] width 292 height 21
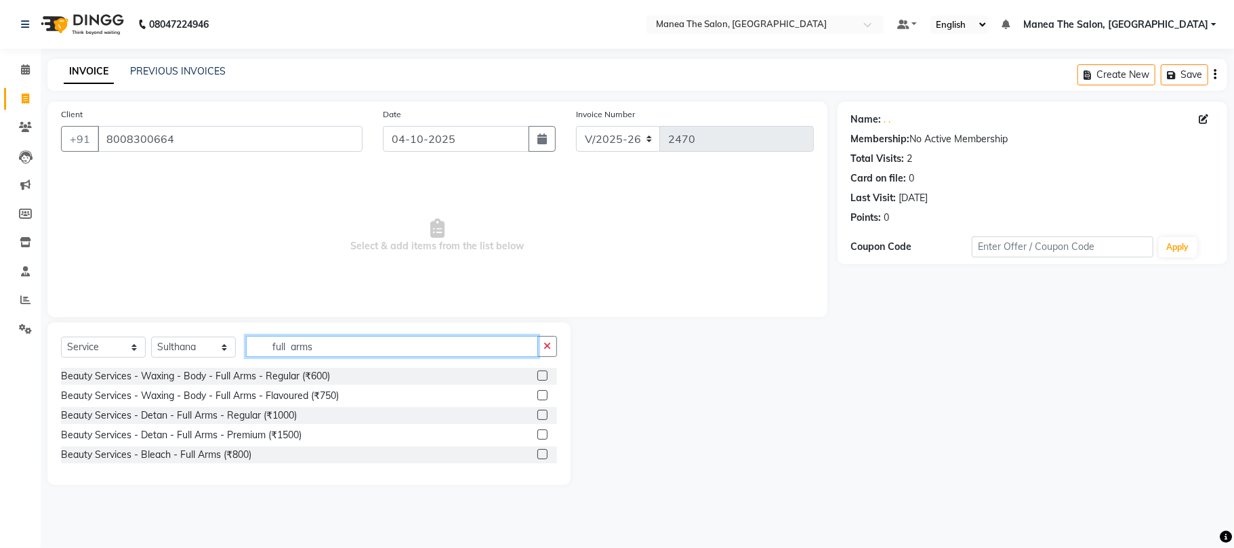
type input "full arms"
click at [543, 396] on label at bounding box center [542, 395] width 10 height 10
click at [543, 396] on input "checkbox" at bounding box center [541, 396] width 9 height 9
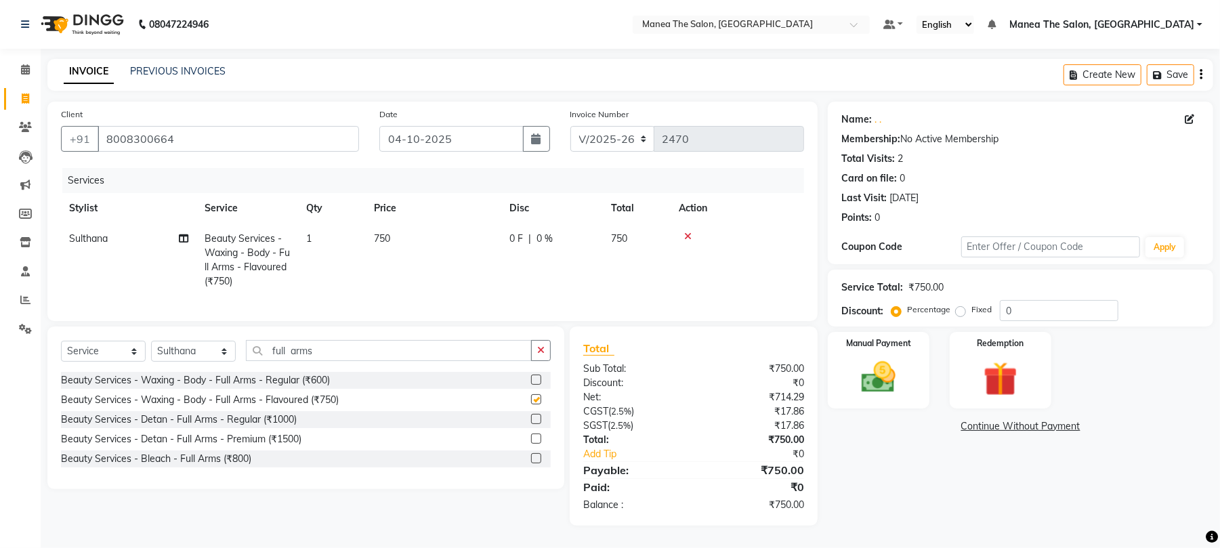
checkbox input "false"
click at [443, 356] on input "full arms" at bounding box center [389, 350] width 286 height 21
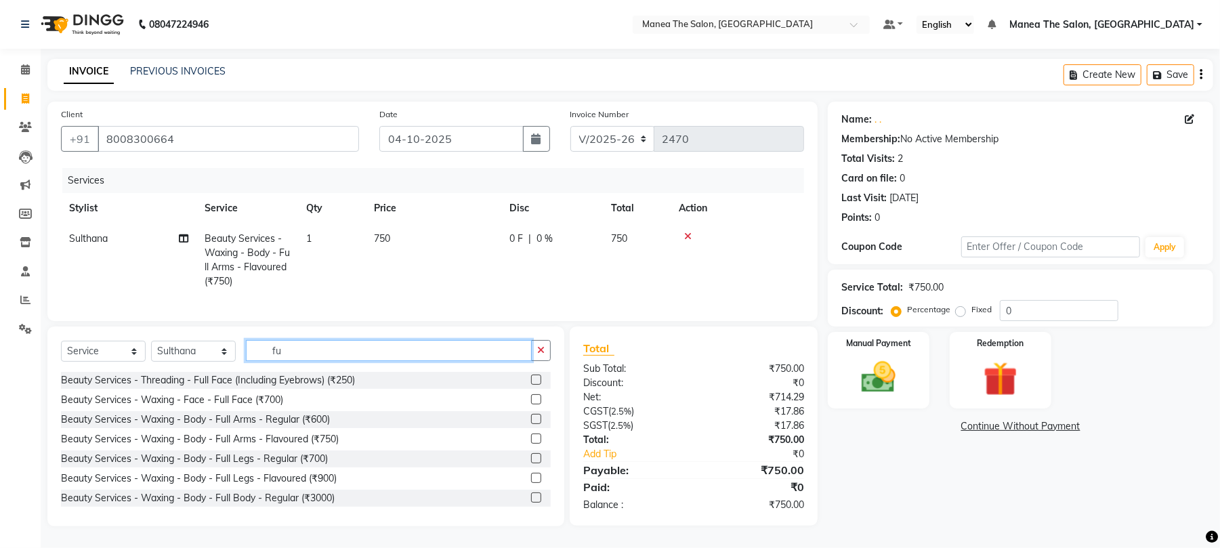
type input "f"
type input "half"
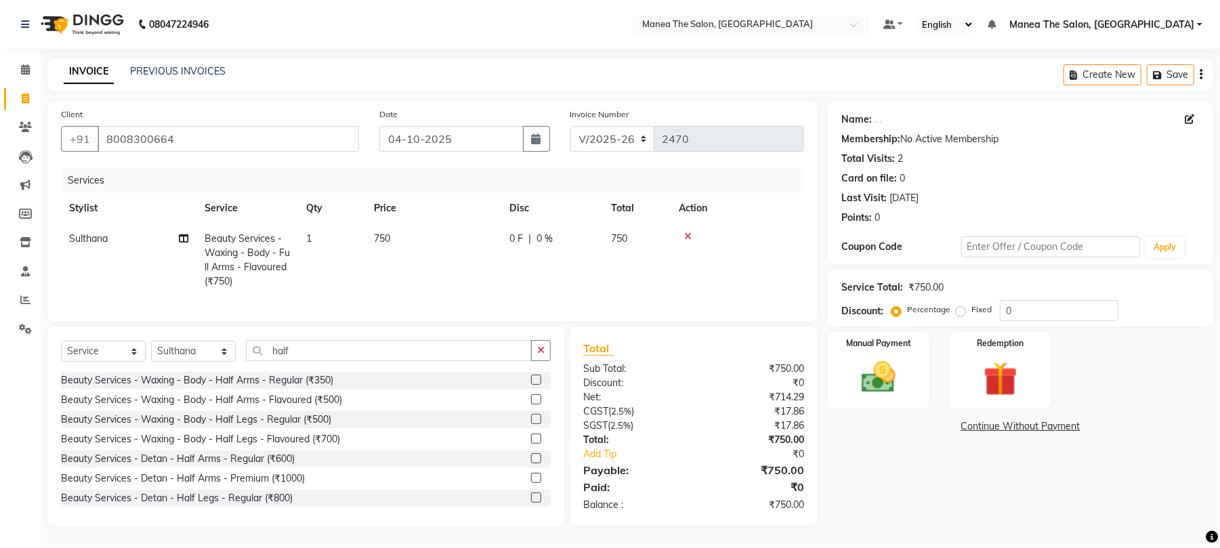
click at [531, 440] on label at bounding box center [536, 439] width 10 height 10
click at [531, 440] on input "checkbox" at bounding box center [535, 439] width 9 height 9
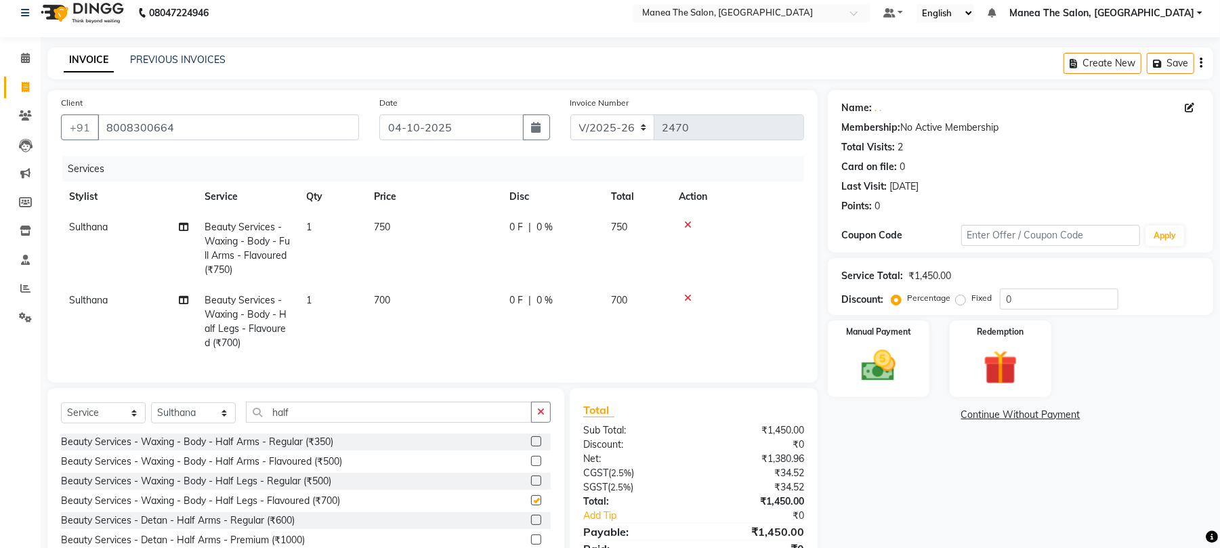
checkbox input "false"
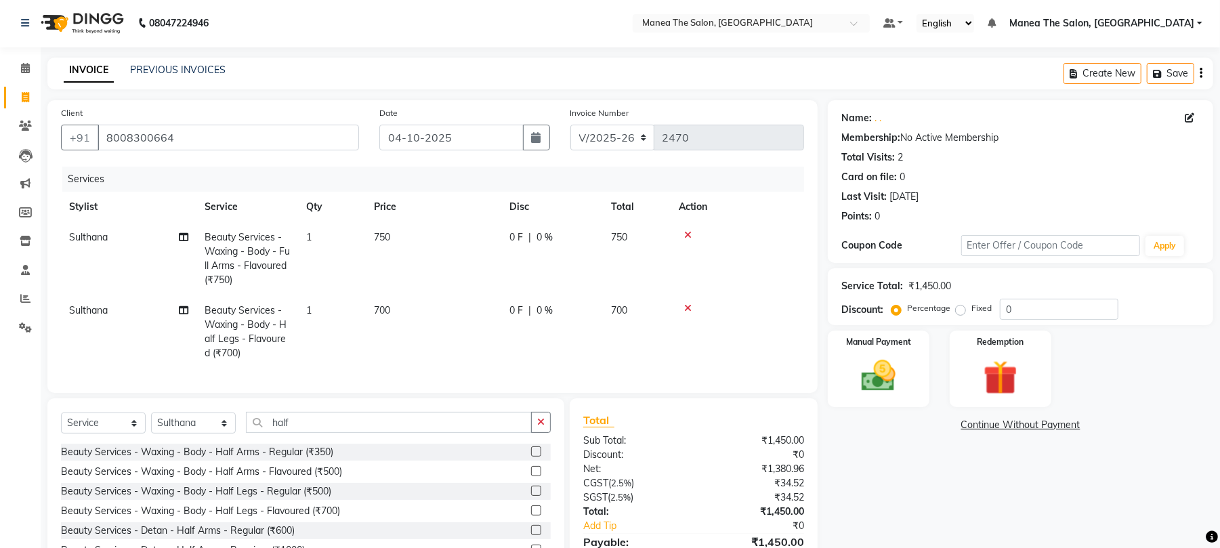
scroll to position [0, 0]
click at [387, 434] on input "half" at bounding box center [389, 423] width 286 height 21
click at [160, 435] on select "Select Stylist [PERSON_NAME] Divya Lakshmi [PERSON_NAME] [PERSON_NAME]" at bounding box center [193, 424] width 85 height 21
select select "63576"
click at [151, 427] on select "Select Stylist [PERSON_NAME] Divya Lakshmi [PERSON_NAME] [PERSON_NAME]" at bounding box center [193, 424] width 85 height 21
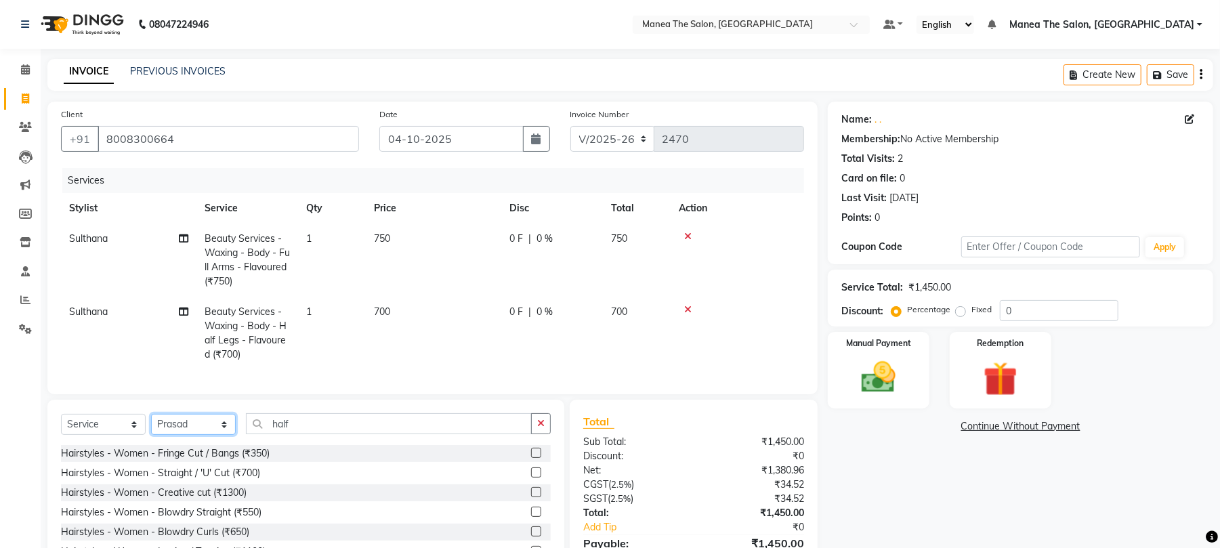
scroll to position [180, 0]
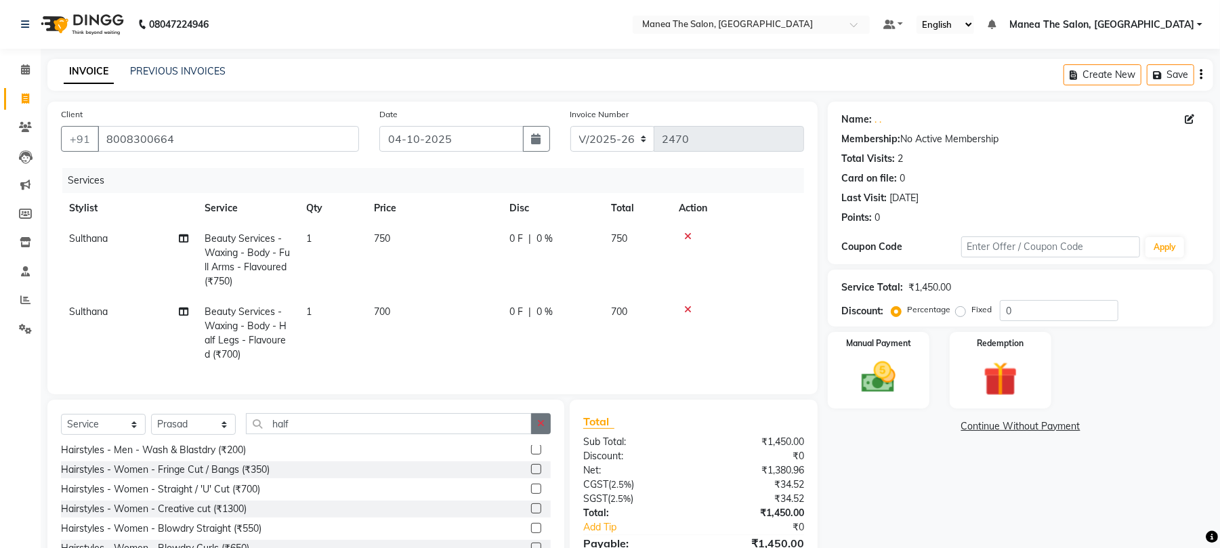
click at [541, 428] on icon "button" at bounding box center [540, 423] width 7 height 9
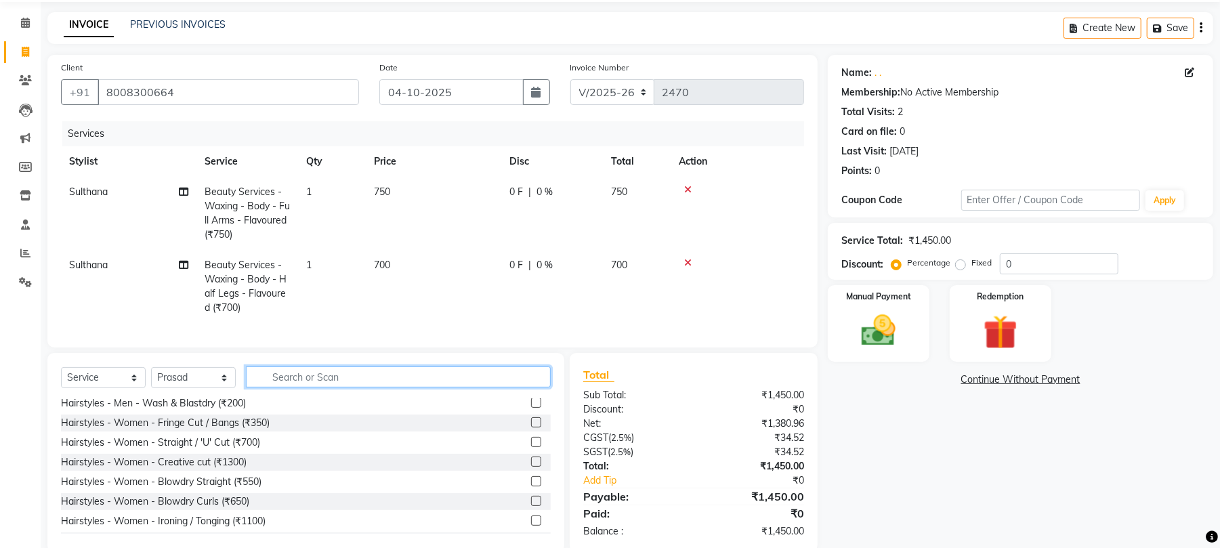
scroll to position [85, 0]
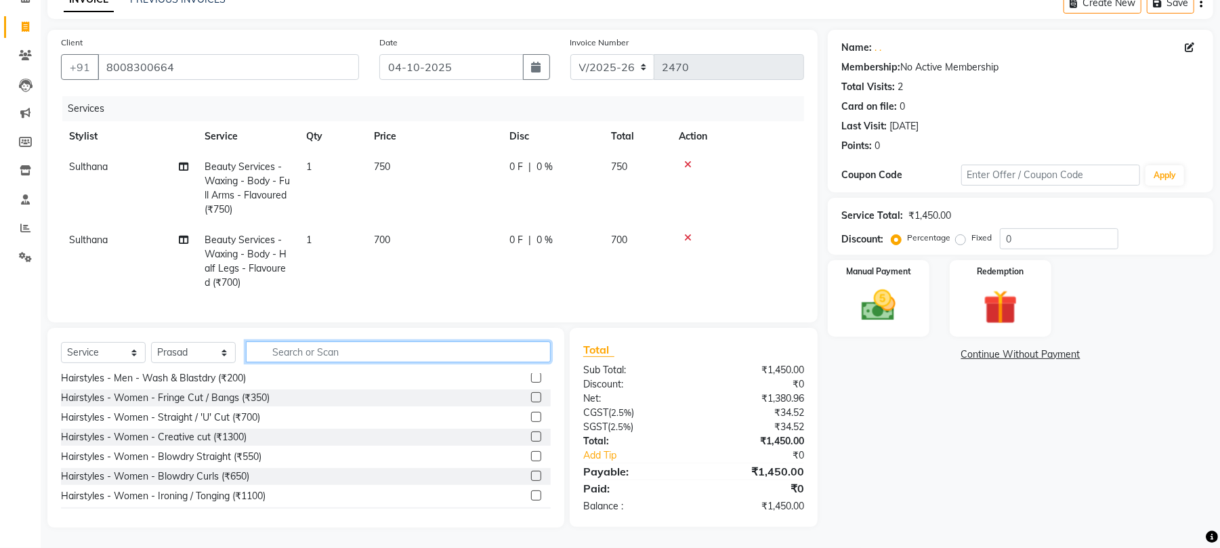
click at [348, 359] on input "text" at bounding box center [398, 351] width 305 height 21
click at [348, 353] on input "text" at bounding box center [398, 351] width 305 height 21
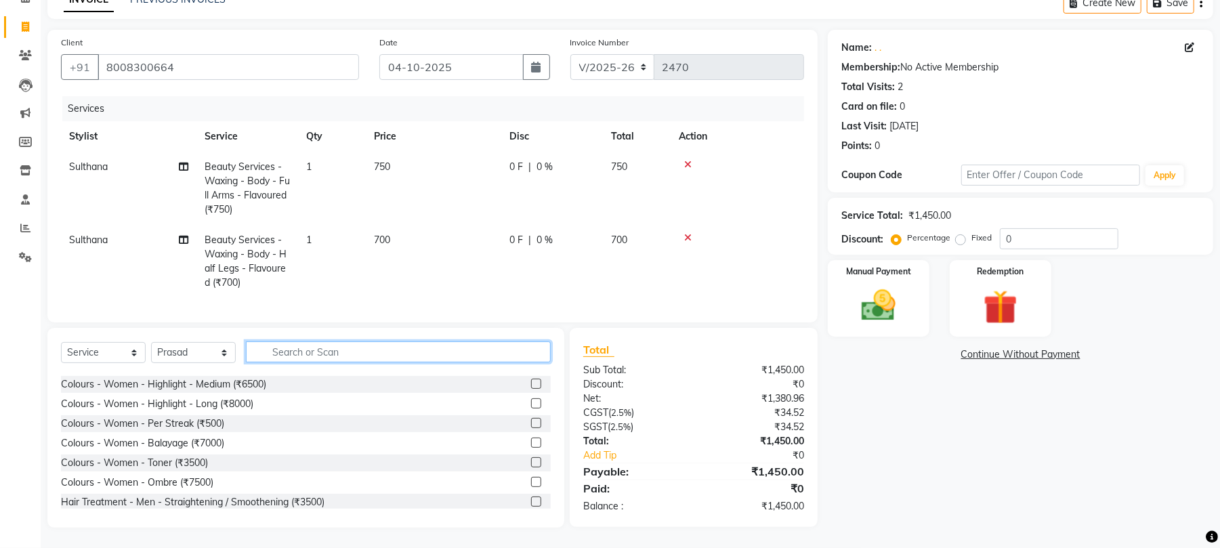
scroll to position [575, 0]
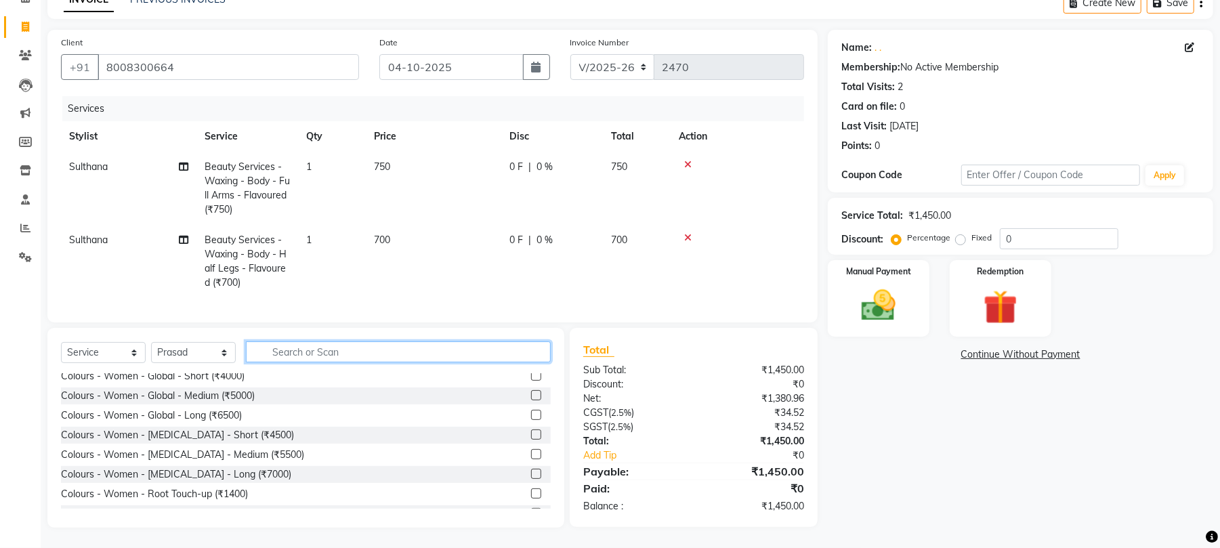
click at [332, 355] on input "text" at bounding box center [398, 351] width 305 height 21
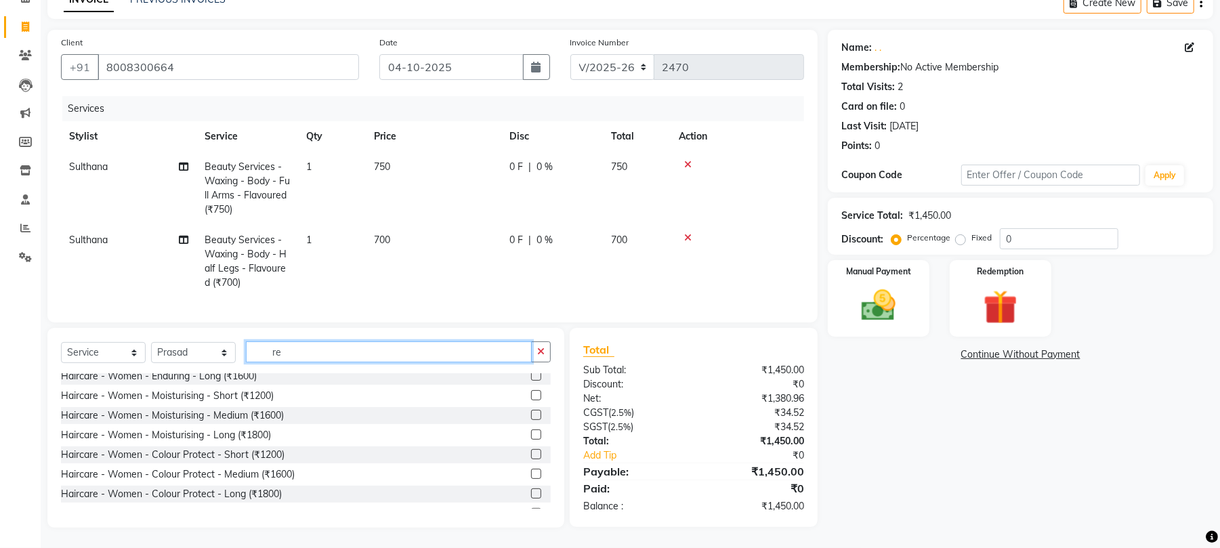
scroll to position [0, 0]
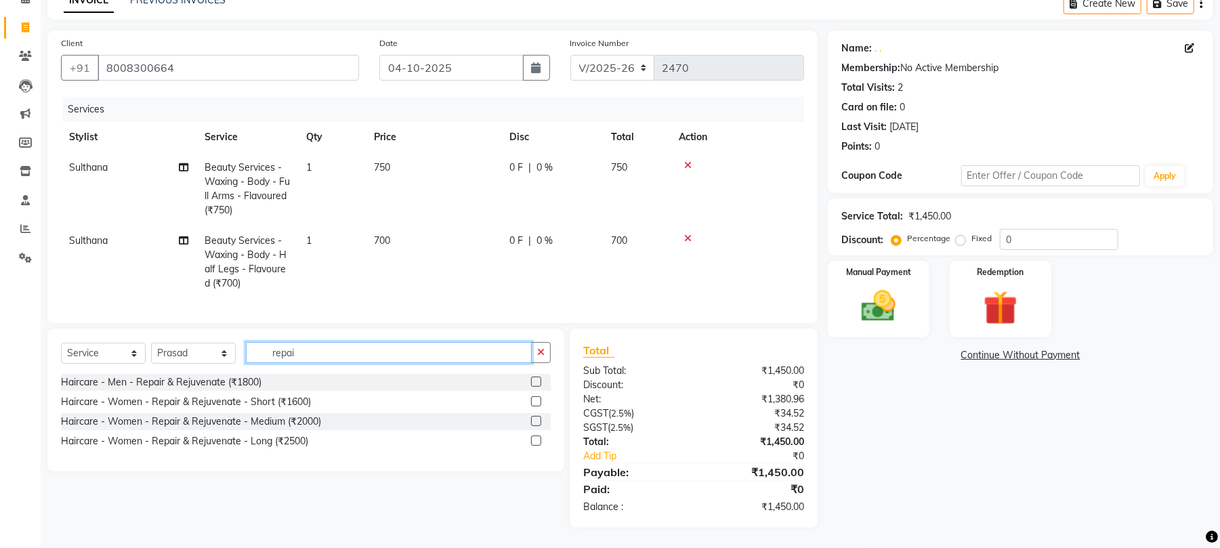
type input "repai"
click at [536, 438] on label at bounding box center [536, 441] width 10 height 10
click at [536, 438] on input "checkbox" at bounding box center [535, 441] width 9 height 9
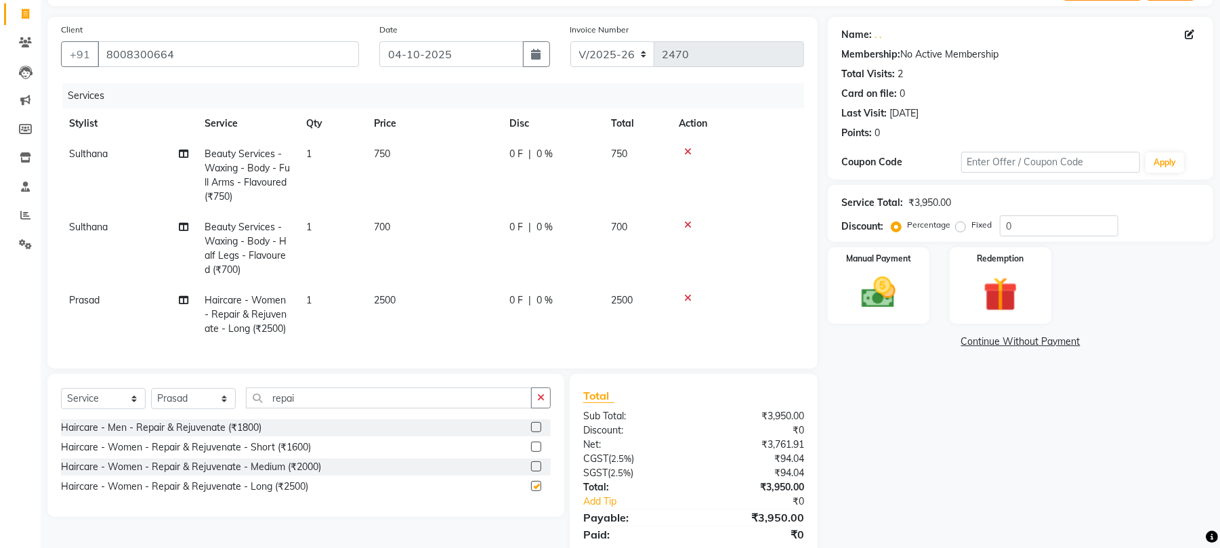
checkbox input "false"
click at [543, 402] on icon "button" at bounding box center [540, 397] width 7 height 9
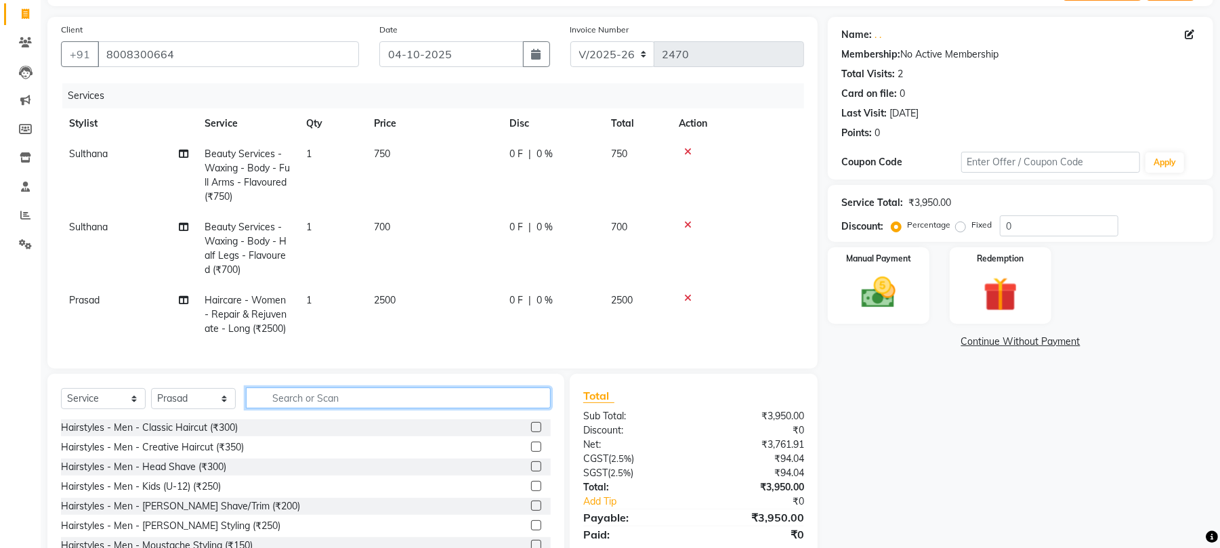
click at [407, 408] on input "text" at bounding box center [398, 397] width 305 height 21
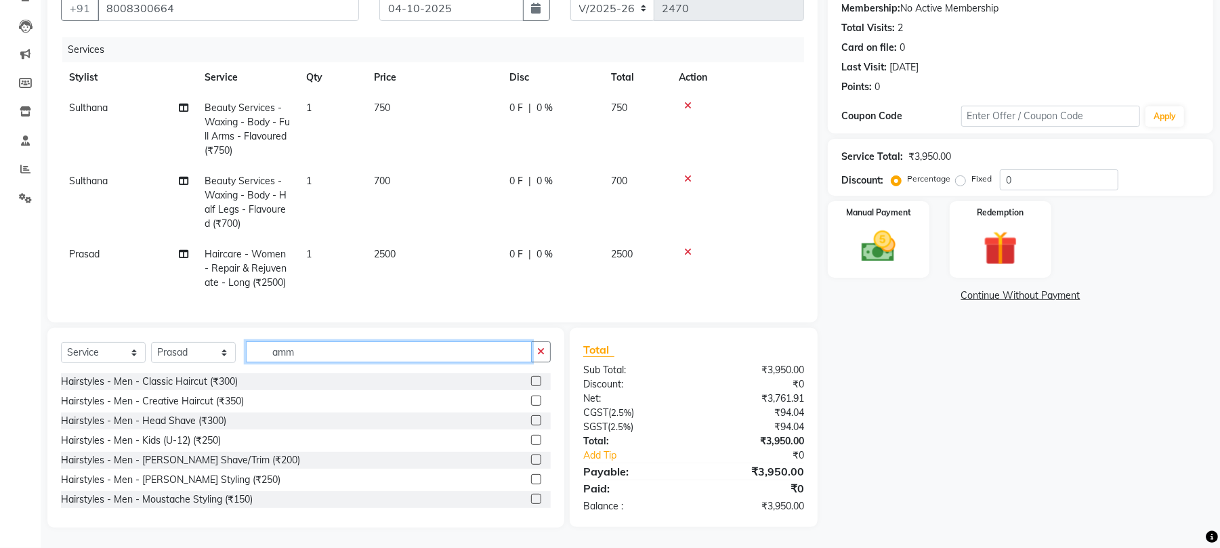
scroll to position [144, 0]
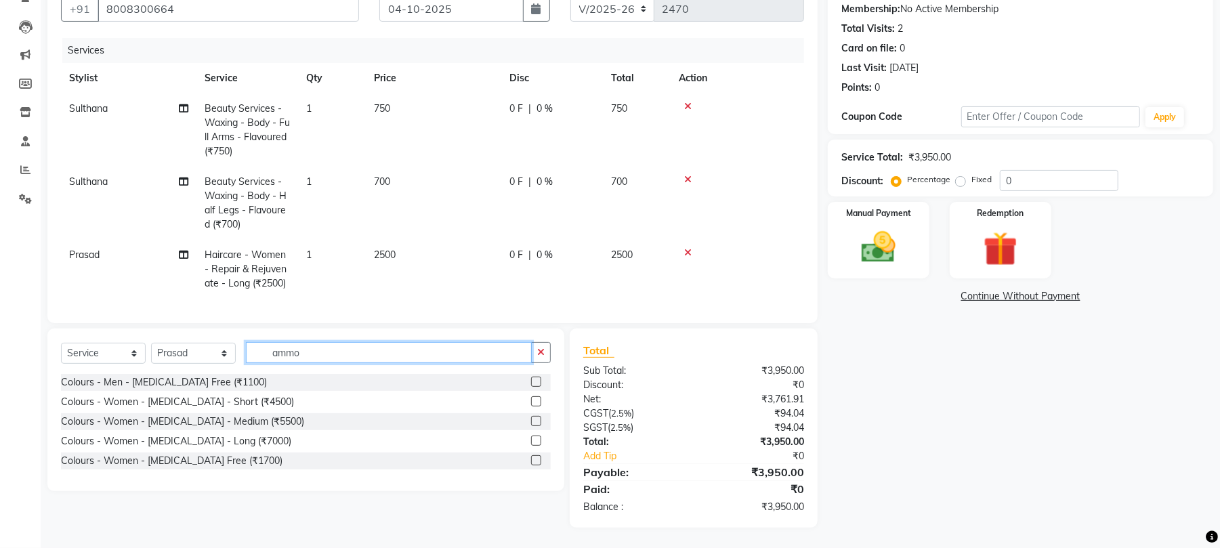
type input "ammo"
click at [537, 459] on label at bounding box center [536, 460] width 10 height 10
click at [537, 459] on input "checkbox" at bounding box center [535, 461] width 9 height 9
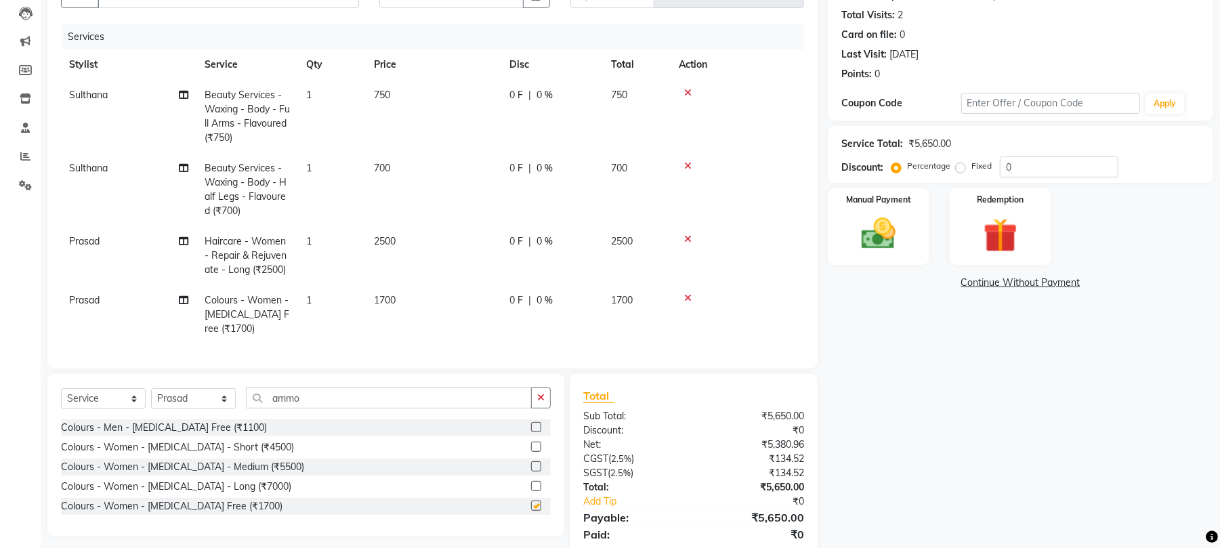
checkbox input "false"
click at [203, 409] on select "Select Stylist [PERSON_NAME] Divya Lakshmi [PERSON_NAME] [PERSON_NAME]" at bounding box center [193, 398] width 85 height 21
select select "68191"
click at [151, 396] on select "Select Stylist [PERSON_NAME] Divya Lakshmi [PERSON_NAME] [PERSON_NAME]" at bounding box center [193, 398] width 85 height 21
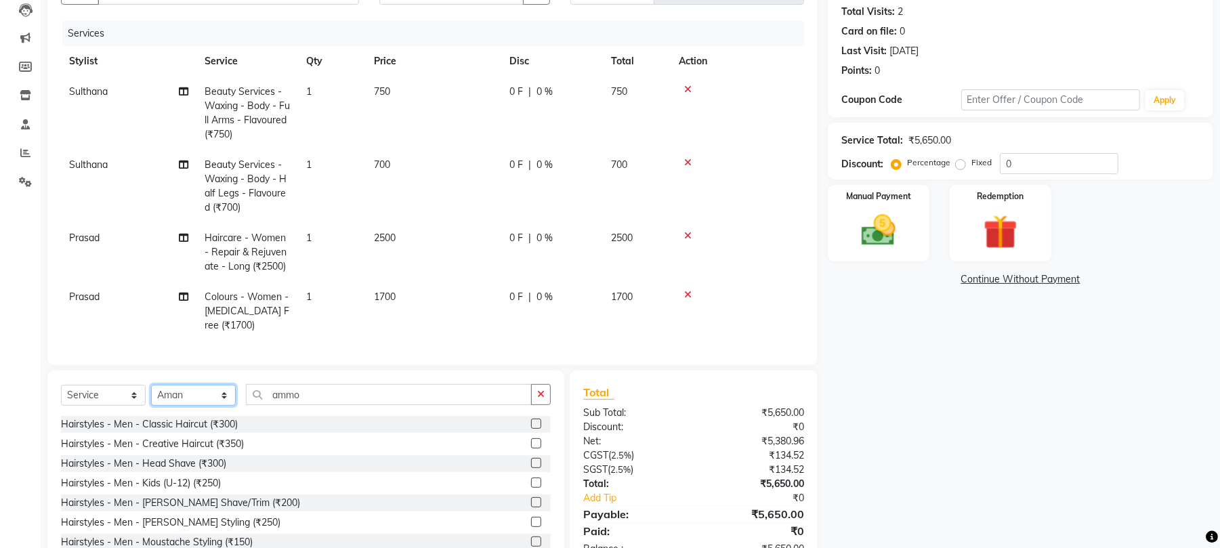
scroll to position [198, 0]
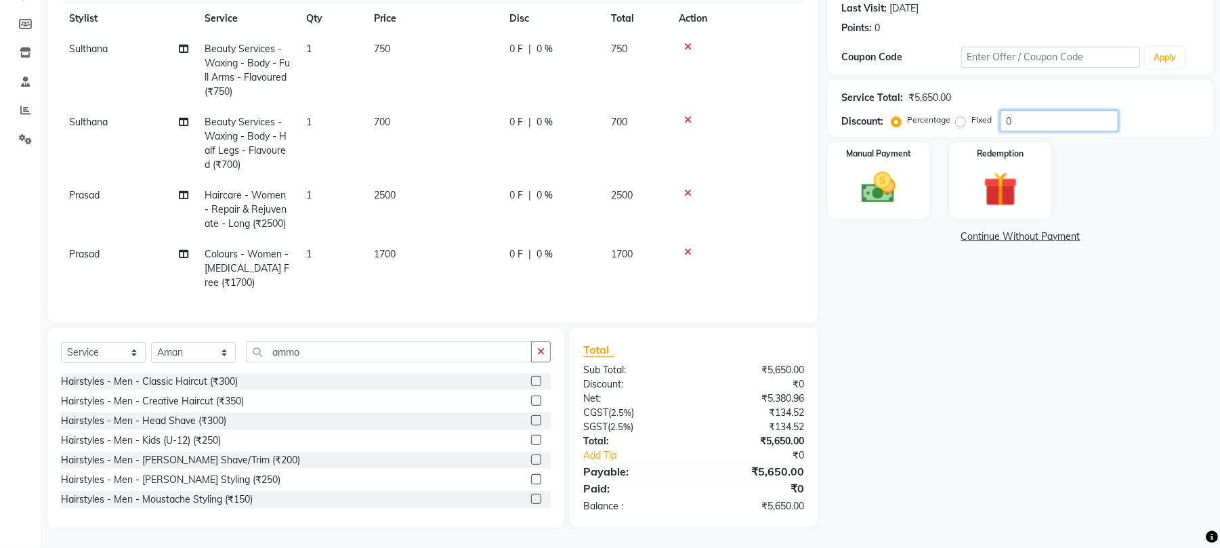
click at [1065, 111] on input "0" at bounding box center [1059, 120] width 119 height 21
type input "10"
click at [890, 209] on div "Manual Payment" at bounding box center [879, 180] width 106 height 79
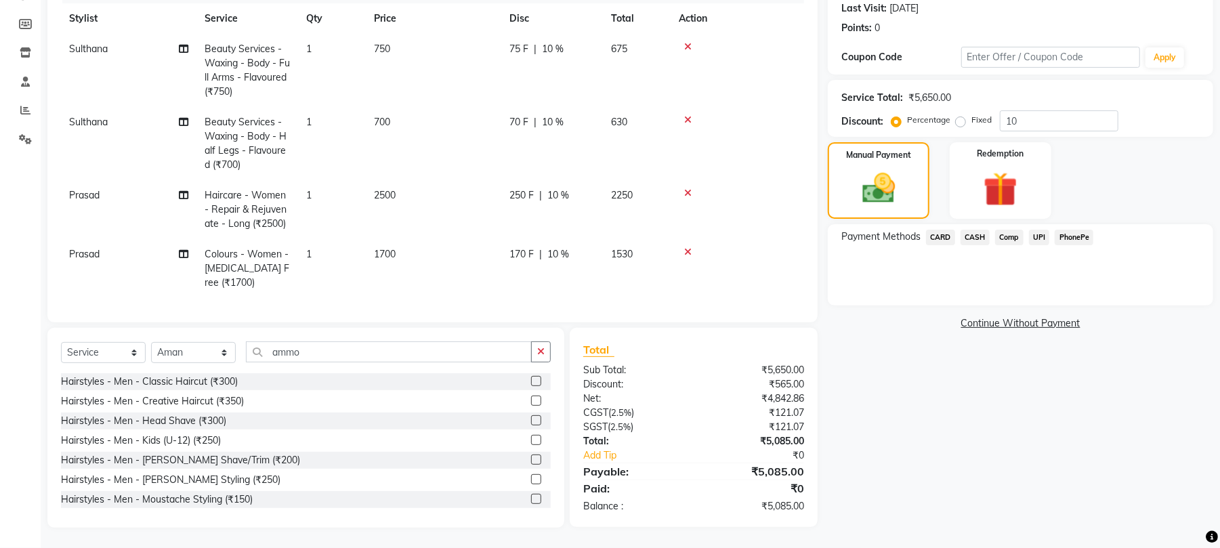
click at [1036, 231] on span "UPI" at bounding box center [1039, 238] width 21 height 16
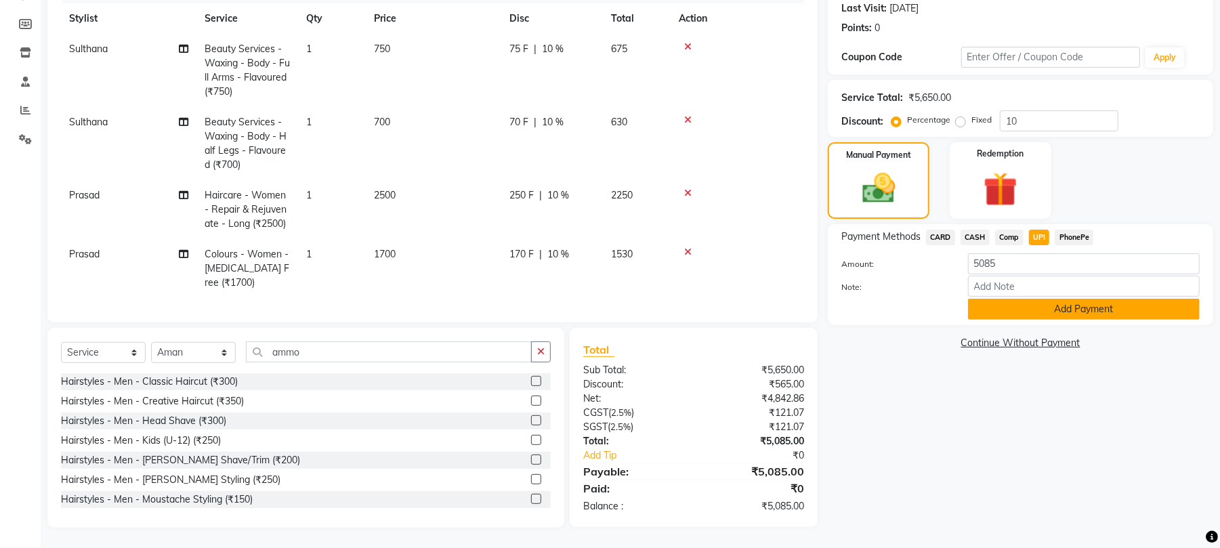
click at [1038, 302] on button "Add Payment" at bounding box center [1084, 309] width 232 height 21
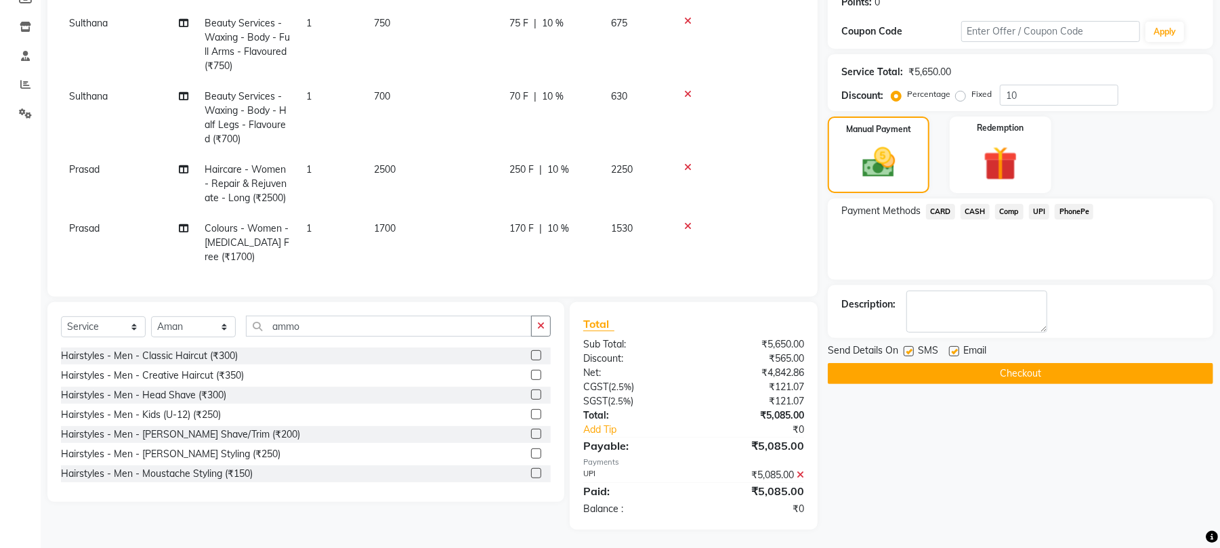
scroll to position [226, 0]
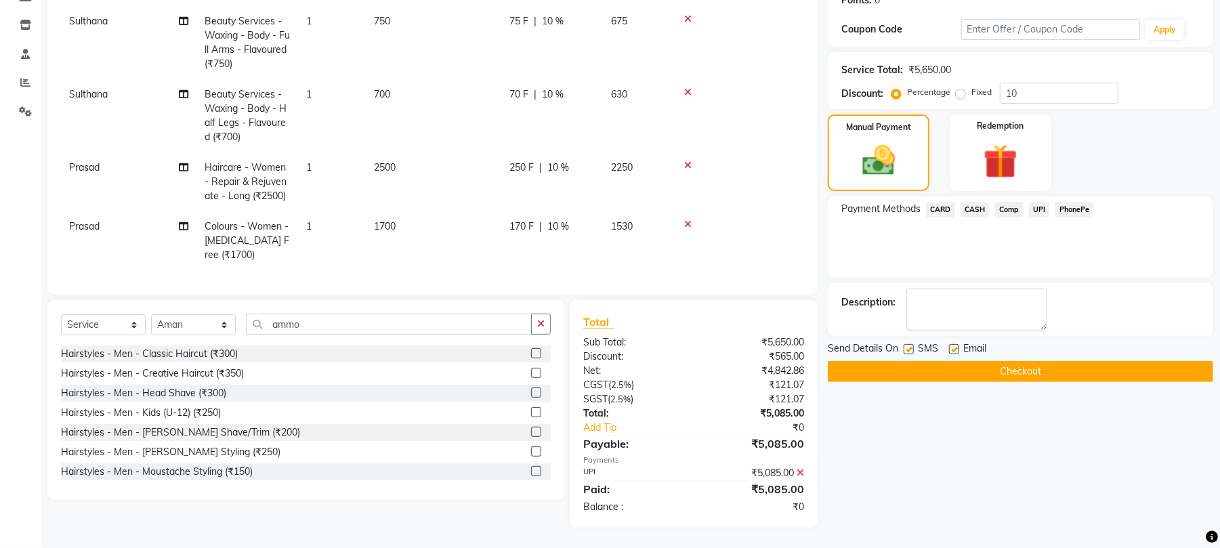
click at [1045, 366] on button "Checkout" at bounding box center [1020, 371] width 385 height 21
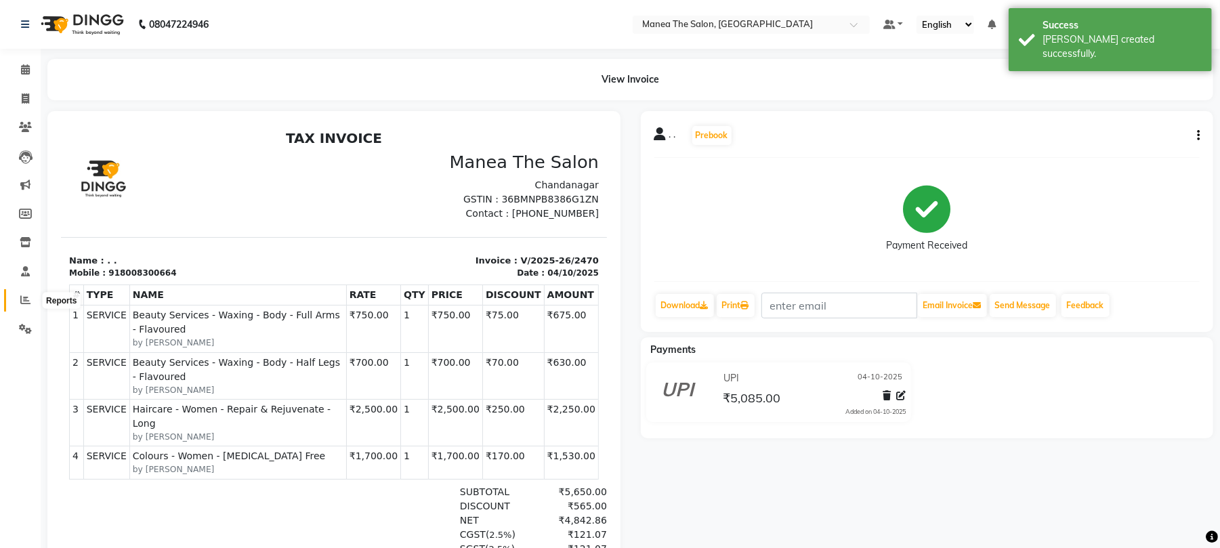
click at [25, 297] on icon at bounding box center [25, 300] width 10 height 10
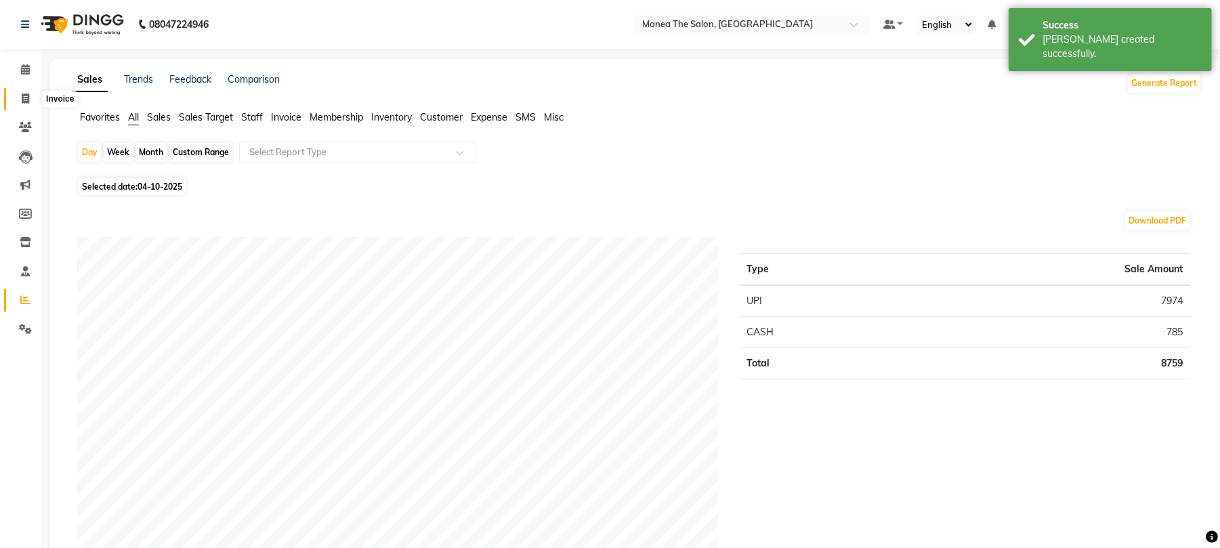
click at [24, 92] on span at bounding box center [26, 99] width 24 height 16
select select "service"
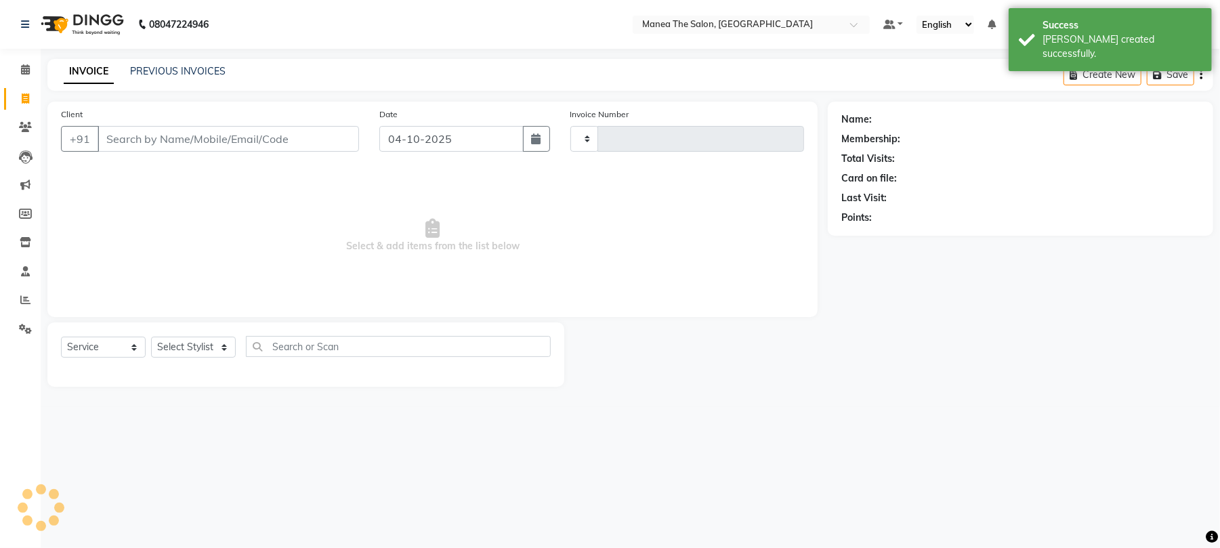
type input "2471"
select select "7351"
click at [168, 73] on link "PREVIOUS INVOICES" at bounding box center [178, 71] width 96 height 12
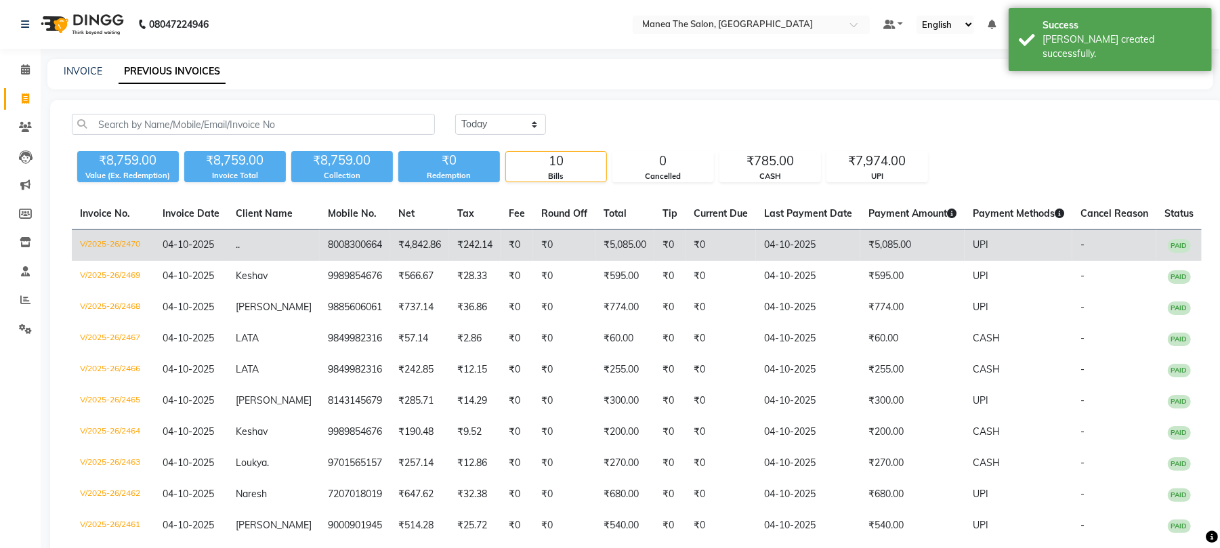
click at [566, 245] on td "₹0" at bounding box center [564, 246] width 62 height 32
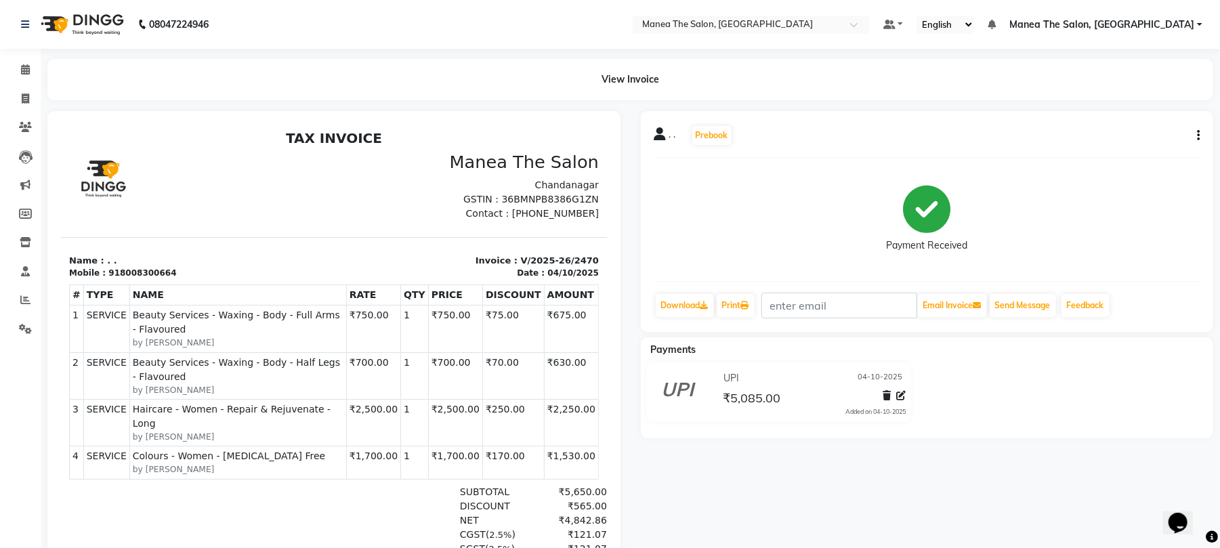
click at [1197, 135] on icon "button" at bounding box center [1198, 135] width 3 height 1
click at [1112, 154] on div "Edit Invoice" at bounding box center [1130, 152] width 93 height 17
select select "service"
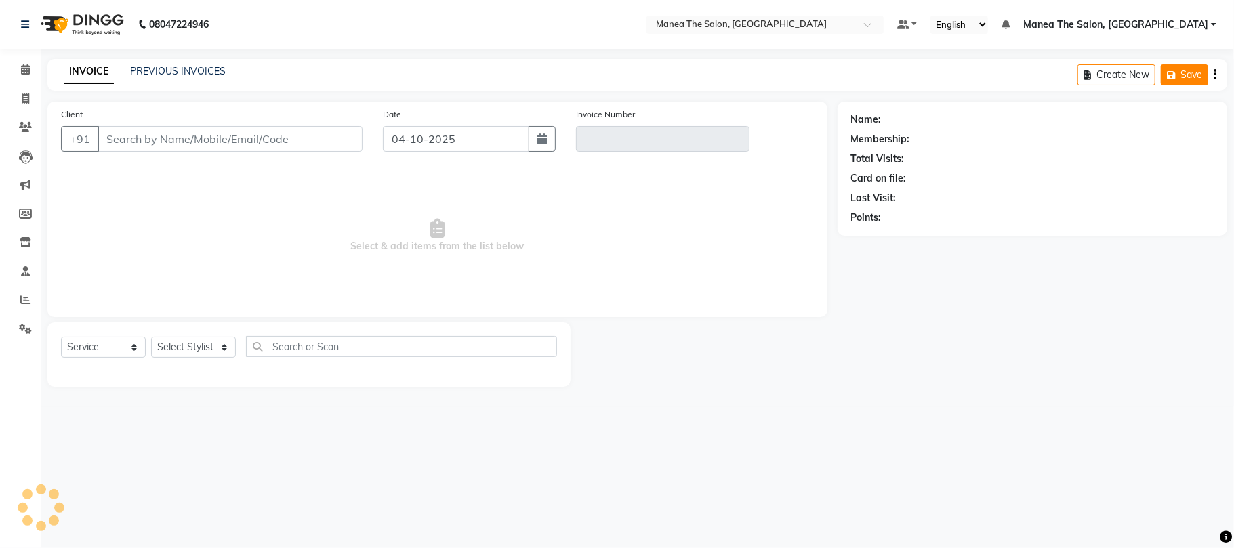
type input "8008300664"
type input "V/2025-26/2470"
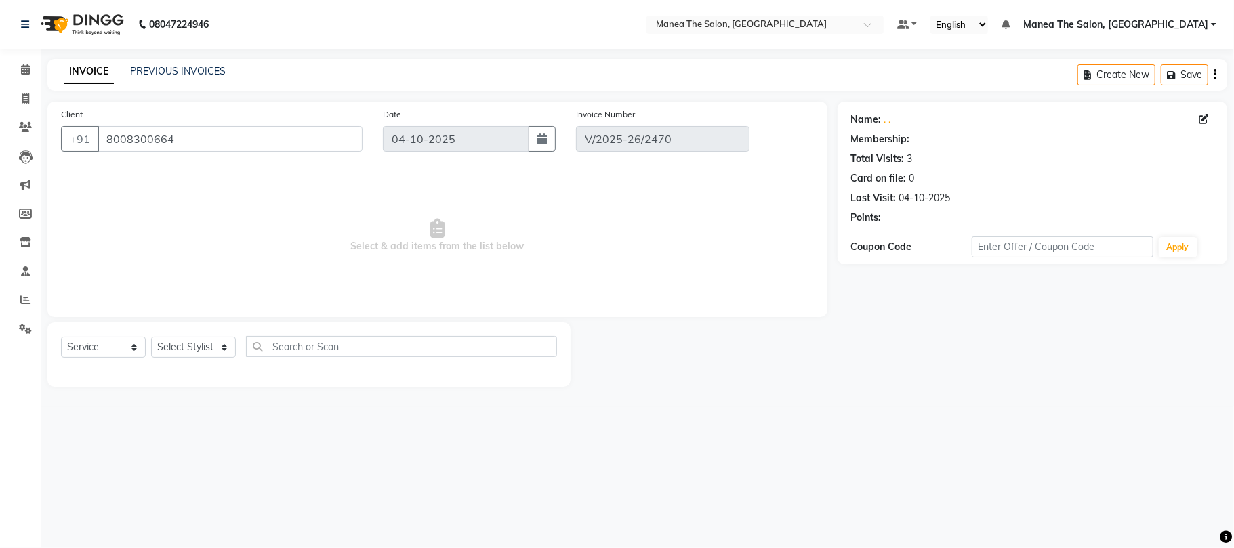
select select "select"
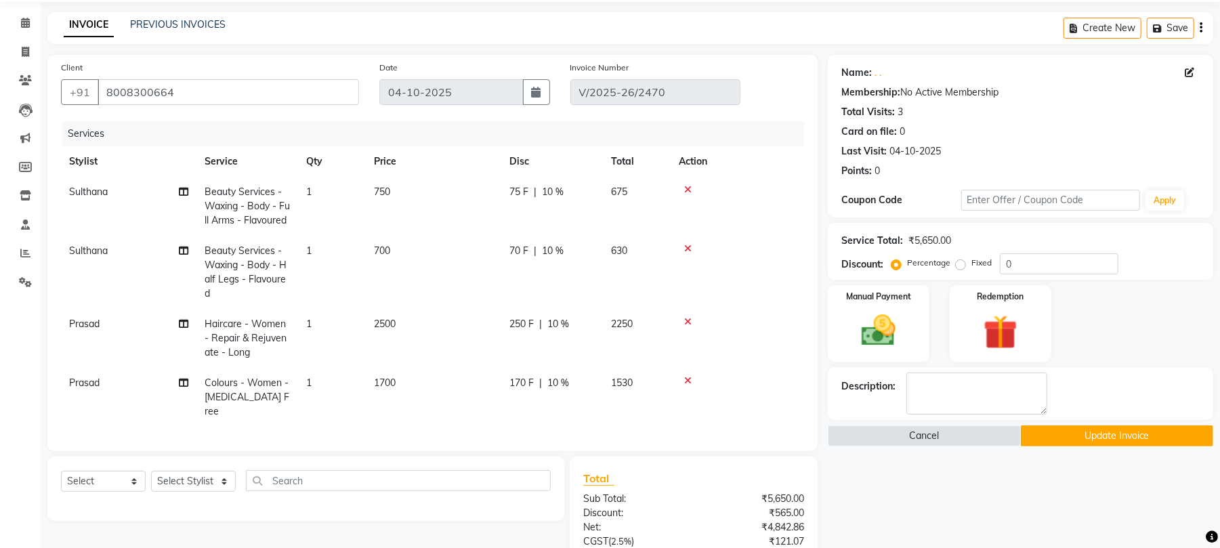
scroll to position [90, 0]
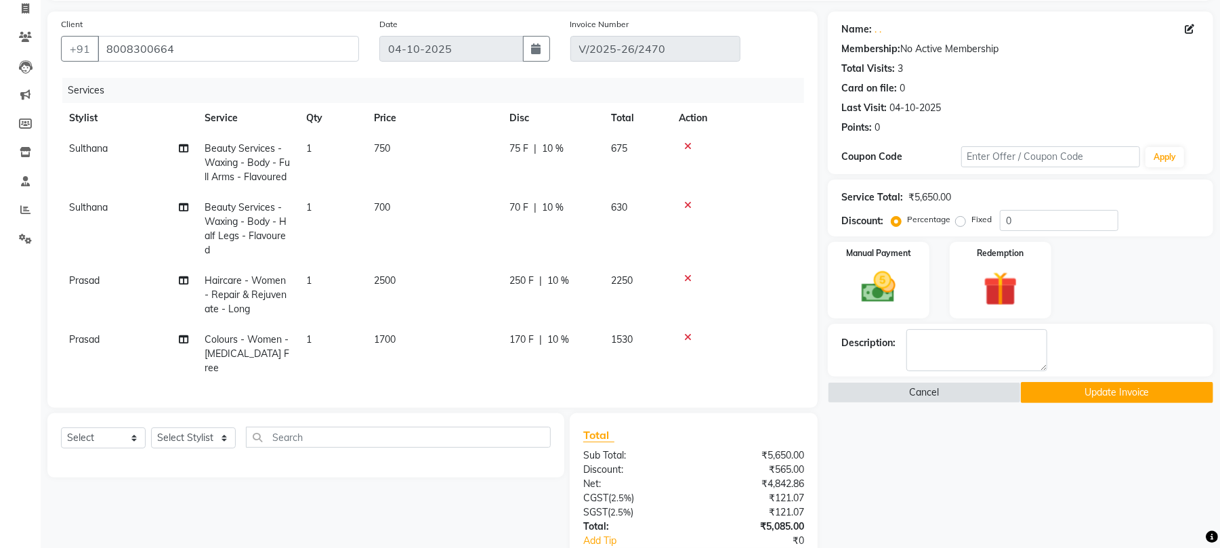
click at [111, 353] on td "Prasad" at bounding box center [128, 353] width 135 height 59
select select "63576"
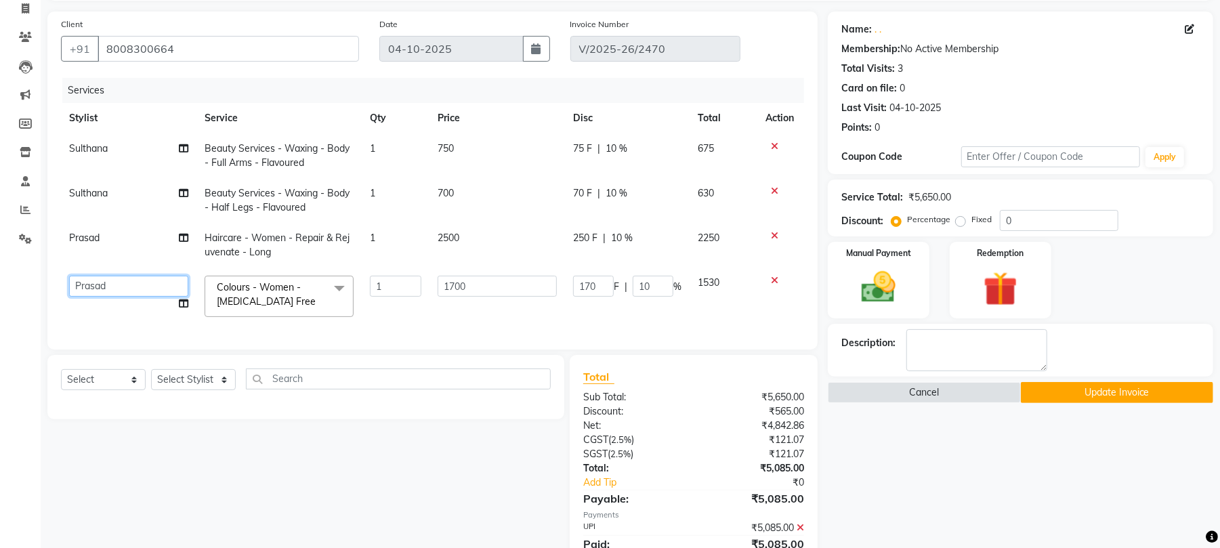
click at [117, 291] on select "[PERSON_NAME] Divya Lakshmi [PERSON_NAME] [PERSON_NAME]" at bounding box center [128, 286] width 119 height 21
click at [1032, 393] on button "Update Invoice" at bounding box center [1117, 392] width 192 height 21
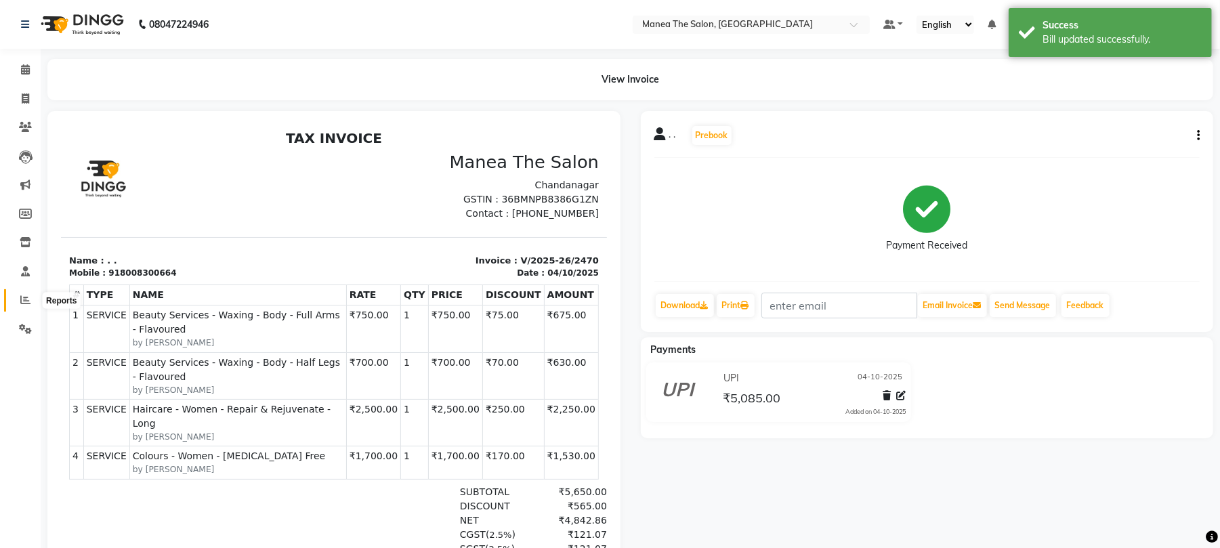
click at [22, 299] on icon at bounding box center [25, 300] width 10 height 10
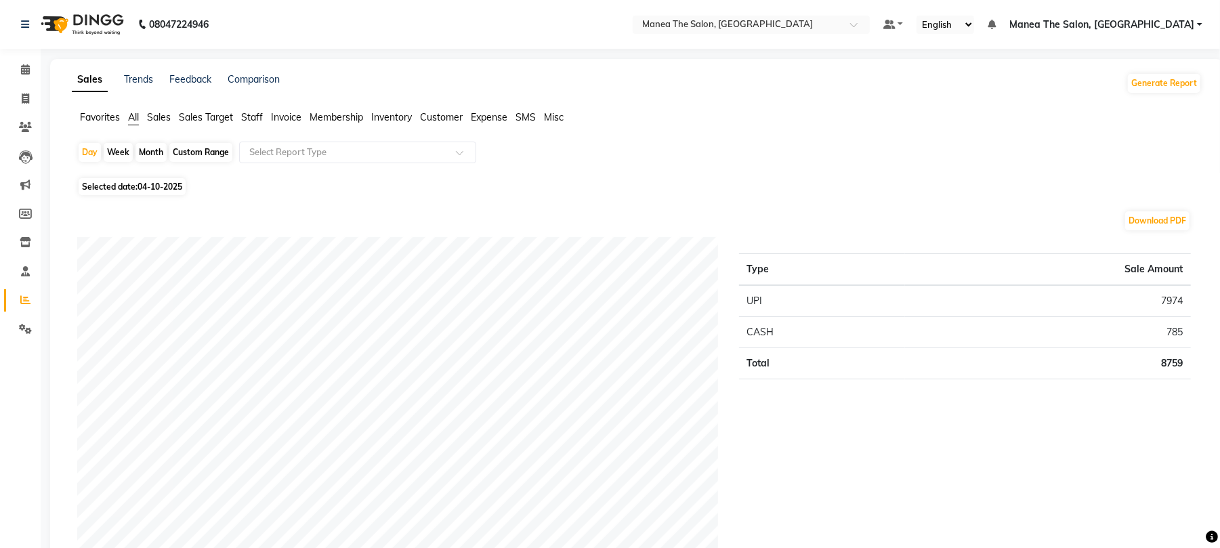
click at [139, 154] on div "Month" at bounding box center [150, 152] width 31 height 19
select select "10"
select select "2025"
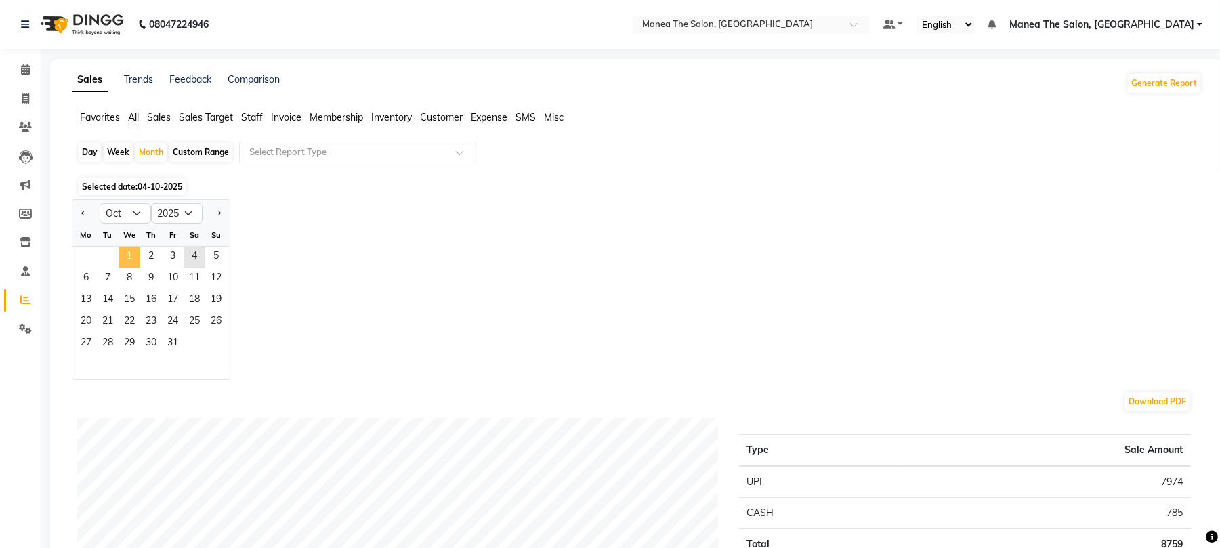
click at [123, 258] on span "1" at bounding box center [130, 258] width 22 height 22
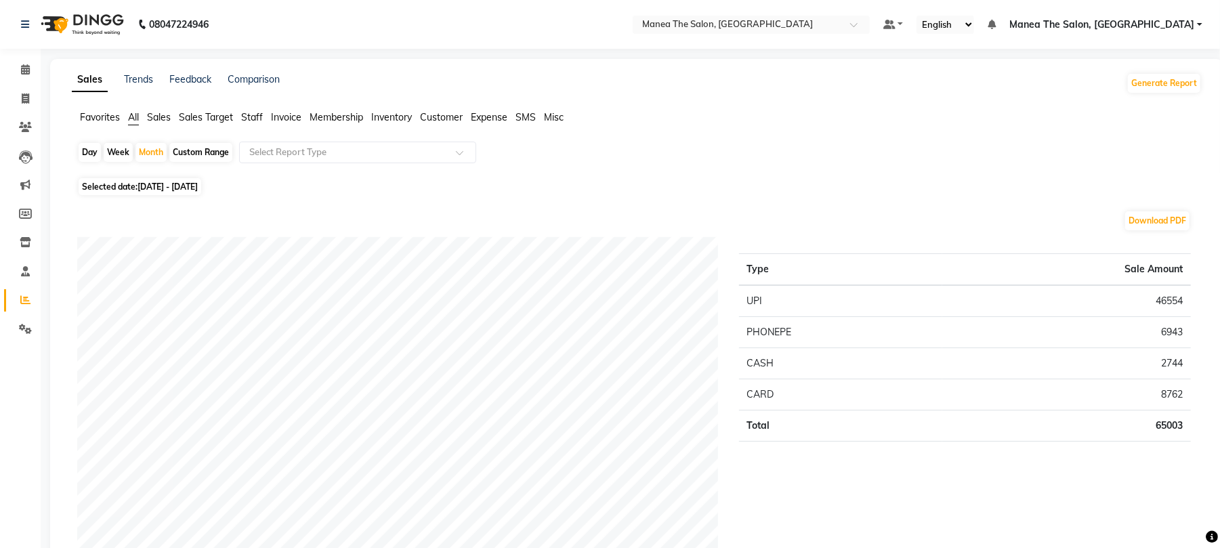
click at [96, 161] on div "Day" at bounding box center [90, 152] width 22 height 19
select select "10"
select select "2025"
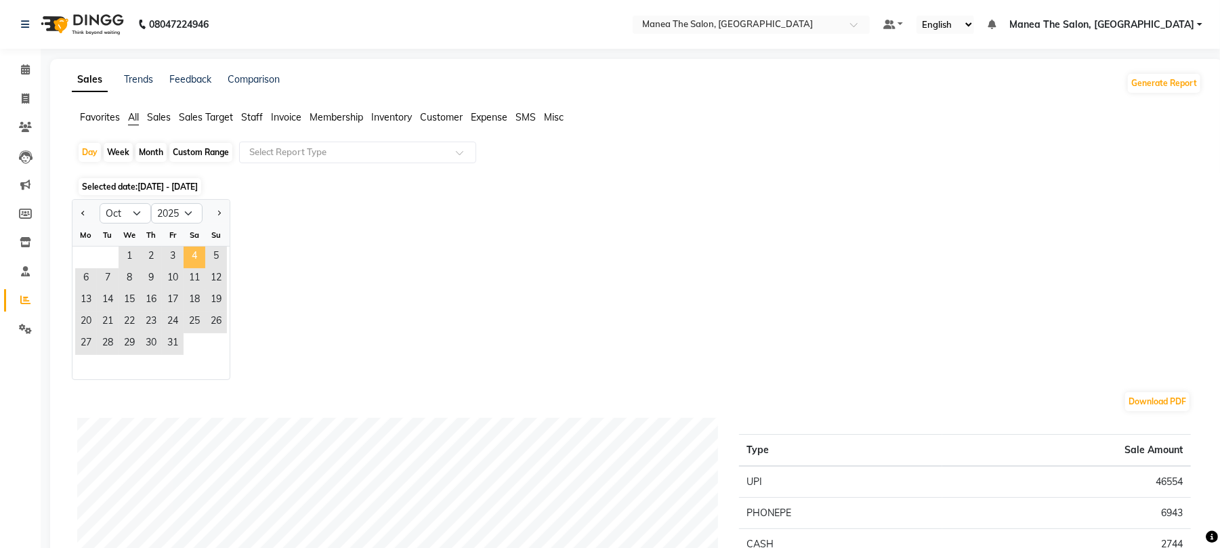
click at [191, 252] on span "4" at bounding box center [195, 258] width 22 height 22
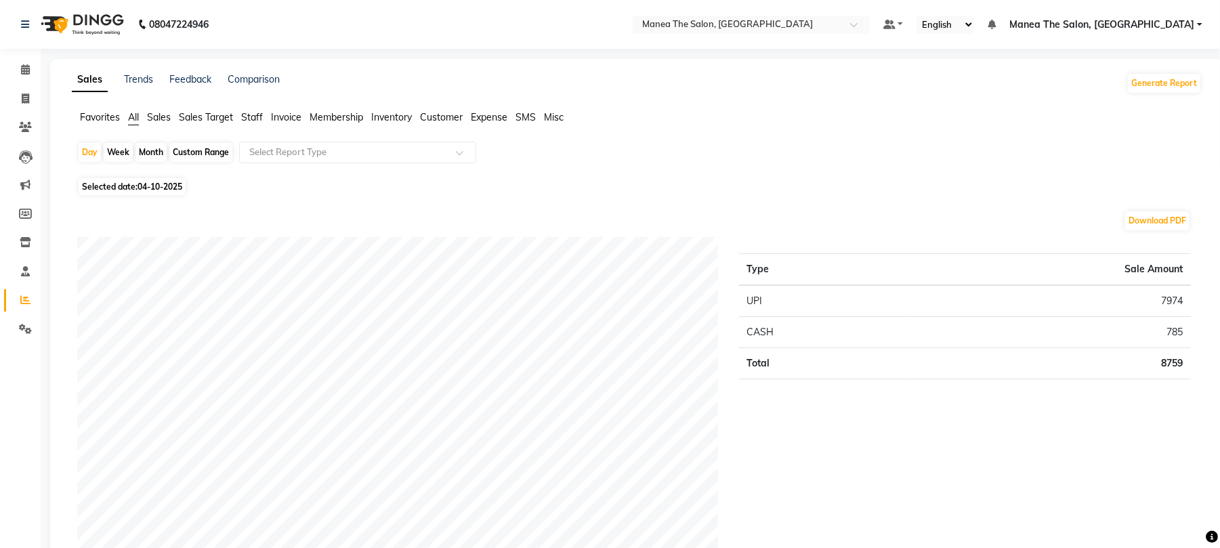
click at [139, 159] on div "Month" at bounding box center [150, 152] width 31 height 19
select select "10"
select select "2025"
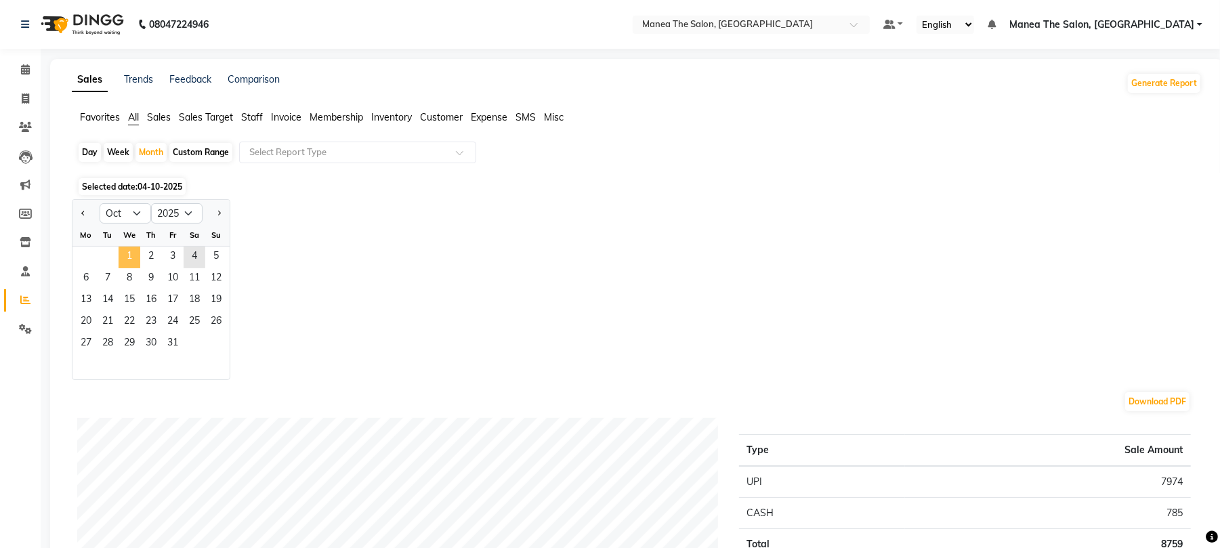
click at [135, 258] on span "1" at bounding box center [130, 258] width 22 height 22
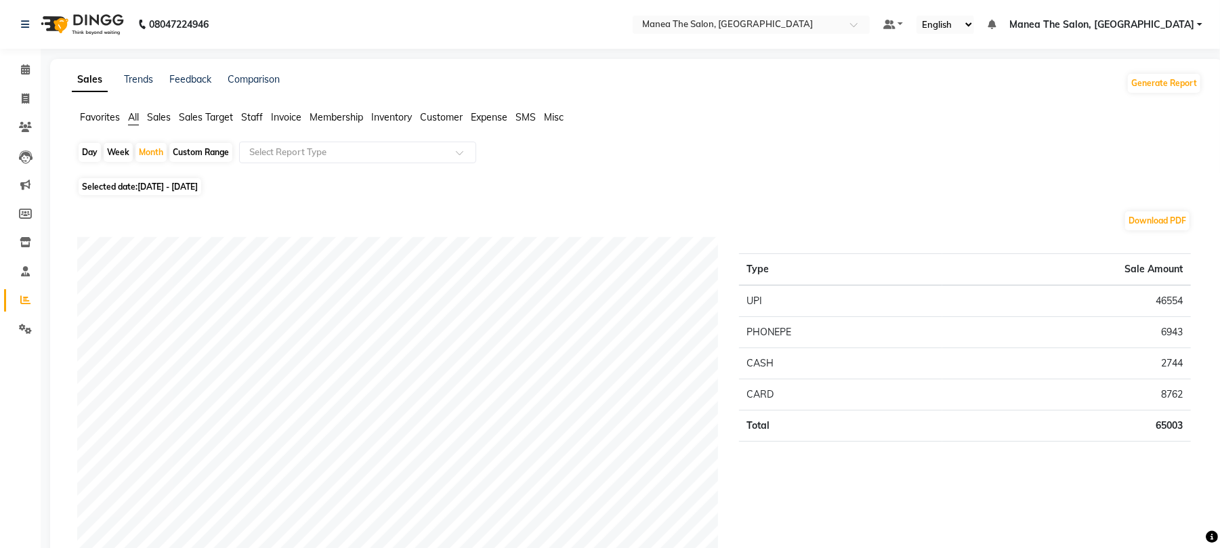
click at [92, 152] on div "Day" at bounding box center [90, 152] width 22 height 19
select select "10"
select select "2025"
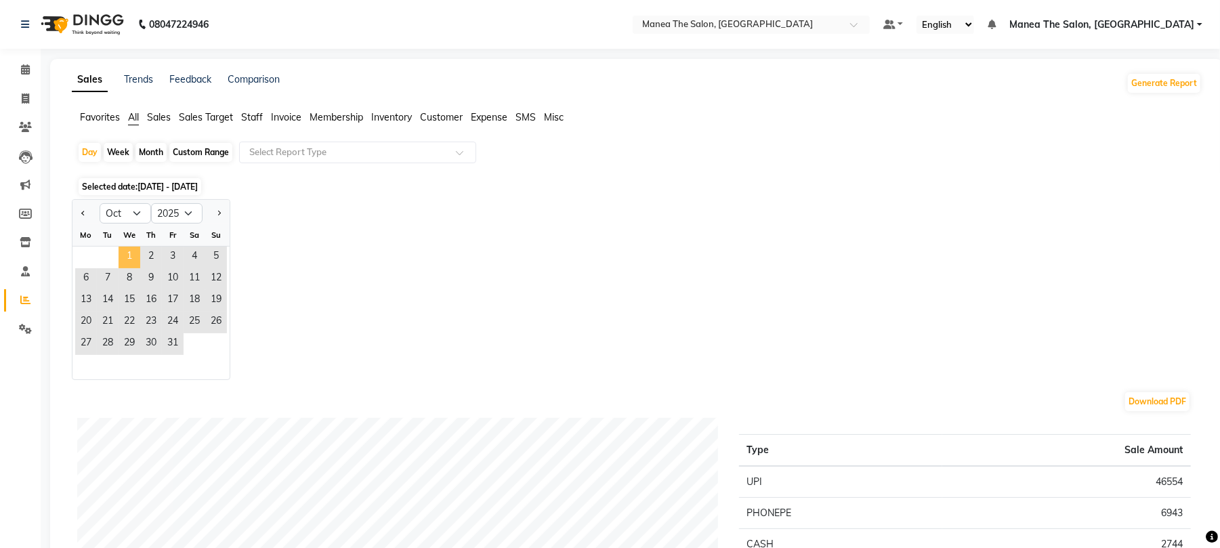
click at [129, 266] on span "1" at bounding box center [130, 258] width 22 height 22
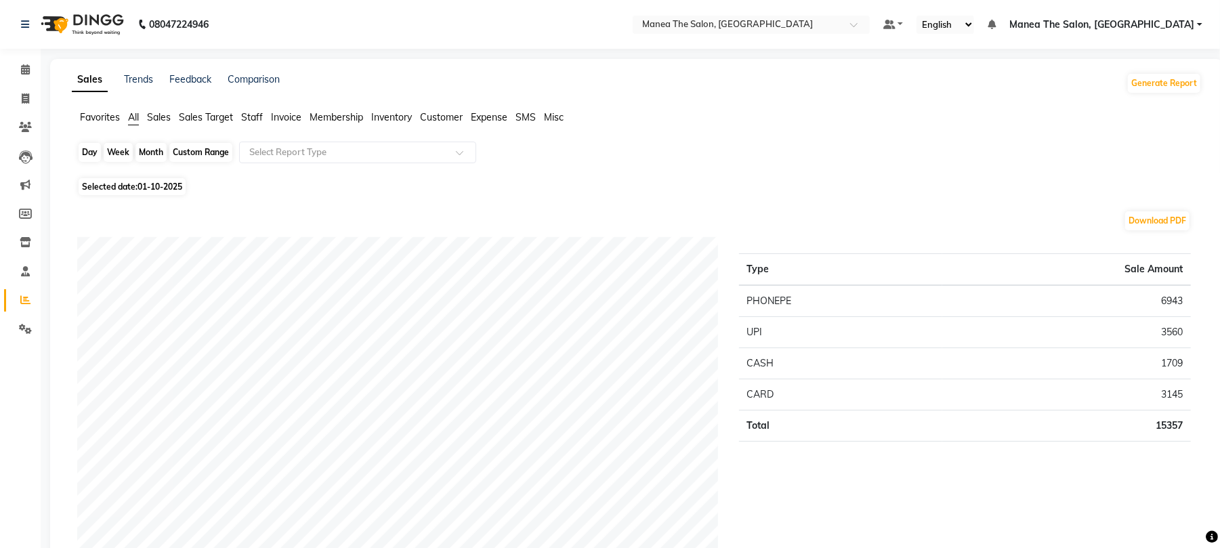
click at [88, 156] on div "Day" at bounding box center [90, 152] width 22 height 19
select select "10"
select select "2025"
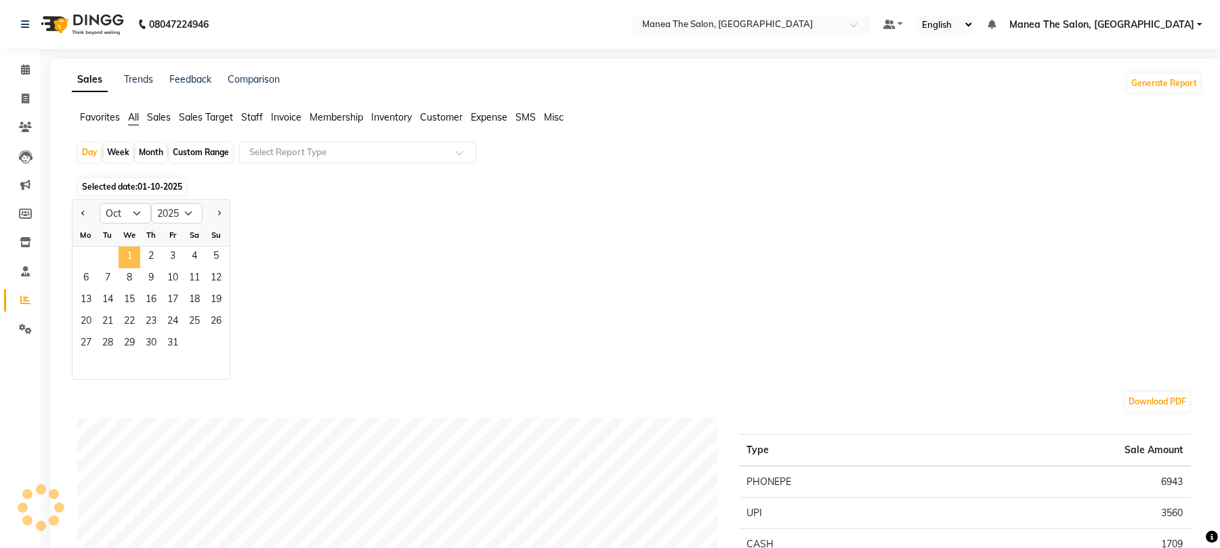
click at [130, 256] on span "1" at bounding box center [130, 258] width 22 height 22
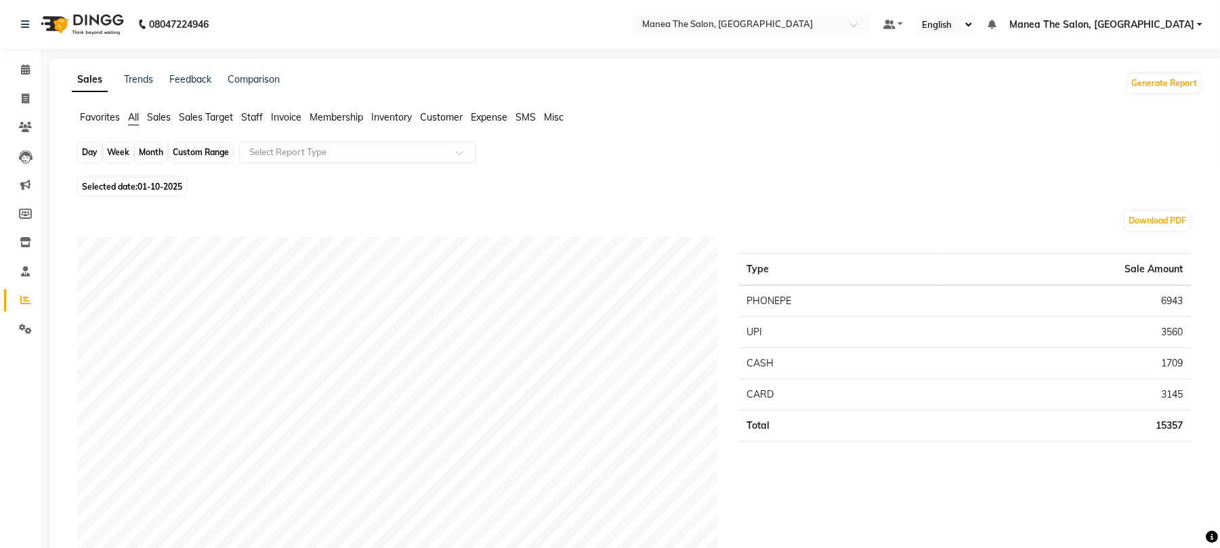
click at [96, 153] on div "Day" at bounding box center [90, 152] width 22 height 19
select select "10"
select select "2025"
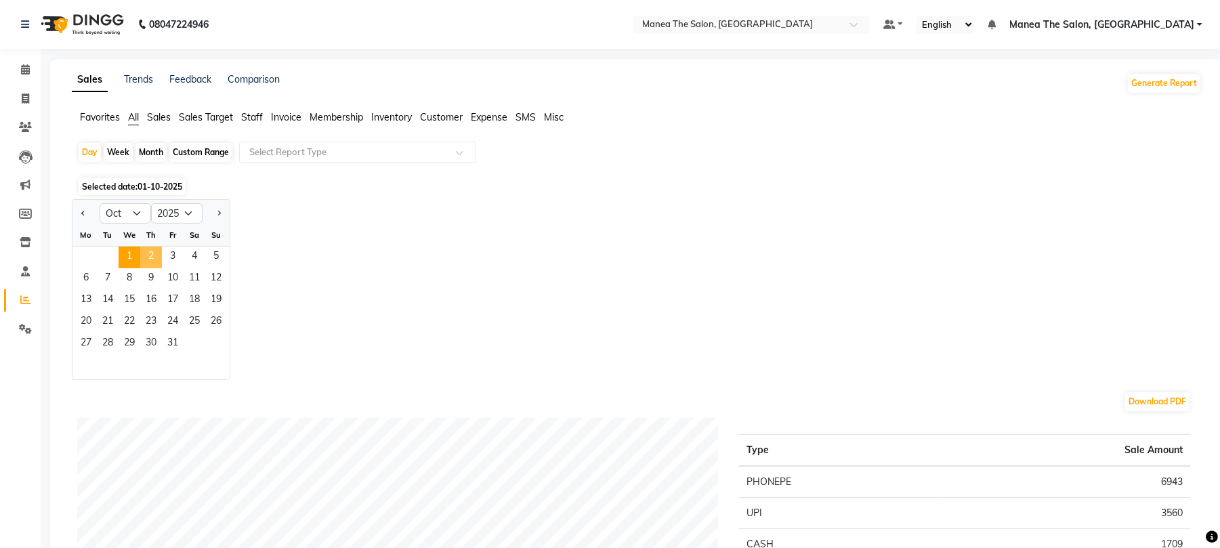
click at [155, 252] on span "2" at bounding box center [151, 258] width 22 height 22
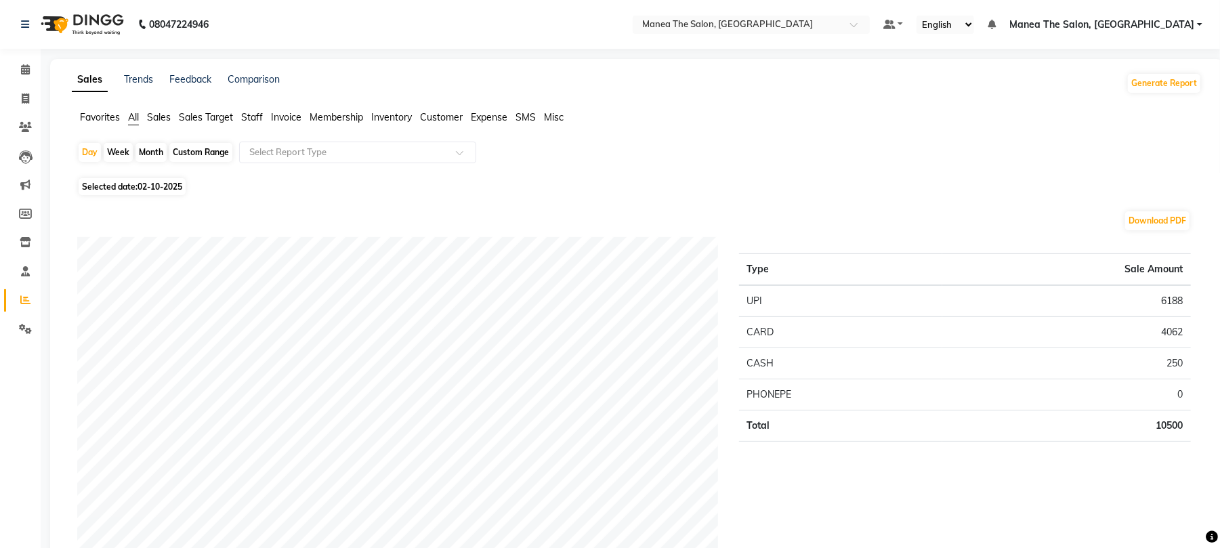
click at [148, 153] on div "Month" at bounding box center [150, 152] width 31 height 19
select select "10"
select select "2025"
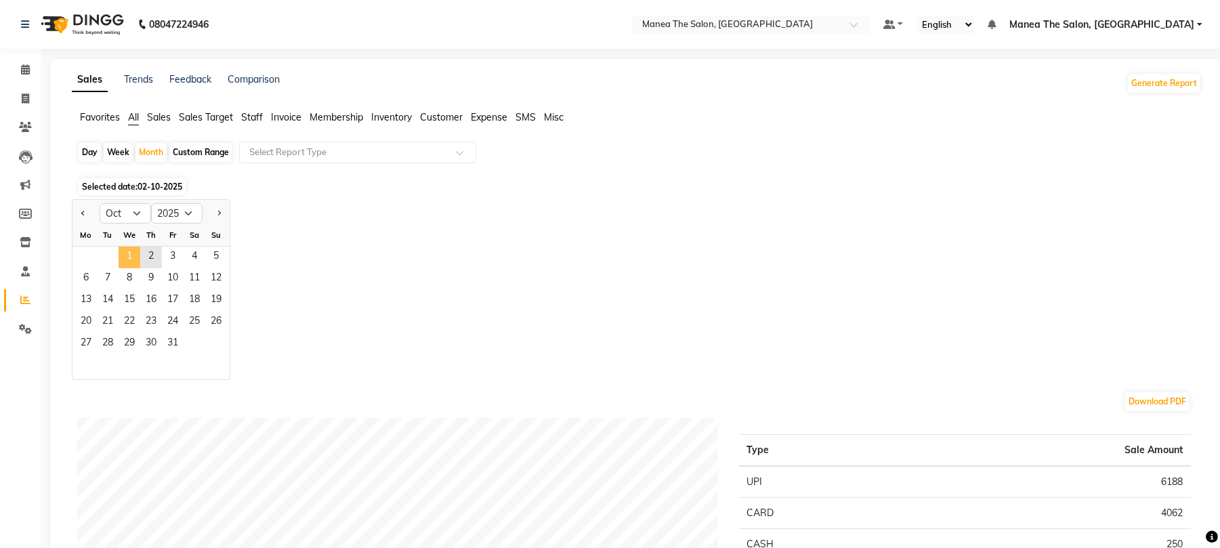
click at [131, 261] on span "1" at bounding box center [130, 258] width 22 height 22
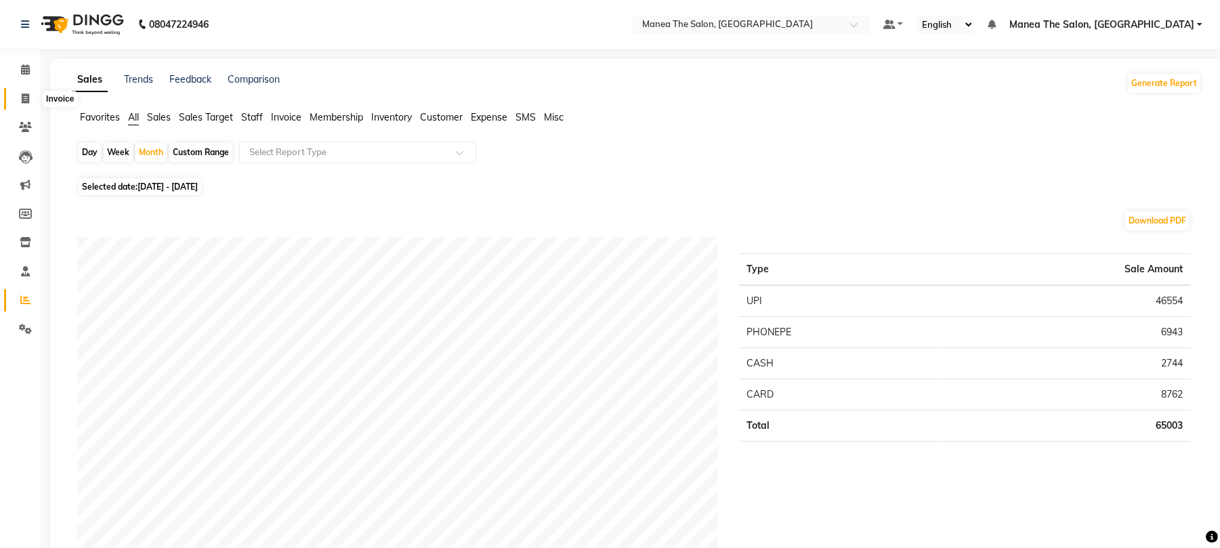
click at [28, 101] on icon at bounding box center [25, 98] width 7 height 10
select select "service"
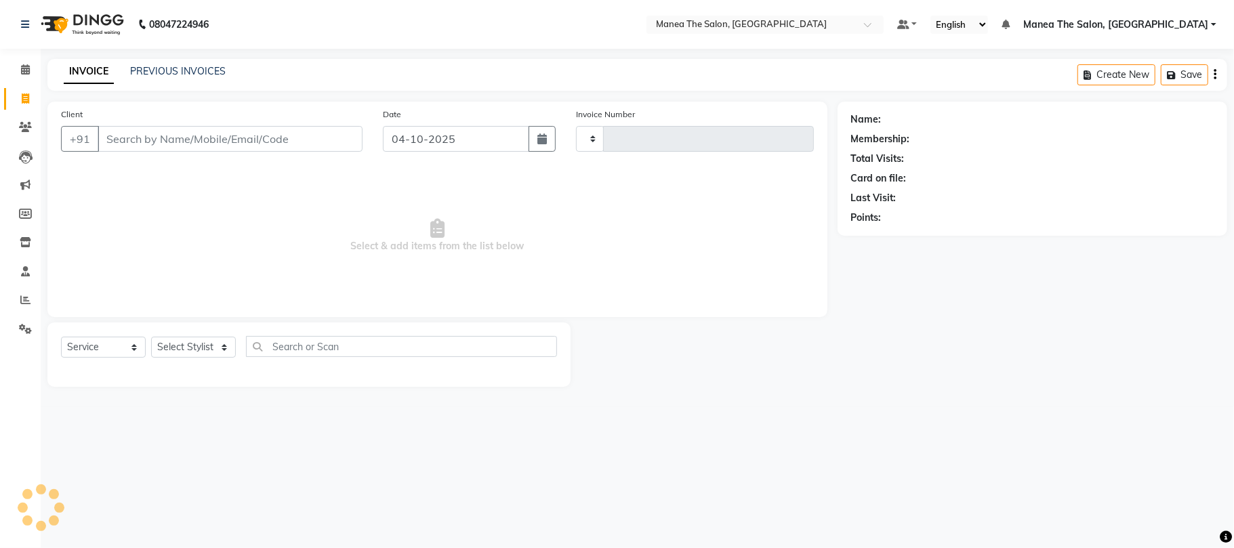
type input "2471"
select select "7351"
click at [20, 295] on icon at bounding box center [25, 300] width 10 height 10
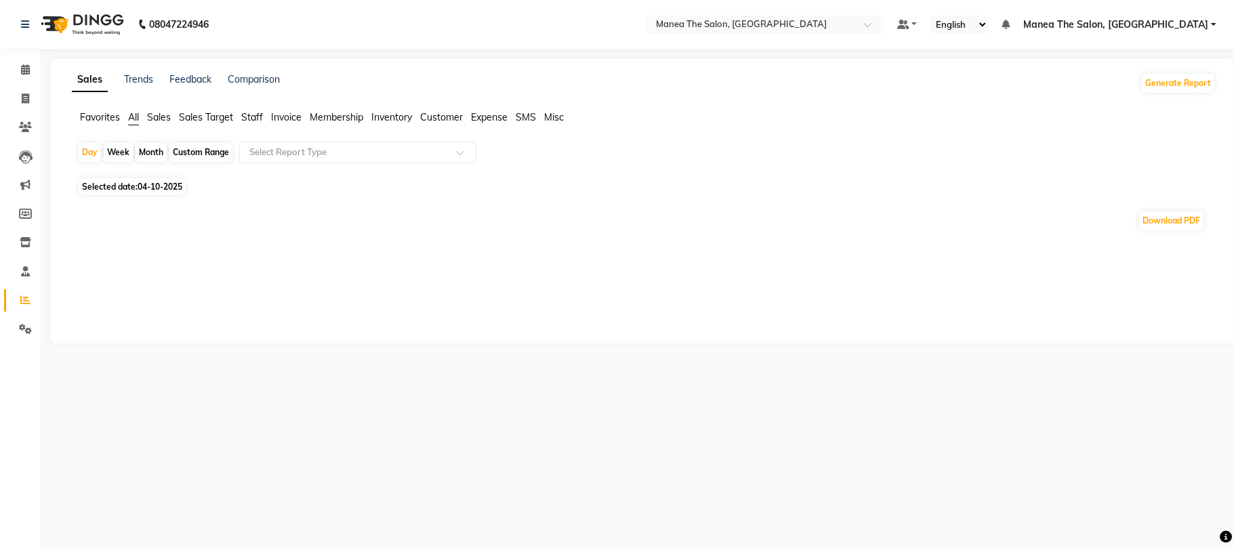
click at [153, 154] on div "Month" at bounding box center [150, 152] width 31 height 19
select select "10"
select select "2025"
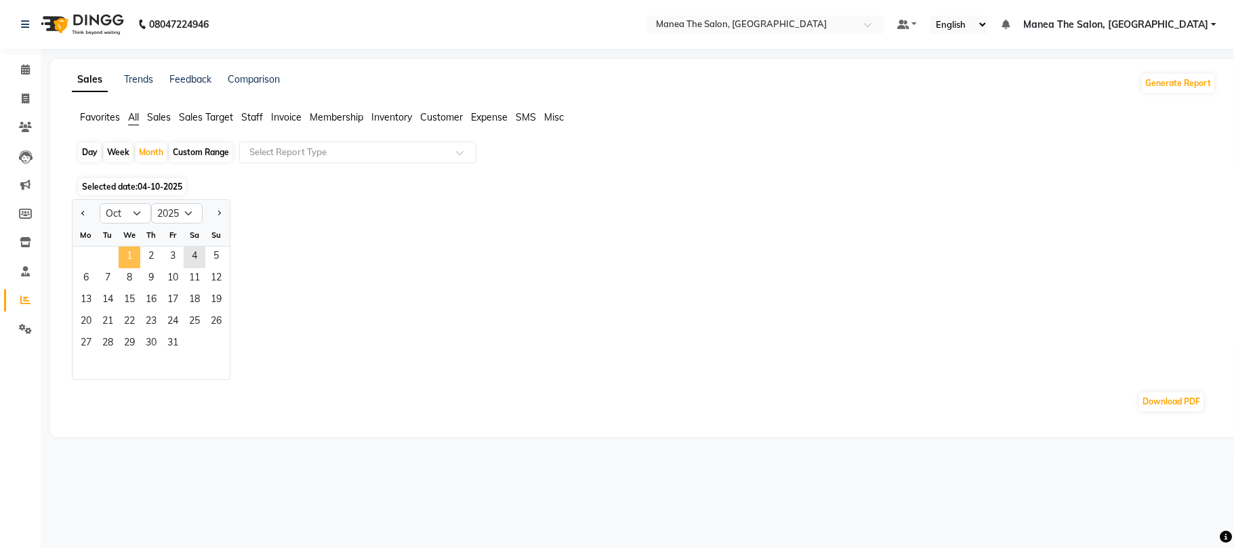
click at [134, 255] on span "1" at bounding box center [130, 258] width 22 height 22
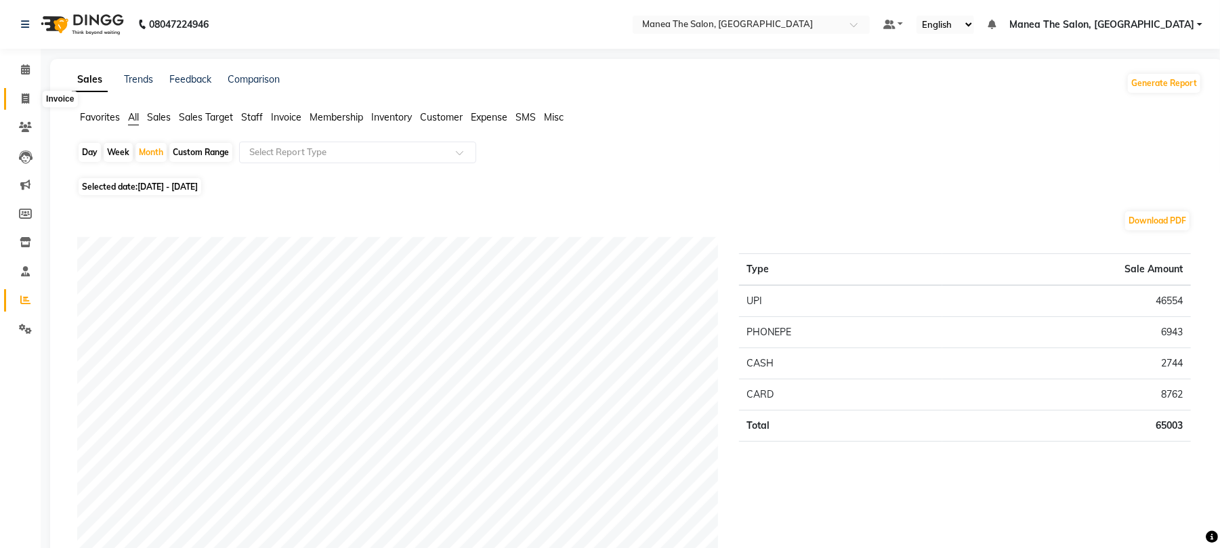
click at [33, 99] on span at bounding box center [26, 99] width 24 height 16
select select "service"
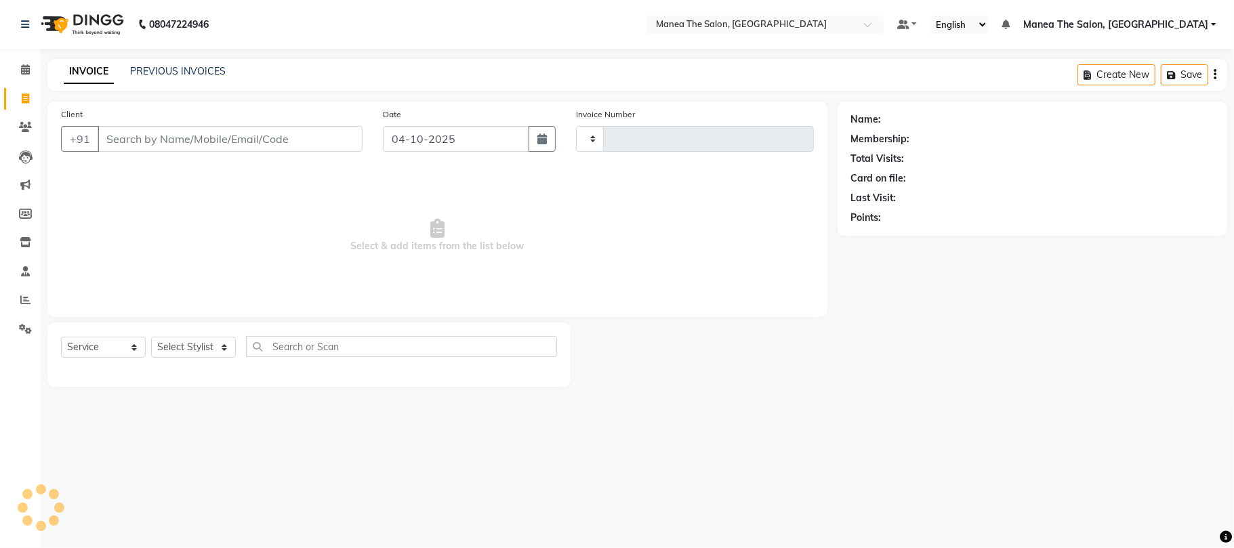
type input "2471"
select select "7351"
click at [14, 308] on link "Reports" at bounding box center [20, 300] width 33 height 22
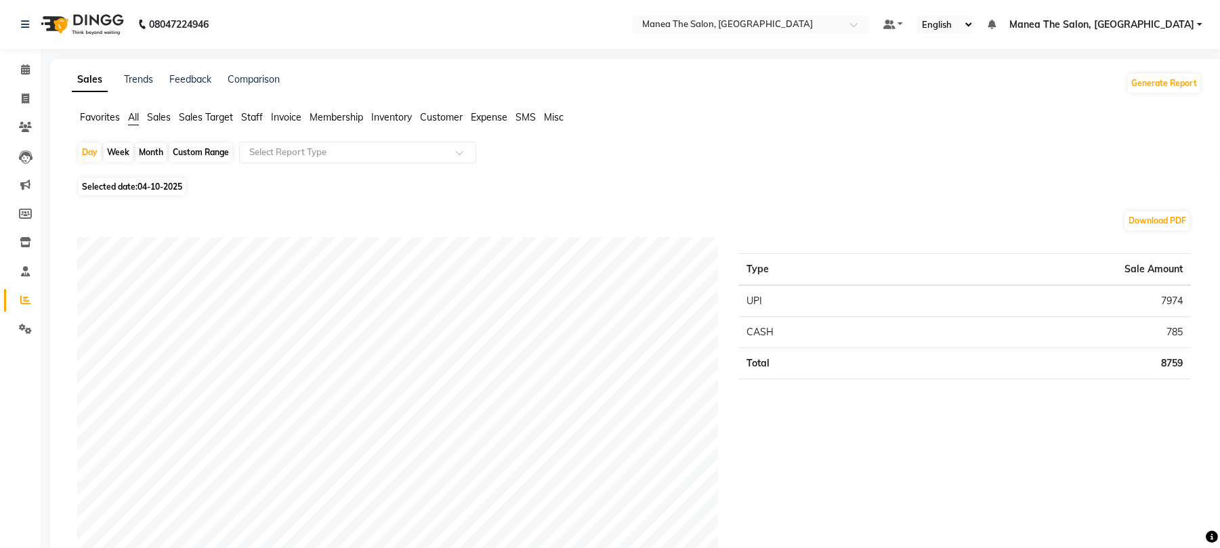
click at [117, 153] on div "Week" at bounding box center [118, 152] width 29 height 19
select select "10"
select select "2025"
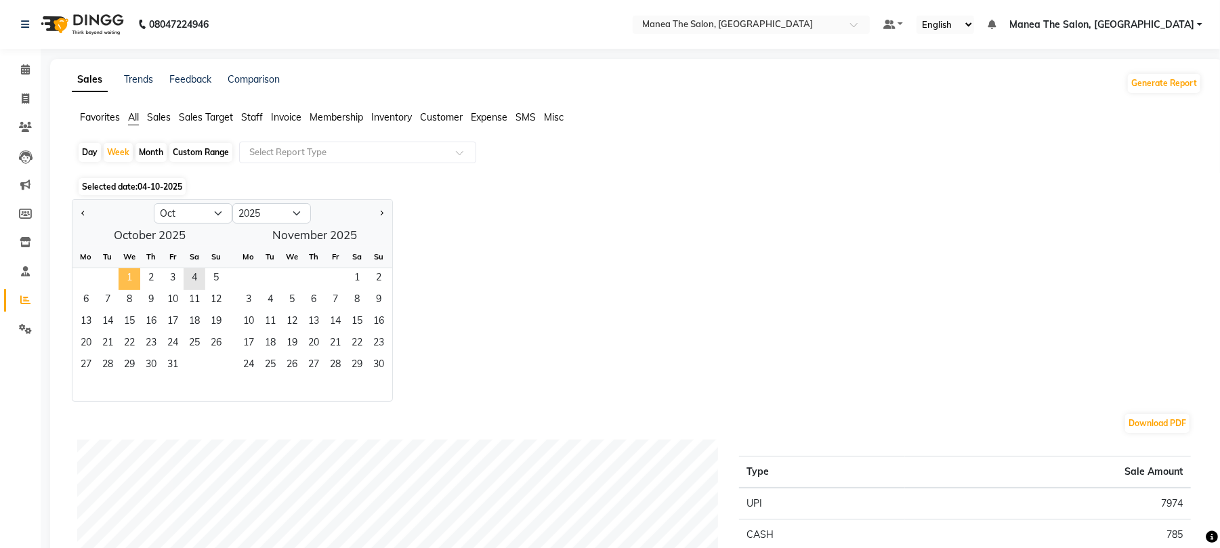
click at [122, 282] on span "1" at bounding box center [130, 279] width 22 height 22
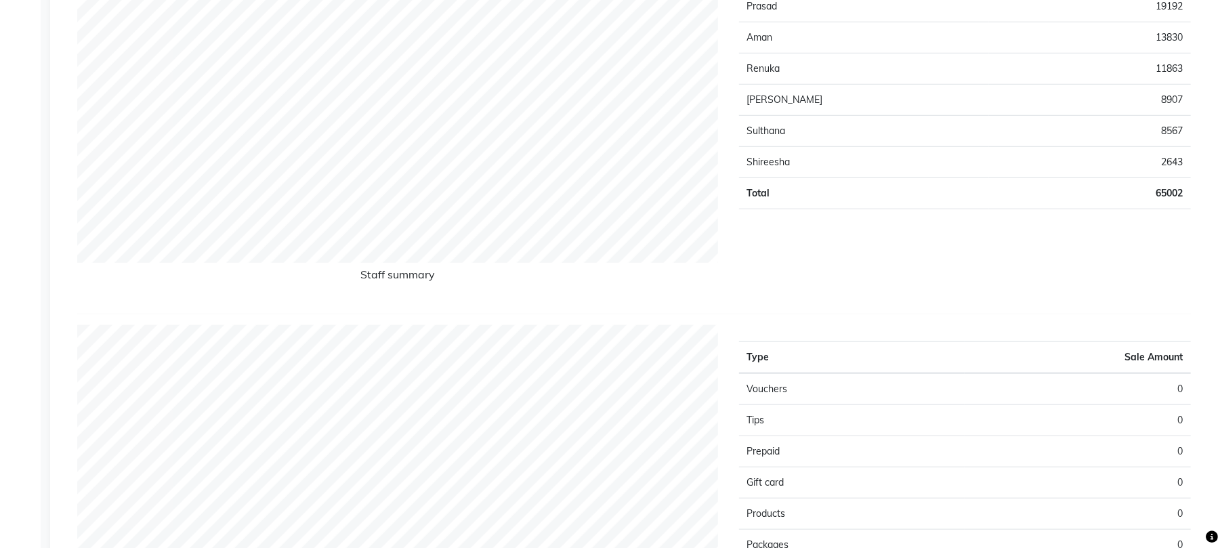
scroll to position [722, 0]
